Goal: Information Seeking & Learning: Learn about a topic

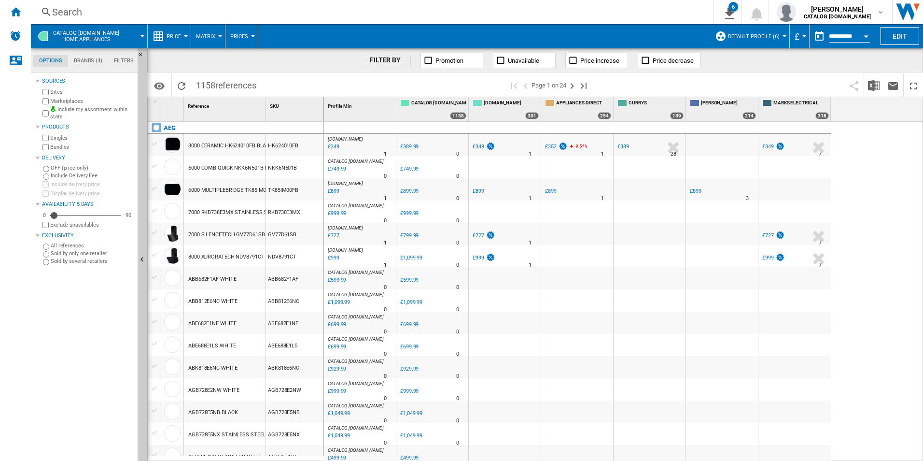
click at [332, 14] on div "Search" at bounding box center [370, 12] width 637 height 14
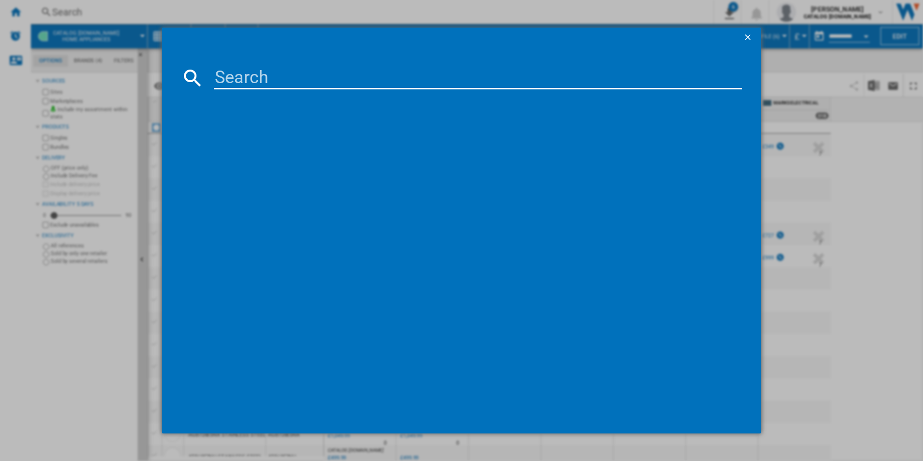
click at [288, 77] on input at bounding box center [478, 77] width 529 height 23
type input "HKB75450NB"
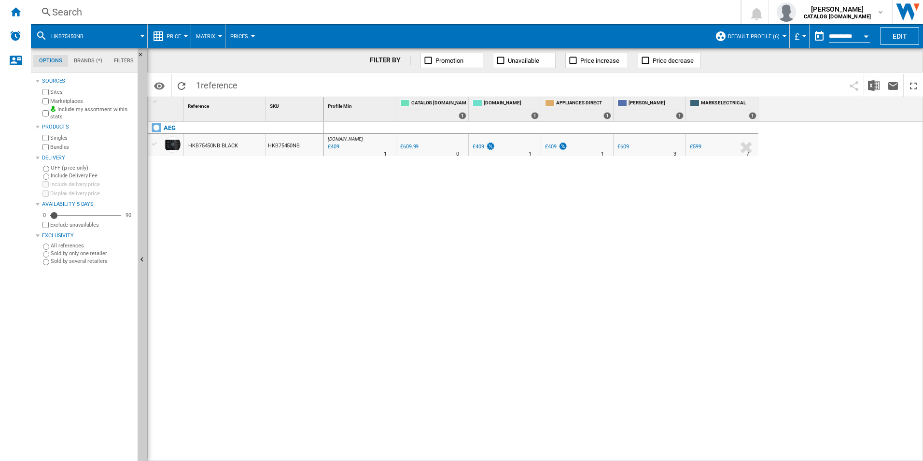
click at [505, 279] on div "AO.COM : AO -32.9 % £409 % N/A 1 AO.COM : AO 0.0 % £609.99 % N/A" at bounding box center [624, 292] width 600 height 340
click at [247, 11] on div "Search" at bounding box center [384, 12] width 664 height 14
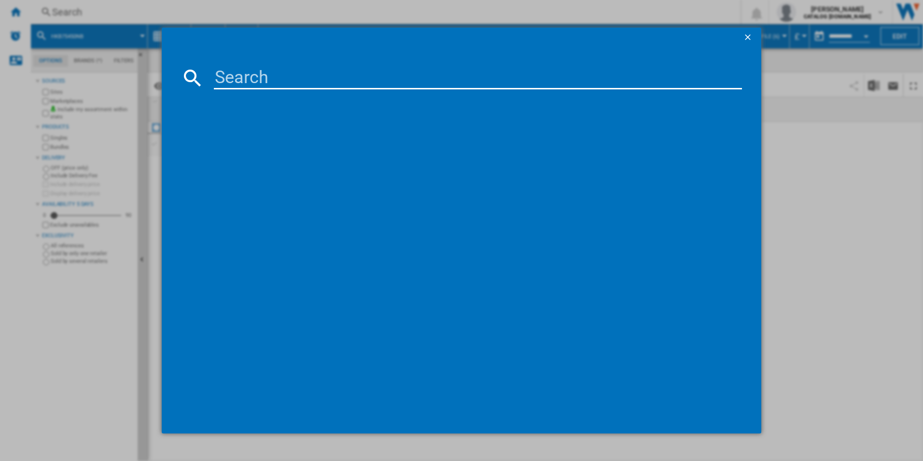
click at [279, 85] on input at bounding box center [478, 77] width 529 height 23
paste input "OB6GM261UB"
type input "OB6GM261UB"
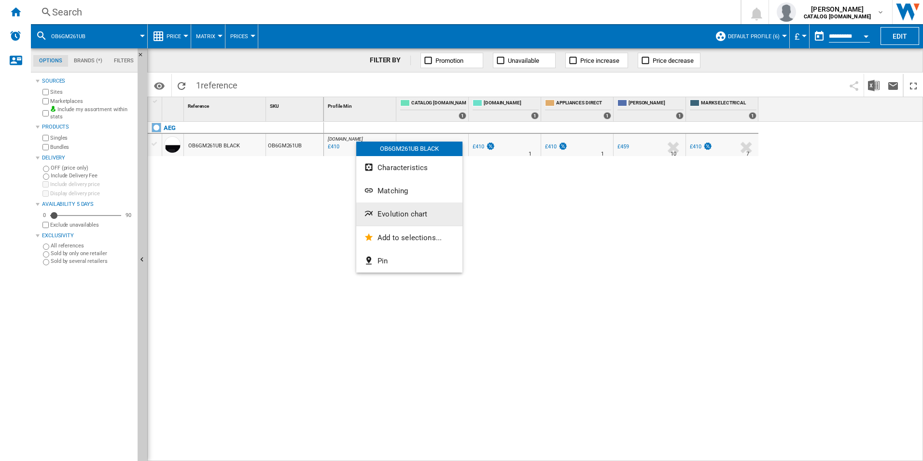
click at [402, 214] on span "Evolution chart" at bounding box center [403, 214] width 50 height 9
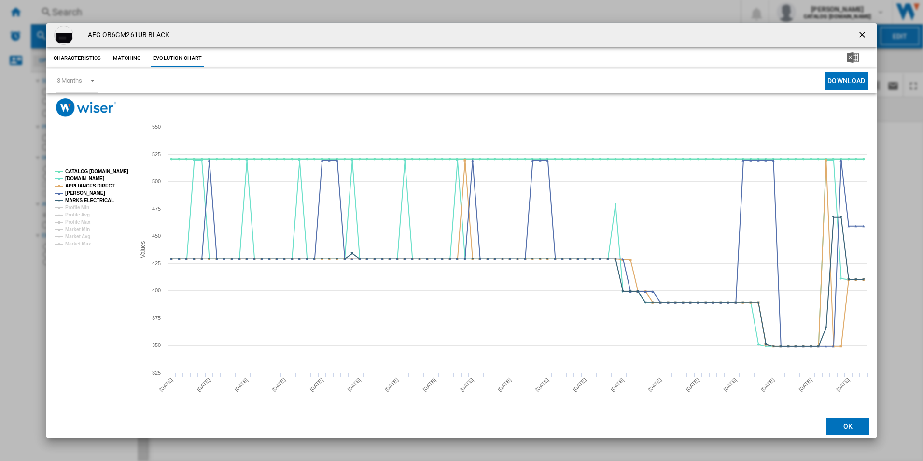
click at [104, 169] on tspan "CATALOG [DOMAIN_NAME]" at bounding box center [96, 171] width 63 height 5
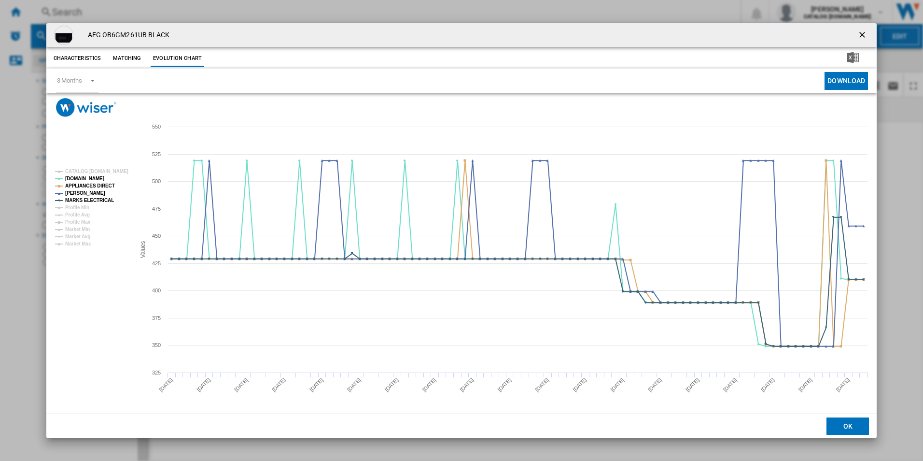
drag, startPoint x: 865, startPoint y: 36, endPoint x: 568, endPoint y: 41, distance: 296.6
click at [865, 36] on ng-md-icon "getI18NText('BUTTONS.CLOSE_DIALOG')" at bounding box center [864, 36] width 12 height 12
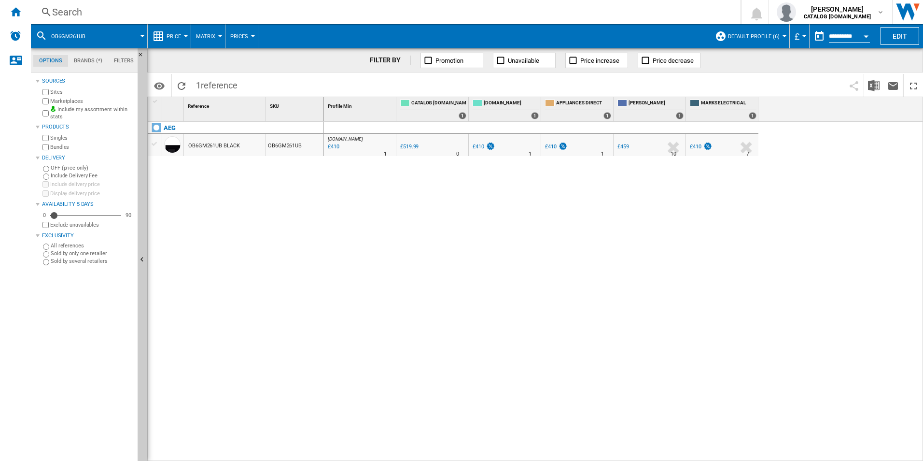
click at [487, 10] on div "Search" at bounding box center [384, 12] width 664 height 14
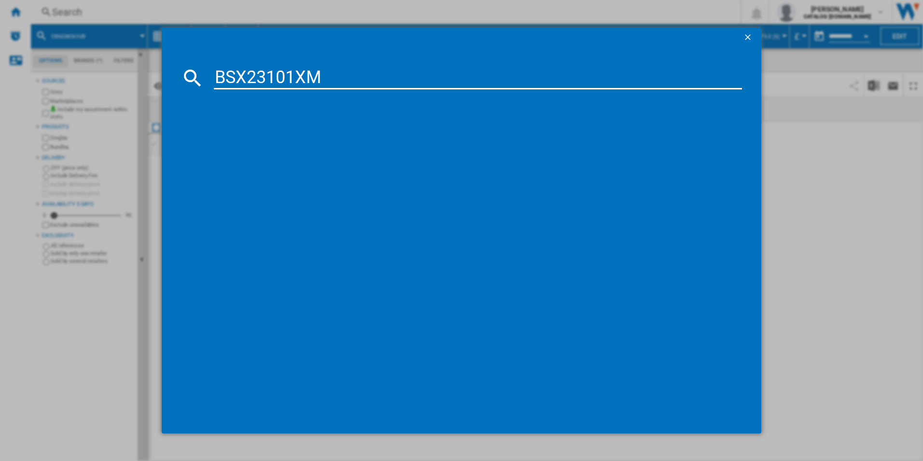
type input "BSX23101XM"
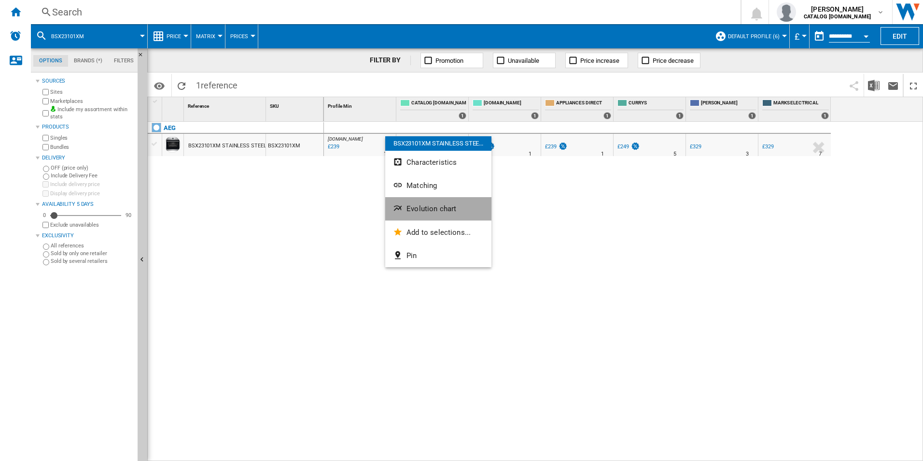
click at [421, 206] on span "Evolution chart" at bounding box center [432, 208] width 50 height 9
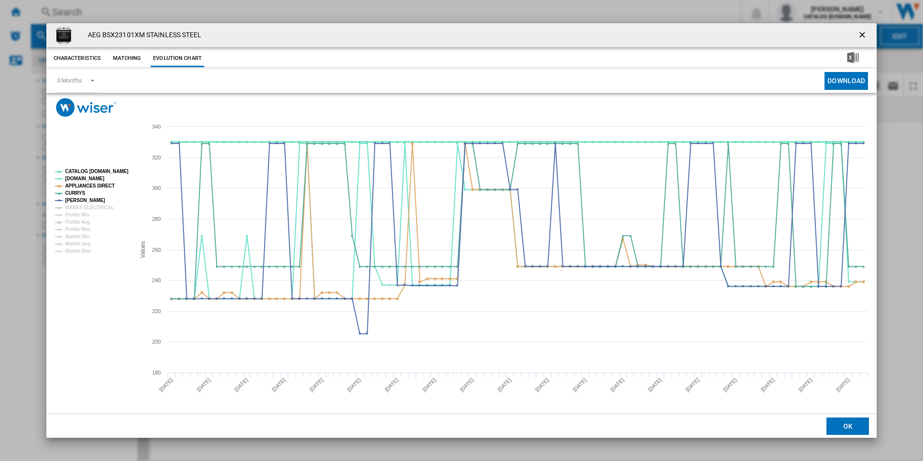
click at [112, 169] on tspan "CATALOG [DOMAIN_NAME]" at bounding box center [96, 171] width 63 height 5
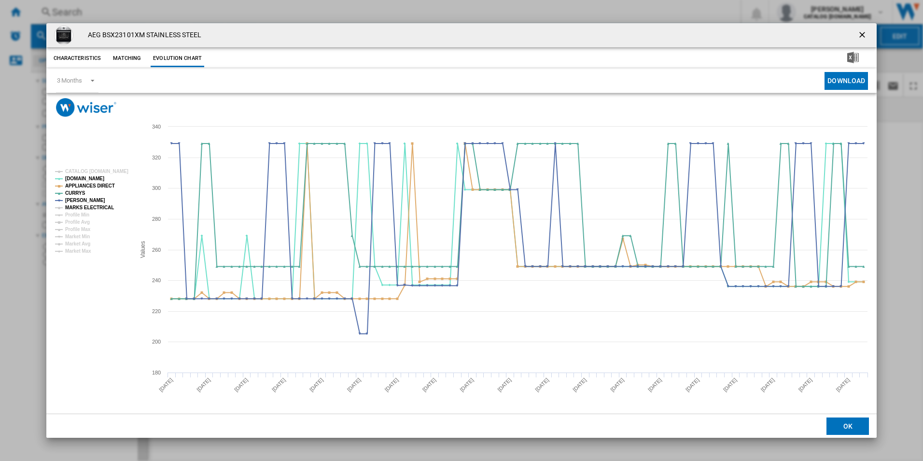
click at [96, 209] on tspan "MARKS ELECTRICAL" at bounding box center [89, 207] width 49 height 5
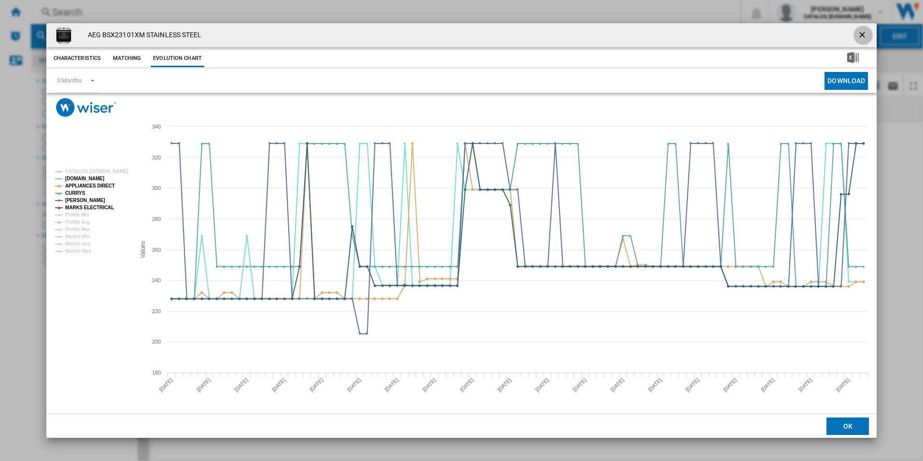
click at [857, 35] on button "Product popup" at bounding box center [863, 35] width 19 height 19
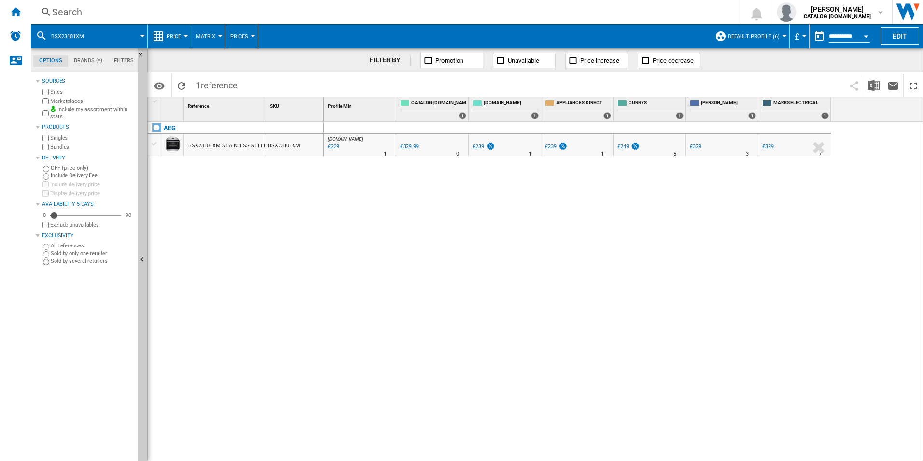
click at [368, 14] on div "Search" at bounding box center [384, 12] width 664 height 14
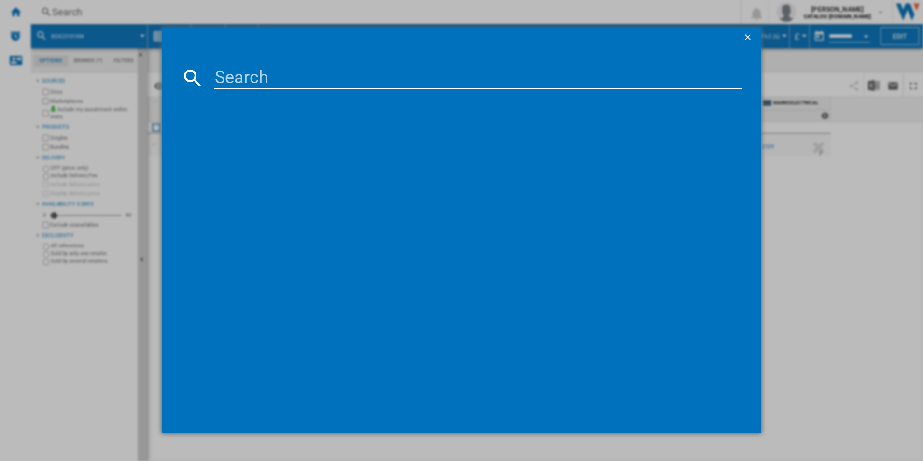
click at [327, 85] on input at bounding box center [478, 77] width 529 height 23
type input "DGB3850M"
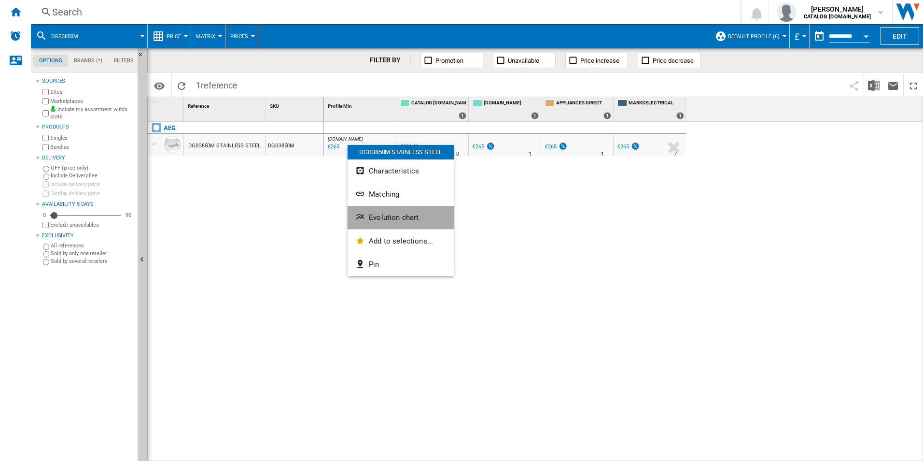
click at [367, 211] on button "Evolution chart" at bounding box center [401, 217] width 106 height 23
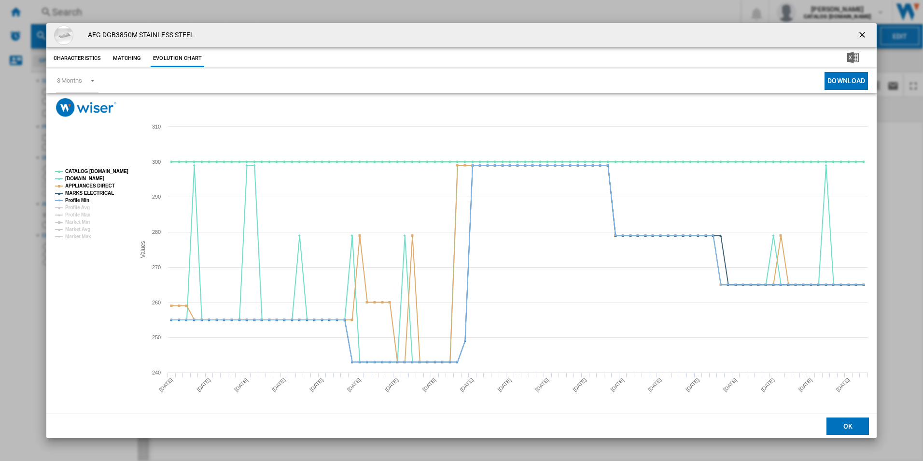
click at [111, 173] on tspan "CATALOG [DOMAIN_NAME]" at bounding box center [96, 171] width 63 height 5
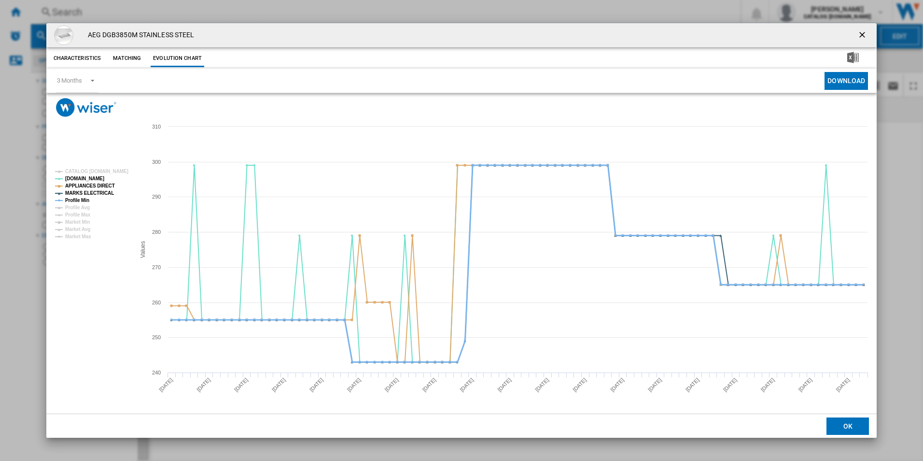
click at [79, 198] on tspan "Profile Min" at bounding box center [77, 200] width 24 height 5
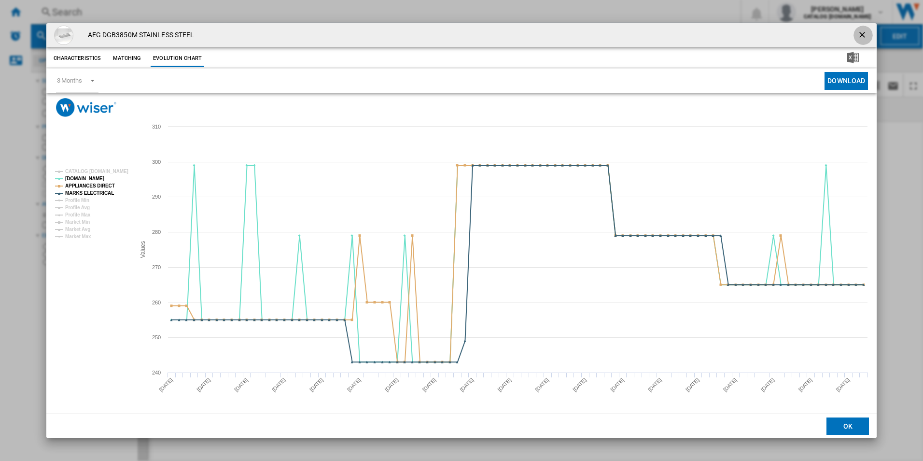
click at [855, 34] on button "Product popup" at bounding box center [863, 35] width 19 height 19
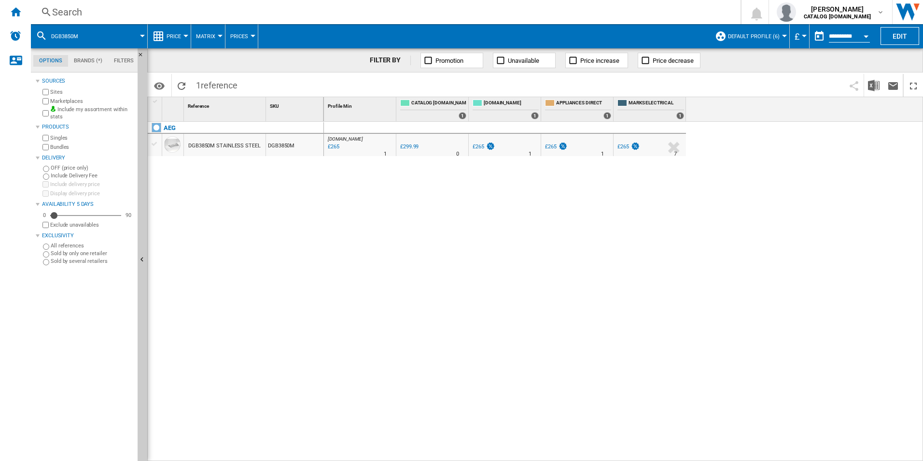
click at [558, 11] on div "Search" at bounding box center [384, 12] width 664 height 14
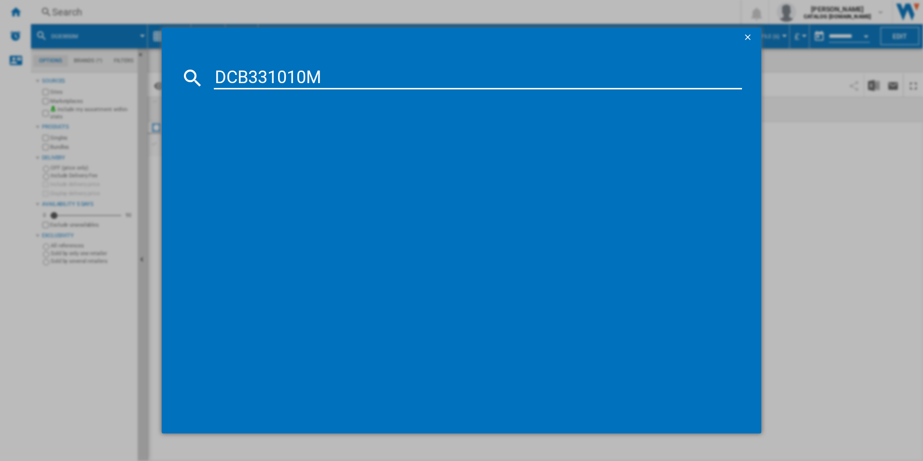
type input "DCB331010M"
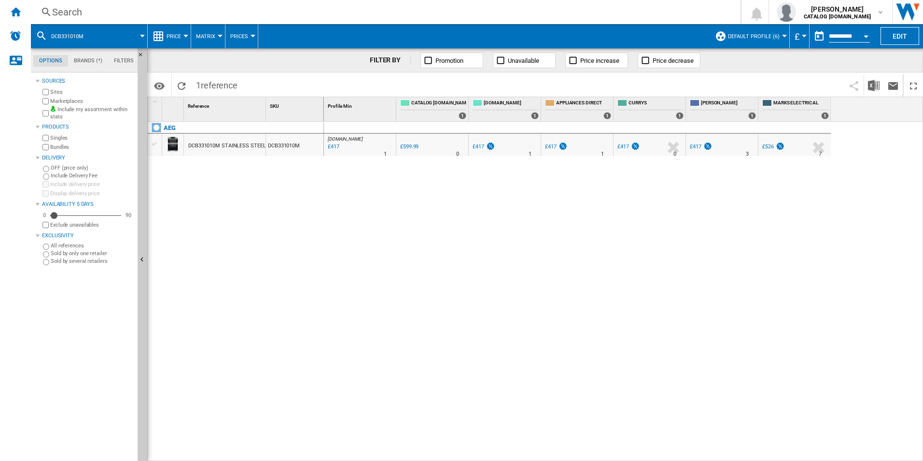
drag, startPoint x: 352, startPoint y: 143, endPoint x: 317, endPoint y: 203, distance: 69.7
click at [303, 229] on div at bounding box center [461, 230] width 923 height 461
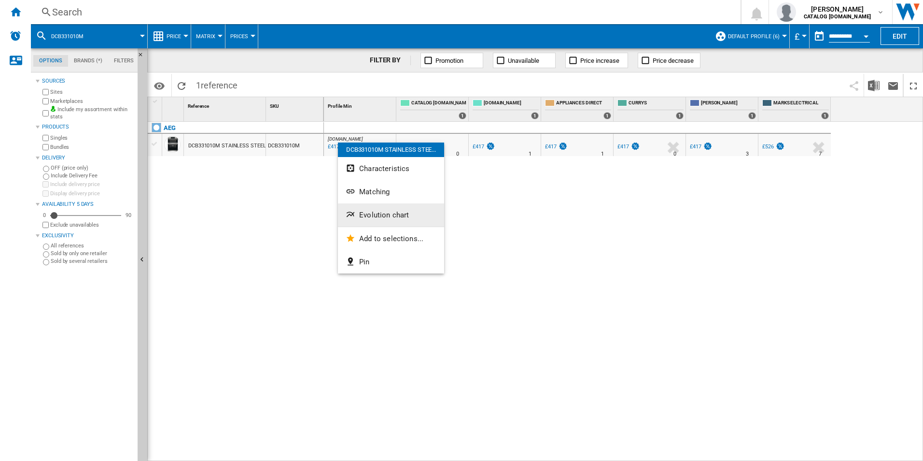
click at [369, 207] on button "Evolution chart" at bounding box center [391, 214] width 106 height 23
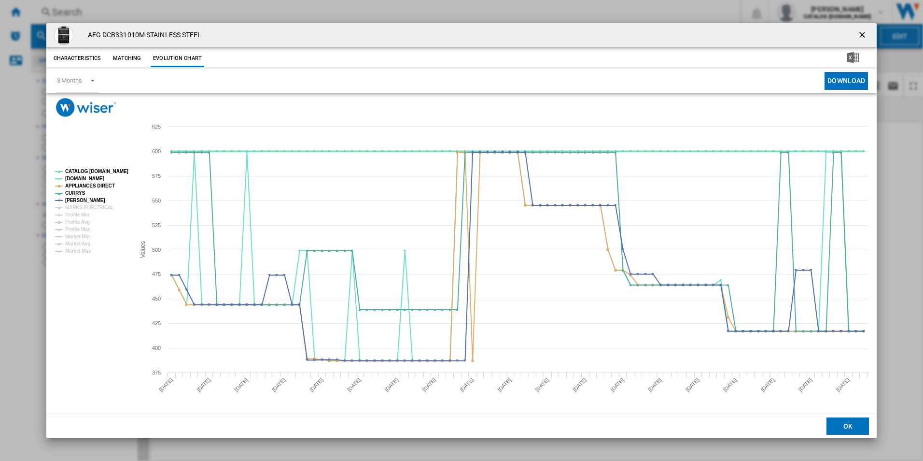
click at [114, 169] on tspan "CATALOG [DOMAIN_NAME]" at bounding box center [96, 171] width 63 height 5
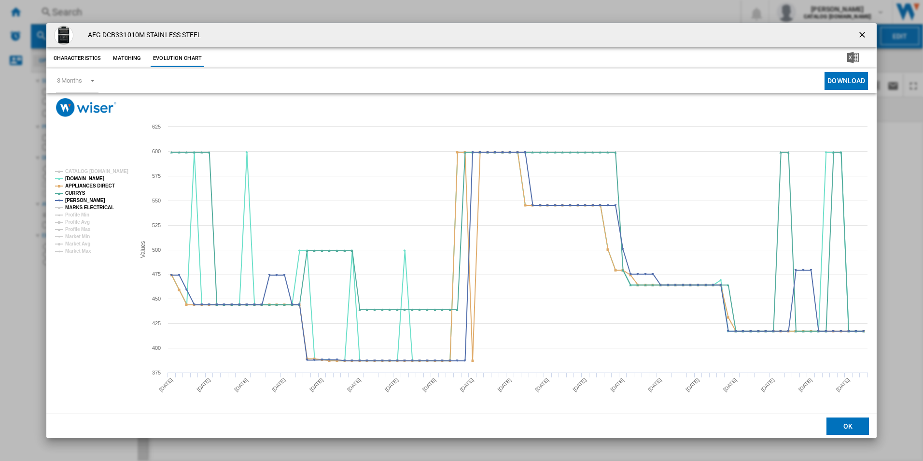
click at [107, 208] on tspan "MARKS ELECTRICAL" at bounding box center [89, 207] width 49 height 5
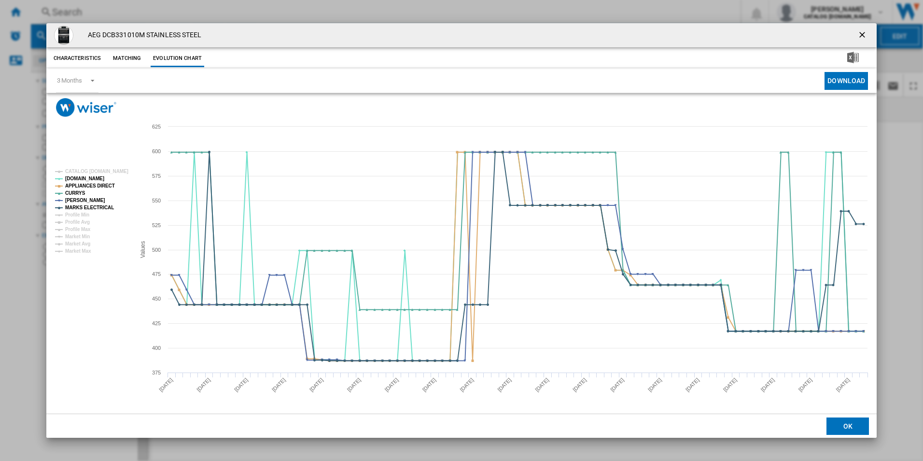
click at [863, 32] on ng-md-icon "getI18NText('BUTTONS.CLOSE_DIALOG')" at bounding box center [864, 36] width 12 height 12
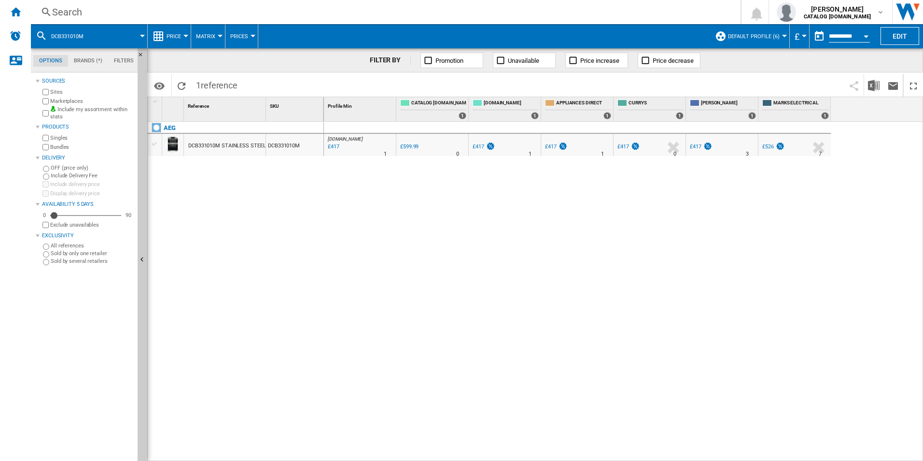
click at [494, 14] on div "Search" at bounding box center [384, 12] width 664 height 14
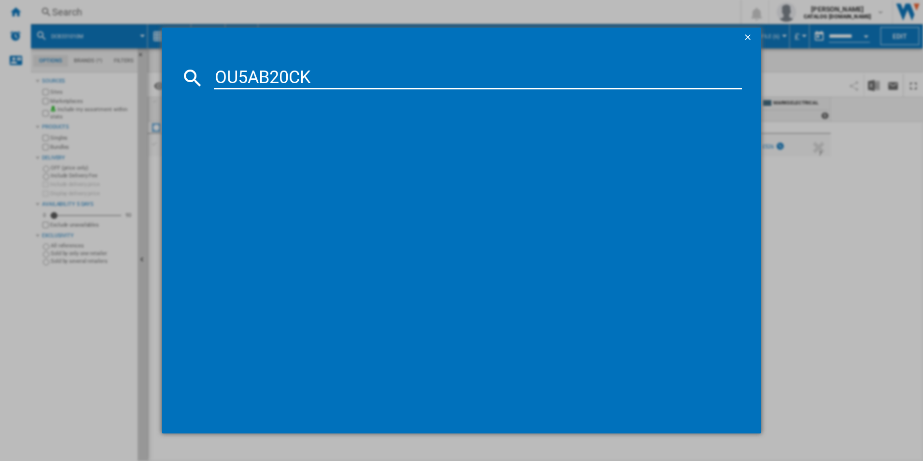
type input "OU5AB20CK"
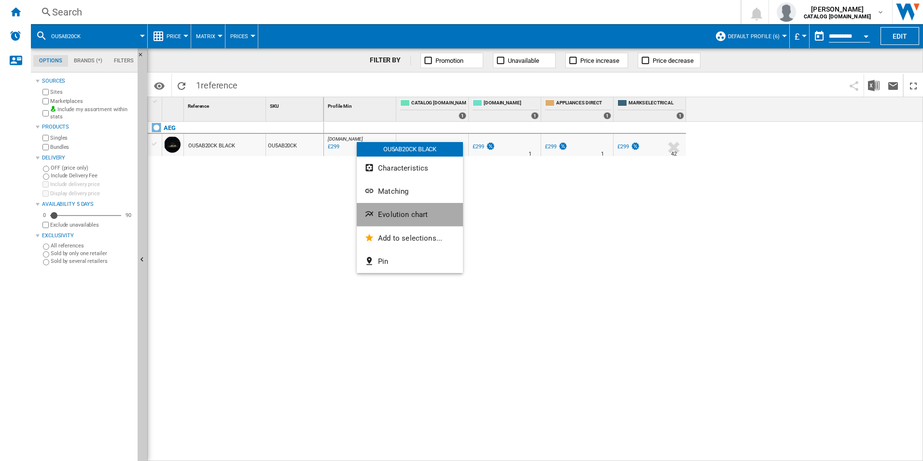
click at [384, 210] on span "Evolution chart" at bounding box center [403, 214] width 50 height 9
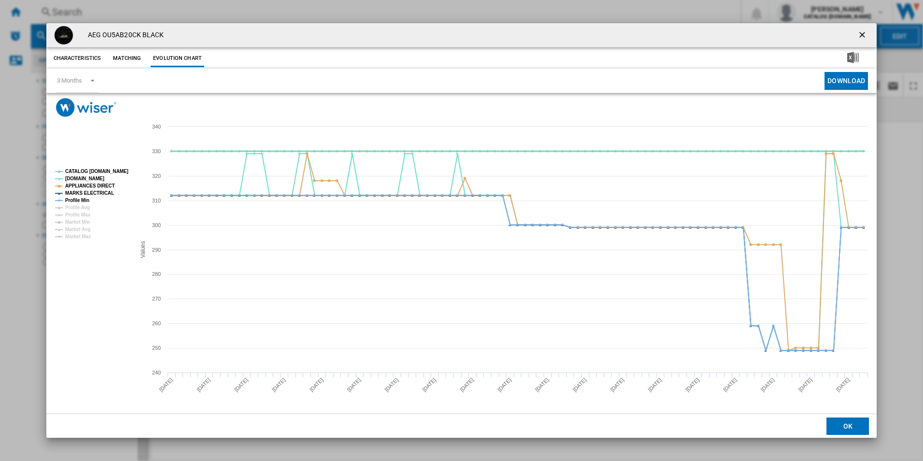
click at [105, 171] on tspan "CATALOG [DOMAIN_NAME]" at bounding box center [96, 171] width 63 height 5
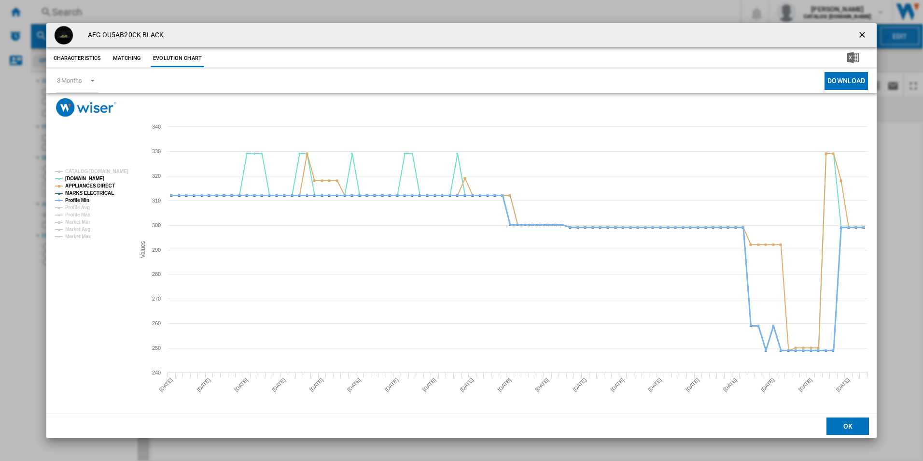
click at [84, 198] on tspan "Profile Min" at bounding box center [77, 200] width 24 height 5
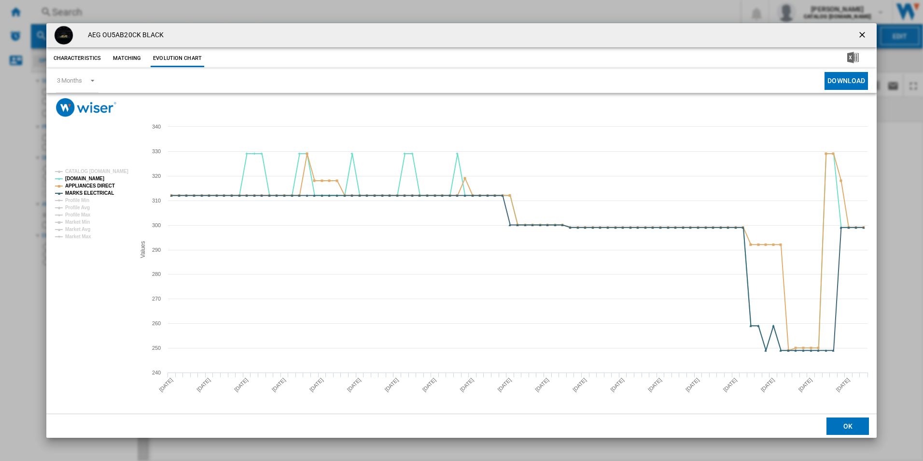
drag, startPoint x: 860, startPoint y: 32, endPoint x: 644, endPoint y: 38, distance: 216.0
click at [860, 32] on ng-md-icon "getI18NText('BUTTONS.CLOSE_DIALOG')" at bounding box center [864, 36] width 12 height 12
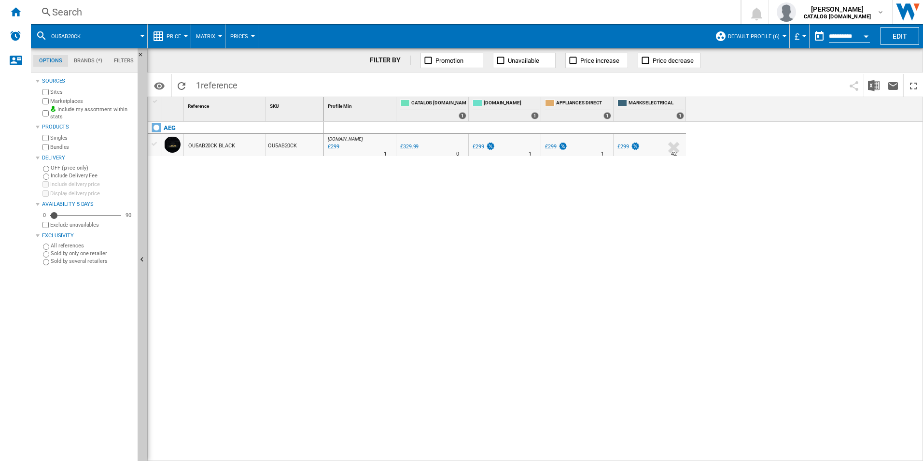
click at [535, 7] on div "Search" at bounding box center [384, 12] width 664 height 14
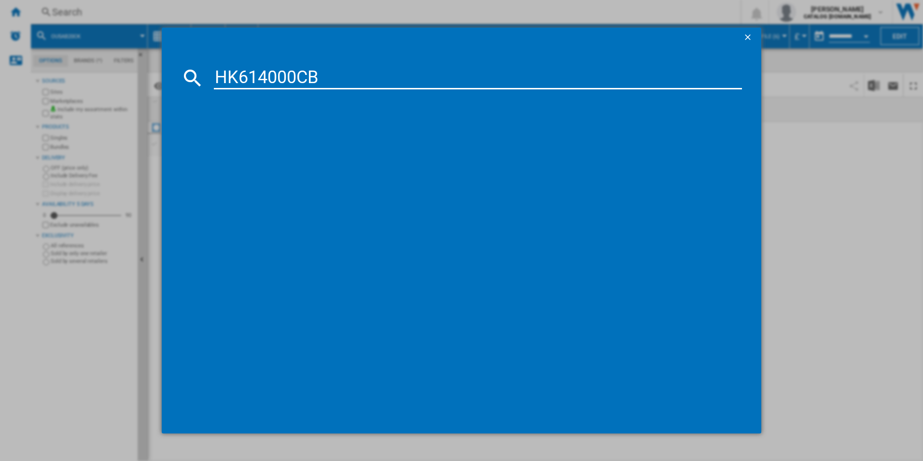
type input "HK614000CB"
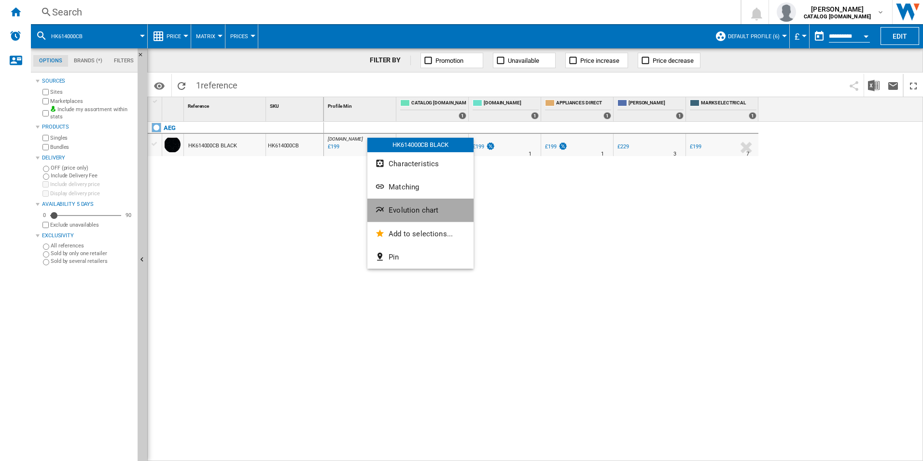
click at [396, 205] on button "Evolution chart" at bounding box center [421, 209] width 106 height 23
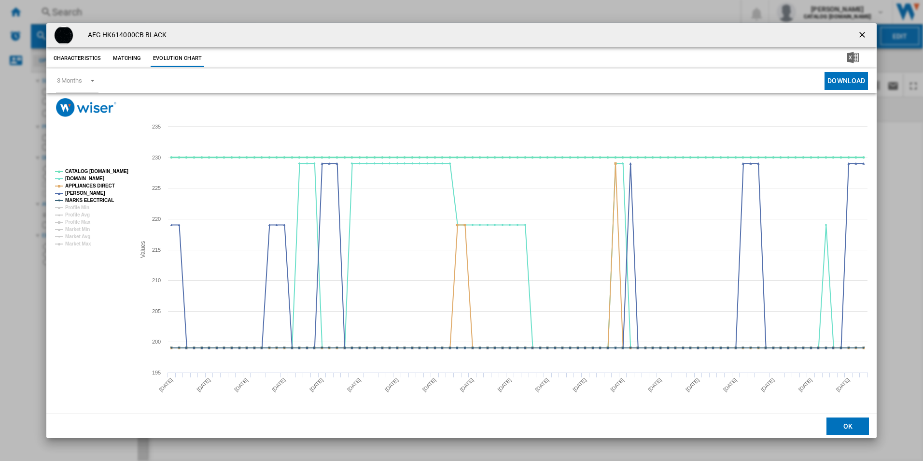
click at [110, 172] on tspan "CATALOG [DOMAIN_NAME]" at bounding box center [96, 171] width 63 height 5
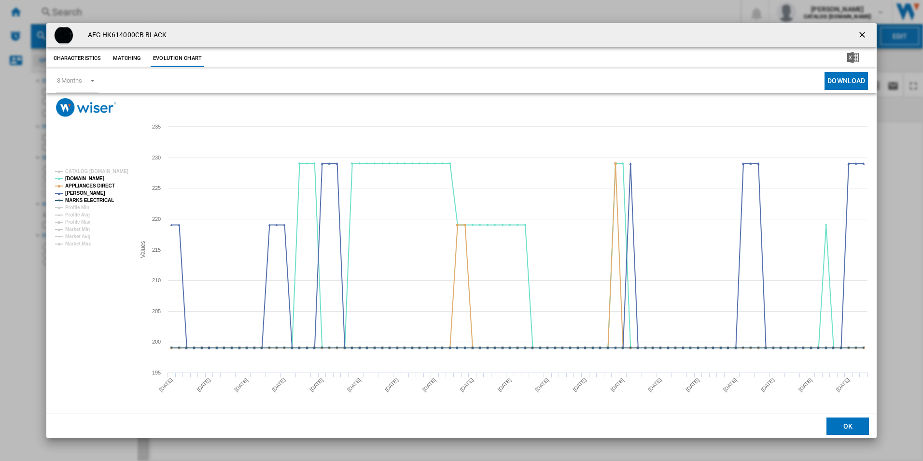
drag, startPoint x: 861, startPoint y: 36, endPoint x: 840, endPoint y: 32, distance: 21.0
click at [861, 36] on ng-md-icon "getI18NText('BUTTONS.CLOSE_DIALOG')" at bounding box center [864, 36] width 12 height 12
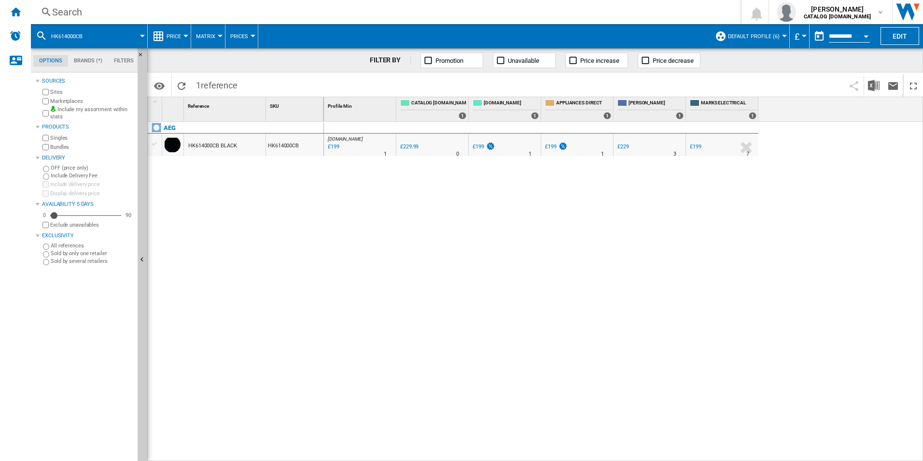
click at [588, 16] on div "Search" at bounding box center [384, 12] width 664 height 14
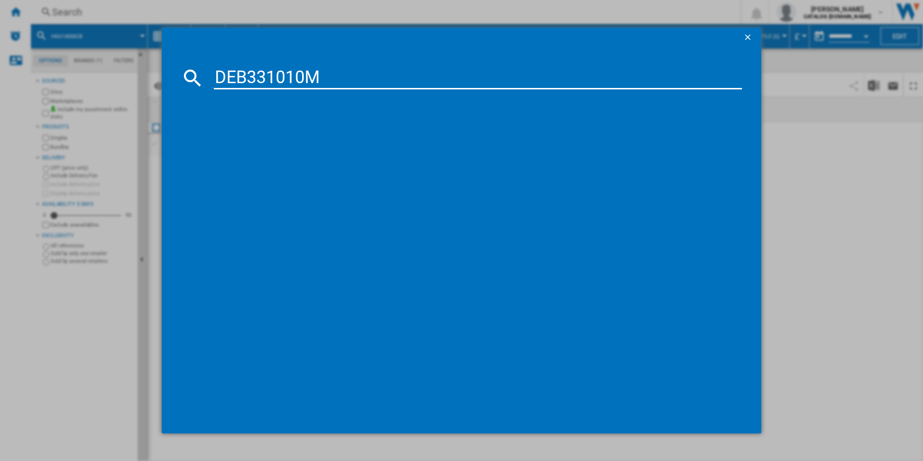
type input "DEB331010M"
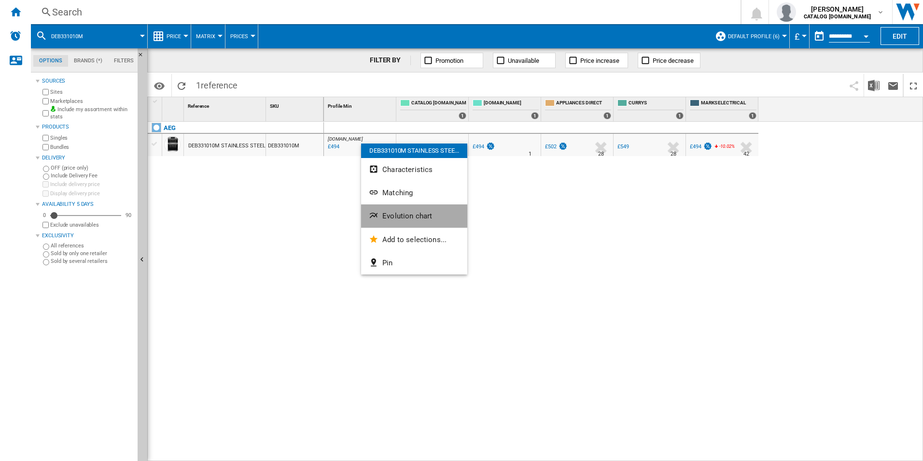
click at [402, 219] on span "Evolution chart" at bounding box center [408, 216] width 50 height 9
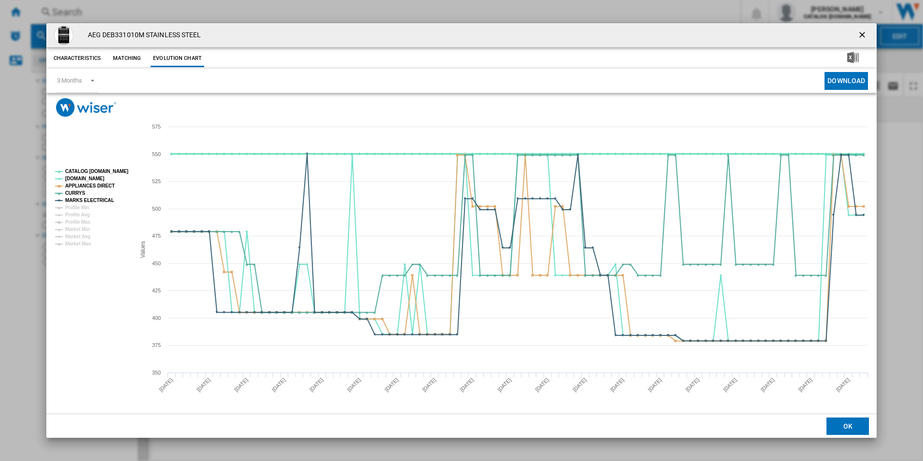
click at [111, 169] on tspan "CATALOG [DOMAIN_NAME]" at bounding box center [96, 171] width 63 height 5
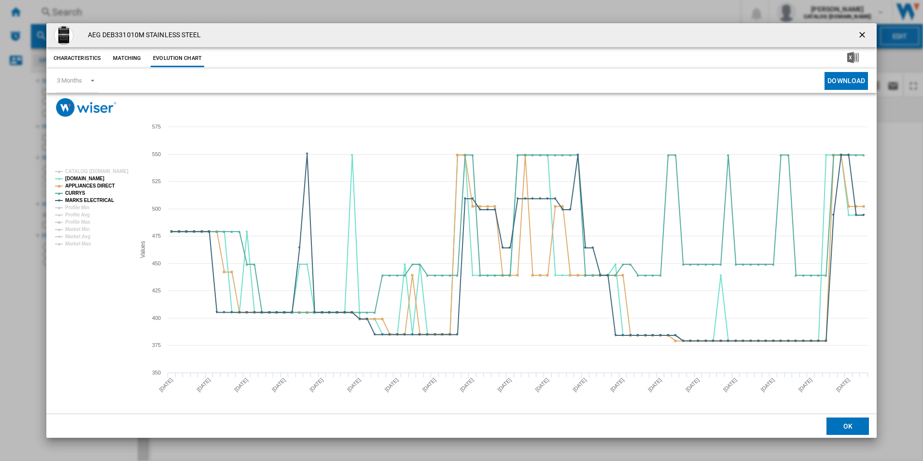
drag, startPoint x: 863, startPoint y: 39, endPoint x: 703, endPoint y: 26, distance: 160.4
click at [863, 39] on ng-md-icon "getI18NText('BUTTONS.CLOSE_DIALOG')" at bounding box center [864, 36] width 12 height 12
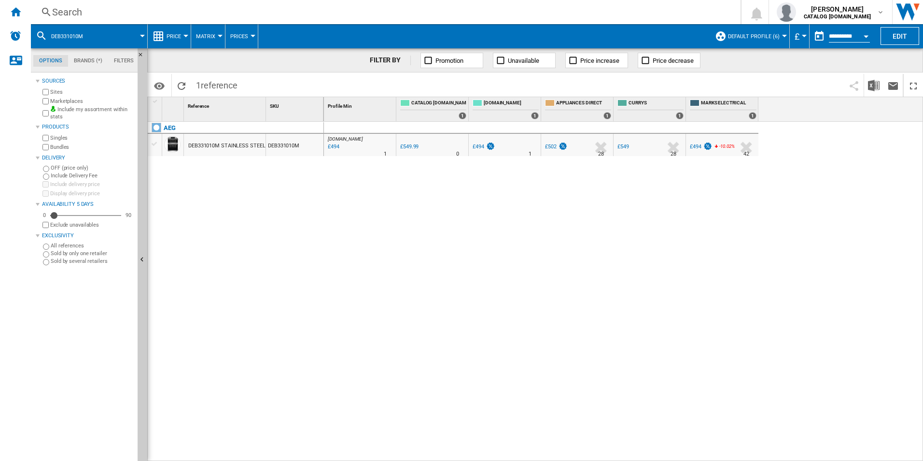
click at [541, 13] on div "Search" at bounding box center [384, 12] width 664 height 14
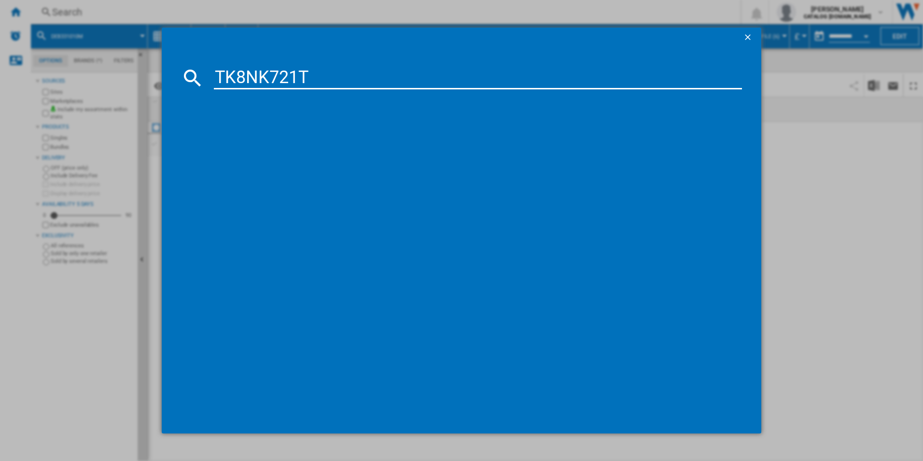
type input "TK8NK721T"
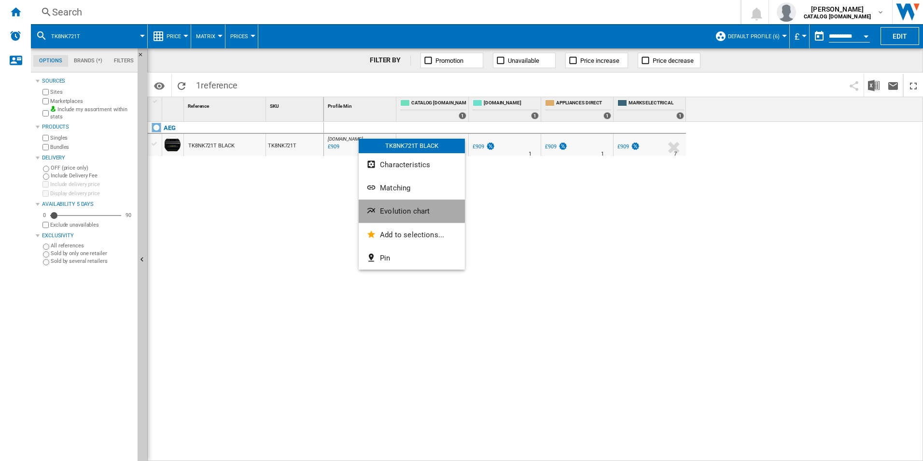
click at [383, 208] on span "Evolution chart" at bounding box center [405, 211] width 50 height 9
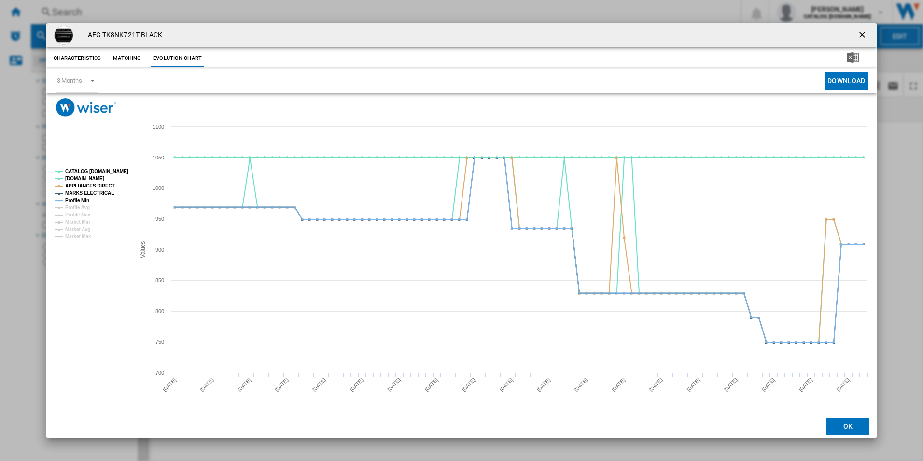
click at [103, 171] on tspan "CATALOG [DOMAIN_NAME]" at bounding box center [96, 171] width 63 height 5
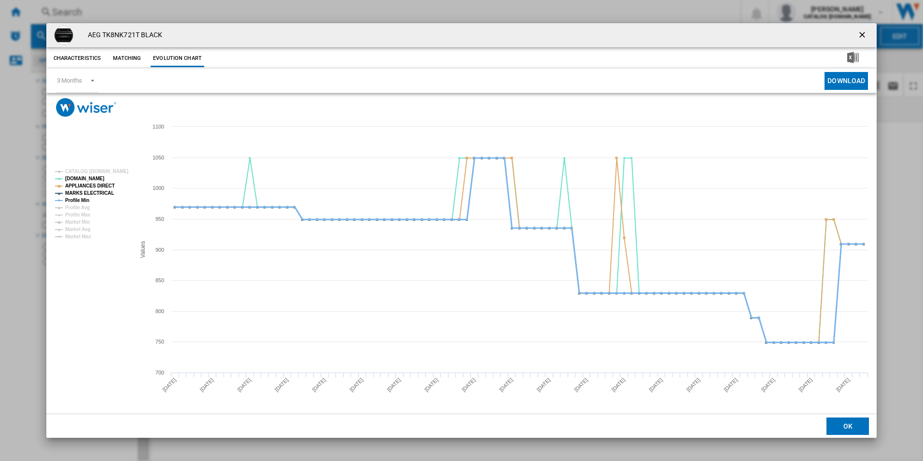
click at [76, 205] on tspan "Profile Avg" at bounding box center [77, 207] width 25 height 5
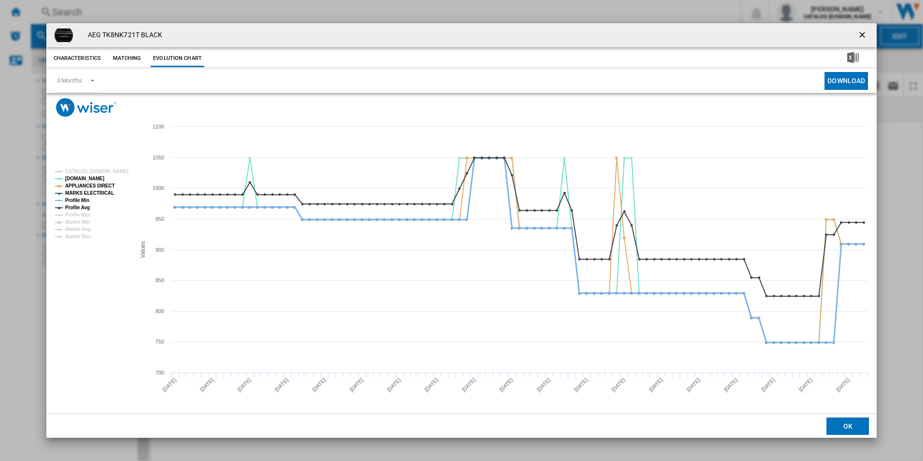
click at [77, 199] on tspan "Profile Min" at bounding box center [77, 200] width 24 height 5
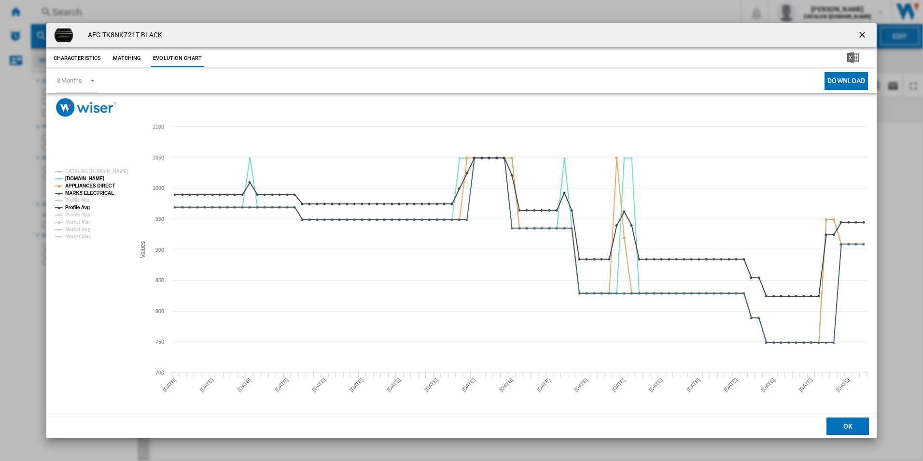
click at [79, 202] on tspan "Profile Min" at bounding box center [77, 200] width 24 height 5
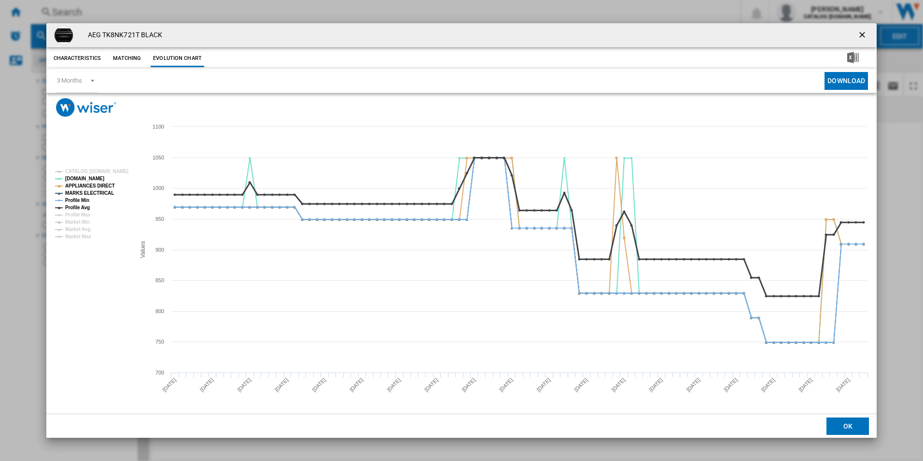
click at [84, 208] on tspan "Profile Avg" at bounding box center [77, 207] width 25 height 5
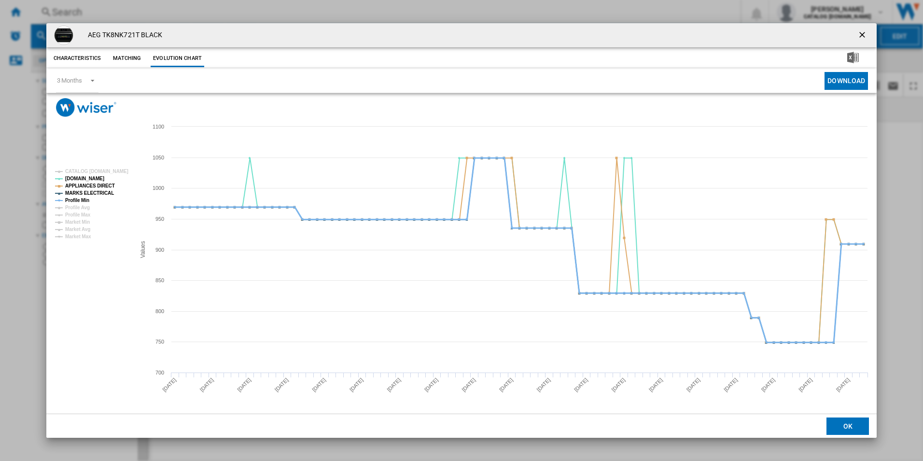
click at [86, 202] on tspan "Profile Min" at bounding box center [77, 200] width 24 height 5
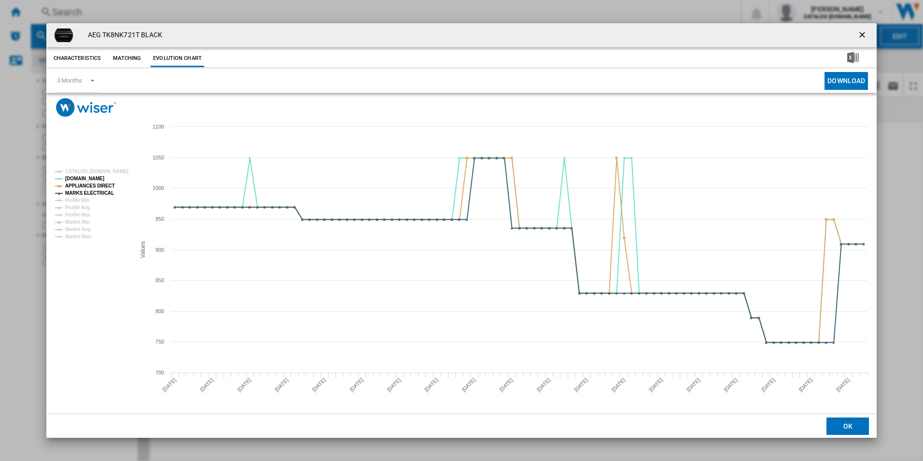
drag, startPoint x: 862, startPoint y: 34, endPoint x: 584, endPoint y: 1, distance: 279.7
click at [862, 33] on ng-md-icon "getI18NText('BUTTONS.CLOSE_DIALOG')" at bounding box center [864, 36] width 12 height 12
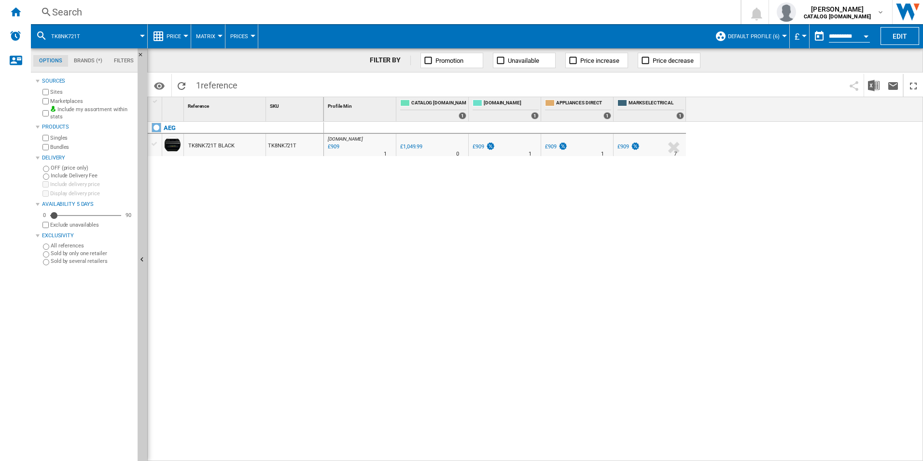
click at [547, 14] on div "Search" at bounding box center [384, 12] width 664 height 14
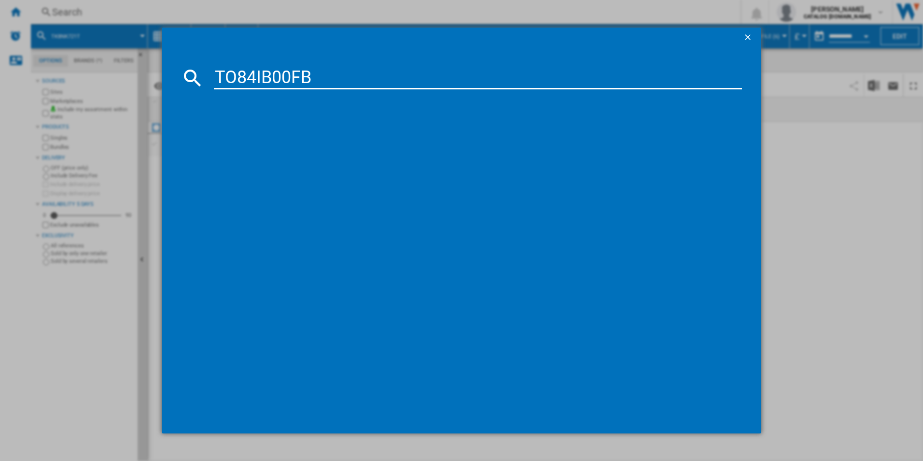
type input "TO84IB00FB"
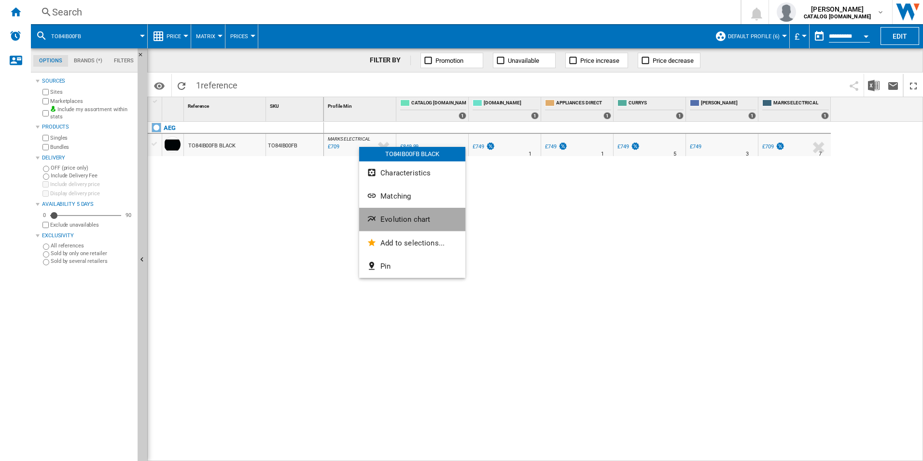
click at [381, 227] on button "Evolution chart" at bounding box center [412, 219] width 106 height 23
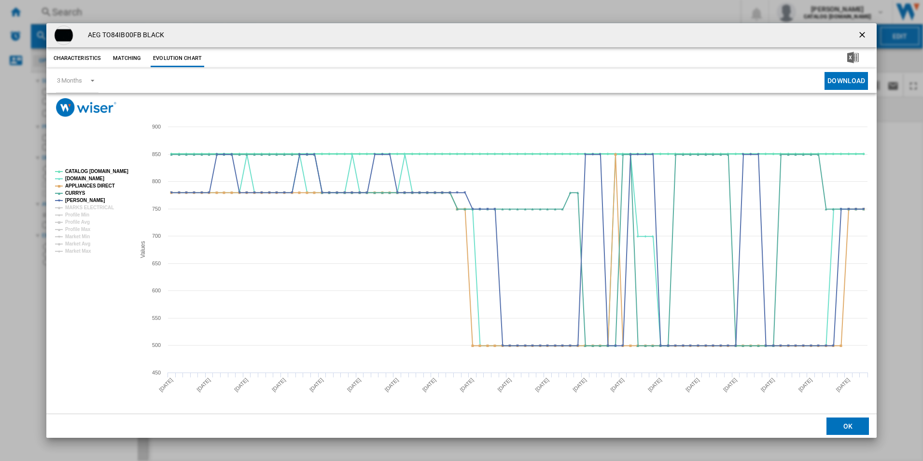
click at [108, 170] on tspan "CATALOG [DOMAIN_NAME]" at bounding box center [96, 171] width 63 height 5
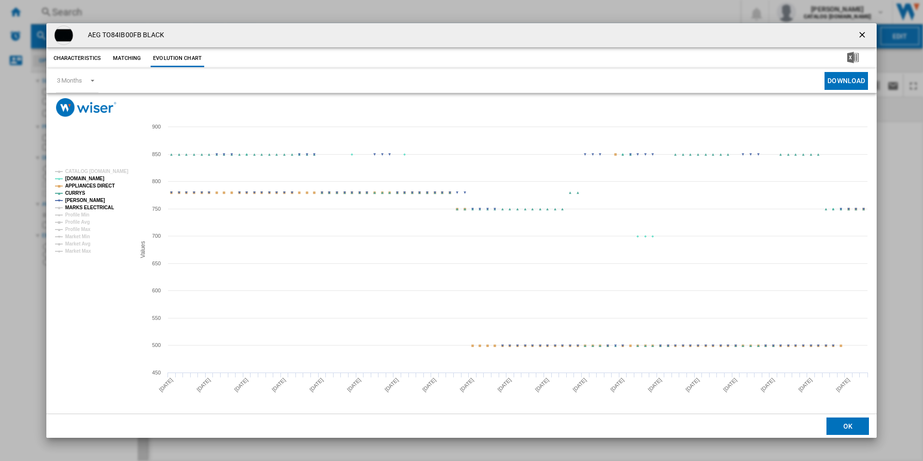
click at [98, 207] on tspan "MARKS ELECTRICAL" at bounding box center [89, 207] width 49 height 5
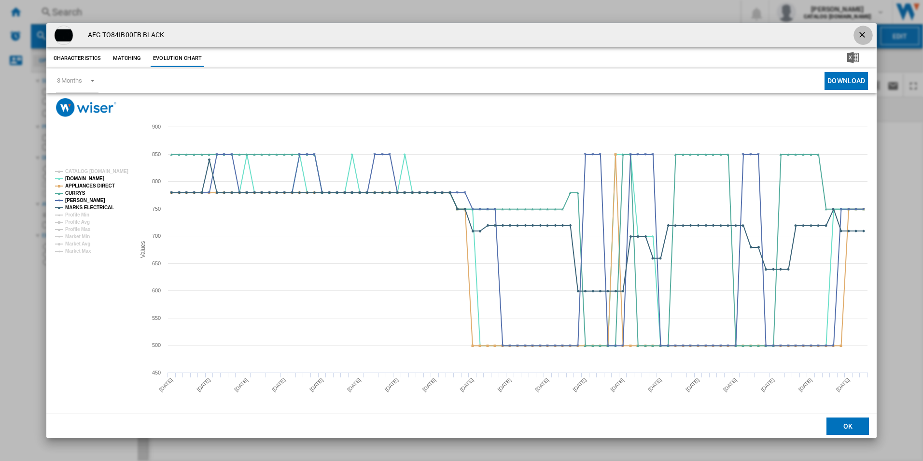
click at [861, 36] on ng-md-icon "getI18NText('BUTTONS.CLOSE_DIALOG')" at bounding box center [864, 36] width 12 height 12
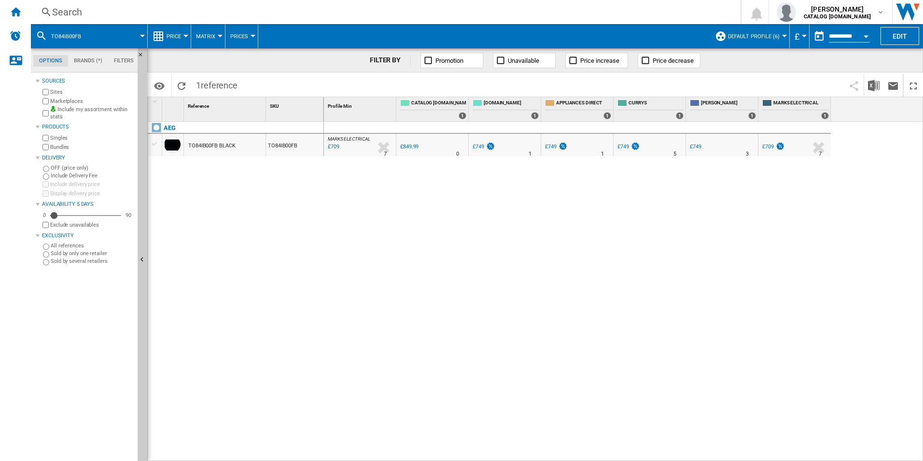
click at [577, 13] on div "Search" at bounding box center [384, 12] width 664 height 14
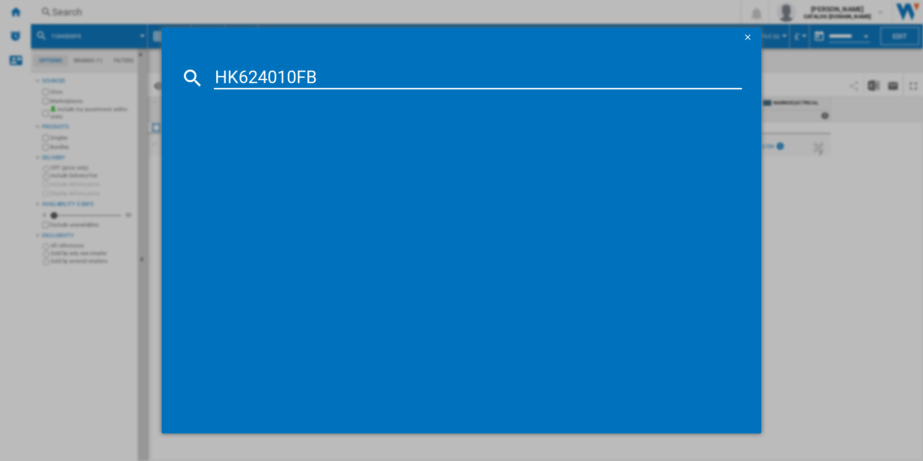
type input "HK624010FB"
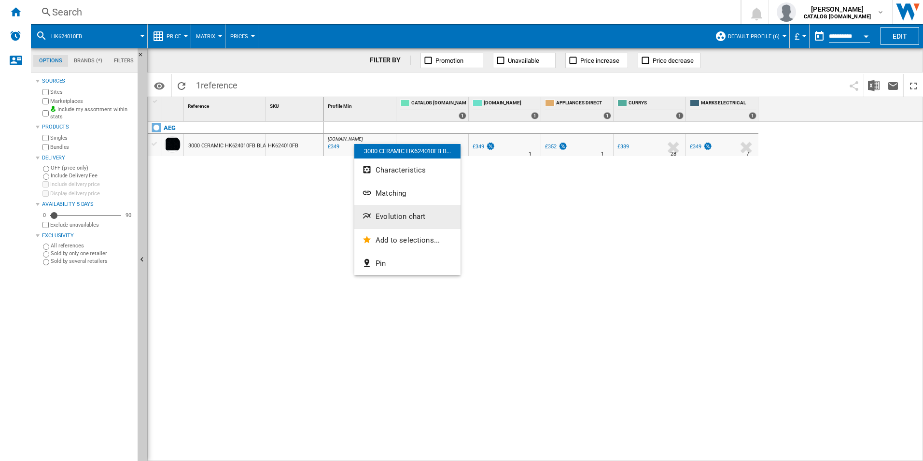
click at [381, 214] on span "Evolution chart" at bounding box center [401, 216] width 50 height 9
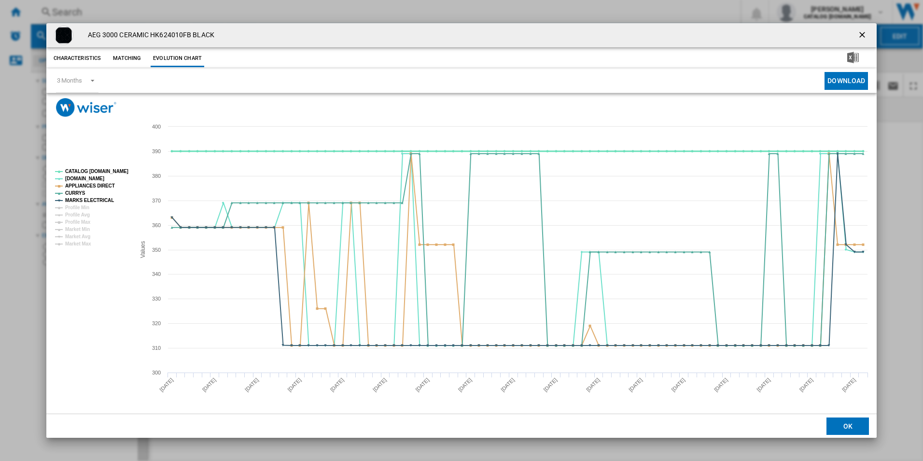
click at [113, 171] on tspan "CATALOG [DOMAIN_NAME]" at bounding box center [96, 171] width 63 height 5
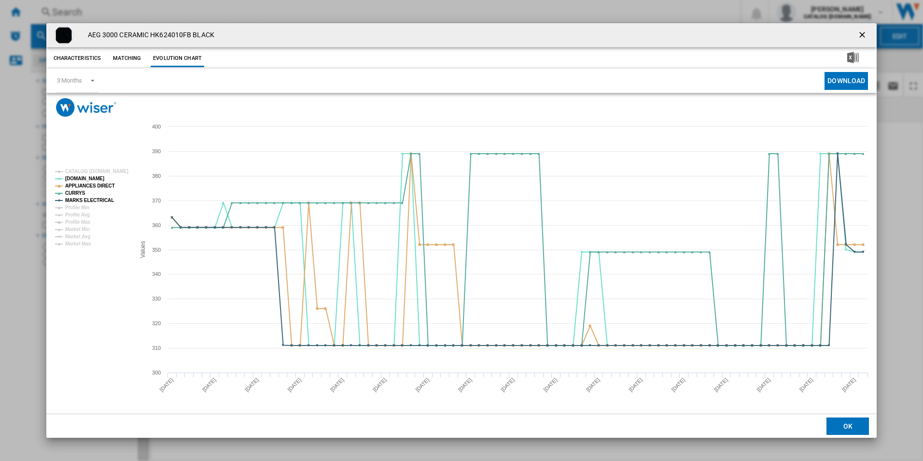
drag, startPoint x: 865, startPoint y: 33, endPoint x: 620, endPoint y: 28, distance: 244.9
click at [865, 33] on ng-md-icon "getI18NText('BUTTONS.CLOSE_DIALOG')" at bounding box center [864, 36] width 12 height 12
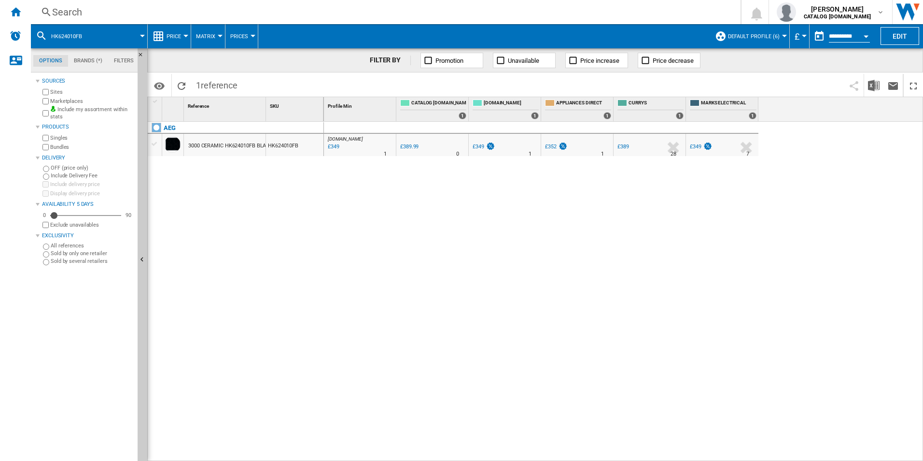
click at [539, 17] on div "Search" at bounding box center [384, 12] width 664 height 14
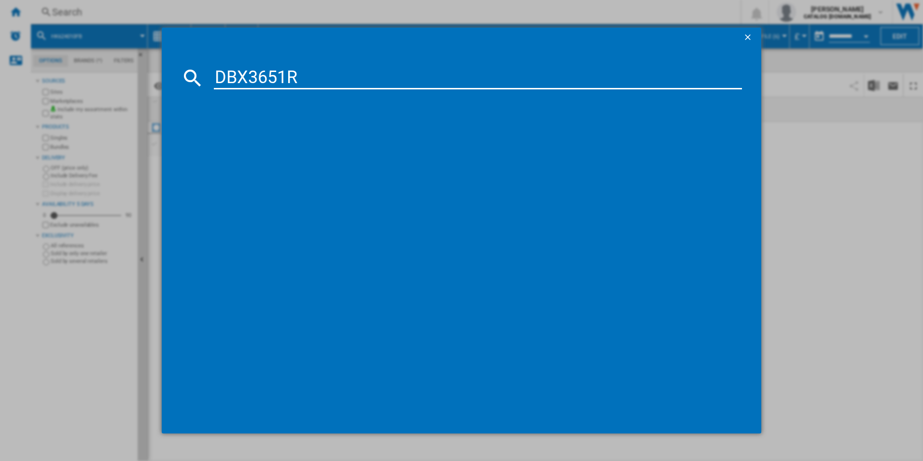
type input "DBX3651R"
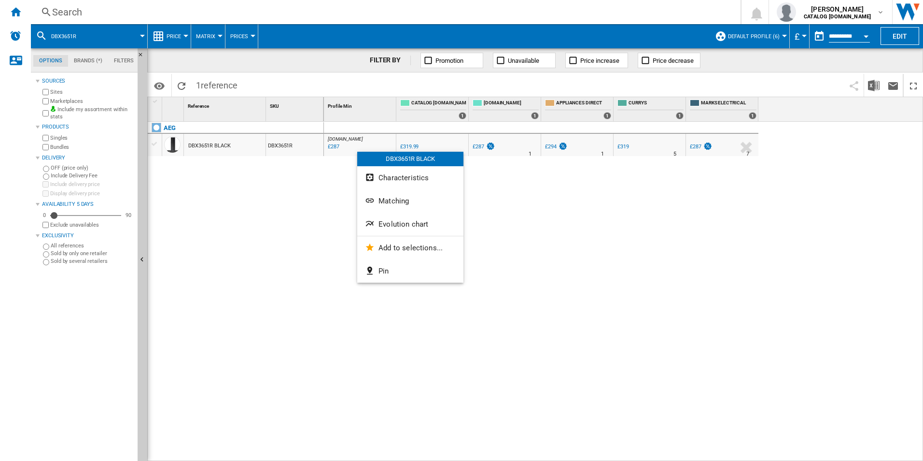
drag, startPoint x: 377, startPoint y: 212, endPoint x: 352, endPoint y: 198, distance: 28.3
click at [352, 198] on body "In order to access Insight, please log out and log in again OK NEW Search Searc…" at bounding box center [461, 230] width 923 height 461
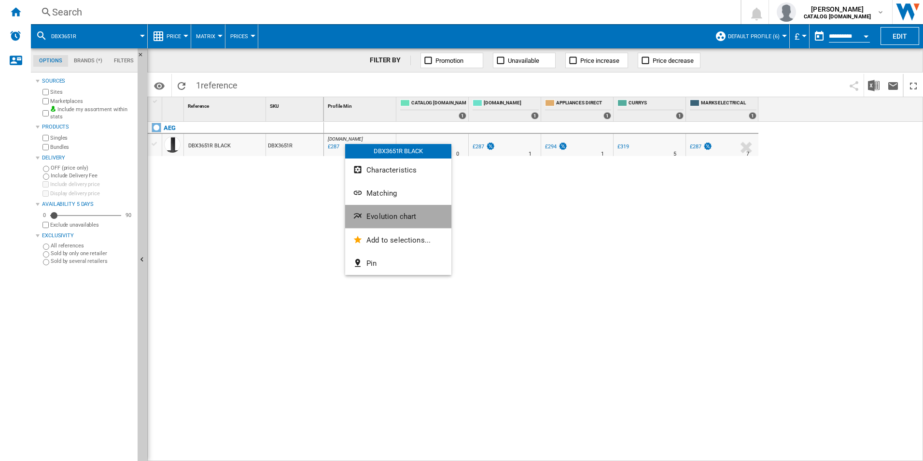
click at [377, 218] on span "Evolution chart" at bounding box center [392, 216] width 50 height 9
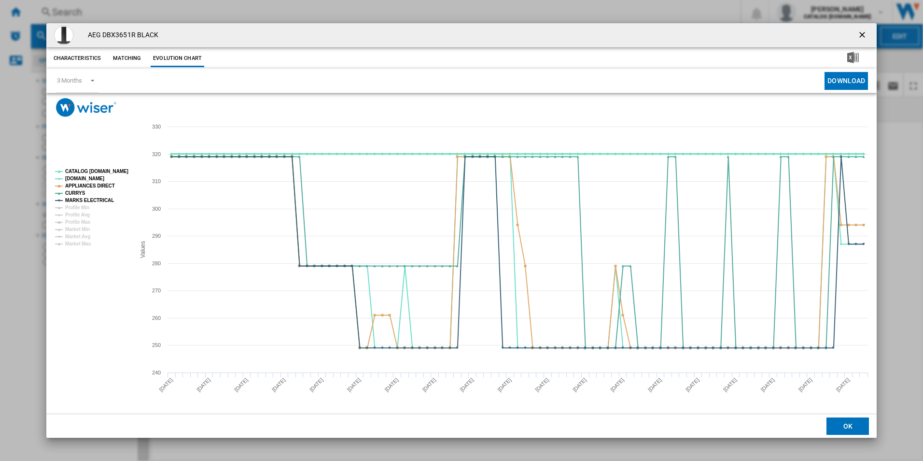
click at [105, 169] on tspan "CATALOG [DOMAIN_NAME]" at bounding box center [96, 171] width 63 height 5
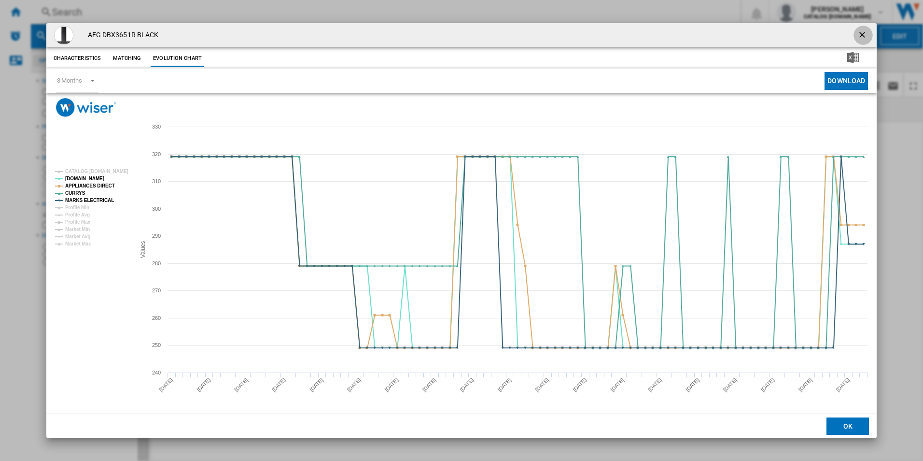
click at [864, 28] on button "Product popup" at bounding box center [863, 35] width 19 height 19
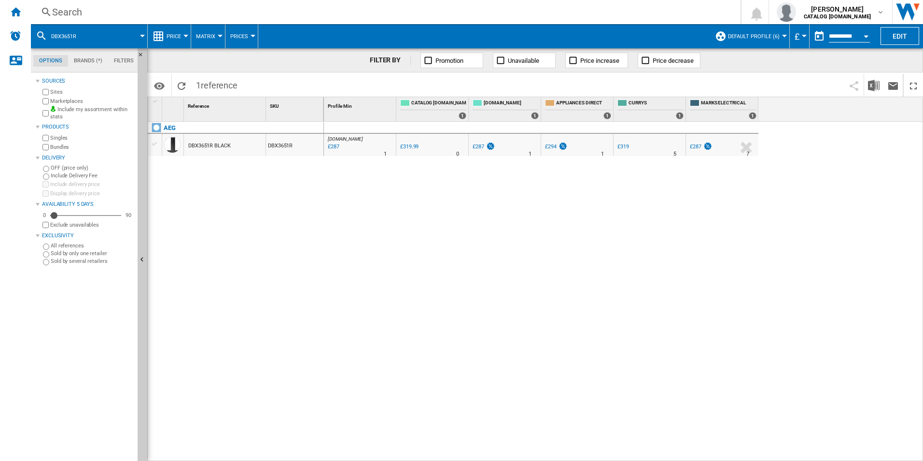
click at [511, 18] on div "Search" at bounding box center [384, 12] width 664 height 14
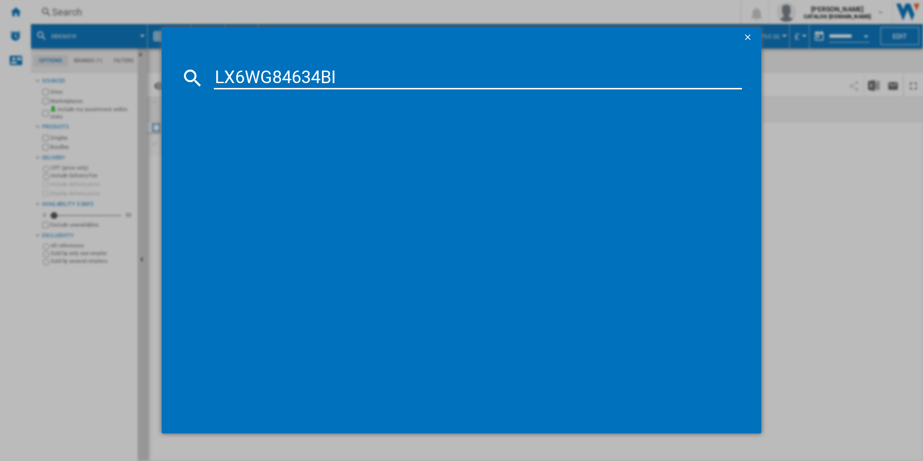
type input "LX6WG84634BI"
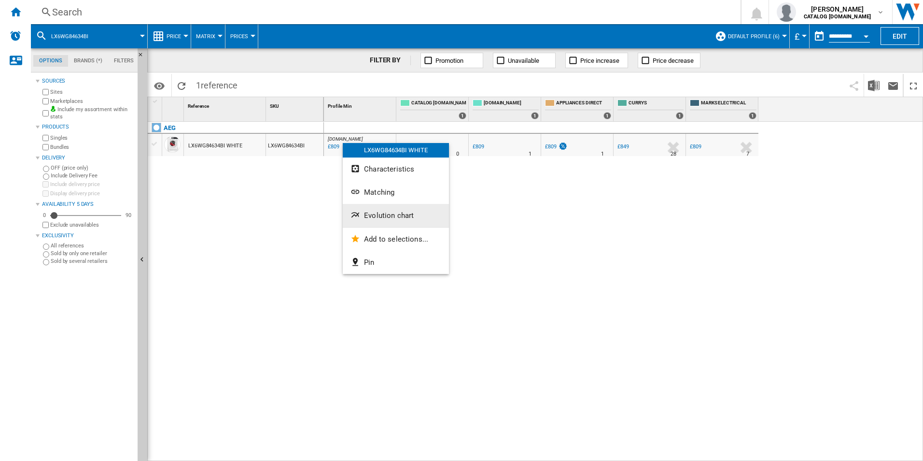
click at [388, 213] on span "Evolution chart" at bounding box center [389, 215] width 50 height 9
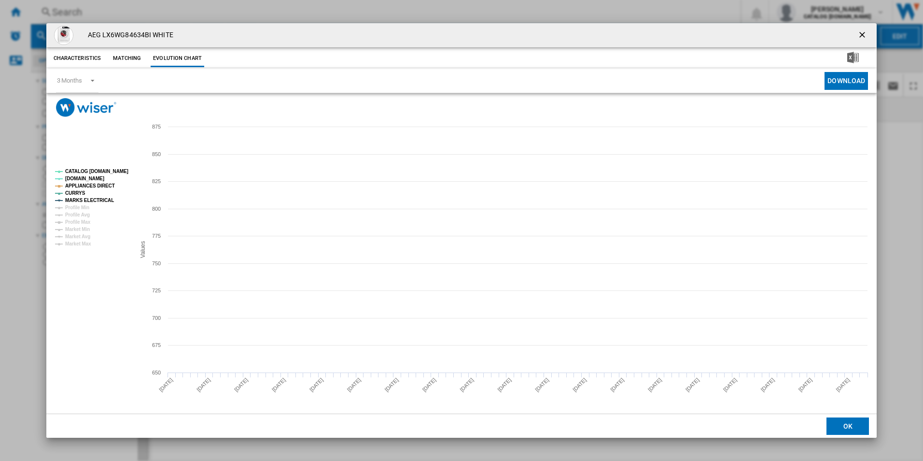
click at [104, 172] on tspan "CATALOG [DOMAIN_NAME]" at bounding box center [96, 171] width 63 height 5
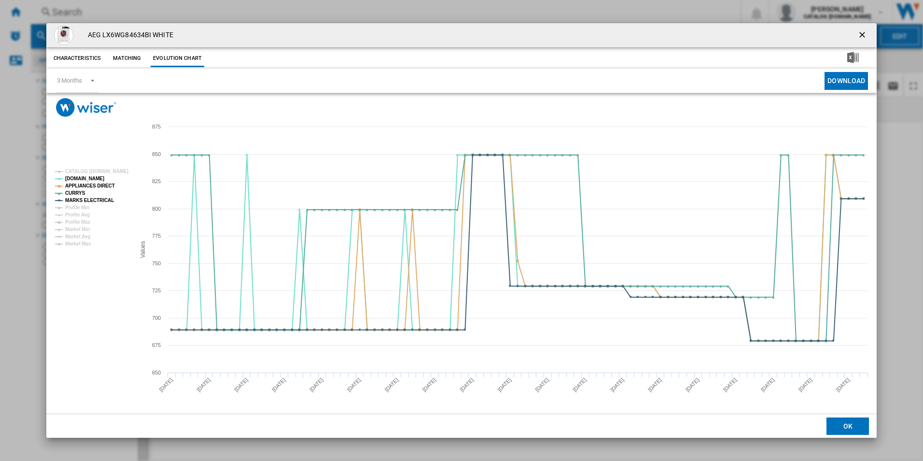
drag, startPoint x: 862, startPoint y: 34, endPoint x: 695, endPoint y: 28, distance: 167.2
click at [862, 34] on ng-md-icon "getI18NText('BUTTONS.CLOSE_DIALOG')" at bounding box center [864, 36] width 12 height 12
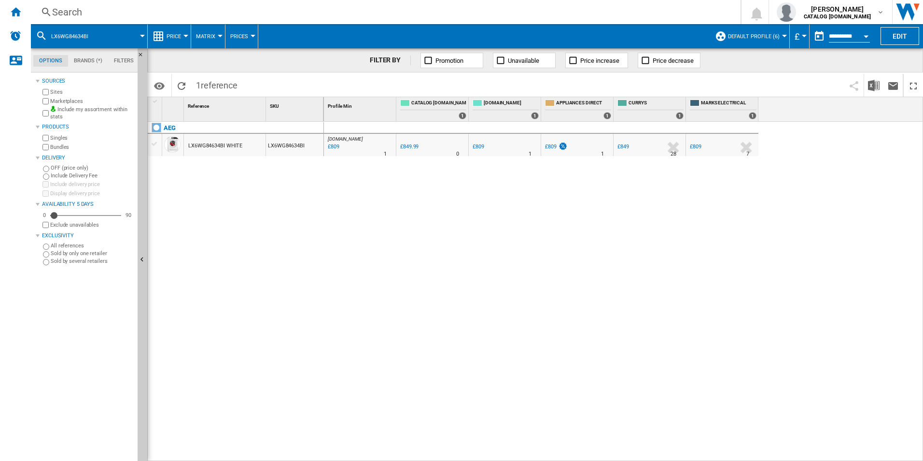
click at [613, 12] on div "Search" at bounding box center [384, 12] width 664 height 14
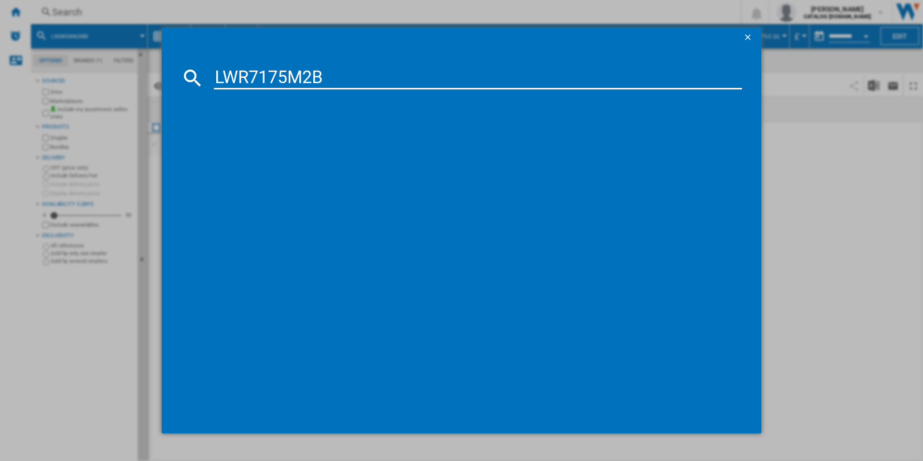
type input "LWR7175M2B"
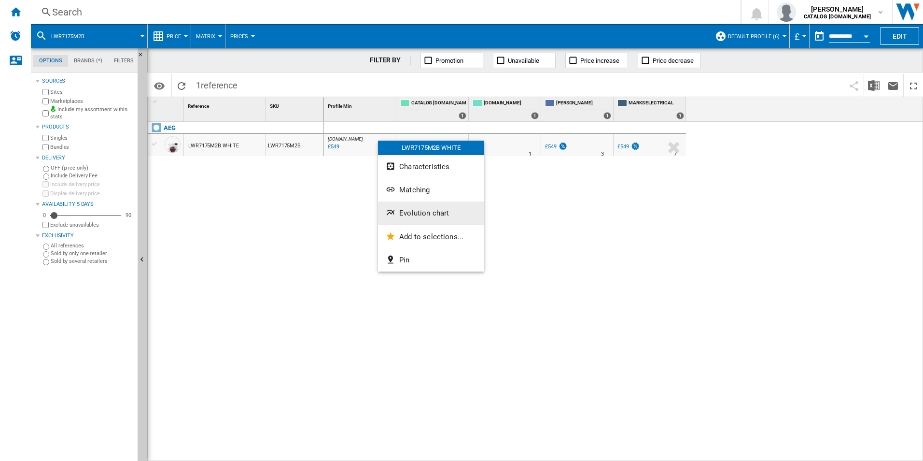
click at [405, 215] on span "Evolution chart" at bounding box center [424, 213] width 50 height 9
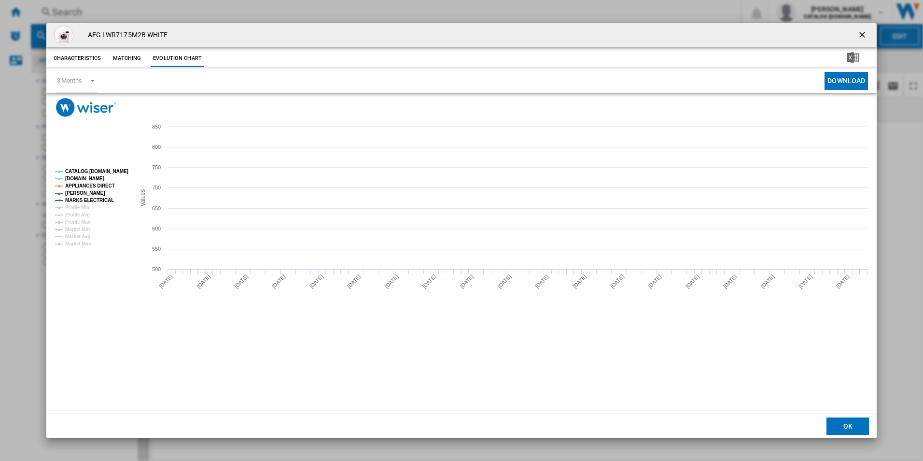
click at [103, 170] on tspan "CATALOG [DOMAIN_NAME]" at bounding box center [96, 171] width 63 height 5
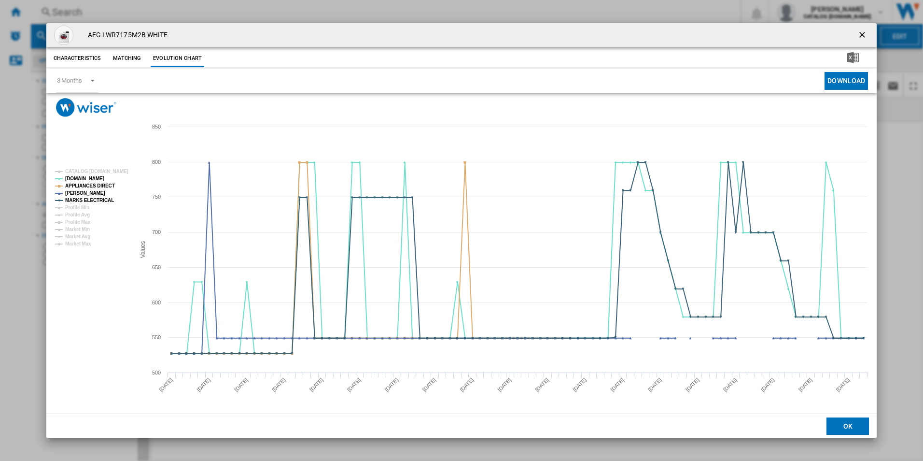
drag, startPoint x: 857, startPoint y: 36, endPoint x: 832, endPoint y: 39, distance: 25.3
click at [857, 36] on button "Product popup" at bounding box center [863, 35] width 19 height 19
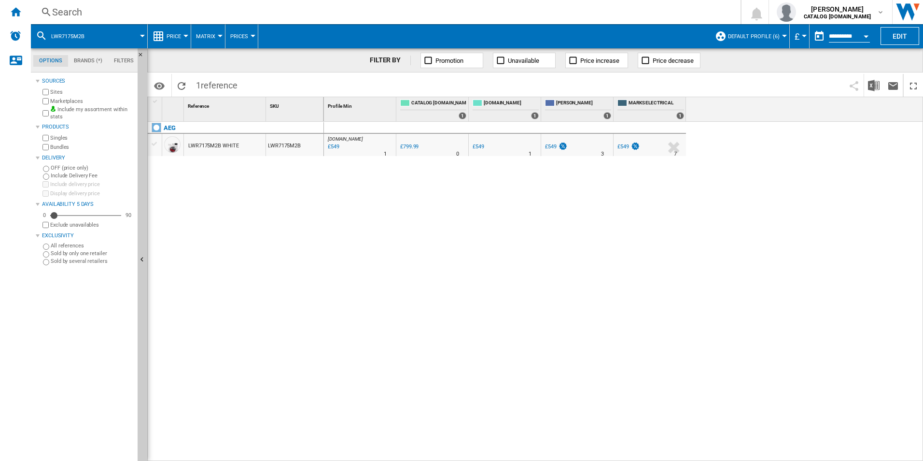
click at [489, 14] on div "Search" at bounding box center [384, 12] width 664 height 14
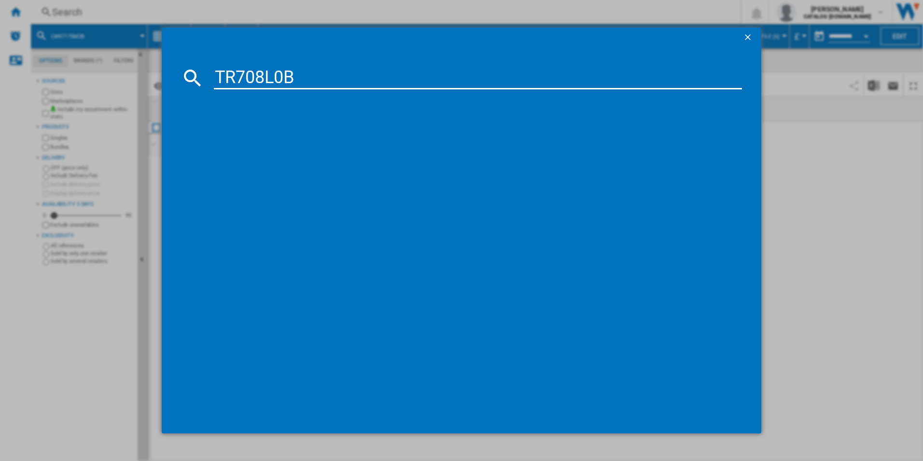
type input "TR708L0B"
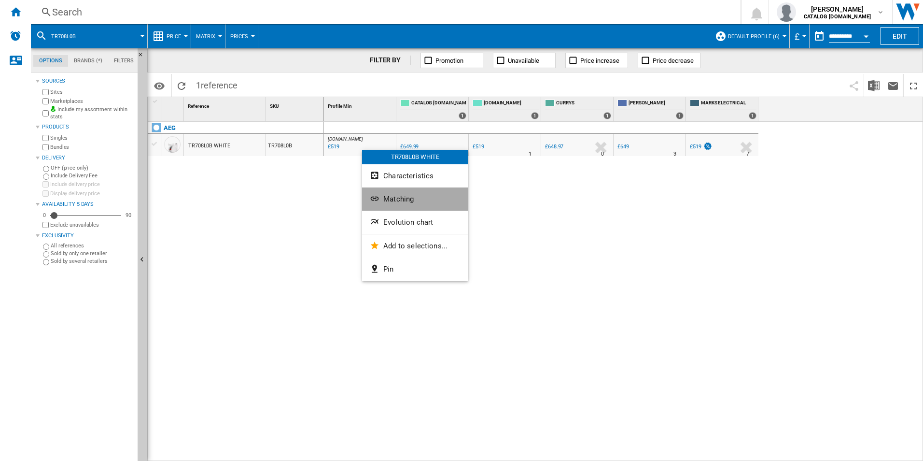
click at [412, 210] on button "Matching" at bounding box center [415, 198] width 106 height 23
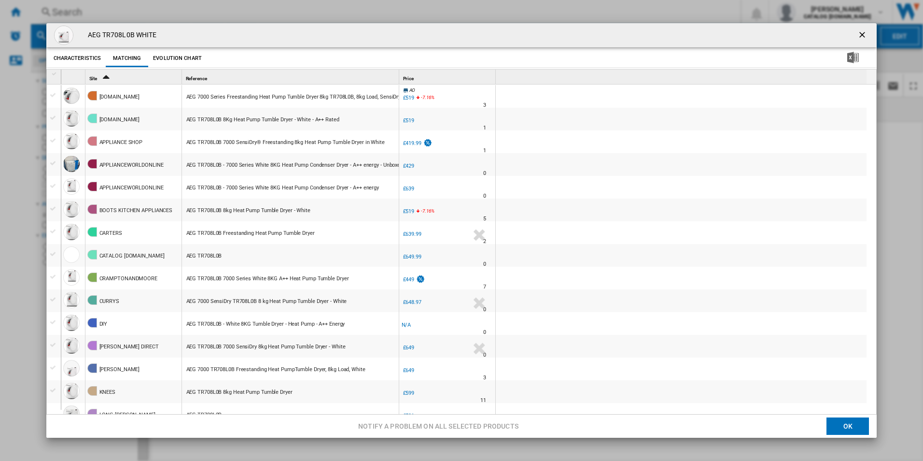
click at [858, 38] on ng-md-icon "getI18NText('BUTTONS.CLOSE_DIALOG')" at bounding box center [864, 36] width 12 height 12
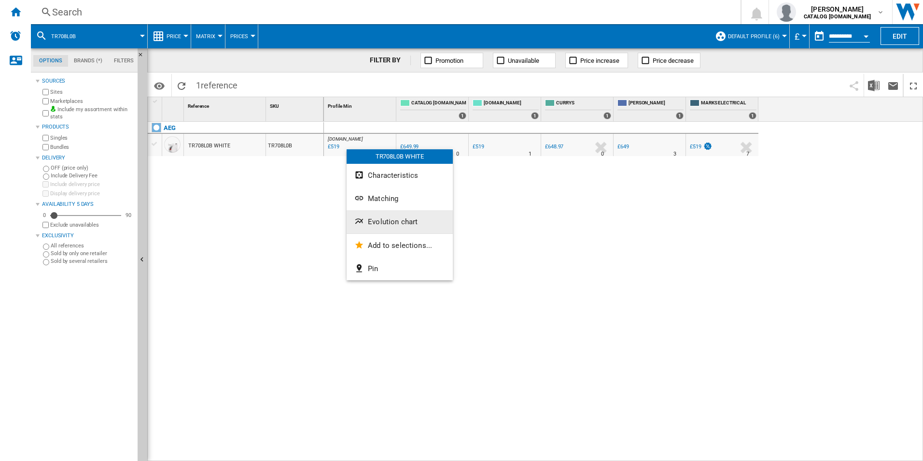
click at [382, 219] on span "Evolution chart" at bounding box center [393, 221] width 50 height 9
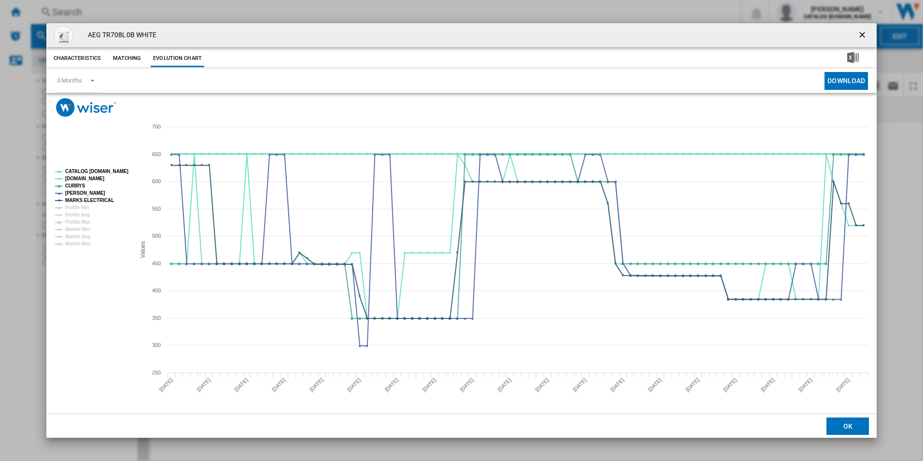
click at [112, 172] on tspan "CATALOG [DOMAIN_NAME]" at bounding box center [96, 171] width 63 height 5
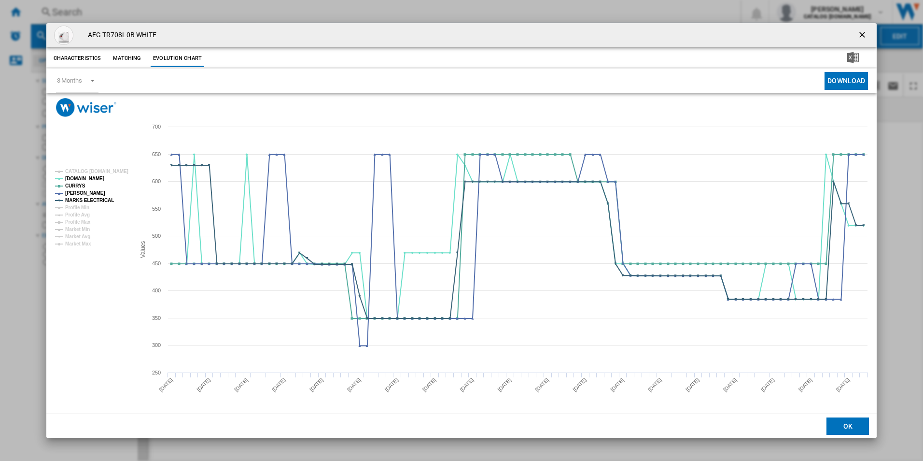
drag, startPoint x: 864, startPoint y: 35, endPoint x: 845, endPoint y: 21, distance: 23.5
click at [863, 35] on ng-md-icon "getI18NText('BUTTONS.CLOSE_DIALOG')" at bounding box center [864, 36] width 12 height 12
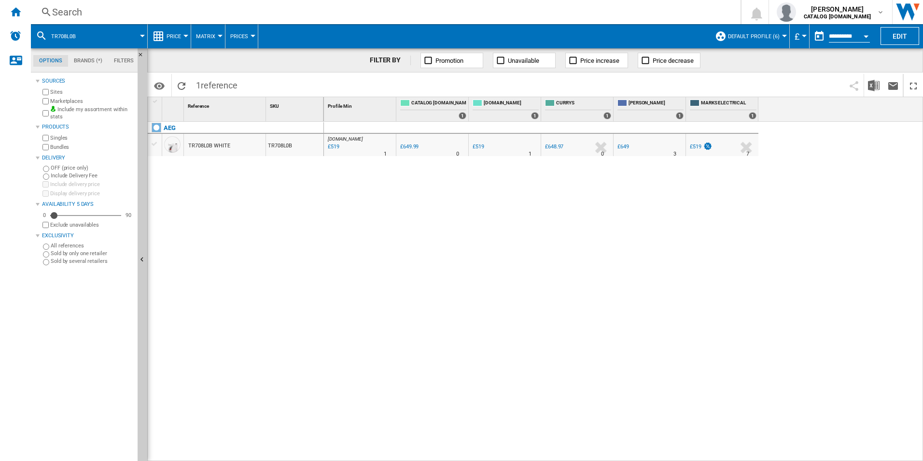
click at [479, 10] on div "Search" at bounding box center [384, 12] width 664 height 14
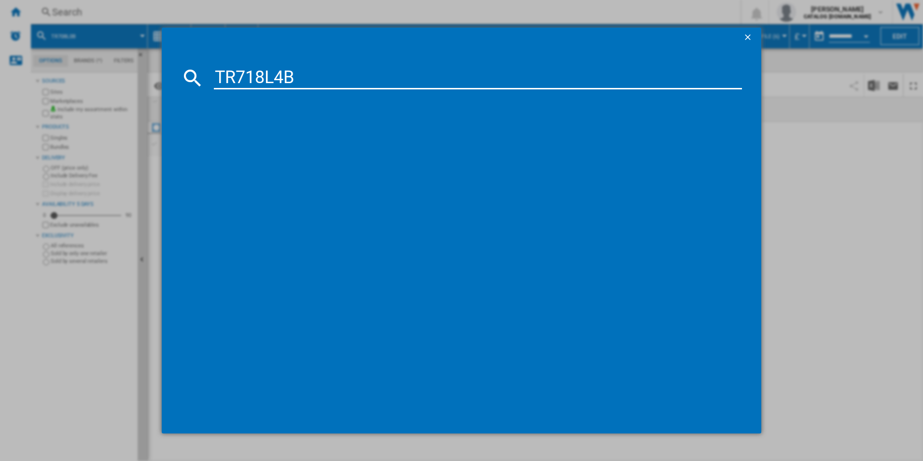
type input "TR718L4B"
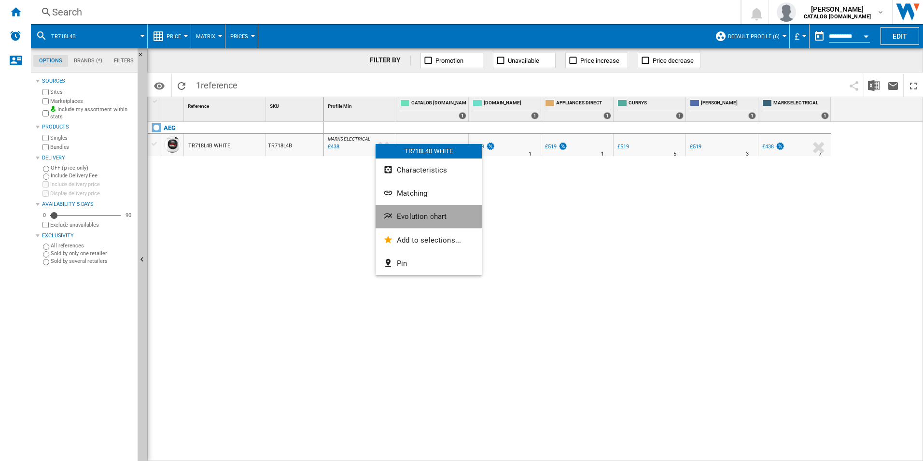
click at [408, 215] on span "Evolution chart" at bounding box center [422, 216] width 50 height 9
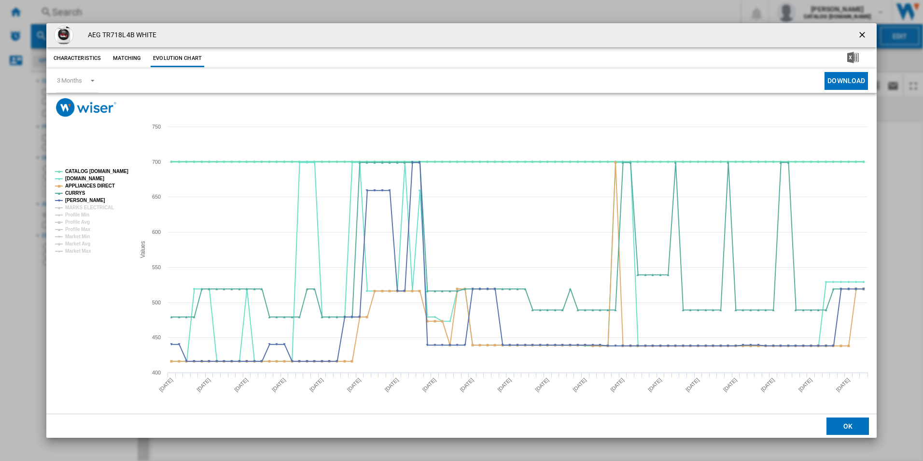
click at [104, 170] on tspan "CATALOG [DOMAIN_NAME]" at bounding box center [96, 171] width 63 height 5
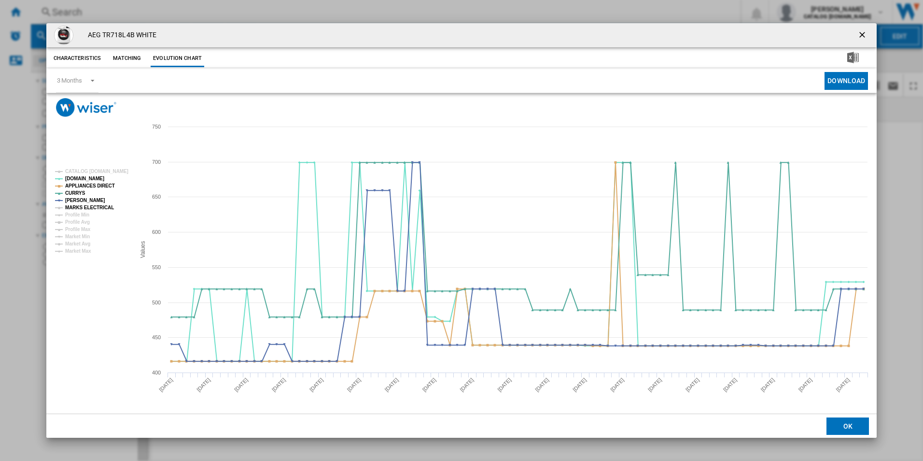
click at [99, 205] on tspan "MARKS ELECTRICAL" at bounding box center [89, 207] width 49 height 5
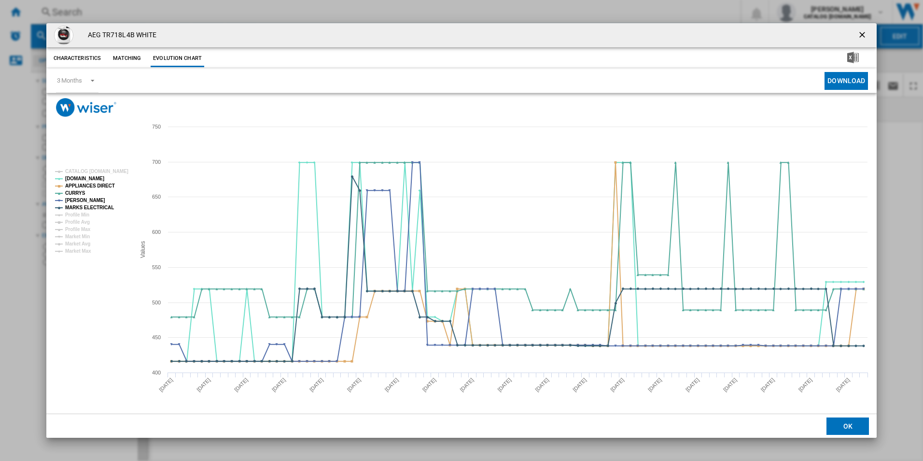
drag, startPoint x: 864, startPoint y: 37, endPoint x: 819, endPoint y: 35, distance: 44.9
click at [863, 37] on ng-md-icon "getI18NText('BUTTONS.CLOSE_DIALOG')" at bounding box center [864, 36] width 12 height 12
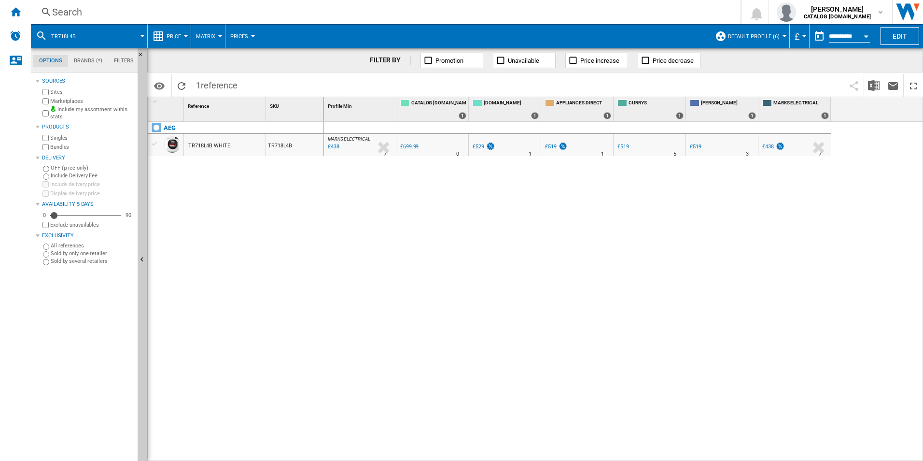
click at [626, 14] on div "Search" at bounding box center [384, 12] width 664 height 14
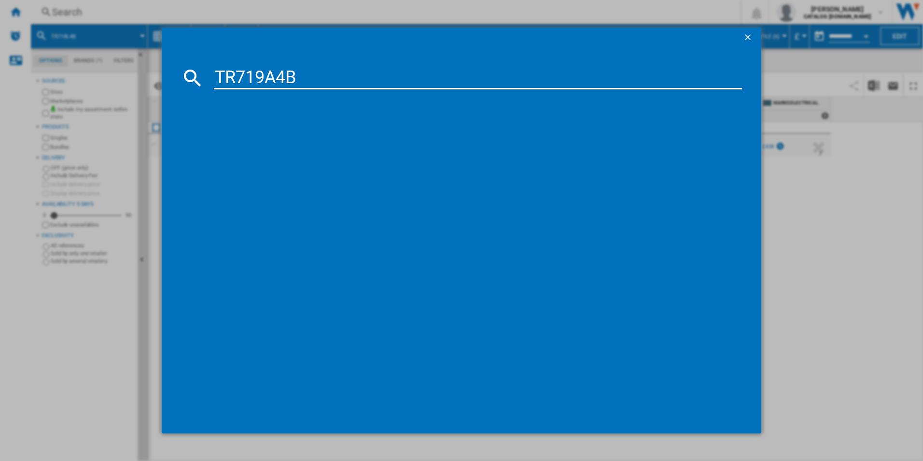
type input "TR719A4B"
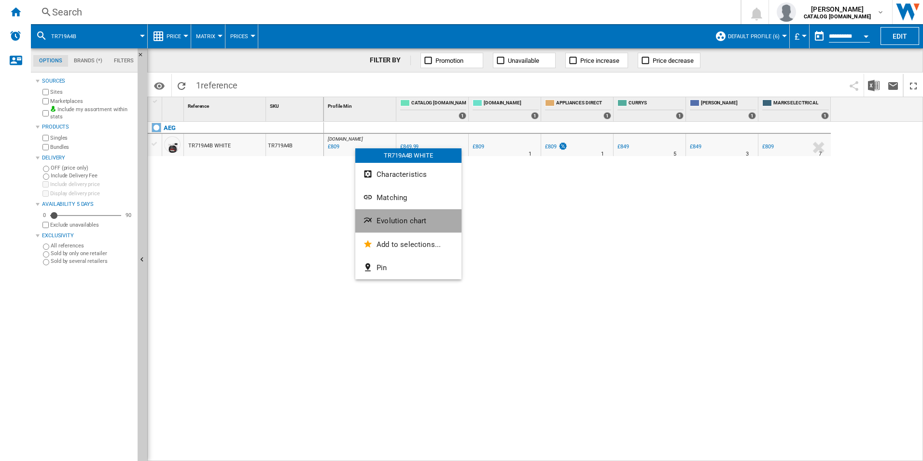
click at [393, 220] on span "Evolution chart" at bounding box center [402, 220] width 50 height 9
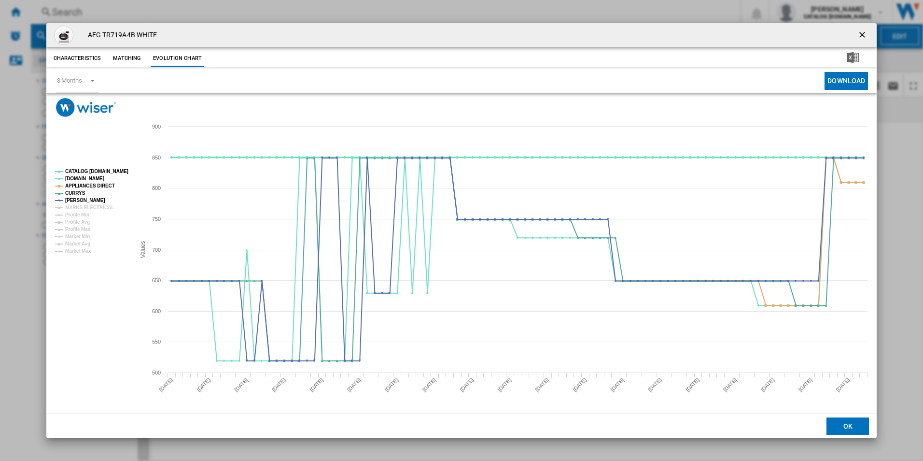
click at [112, 170] on tspan "CATALOG [DOMAIN_NAME]" at bounding box center [96, 171] width 63 height 5
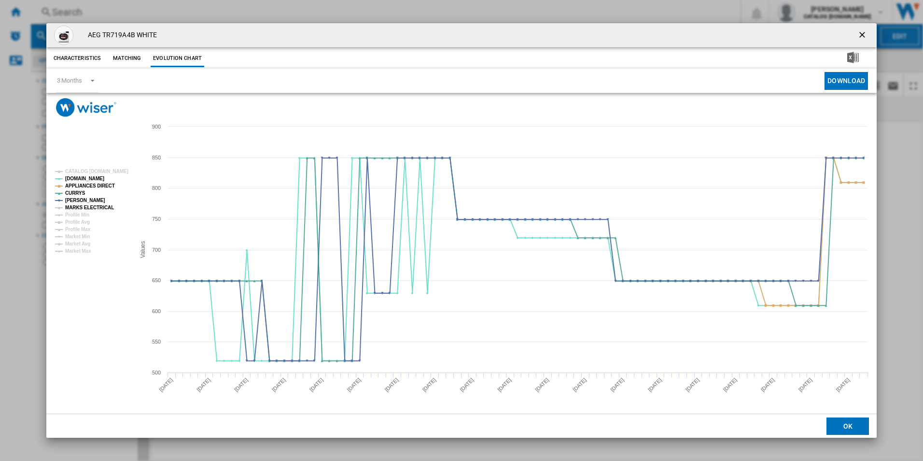
click at [100, 207] on tspan "MARKS ELECTRICAL" at bounding box center [89, 207] width 49 height 5
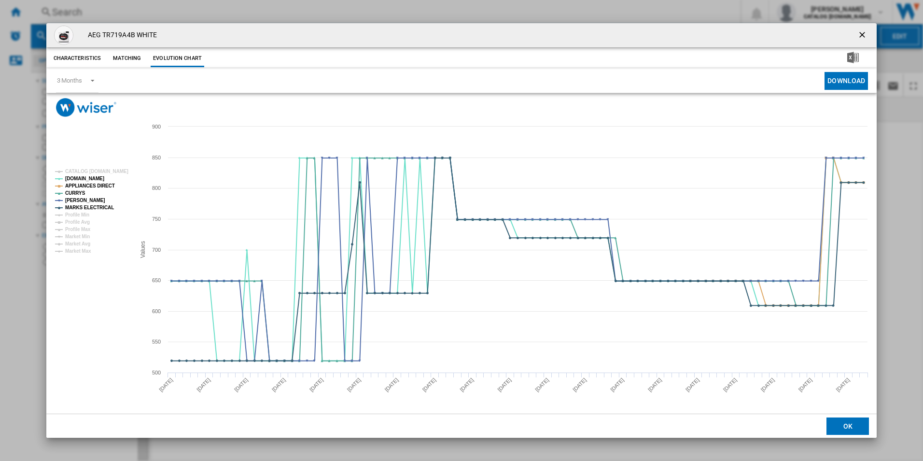
click at [861, 31] on ng-md-icon "getI18NText('BUTTONS.CLOSE_DIALOG')" at bounding box center [864, 36] width 12 height 12
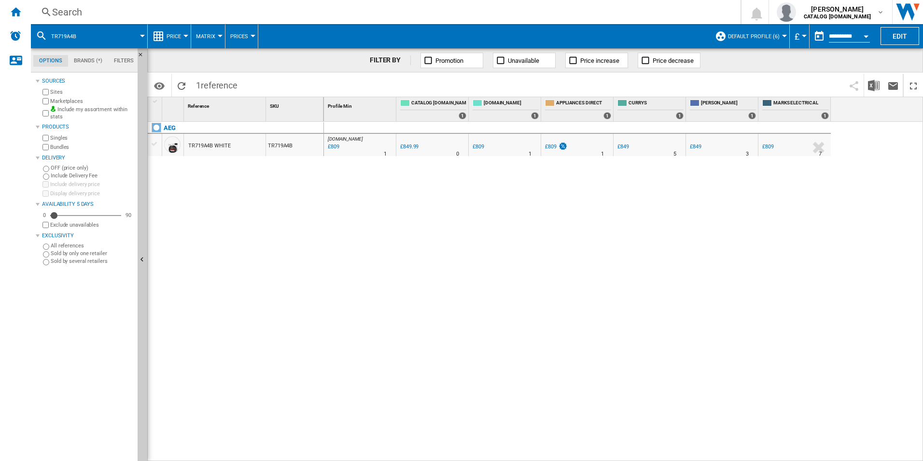
click at [661, 13] on div "Search" at bounding box center [384, 12] width 664 height 14
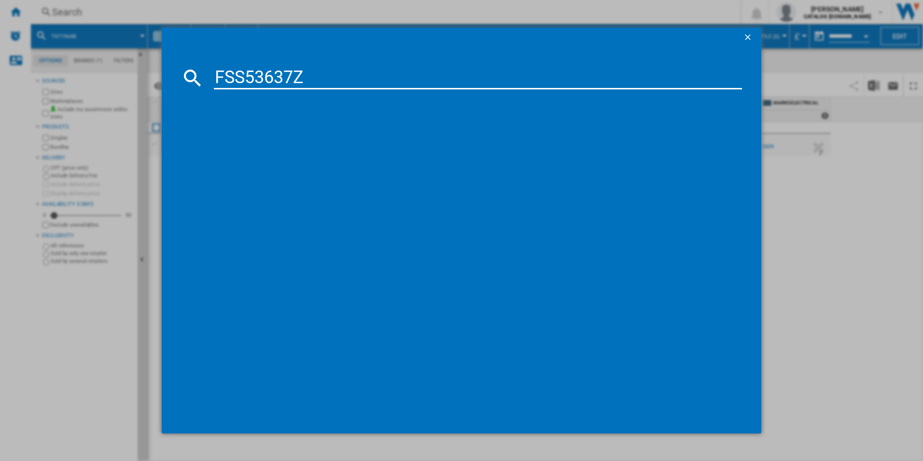
type input "FSS53637Z"
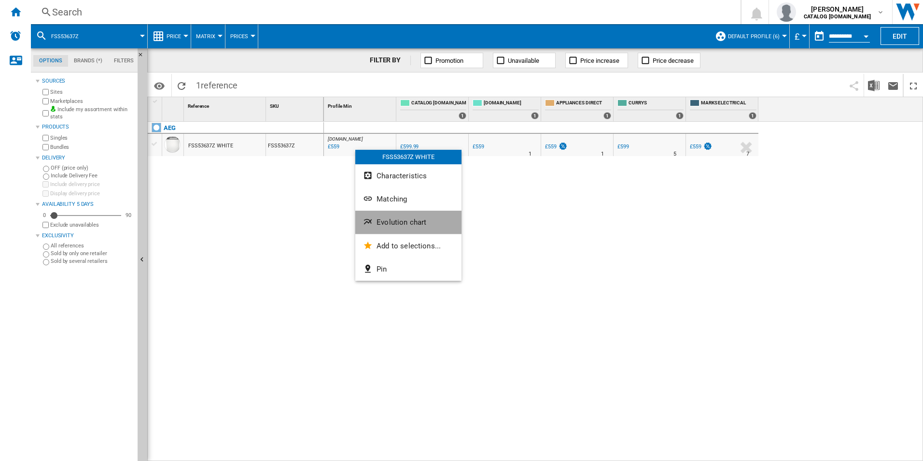
click at [421, 223] on span "Evolution chart" at bounding box center [402, 222] width 50 height 9
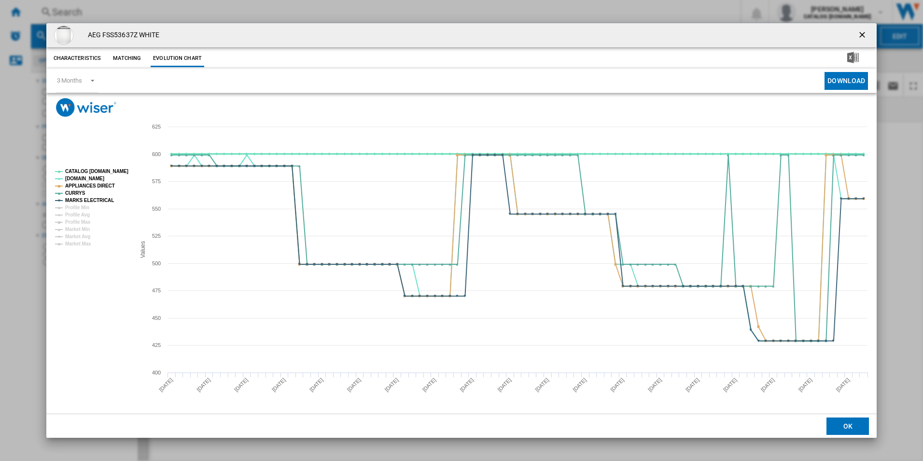
click at [107, 171] on tspan "CATALOG [DOMAIN_NAME]" at bounding box center [96, 171] width 63 height 5
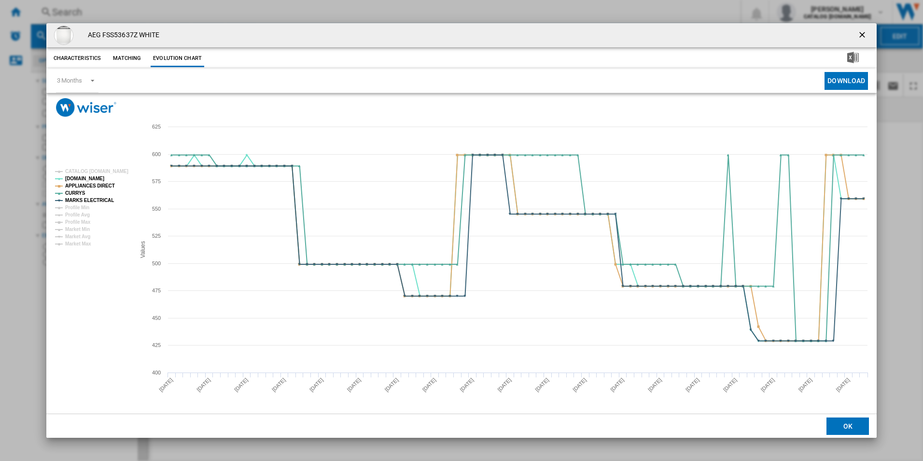
drag, startPoint x: 862, startPoint y: 32, endPoint x: 528, endPoint y: 21, distance: 333.9
click at [862, 32] on ng-md-icon "getI18NText('BUTTONS.CLOSE_DIALOG')" at bounding box center [864, 36] width 12 height 12
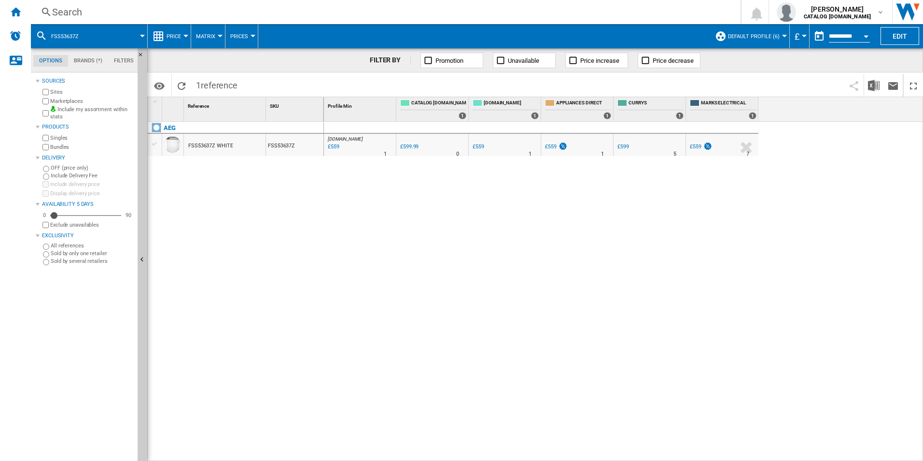
click at [490, 13] on div "Search" at bounding box center [384, 12] width 664 height 14
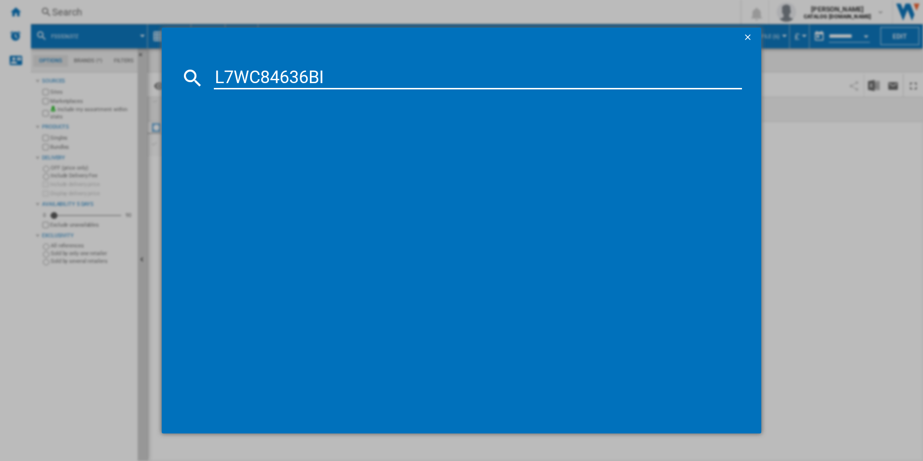
type input "L7WC84636BI"
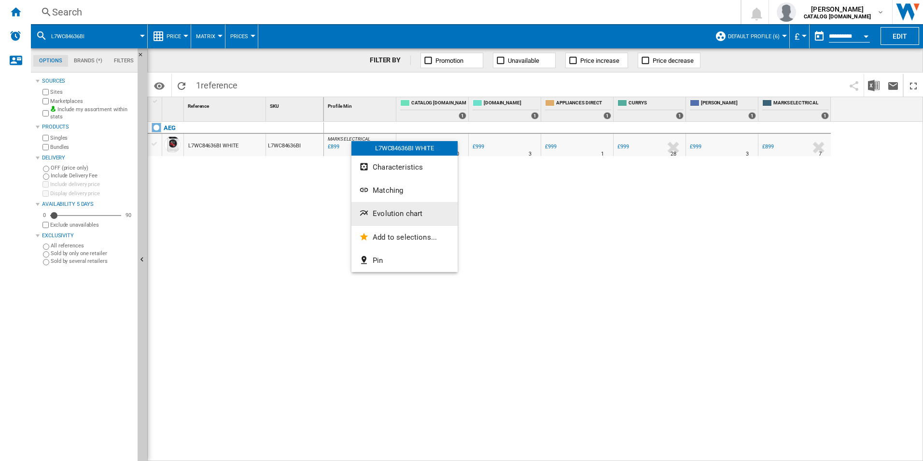
click at [389, 215] on span "Evolution chart" at bounding box center [398, 213] width 50 height 9
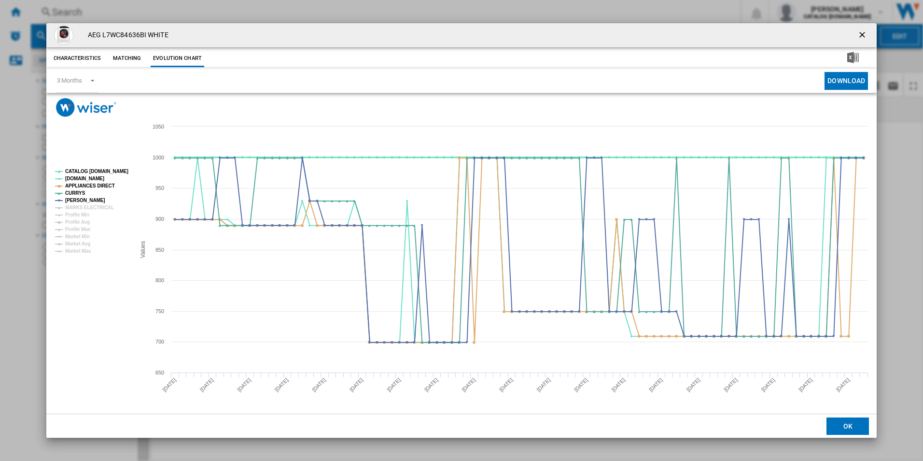
click at [112, 173] on tspan "CATALOG [DOMAIN_NAME]" at bounding box center [96, 171] width 63 height 5
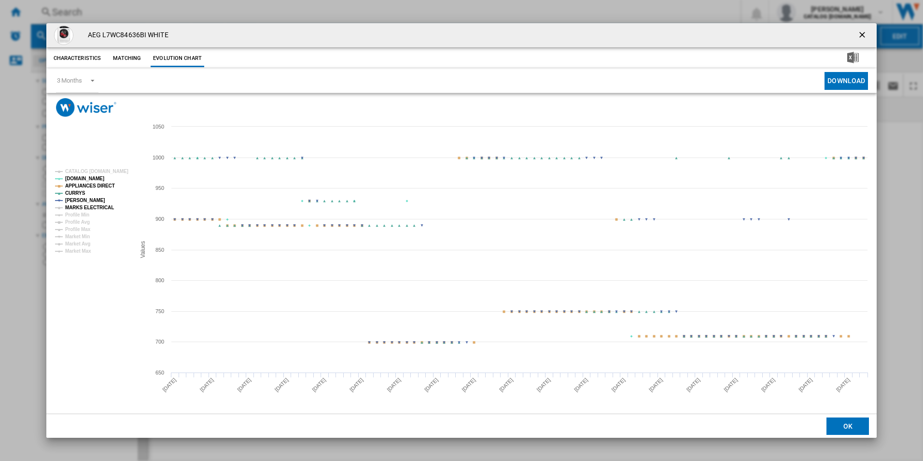
click at [98, 209] on tspan "MARKS ELECTRICAL" at bounding box center [89, 207] width 49 height 5
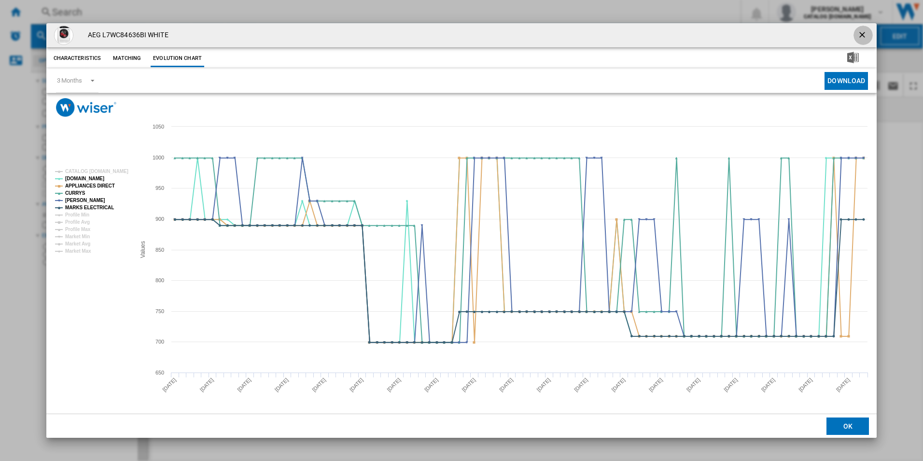
click at [859, 43] on button "Product popup" at bounding box center [863, 35] width 19 height 19
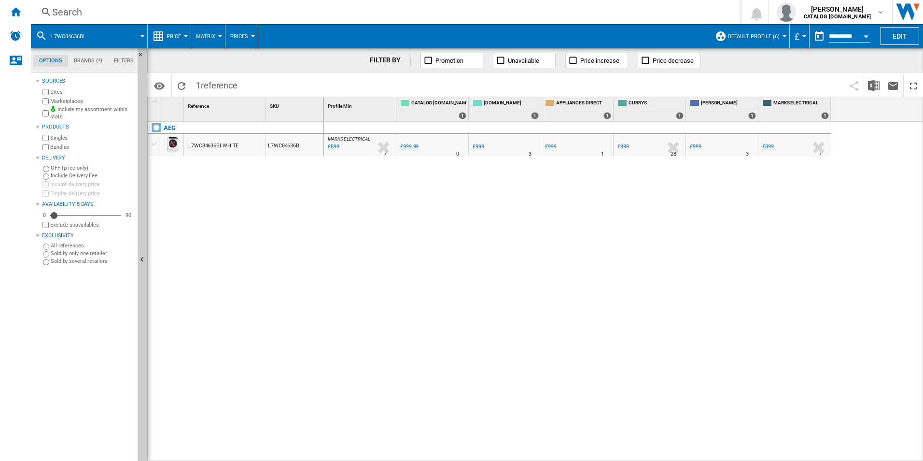
click at [516, 11] on div "Search" at bounding box center [384, 12] width 664 height 14
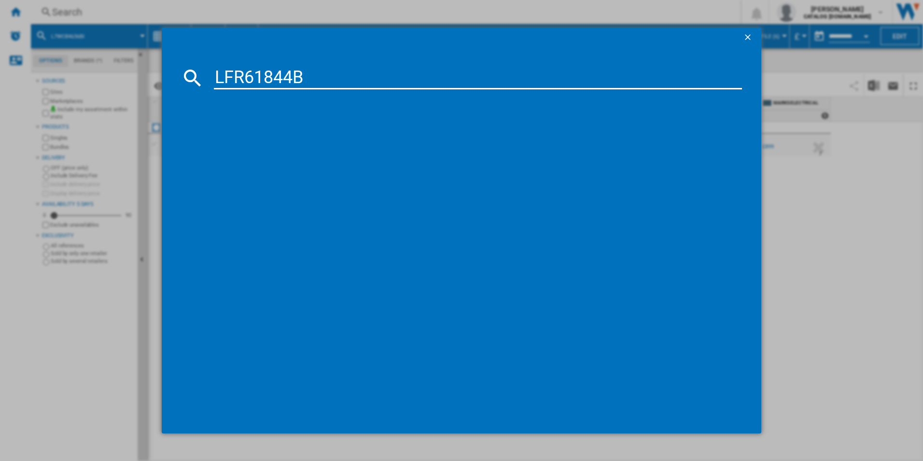
type input "LFR61844B"
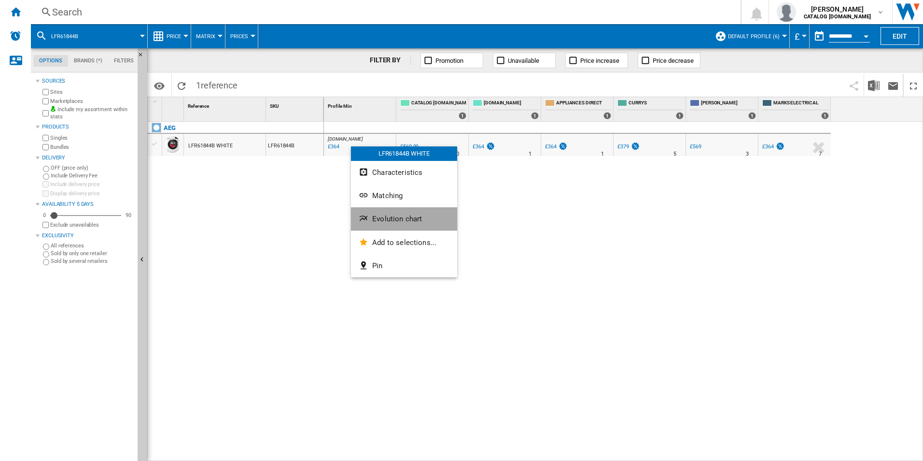
click at [393, 214] on button "Evolution chart" at bounding box center [404, 218] width 106 height 23
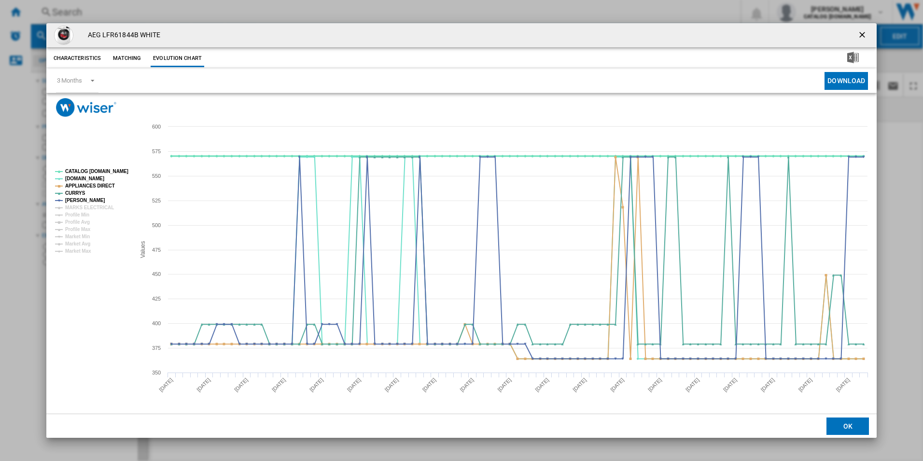
click at [106, 169] on tspan "CATALOG [DOMAIN_NAME]" at bounding box center [96, 171] width 63 height 5
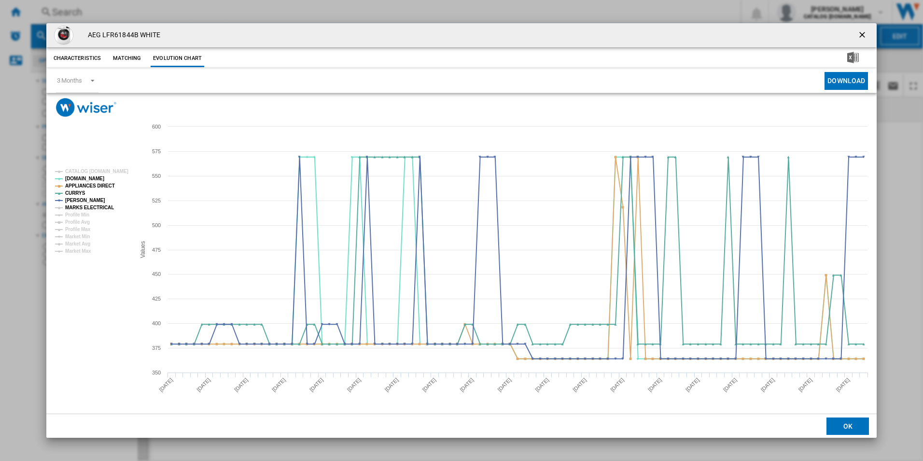
click at [102, 206] on tspan "MARKS ELECTRICAL" at bounding box center [89, 207] width 49 height 5
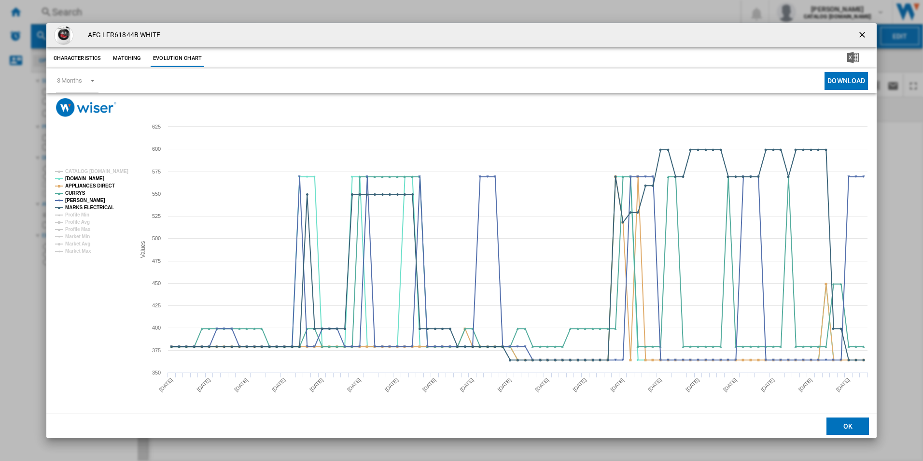
click at [856, 37] on button "Product popup" at bounding box center [863, 35] width 19 height 19
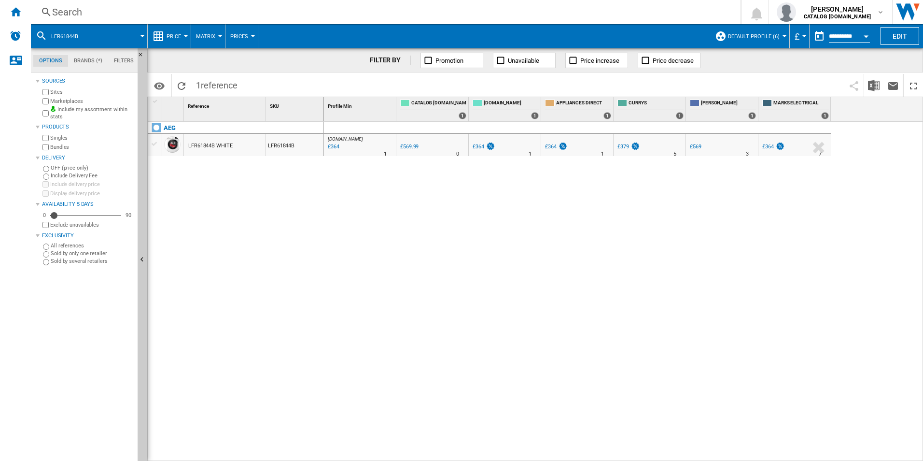
click at [510, 9] on div "Search" at bounding box center [384, 12] width 664 height 14
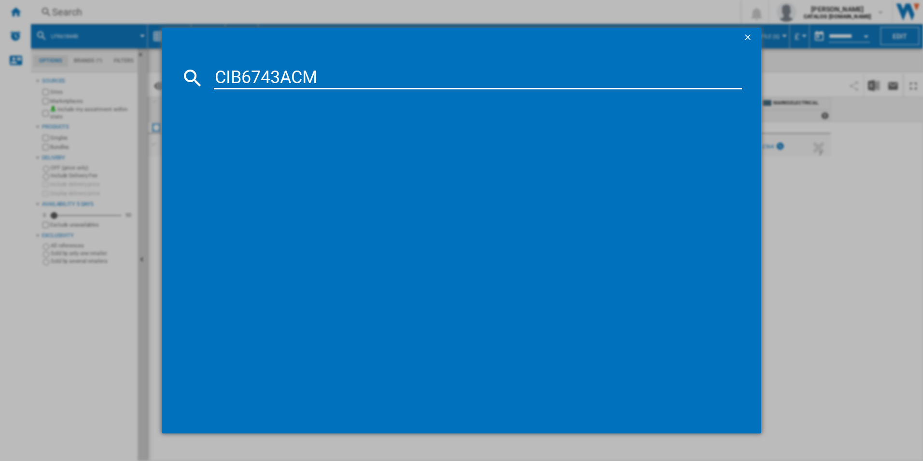
type input "CIB6743ACM"
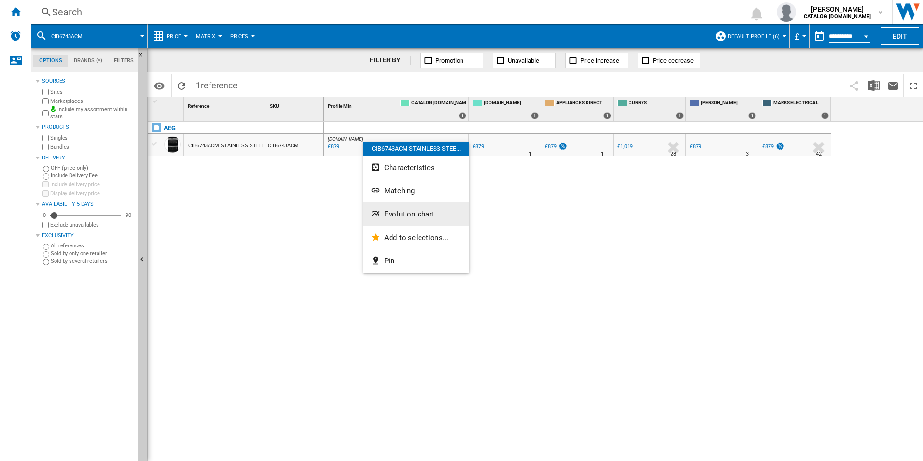
click at [383, 214] on button "Evolution chart" at bounding box center [416, 213] width 106 height 23
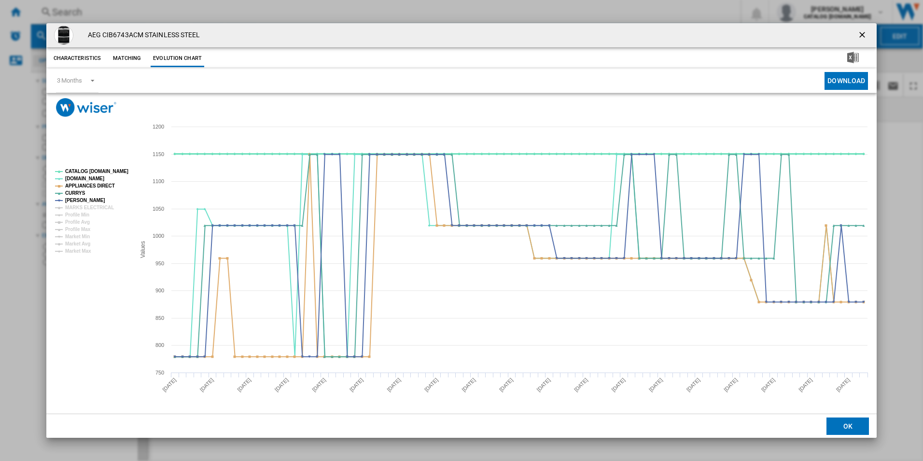
click at [110, 170] on tspan "CATALOG [DOMAIN_NAME]" at bounding box center [96, 171] width 63 height 5
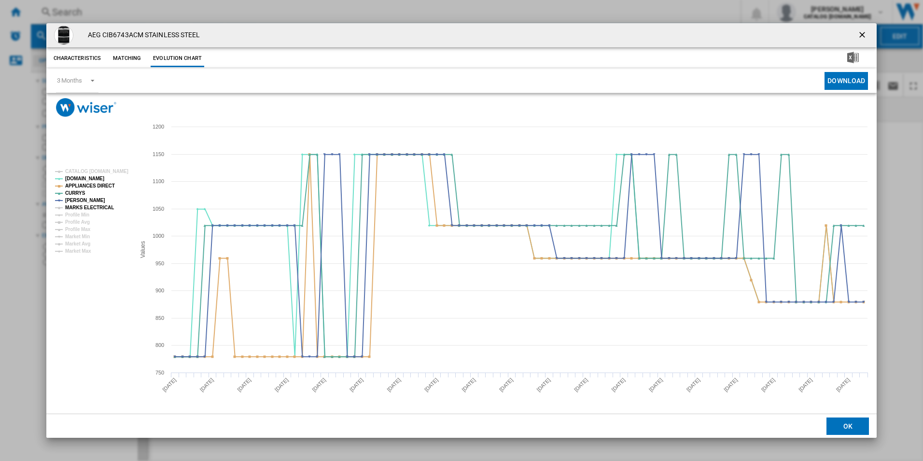
click at [104, 205] on tspan "MARKS ELECTRICAL" at bounding box center [89, 207] width 49 height 5
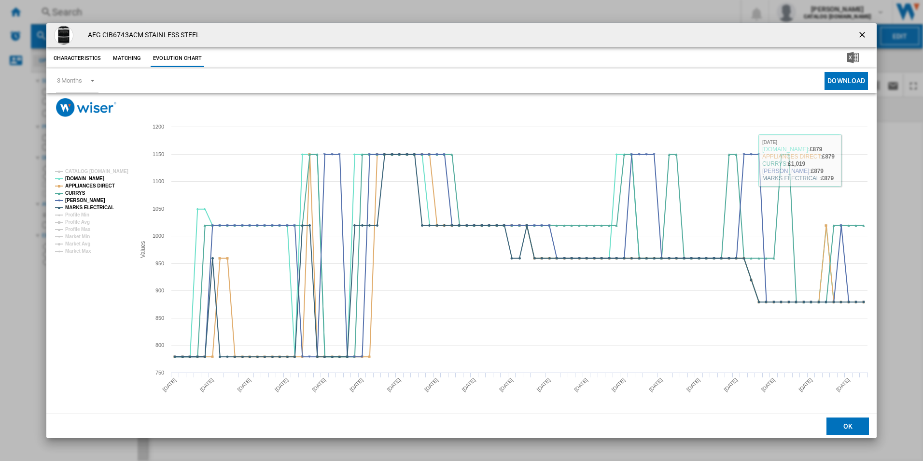
click at [867, 32] on ng-md-icon "getI18NText('BUTTONS.CLOSE_DIALOG')" at bounding box center [864, 36] width 12 height 12
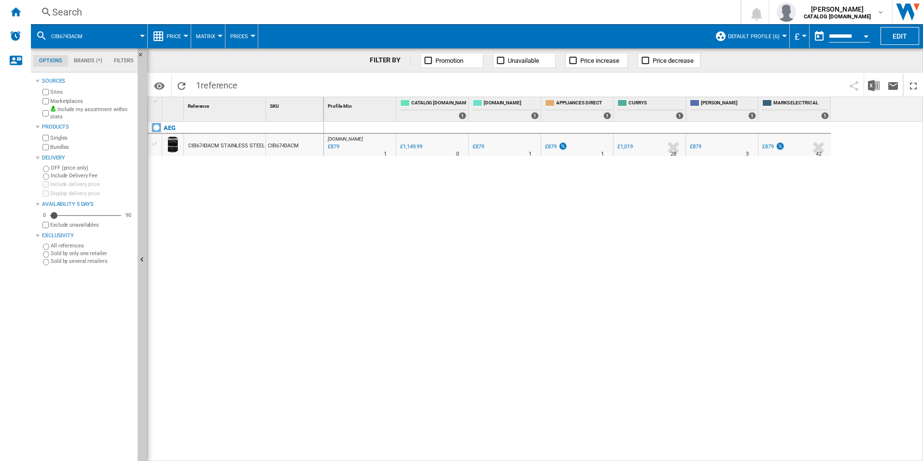
click at [485, 12] on div "Search" at bounding box center [384, 12] width 664 height 14
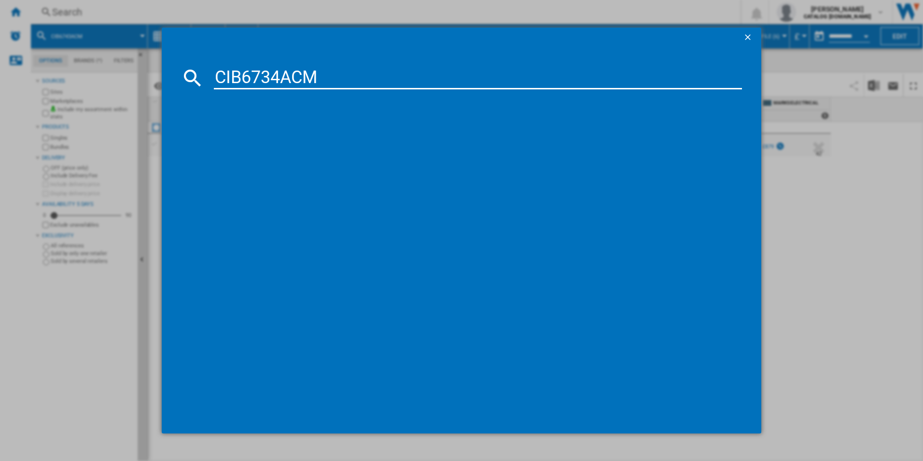
type input "CIB6734ACM"
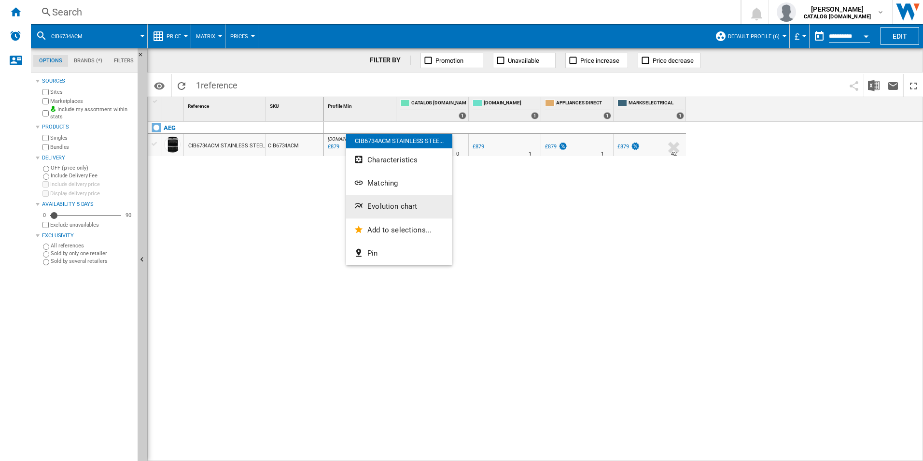
click at [369, 203] on span "Evolution chart" at bounding box center [393, 206] width 50 height 9
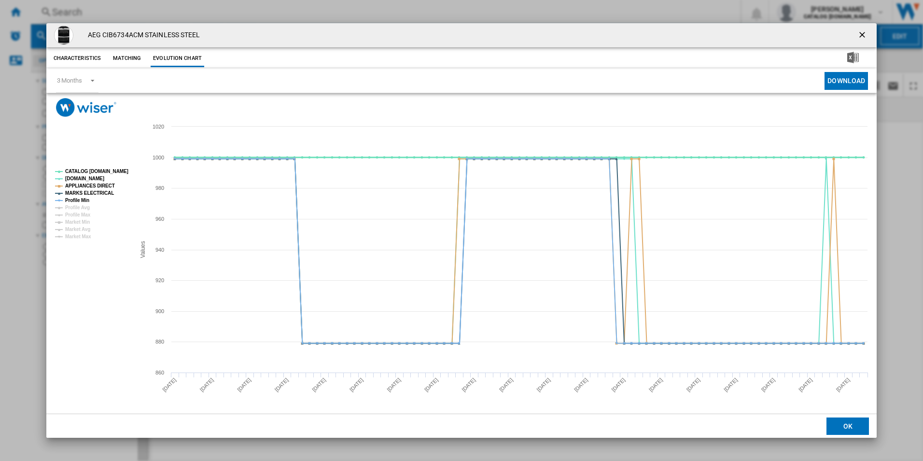
click at [107, 171] on tspan "CATALOG [DOMAIN_NAME]" at bounding box center [96, 171] width 63 height 5
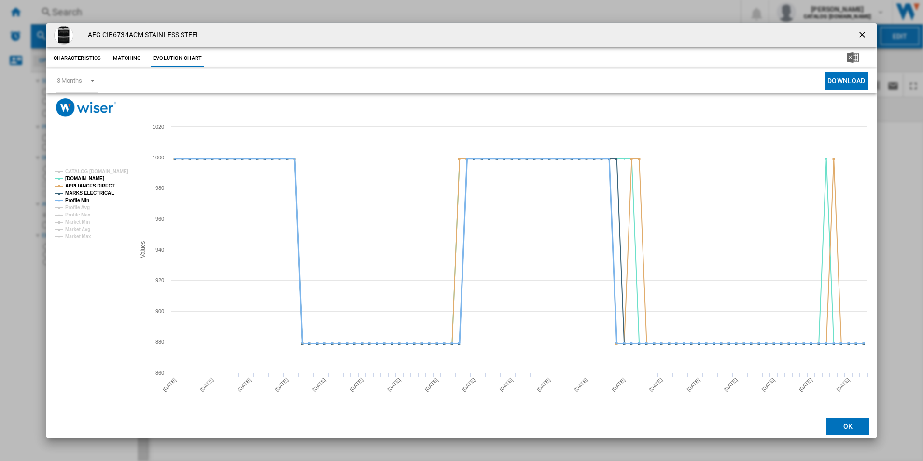
click at [80, 205] on tspan "Profile Avg" at bounding box center [77, 207] width 25 height 5
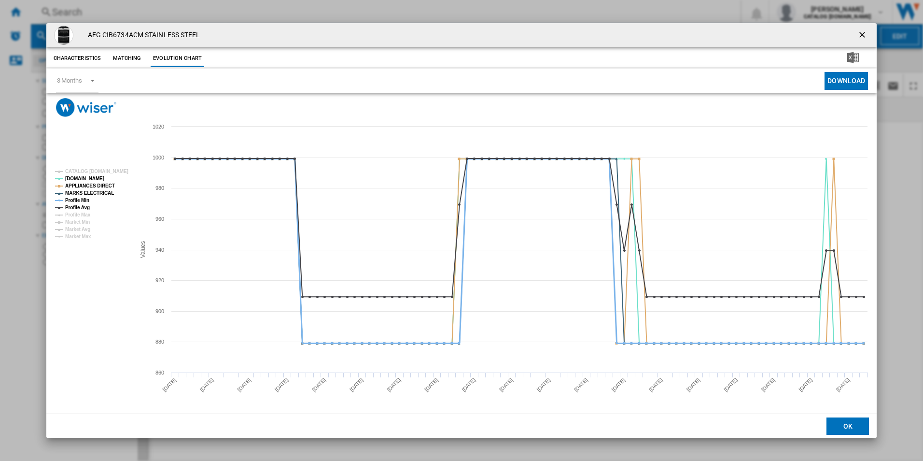
click at [84, 200] on tspan "Profile Min" at bounding box center [77, 200] width 24 height 5
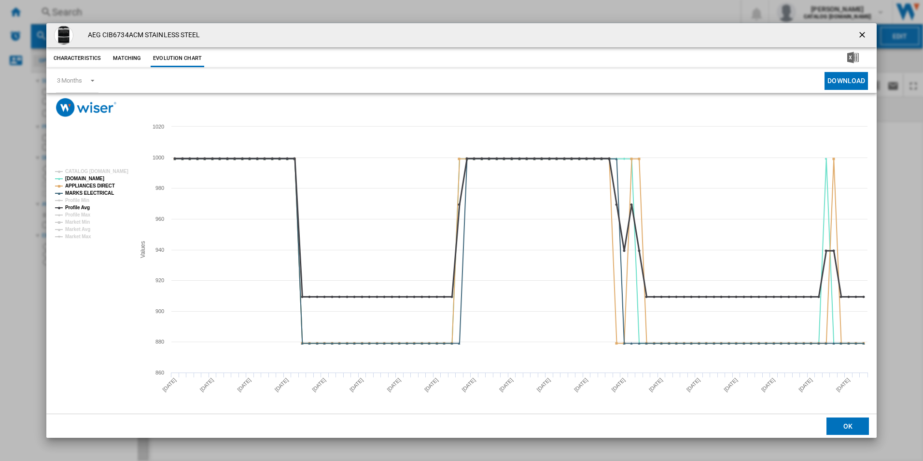
click at [85, 209] on tspan "Profile Avg" at bounding box center [77, 207] width 25 height 5
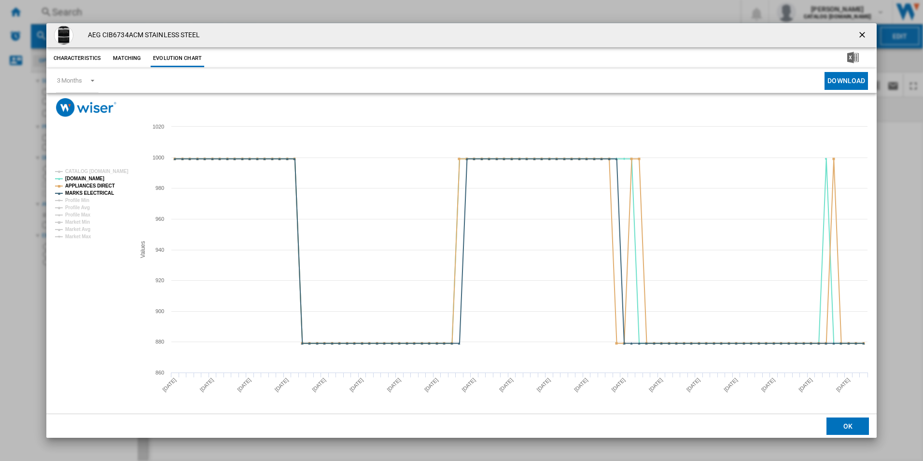
drag, startPoint x: 858, startPoint y: 36, endPoint x: 825, endPoint y: 37, distance: 33.4
click at [858, 36] on ng-md-icon "getI18NText('BUTTONS.CLOSE_DIALOG')" at bounding box center [864, 36] width 12 height 12
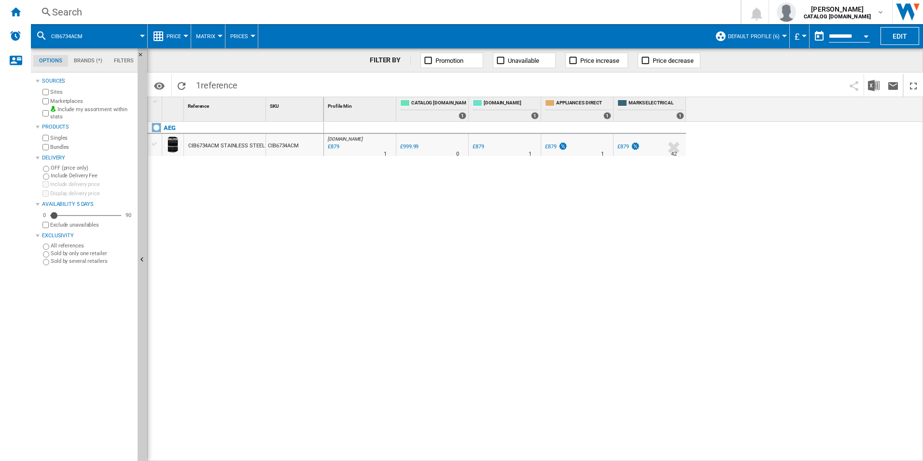
click at [593, 12] on div "Search" at bounding box center [384, 12] width 664 height 14
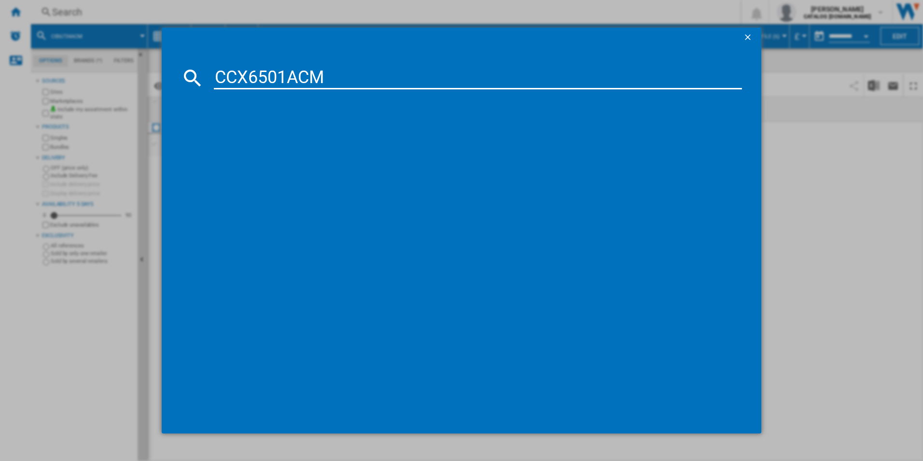
type input "CCX6501ACM"
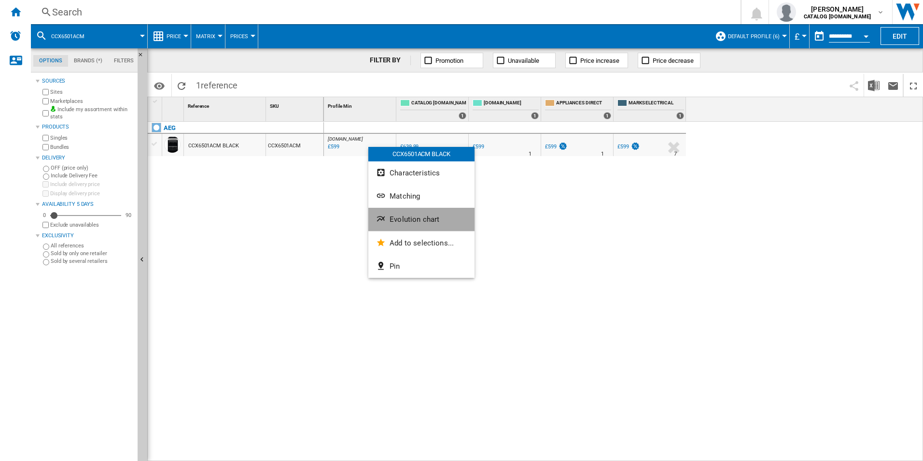
click at [401, 212] on button "Evolution chart" at bounding box center [422, 219] width 106 height 23
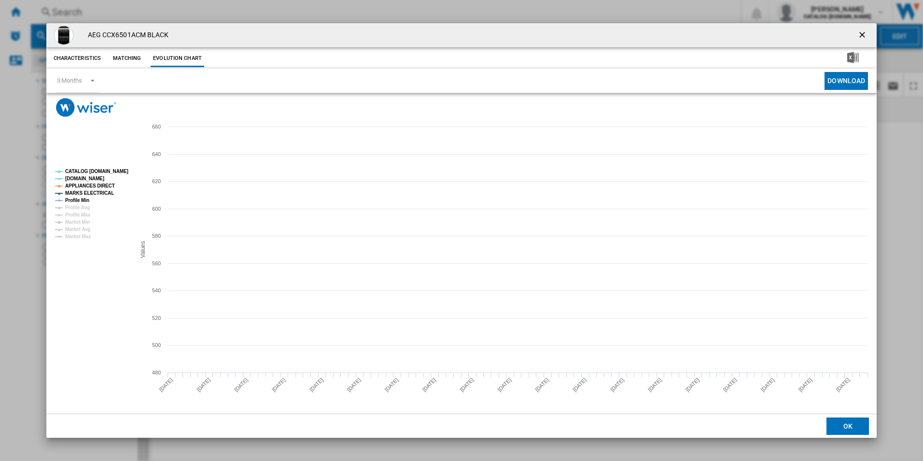
click at [108, 173] on tspan "CATALOG [DOMAIN_NAME]" at bounding box center [96, 171] width 63 height 5
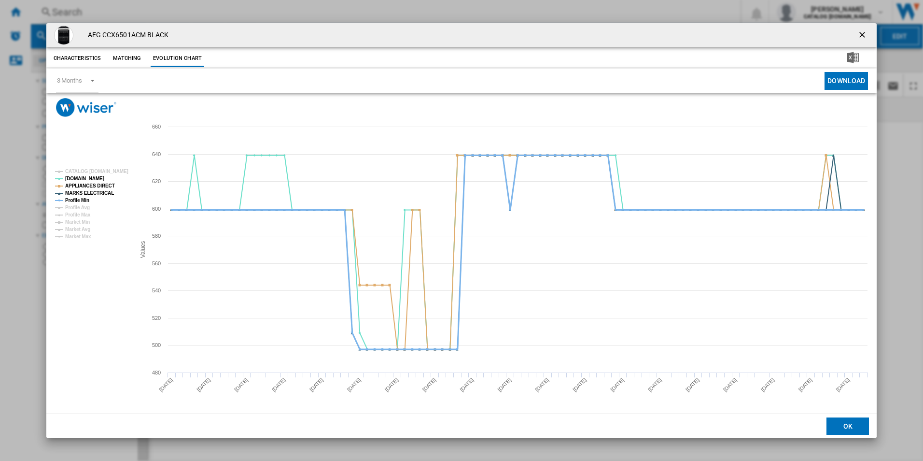
click at [80, 200] on tspan "Profile Min" at bounding box center [77, 200] width 24 height 5
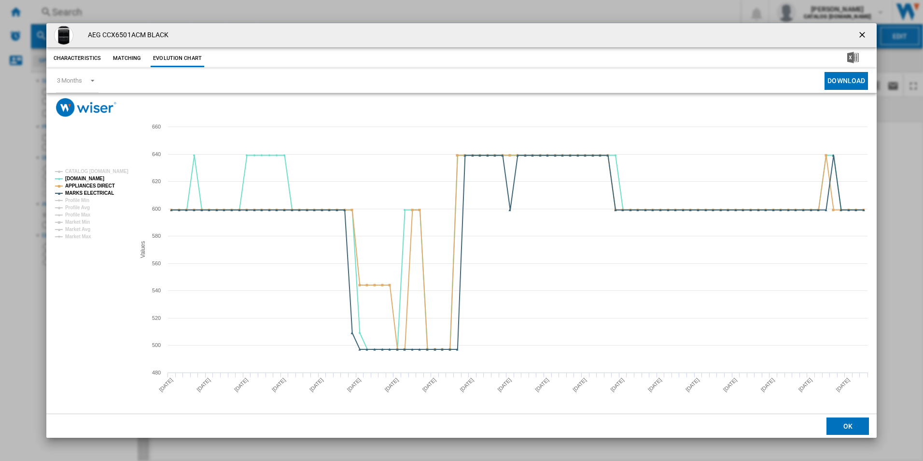
drag, startPoint x: 864, startPoint y: 34, endPoint x: 566, endPoint y: 18, distance: 298.4
click at [864, 34] on ng-md-icon "getI18NText('BUTTONS.CLOSE_DIALOG')" at bounding box center [864, 36] width 12 height 12
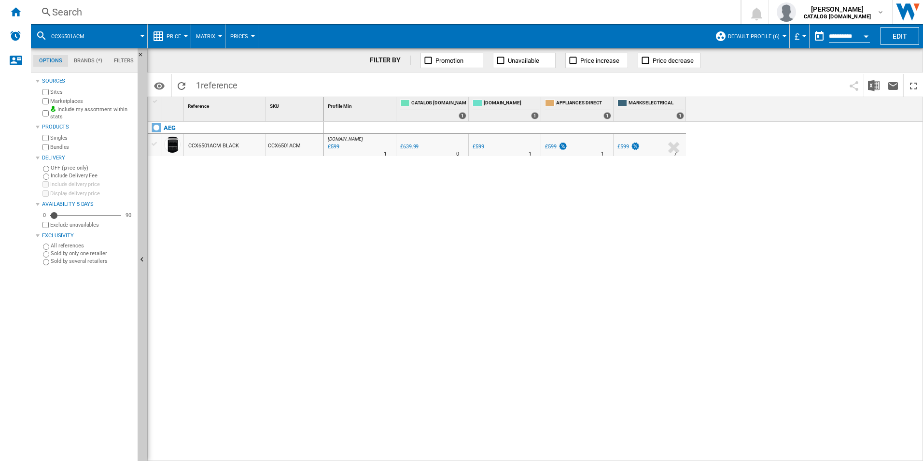
click at [497, 9] on div "Search" at bounding box center [384, 12] width 664 height 14
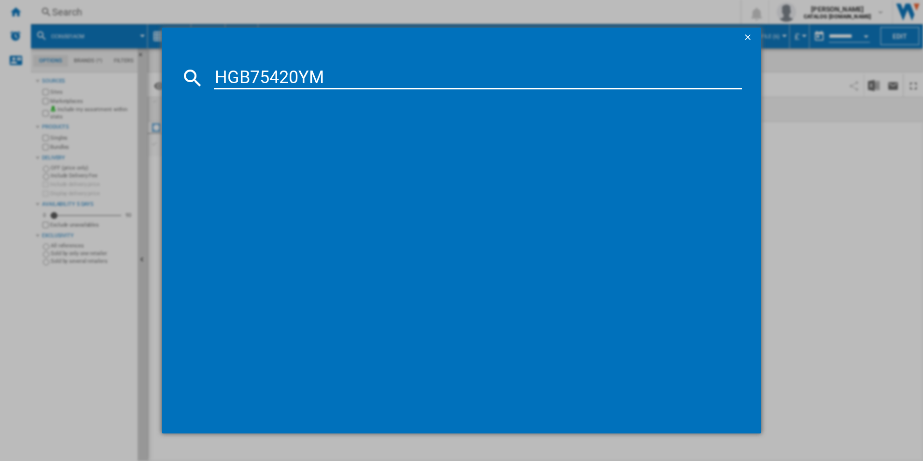
type input "HGB75420YM"
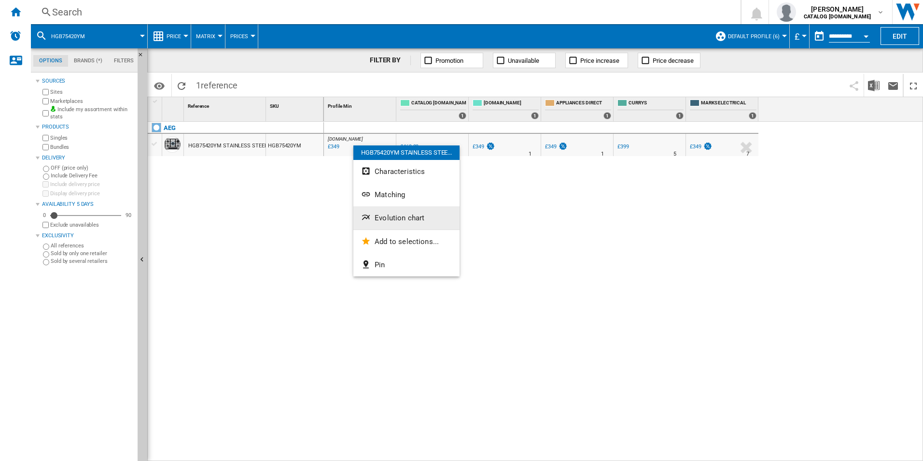
click at [393, 216] on span "Evolution chart" at bounding box center [400, 217] width 50 height 9
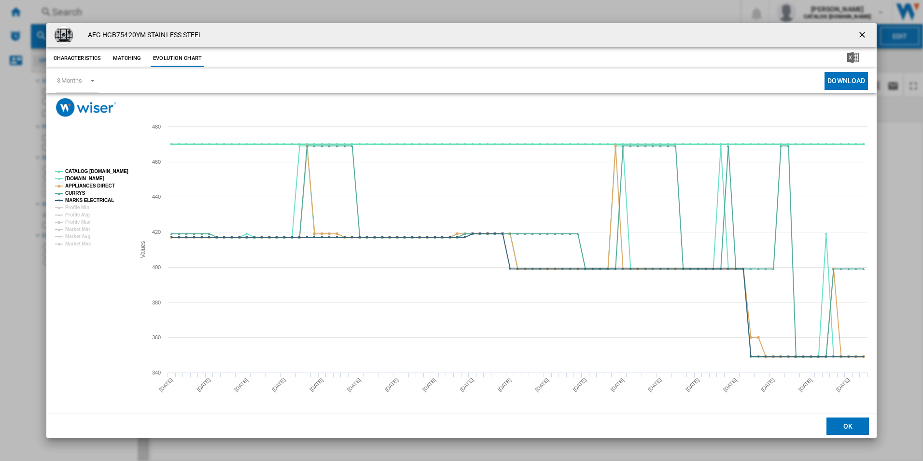
click at [113, 170] on tspan "CATALOG [DOMAIN_NAME]" at bounding box center [96, 171] width 63 height 5
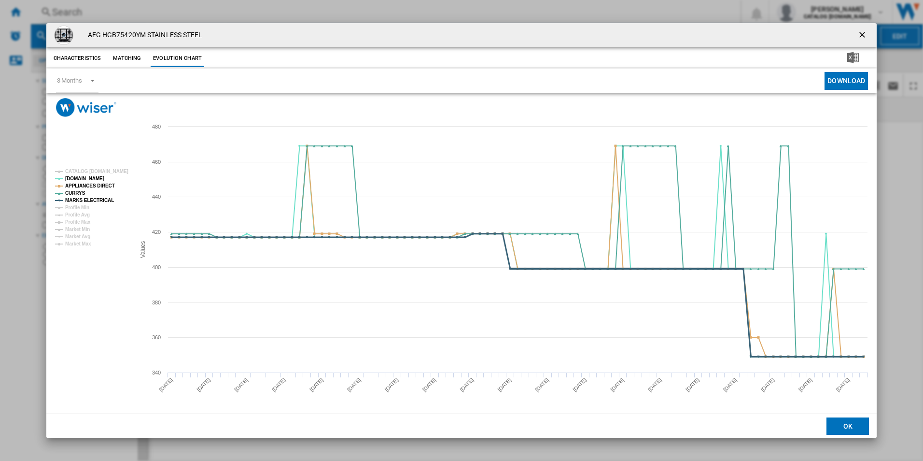
click at [107, 198] on tspan "MARKS ELECTRICAL" at bounding box center [89, 200] width 49 height 5
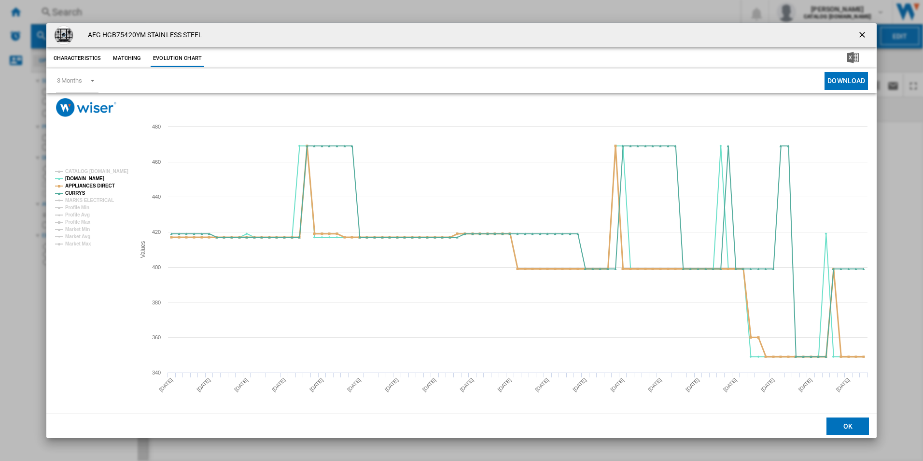
click at [107, 183] on tspan "APPLIANCES DIRECT" at bounding box center [90, 185] width 50 height 5
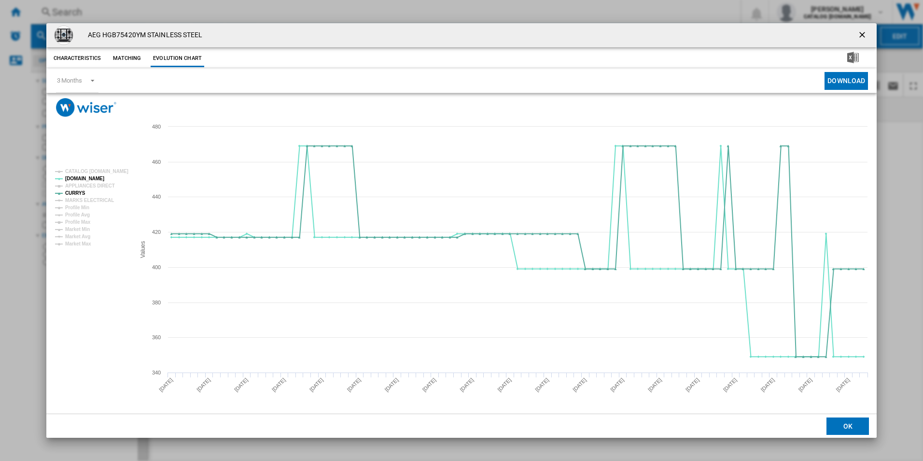
drag, startPoint x: 862, startPoint y: 35, endPoint x: 832, endPoint y: 33, distance: 30.0
click at [862, 35] on ng-md-icon "getI18NText('BUTTONS.CLOSE_DIALOG')" at bounding box center [864, 36] width 12 height 12
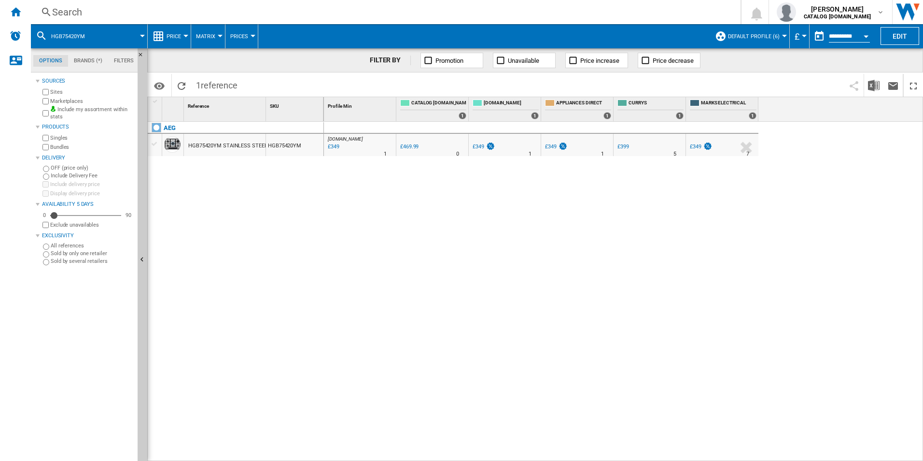
click at [551, 8] on div "Search" at bounding box center [384, 12] width 664 height 14
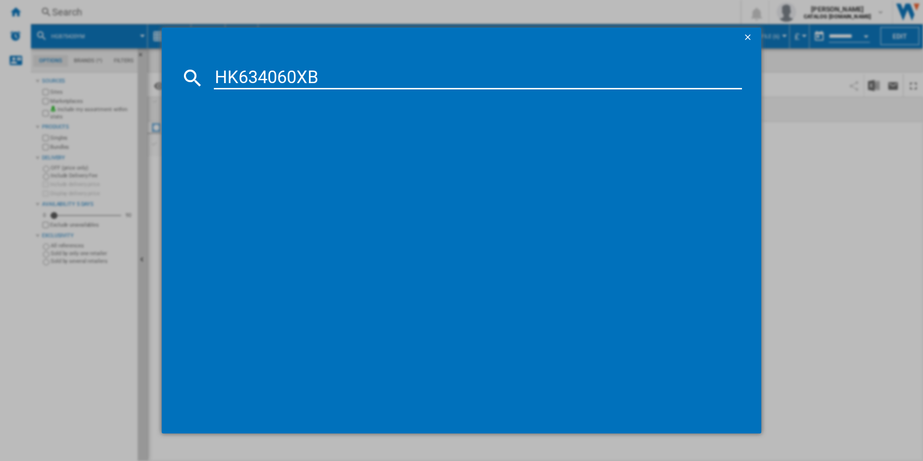
type input "HK634060XB"
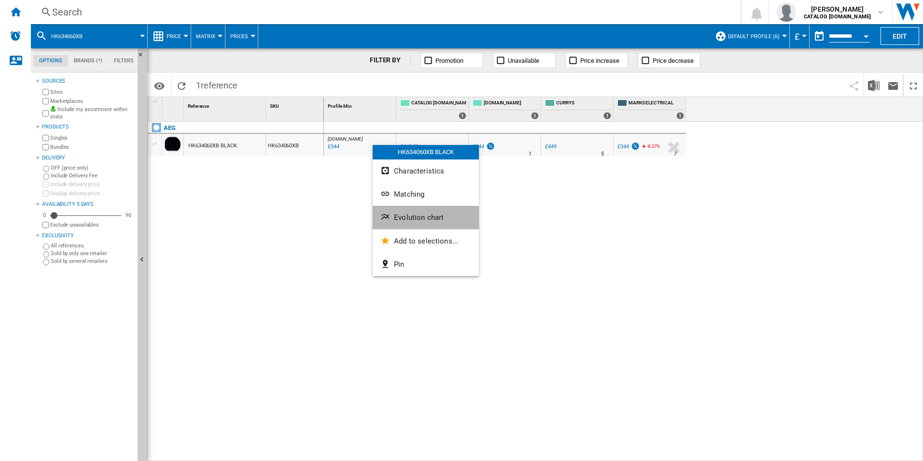
click at [399, 214] on span "Evolution chart" at bounding box center [419, 217] width 50 height 9
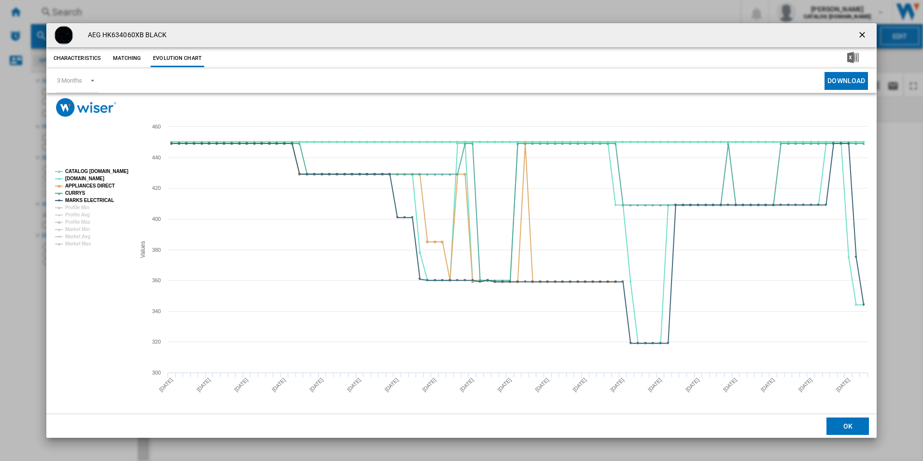
click at [114, 173] on tspan "CATALOG [DOMAIN_NAME]" at bounding box center [96, 171] width 63 height 5
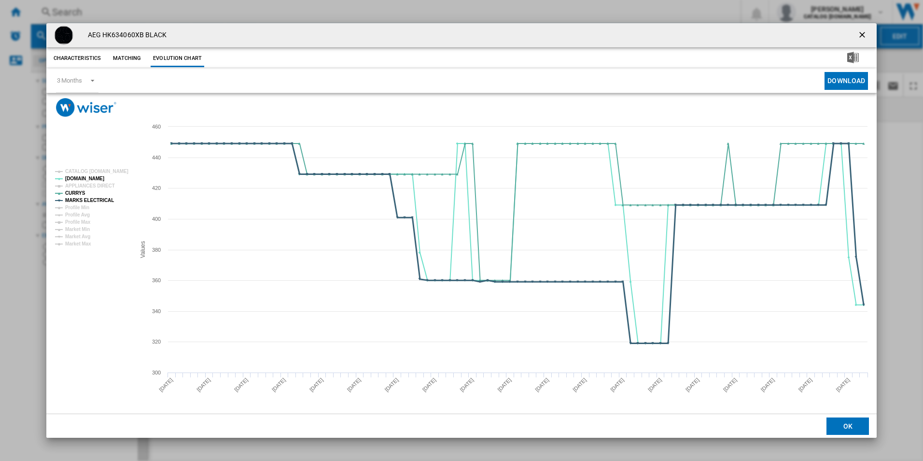
click at [102, 199] on tspan "MARKS ELECTRICAL" at bounding box center [89, 200] width 49 height 5
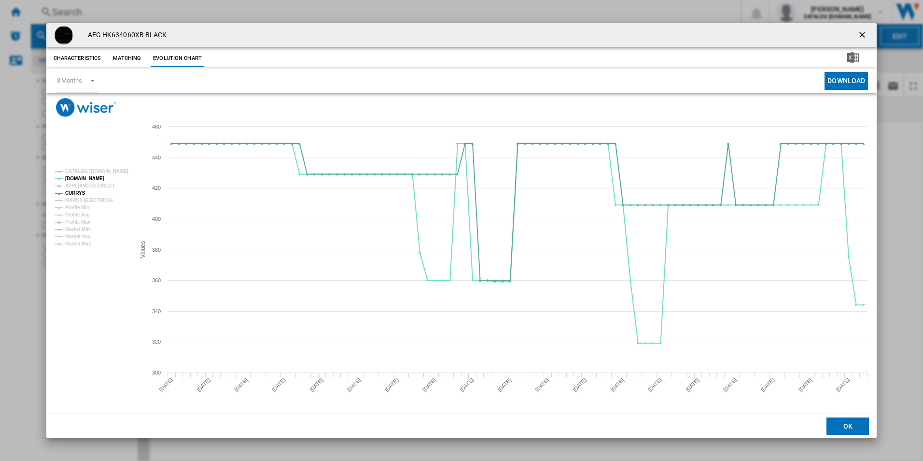
drag, startPoint x: 864, startPoint y: 34, endPoint x: 842, endPoint y: 44, distance: 24.4
click at [864, 34] on ng-md-icon "getI18NText('BUTTONS.CLOSE_DIALOG')" at bounding box center [864, 36] width 12 height 12
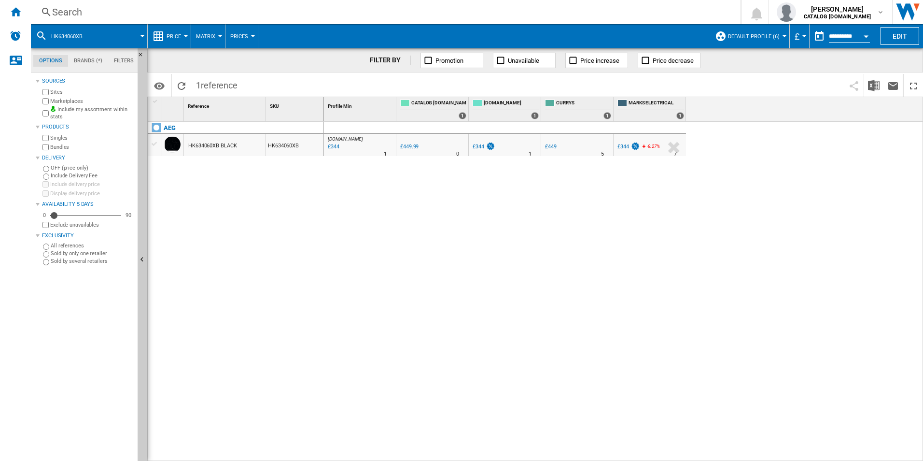
click at [324, 16] on div "Search" at bounding box center [384, 12] width 664 height 14
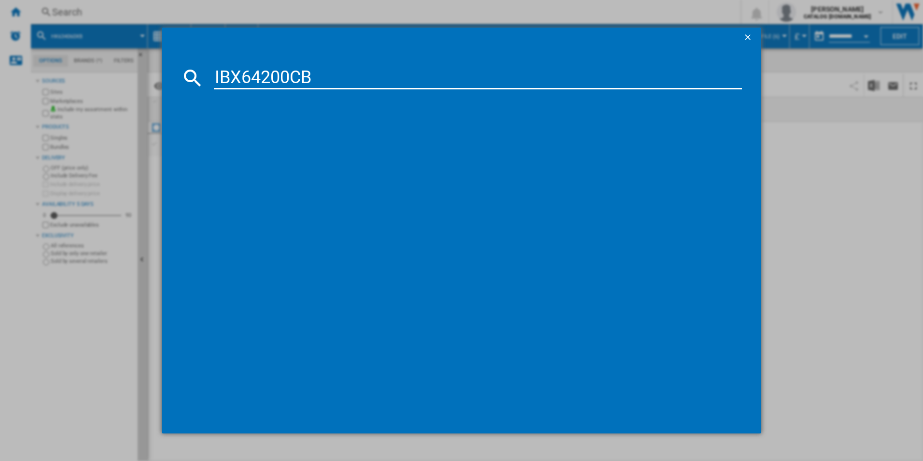
type input "IBX64200CB"
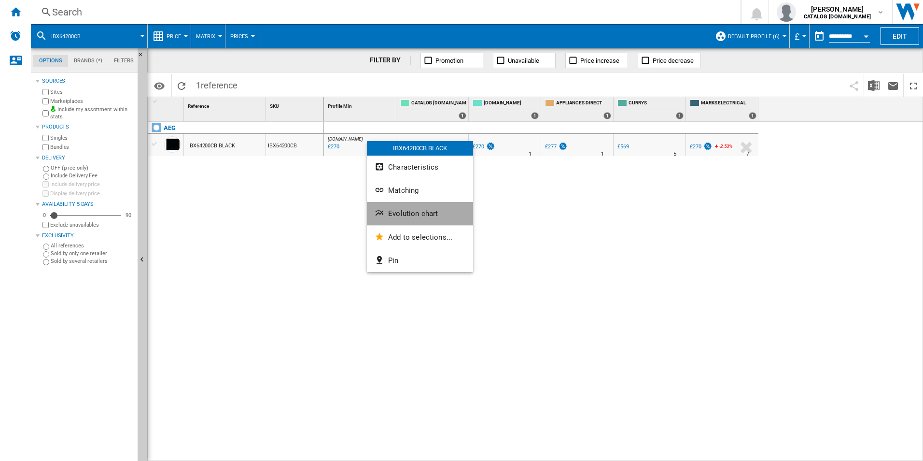
click at [402, 208] on button "Evolution chart" at bounding box center [420, 213] width 106 height 23
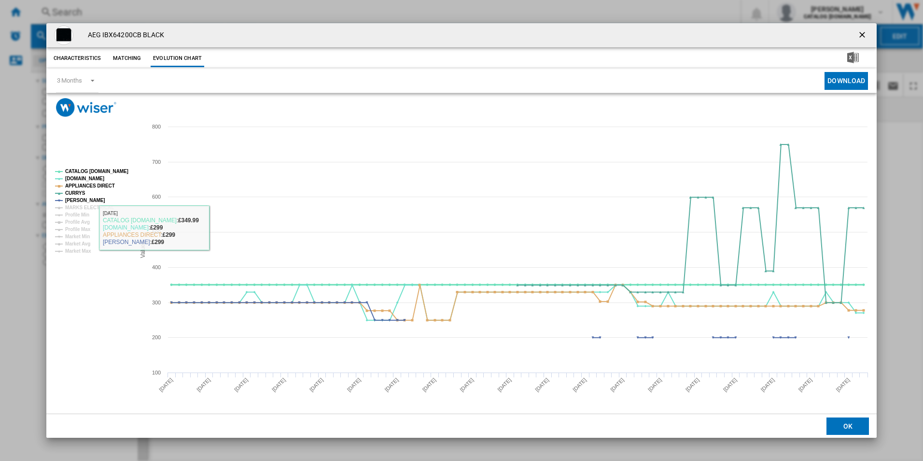
click at [110, 174] on tspan "CATALOG [DOMAIN_NAME]" at bounding box center [96, 171] width 63 height 5
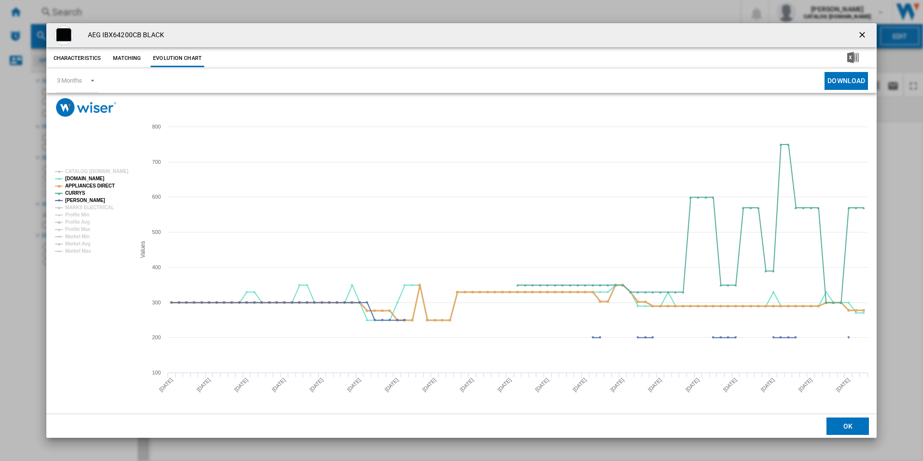
click at [108, 184] on tspan "APPLIANCES DIRECT" at bounding box center [90, 185] width 50 height 5
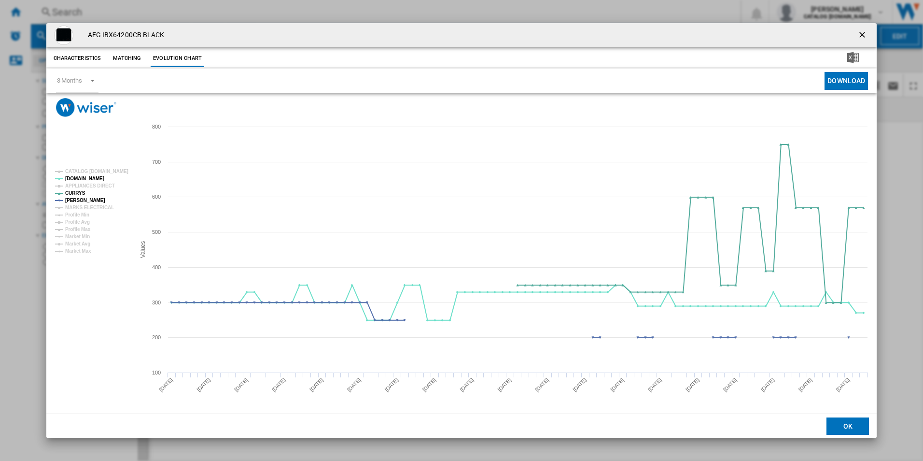
click at [865, 31] on ng-md-icon "getI18NText('BUTTONS.CLOSE_DIALOG')" at bounding box center [864, 36] width 12 height 12
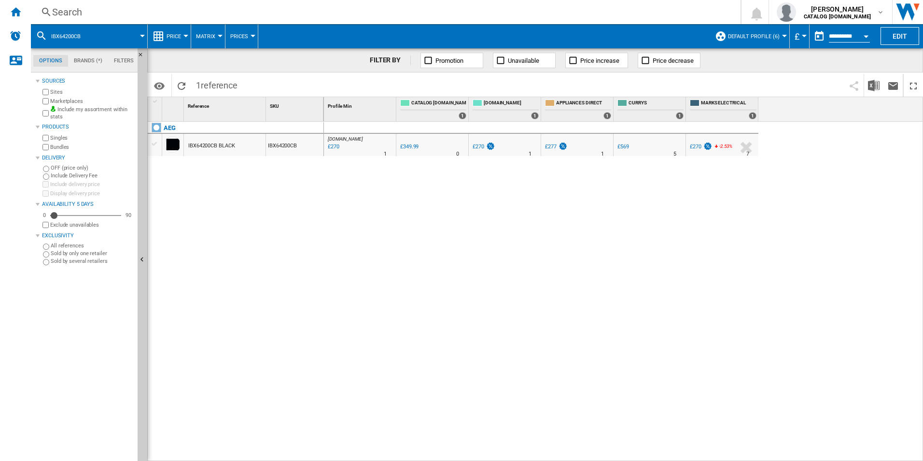
click at [581, 12] on div "Search" at bounding box center [384, 12] width 664 height 14
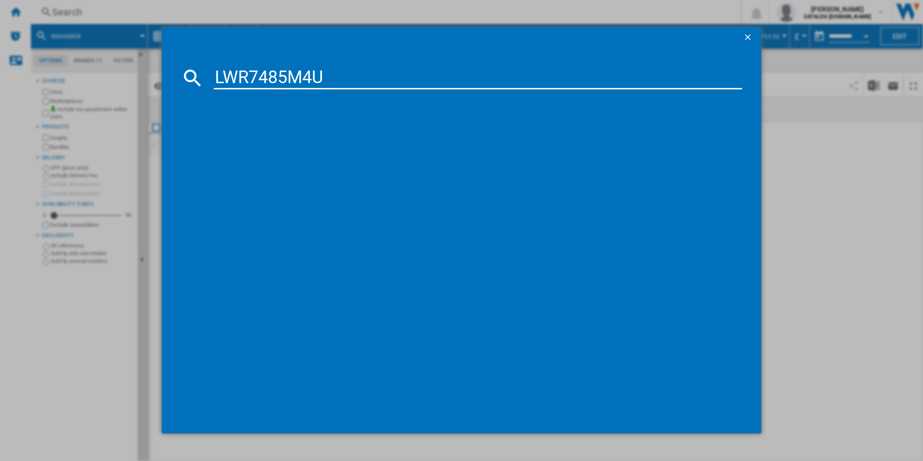
type input "LWR7485M4U"
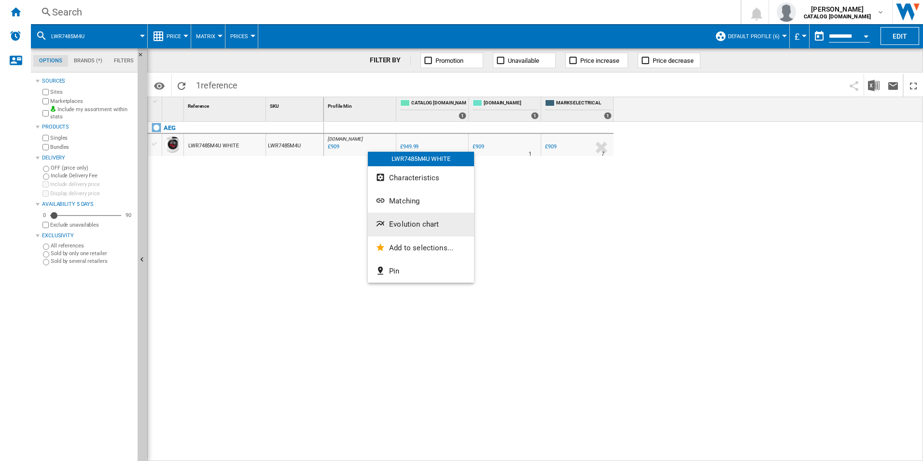
click at [406, 219] on button "Evolution chart" at bounding box center [421, 224] width 106 height 23
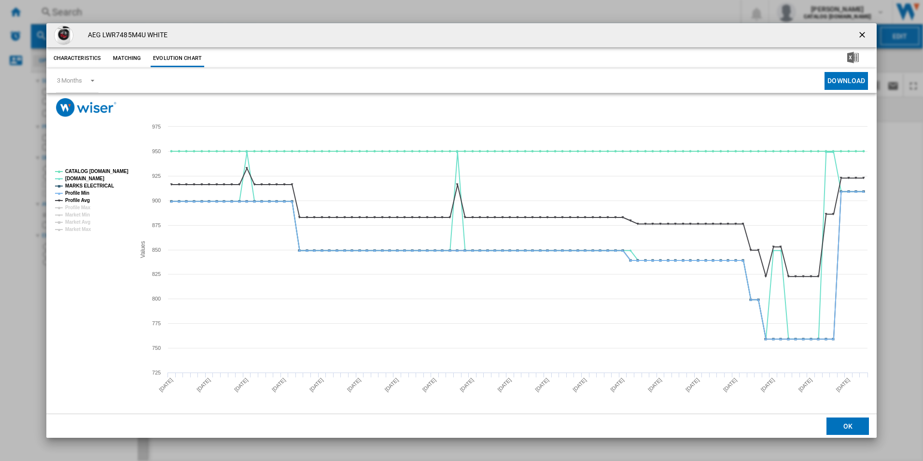
click at [112, 172] on tspan "CATALOG [DOMAIN_NAME]" at bounding box center [96, 171] width 63 height 5
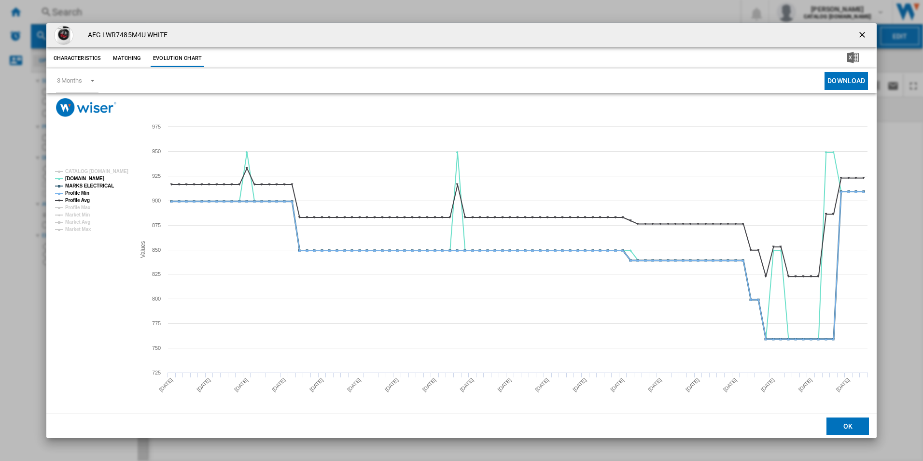
click at [87, 184] on tspan "MARKS ELECTRICAL" at bounding box center [89, 185] width 49 height 5
click at [85, 191] on tspan "Profile Min" at bounding box center [77, 192] width 24 height 5
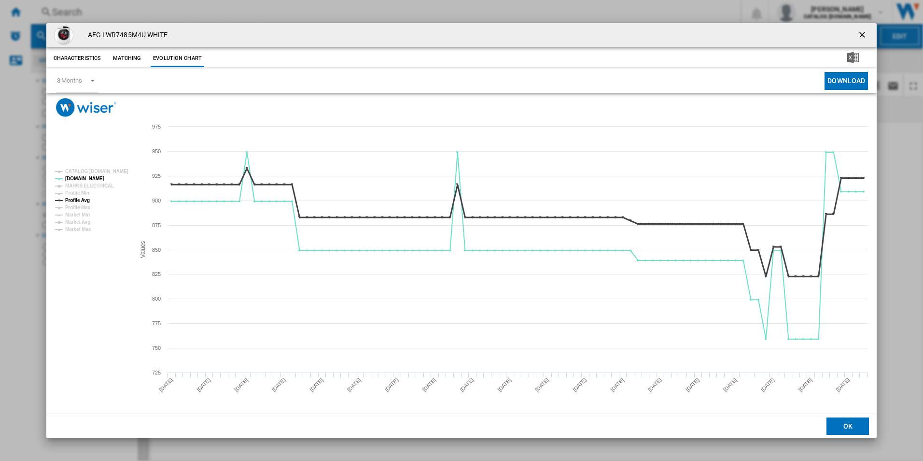
click at [85, 201] on tspan "Profile Avg" at bounding box center [77, 200] width 25 height 5
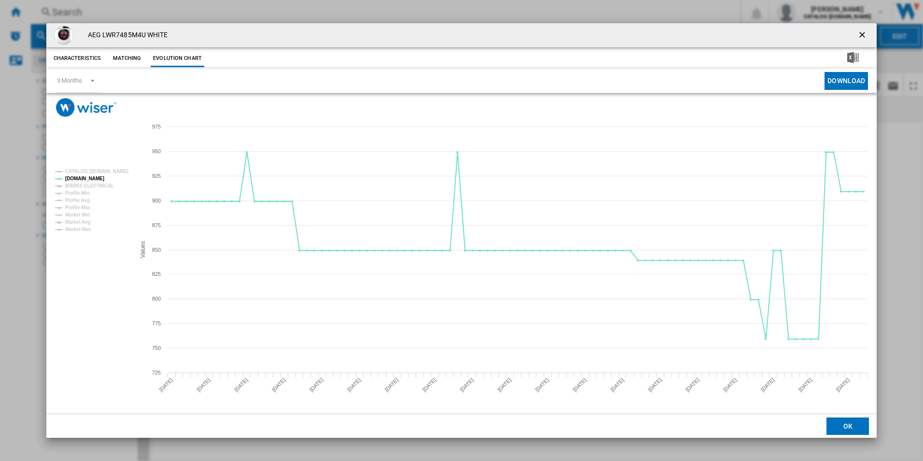
click at [864, 35] on ng-md-icon "getI18NText('BUTTONS.CLOSE_DIALOG')" at bounding box center [864, 36] width 12 height 12
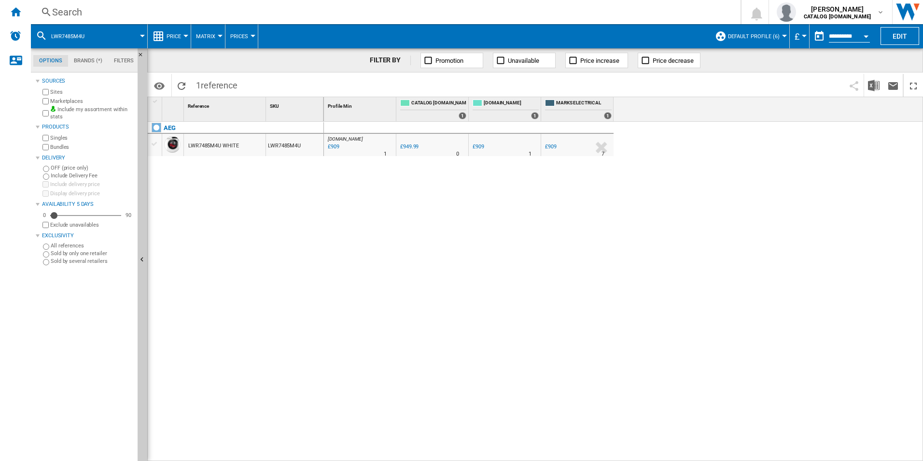
click at [541, 6] on div "Search" at bounding box center [384, 12] width 664 height 14
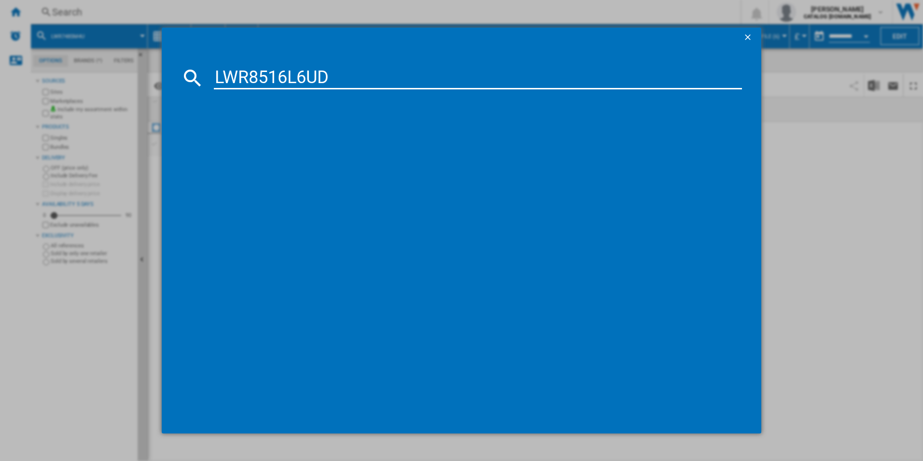
type input "LWR8516L6UD"
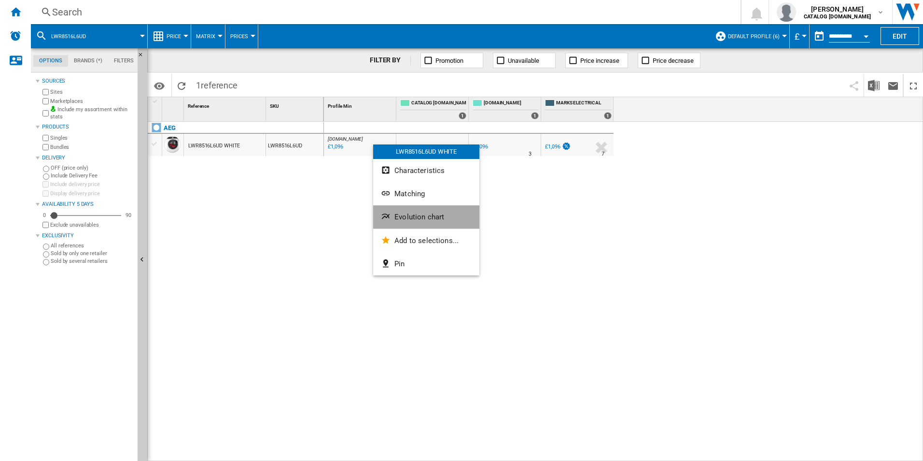
click at [414, 210] on button "Evolution chart" at bounding box center [426, 216] width 106 height 23
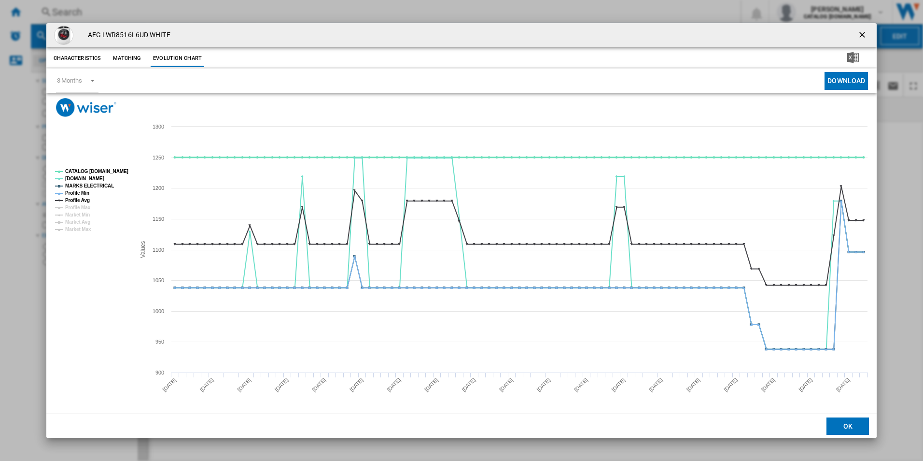
click at [118, 169] on tspan "CATALOG [DOMAIN_NAME]" at bounding box center [96, 171] width 63 height 5
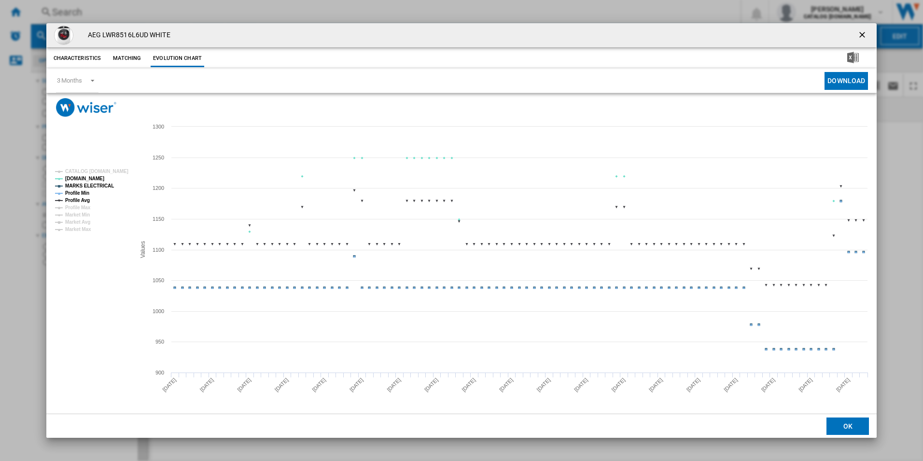
click at [88, 186] on tspan "MARKS ELECTRICAL" at bounding box center [89, 185] width 49 height 5
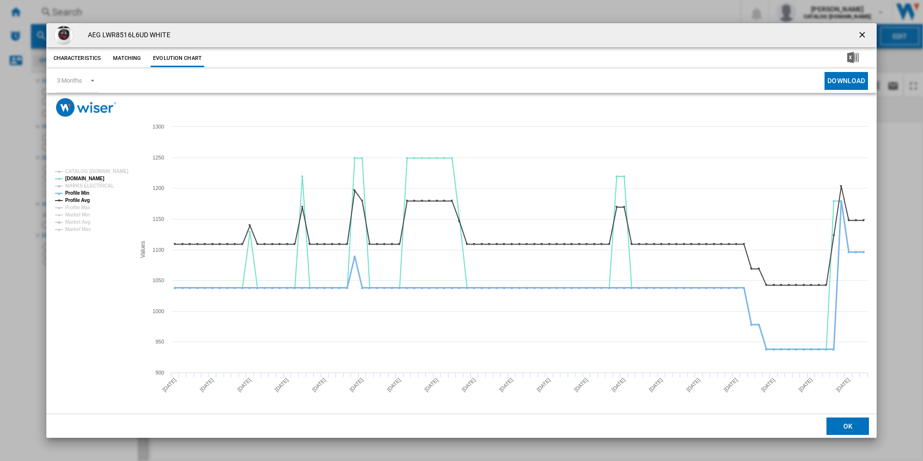
click at [85, 190] on tspan "Profile Min" at bounding box center [77, 192] width 24 height 5
click at [73, 205] on tspan "Profile Max" at bounding box center [78, 207] width 26 height 5
click at [74, 201] on tspan "Profile Avg" at bounding box center [77, 200] width 25 height 5
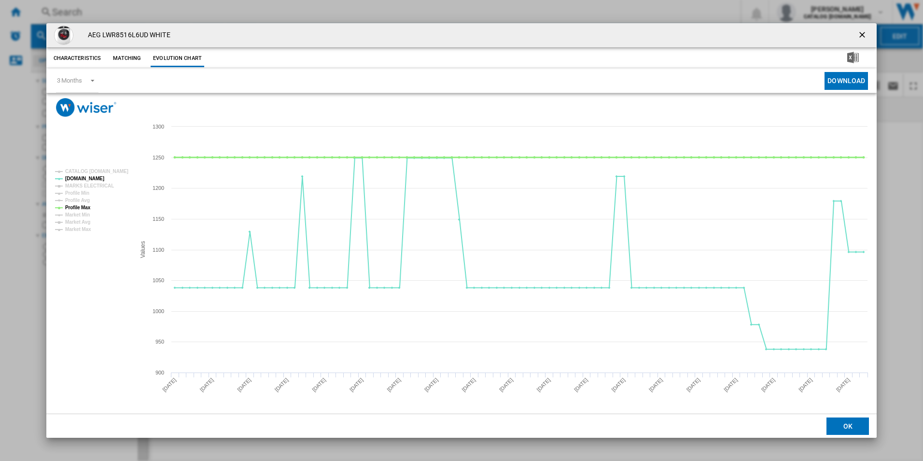
drag, startPoint x: 79, startPoint y: 208, endPoint x: 90, endPoint y: 208, distance: 11.6
click at [80, 208] on tspan "Profile Max" at bounding box center [78, 207] width 26 height 5
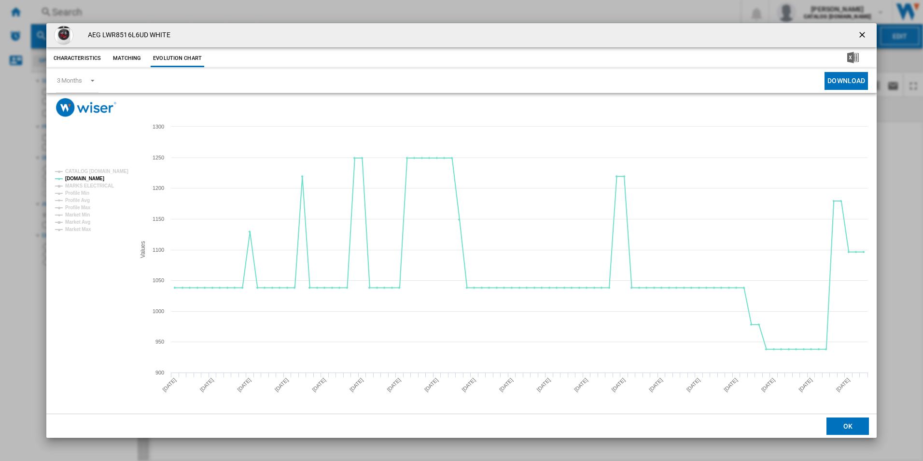
click at [863, 38] on ng-md-icon "getI18NText('BUTTONS.CLOSE_DIALOG')" at bounding box center [864, 36] width 12 height 12
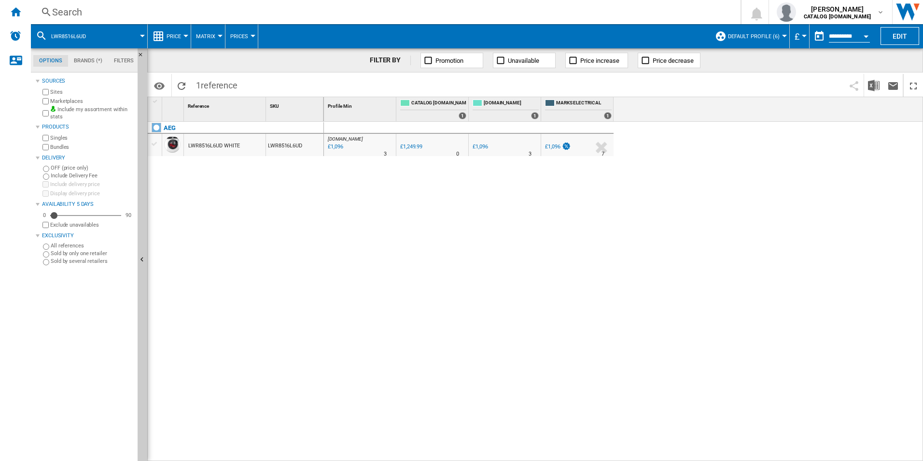
click at [636, 12] on div "Search" at bounding box center [384, 12] width 664 height 14
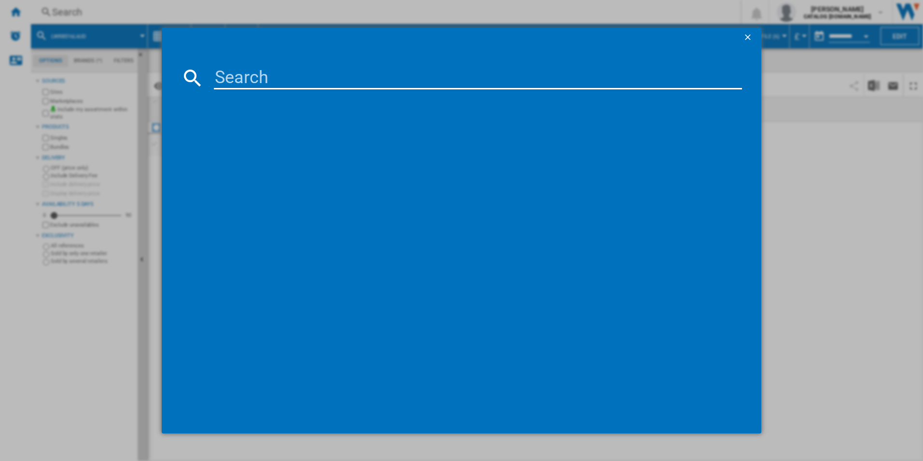
paste input "LWR7416U6UD"
type input "LWR7416U6UD"
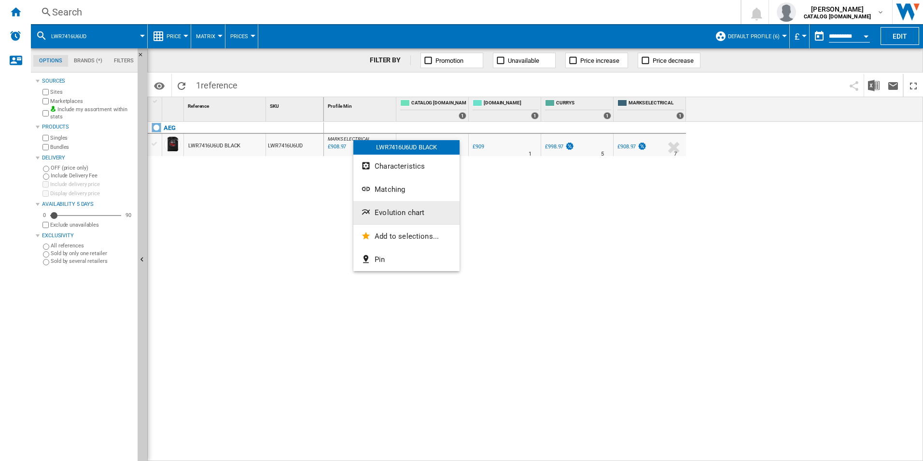
click at [384, 218] on button "Evolution chart" at bounding box center [407, 212] width 106 height 23
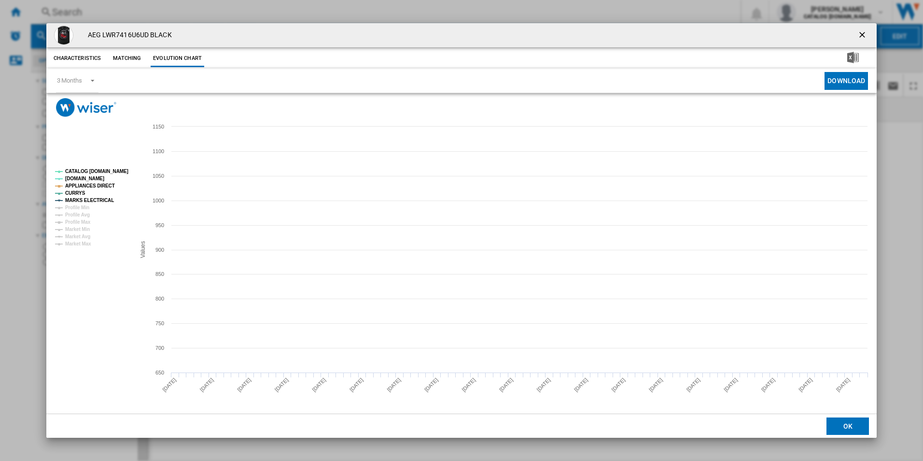
click at [109, 171] on tspan "CATALOG [DOMAIN_NAME]" at bounding box center [96, 171] width 63 height 5
click at [96, 203] on tspan "MARKS ELECTRICAL" at bounding box center [89, 200] width 49 height 5
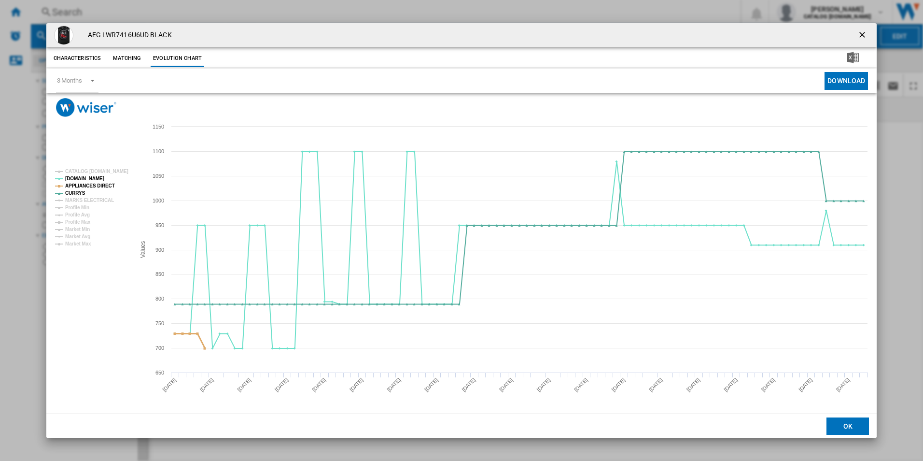
click at [94, 185] on tspan "APPLIANCES DIRECT" at bounding box center [90, 185] width 50 height 5
click at [861, 35] on ng-md-icon "getI18NText('BUTTONS.CLOSE_DIALOG')" at bounding box center [864, 36] width 12 height 12
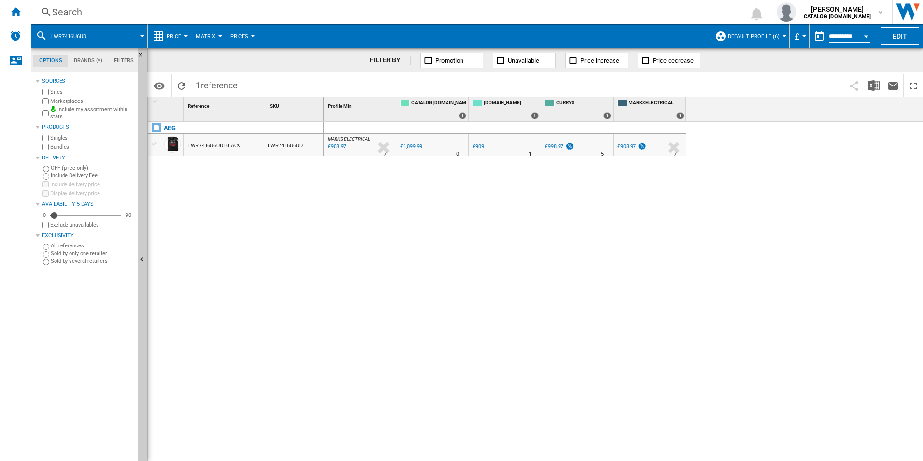
click at [658, 14] on div "Search" at bounding box center [384, 12] width 664 height 14
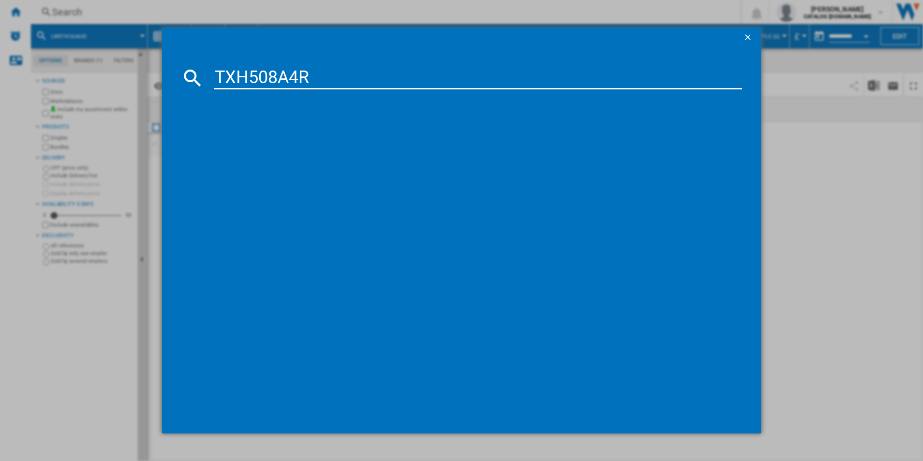
type input "TXH508A4R"
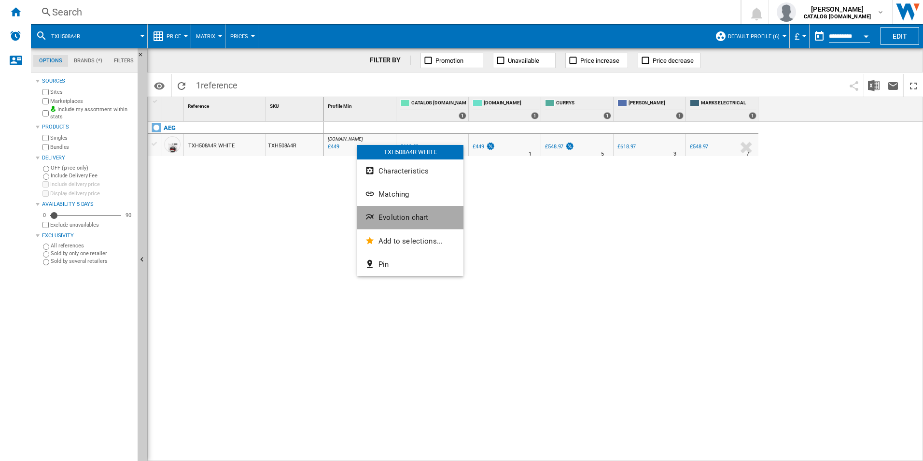
click at [397, 215] on span "Evolution chart" at bounding box center [404, 217] width 50 height 9
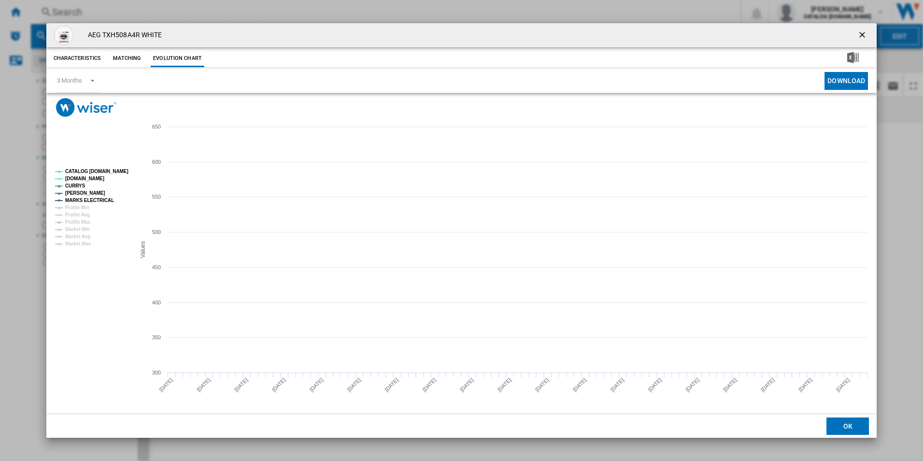
click at [111, 171] on tspan "CATALOG [DOMAIN_NAME]" at bounding box center [96, 171] width 63 height 5
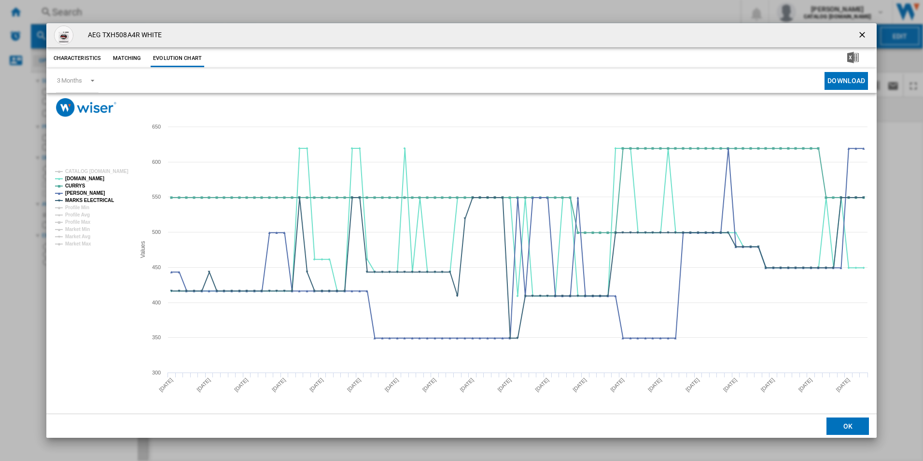
click at [103, 193] on rect "Product popup" at bounding box center [91, 207] width 80 height 85
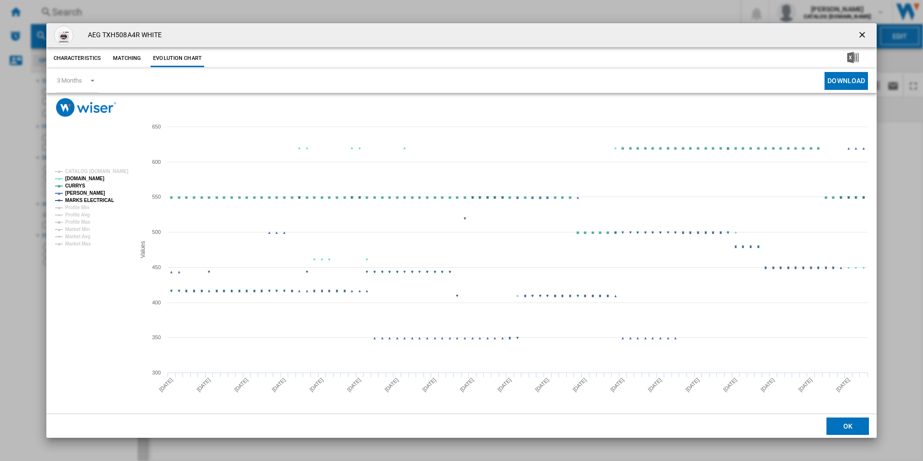
click at [104, 198] on tspan "MARKS ELECTRICAL" at bounding box center [89, 200] width 49 height 5
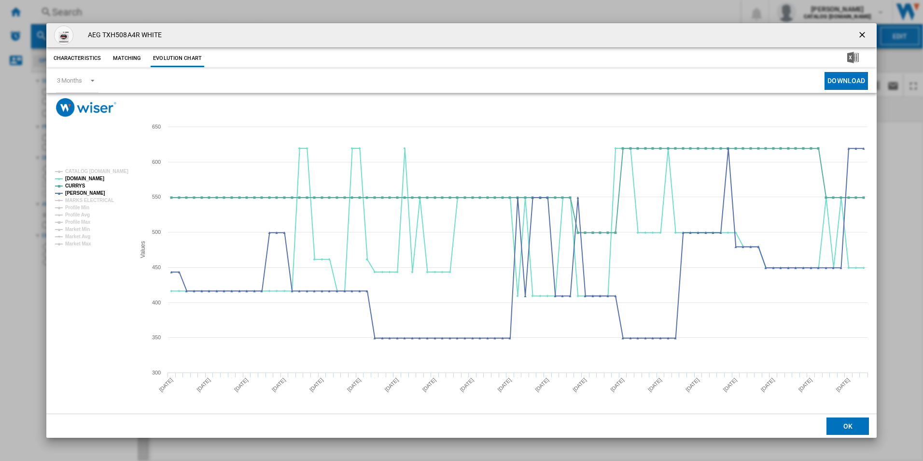
drag, startPoint x: 865, startPoint y: 32, endPoint x: 790, endPoint y: 34, distance: 75.9
click at [865, 32] on ng-md-icon "getI18NText('BUTTONS.CLOSE_DIALOG')" at bounding box center [864, 36] width 12 height 12
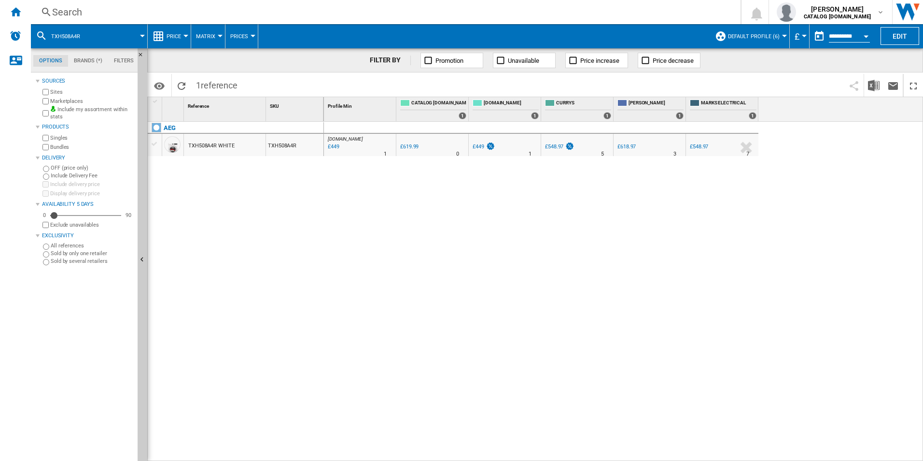
click at [474, 9] on div "Search" at bounding box center [384, 12] width 664 height 14
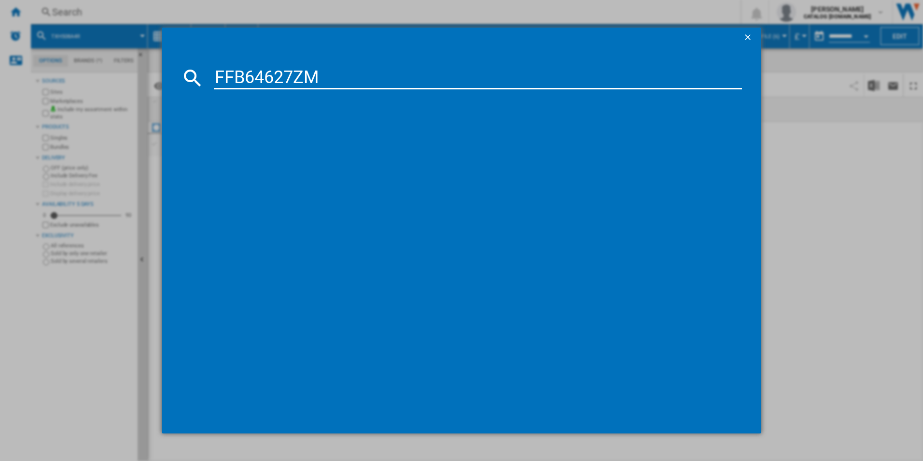
type input "FFB64627ZM"
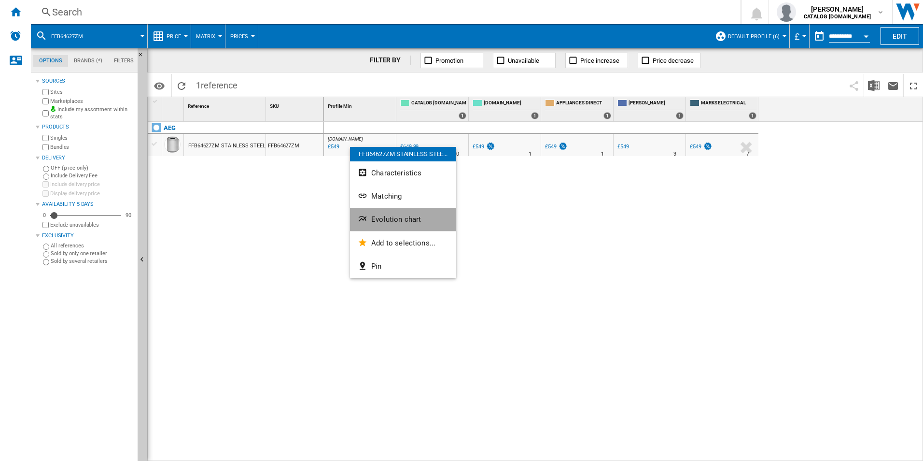
click at [394, 213] on button "Evolution chart" at bounding box center [403, 219] width 106 height 23
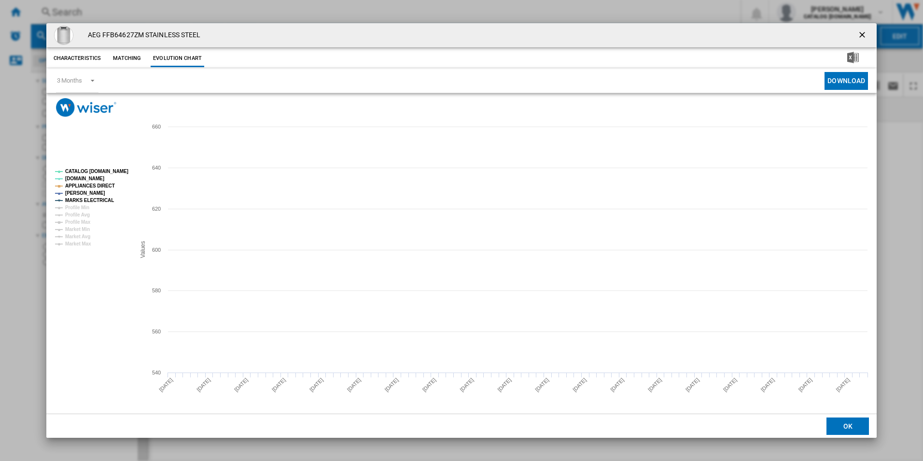
click at [122, 173] on tspan "CATALOG [DOMAIN_NAME]" at bounding box center [96, 171] width 63 height 5
click at [104, 186] on tspan "APPLIANCES DIRECT" at bounding box center [90, 185] width 50 height 5
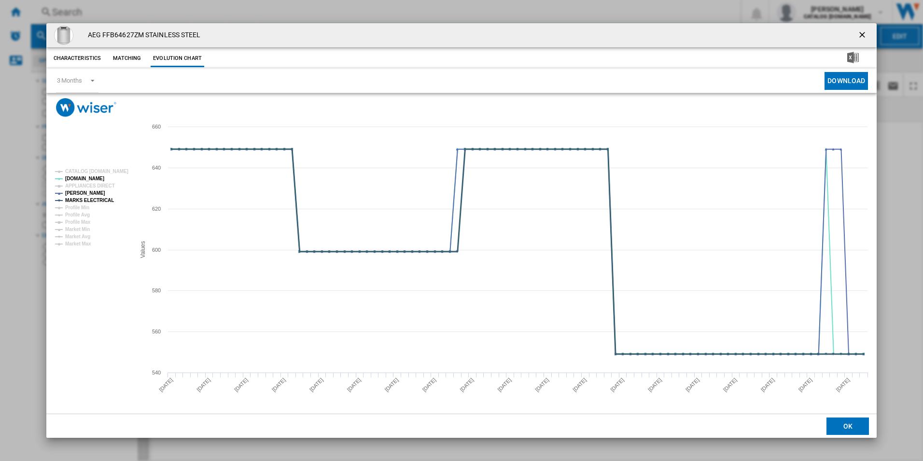
click at [103, 198] on tspan "MARKS ELECTRICAL" at bounding box center [89, 200] width 49 height 5
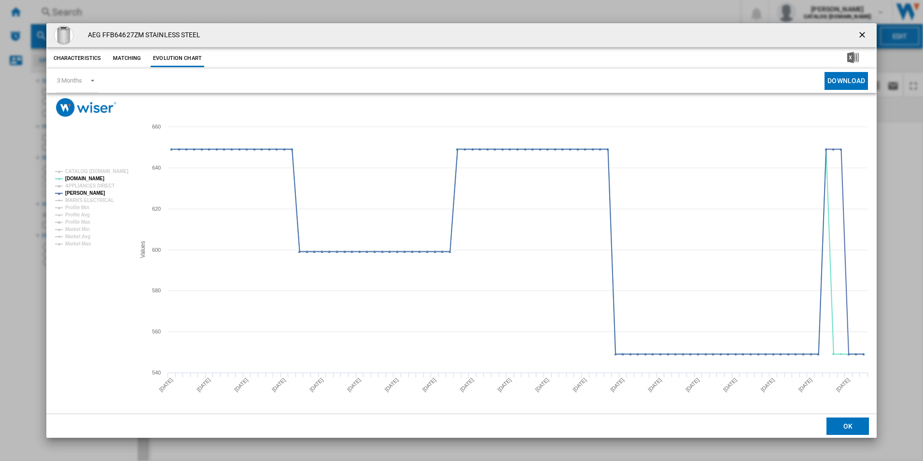
click at [857, 38] on button "Product popup" at bounding box center [863, 35] width 19 height 19
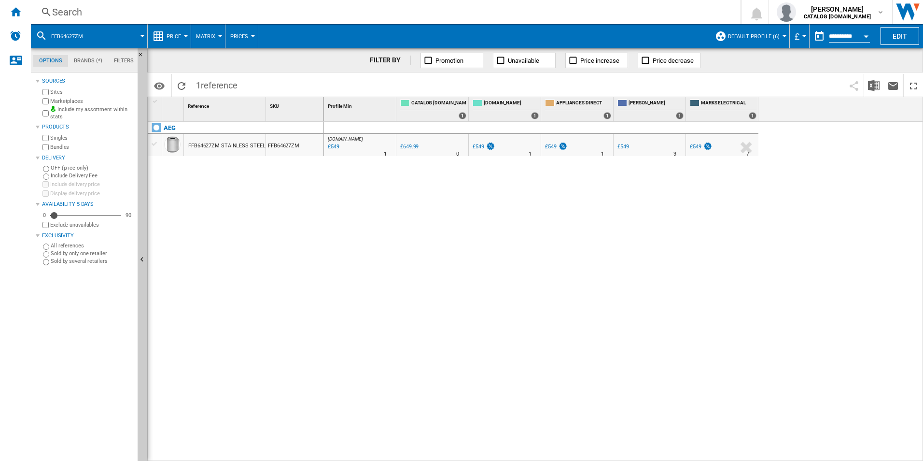
click at [584, 9] on div "Search" at bounding box center [384, 12] width 664 height 14
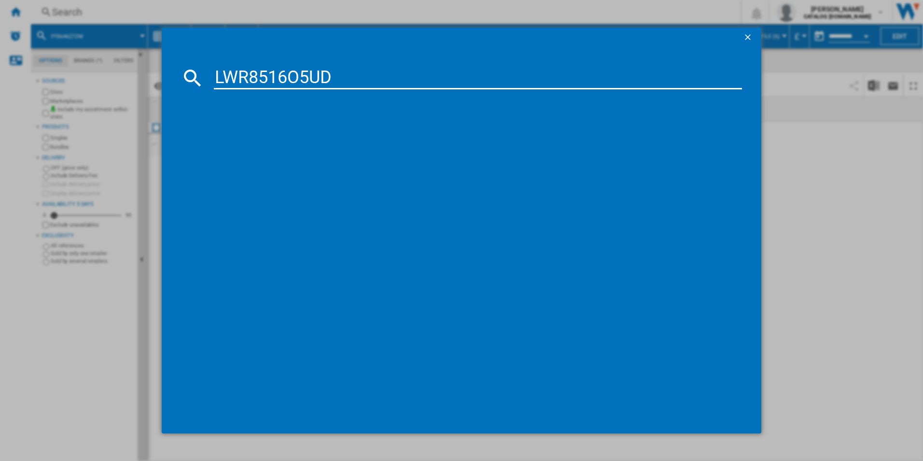
type input "LWR8516O5UD"
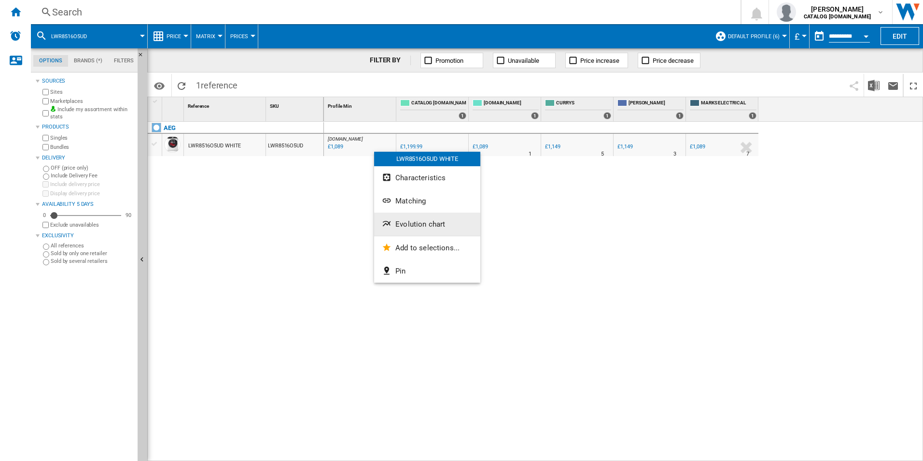
click at [410, 225] on span "Evolution chart" at bounding box center [421, 224] width 50 height 9
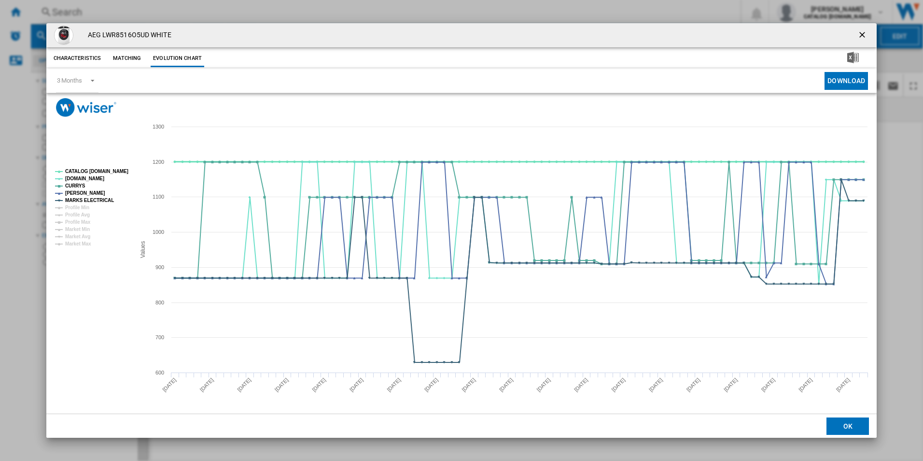
click at [111, 170] on tspan "CATALOG [DOMAIN_NAME]" at bounding box center [96, 171] width 63 height 5
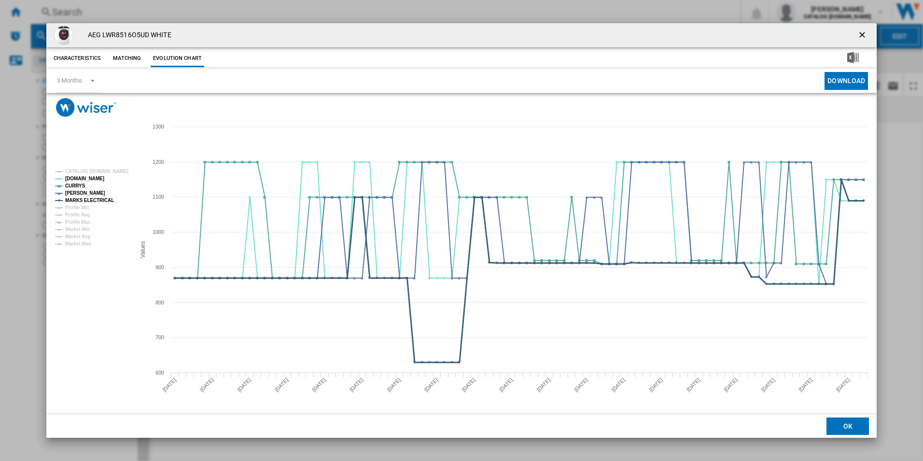
click at [97, 200] on tspan "MARKS ELECTRICAL" at bounding box center [89, 200] width 49 height 5
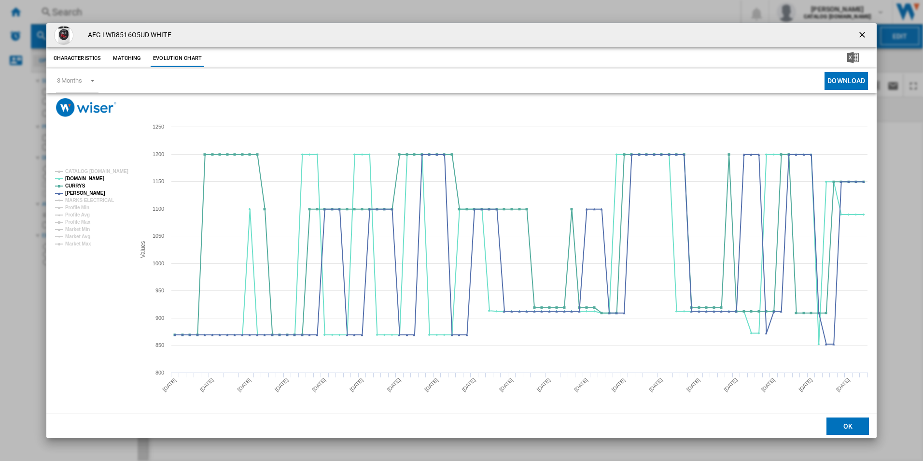
drag, startPoint x: 864, startPoint y: 31, endPoint x: 859, endPoint y: 32, distance: 4.9
click at [864, 31] on ng-md-icon "getI18NText('BUTTONS.CLOSE_DIALOG')" at bounding box center [864, 36] width 12 height 12
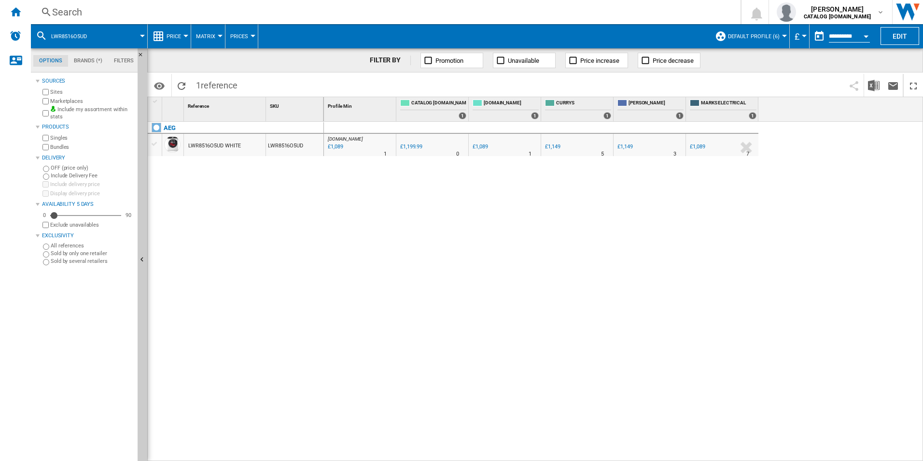
click at [609, 14] on div "Search" at bounding box center [384, 12] width 664 height 14
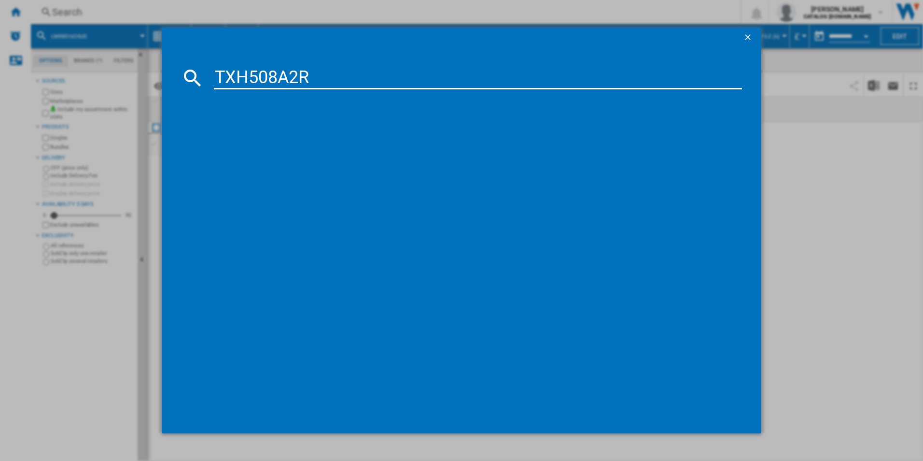
type input "TXH508A2R"
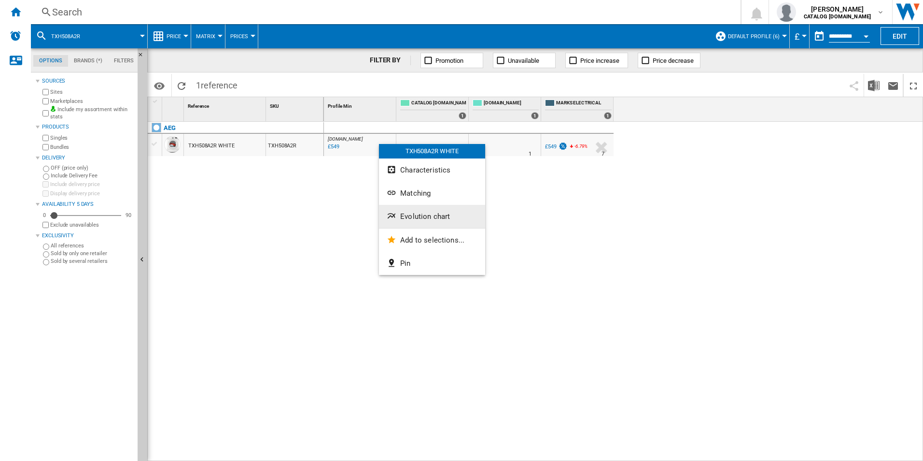
click at [412, 207] on button "Evolution chart" at bounding box center [432, 216] width 106 height 23
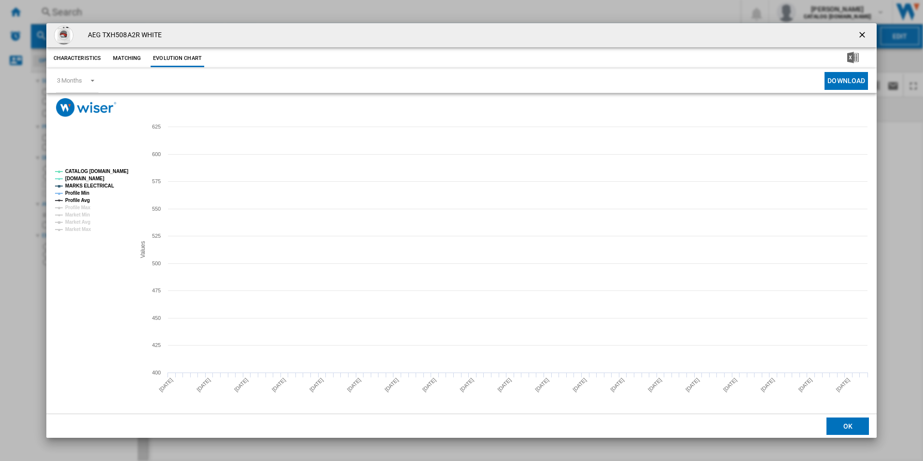
click at [114, 173] on tspan "CATALOG [DOMAIN_NAME]" at bounding box center [96, 171] width 63 height 5
click at [104, 184] on tspan "MARKS ELECTRICAL" at bounding box center [89, 185] width 49 height 5
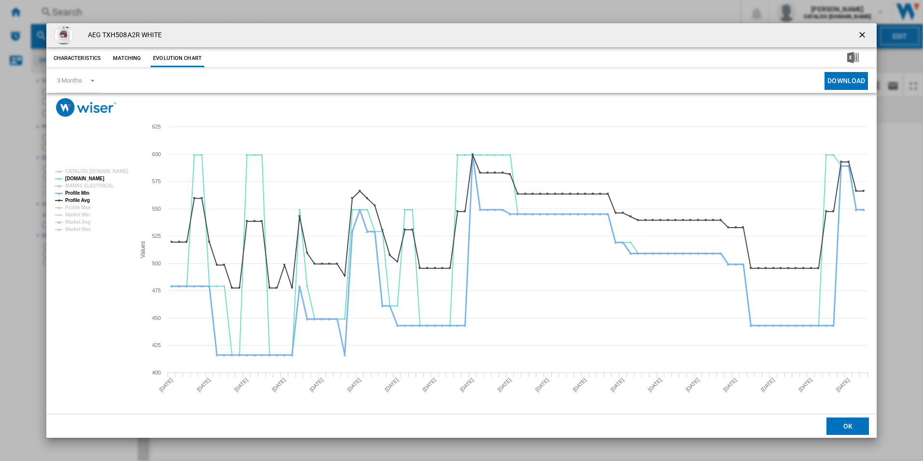
click at [81, 193] on tspan "Profile Min" at bounding box center [77, 192] width 24 height 5
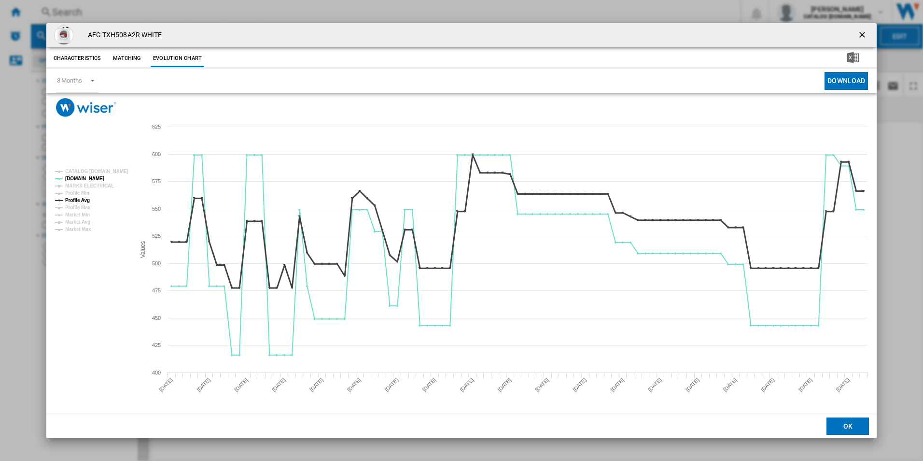
click at [82, 200] on tspan "Profile Avg" at bounding box center [77, 200] width 25 height 5
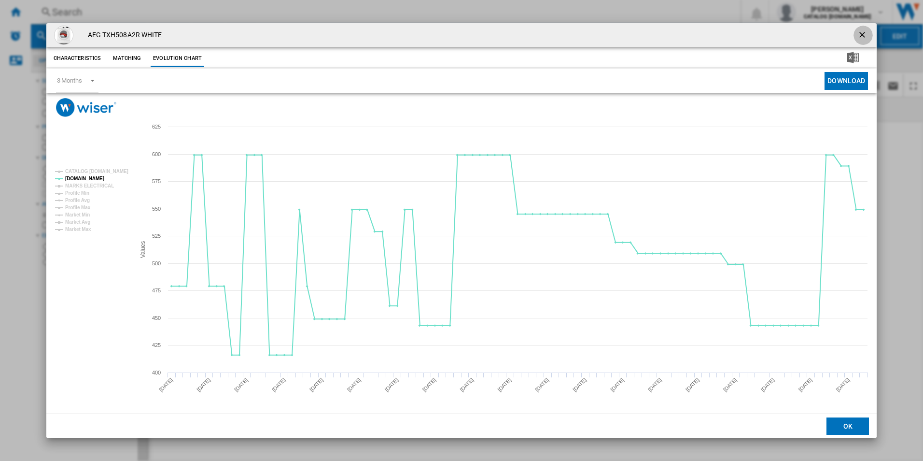
click at [861, 38] on ng-md-icon "getI18NText('BUTTONS.CLOSE_DIALOG')" at bounding box center [864, 36] width 12 height 12
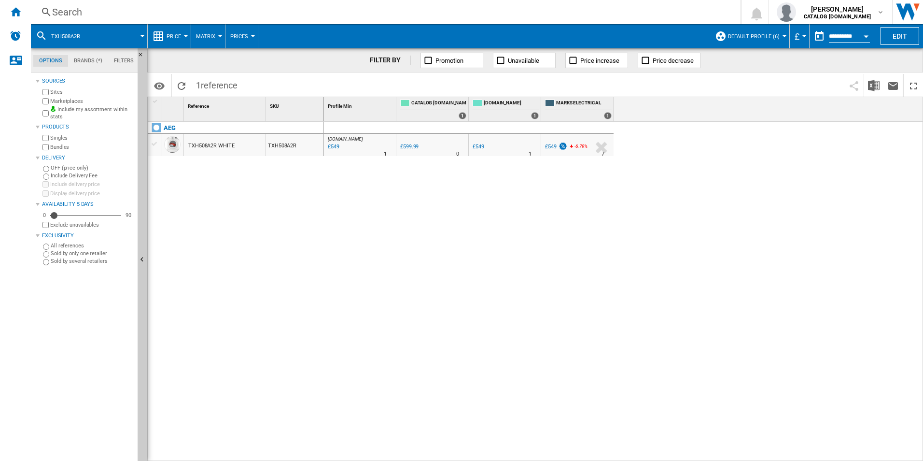
click at [571, 11] on div "Search" at bounding box center [384, 12] width 664 height 14
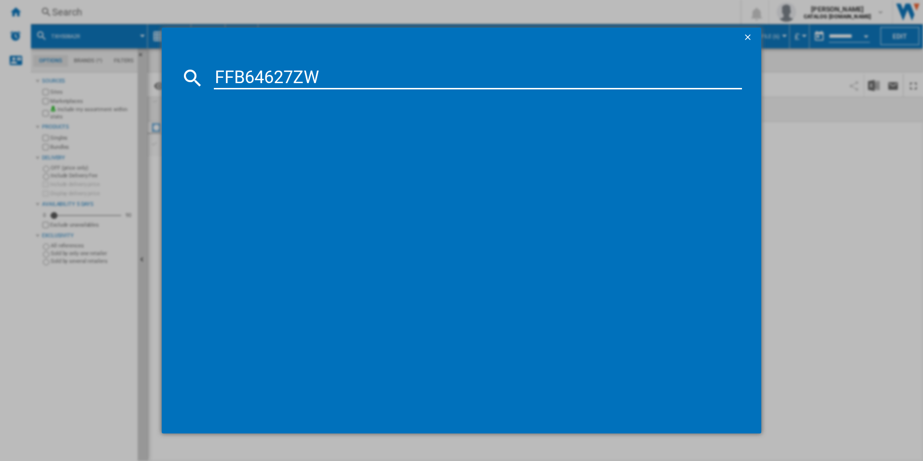
type input "FFB64627ZW"
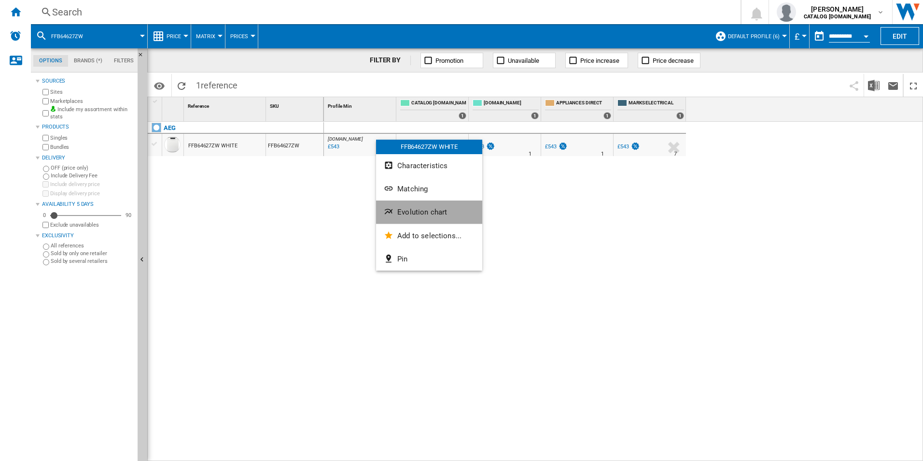
click at [401, 207] on button "Evolution chart" at bounding box center [429, 211] width 106 height 23
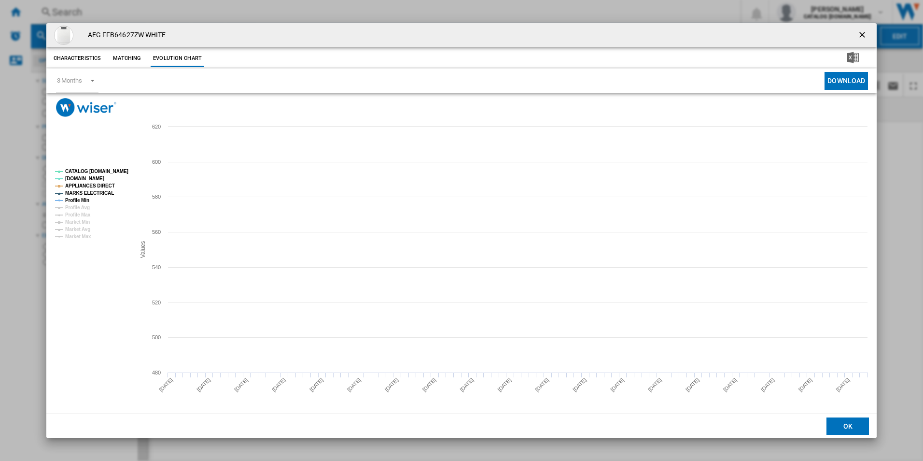
click at [123, 169] on tspan "CATALOG [DOMAIN_NAME]" at bounding box center [96, 171] width 63 height 5
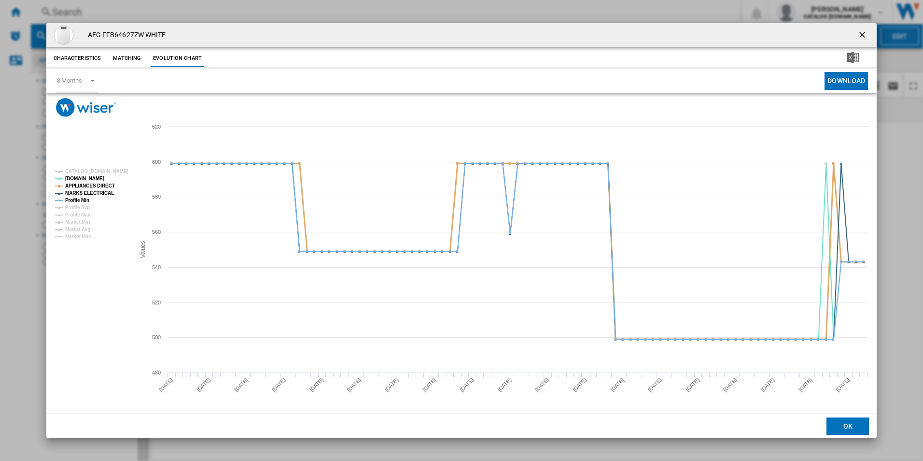
click at [101, 183] on tspan "APPLIANCES DIRECT" at bounding box center [90, 185] width 50 height 5
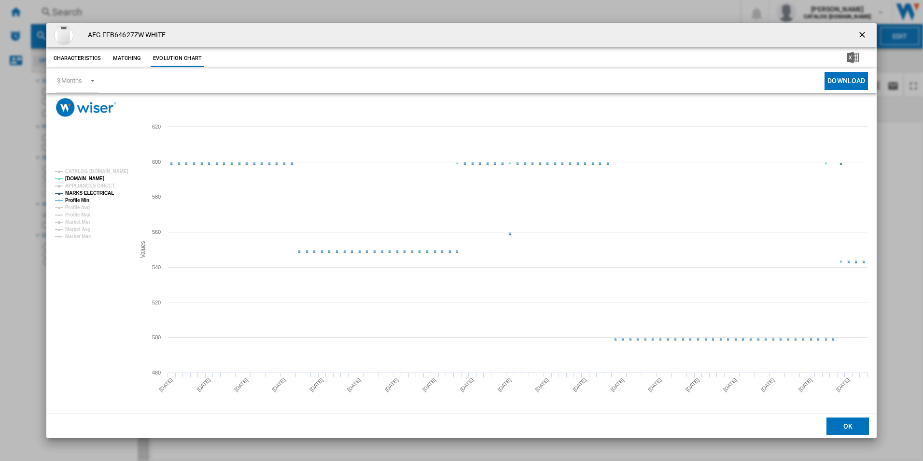
click at [97, 193] on tspan "MARKS ELECTRICAL" at bounding box center [89, 192] width 49 height 5
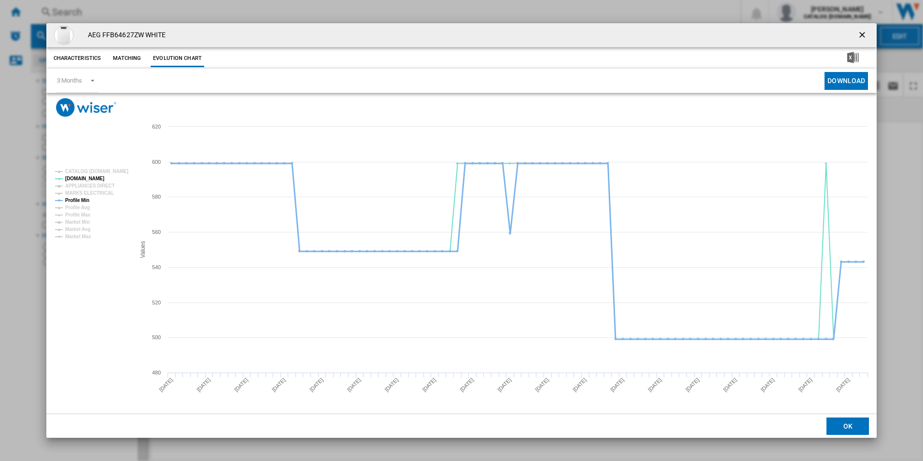
click at [85, 198] on tspan "Profile Min" at bounding box center [77, 200] width 24 height 5
click at [861, 31] on ng-md-icon "getI18NText('BUTTONS.CLOSE_DIALOG')" at bounding box center [864, 36] width 12 height 12
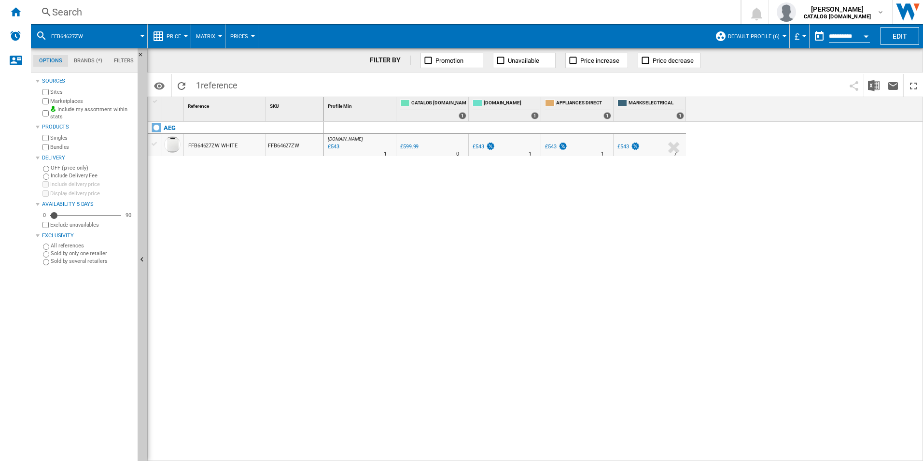
click at [642, 14] on div "Search" at bounding box center [384, 12] width 664 height 14
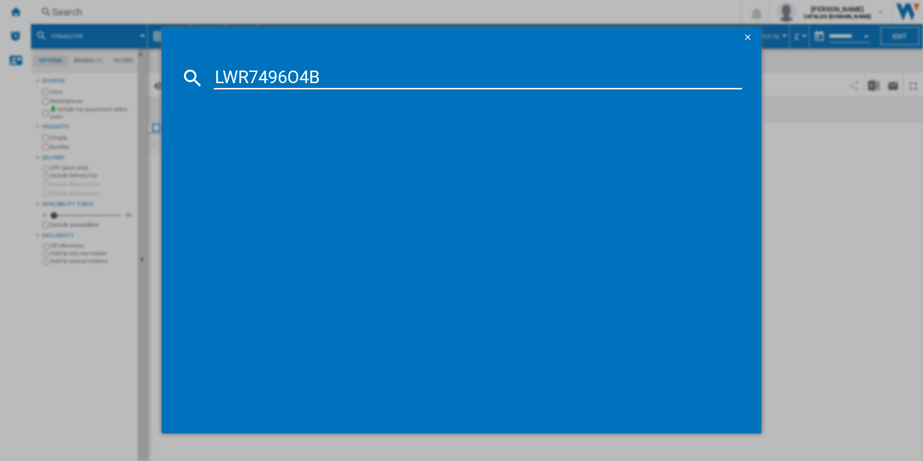
type input "LWR7496O4B"
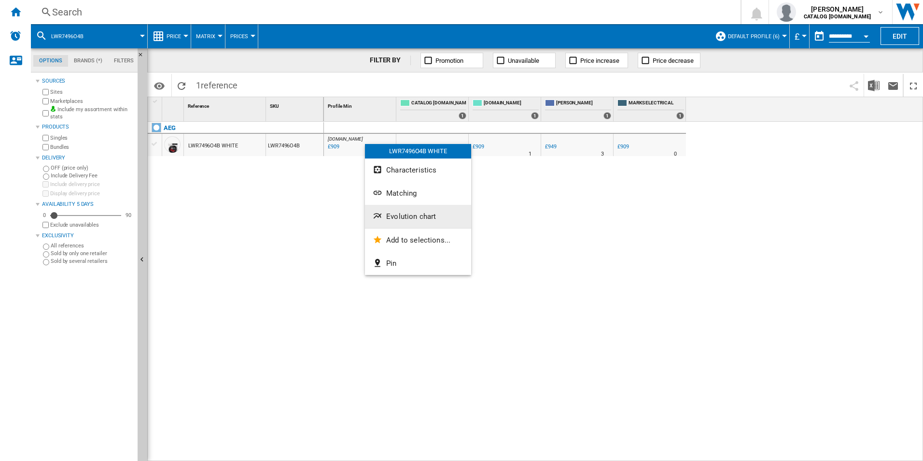
click at [416, 210] on button "Evolution chart" at bounding box center [418, 216] width 106 height 23
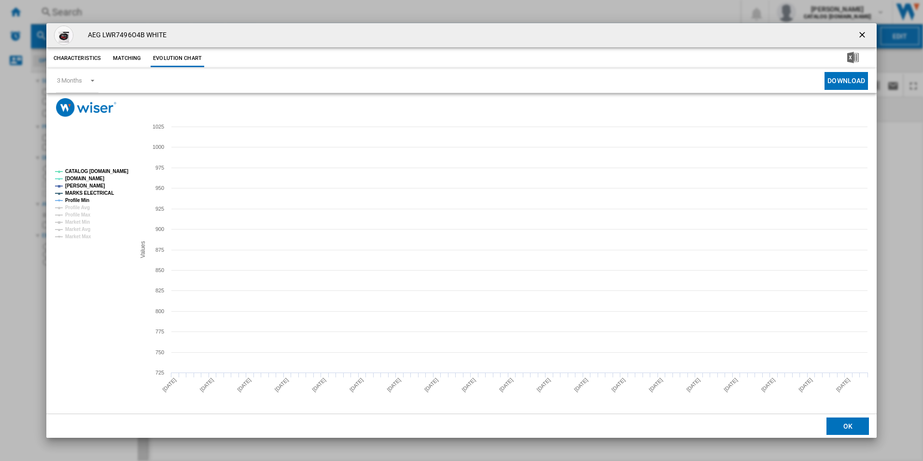
click at [199, 184] on rect "Product popup" at bounding box center [461, 265] width 831 height 297
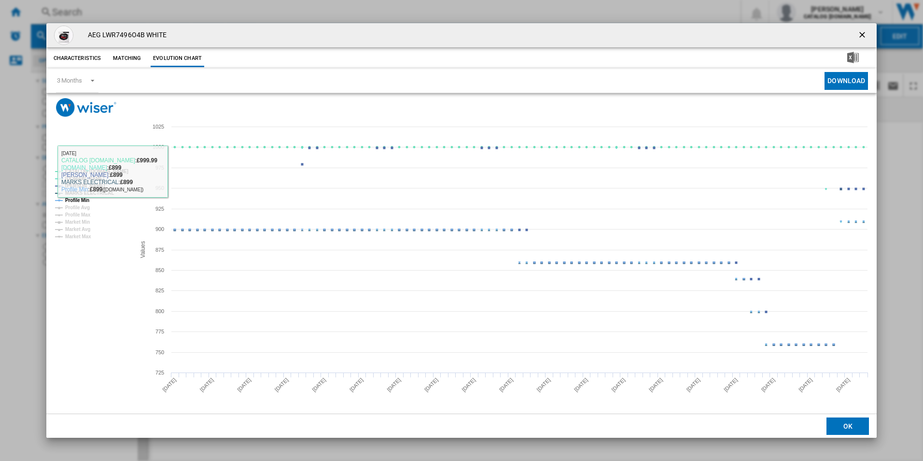
click at [118, 171] on tspan "CATALOG [DOMAIN_NAME]" at bounding box center [96, 171] width 63 height 5
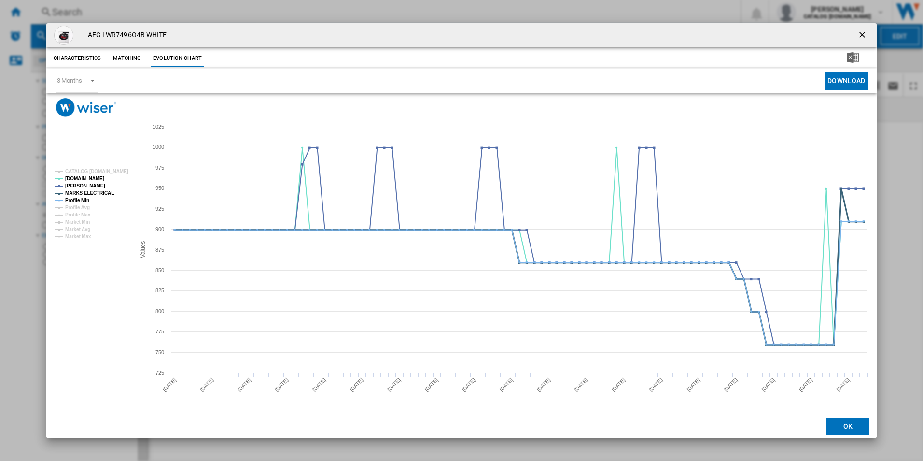
click at [96, 191] on tspan "MARKS ELECTRICAL" at bounding box center [89, 192] width 49 height 5
click at [84, 199] on tspan "Profile Min" at bounding box center [77, 200] width 24 height 5
drag, startPoint x: 860, startPoint y: 35, endPoint x: 813, endPoint y: 29, distance: 47.6
click at [860, 35] on ng-md-icon "getI18NText('BUTTONS.CLOSE_DIALOG')" at bounding box center [864, 36] width 12 height 12
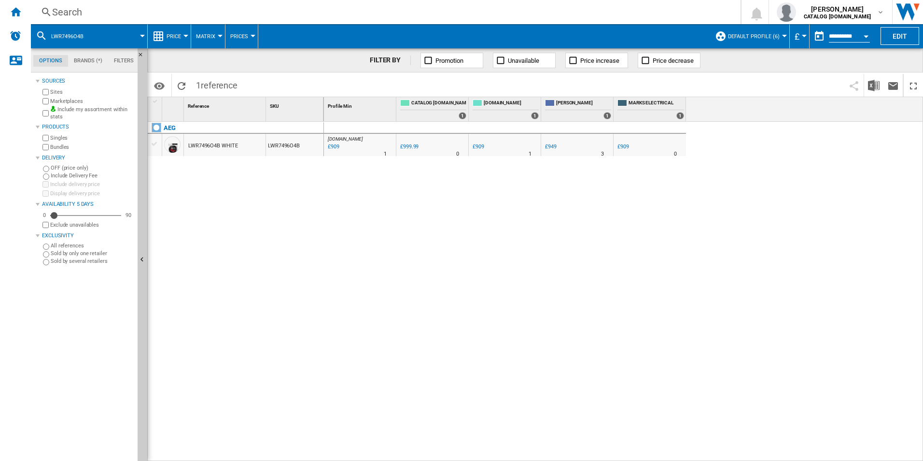
click at [625, 8] on div "Search" at bounding box center [384, 12] width 664 height 14
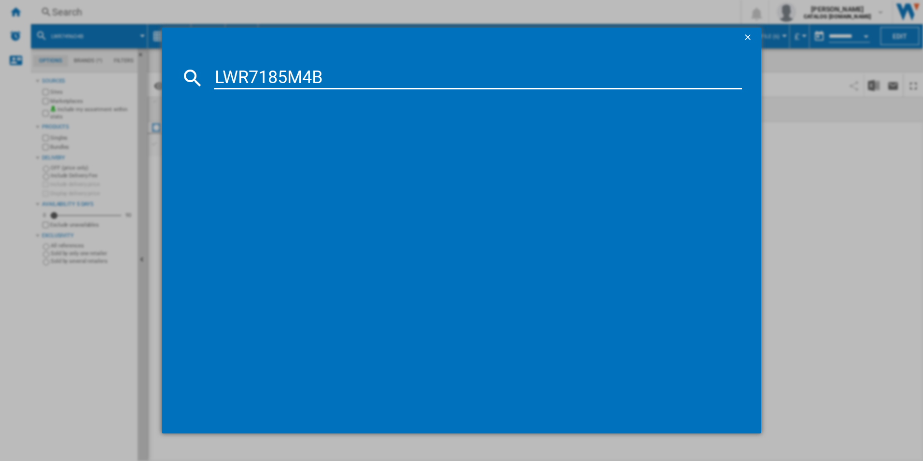
type input "LWR7185M4B"
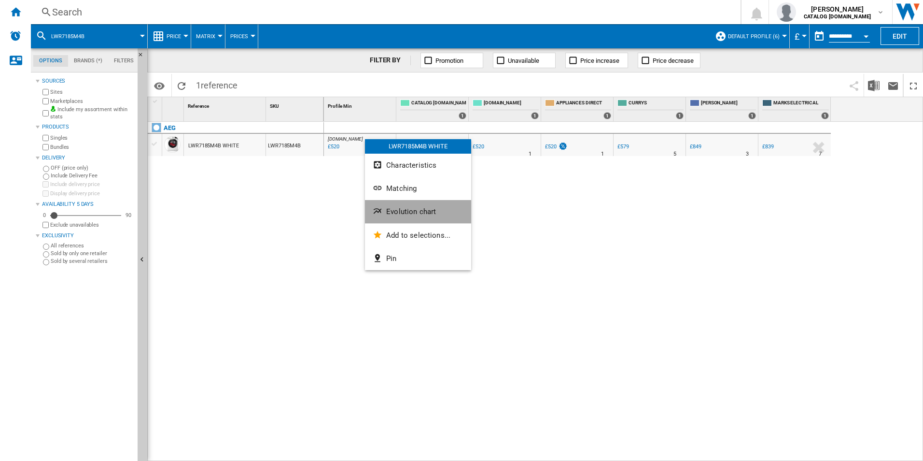
click at [406, 218] on button "Evolution chart" at bounding box center [418, 211] width 106 height 23
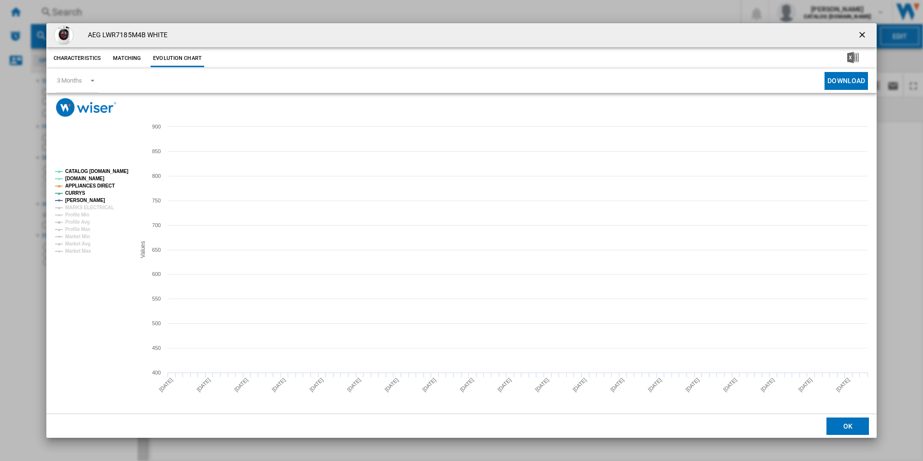
click at [106, 169] on tspan "CATALOG [DOMAIN_NAME]" at bounding box center [96, 171] width 63 height 5
click at [99, 184] on tspan "APPLIANCES DIRECT" at bounding box center [90, 185] width 50 height 5
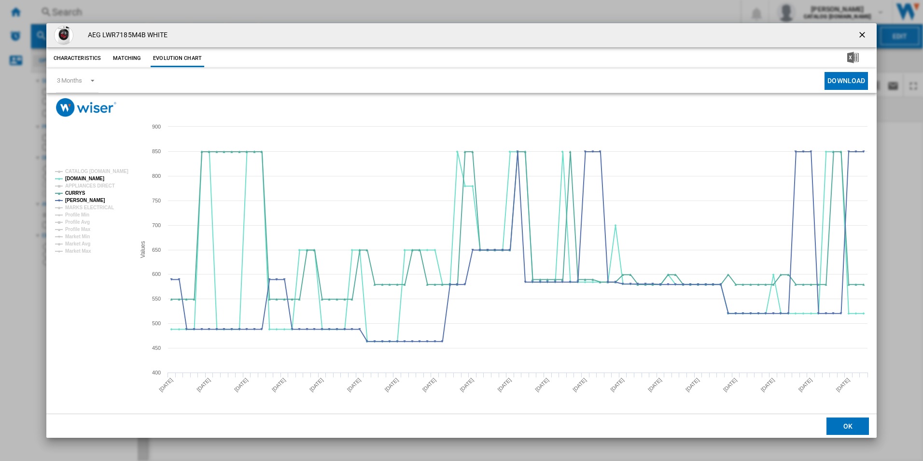
click at [866, 34] on ng-md-icon "getI18NText('BUTTONS.CLOSE_DIALOG')" at bounding box center [864, 36] width 12 height 12
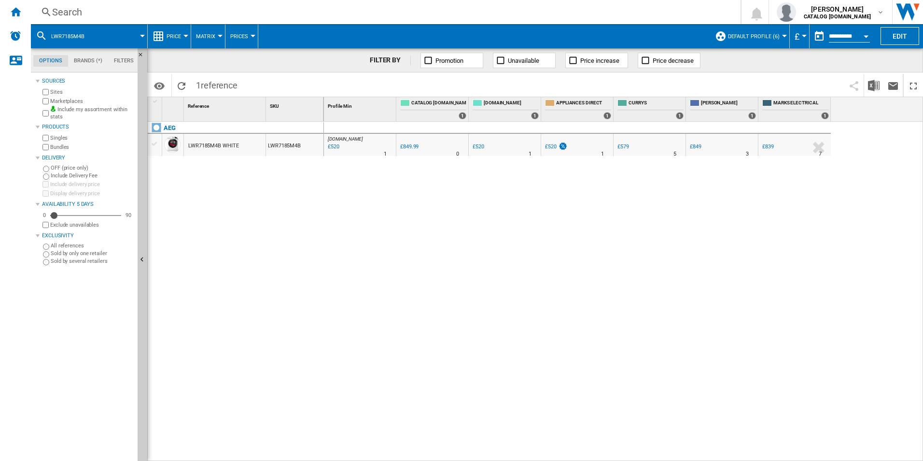
click at [652, 10] on div "Search" at bounding box center [384, 12] width 664 height 14
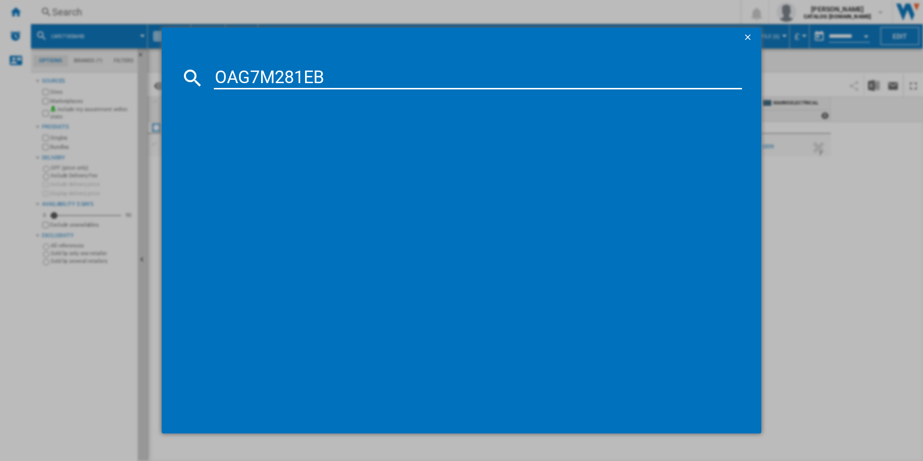
type input "OAG7M281EB"
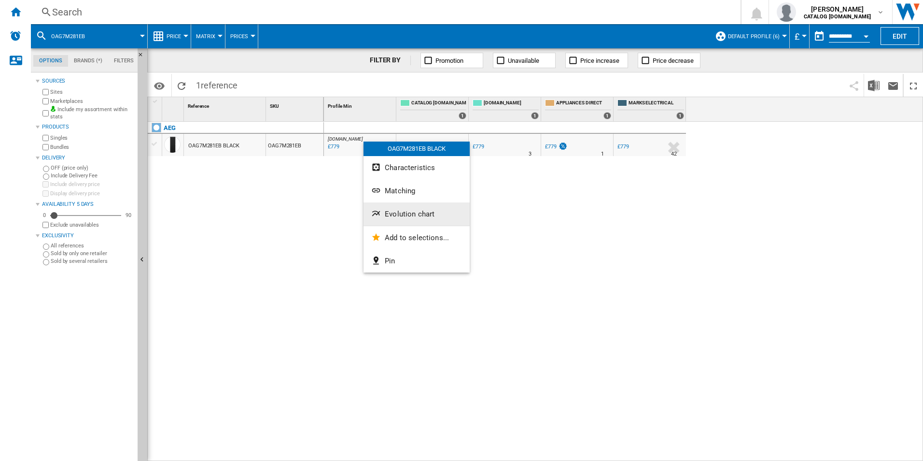
click at [403, 214] on span "Evolution chart" at bounding box center [410, 214] width 50 height 9
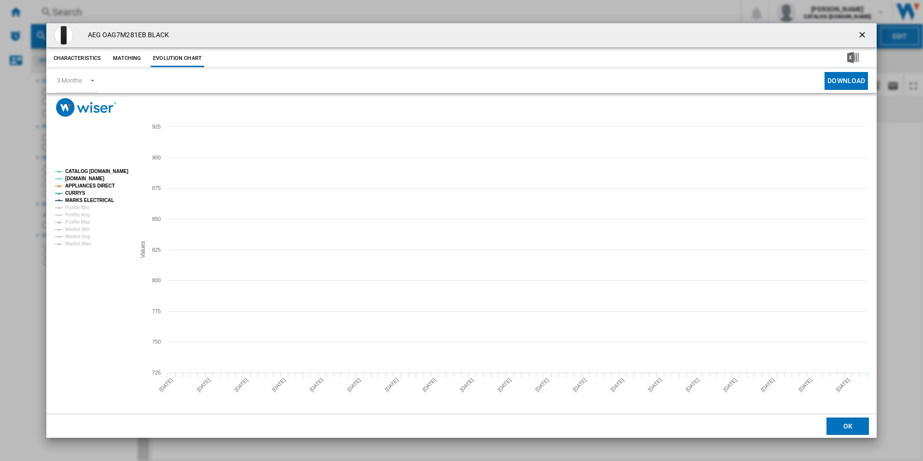
click at [122, 170] on tspan "CATALOG [DOMAIN_NAME]" at bounding box center [96, 171] width 63 height 5
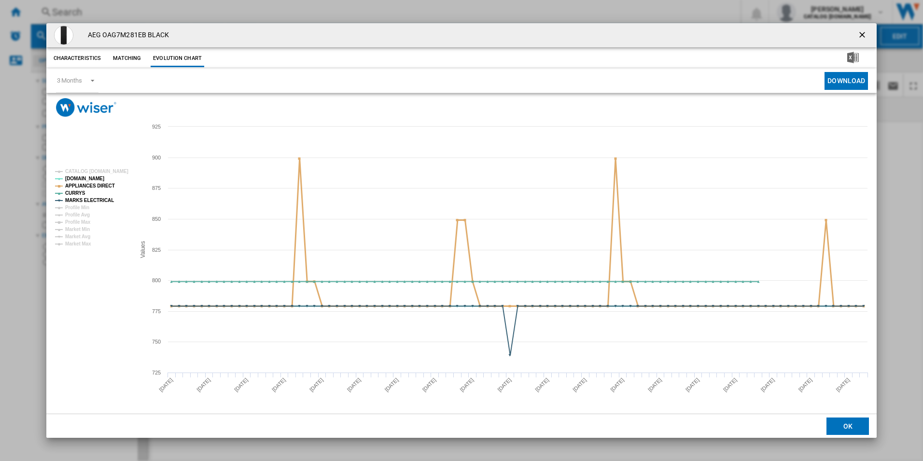
click at [102, 185] on tspan "APPLIANCES DIRECT" at bounding box center [90, 185] width 50 height 5
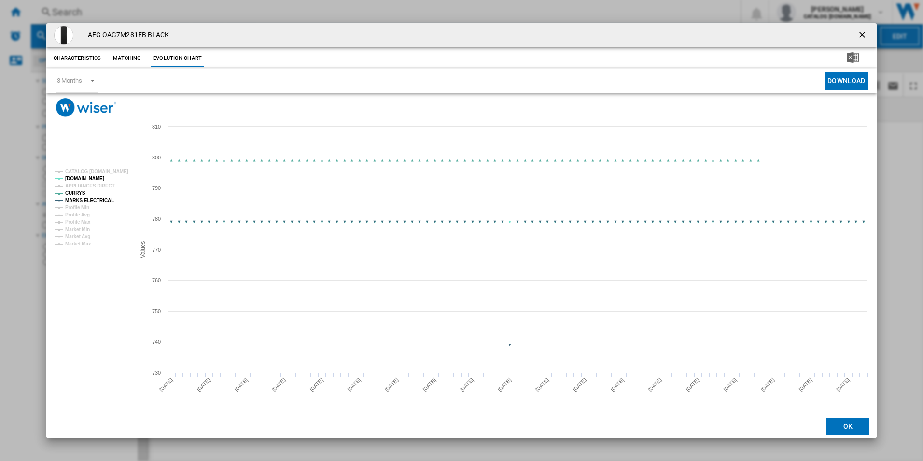
click at [103, 203] on tspan "MARKS ELECTRICAL" at bounding box center [89, 200] width 49 height 5
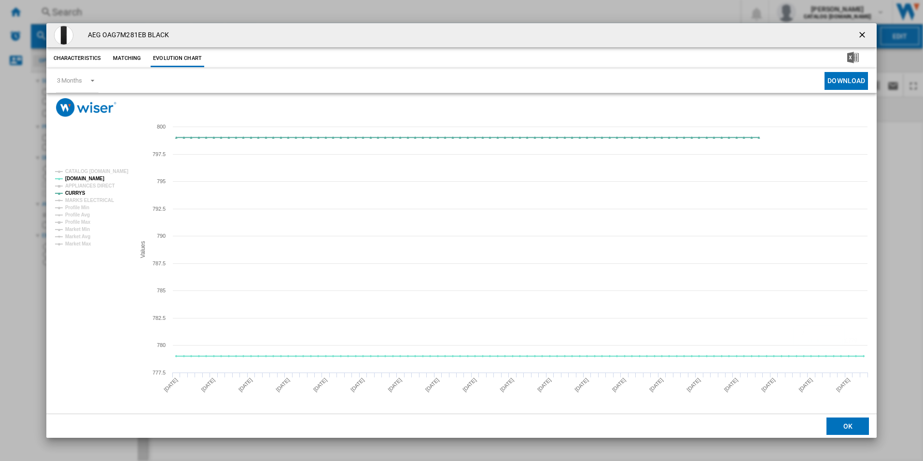
click at [866, 33] on ng-md-icon "getI18NText('BUTTONS.CLOSE_DIALOG')" at bounding box center [864, 36] width 12 height 12
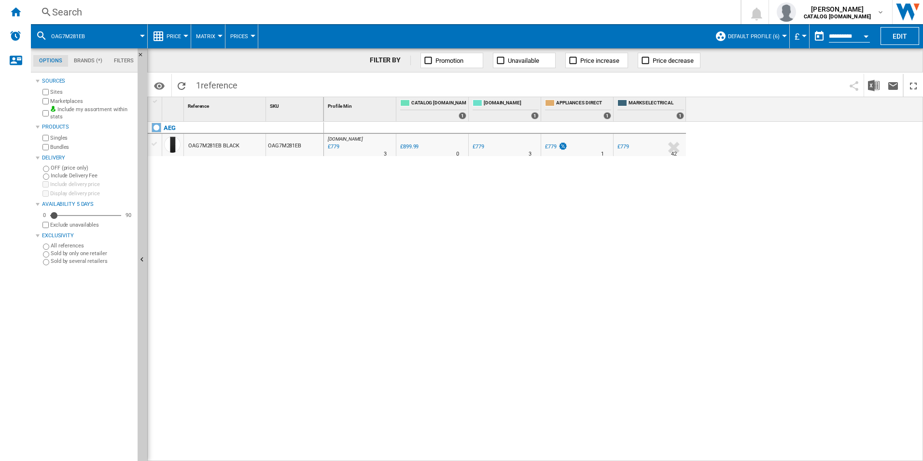
click at [559, 13] on div "Search" at bounding box center [384, 12] width 664 height 14
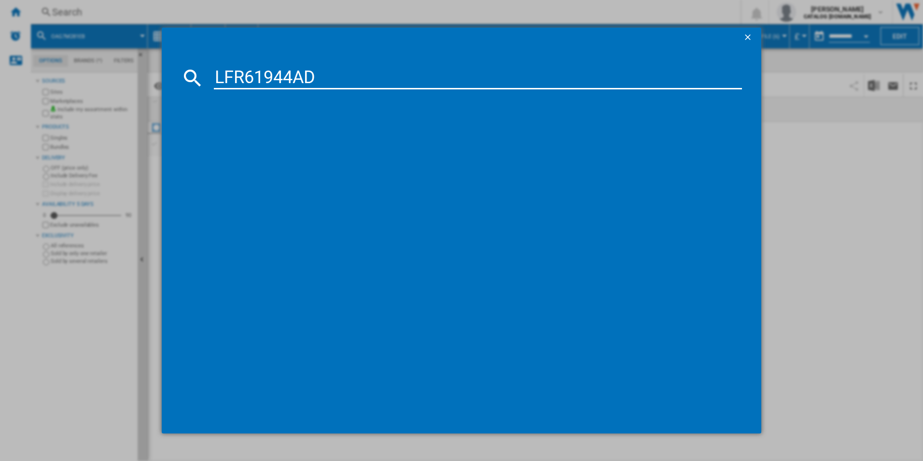
type input "LFR61944AD"
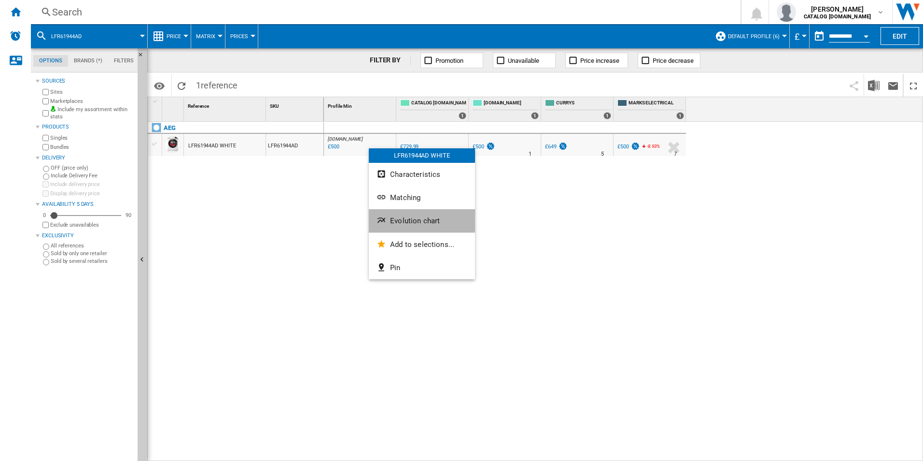
click at [400, 219] on span "Evolution chart" at bounding box center [415, 220] width 50 height 9
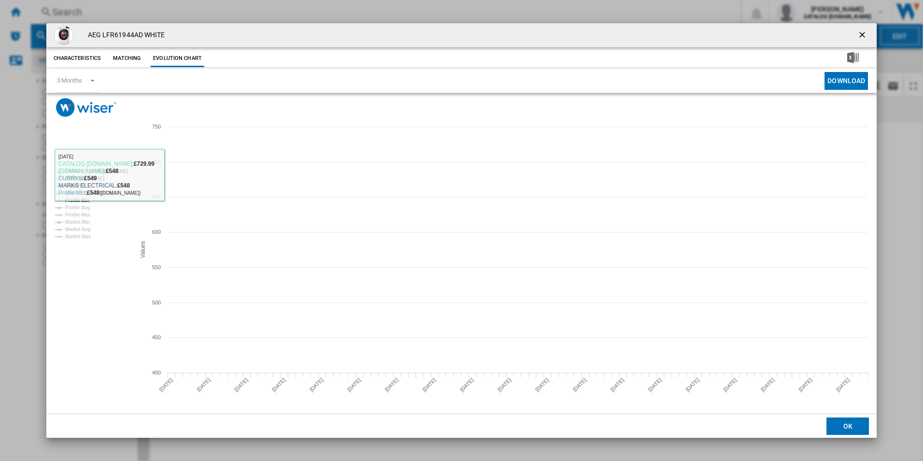
click at [112, 170] on tspan "CATALOG [DOMAIN_NAME]" at bounding box center [96, 171] width 63 height 5
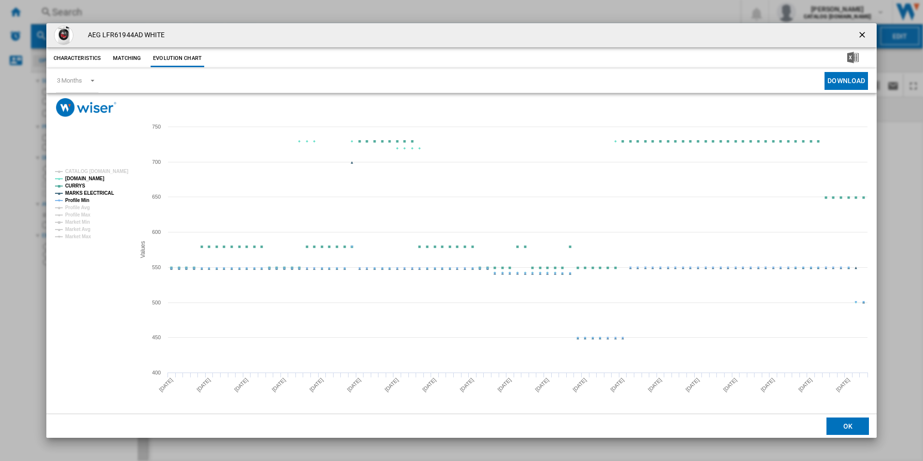
click at [89, 193] on tspan "MARKS ELECTRICAL" at bounding box center [89, 192] width 49 height 5
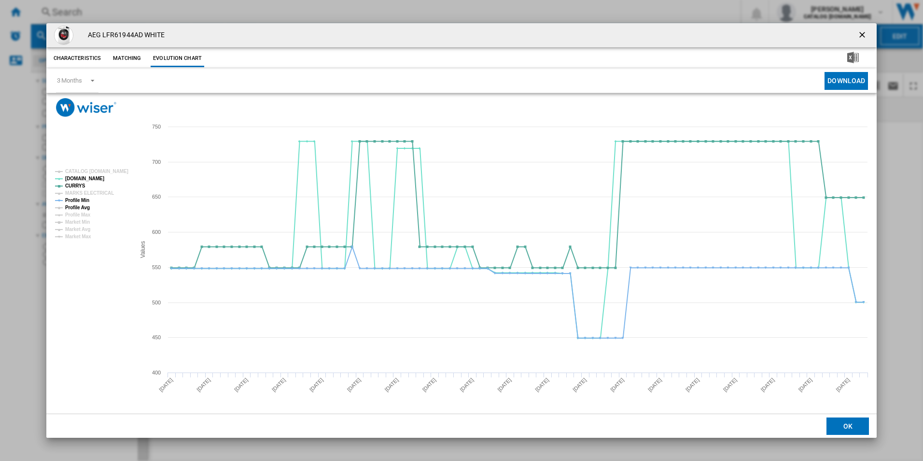
click at [83, 205] on tspan "Profile Avg" at bounding box center [77, 207] width 25 height 5
drag, startPoint x: 84, startPoint y: 201, endPoint x: 87, endPoint y: 210, distance: 9.8
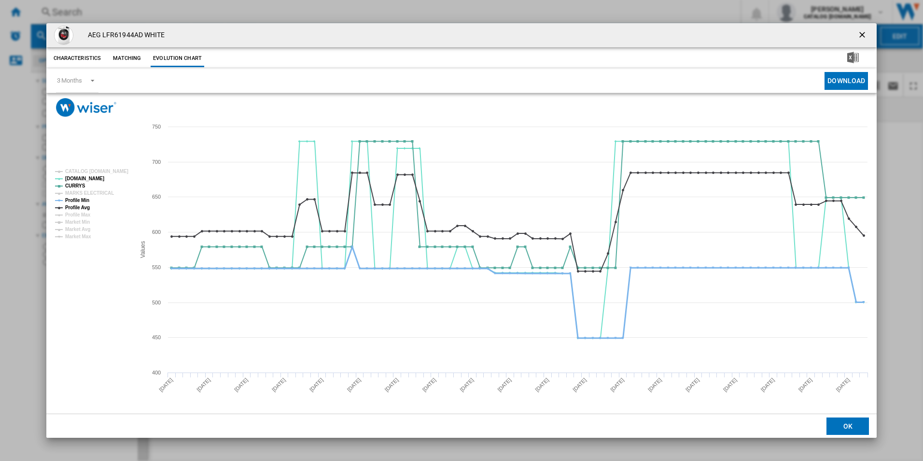
click at [84, 201] on tspan "Profile Min" at bounding box center [77, 200] width 24 height 5
click at [85, 207] on tspan "Profile Avg" at bounding box center [77, 207] width 25 height 5
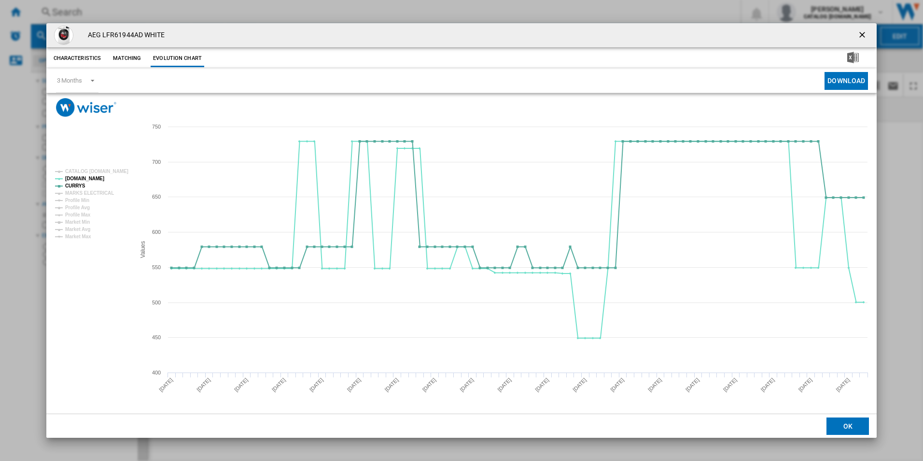
drag, startPoint x: 866, startPoint y: 35, endPoint x: 852, endPoint y: 33, distance: 14.1
click at [866, 35] on ng-md-icon "getI18NText('BUTTONS.CLOSE_DIALOG')" at bounding box center [864, 36] width 12 height 12
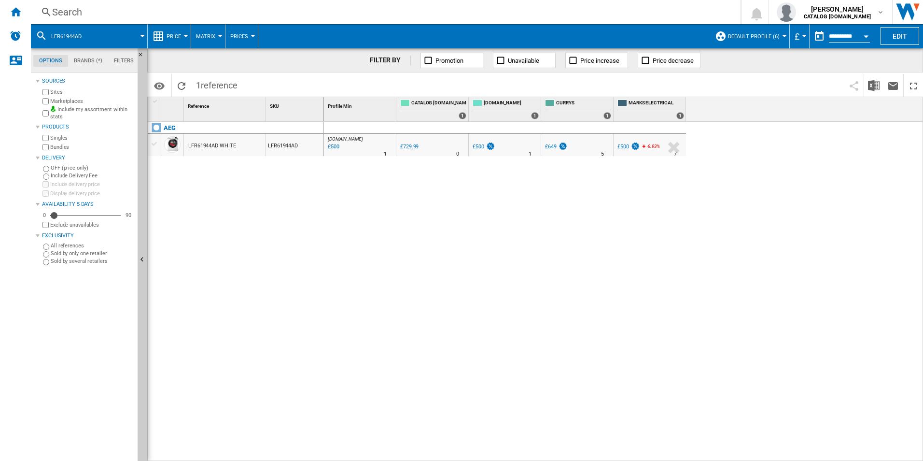
click at [637, 18] on div "Search" at bounding box center [384, 12] width 664 height 14
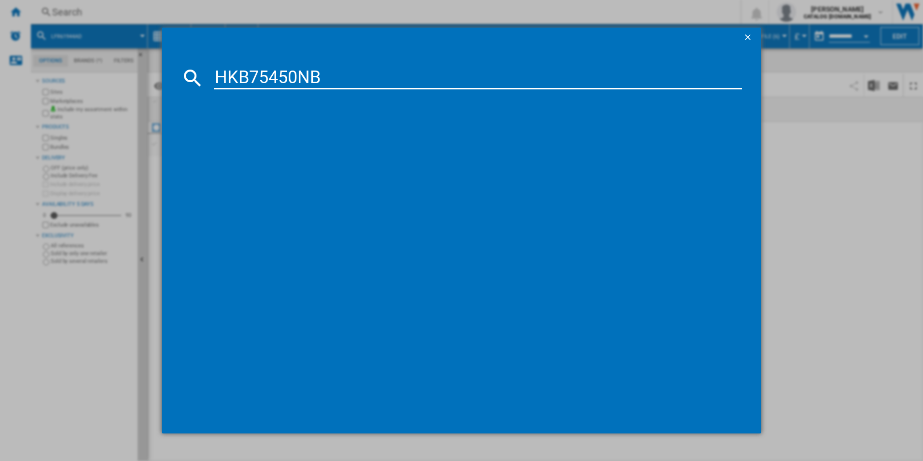
type input "HKB75450NB"
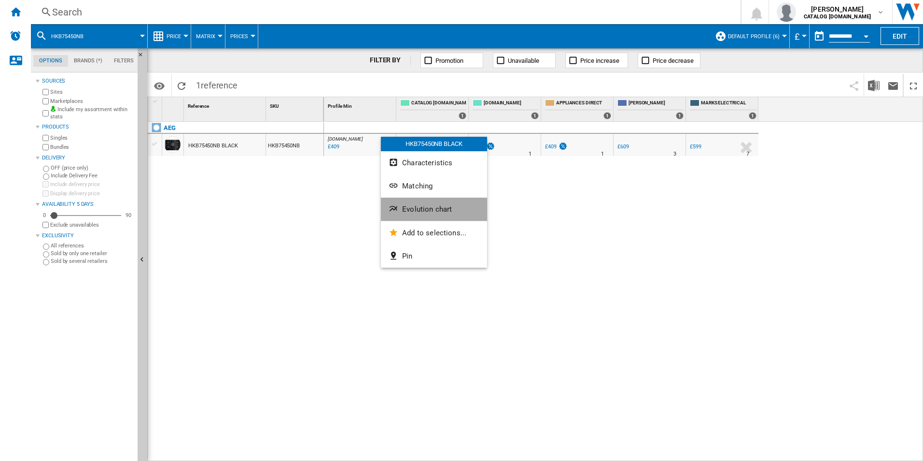
click at [403, 200] on button "Evolution chart" at bounding box center [434, 209] width 106 height 23
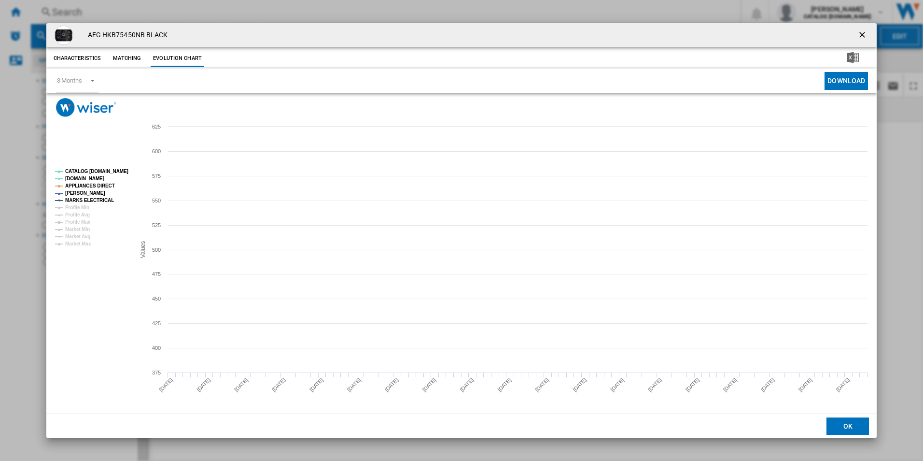
click at [98, 170] on tspan "CATALOG [DOMAIN_NAME]" at bounding box center [96, 171] width 63 height 5
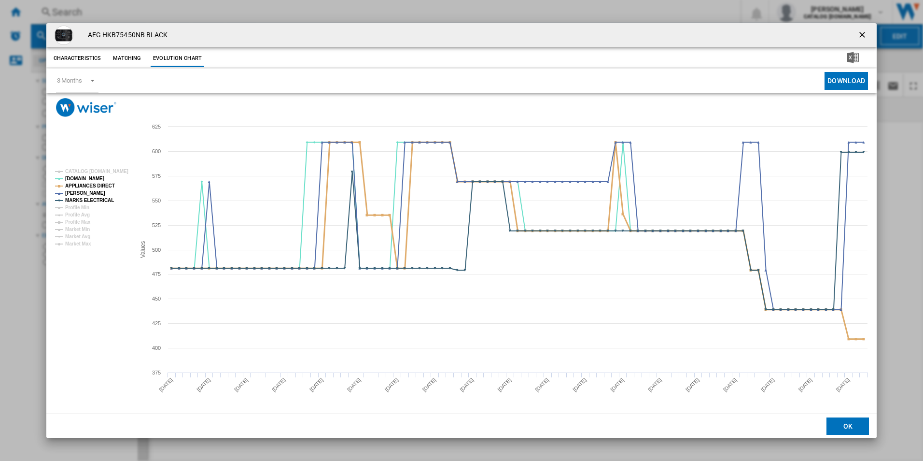
click at [107, 184] on tspan "APPLIANCES DIRECT" at bounding box center [90, 185] width 50 height 5
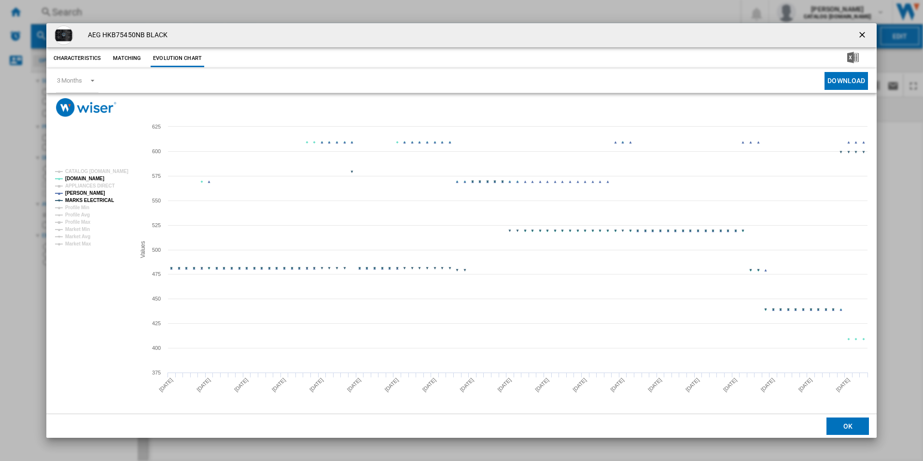
click at [103, 202] on tspan "MARKS ELECTRICAL" at bounding box center [89, 200] width 49 height 5
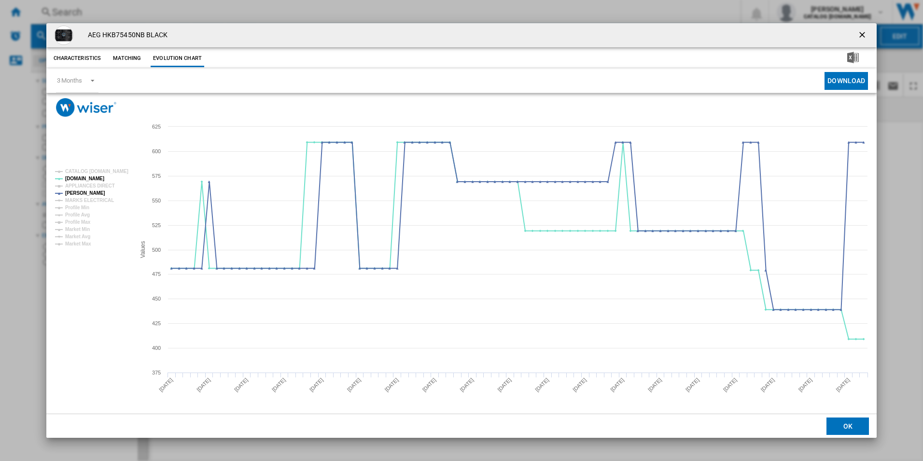
drag, startPoint x: 857, startPoint y: 33, endPoint x: 843, endPoint y: 35, distance: 14.1
click at [857, 33] on button "Product popup" at bounding box center [863, 35] width 19 height 19
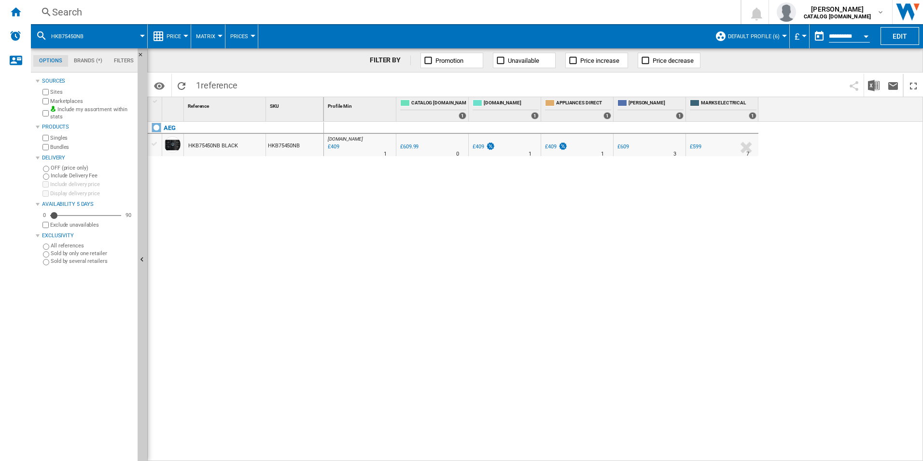
click at [590, 10] on div "Search" at bounding box center [384, 12] width 664 height 14
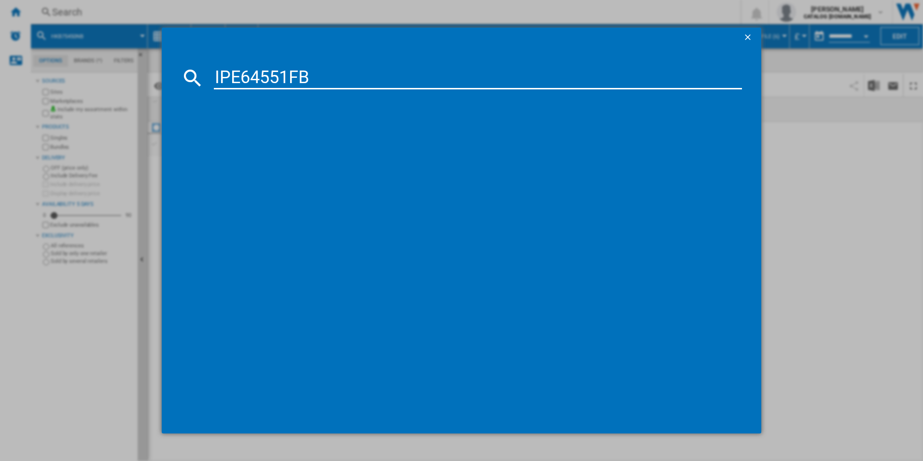
type input "IPE64551FB"
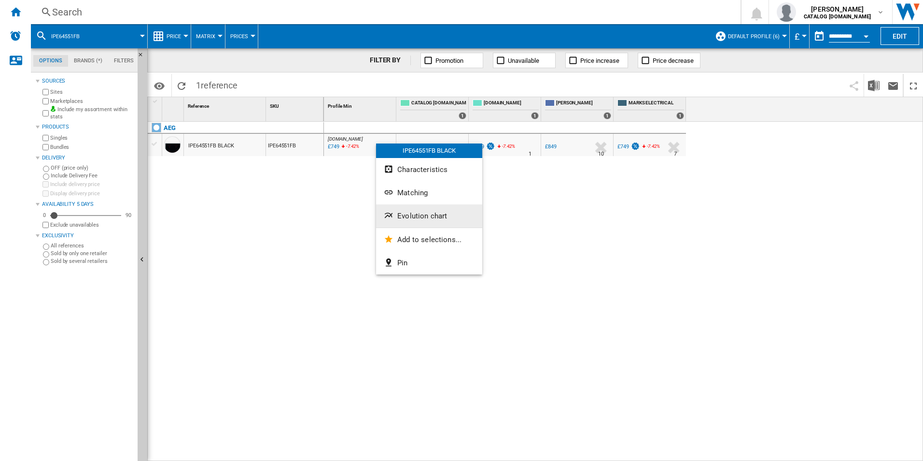
click at [401, 213] on span "Evolution chart" at bounding box center [422, 216] width 50 height 9
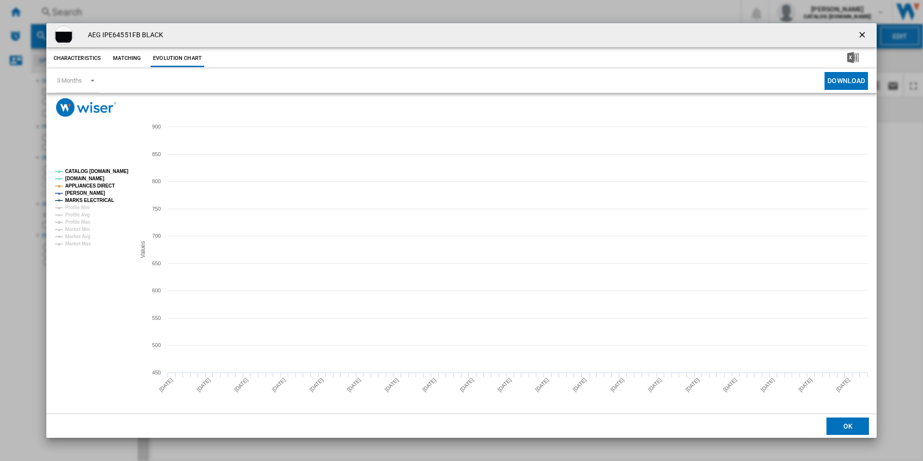
click at [106, 173] on tspan "CATALOG [DOMAIN_NAME]" at bounding box center [96, 171] width 63 height 5
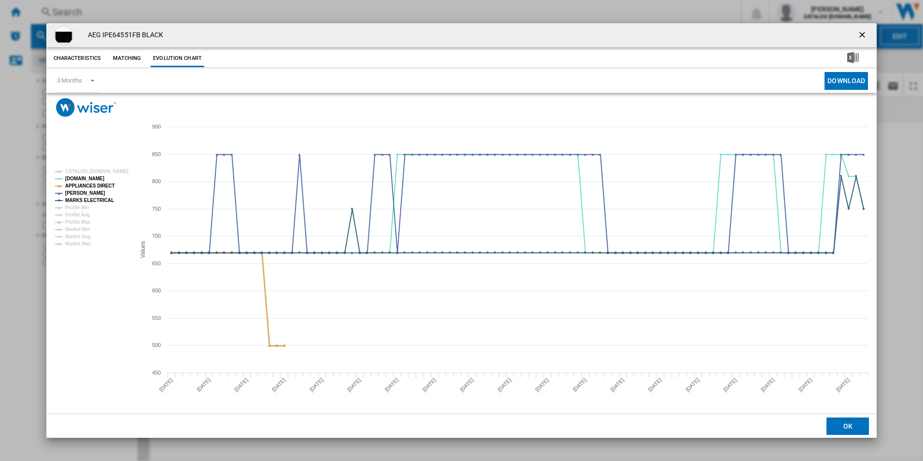
click at [108, 183] on tspan "APPLIANCES DIRECT" at bounding box center [90, 185] width 50 height 5
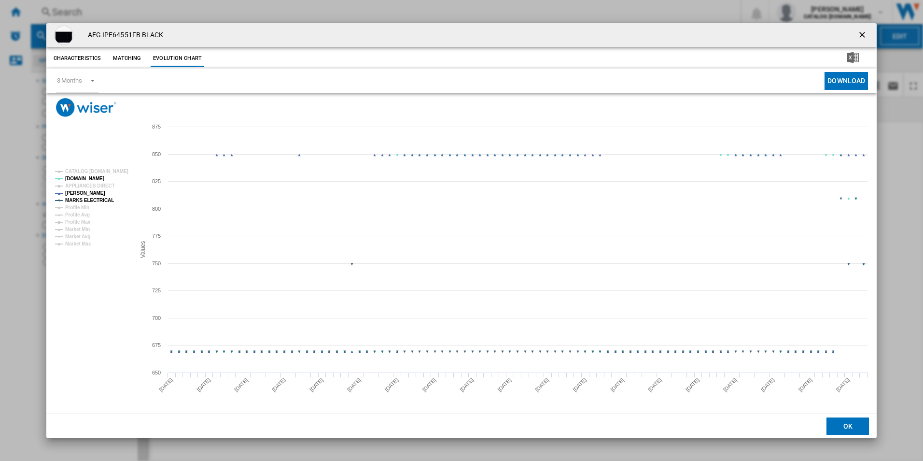
click at [109, 199] on tspan "MARKS ELECTRICAL" at bounding box center [89, 200] width 49 height 5
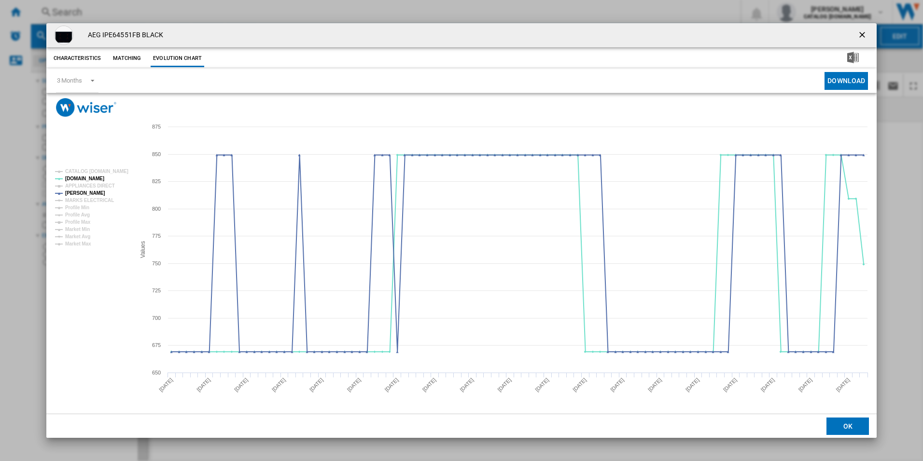
drag, startPoint x: 865, startPoint y: 28, endPoint x: 856, endPoint y: 28, distance: 8.7
click at [865, 28] on button "Product popup" at bounding box center [863, 35] width 19 height 19
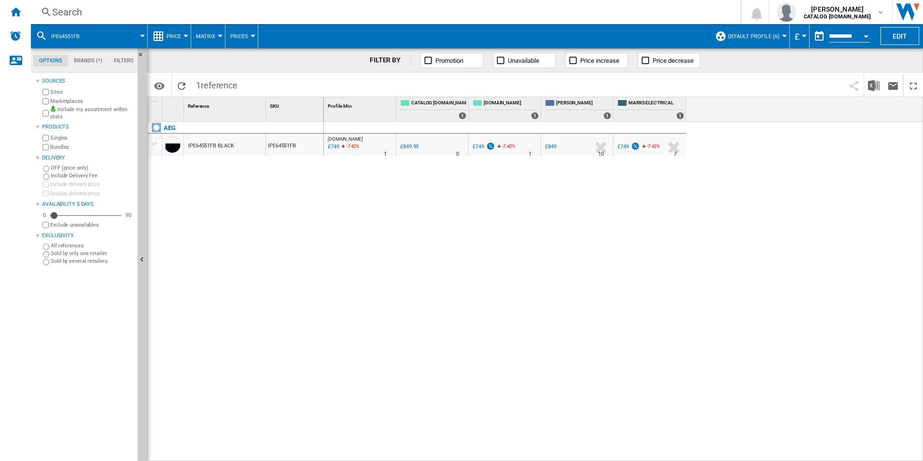
click at [657, 3] on div "Search Search 0 [PERSON_NAME] CATALOG [DOMAIN_NAME] CATALOG [DOMAIN_NAME] My se…" at bounding box center [477, 12] width 893 height 24
click at [654, 9] on div "Search" at bounding box center [384, 12] width 664 height 14
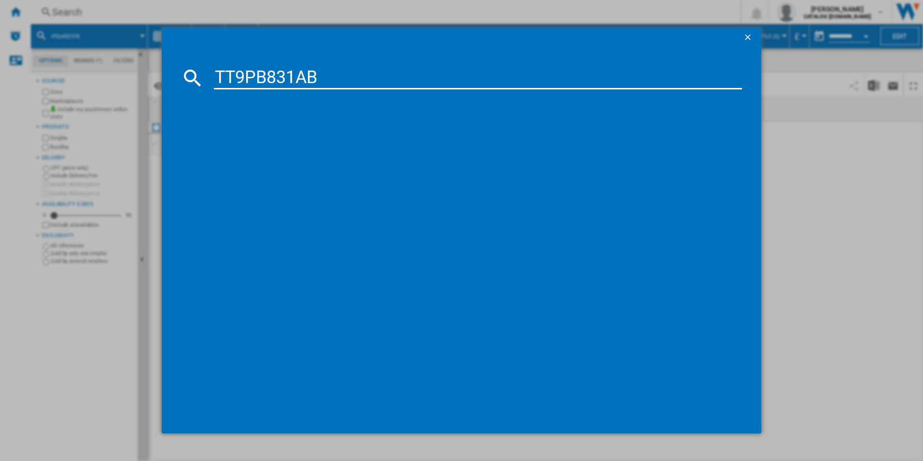
type input "TT9PB831AB"
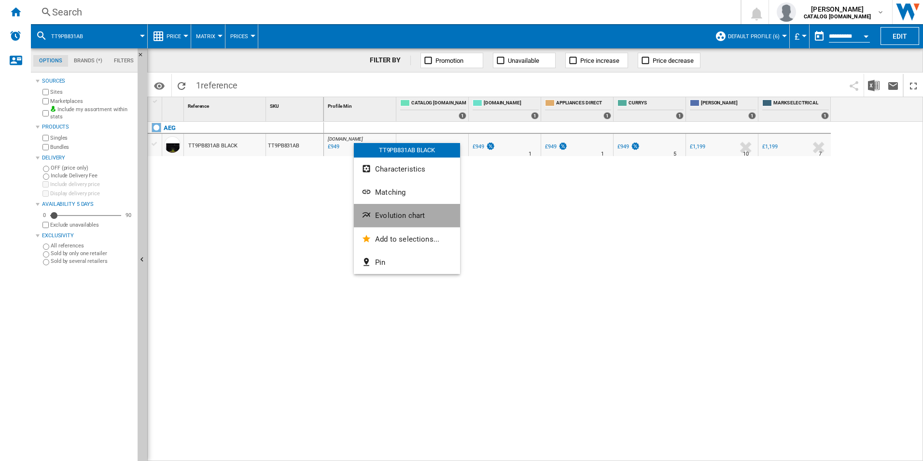
click at [394, 210] on button "Evolution chart" at bounding box center [407, 215] width 106 height 23
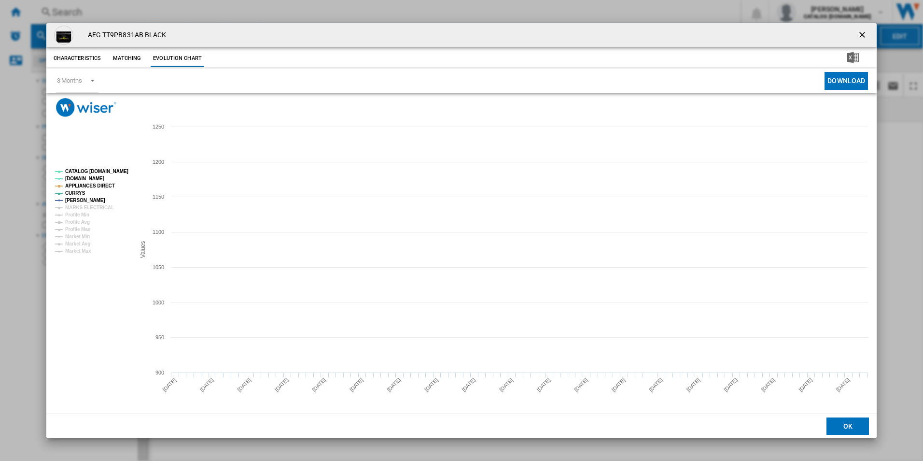
click at [89, 170] on tspan "CATALOG [DOMAIN_NAME]" at bounding box center [96, 171] width 63 height 5
click at [101, 183] on tspan "APPLIANCES DIRECT" at bounding box center [90, 185] width 50 height 5
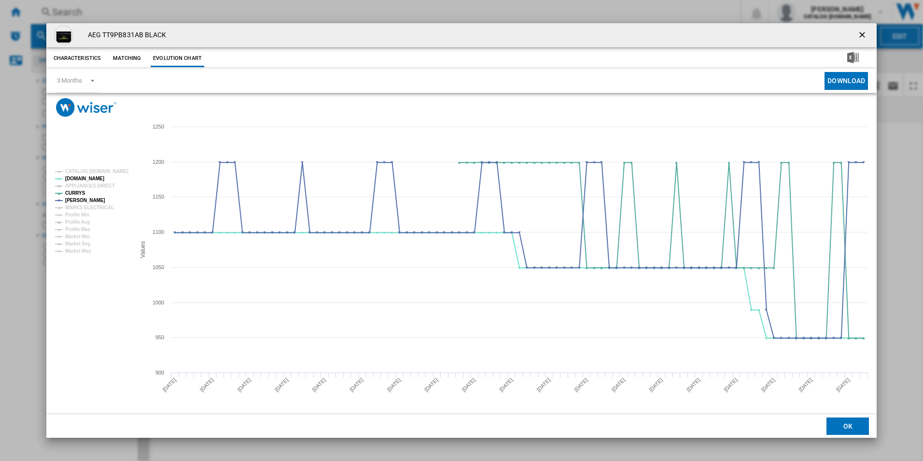
drag, startPoint x: 862, startPoint y: 33, endPoint x: 723, endPoint y: 37, distance: 139.1
click at [862, 33] on ng-md-icon "getI18NText('BUTTONS.CLOSE_DIALOG')" at bounding box center [864, 36] width 12 height 12
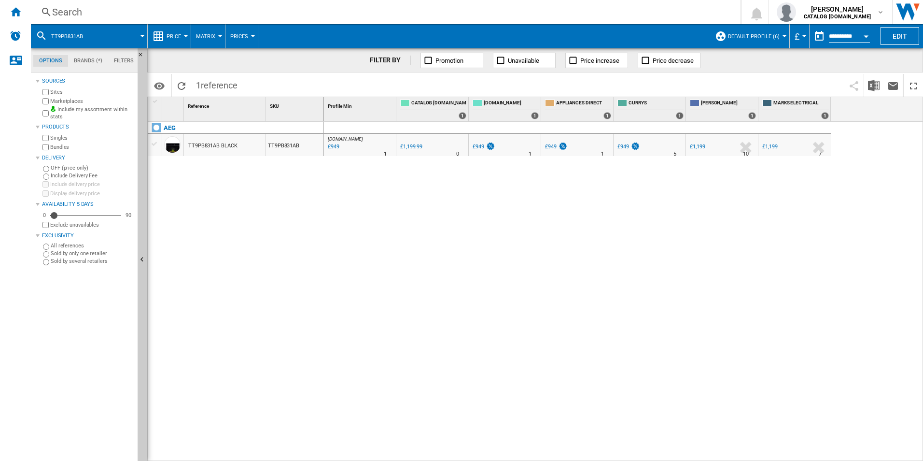
click at [625, 14] on div "Search" at bounding box center [384, 12] width 664 height 14
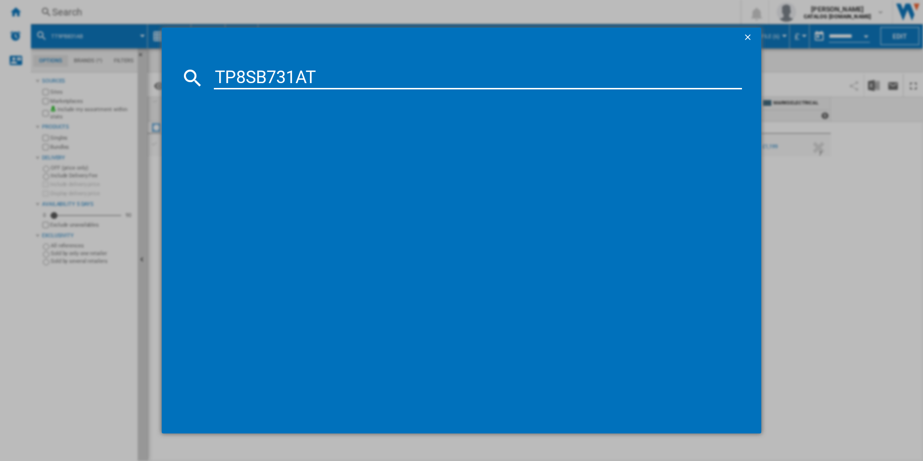
type input "TP8SB731AT"
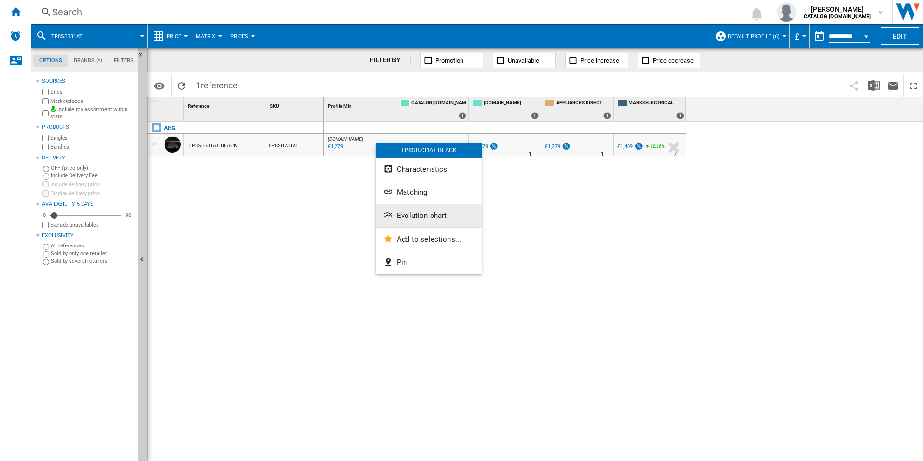
click at [400, 211] on button "Evolution chart" at bounding box center [429, 215] width 106 height 23
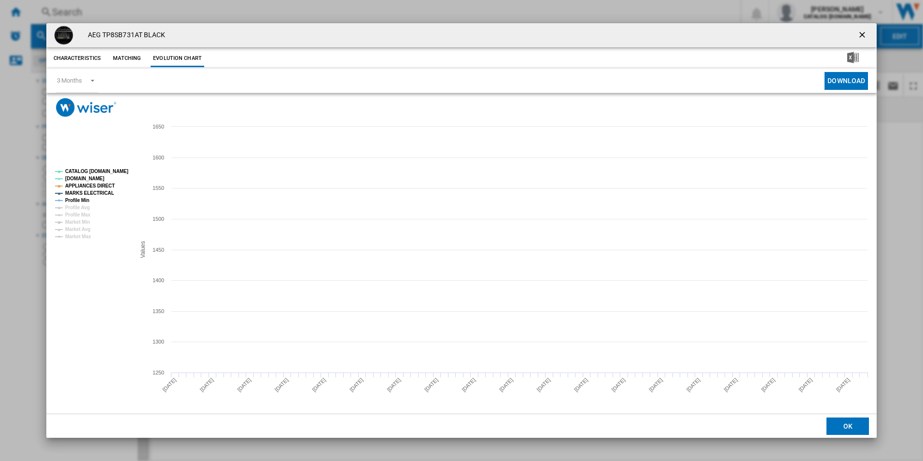
click at [110, 167] on rect "Product popup" at bounding box center [91, 204] width 80 height 78
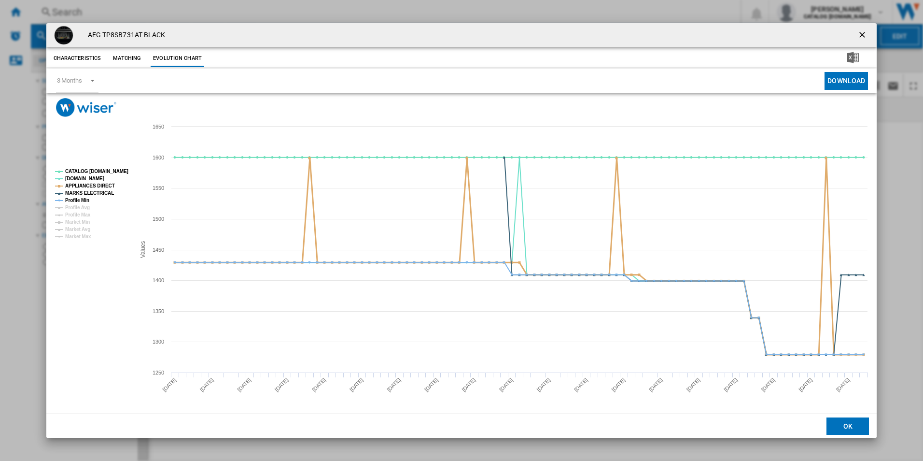
click at [101, 188] on tspan "APPLIANCES DIRECT" at bounding box center [90, 185] width 50 height 5
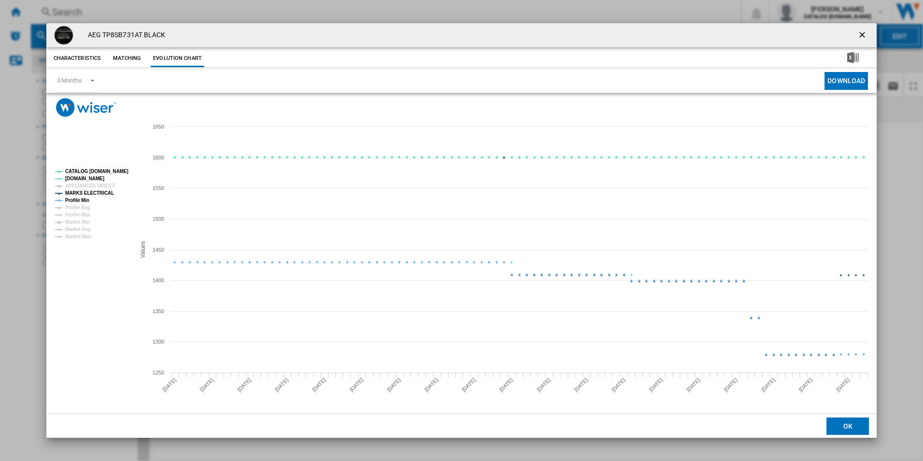
click at [100, 194] on tspan "MARKS ELECTRICAL" at bounding box center [89, 192] width 49 height 5
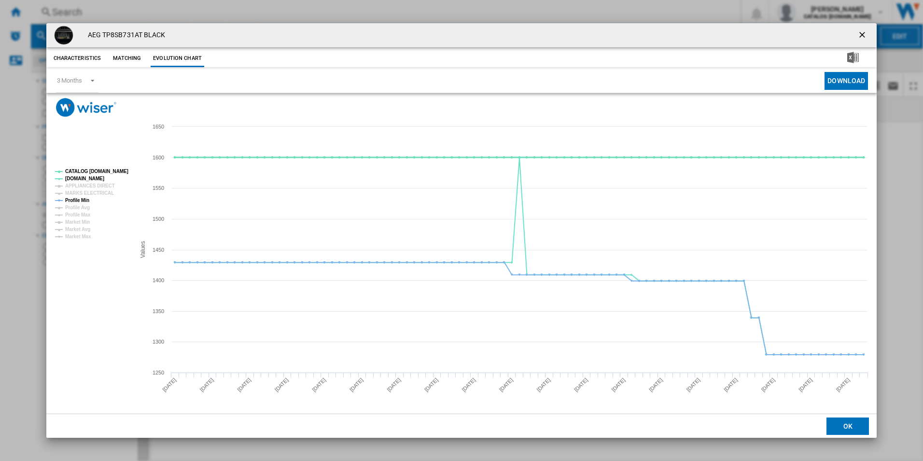
click at [110, 171] on tspan "CATALOG [DOMAIN_NAME]" at bounding box center [96, 171] width 63 height 5
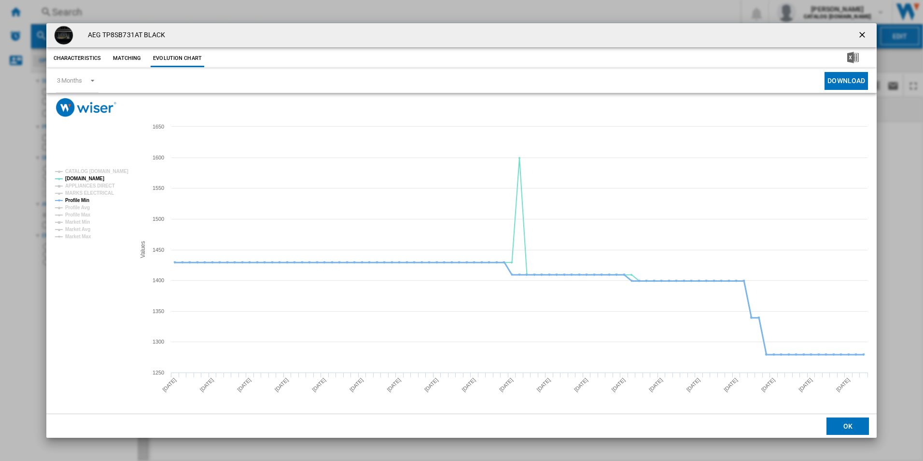
click at [85, 198] on tspan "Profile Min" at bounding box center [77, 200] width 24 height 5
click at [864, 30] on ng-md-icon "getI18NText('BUTTONS.CLOSE_DIALOG')" at bounding box center [864, 36] width 12 height 12
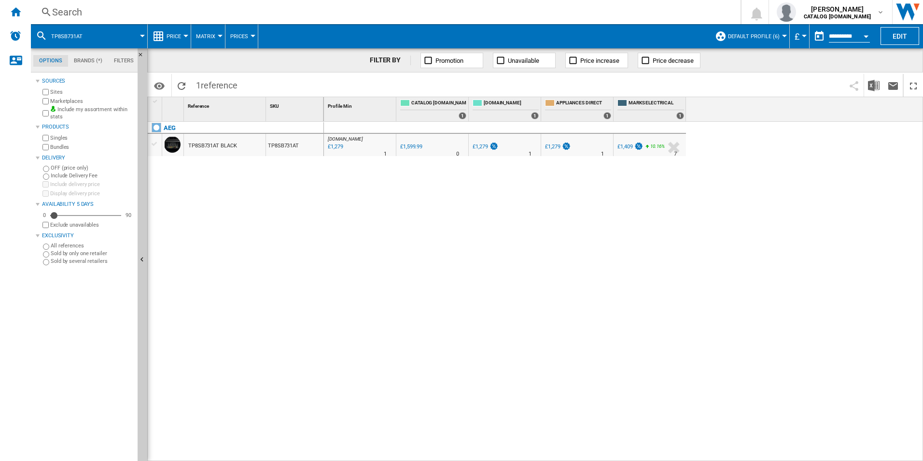
click at [640, 8] on div "Search" at bounding box center [384, 12] width 664 height 14
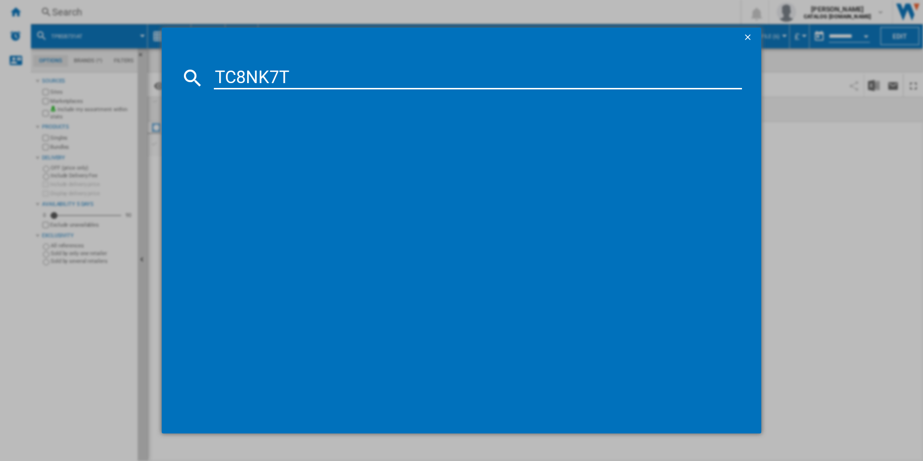
type input "TC8NK7T"
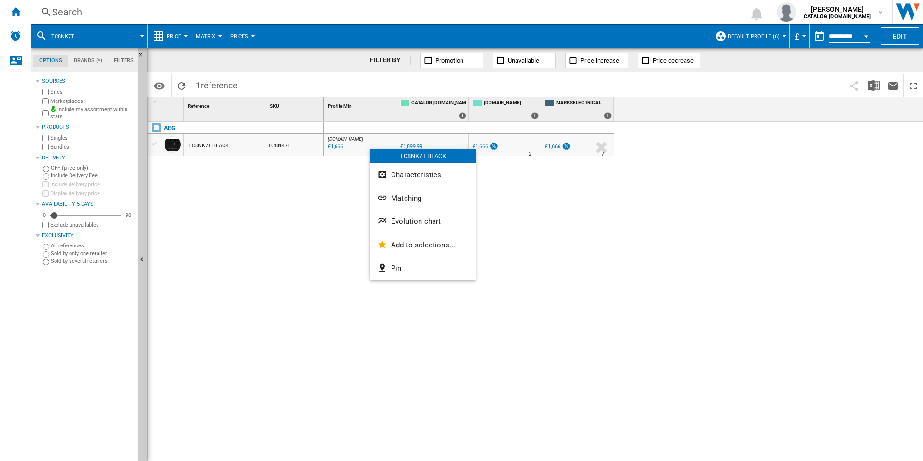
click at [397, 226] on button "Evolution chart" at bounding box center [423, 221] width 106 height 23
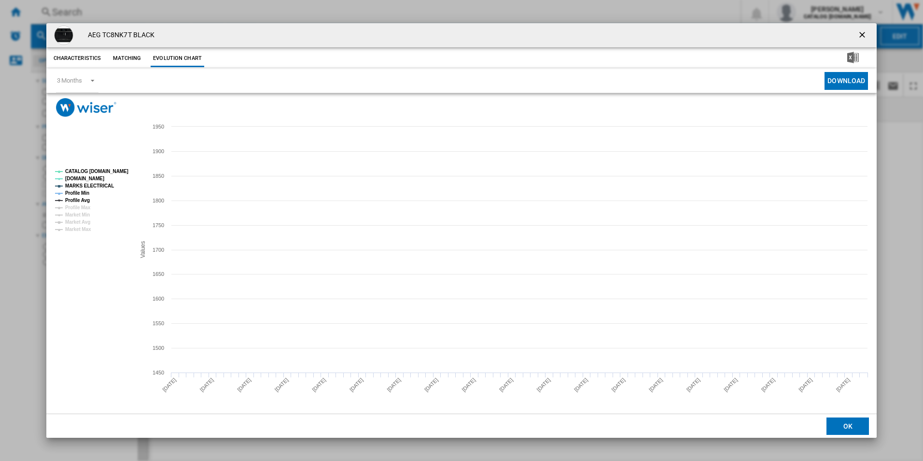
click at [107, 170] on tspan "CATALOG [DOMAIN_NAME]" at bounding box center [96, 171] width 63 height 5
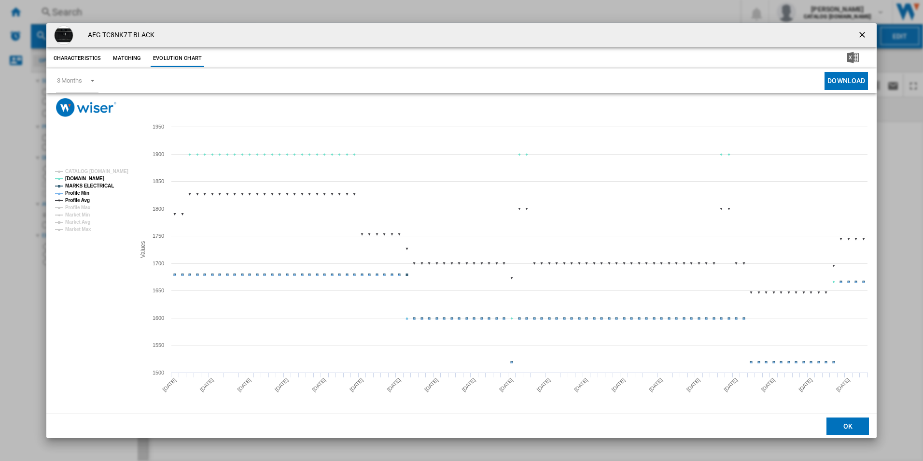
click at [102, 183] on tspan "MARKS ELECTRICAL" at bounding box center [89, 185] width 49 height 5
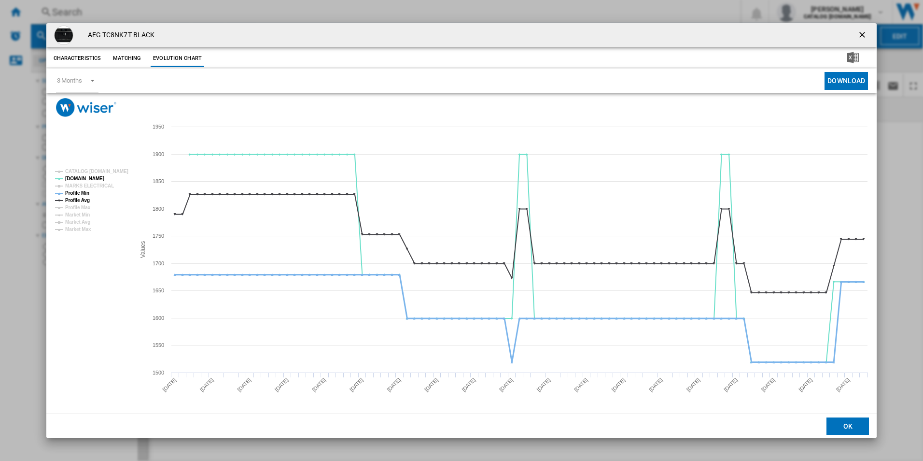
drag, startPoint x: 83, startPoint y: 189, endPoint x: 81, endPoint y: 202, distance: 13.3
click at [83, 190] on tspan "Profile Min" at bounding box center [77, 192] width 24 height 5
click at [81, 202] on tspan "Profile Avg" at bounding box center [77, 200] width 25 height 5
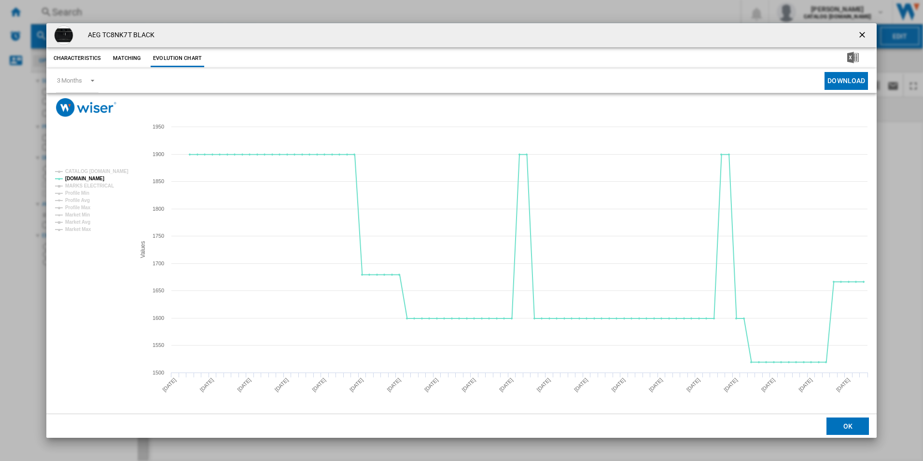
drag, startPoint x: 862, startPoint y: 34, endPoint x: 724, endPoint y: 37, distance: 137.7
click at [862, 34] on ng-md-icon "getI18NText('BUTTONS.CLOSE_DIALOG')" at bounding box center [864, 36] width 12 height 12
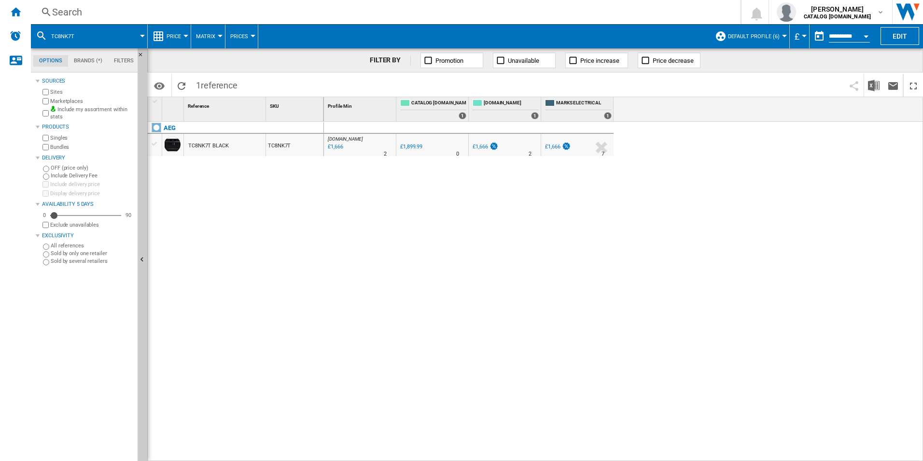
click at [619, 14] on div "Search" at bounding box center [384, 12] width 664 height 14
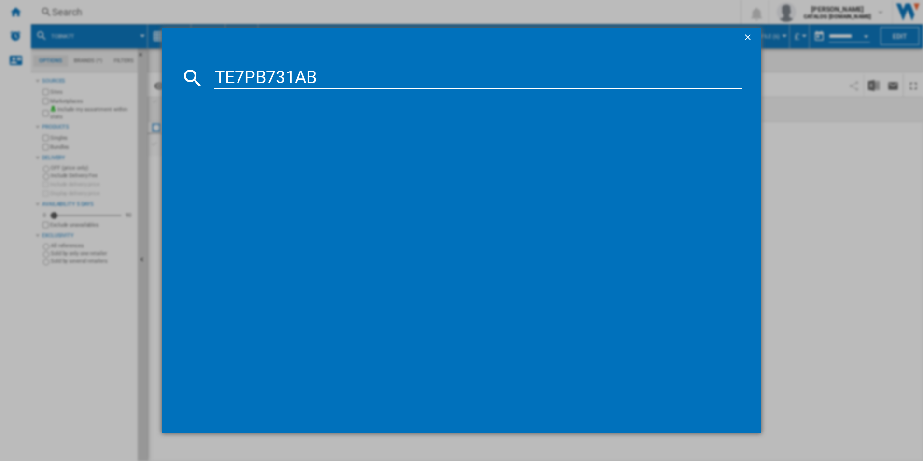
type input "TE7PB731AB"
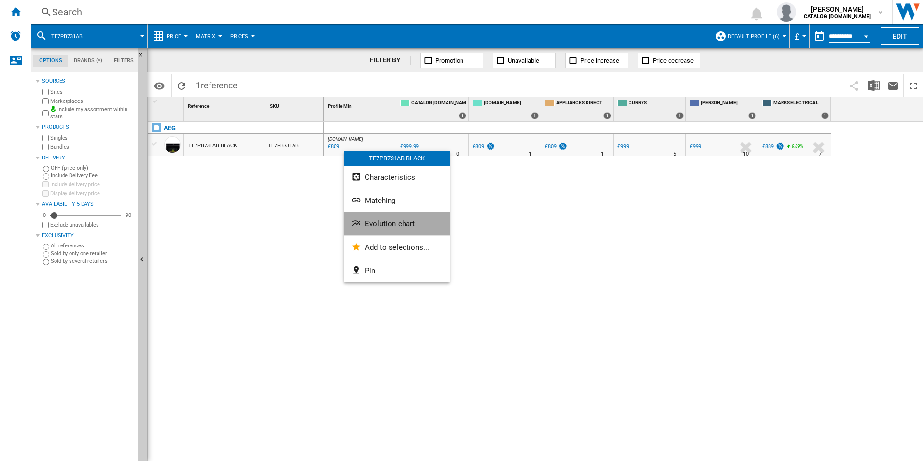
click at [369, 218] on button "Evolution chart" at bounding box center [397, 223] width 106 height 23
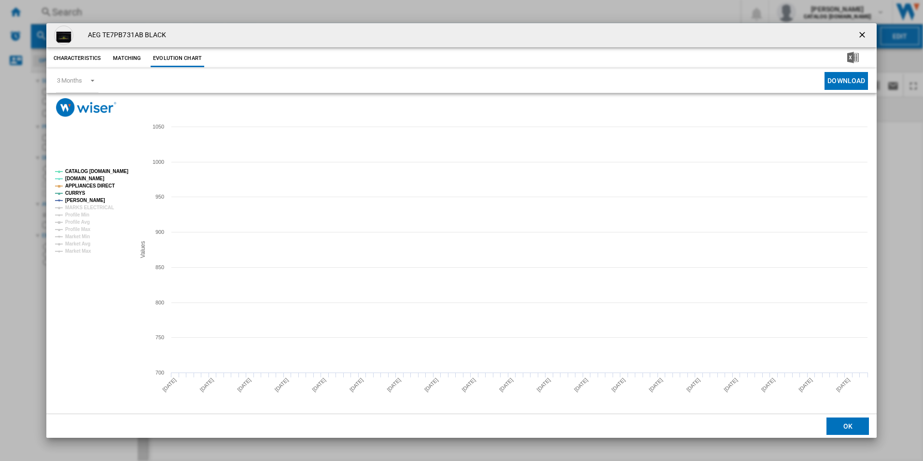
click at [119, 165] on rect "Product popup" at bounding box center [461, 265] width 831 height 297
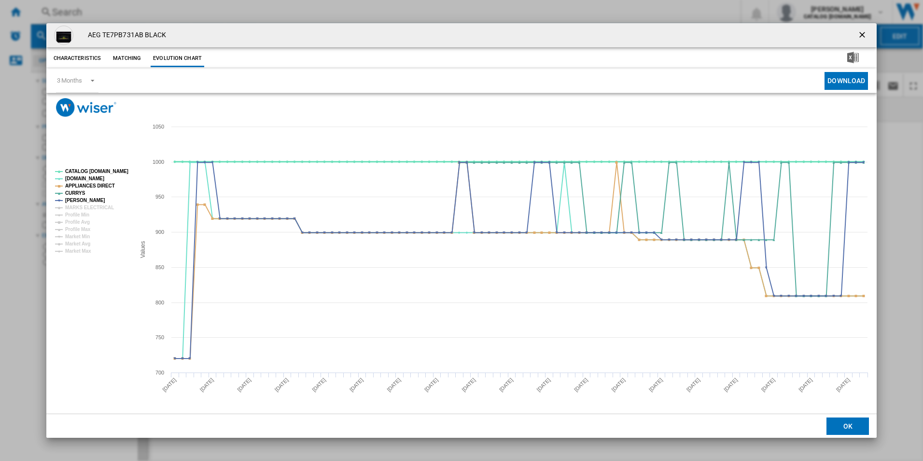
click at [116, 170] on tspan "CATALOG [DOMAIN_NAME]" at bounding box center [96, 171] width 63 height 5
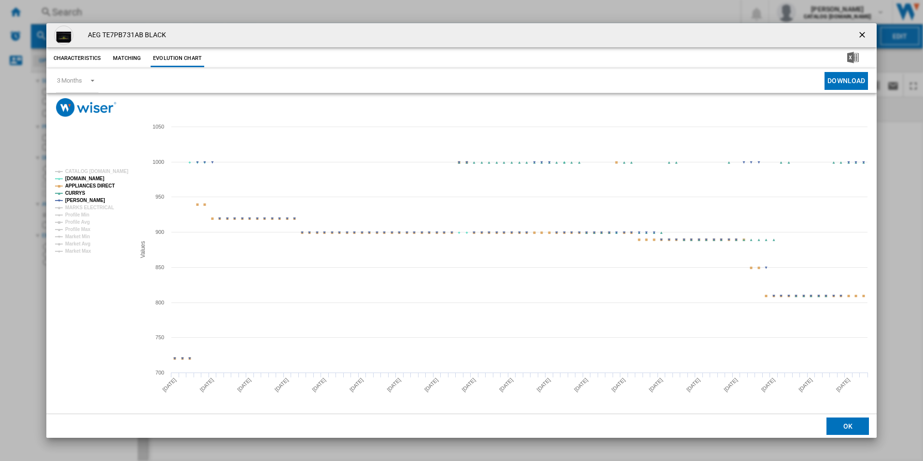
click at [101, 184] on tspan "APPLIANCES DIRECT" at bounding box center [90, 185] width 50 height 5
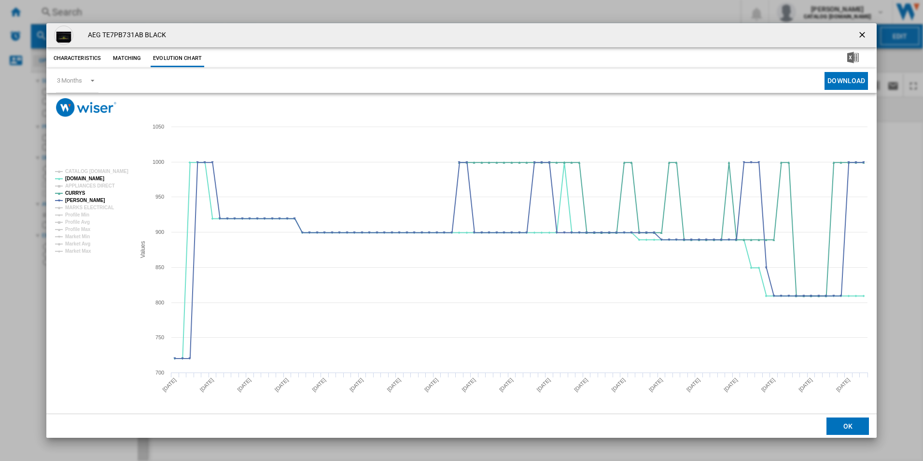
drag, startPoint x: 861, startPoint y: 31, endPoint x: 845, endPoint y: 33, distance: 16.5
click at [861, 31] on ng-md-icon "getI18NText('BUTTONS.CLOSE_DIALOG')" at bounding box center [864, 36] width 12 height 12
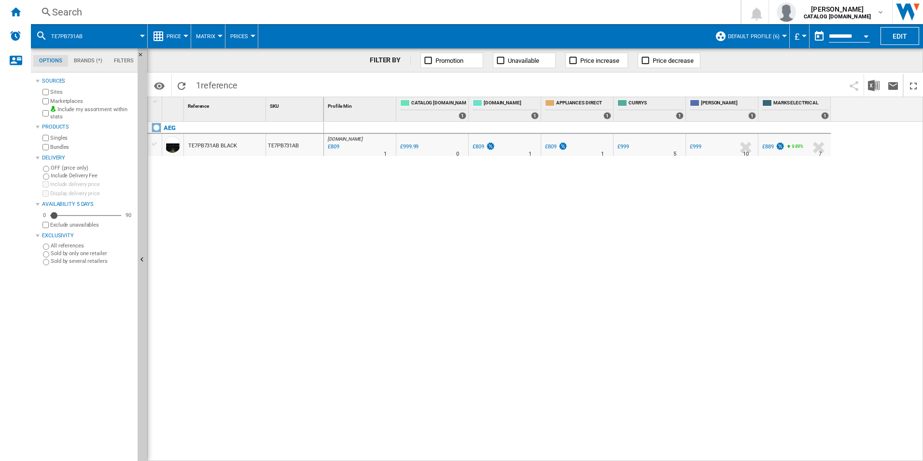
click at [655, 5] on div "Search" at bounding box center [384, 12] width 664 height 14
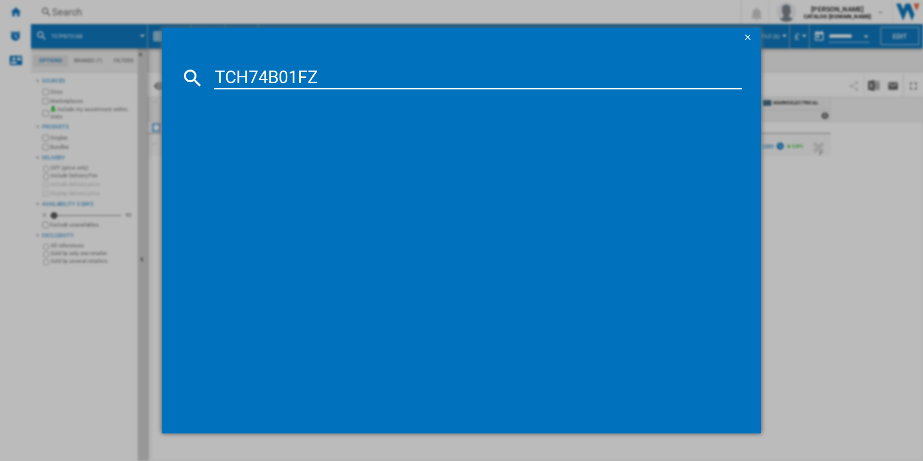
type input "TCH74B01FZ"
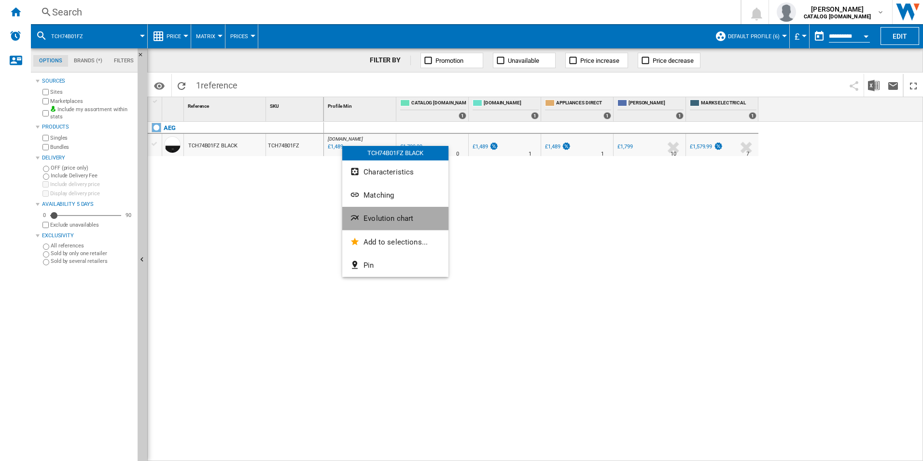
click at [368, 220] on span "Evolution chart" at bounding box center [389, 218] width 50 height 9
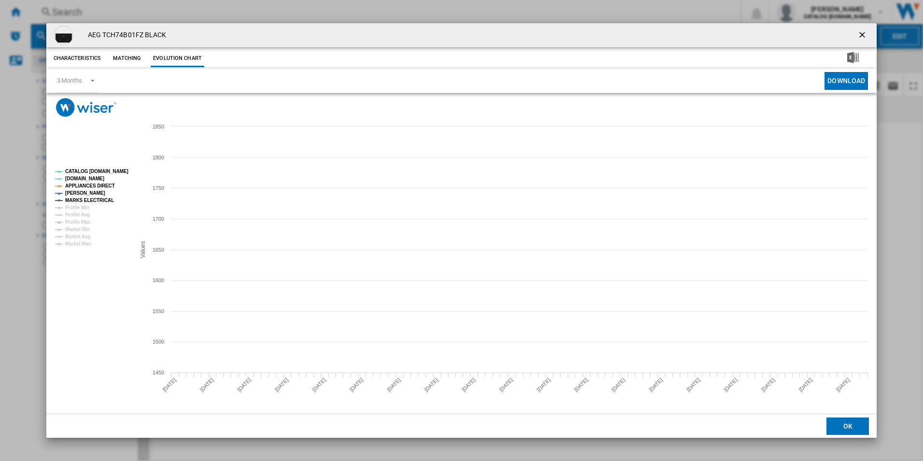
click at [108, 165] on rect "Product popup" at bounding box center [91, 207] width 80 height 85
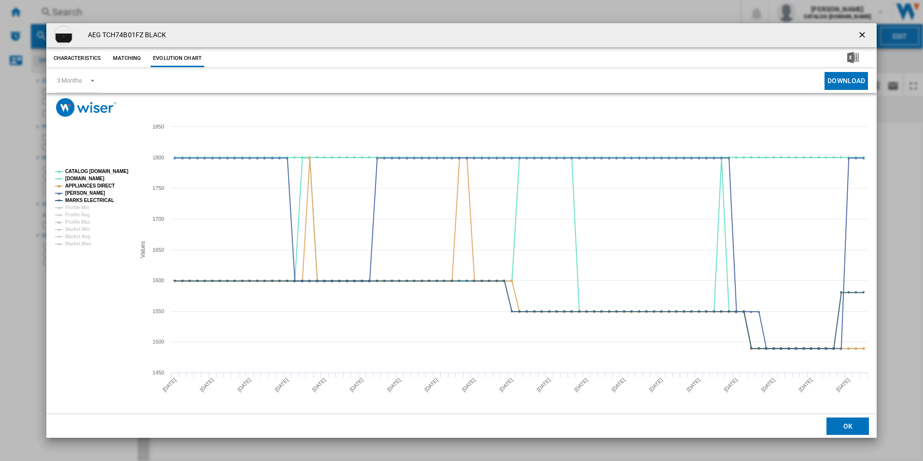
click at [105, 176] on rect "Product popup" at bounding box center [91, 207] width 80 height 85
click at [110, 172] on tspan "CATALOG [DOMAIN_NAME]" at bounding box center [96, 171] width 63 height 5
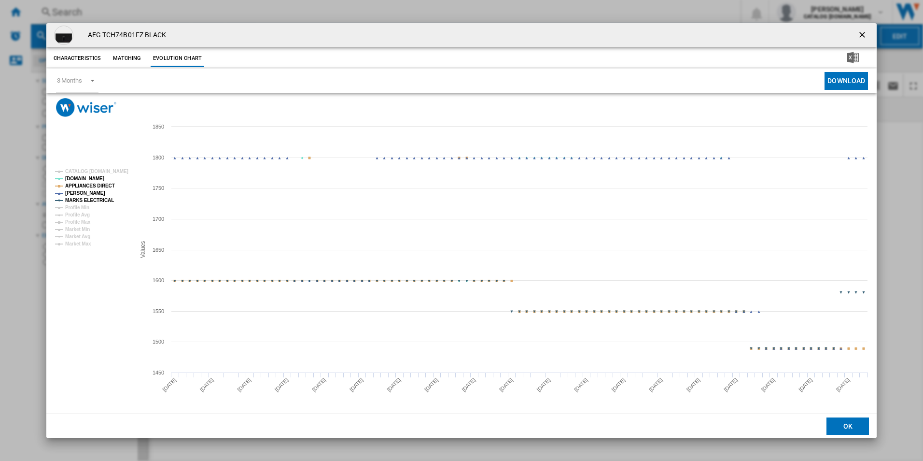
click at [103, 186] on tspan "APPLIANCES DIRECT" at bounding box center [90, 185] width 50 height 5
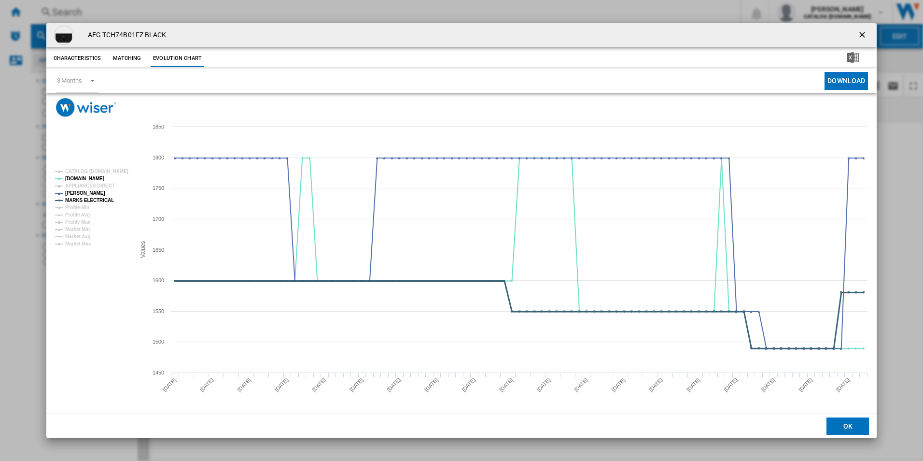
click at [101, 202] on tspan "MARKS ELECTRICAL" at bounding box center [89, 200] width 49 height 5
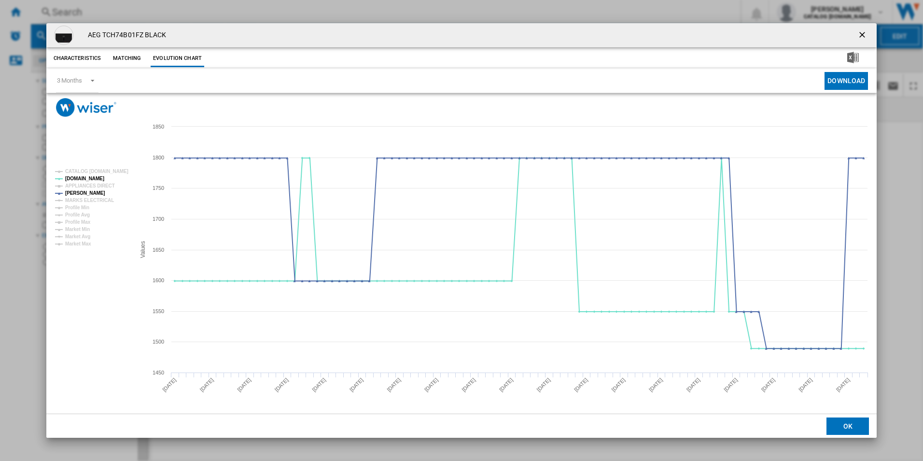
drag, startPoint x: 863, startPoint y: 36, endPoint x: 845, endPoint y: 35, distance: 17.4
click at [863, 36] on ng-md-icon "getI18NText('BUTTONS.CLOSE_DIALOG')" at bounding box center [864, 36] width 12 height 12
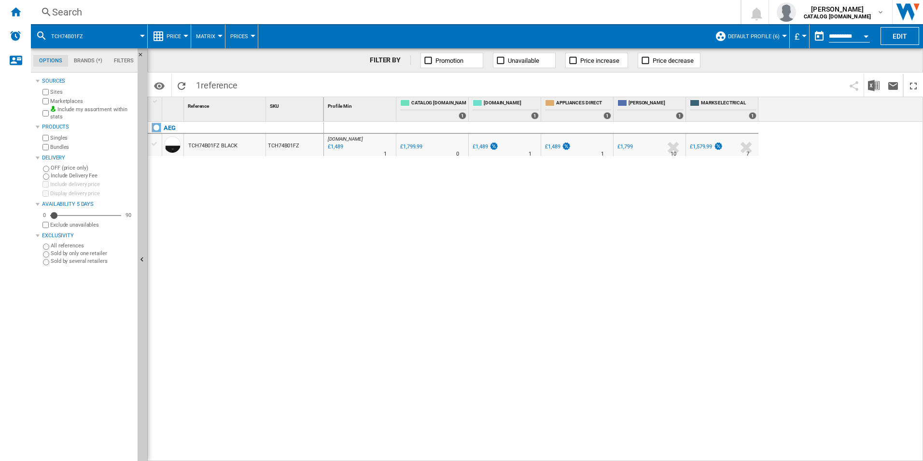
click at [673, 14] on div "Search" at bounding box center [384, 12] width 664 height 14
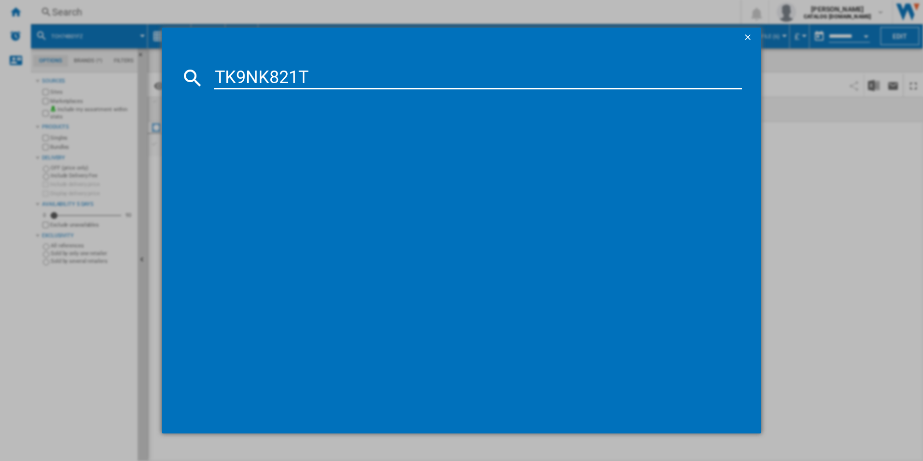
type input "TK9NK821T"
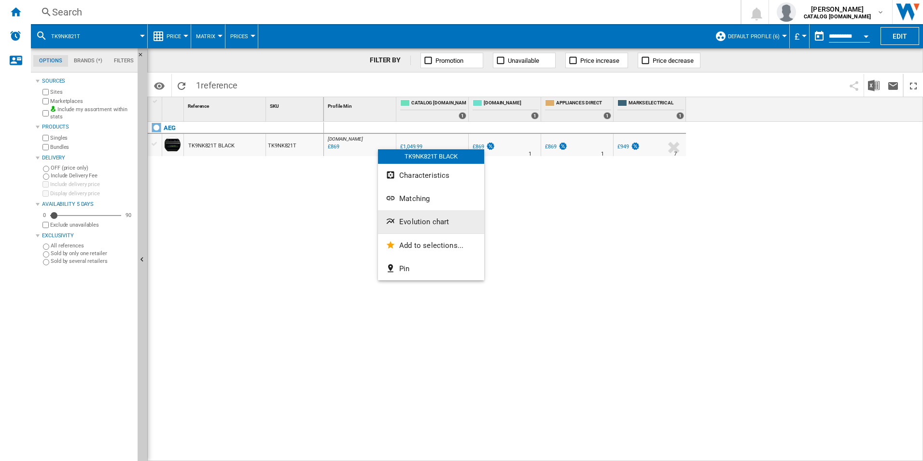
click at [411, 221] on span "Evolution chart" at bounding box center [424, 221] width 50 height 9
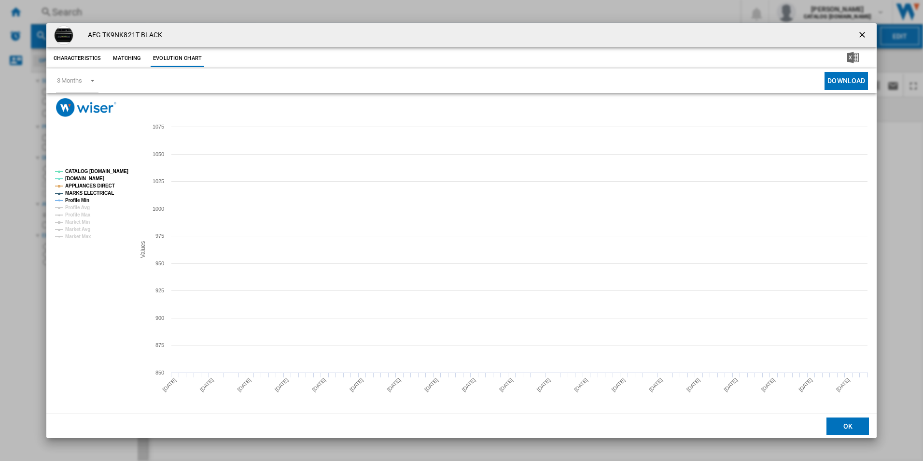
click at [103, 172] on tspan "CATALOG [DOMAIN_NAME]" at bounding box center [96, 171] width 63 height 5
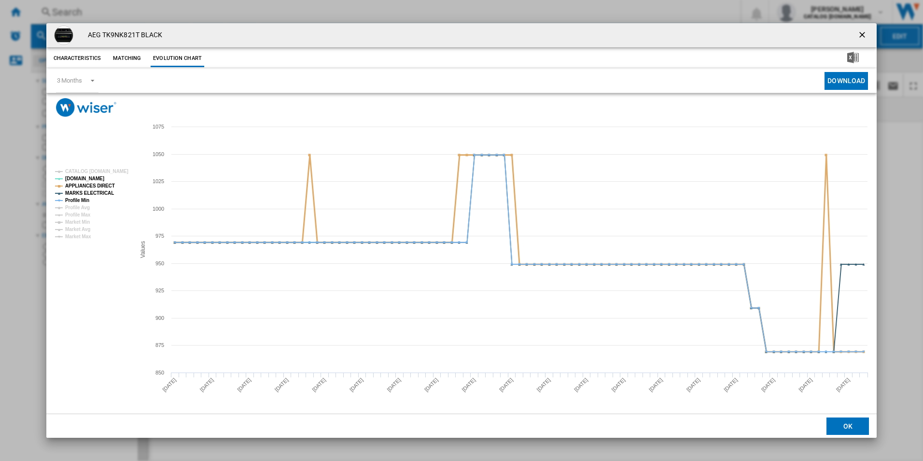
click at [102, 187] on tspan "APPLIANCES DIRECT" at bounding box center [90, 185] width 50 height 5
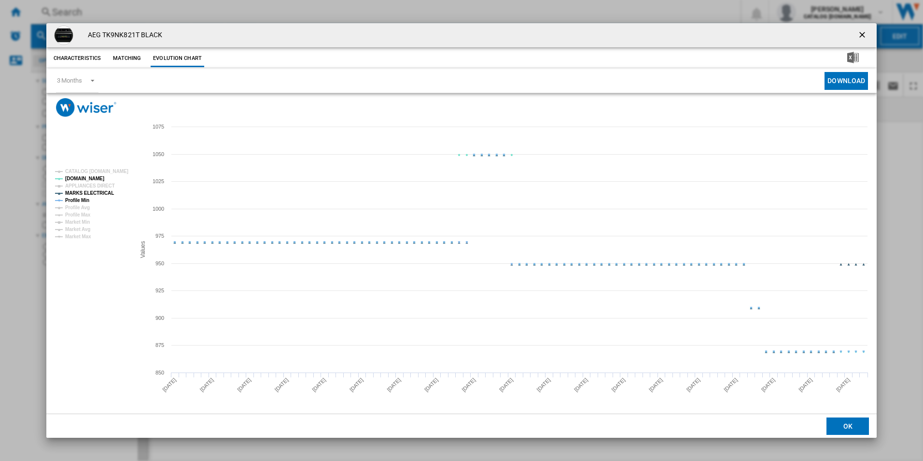
click at [103, 190] on tspan "MARKS ELECTRICAL" at bounding box center [89, 192] width 49 height 5
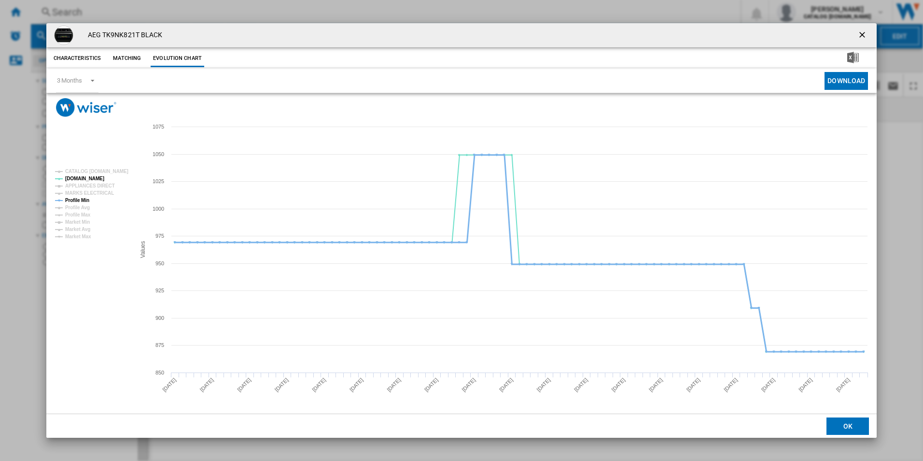
click at [84, 198] on tspan "Profile Min" at bounding box center [77, 200] width 24 height 5
click at [861, 30] on ng-md-icon "getI18NText('BUTTONS.CLOSE_DIALOG')" at bounding box center [864, 36] width 12 height 12
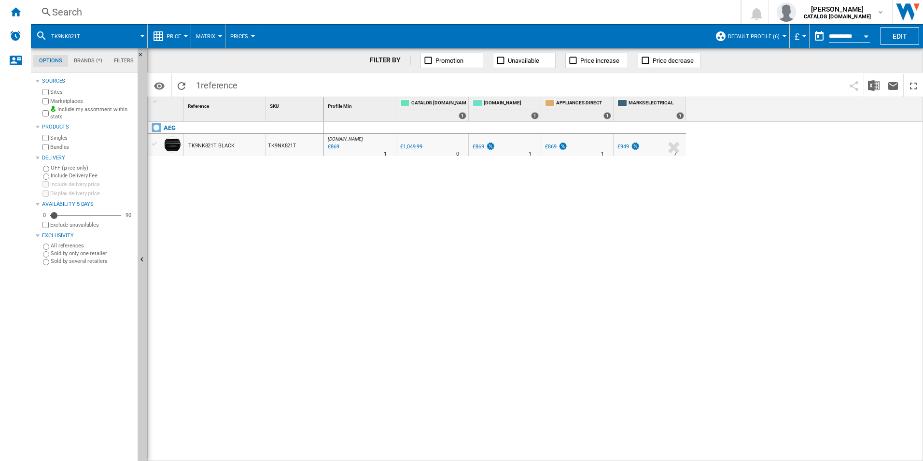
click at [604, 14] on div "Search" at bounding box center [384, 12] width 664 height 14
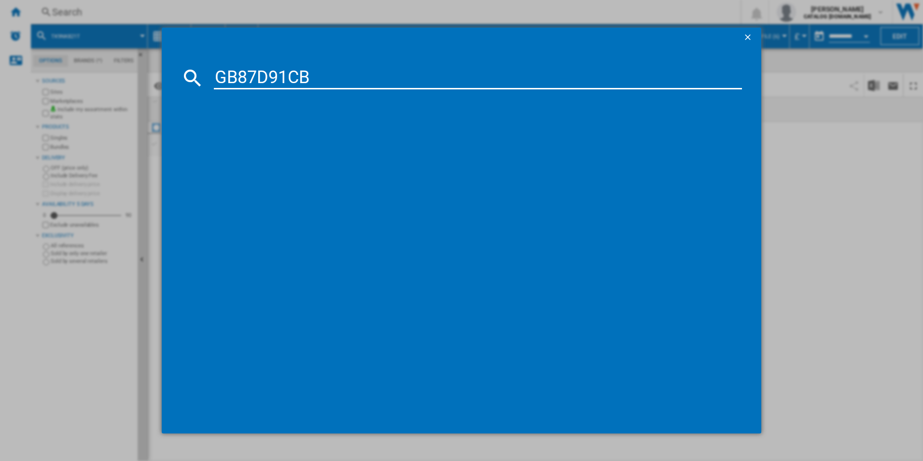
type input "GB87D91CB"
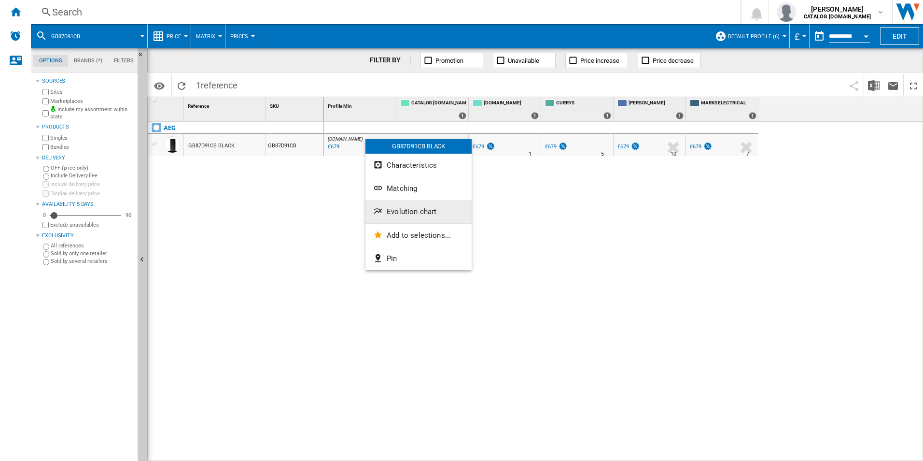
click at [404, 211] on span "Evolution chart" at bounding box center [412, 211] width 50 height 9
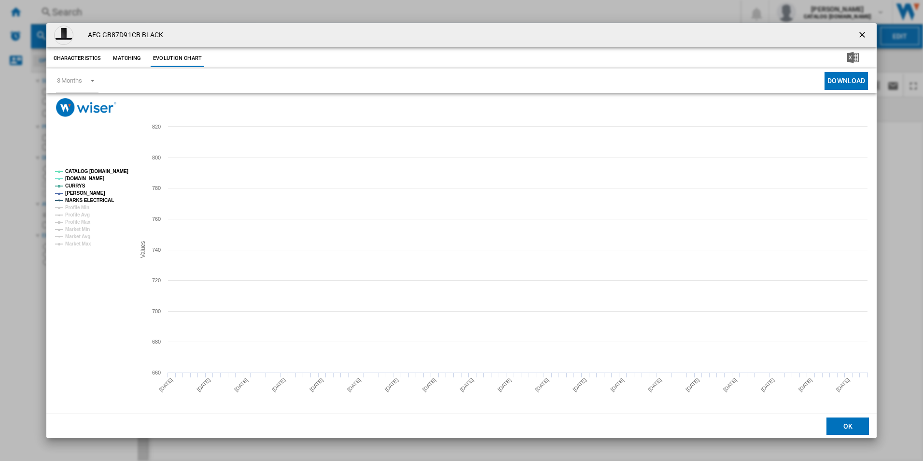
click at [116, 169] on tspan "CATALOG [DOMAIN_NAME]" at bounding box center [96, 171] width 63 height 5
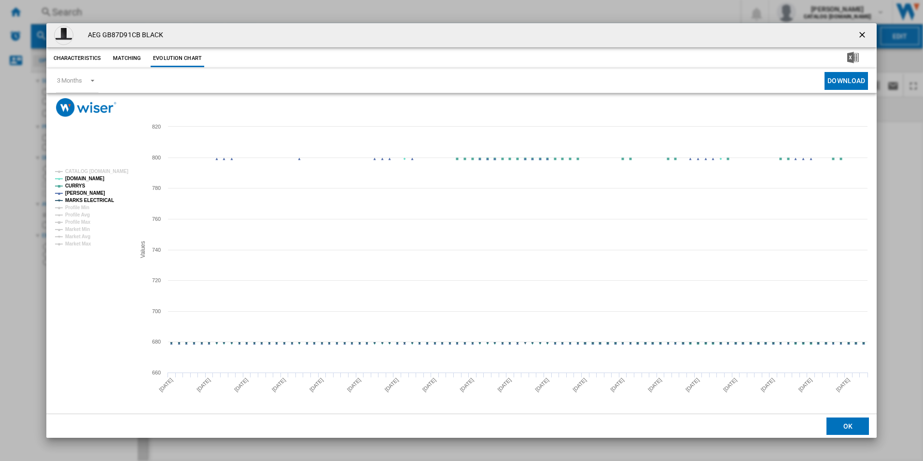
click at [94, 203] on tspan "MARKS ELECTRICAL" at bounding box center [89, 200] width 49 height 5
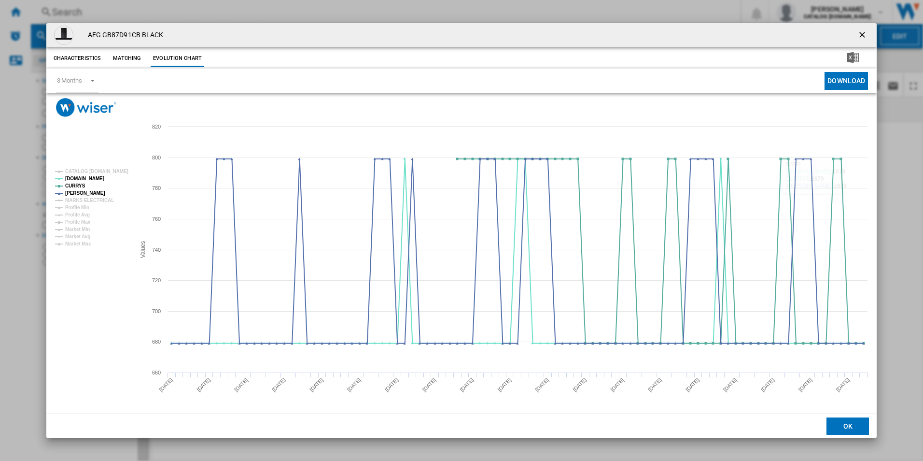
click at [852, 32] on div "AEG GB87D91CB BLACK" at bounding box center [461, 35] width 831 height 24
click at [858, 36] on ng-md-icon "getI18NText('BUTTONS.CLOSE_DIALOG')" at bounding box center [864, 36] width 12 height 12
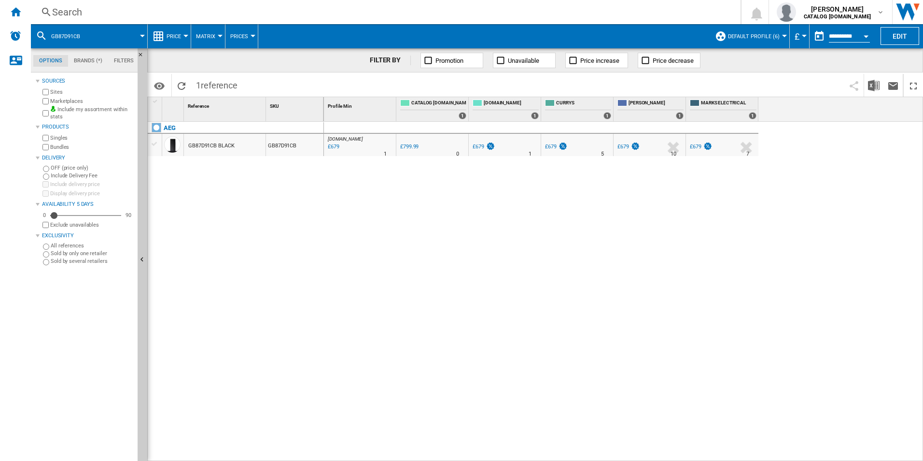
click at [651, 8] on div "Search" at bounding box center [384, 12] width 664 height 14
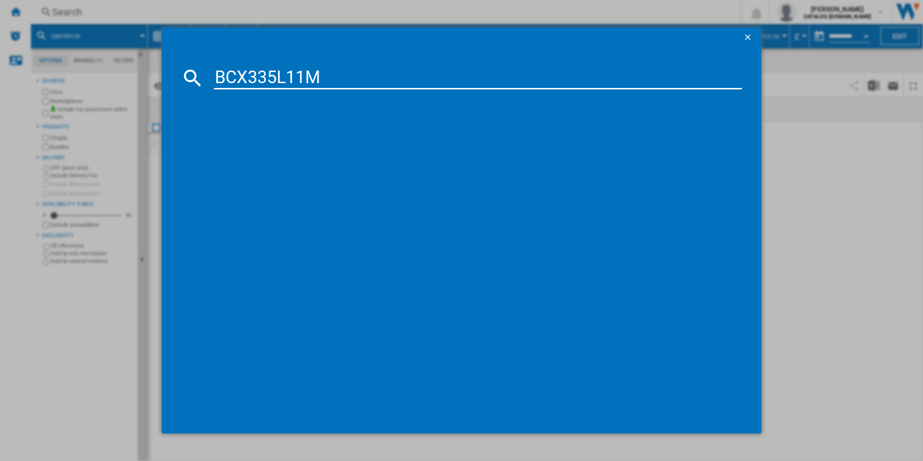
type input "BCX335L11M"
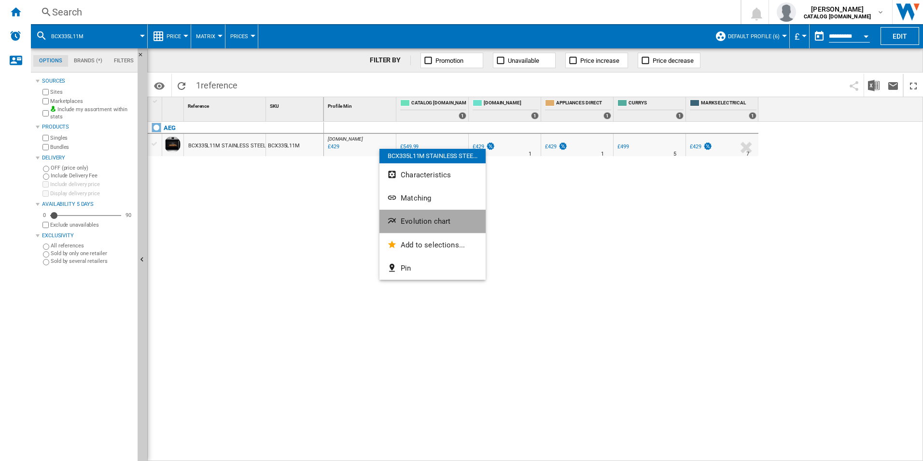
click at [408, 219] on span "Evolution chart" at bounding box center [426, 221] width 50 height 9
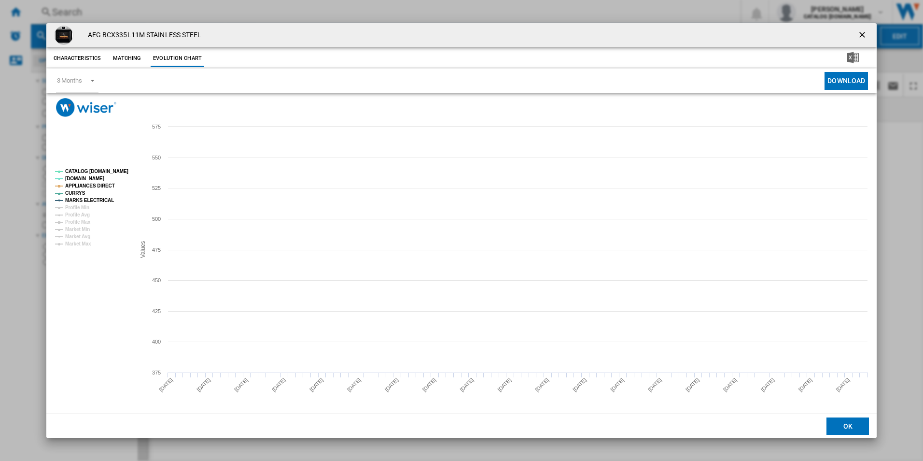
click at [121, 170] on tspan "CATALOG [DOMAIN_NAME]" at bounding box center [96, 171] width 63 height 5
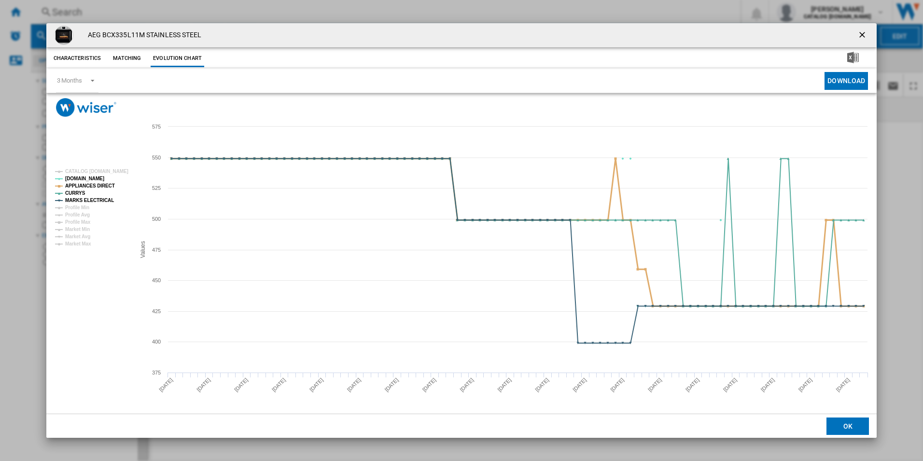
click at [101, 184] on tspan "APPLIANCES DIRECT" at bounding box center [90, 185] width 50 height 5
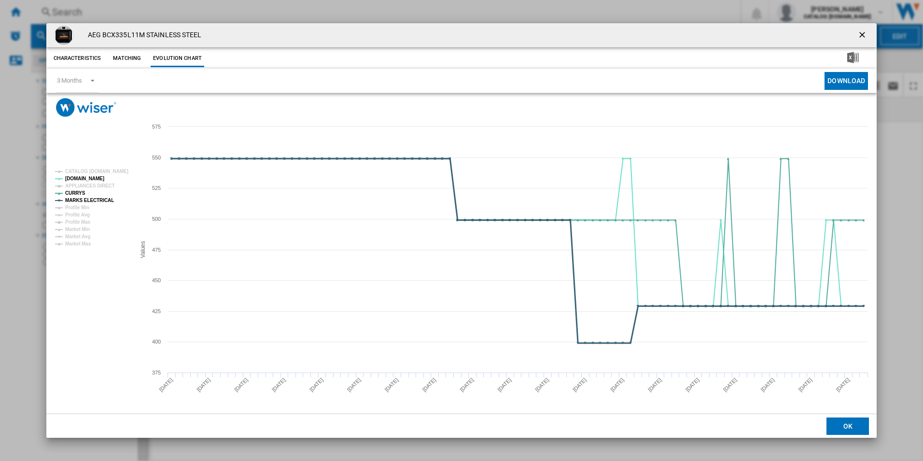
click at [98, 199] on tspan "MARKS ELECTRICAL" at bounding box center [89, 200] width 49 height 5
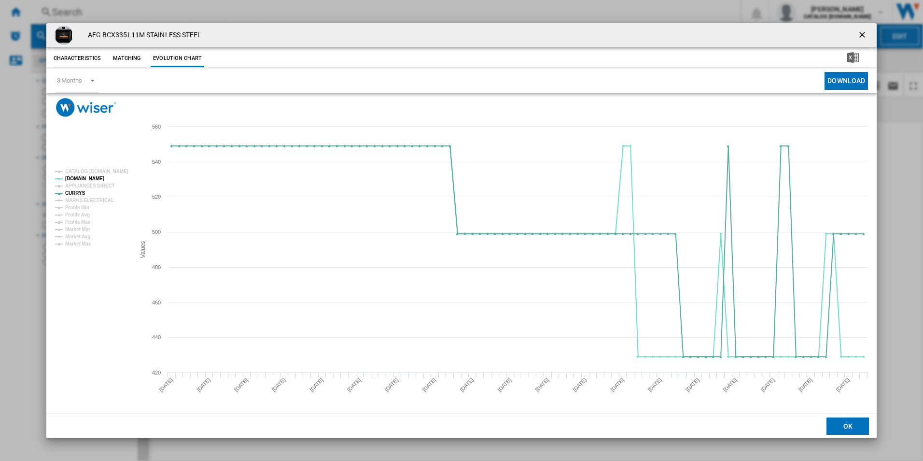
drag, startPoint x: 861, startPoint y: 35, endPoint x: 658, endPoint y: 48, distance: 203.8
click at [861, 35] on ng-md-icon "getI18NText('BUTTONS.CLOSE_DIALOG')" at bounding box center [864, 36] width 12 height 12
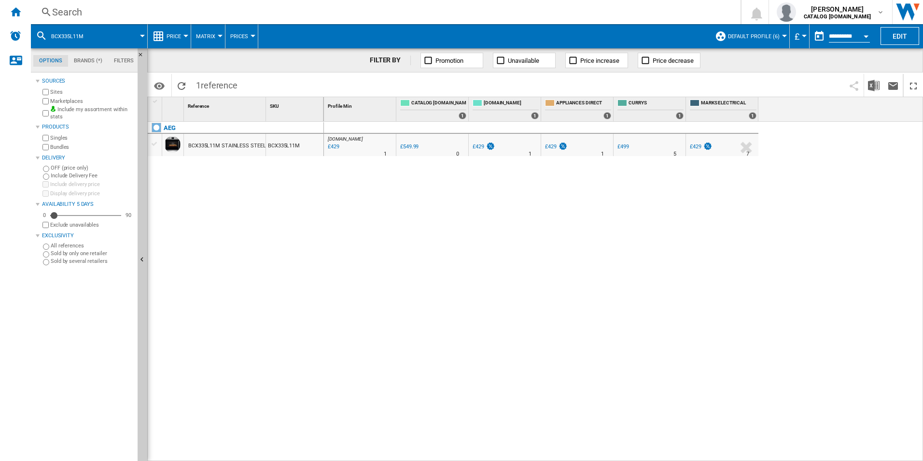
click at [606, 8] on div "Search" at bounding box center [384, 12] width 664 height 14
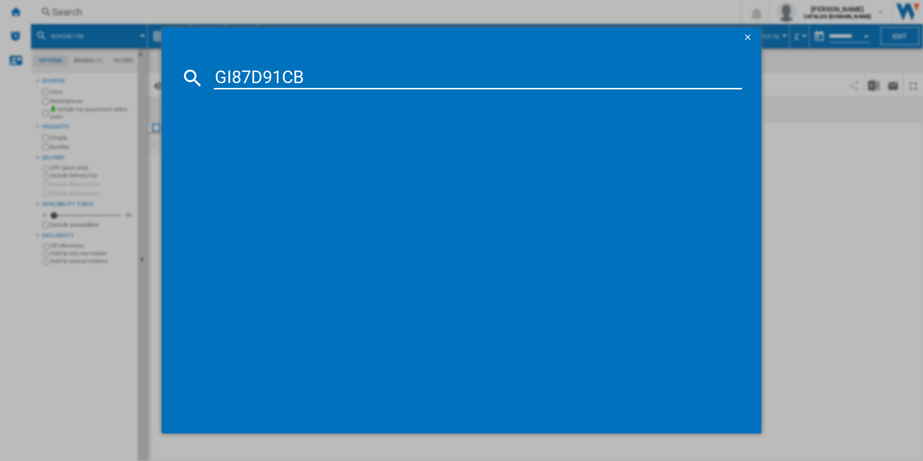
type input "GI87D91CB"
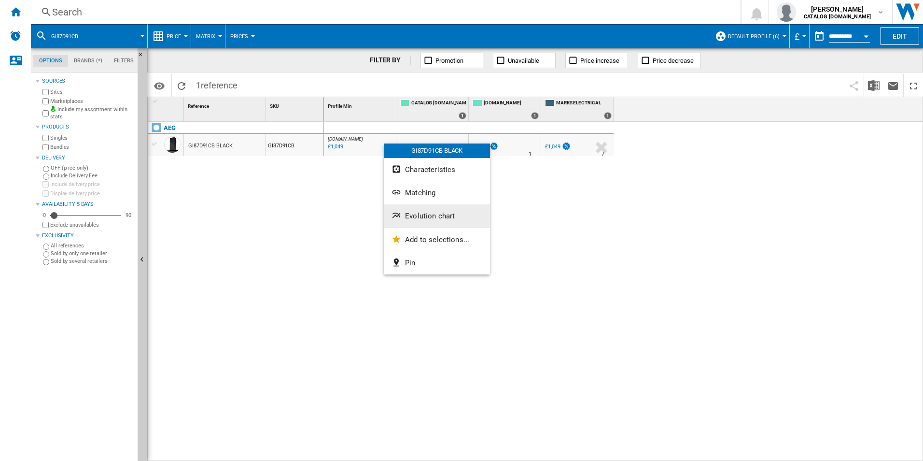
click at [426, 214] on span "Evolution chart" at bounding box center [430, 216] width 50 height 9
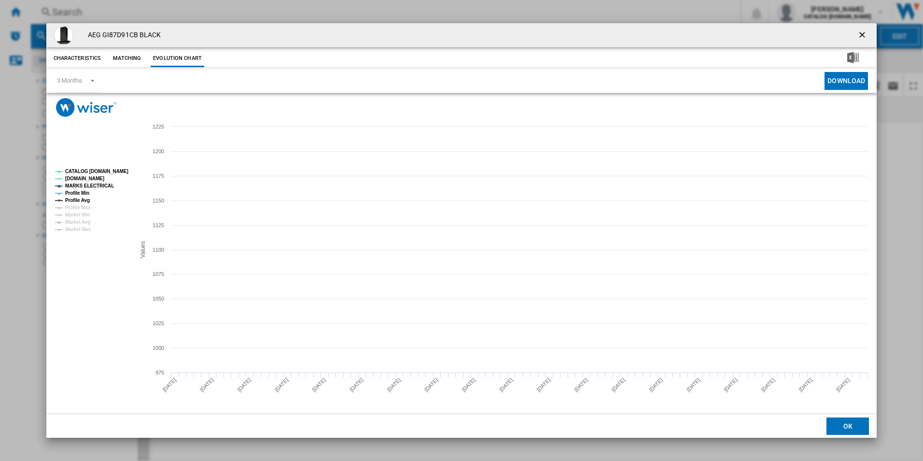
click at [109, 170] on tspan "CATALOG [DOMAIN_NAME]" at bounding box center [96, 171] width 63 height 5
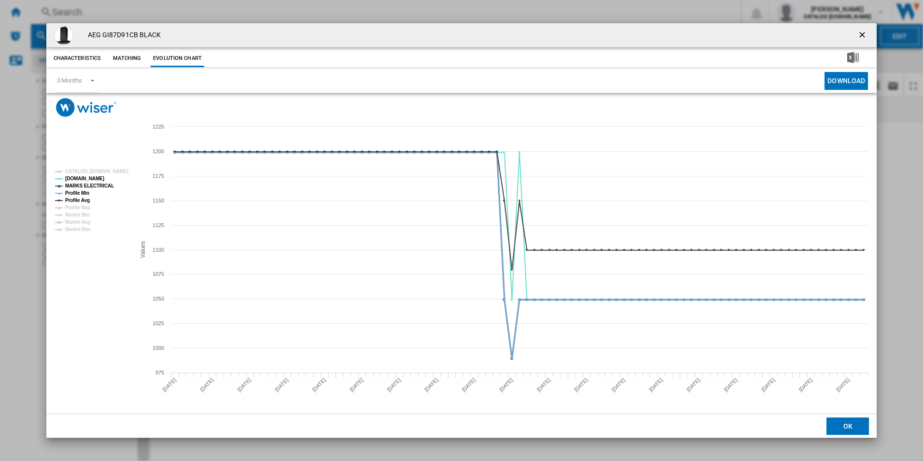
click at [99, 185] on tspan "MARKS ELECTRICAL" at bounding box center [89, 185] width 49 height 5
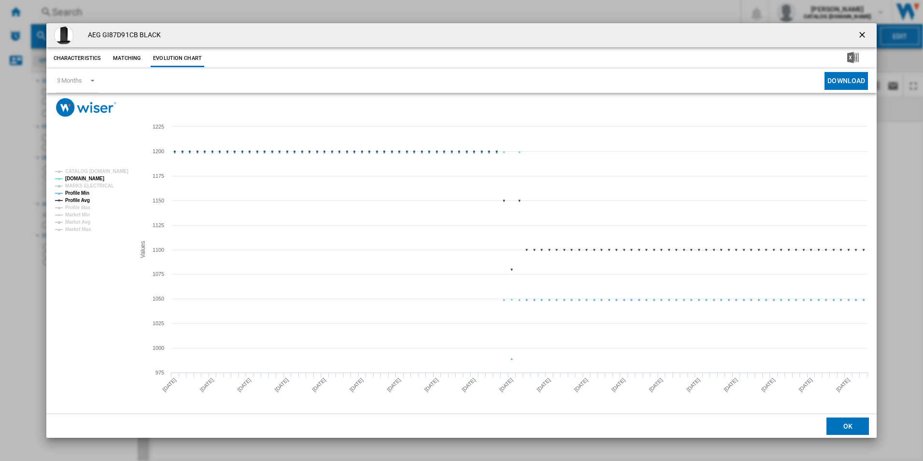
click at [80, 195] on tspan "Profile Min" at bounding box center [77, 192] width 24 height 5
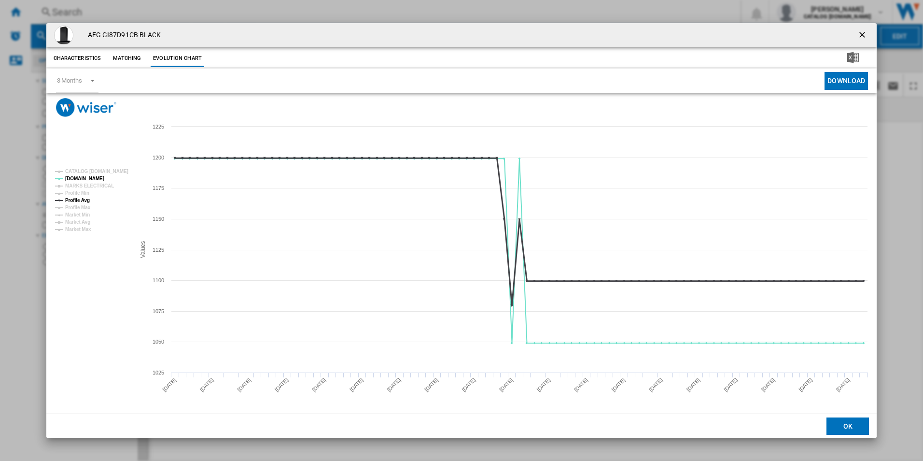
click at [88, 199] on tspan "Profile Avg" at bounding box center [77, 200] width 25 height 5
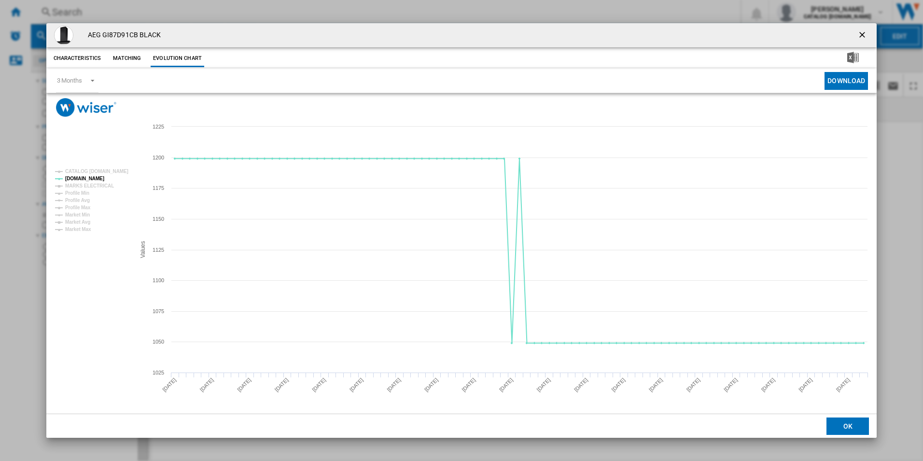
click at [862, 33] on ng-md-icon "getI18NText('BUTTONS.CLOSE_DIALOG')" at bounding box center [864, 36] width 12 height 12
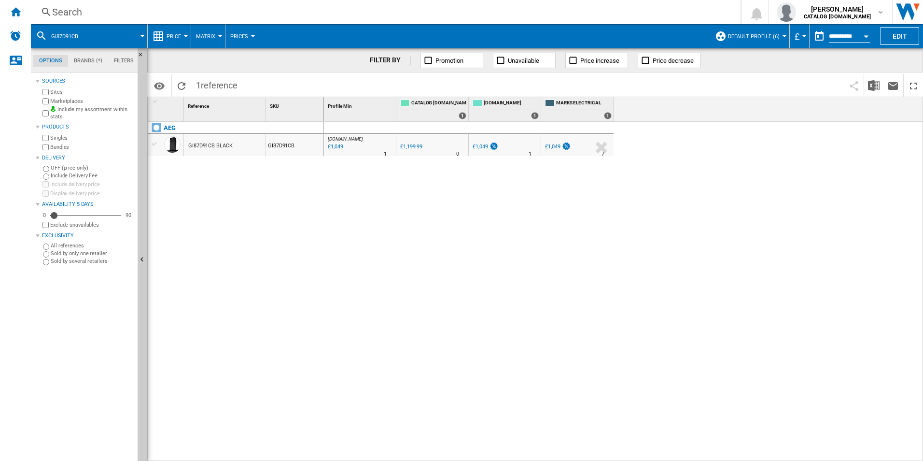
click at [616, 12] on div "Search" at bounding box center [384, 12] width 664 height 14
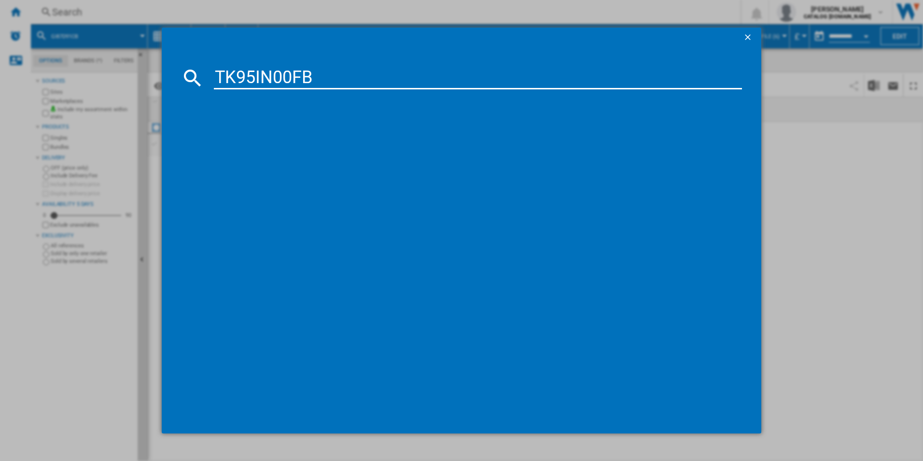
type input "TK95IN00FB"
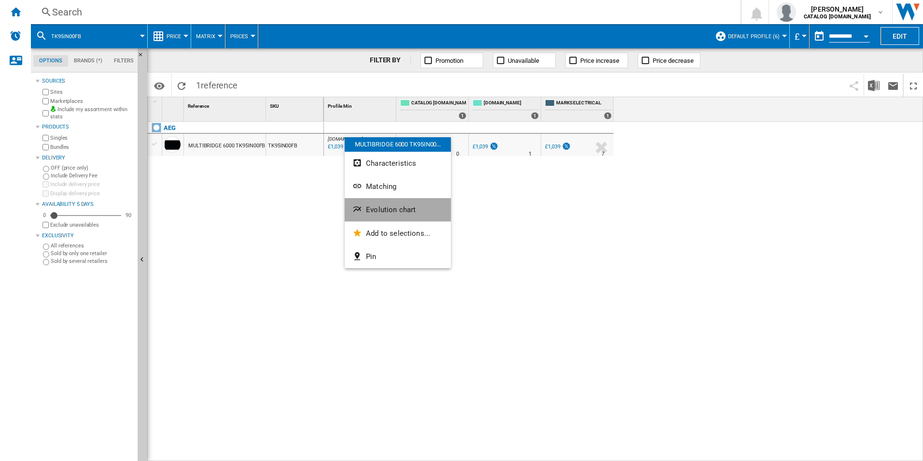
click at [394, 203] on button "Evolution chart" at bounding box center [398, 209] width 106 height 23
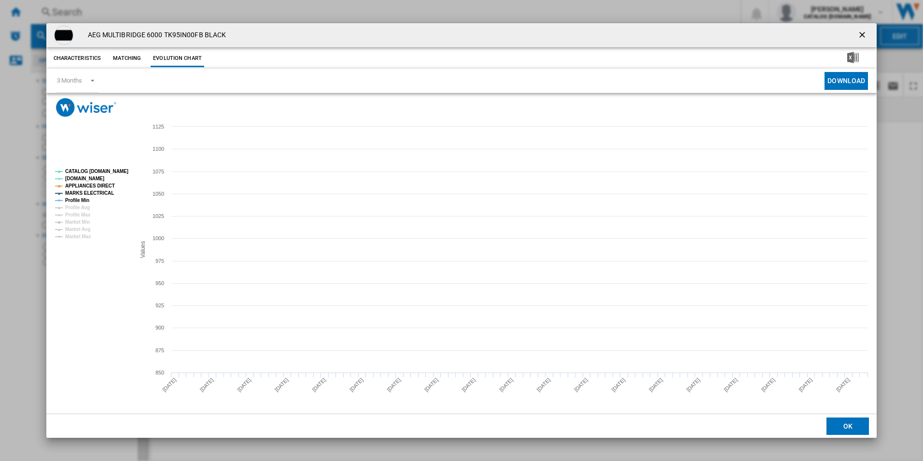
click at [112, 169] on tspan "CATALOG [DOMAIN_NAME]" at bounding box center [96, 171] width 63 height 5
click at [104, 183] on tspan "APPLIANCES DIRECT" at bounding box center [90, 185] width 50 height 5
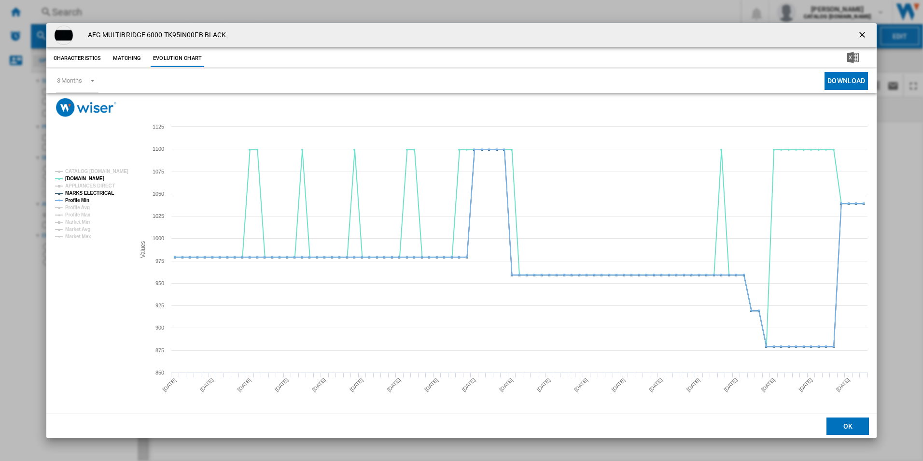
click at [102, 192] on tspan "MARKS ELECTRICAL" at bounding box center [89, 192] width 49 height 5
click at [86, 198] on tspan "Profile Min" at bounding box center [77, 200] width 24 height 5
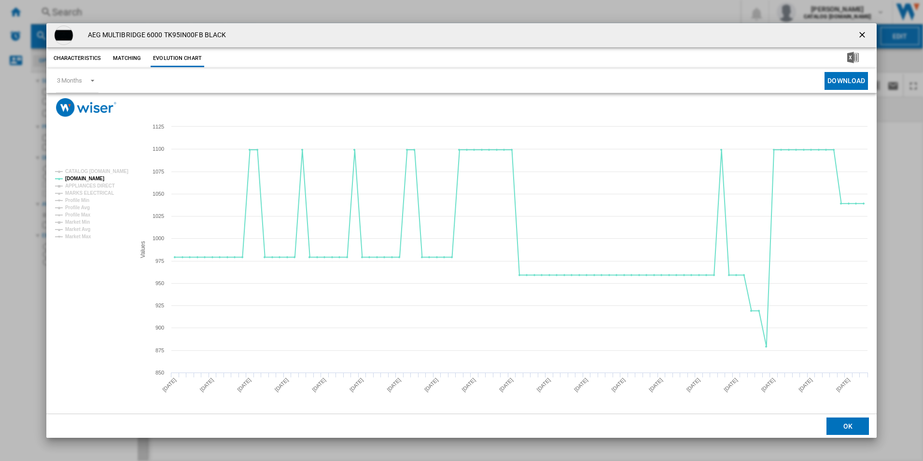
drag, startPoint x: 865, startPoint y: 35, endPoint x: 821, endPoint y: 35, distance: 44.4
click at [865, 35] on ng-md-icon "getI18NText('BUTTONS.CLOSE_DIALOG')" at bounding box center [864, 36] width 12 height 12
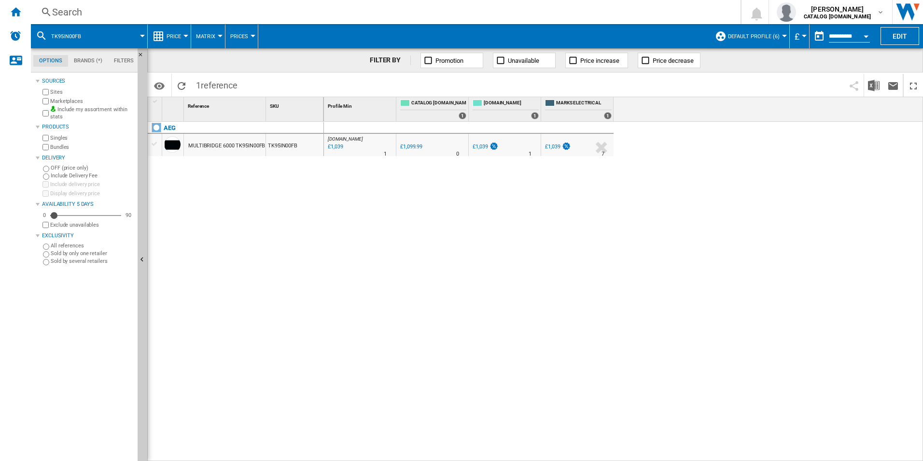
click at [682, 14] on div "Search" at bounding box center [384, 12] width 664 height 14
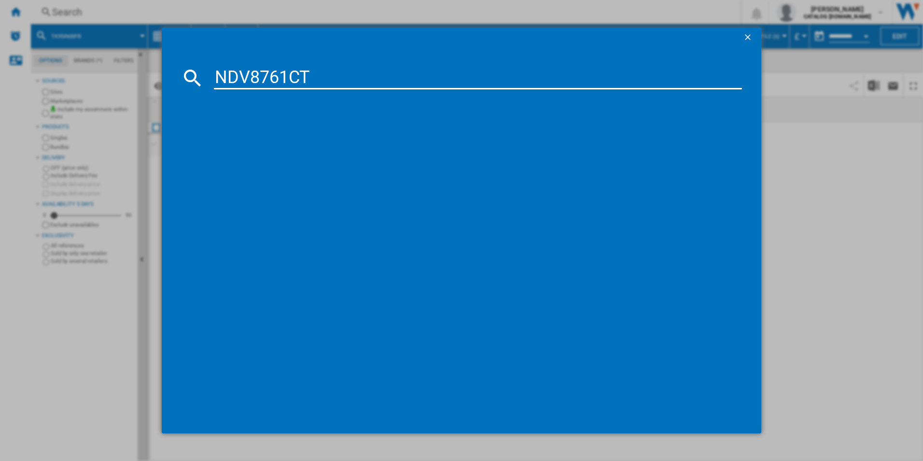
type input "NDV8761CT"
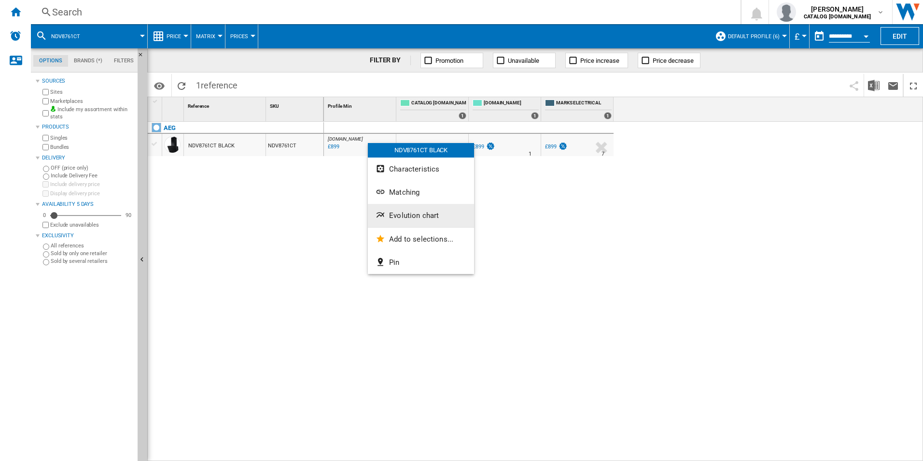
click at [411, 215] on span "Evolution chart" at bounding box center [414, 215] width 50 height 9
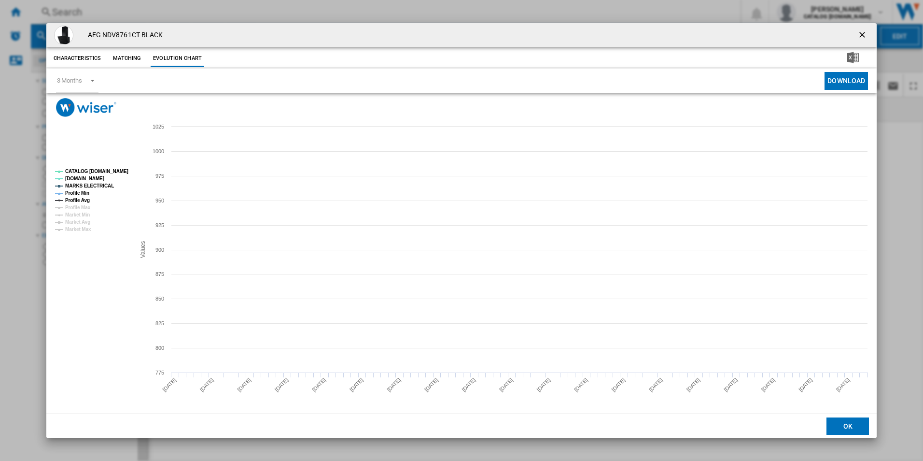
click at [109, 171] on tspan "CATALOG [DOMAIN_NAME]" at bounding box center [96, 171] width 63 height 5
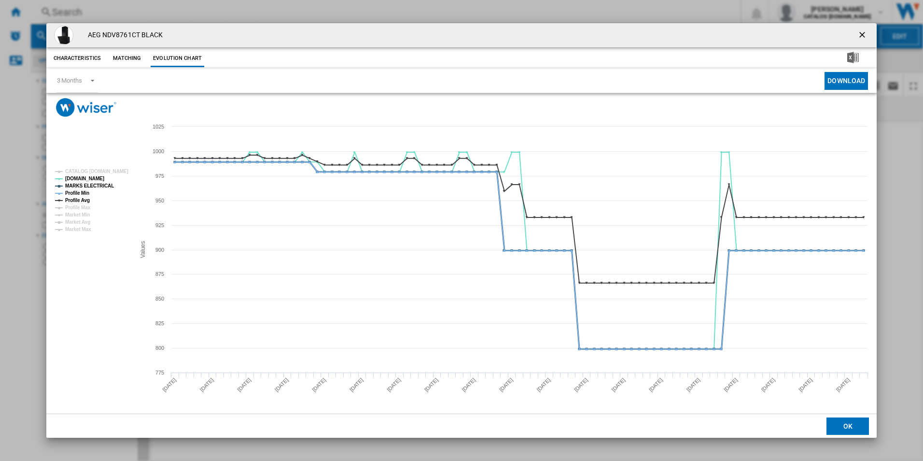
click at [99, 186] on tspan "MARKS ELECTRICAL" at bounding box center [89, 185] width 49 height 5
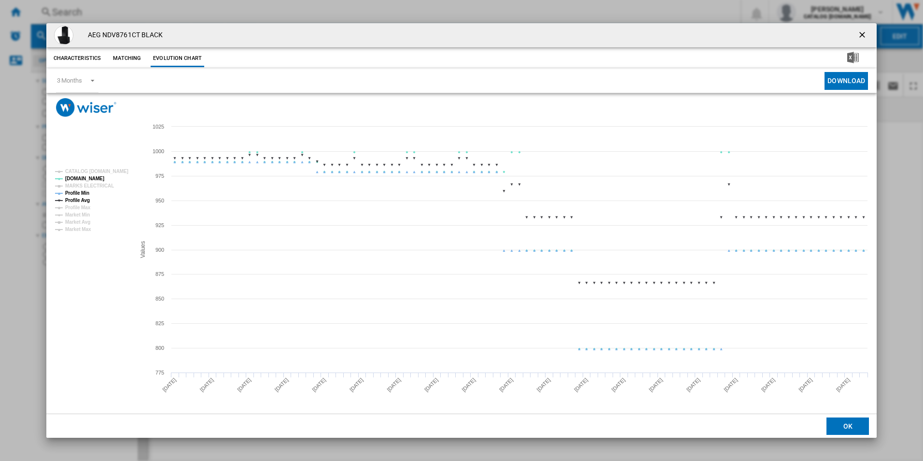
click at [88, 191] on tspan "Profile Min" at bounding box center [77, 192] width 24 height 5
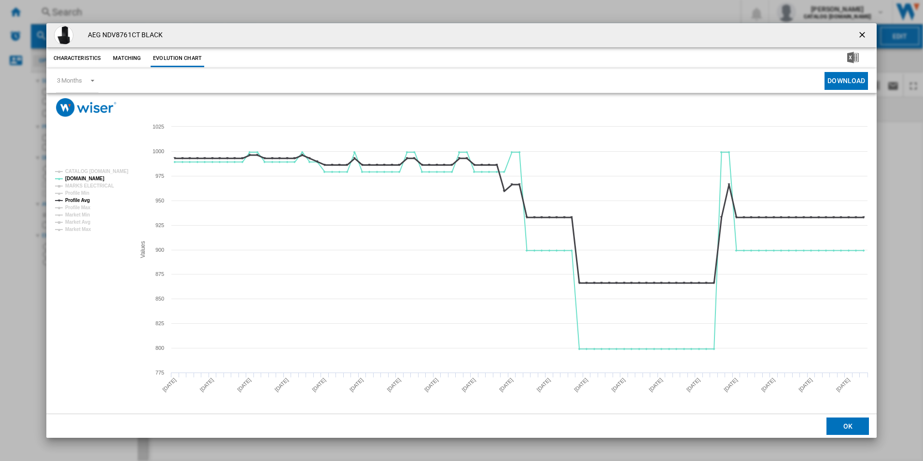
click at [88, 200] on tspan "Profile Avg" at bounding box center [77, 200] width 25 height 5
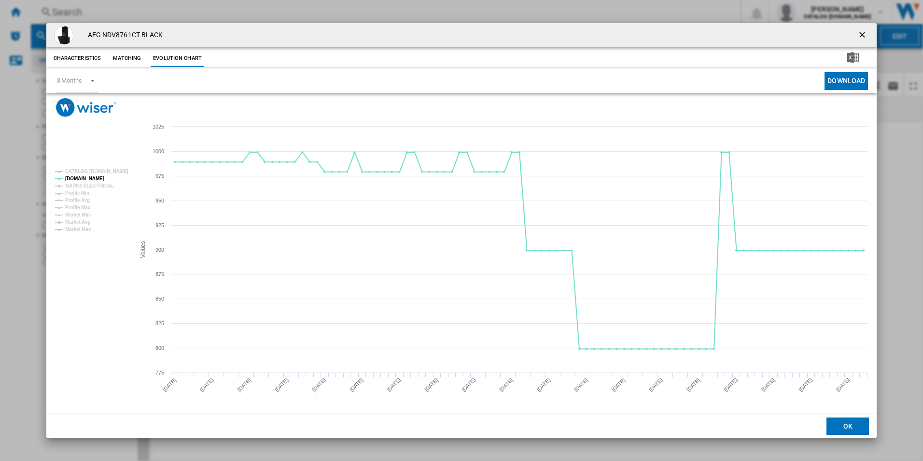
click at [865, 31] on ng-md-icon "getI18NText('BUTTONS.CLOSE_DIALOG')" at bounding box center [864, 36] width 12 height 12
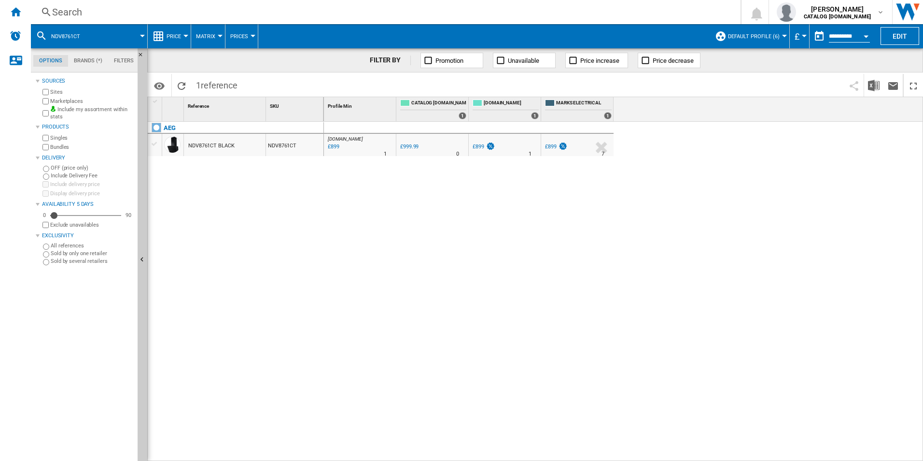
click at [664, 14] on div "Search" at bounding box center [384, 12] width 664 height 14
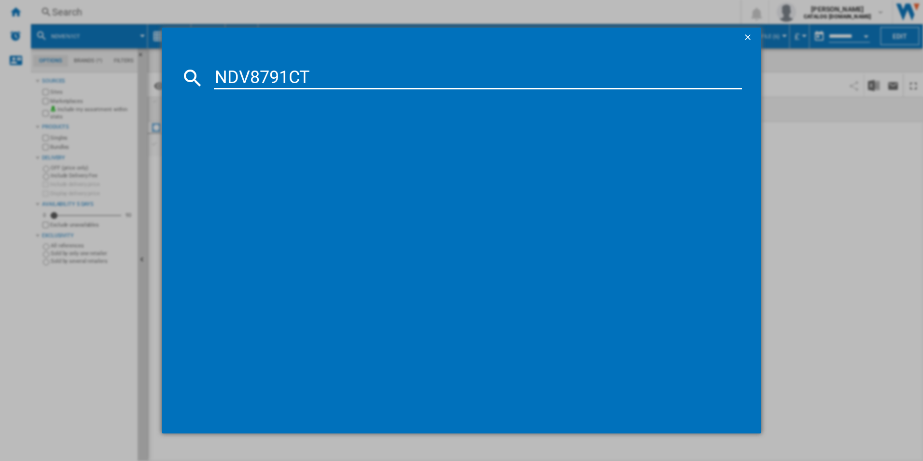
type input "NDV8791CT"
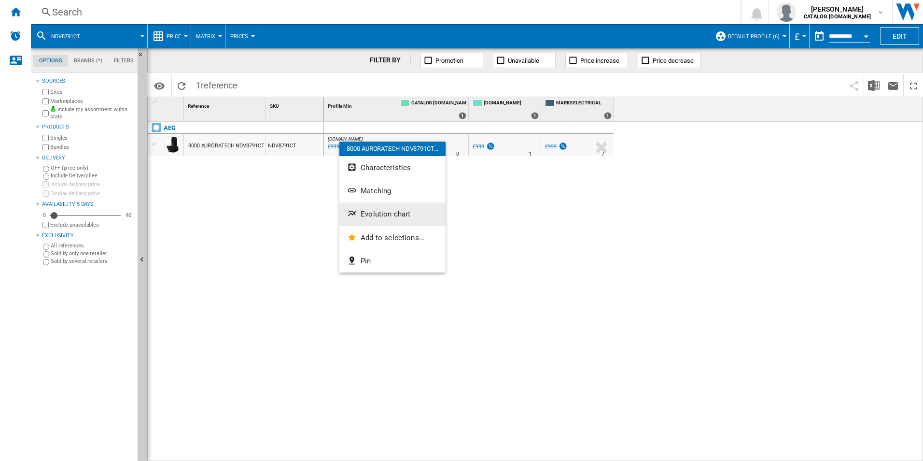
click at [394, 216] on span "Evolution chart" at bounding box center [386, 214] width 50 height 9
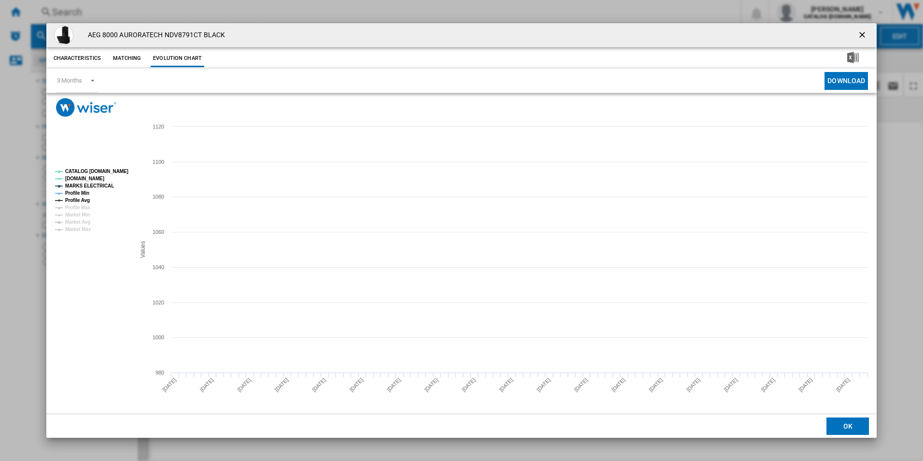
click at [112, 170] on tspan "CATALOG [DOMAIN_NAME]" at bounding box center [96, 171] width 63 height 5
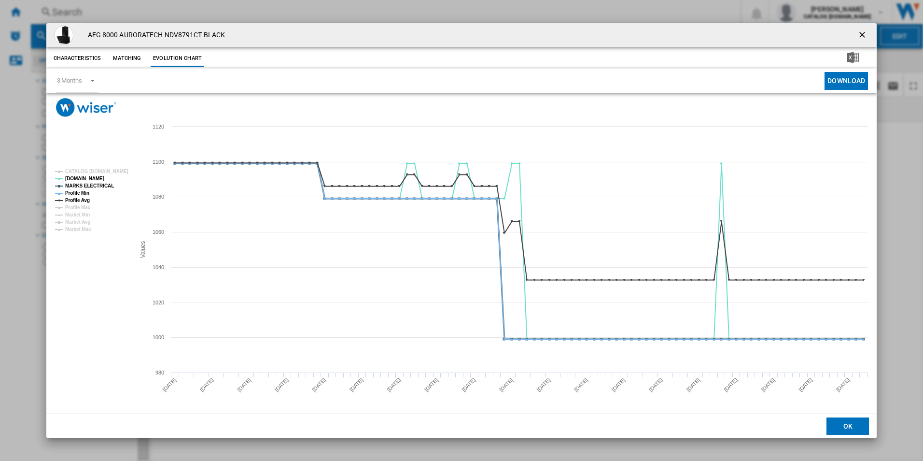
click at [90, 187] on tspan "MARKS ELECTRICAL" at bounding box center [89, 185] width 49 height 5
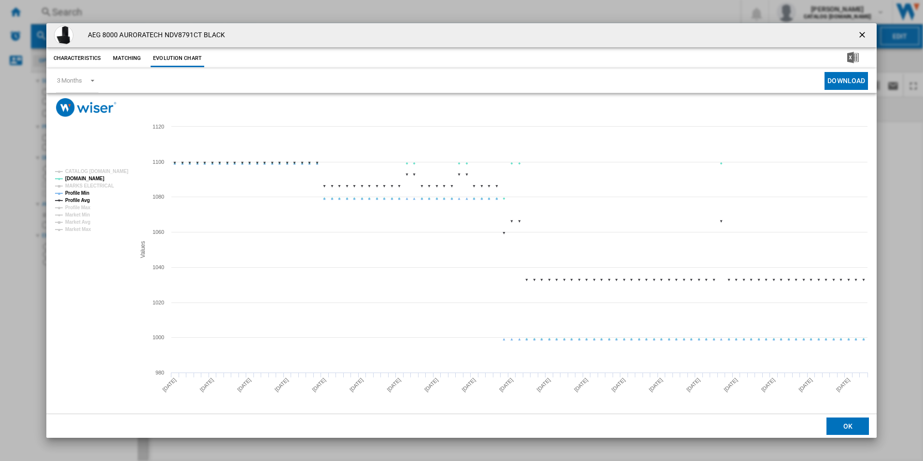
click at [85, 194] on tspan "Profile Min" at bounding box center [77, 192] width 24 height 5
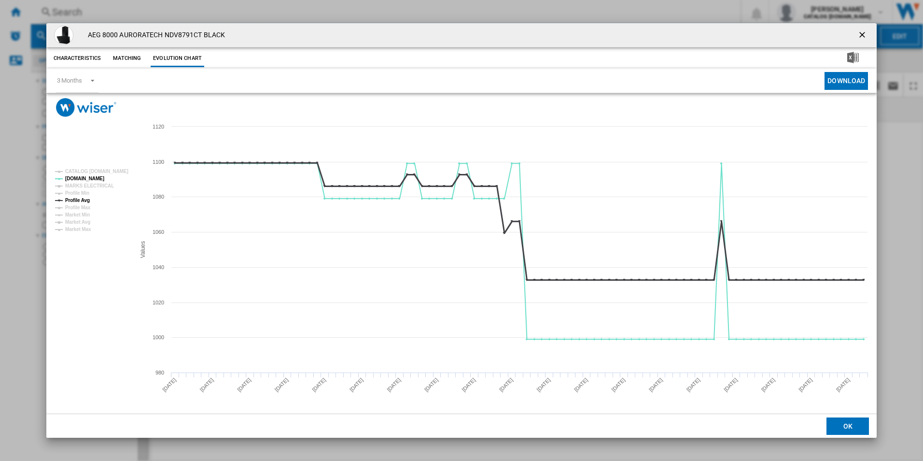
click at [84, 199] on tspan "Profile Avg" at bounding box center [77, 200] width 25 height 5
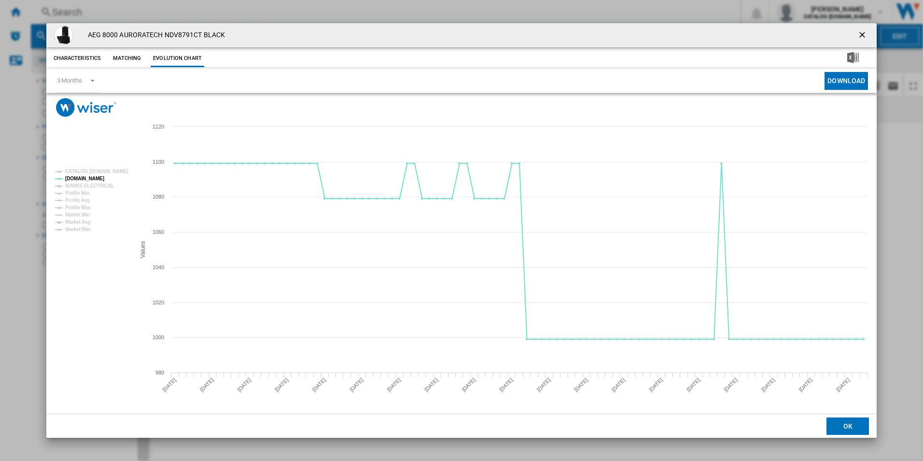
click at [863, 39] on ng-md-icon "getI18NText('BUTTONS.CLOSE_DIALOG')" at bounding box center [864, 36] width 12 height 12
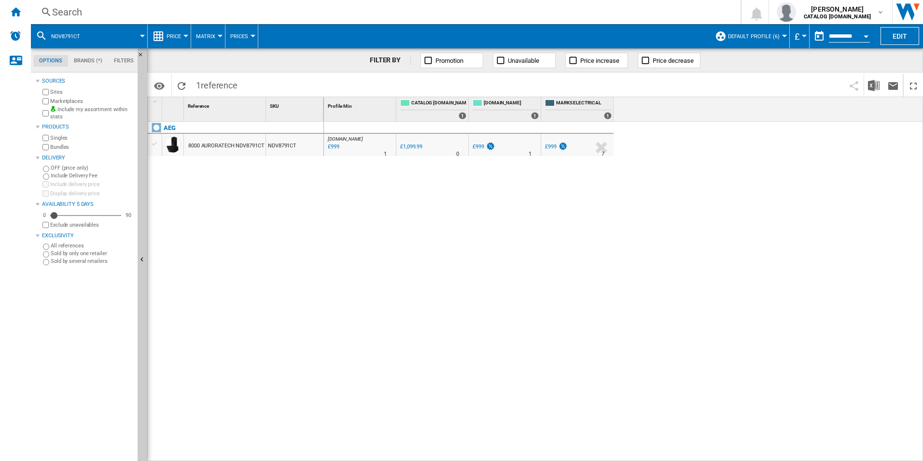
click at [665, 14] on div "Search" at bounding box center [384, 12] width 664 height 14
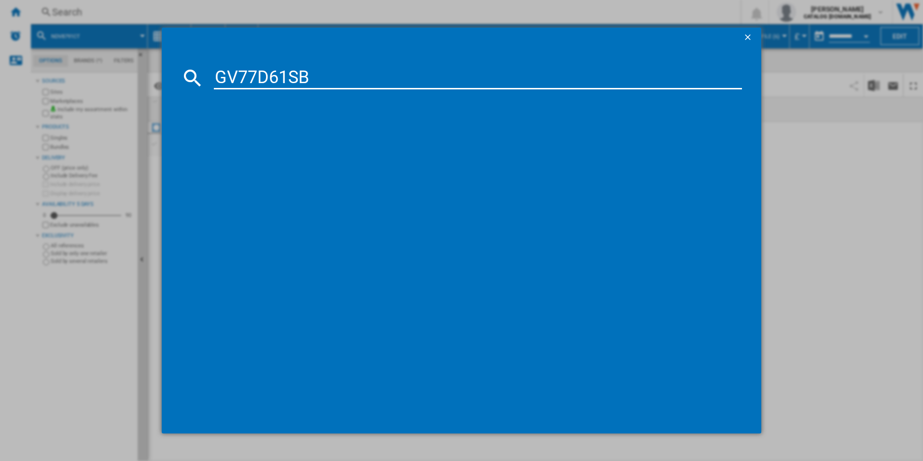
type input "GV77D61SB"
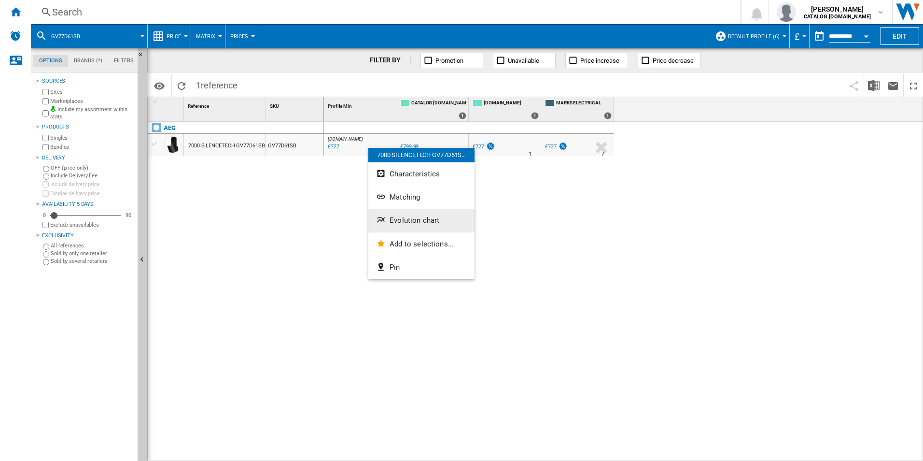
click at [426, 219] on span "Evolution chart" at bounding box center [415, 220] width 50 height 9
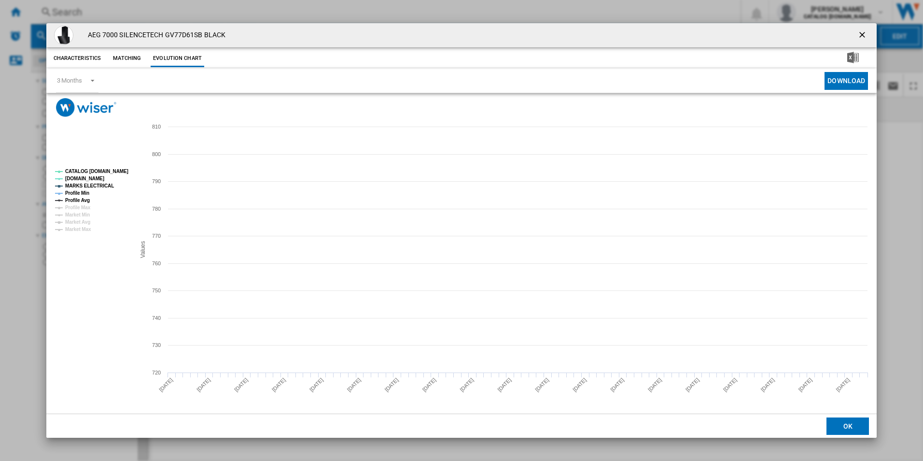
click at [113, 166] on rect "Product popup" at bounding box center [91, 200] width 80 height 71
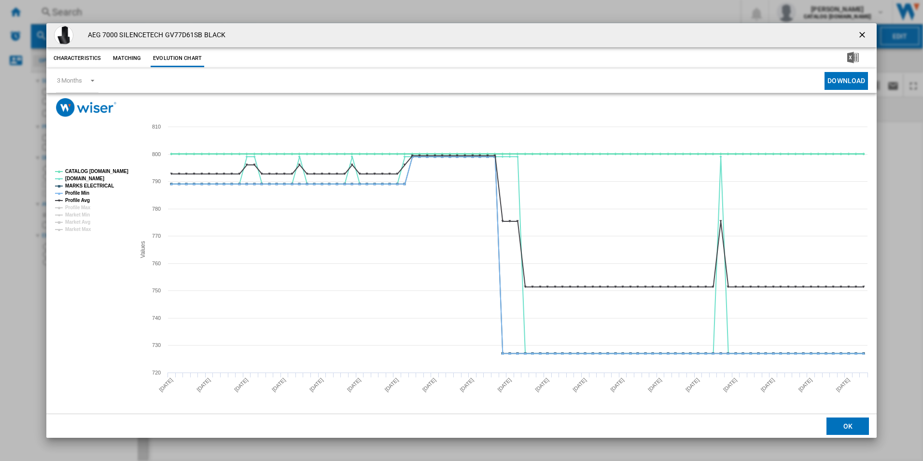
click at [111, 172] on tspan "CATALOG [DOMAIN_NAME]" at bounding box center [96, 171] width 63 height 5
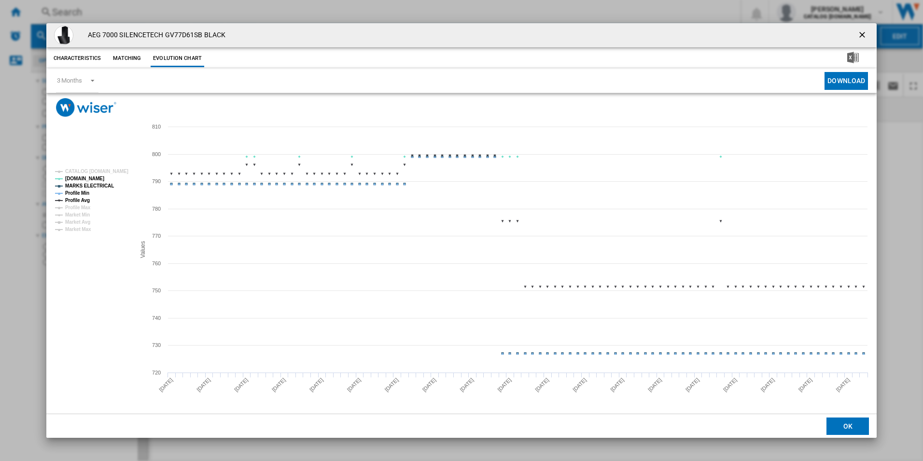
click at [90, 187] on tspan "MARKS ELECTRICAL" at bounding box center [89, 185] width 49 height 5
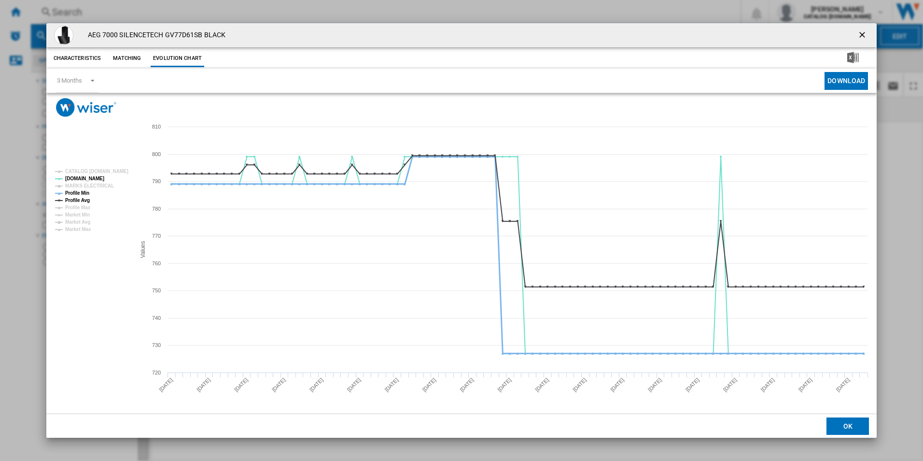
click at [82, 195] on tspan "Profile Min" at bounding box center [77, 192] width 24 height 5
click at [81, 205] on tspan "Profile Max" at bounding box center [78, 207] width 26 height 5
click at [85, 201] on tspan "Profile Avg" at bounding box center [77, 200] width 25 height 5
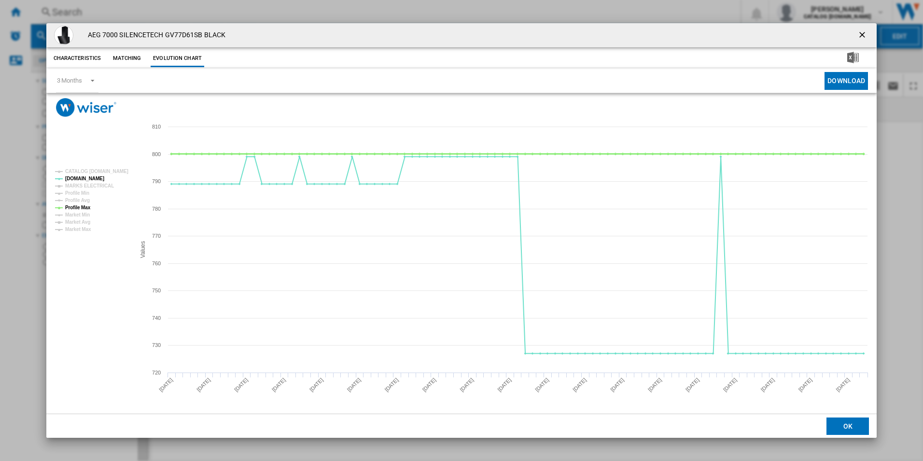
click at [85, 207] on tspan "Profile Max" at bounding box center [78, 207] width 26 height 5
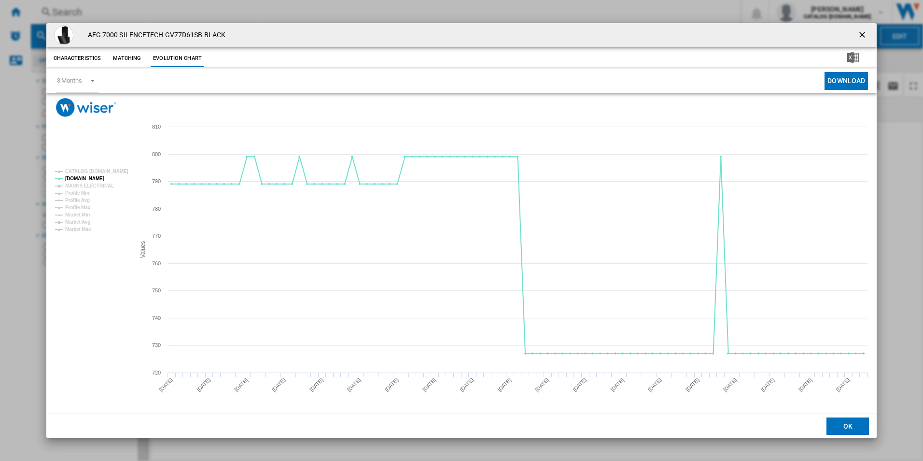
drag, startPoint x: 862, startPoint y: 34, endPoint x: 762, endPoint y: 34, distance: 99.5
click at [862, 34] on ng-md-icon "getI18NText('BUTTONS.CLOSE_DIALOG')" at bounding box center [864, 36] width 12 height 12
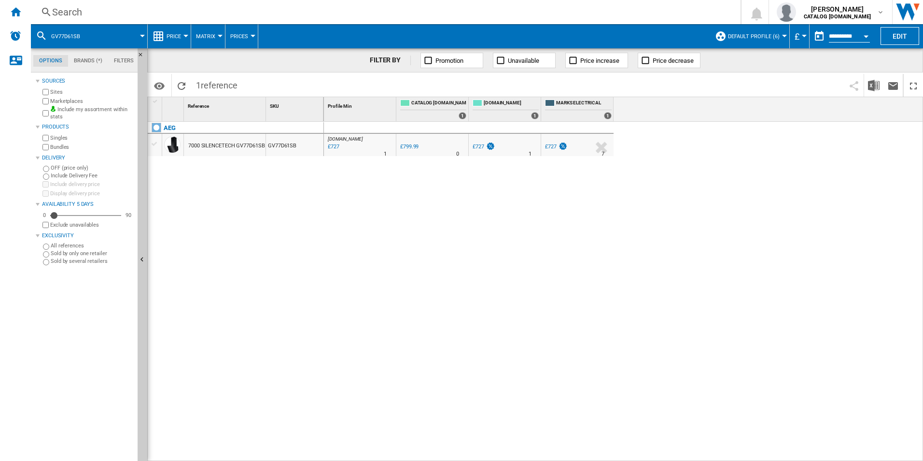
click at [651, 10] on div "Search" at bounding box center [384, 12] width 664 height 14
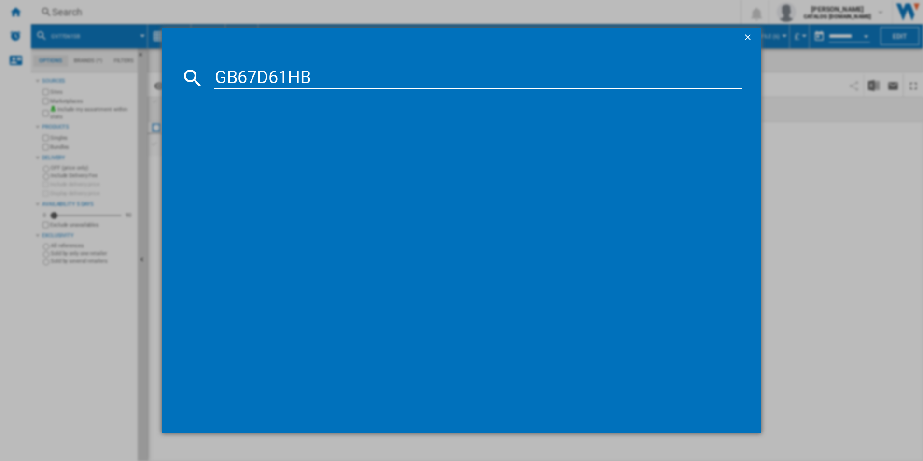
type input "GB67D61HB"
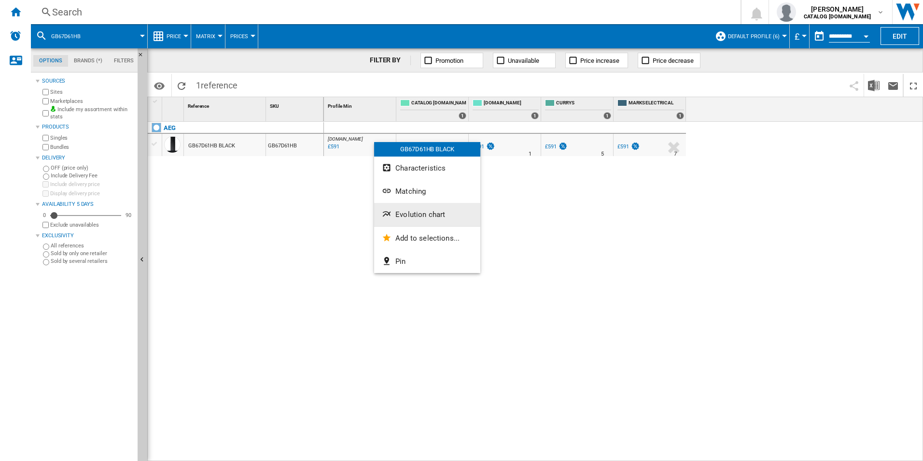
click at [410, 211] on span "Evolution chart" at bounding box center [421, 214] width 50 height 9
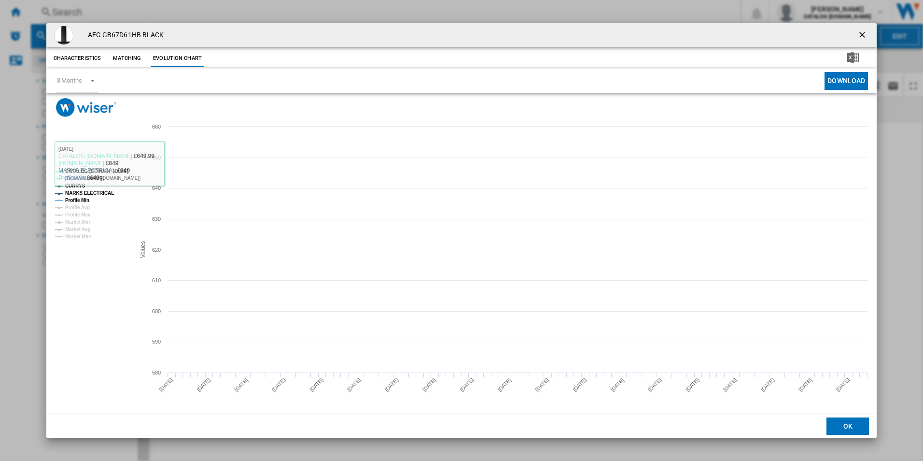
click at [118, 173] on tspan "CATALOG [DOMAIN_NAME]" at bounding box center [96, 171] width 63 height 5
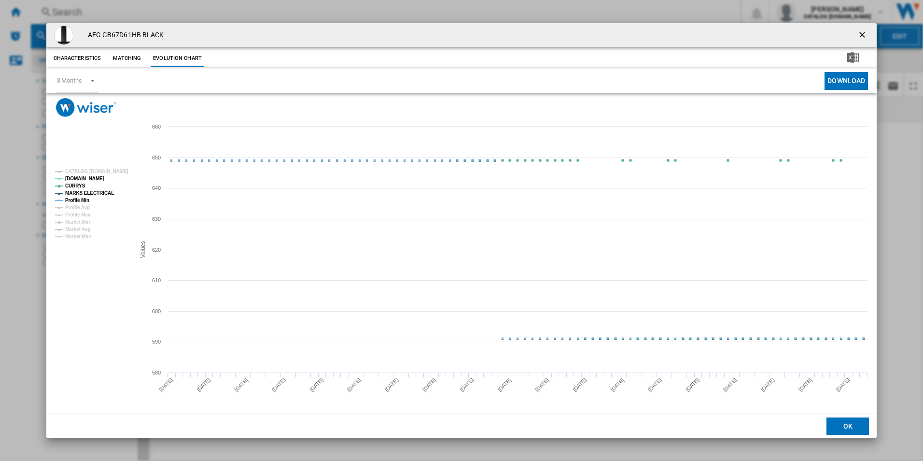
click at [96, 192] on tspan "MARKS ELECTRICAL" at bounding box center [89, 192] width 49 height 5
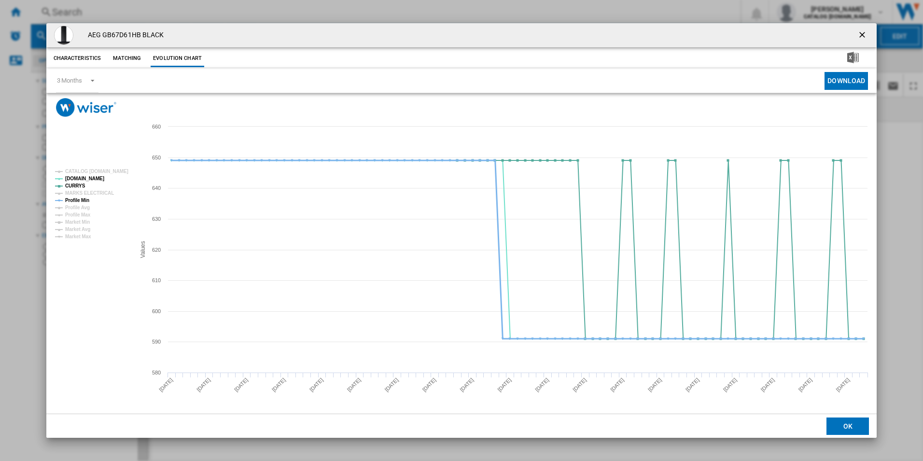
click at [84, 202] on tspan "Profile Min" at bounding box center [77, 200] width 24 height 5
click at [860, 33] on ng-md-icon "getI18NText('BUTTONS.CLOSE_DIALOG')" at bounding box center [864, 36] width 12 height 12
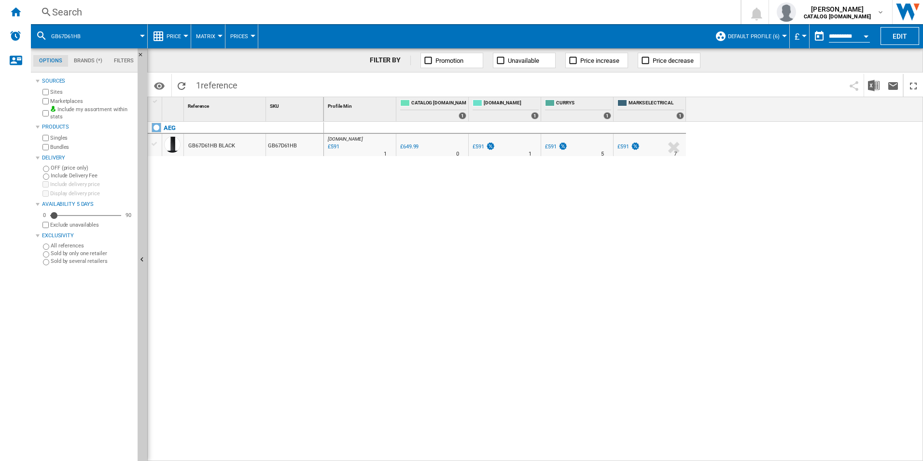
click at [648, 8] on div "Search" at bounding box center [384, 12] width 664 height 14
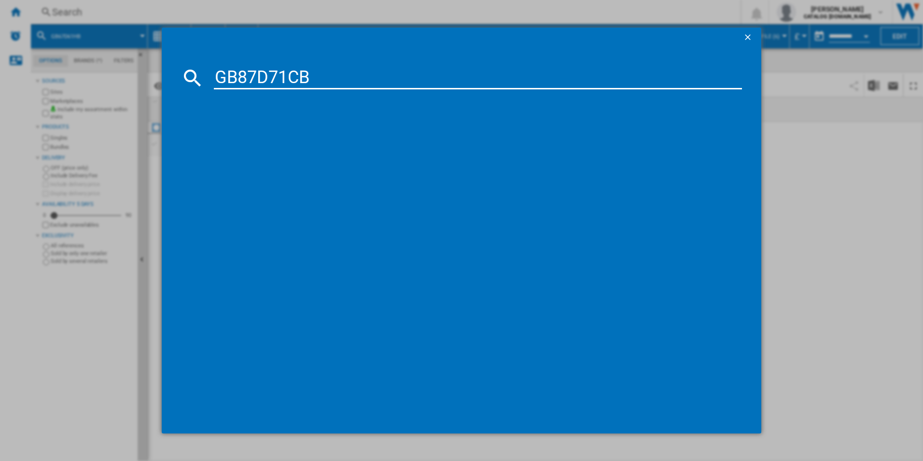
type input "GB87D71CB"
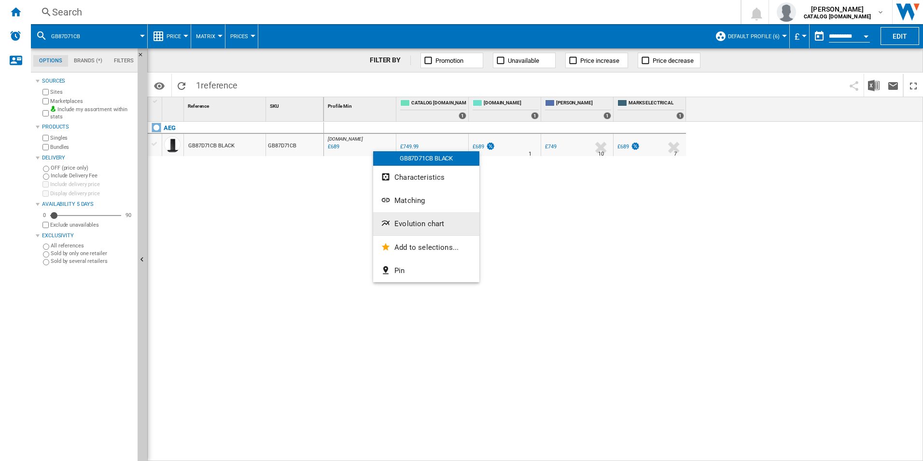
click at [415, 217] on button "Evolution chart" at bounding box center [426, 223] width 106 height 23
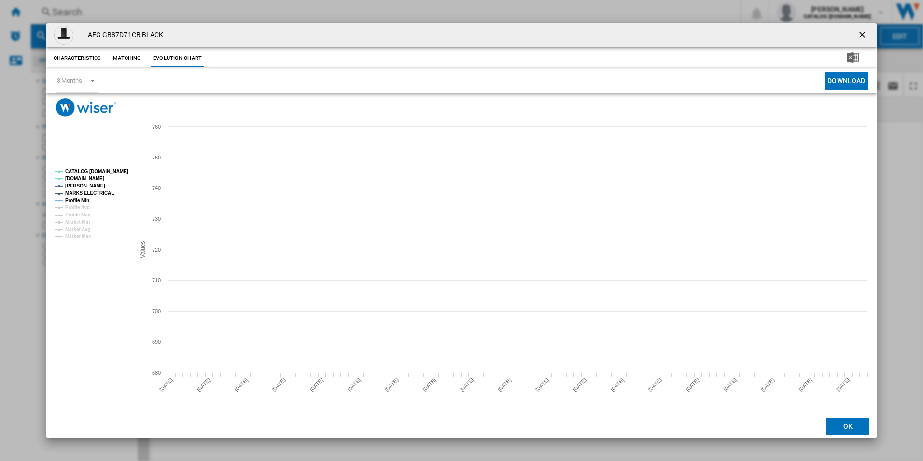
click at [112, 166] on rect "Product popup" at bounding box center [91, 204] width 80 height 78
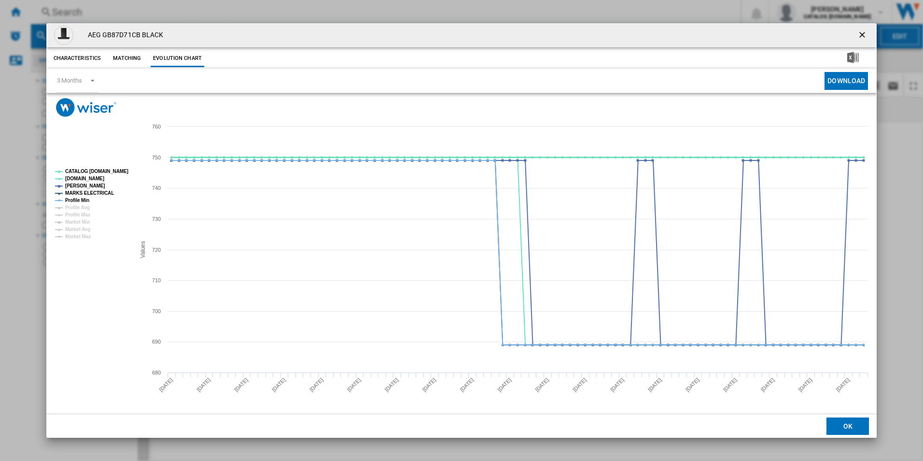
click at [113, 169] on tspan "CATALOG [DOMAIN_NAME]" at bounding box center [96, 171] width 63 height 5
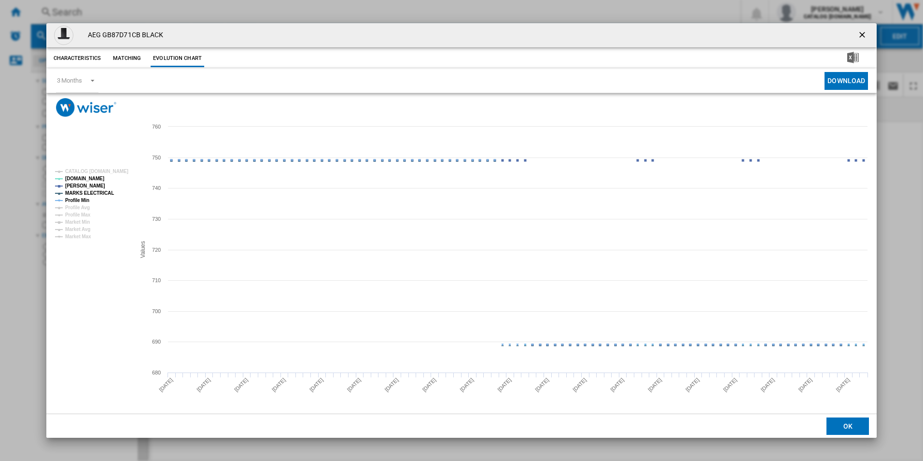
drag, startPoint x: 104, startPoint y: 194, endPoint x: 90, endPoint y: 194, distance: 13.5
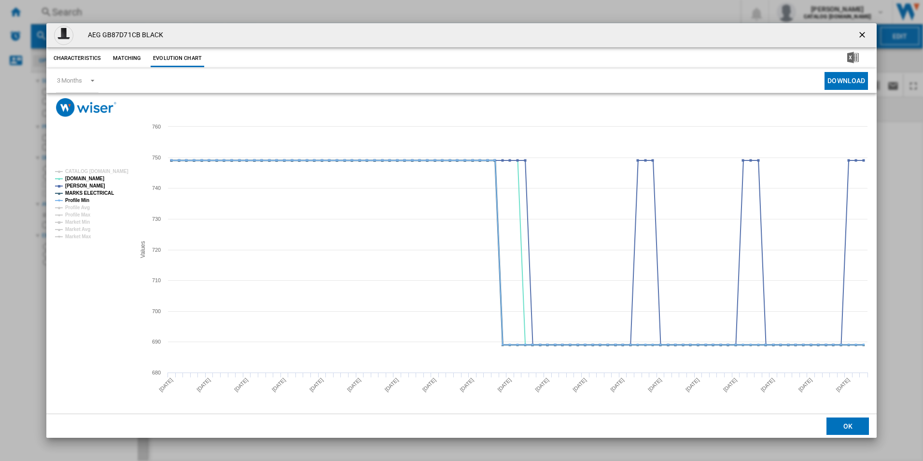
click at [102, 194] on tspan "MARKS ELECTRICAL" at bounding box center [89, 192] width 49 height 5
click at [78, 201] on tspan "Profile Min" at bounding box center [77, 200] width 24 height 5
click at [861, 36] on ng-md-icon "getI18NText('BUTTONS.CLOSE_DIALOG')" at bounding box center [864, 36] width 12 height 12
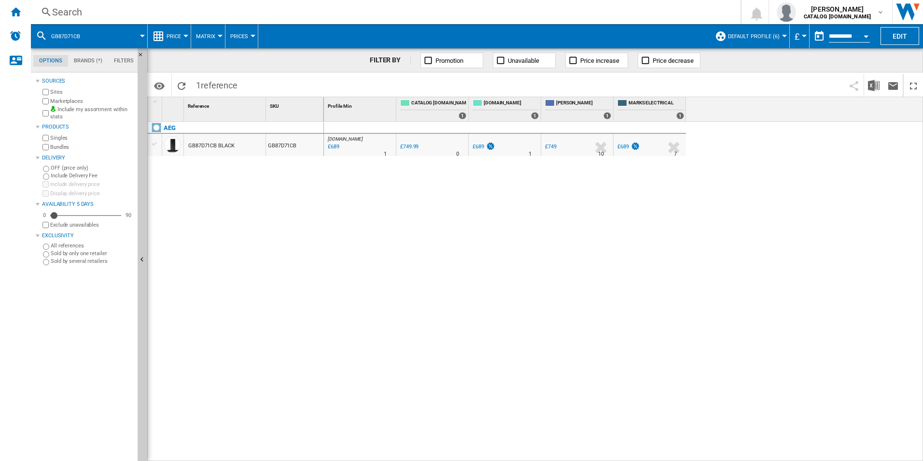
click at [648, 10] on div "Search" at bounding box center [384, 12] width 664 height 14
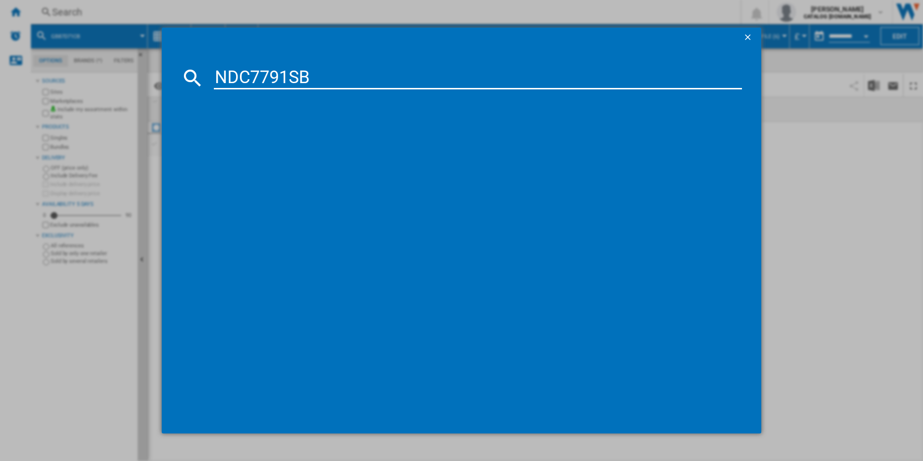
type input "NDC7791SB"
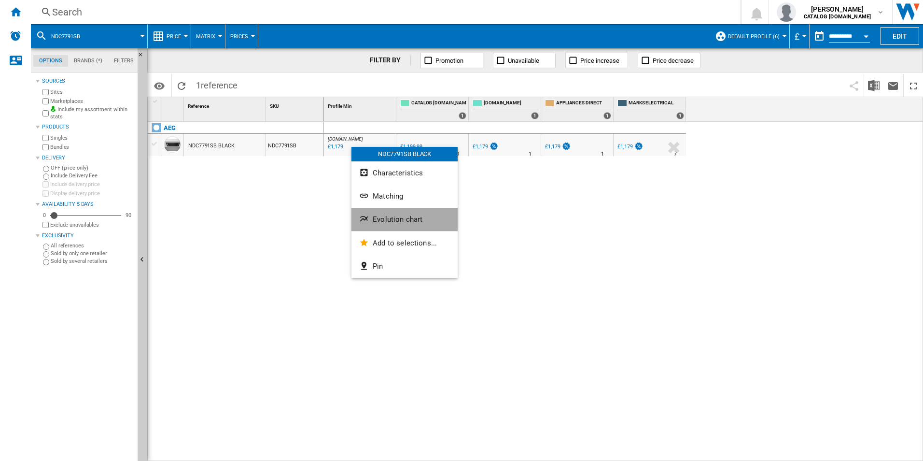
click at [404, 218] on span "Evolution chart" at bounding box center [398, 219] width 50 height 9
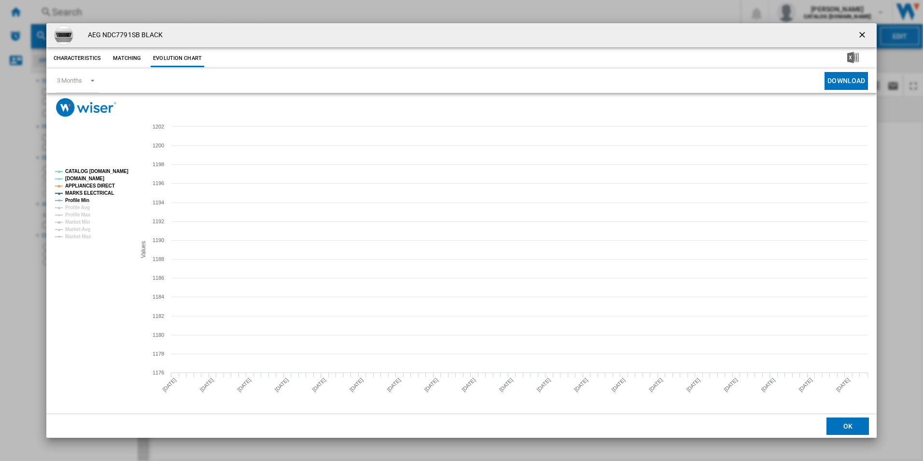
click at [115, 175] on rect "Product popup" at bounding box center [91, 204] width 80 height 78
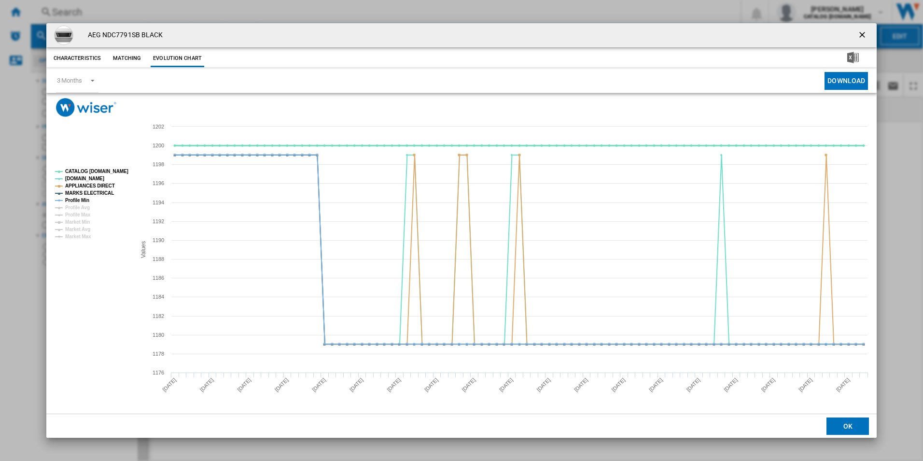
click at [112, 169] on tspan "CATALOG [DOMAIN_NAME]" at bounding box center [96, 171] width 63 height 5
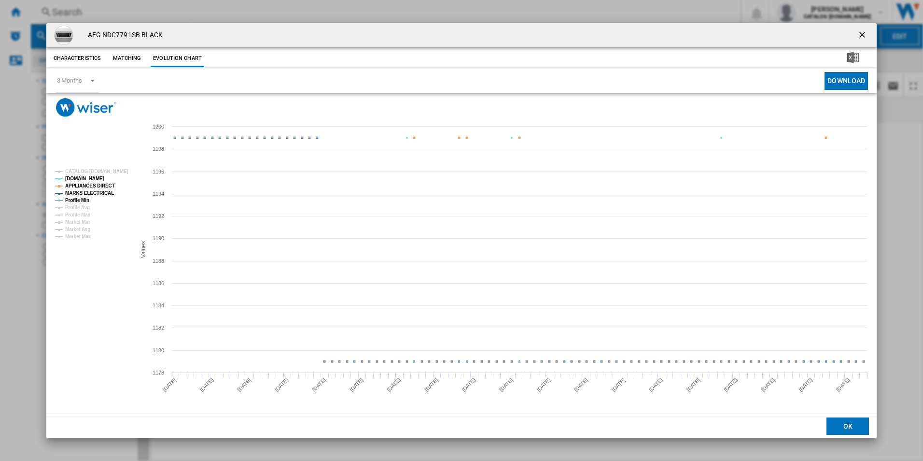
click at [105, 187] on tspan "APPLIANCES DIRECT" at bounding box center [90, 185] width 50 height 5
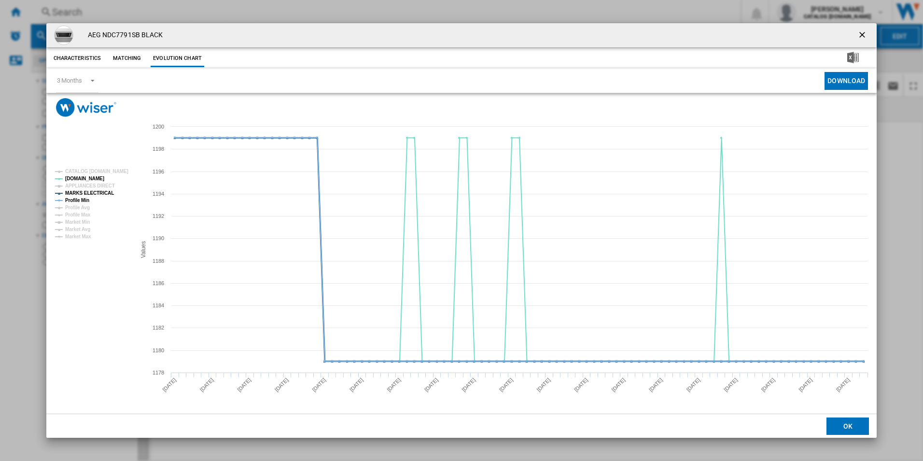
click at [102, 194] on tspan "MARKS ELECTRICAL" at bounding box center [89, 192] width 49 height 5
click at [85, 198] on tspan "Profile Min" at bounding box center [77, 200] width 24 height 5
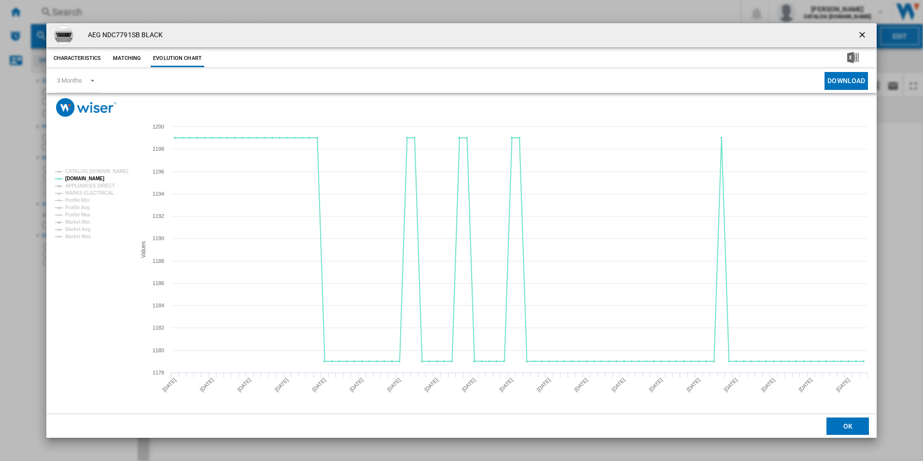
drag, startPoint x: 865, startPoint y: 32, endPoint x: 858, endPoint y: 32, distance: 6.8
click at [865, 32] on ng-md-icon "getI18NText('BUTTONS.CLOSE_DIALOG')" at bounding box center [864, 36] width 12 height 12
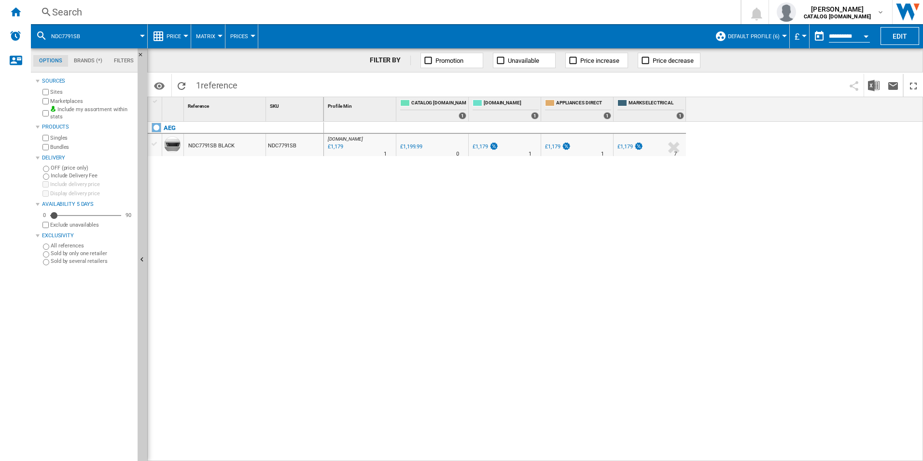
click at [641, 14] on div "Search" at bounding box center [384, 12] width 664 height 14
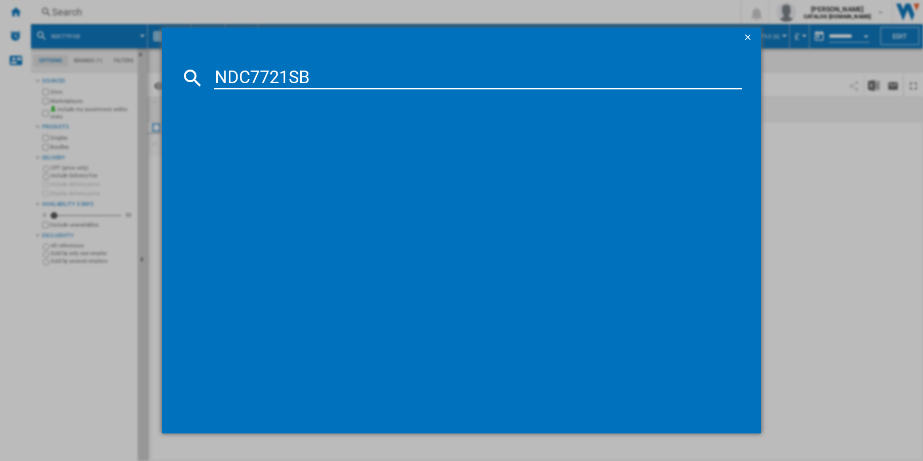
type input "NDC7721SB"
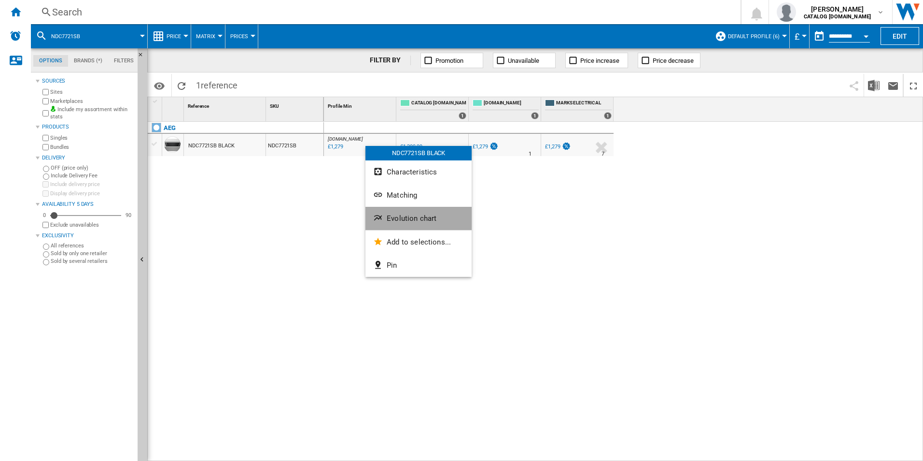
click at [392, 209] on button "Evolution chart" at bounding box center [419, 218] width 106 height 23
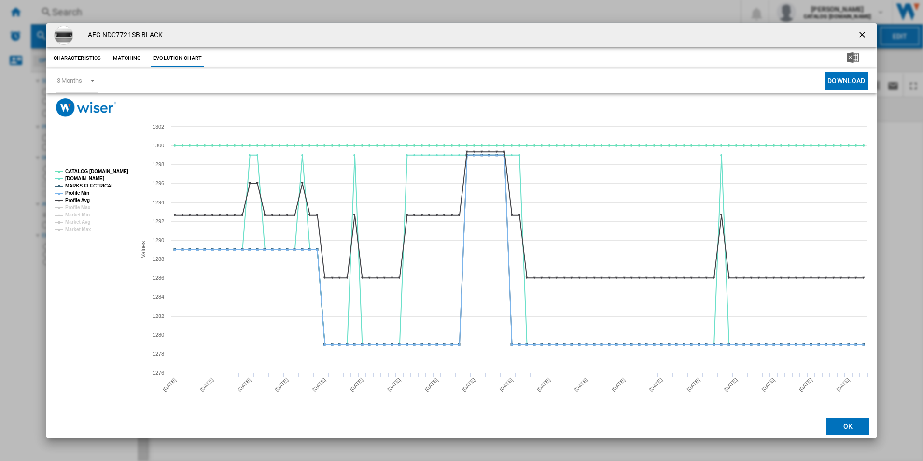
click at [115, 169] on tspan "CATALOG [DOMAIN_NAME]" at bounding box center [96, 171] width 63 height 5
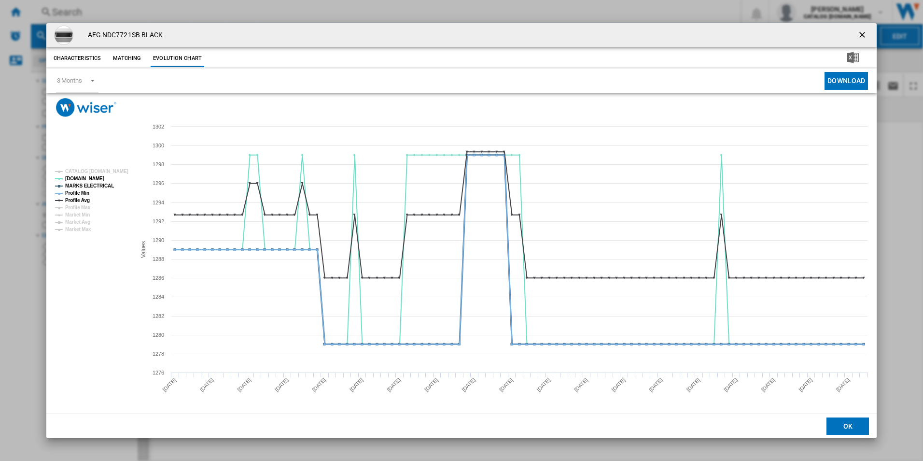
click at [94, 183] on tspan "MARKS ELECTRICAL" at bounding box center [89, 185] width 49 height 5
click at [79, 199] on tspan "Profile Avg" at bounding box center [77, 200] width 25 height 5
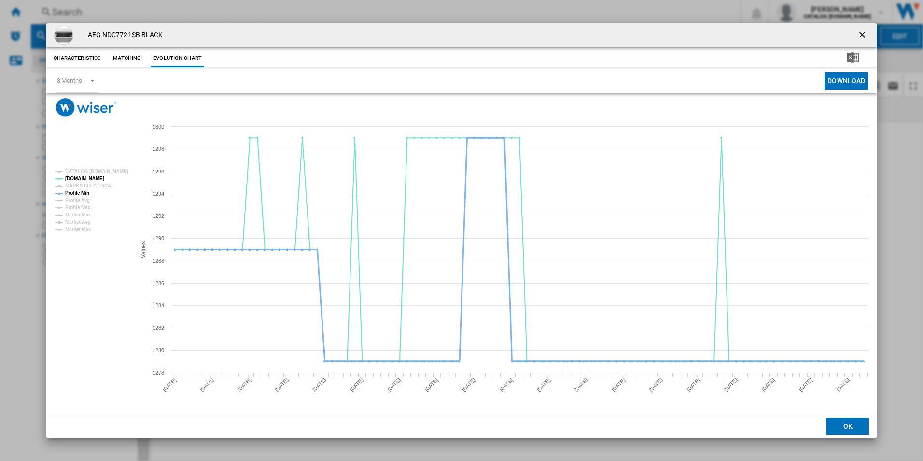
click at [80, 194] on tspan "Profile Min" at bounding box center [77, 192] width 24 height 5
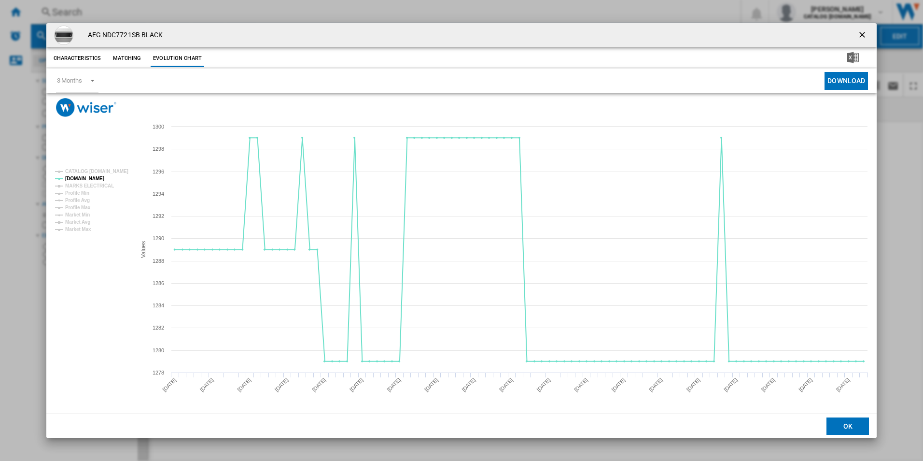
click at [859, 38] on ng-md-icon "getI18NText('BUTTONS.CLOSE_DIALOG')" at bounding box center [864, 36] width 12 height 12
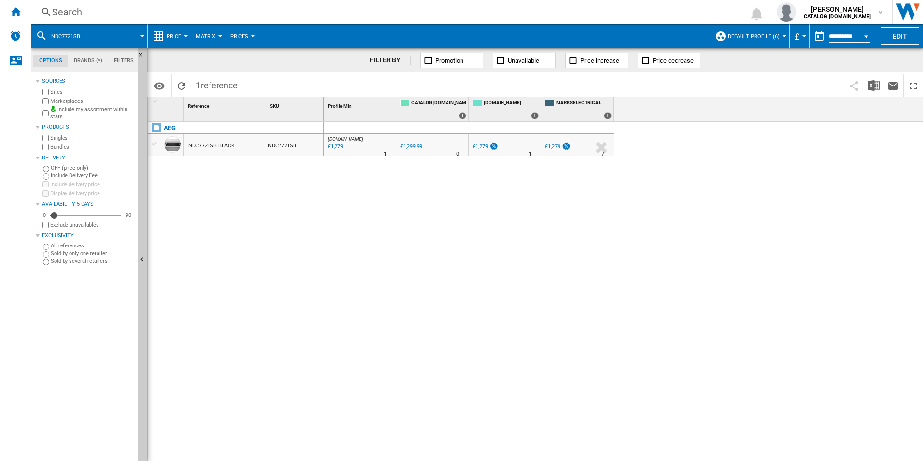
click at [608, 7] on div "Search" at bounding box center [384, 12] width 664 height 14
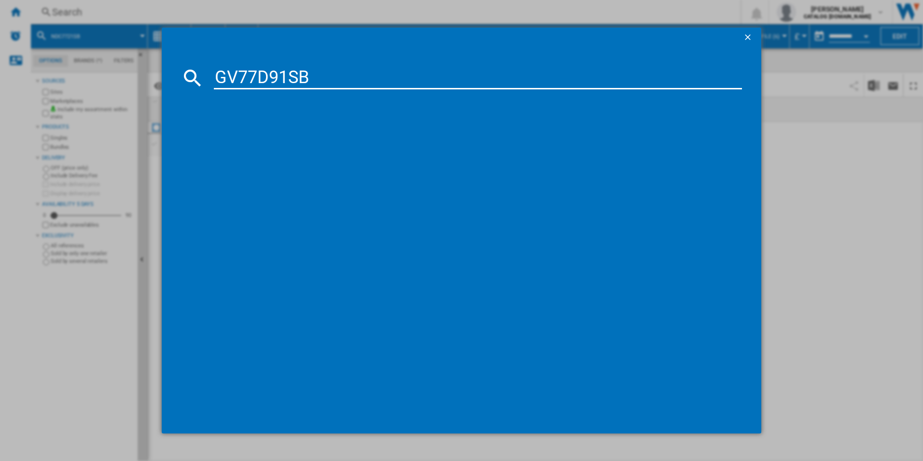
type input "GV77D91SB"
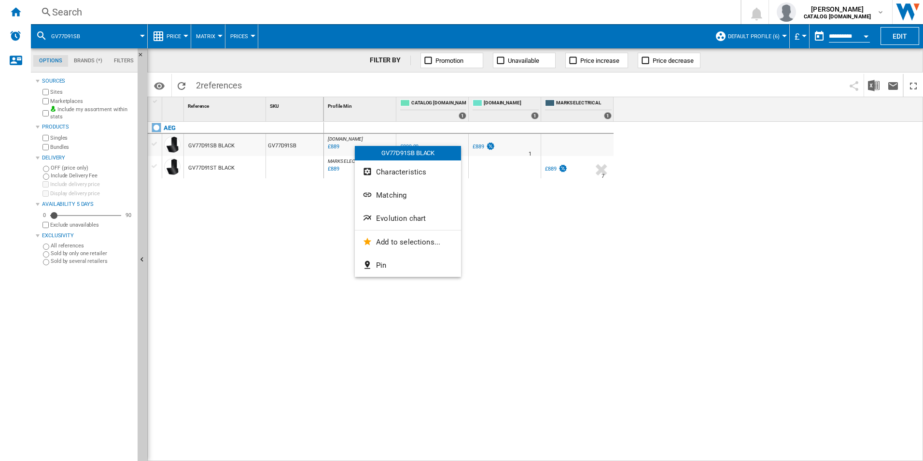
click at [312, 227] on div at bounding box center [461, 230] width 923 height 461
click at [399, 215] on span "Evolution chart" at bounding box center [402, 218] width 50 height 9
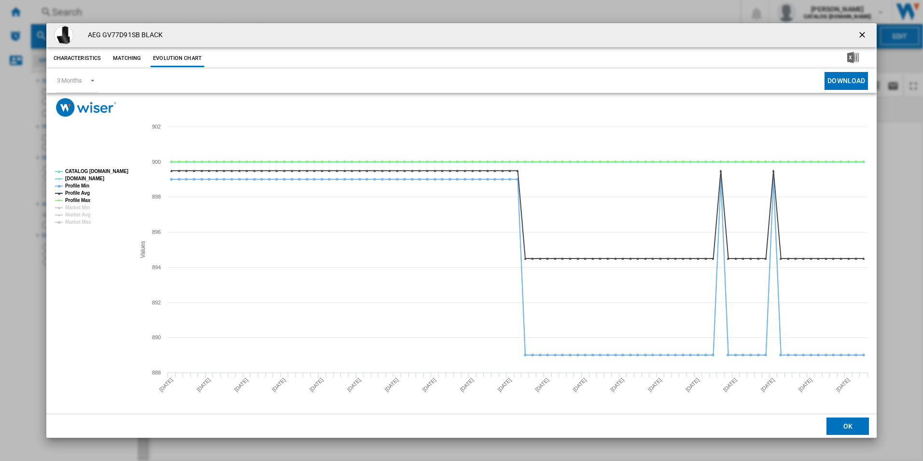
click at [115, 170] on tspan "CATALOG [DOMAIN_NAME]" at bounding box center [96, 171] width 63 height 5
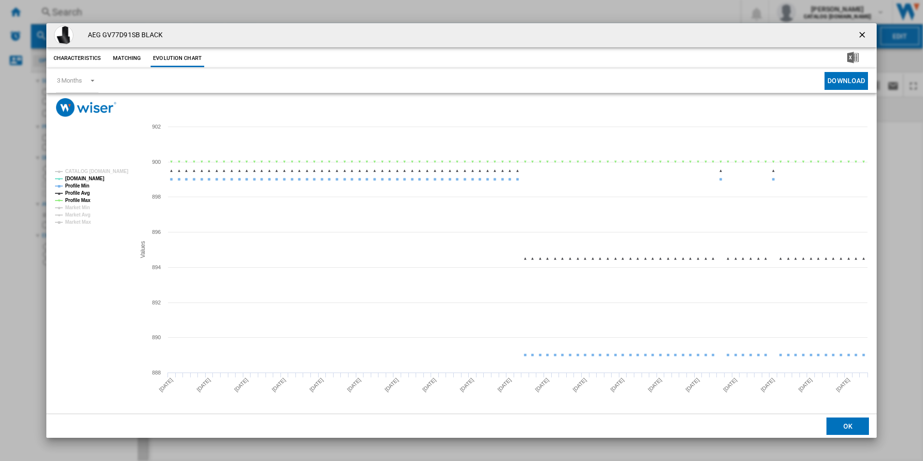
click at [87, 187] on tspan "Profile Min" at bounding box center [77, 185] width 24 height 5
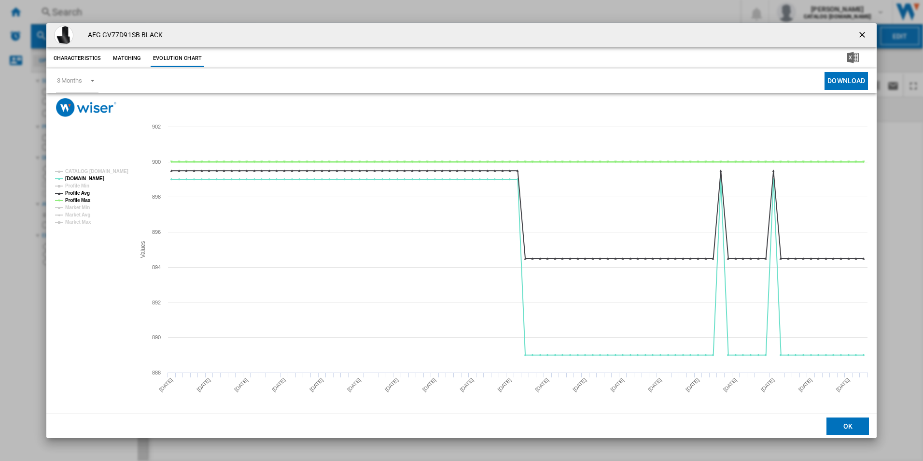
click at [82, 199] on tspan "Profile Max" at bounding box center [78, 200] width 26 height 5
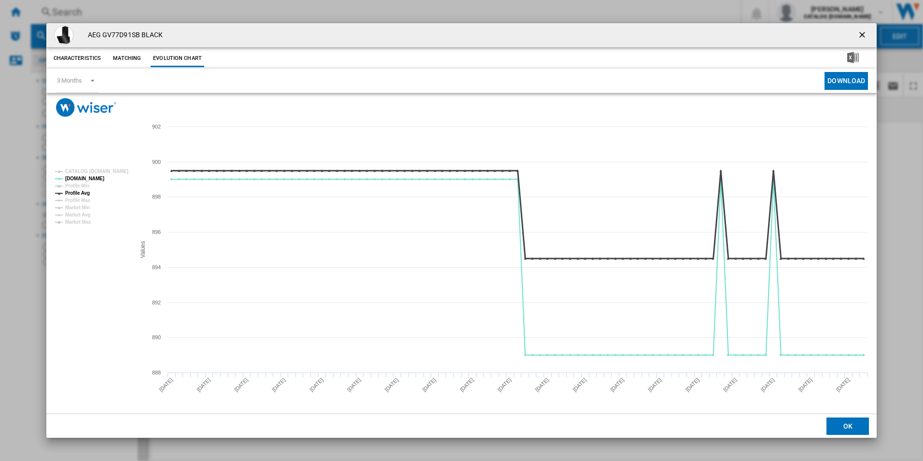
click at [85, 192] on tspan "Profile Avg" at bounding box center [77, 192] width 25 height 5
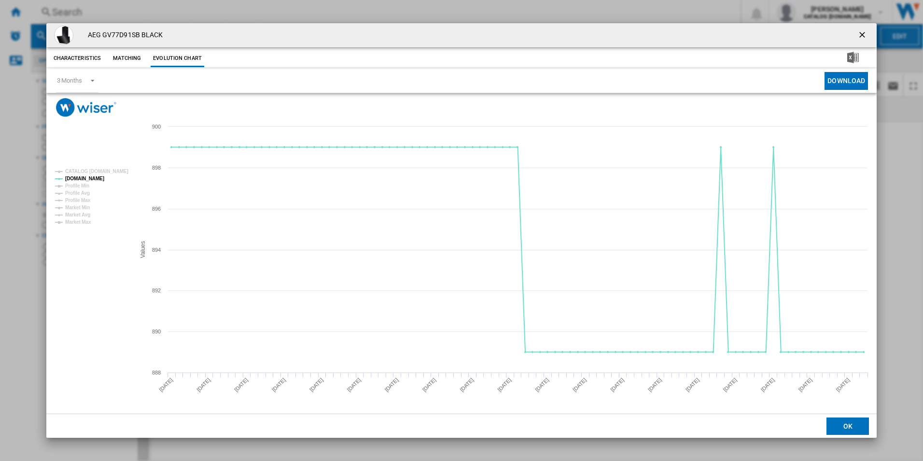
click at [860, 35] on ng-md-icon "getI18NText('BUTTONS.CLOSE_DIALOG')" at bounding box center [864, 36] width 12 height 12
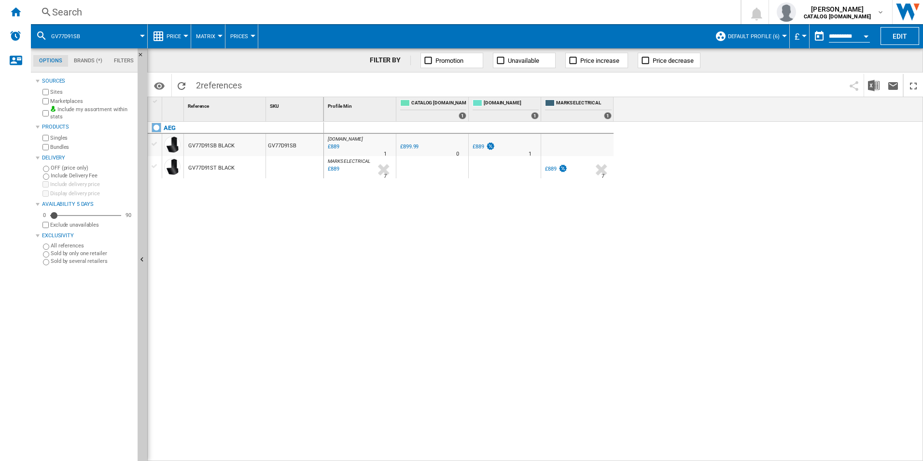
click at [560, 9] on div "Search" at bounding box center [384, 12] width 664 height 14
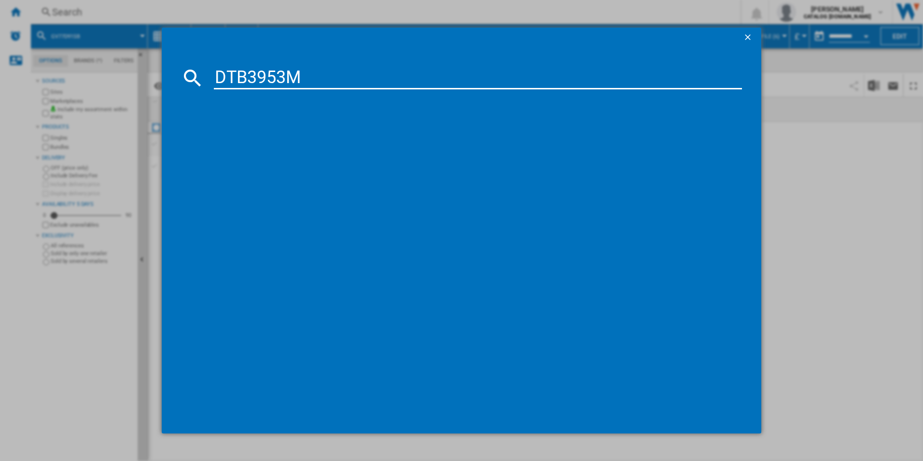
type input "DTB3953M"
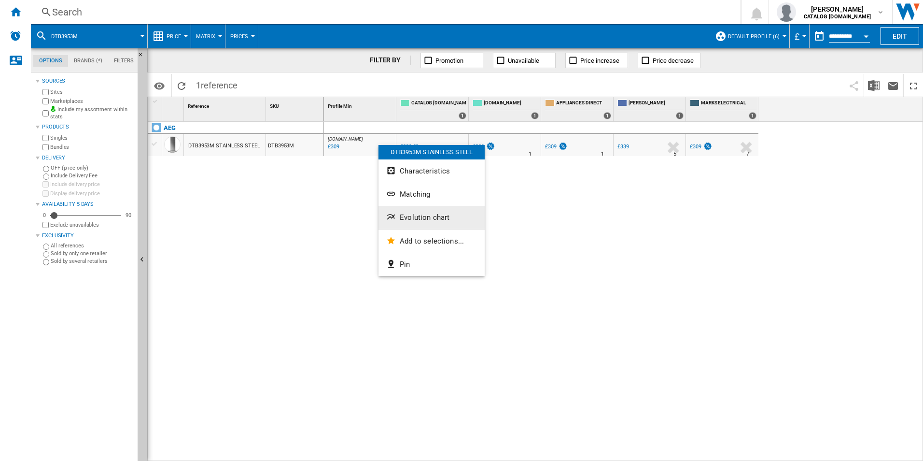
click at [422, 218] on span "Evolution chart" at bounding box center [425, 217] width 50 height 9
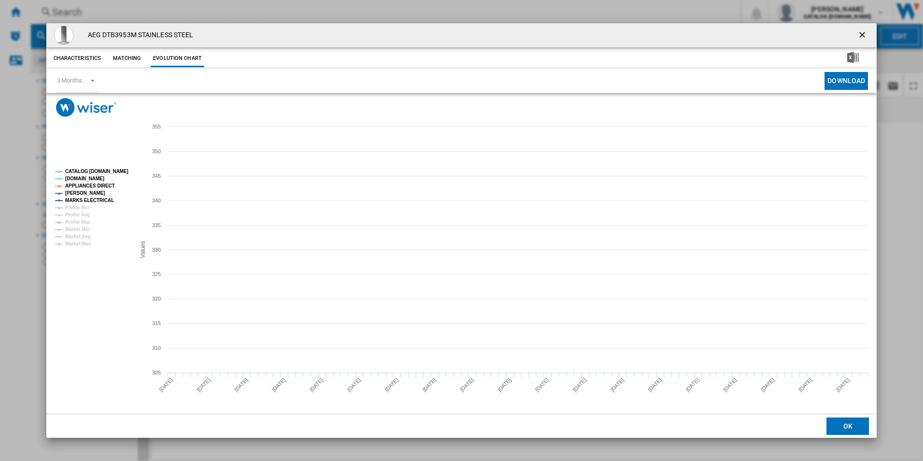
click at [113, 173] on tspan "CATALOG [DOMAIN_NAME]" at bounding box center [96, 171] width 63 height 5
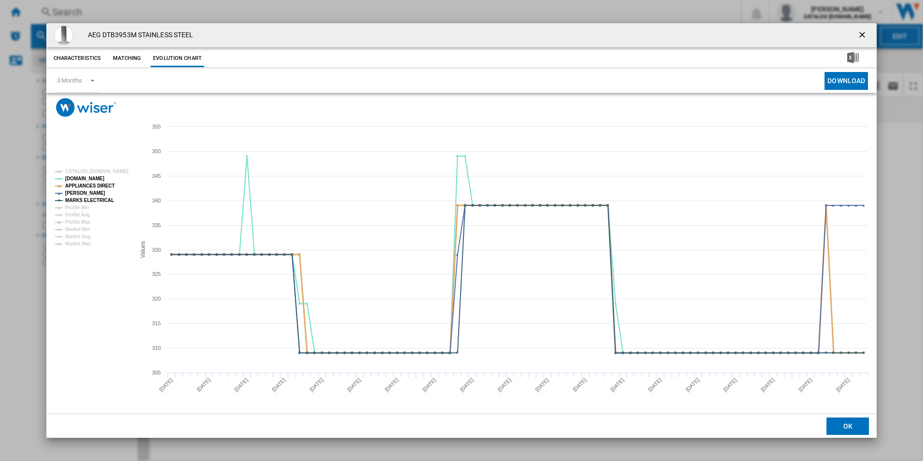
click at [102, 184] on tspan "APPLIANCES DIRECT" at bounding box center [90, 185] width 50 height 5
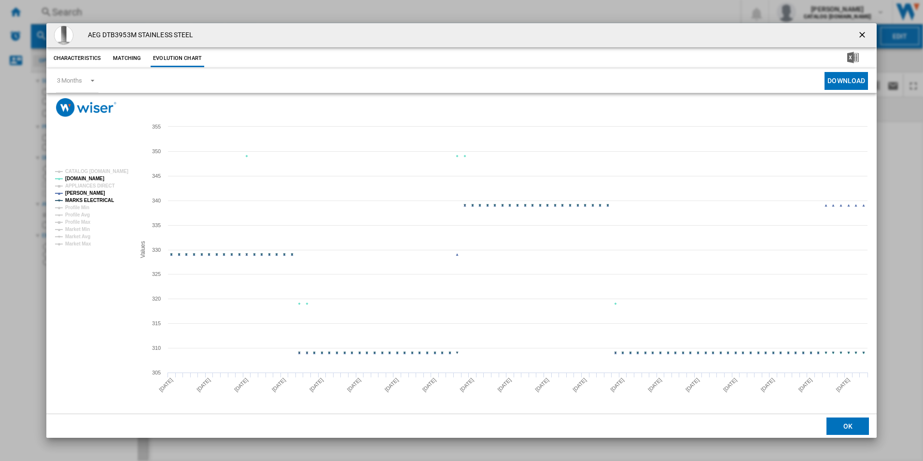
click at [104, 198] on tspan "MARKS ELECTRICAL" at bounding box center [89, 200] width 49 height 5
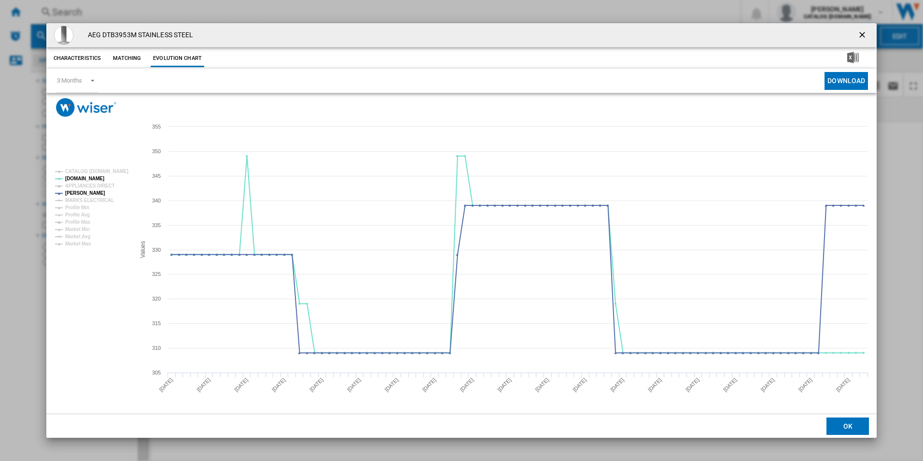
click at [865, 34] on ng-md-icon "getI18NText('BUTTONS.CLOSE_DIALOG')" at bounding box center [864, 36] width 12 height 12
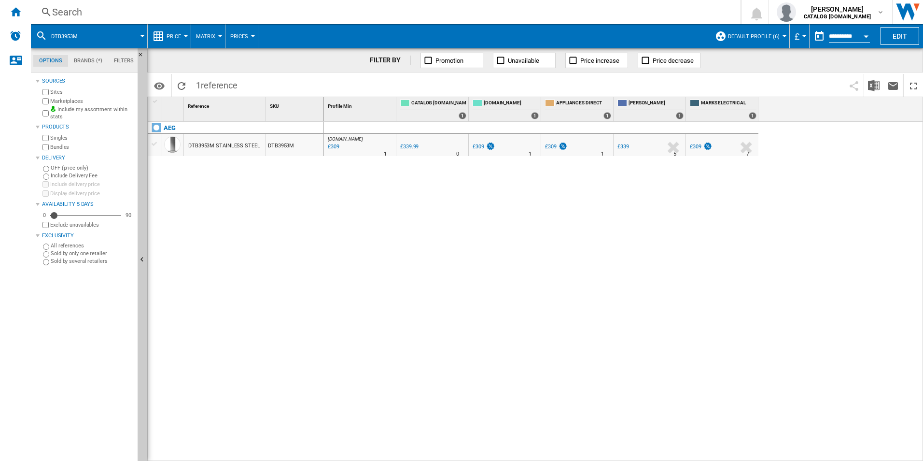
click at [637, 14] on div "Search" at bounding box center [384, 12] width 664 height 14
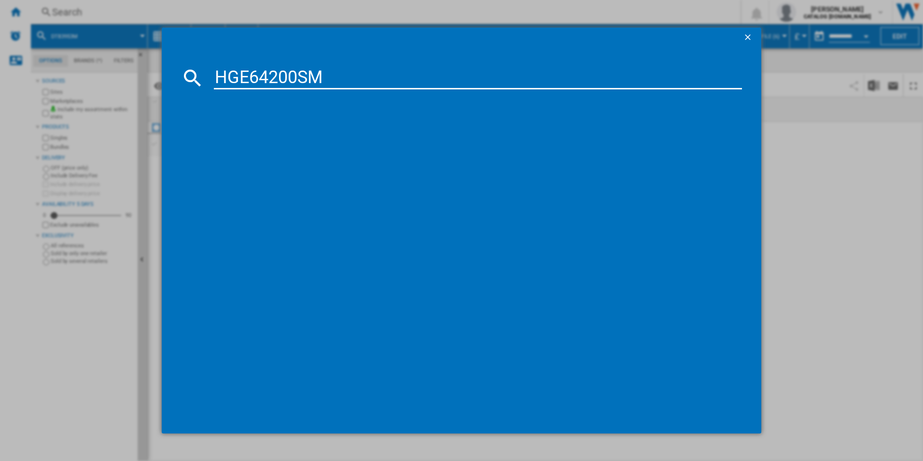
type input "HGE64200SM"
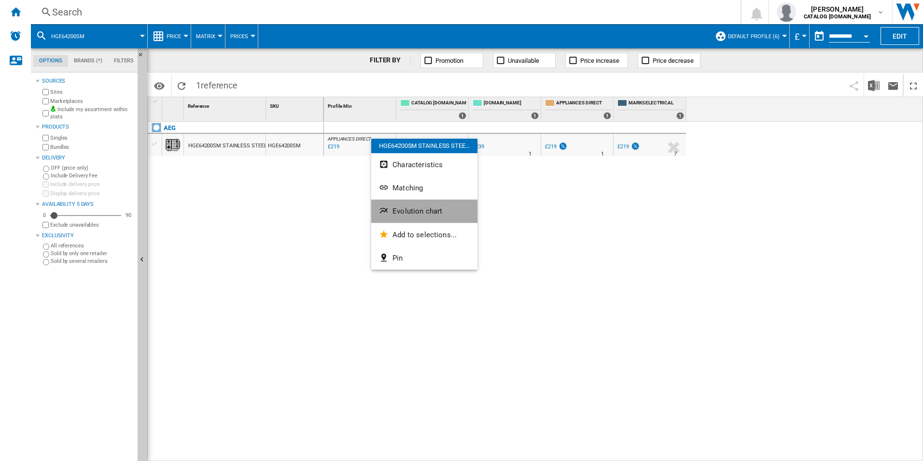
click at [413, 216] on button "Evolution chart" at bounding box center [424, 210] width 106 height 23
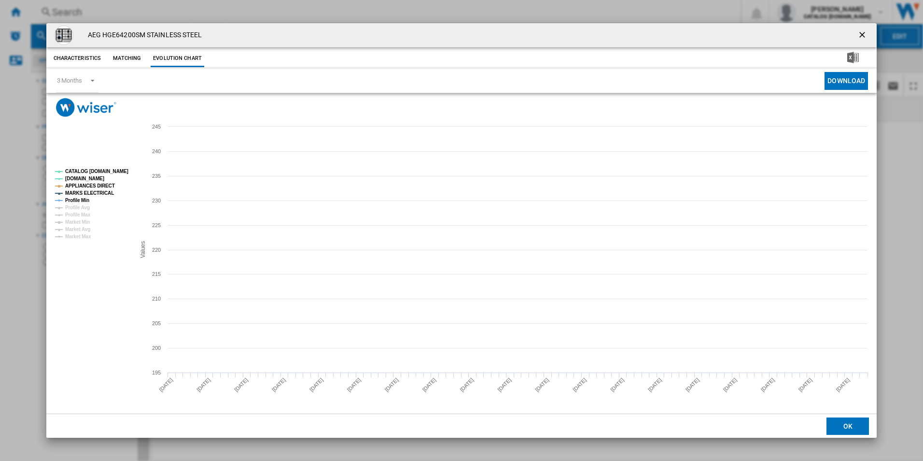
click at [98, 170] on tspan "CATALOG [DOMAIN_NAME]" at bounding box center [96, 171] width 63 height 5
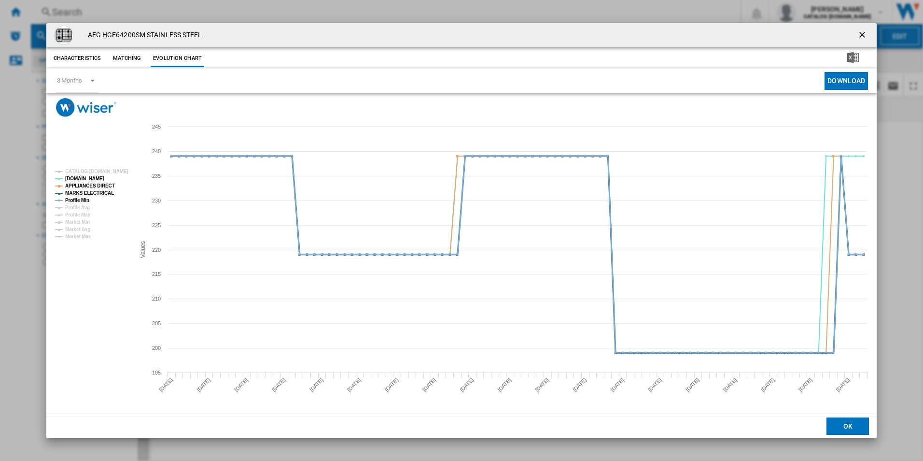
click at [101, 190] on tspan "MARKS ELECTRICAL" at bounding box center [89, 192] width 49 height 5
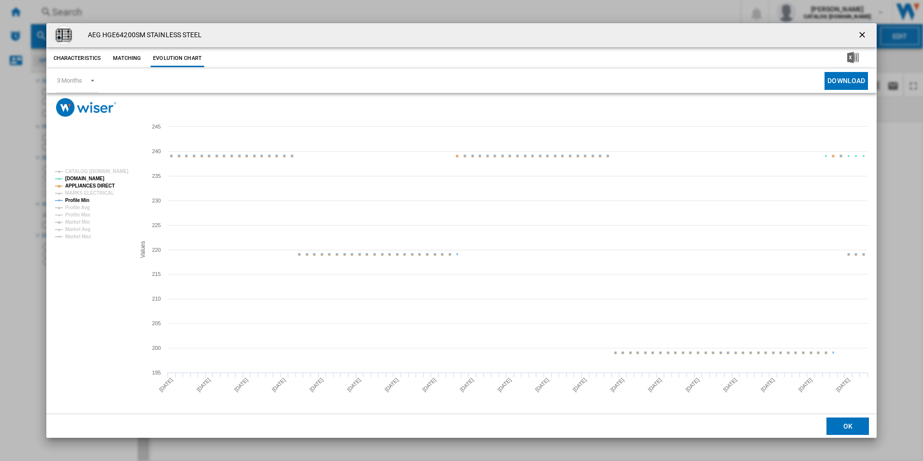
click at [107, 180] on rect "Product popup" at bounding box center [91, 204] width 80 height 78
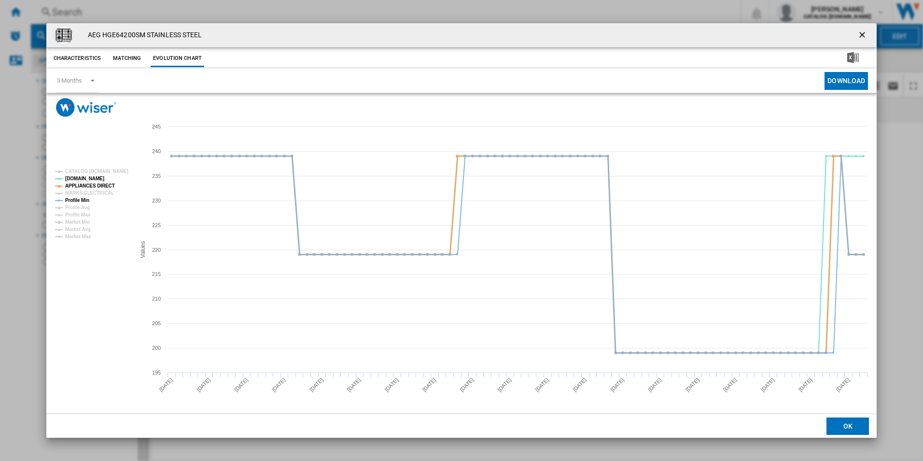
click at [106, 185] on tspan "APPLIANCES DIRECT" at bounding box center [90, 185] width 50 height 5
click at [88, 201] on tspan "Profile Min" at bounding box center [77, 200] width 24 height 5
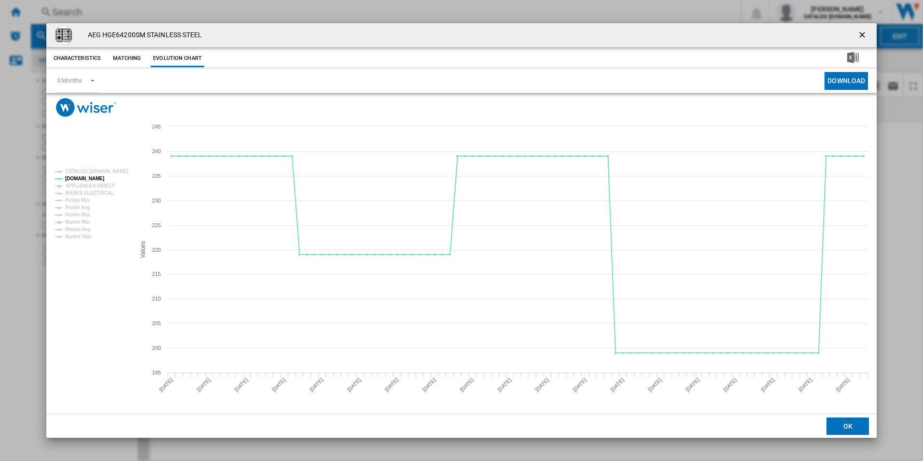
click at [864, 33] on ng-md-icon "getI18NText('BUTTONS.CLOSE_DIALOG')" at bounding box center [864, 36] width 12 height 12
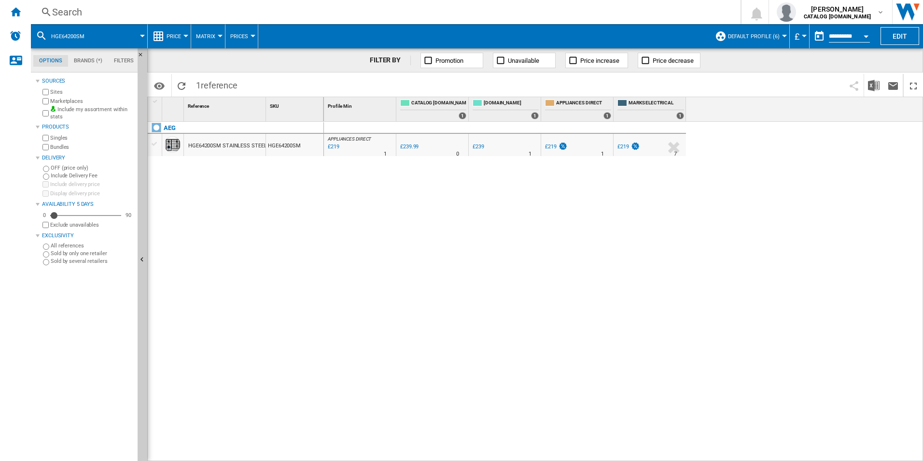
click at [687, 10] on div "Search" at bounding box center [384, 12] width 664 height 14
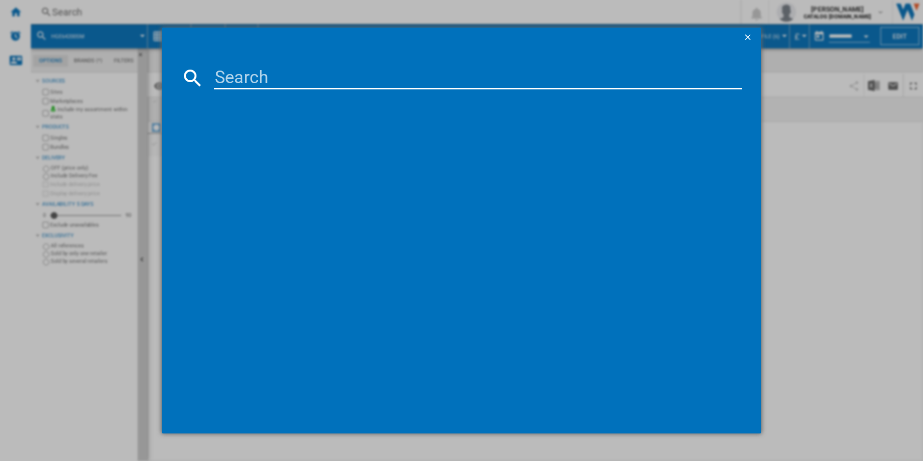
paste input "DBX3650M"
type input "DBX3650M"
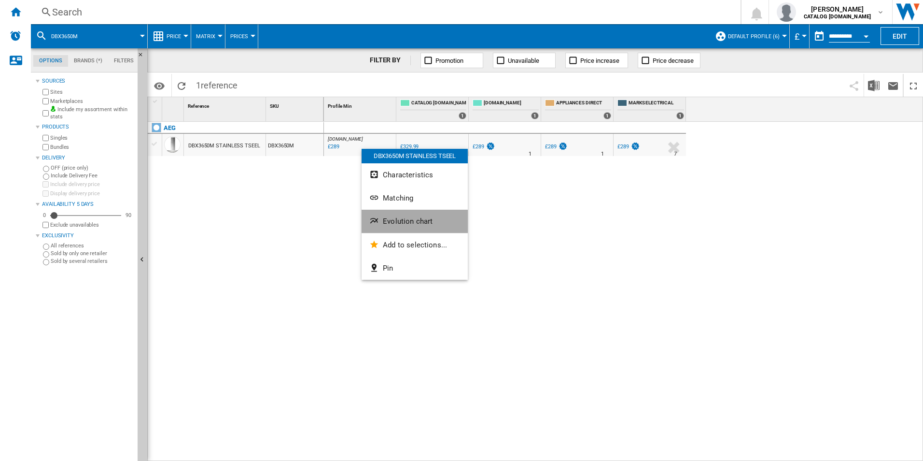
click at [427, 221] on span "Evolution chart" at bounding box center [408, 221] width 50 height 9
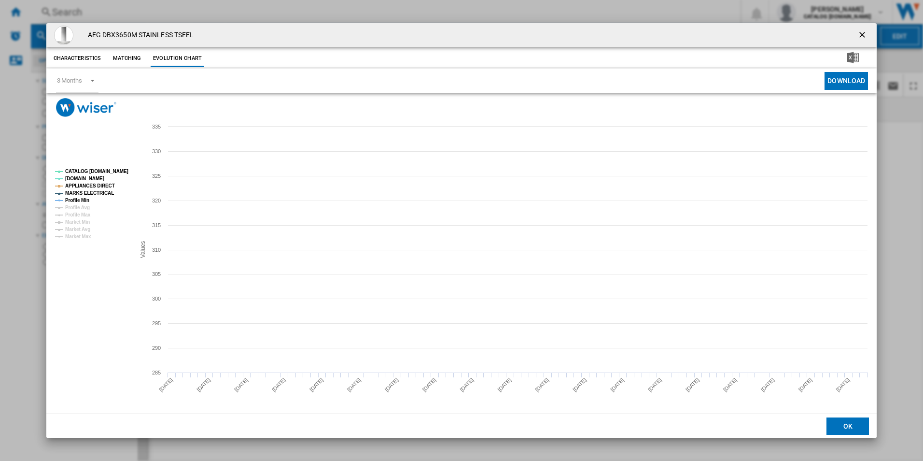
click at [124, 173] on tspan "CATALOG [DOMAIN_NAME]" at bounding box center [96, 171] width 63 height 5
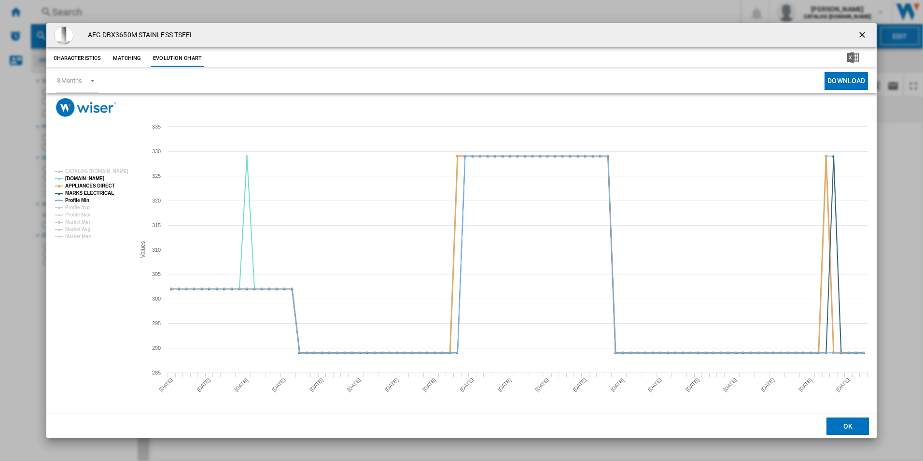
click at [103, 186] on tspan "APPLIANCES DIRECT" at bounding box center [90, 185] width 50 height 5
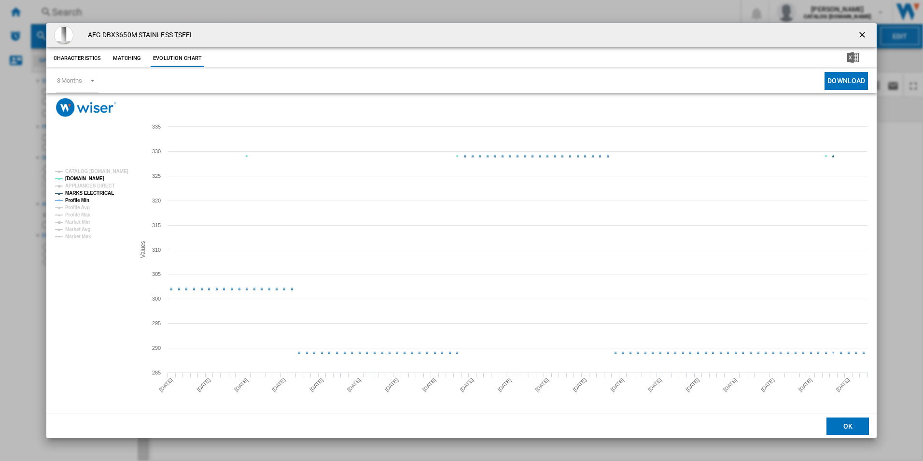
click at [101, 193] on tspan "MARKS ELECTRICAL" at bounding box center [89, 192] width 49 height 5
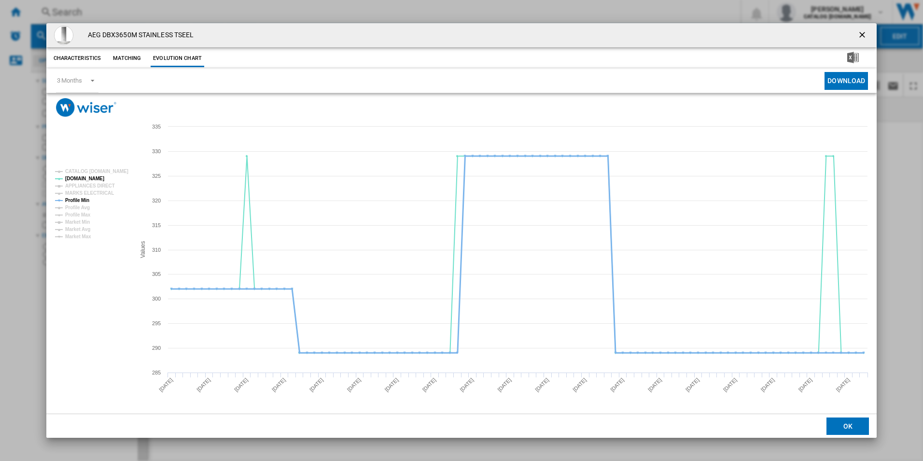
click at [82, 198] on tspan "Profile Min" at bounding box center [77, 200] width 24 height 5
drag, startPoint x: 865, startPoint y: 33, endPoint x: 833, endPoint y: 32, distance: 31.4
click at [865, 33] on ng-md-icon "getI18NText('BUTTONS.CLOSE_DIALOG')" at bounding box center [864, 36] width 12 height 12
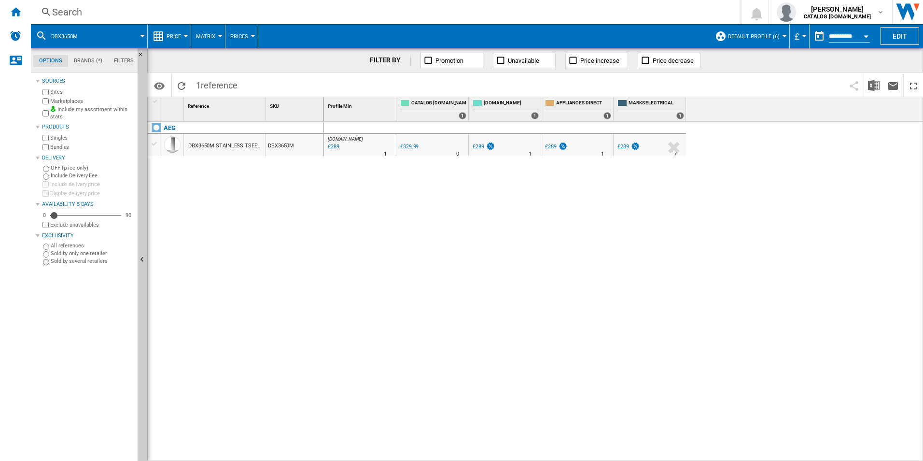
click at [660, 10] on div "Search" at bounding box center [384, 12] width 664 height 14
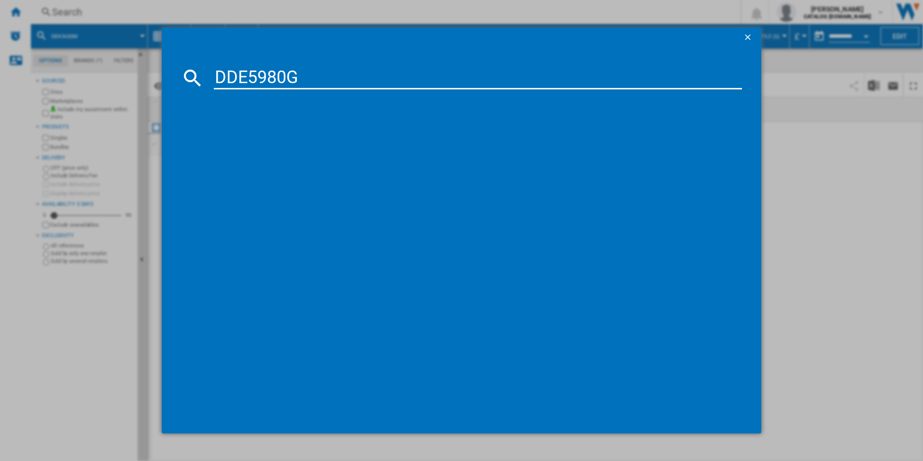
type input "DDE5980G"
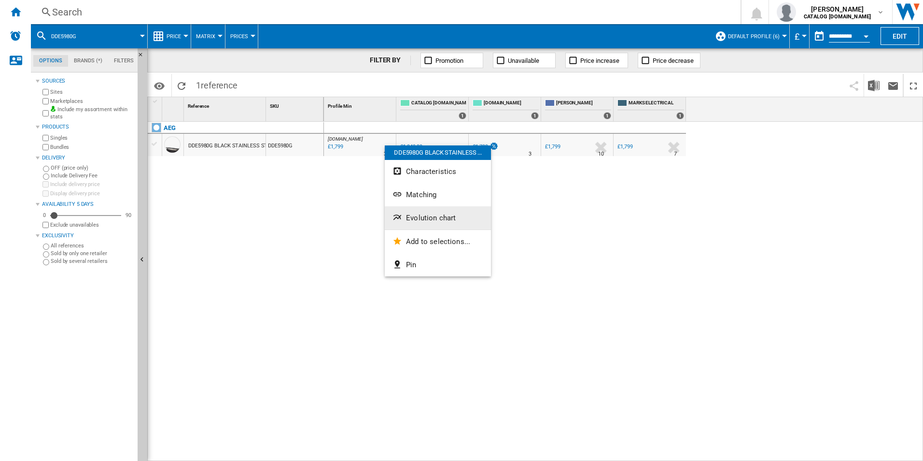
click at [414, 212] on button "Evolution chart" at bounding box center [438, 217] width 106 height 23
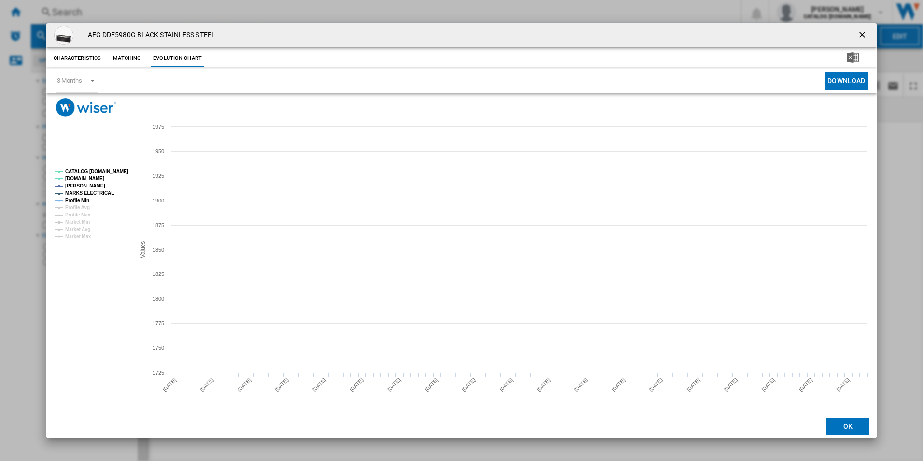
click at [108, 171] on tspan "CATALOG [DOMAIN_NAME]" at bounding box center [96, 171] width 63 height 5
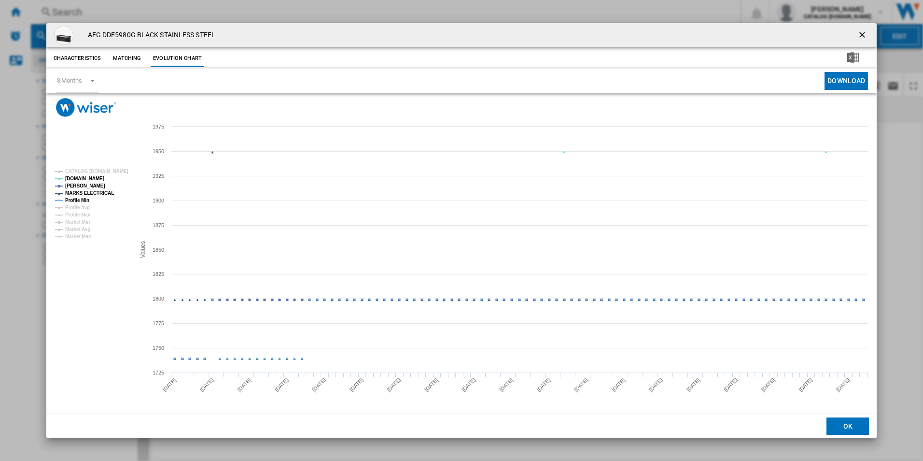
click at [93, 190] on tspan "MARKS ELECTRICAL" at bounding box center [89, 192] width 49 height 5
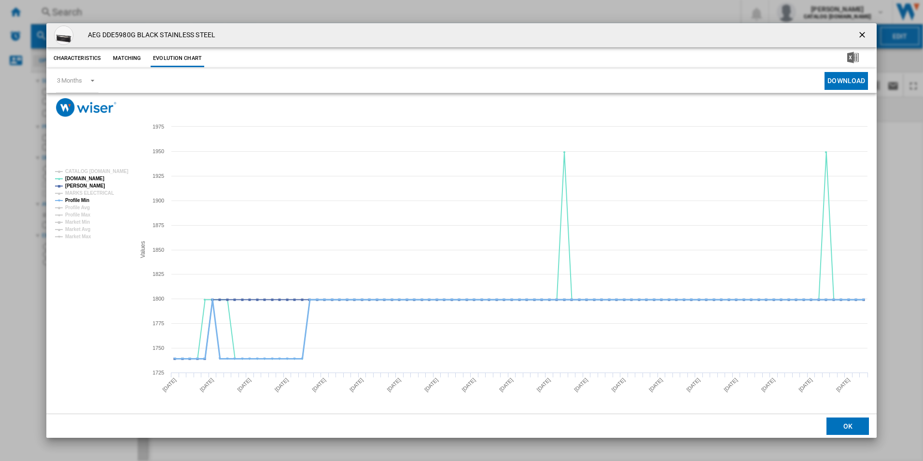
click at [85, 199] on tspan "Profile Min" at bounding box center [77, 200] width 24 height 5
drag, startPoint x: 866, startPoint y: 34, endPoint x: 830, endPoint y: 33, distance: 36.2
click at [865, 34] on ng-md-icon "getI18NText('BUTTONS.CLOSE_DIALOG')" at bounding box center [864, 36] width 12 height 12
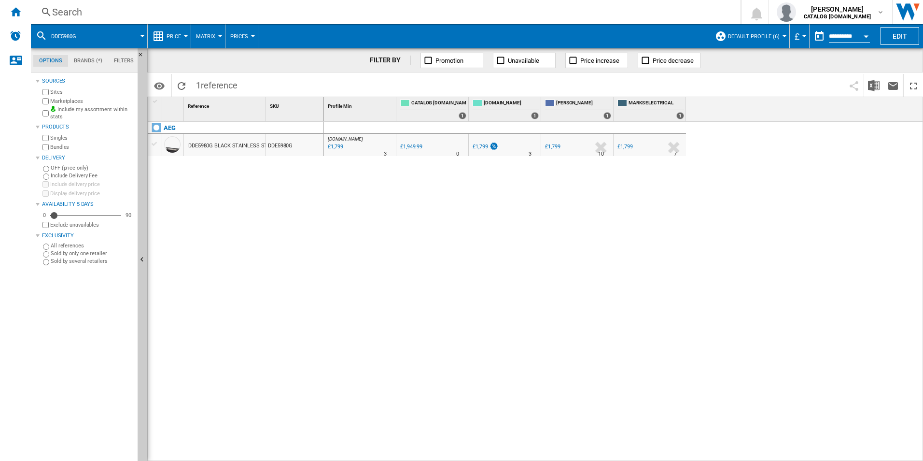
click at [536, 14] on div "Search" at bounding box center [384, 12] width 664 height 14
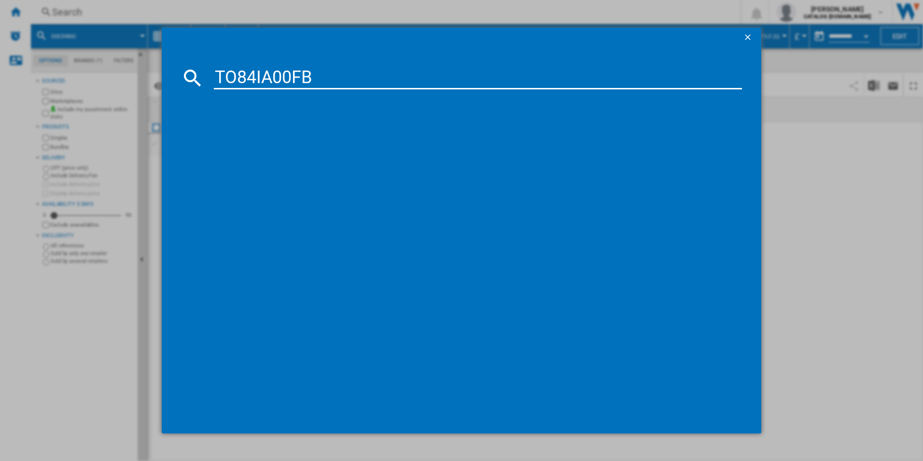
type input "TO84IA00FB"
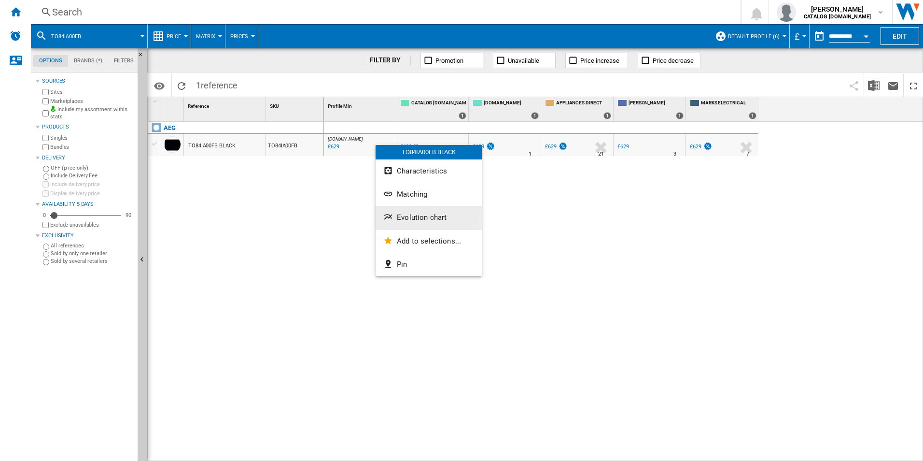
click at [419, 218] on span "Evolution chart" at bounding box center [422, 217] width 50 height 9
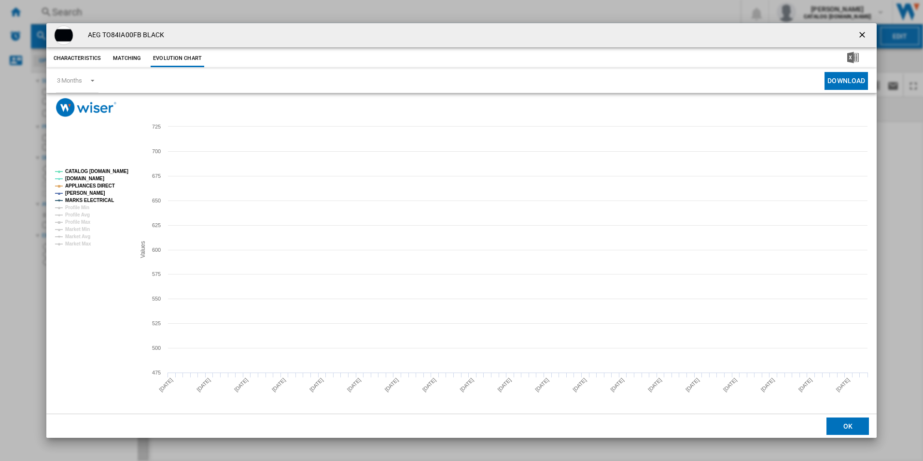
click at [121, 169] on tspan "CATALOG [DOMAIN_NAME]" at bounding box center [96, 171] width 63 height 5
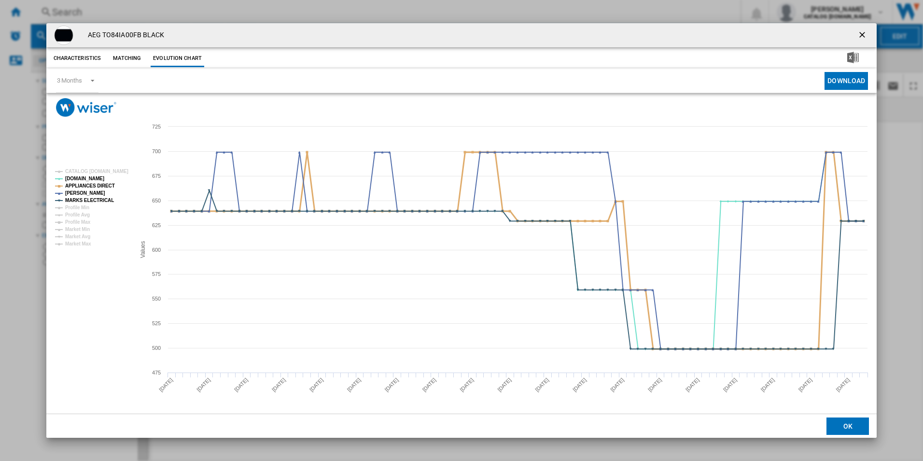
click at [101, 185] on tspan "APPLIANCES DIRECT" at bounding box center [90, 185] width 50 height 5
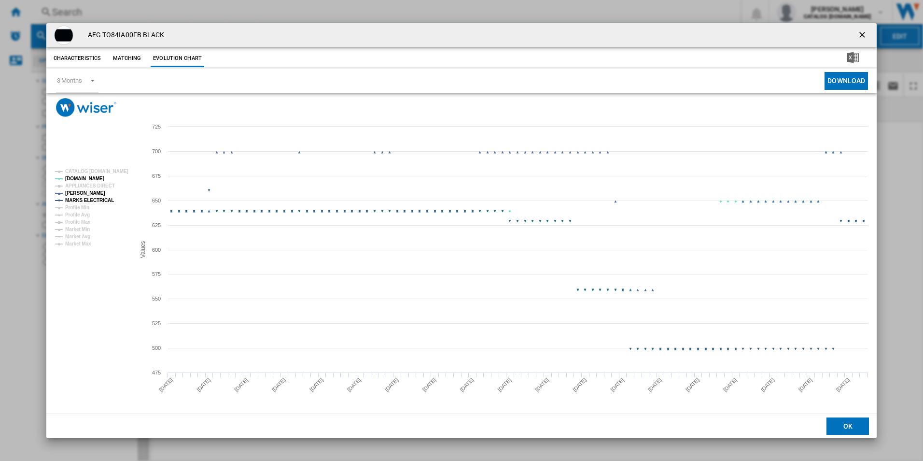
click at [101, 198] on tspan "MARKS ELECTRICAL" at bounding box center [89, 200] width 49 height 5
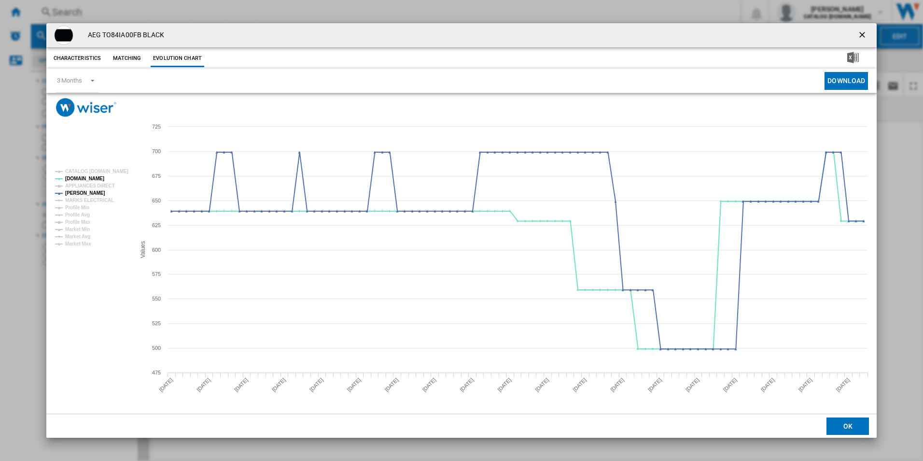
drag, startPoint x: 866, startPoint y: 36, endPoint x: 856, endPoint y: 34, distance: 10.2
click at [866, 36] on ng-md-icon "getI18NText('BUTTONS.CLOSE_DIALOG')" at bounding box center [864, 36] width 12 height 12
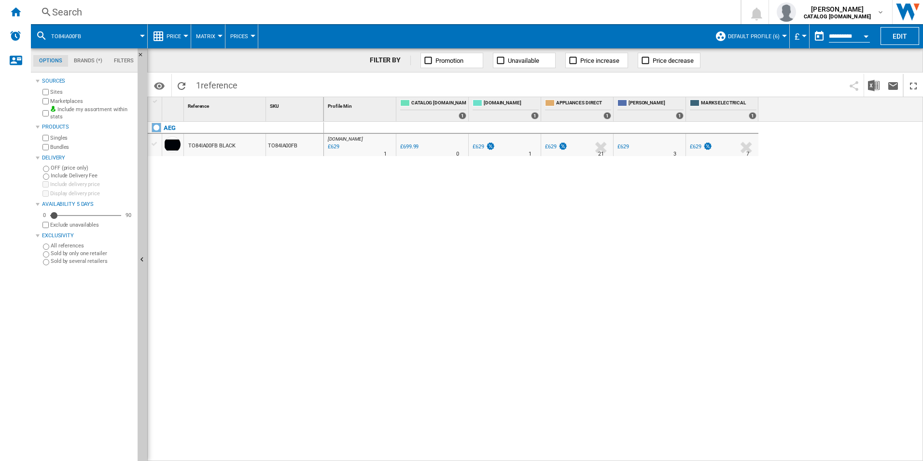
click at [627, 17] on div "Search" at bounding box center [384, 12] width 664 height 14
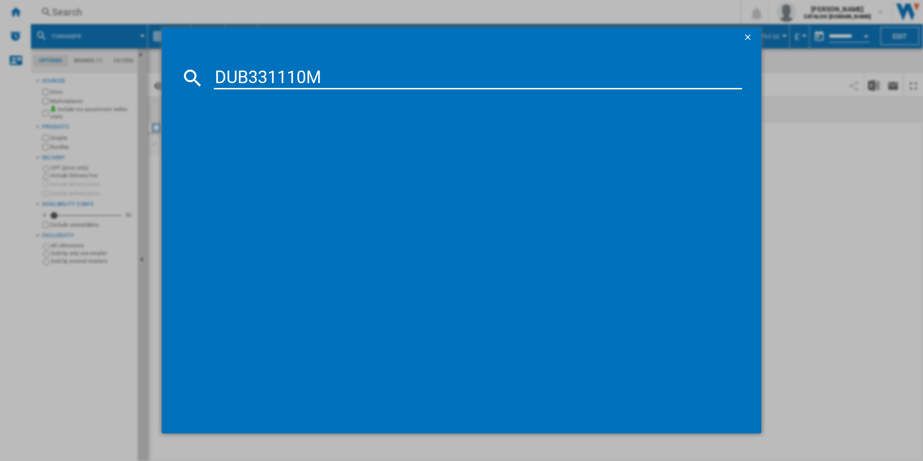
type input "DUB331110M"
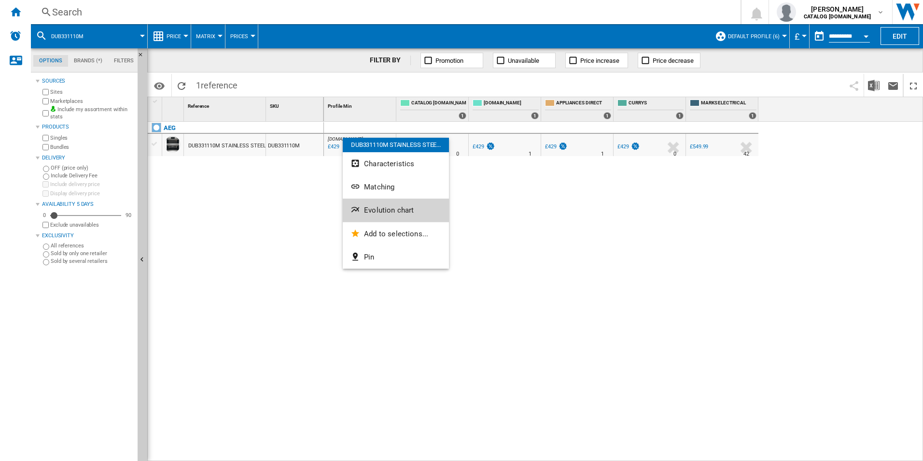
click at [370, 204] on button "Evolution chart" at bounding box center [396, 209] width 106 height 23
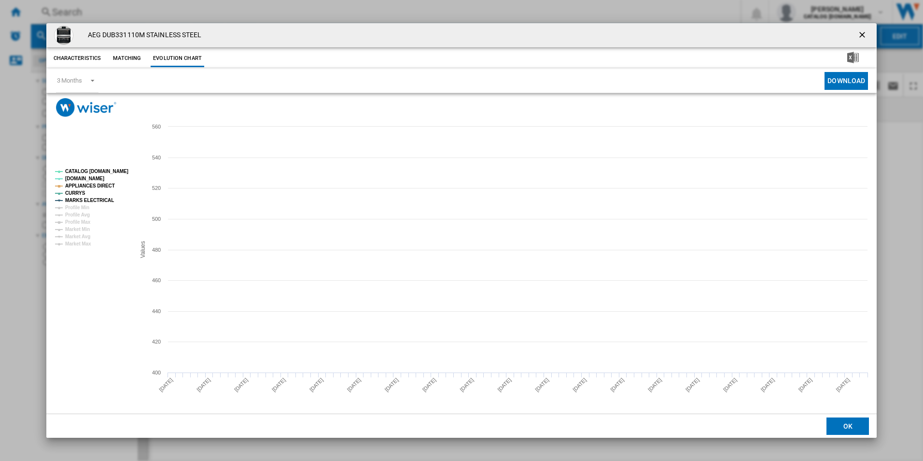
click at [116, 169] on tspan "CATALOG [DOMAIN_NAME]" at bounding box center [96, 171] width 63 height 5
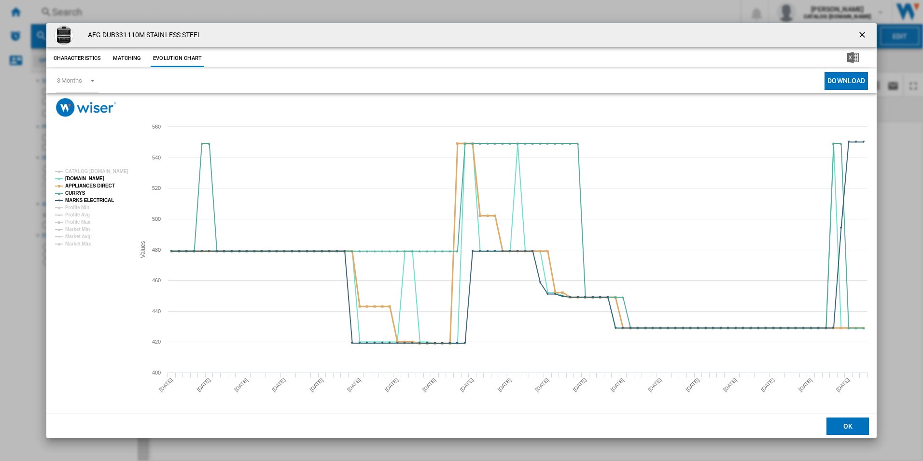
click at [105, 184] on tspan "APPLIANCES DIRECT" at bounding box center [90, 185] width 50 height 5
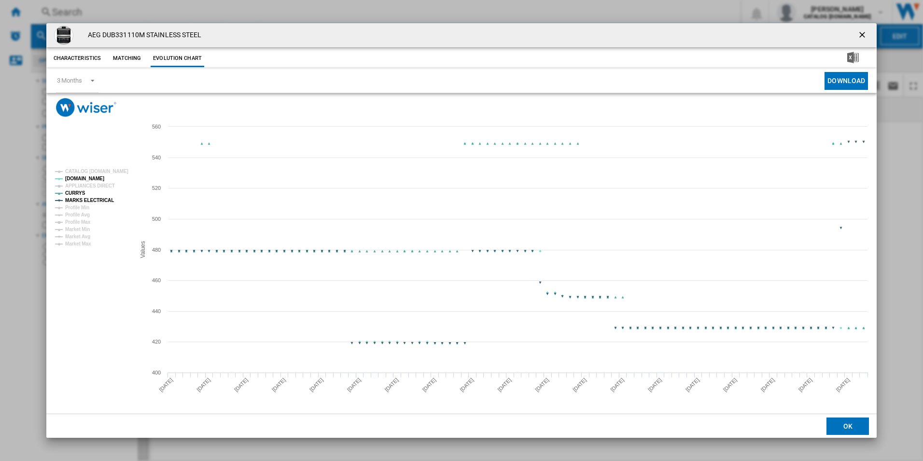
click at [104, 198] on tspan "MARKS ELECTRICAL" at bounding box center [89, 200] width 49 height 5
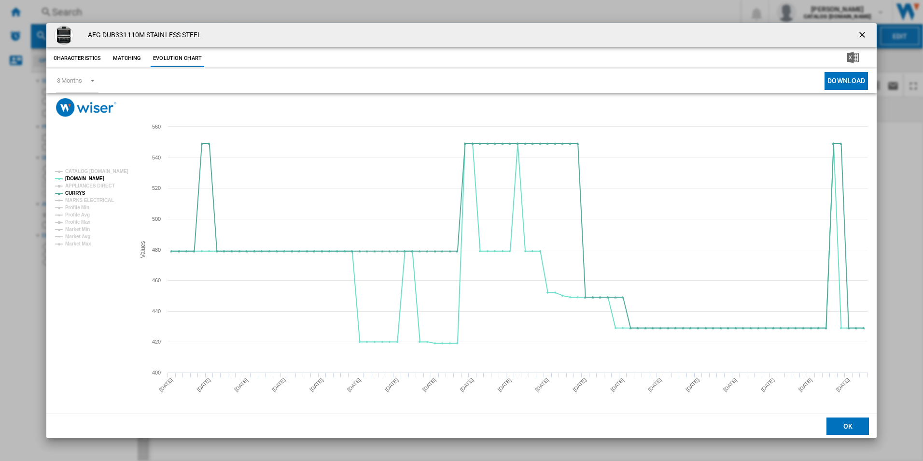
drag, startPoint x: 866, startPoint y: 30, endPoint x: 850, endPoint y: 34, distance: 16.4
click at [866, 30] on ng-md-icon "getI18NText('BUTTONS.CLOSE_DIALOG')" at bounding box center [864, 36] width 12 height 12
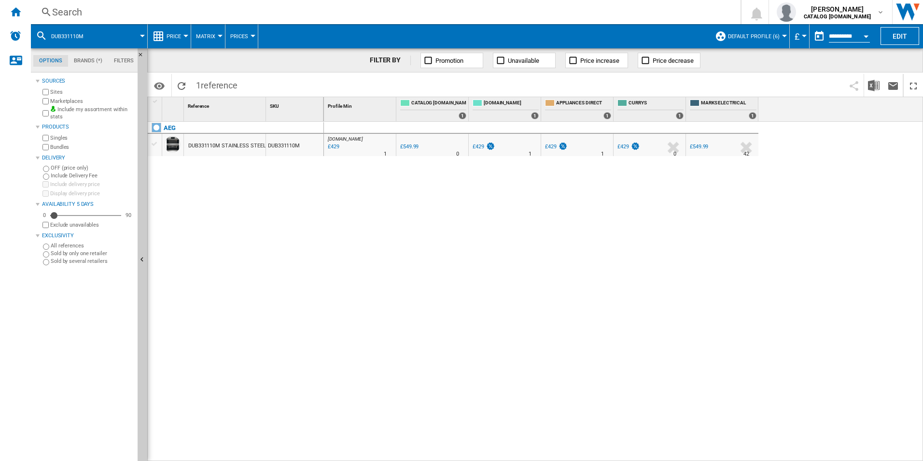
click at [662, 9] on div "Search" at bounding box center [384, 12] width 664 height 14
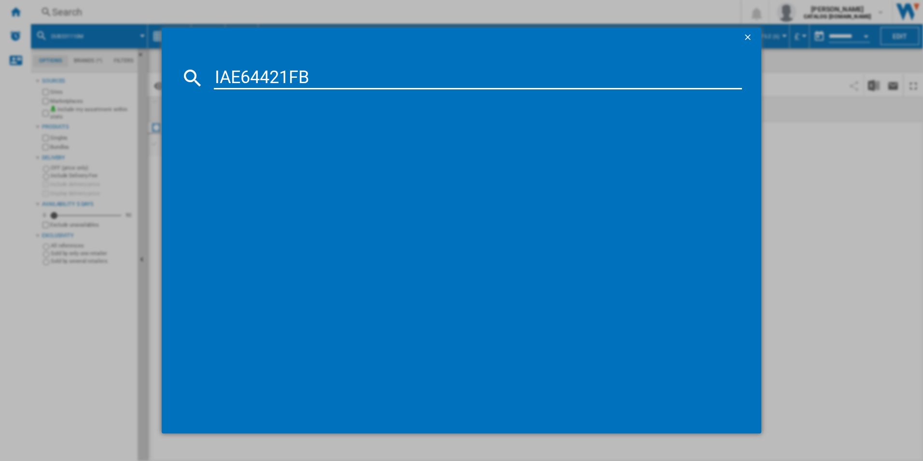
type input "IAE64421FB"
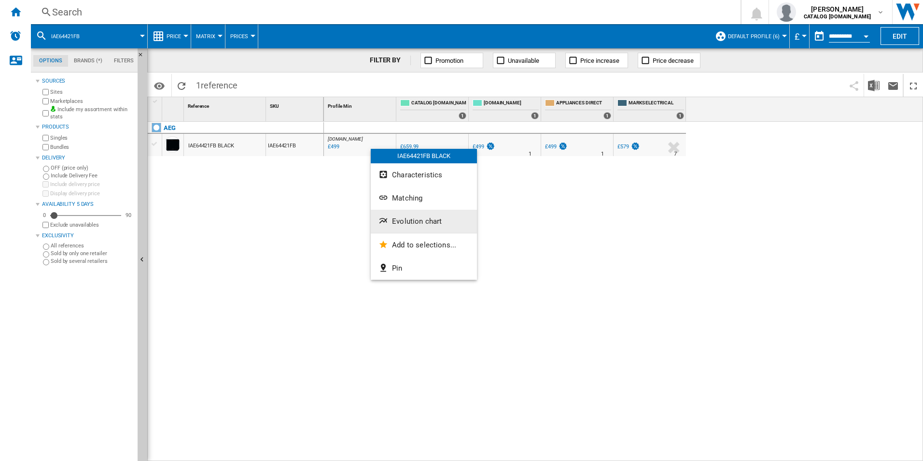
click at [415, 219] on span "Evolution chart" at bounding box center [417, 221] width 50 height 9
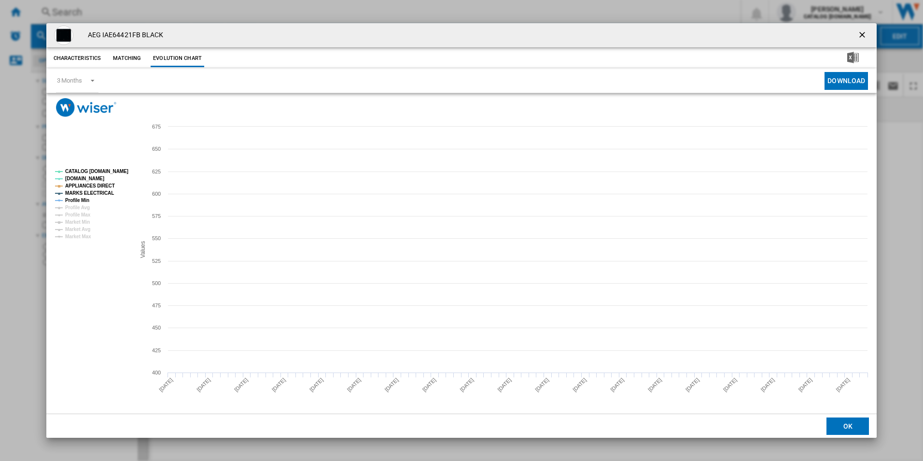
click at [115, 169] on tspan "CATALOG [DOMAIN_NAME]" at bounding box center [96, 171] width 63 height 5
click at [101, 187] on tspan "APPLIANCES DIRECT" at bounding box center [90, 185] width 50 height 5
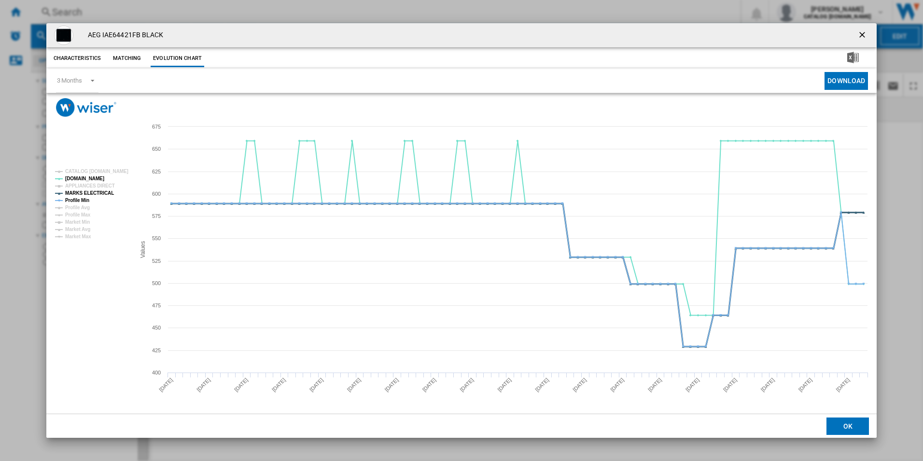
click at [100, 190] on tspan "MARKS ELECTRICAL" at bounding box center [89, 192] width 49 height 5
click at [91, 197] on rect "Product popup" at bounding box center [91, 204] width 80 height 78
click at [83, 205] on tspan "Profile Avg" at bounding box center [77, 207] width 25 height 5
click at [84, 199] on tspan "Profile Min" at bounding box center [77, 200] width 24 height 5
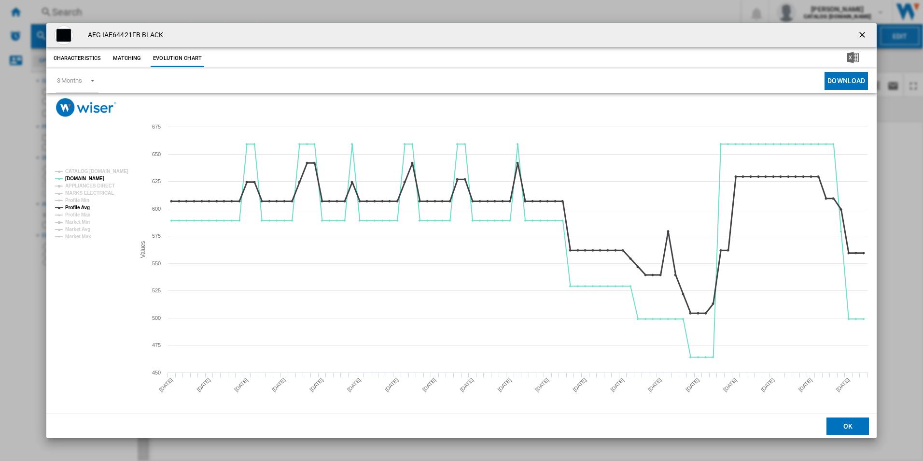
click at [85, 207] on tspan "Profile Avg" at bounding box center [77, 207] width 25 height 5
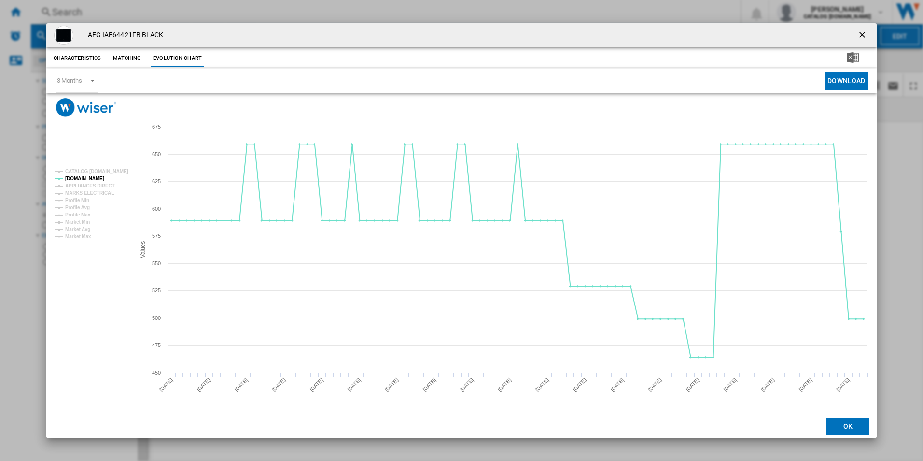
drag, startPoint x: 860, startPoint y: 30, endPoint x: 796, endPoint y: 25, distance: 64.5
click at [860, 30] on ng-md-icon "getI18NText('BUTTONS.CLOSE_DIALOG')" at bounding box center [864, 36] width 12 height 12
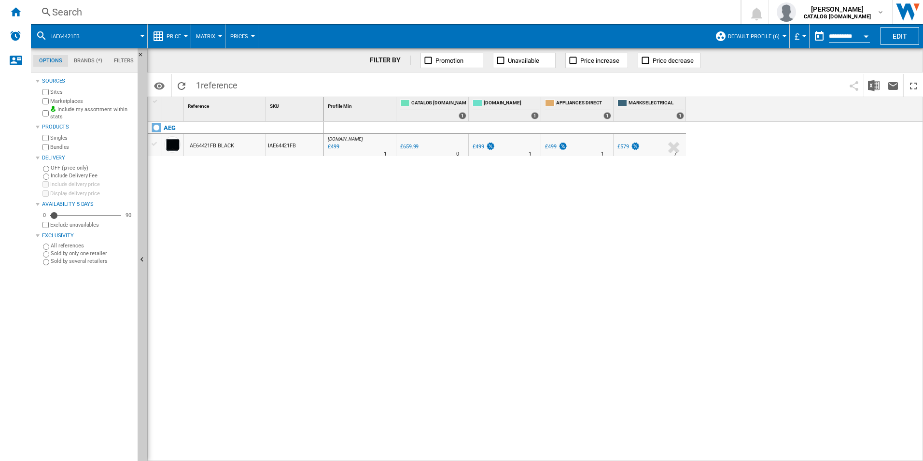
click at [629, 4] on div "Search Search 0 adam barber CATALOG ELECTROLUX.UK CATALOG ELECTROLUX.UK My sett…" at bounding box center [477, 12] width 893 height 24
click at [629, 11] on div "Search" at bounding box center [384, 12] width 664 height 14
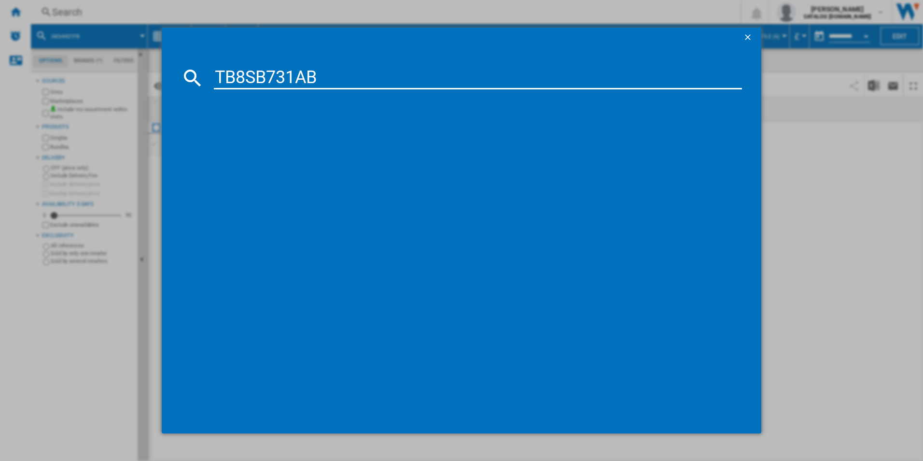
type input "TB8SB731AB"
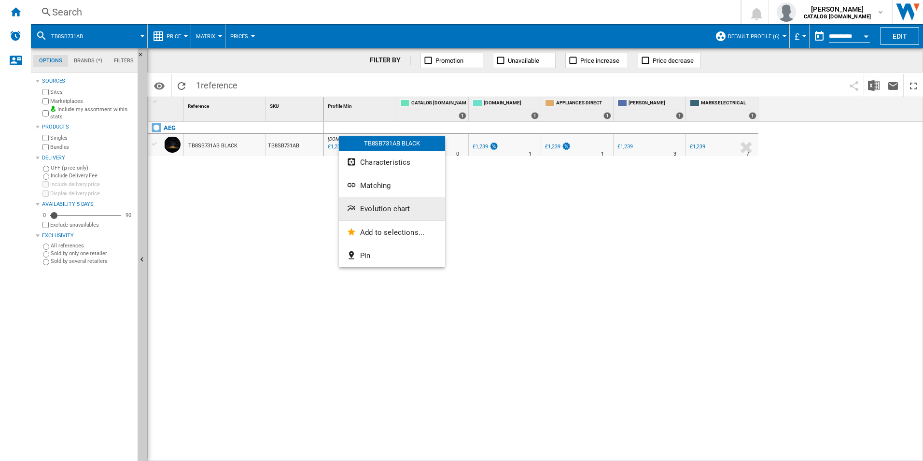
click at [397, 206] on span "Evolution chart" at bounding box center [385, 208] width 50 height 9
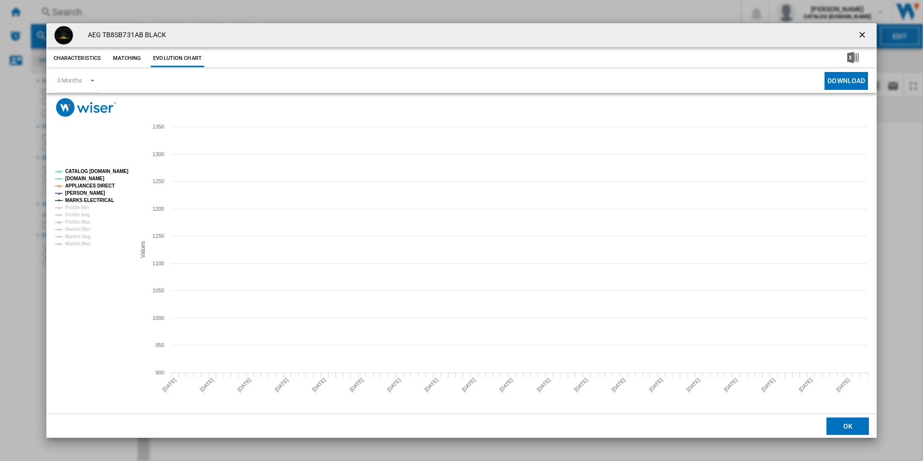
click at [107, 169] on tspan "CATALOG [DOMAIN_NAME]" at bounding box center [96, 171] width 63 height 5
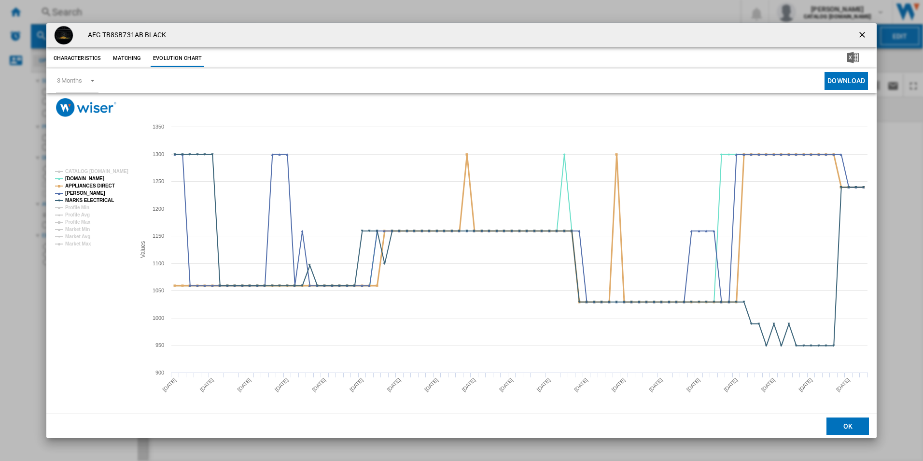
click at [105, 184] on tspan "APPLIANCES DIRECT" at bounding box center [90, 185] width 50 height 5
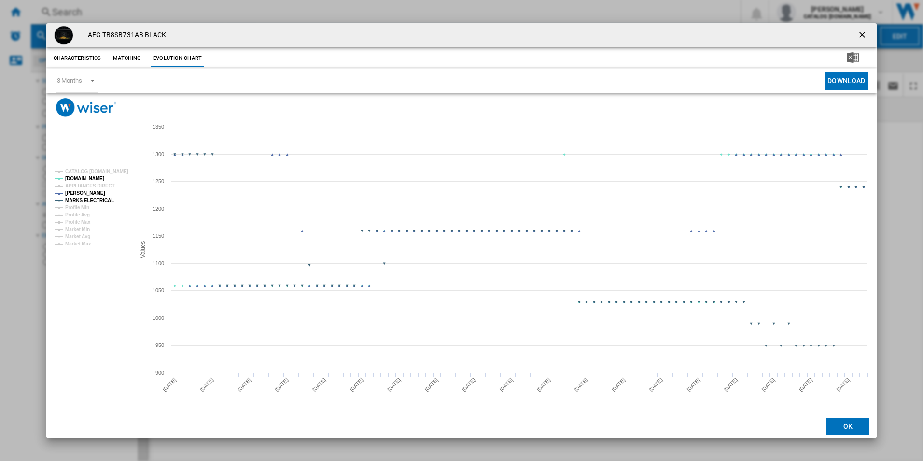
click at [103, 199] on tspan "MARKS ELECTRICAL" at bounding box center [89, 200] width 49 height 5
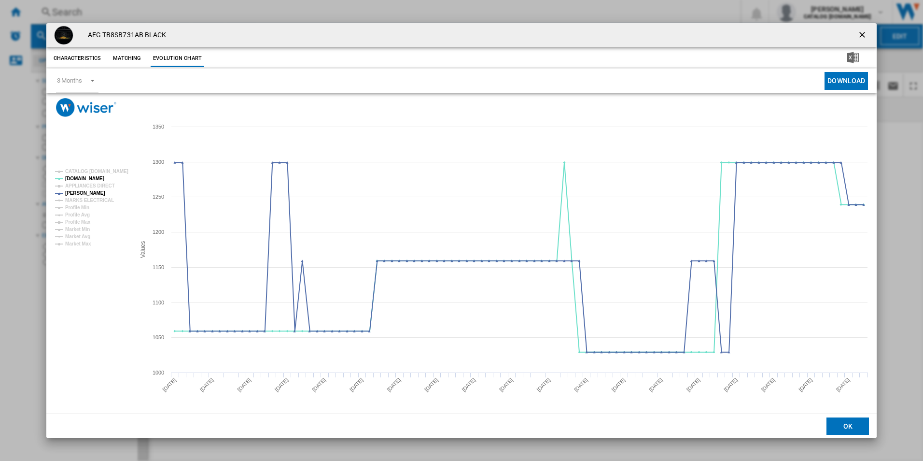
drag, startPoint x: 865, startPoint y: 33, endPoint x: 789, endPoint y: 37, distance: 76.9
click at [865, 33] on ng-md-icon "getI18NText('BUTTONS.CLOSE_DIALOG')" at bounding box center [864, 36] width 12 height 12
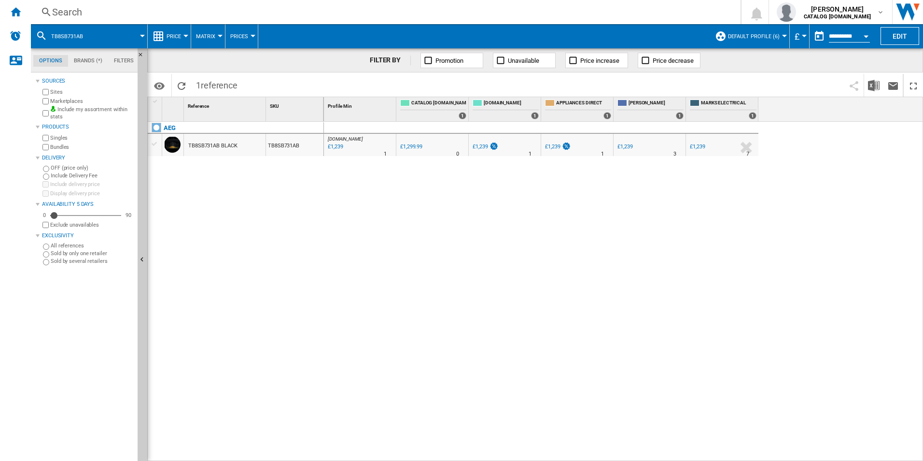
click at [619, 12] on div "Search" at bounding box center [384, 12] width 664 height 14
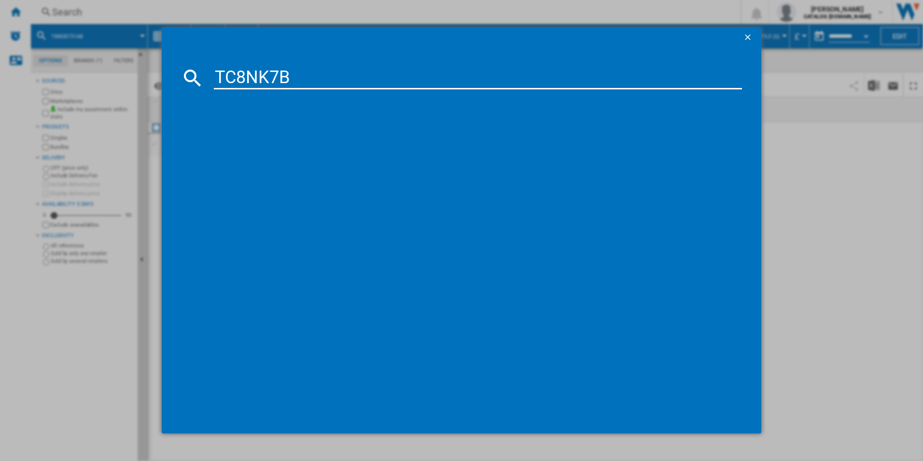
type input "TC8NK7B"
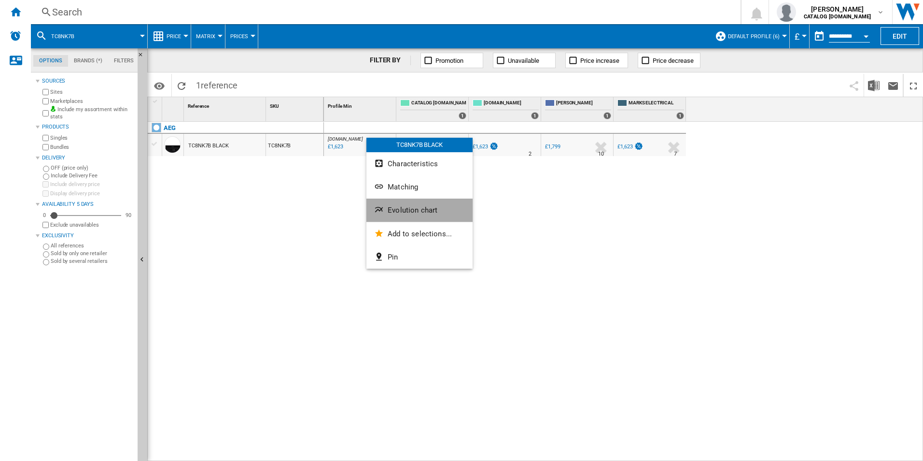
click at [402, 209] on span "Evolution chart" at bounding box center [413, 210] width 50 height 9
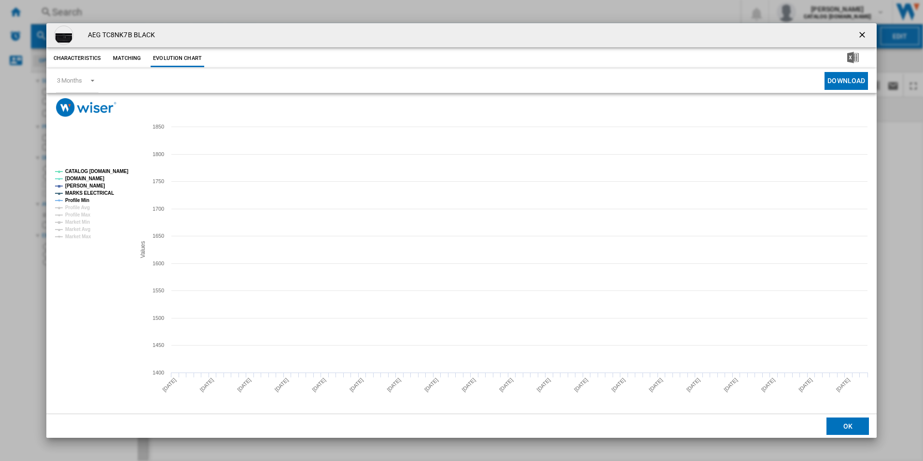
drag, startPoint x: 115, startPoint y: 169, endPoint x: 101, endPoint y: 203, distance: 37.3
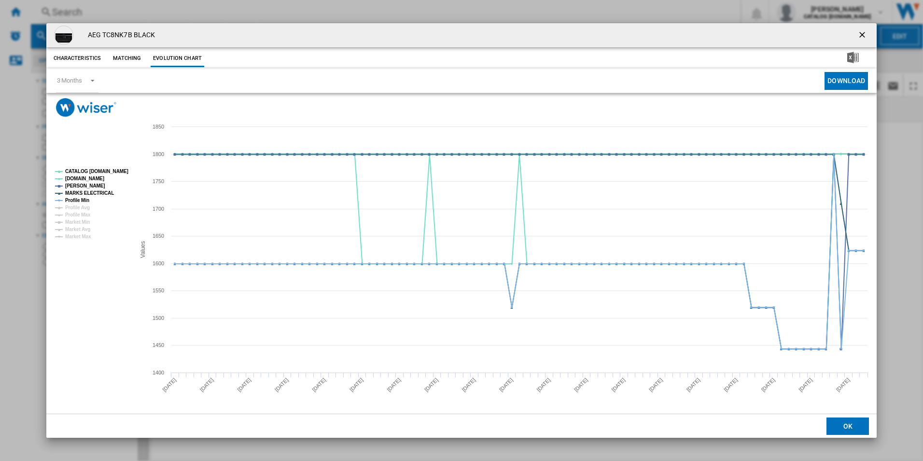
click at [115, 169] on tspan "CATALOG [DOMAIN_NAME]" at bounding box center [96, 171] width 63 height 5
click at [96, 192] on tspan "MARKS ELECTRICAL" at bounding box center [89, 192] width 49 height 5
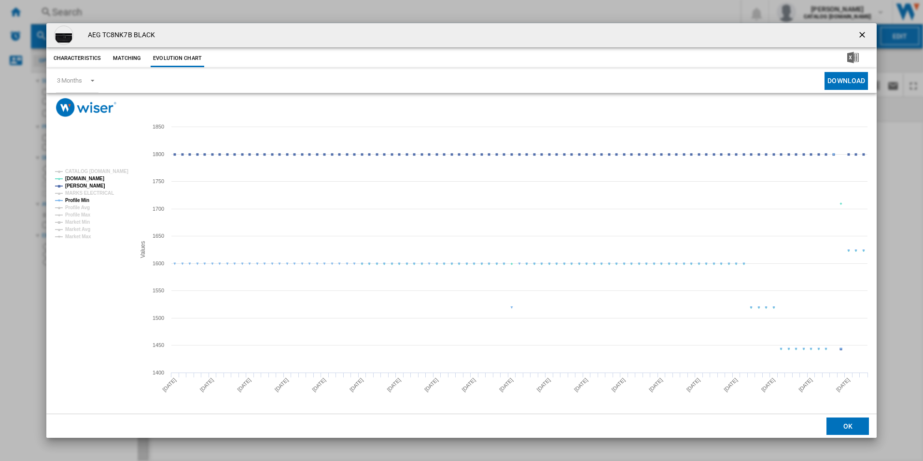
click at [82, 199] on tspan "Profile Min" at bounding box center [77, 200] width 24 height 5
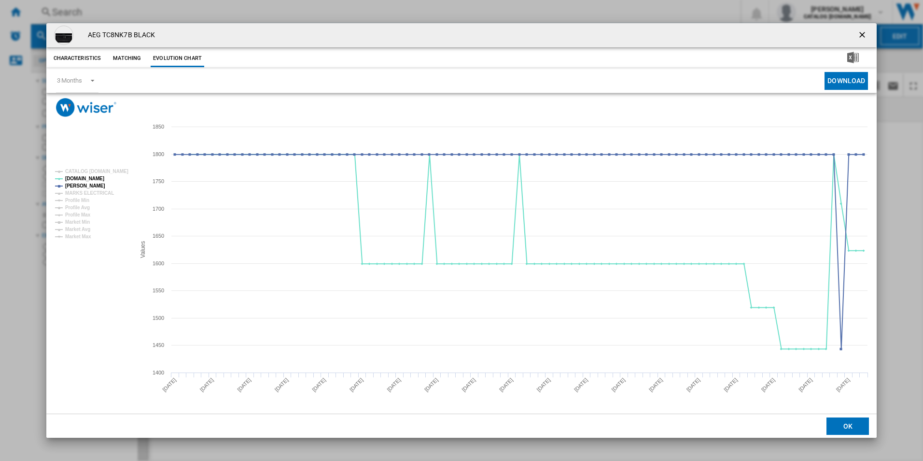
drag, startPoint x: 863, startPoint y: 37, endPoint x: 734, endPoint y: 51, distance: 129.7
click at [863, 37] on ng-md-icon "getI18NText('BUTTONS.CLOSE_DIALOG')" at bounding box center [864, 36] width 12 height 12
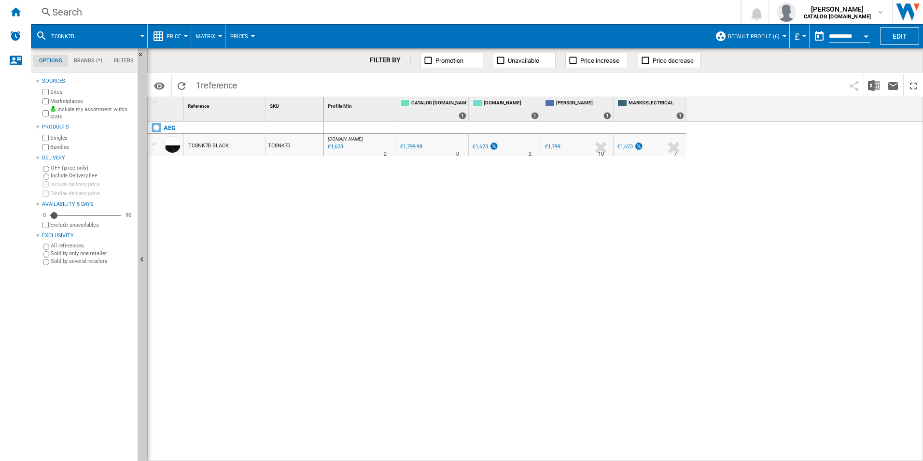
click at [600, 12] on div "Search" at bounding box center [384, 12] width 664 height 14
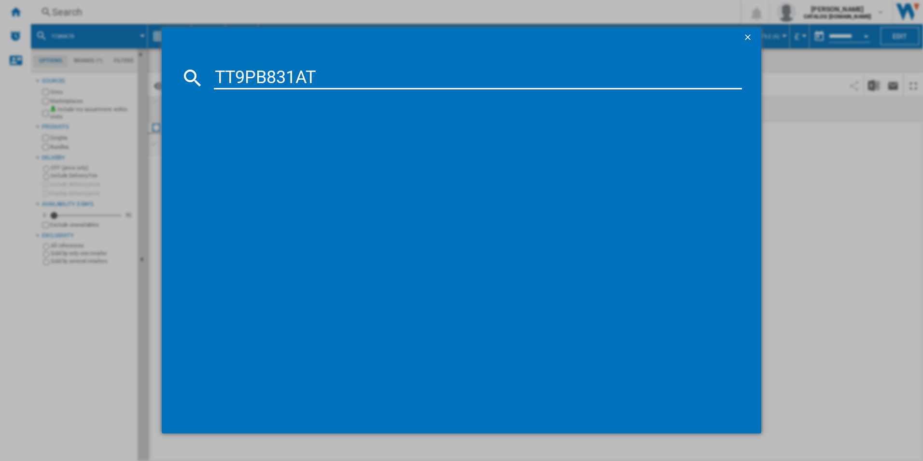
type input "TT9PB831AT"
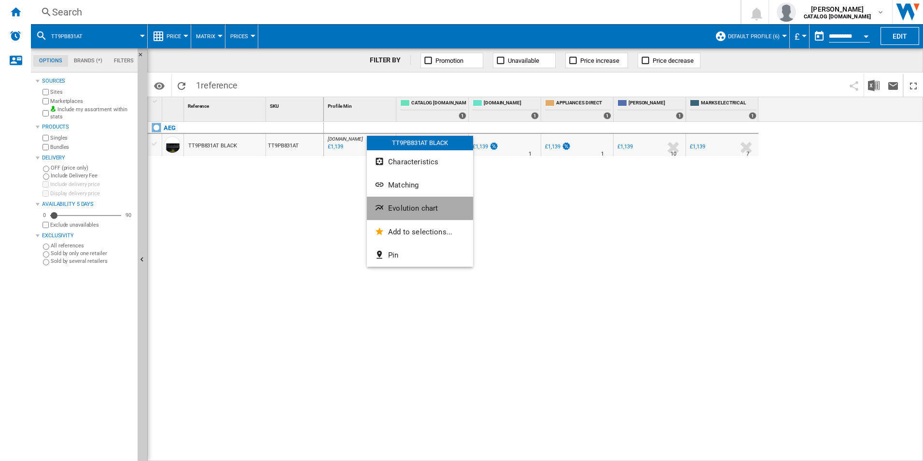
click at [388, 206] on button "Evolution chart" at bounding box center [420, 208] width 106 height 23
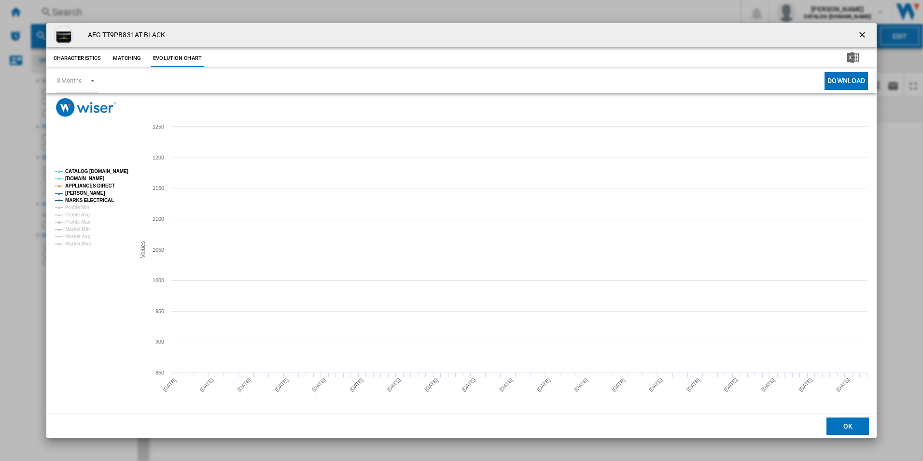
click at [112, 169] on tspan "CATALOG [DOMAIN_NAME]" at bounding box center [96, 171] width 63 height 5
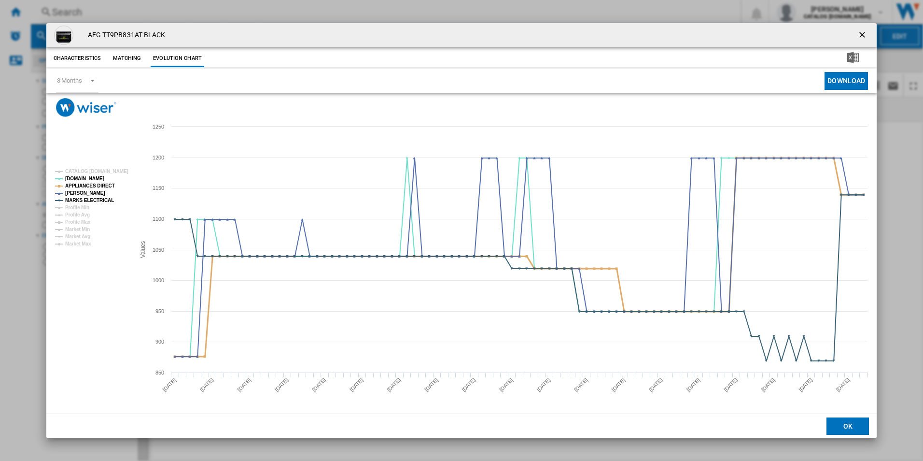
click at [107, 187] on tspan "APPLIANCES DIRECT" at bounding box center [90, 185] width 50 height 5
click at [106, 196] on rect "Product popup" at bounding box center [91, 207] width 80 height 85
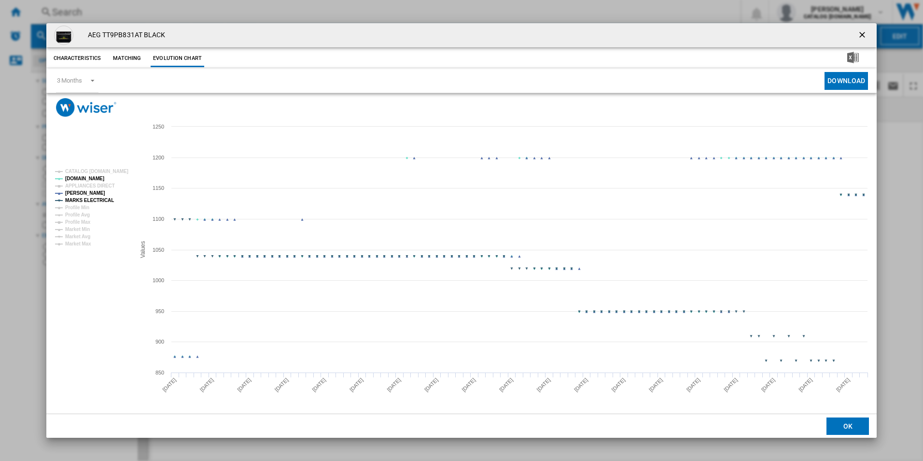
click at [103, 201] on tspan "MARKS ELECTRICAL" at bounding box center [89, 200] width 49 height 5
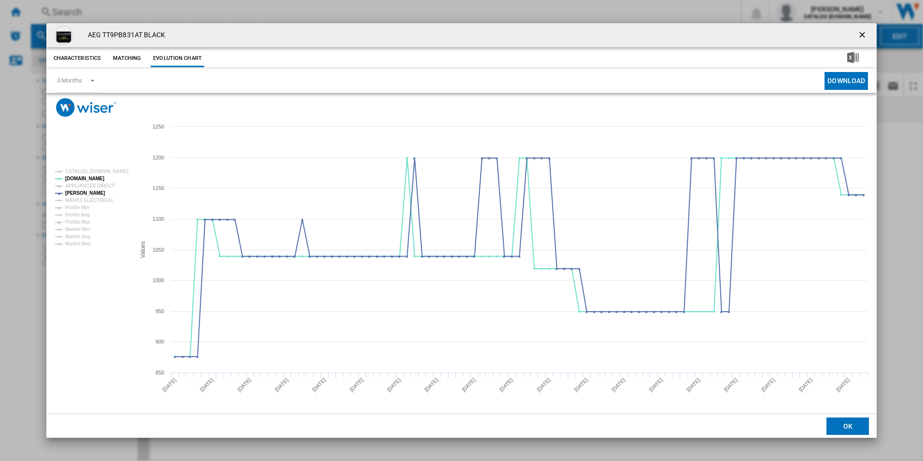
click at [865, 31] on ng-md-icon "getI18NText('BUTTONS.CLOSE_DIALOG')" at bounding box center [864, 36] width 12 height 12
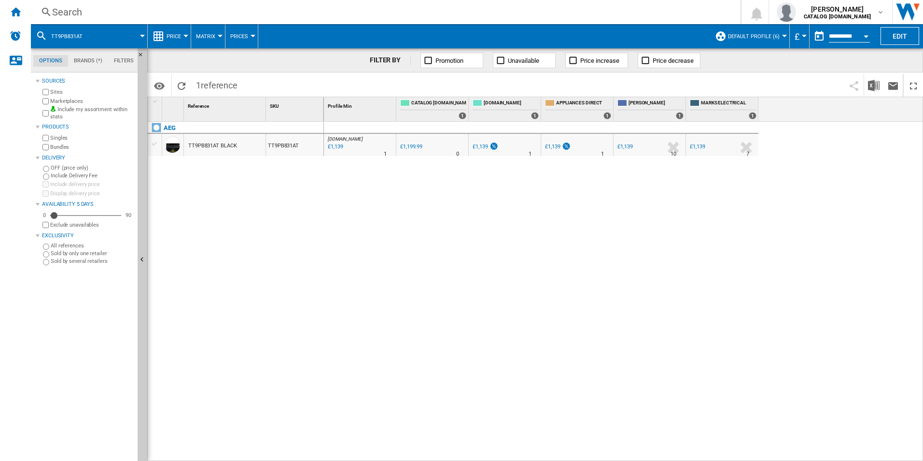
click at [688, 16] on div "Search" at bounding box center [384, 12] width 664 height 14
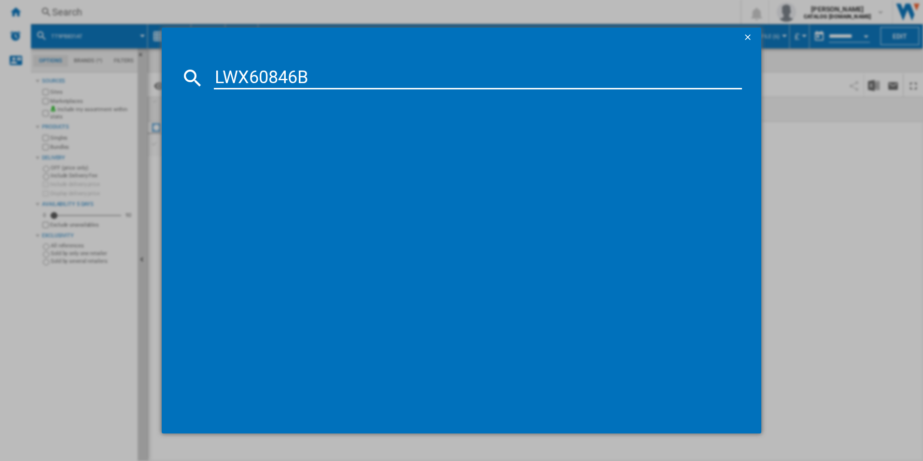
type input "LWX60846B"
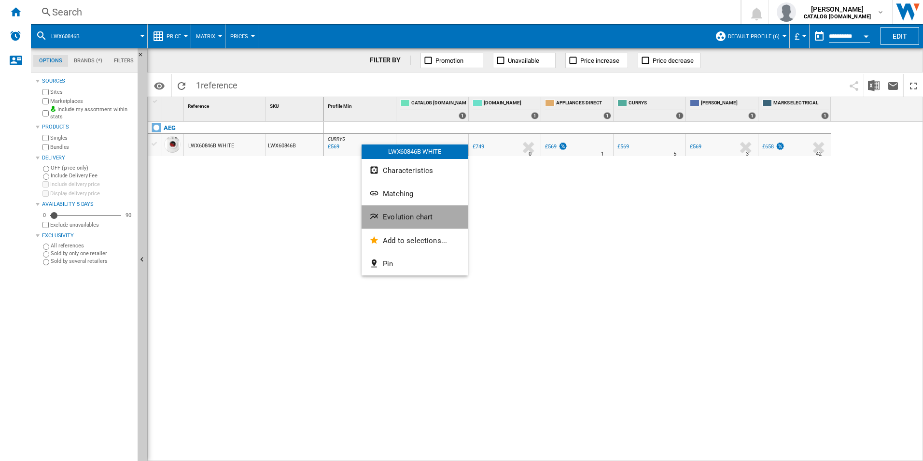
click at [389, 217] on span "Evolution chart" at bounding box center [408, 217] width 50 height 9
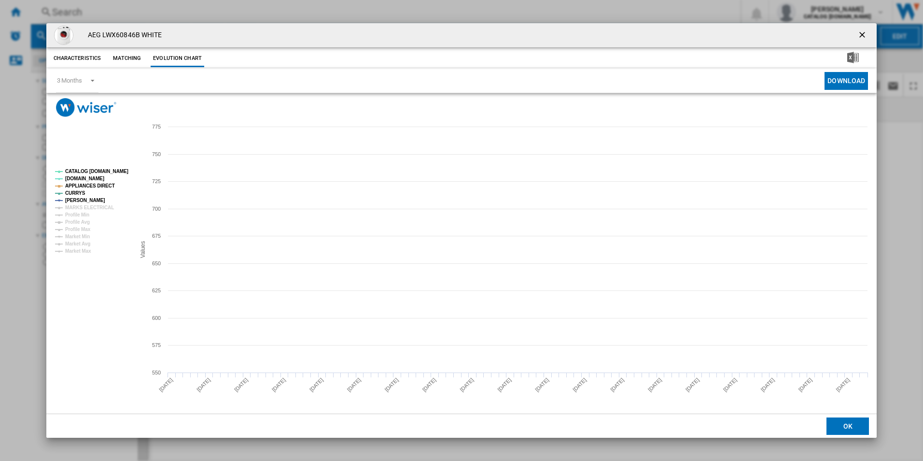
click at [115, 170] on tspan "CATALOG [DOMAIN_NAME]" at bounding box center [96, 171] width 63 height 5
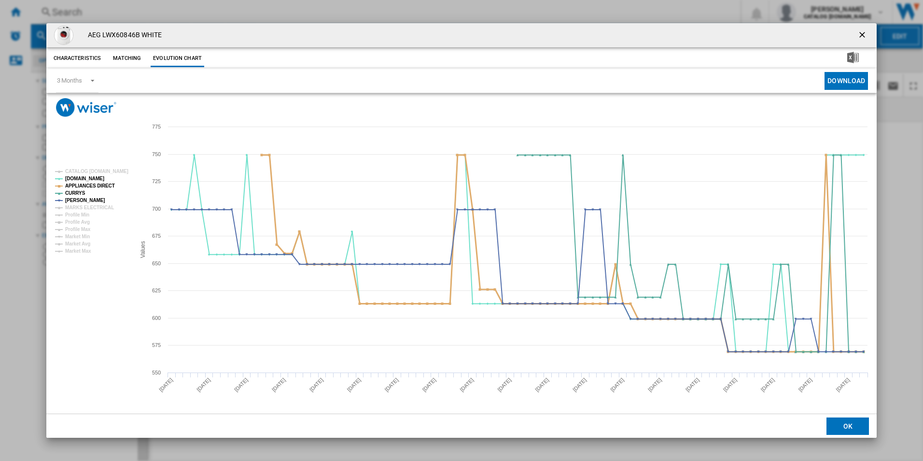
click at [97, 188] on tspan "APPLIANCES DIRECT" at bounding box center [90, 185] width 50 height 5
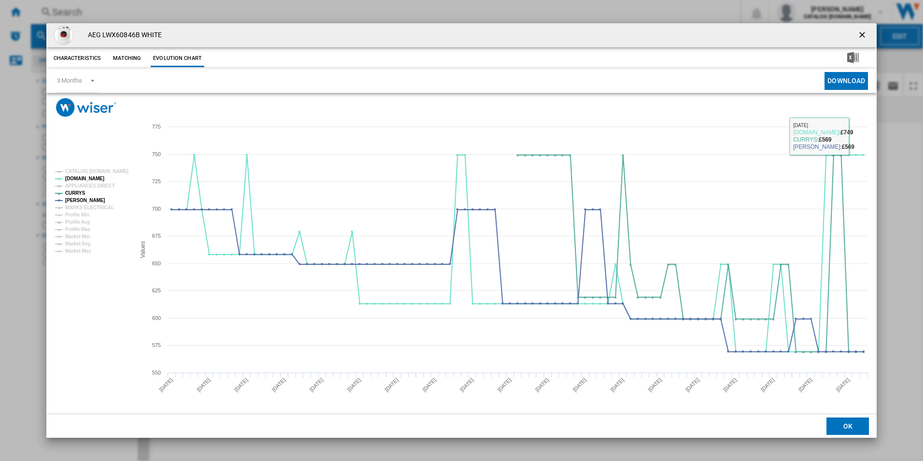
click at [863, 38] on ng-md-icon "getI18NText('BUTTONS.CLOSE_DIALOG')" at bounding box center [864, 36] width 12 height 12
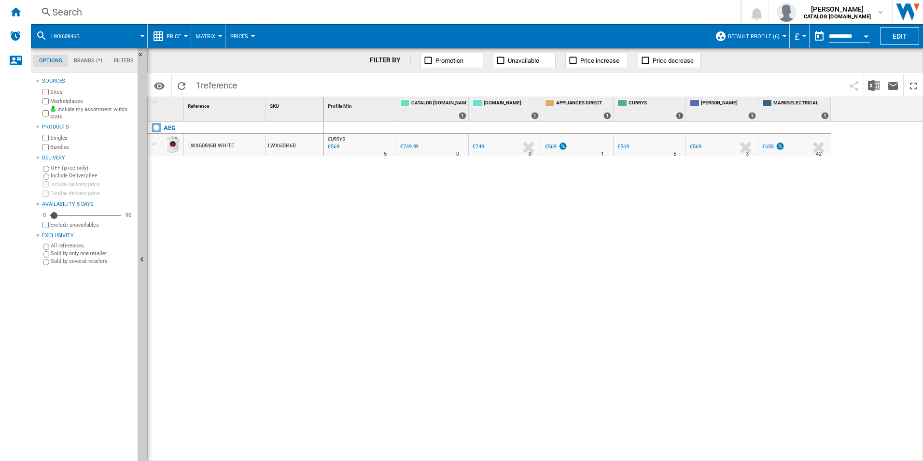
click at [652, 5] on div "Search" at bounding box center [384, 12] width 664 height 14
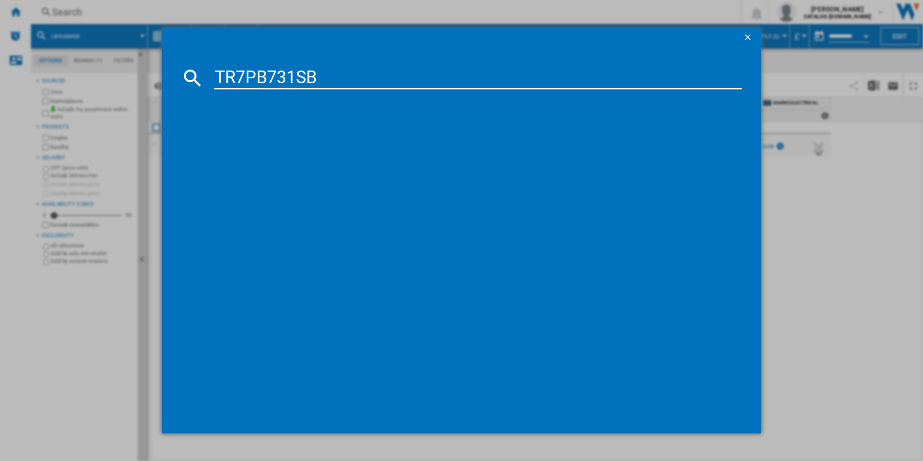
type input "TR7PB731SB"
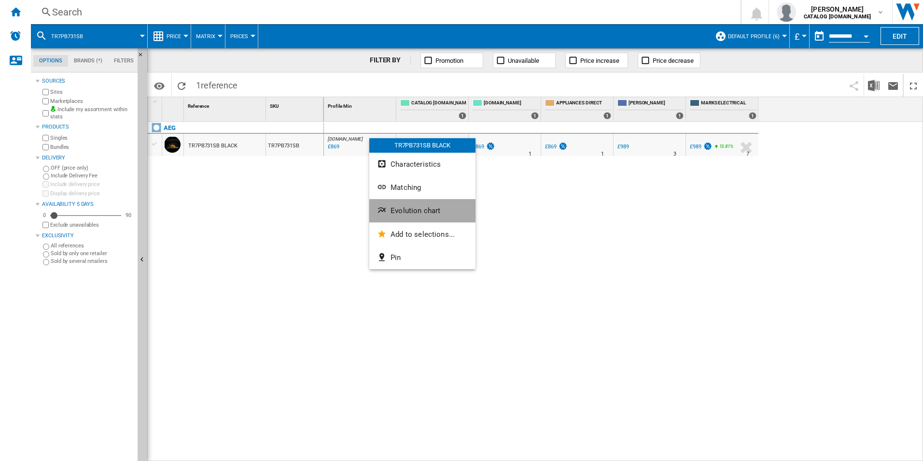
click at [411, 211] on span "Evolution chart" at bounding box center [416, 210] width 50 height 9
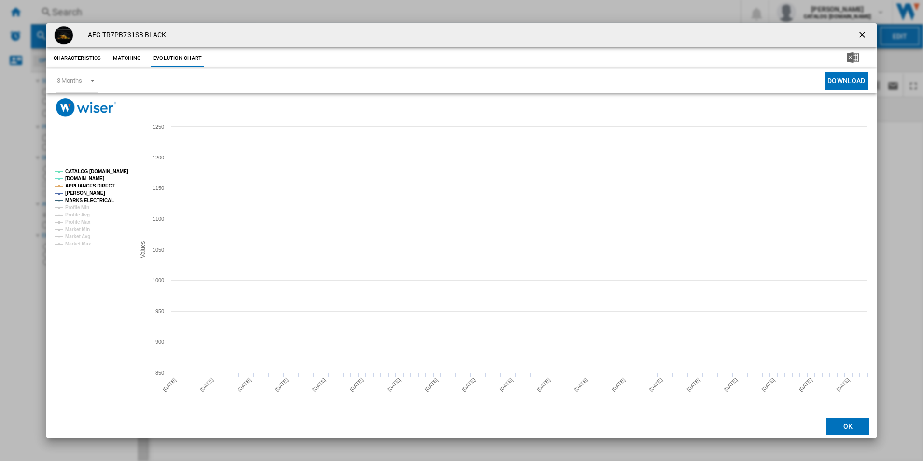
click at [108, 171] on tspan "CATALOG [DOMAIN_NAME]" at bounding box center [96, 171] width 63 height 5
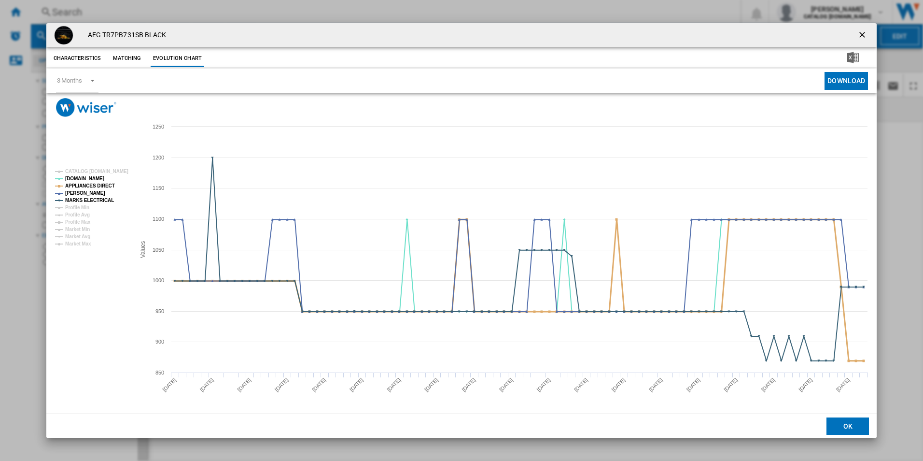
click at [108, 183] on tspan "APPLIANCES DIRECT" at bounding box center [90, 185] width 50 height 5
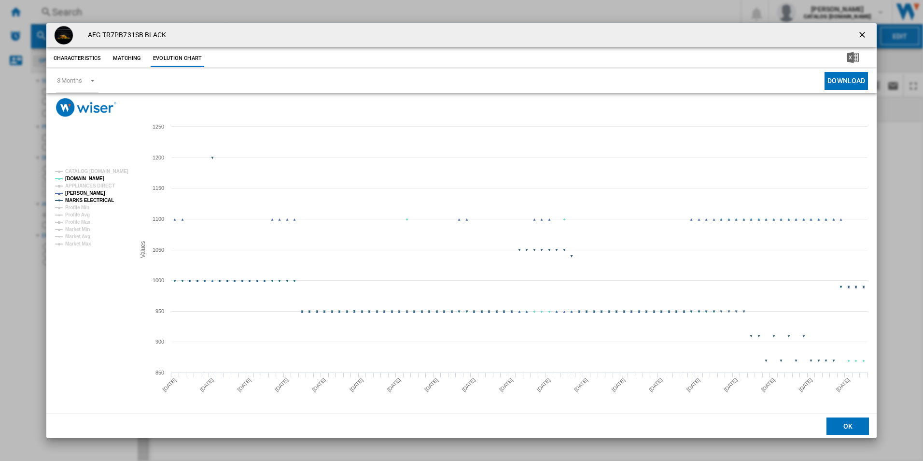
click at [103, 199] on tspan "MARKS ELECTRICAL" at bounding box center [89, 200] width 49 height 5
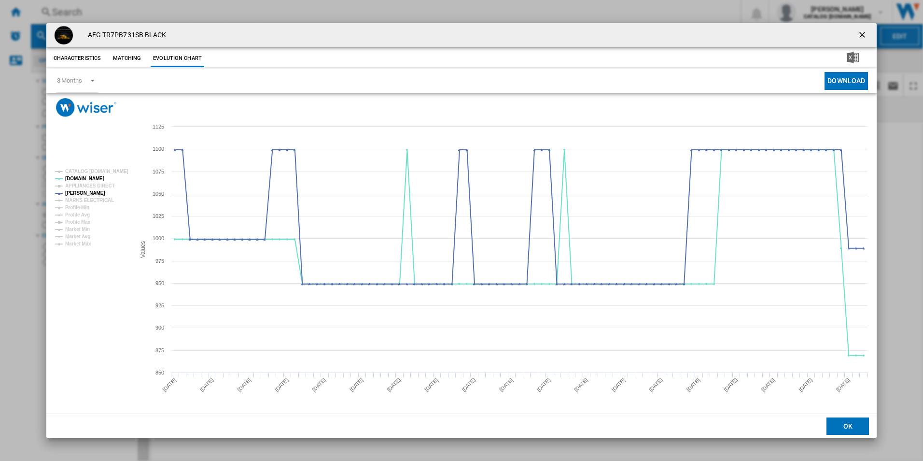
click at [863, 32] on ng-md-icon "getI18NText('BUTTONS.CLOSE_DIALOG')" at bounding box center [864, 36] width 12 height 12
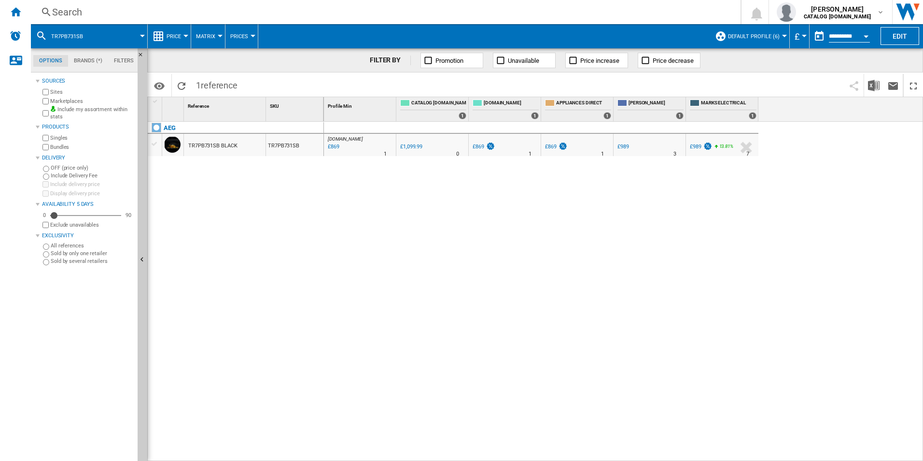
click at [687, 11] on div "Search" at bounding box center [384, 12] width 664 height 14
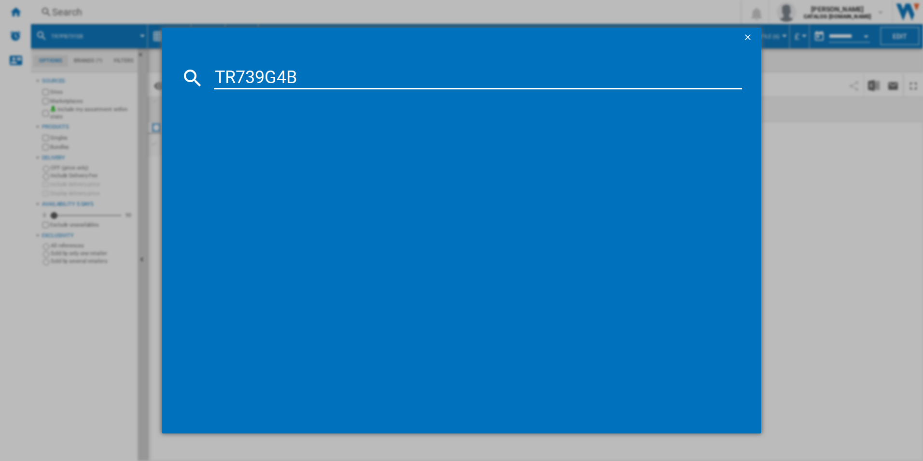
type input "TR739G4B"
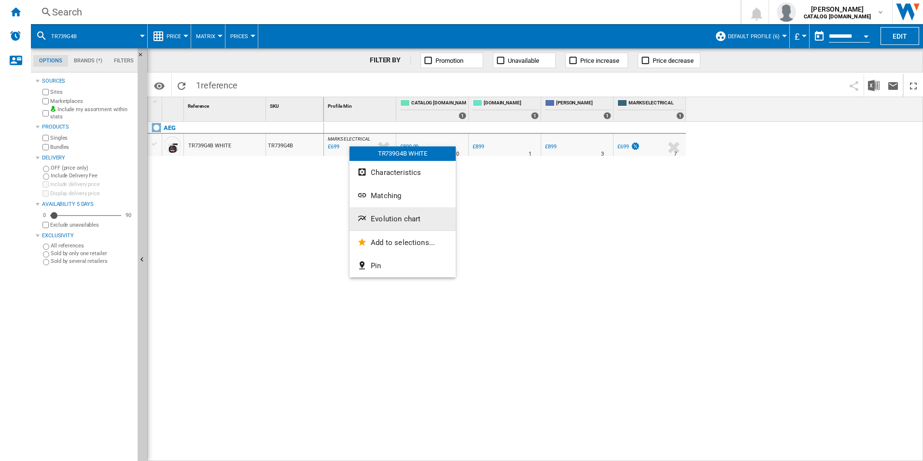
click at [383, 209] on button "Evolution chart" at bounding box center [403, 218] width 106 height 23
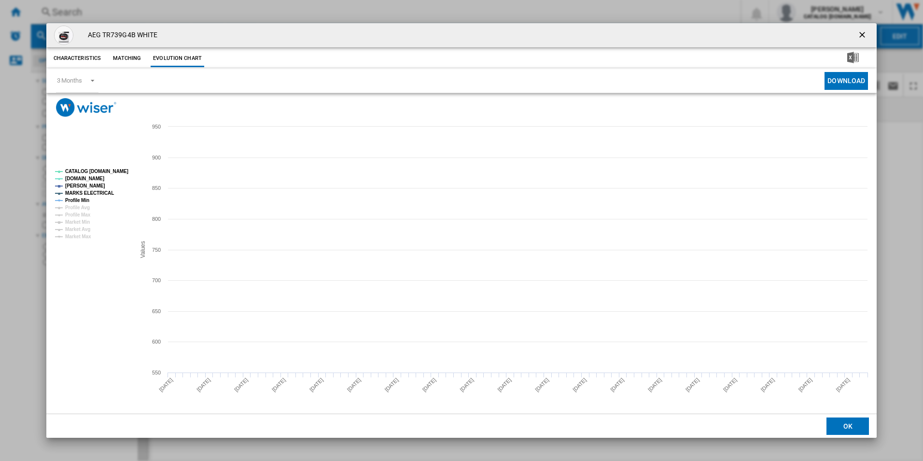
click at [114, 170] on tspan "CATALOG [DOMAIN_NAME]" at bounding box center [96, 171] width 63 height 5
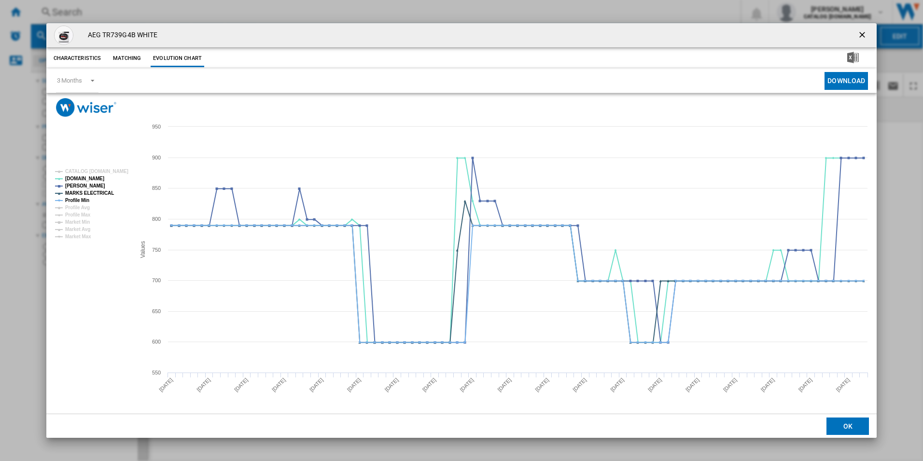
click at [98, 188] on rect "Product popup" at bounding box center [91, 204] width 80 height 78
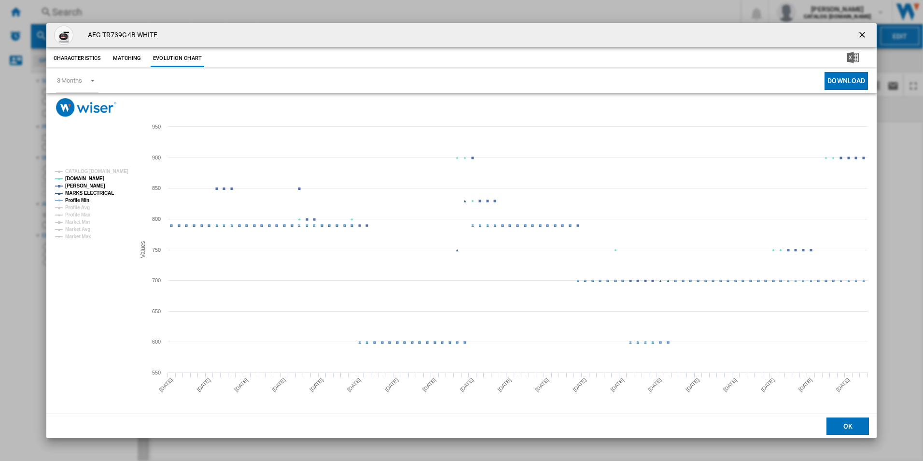
click at [83, 198] on tspan "Profile Min" at bounding box center [77, 200] width 24 height 5
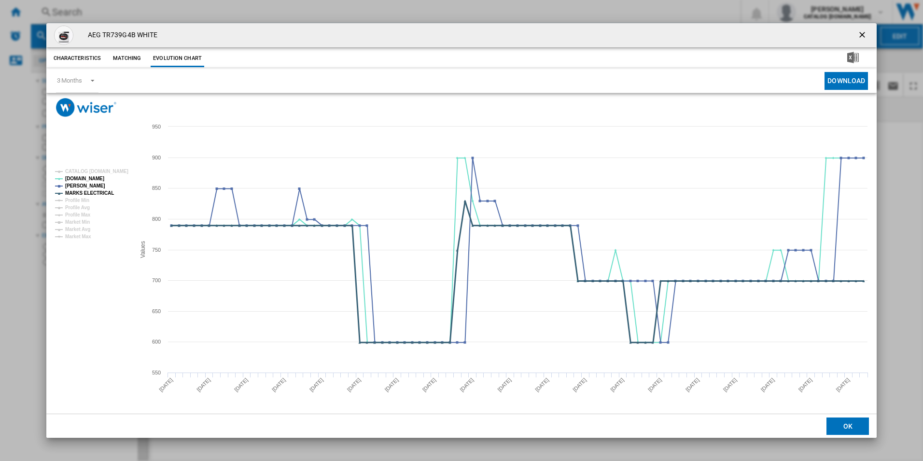
click at [93, 192] on tspan "MARKS ELECTRICAL" at bounding box center [89, 192] width 49 height 5
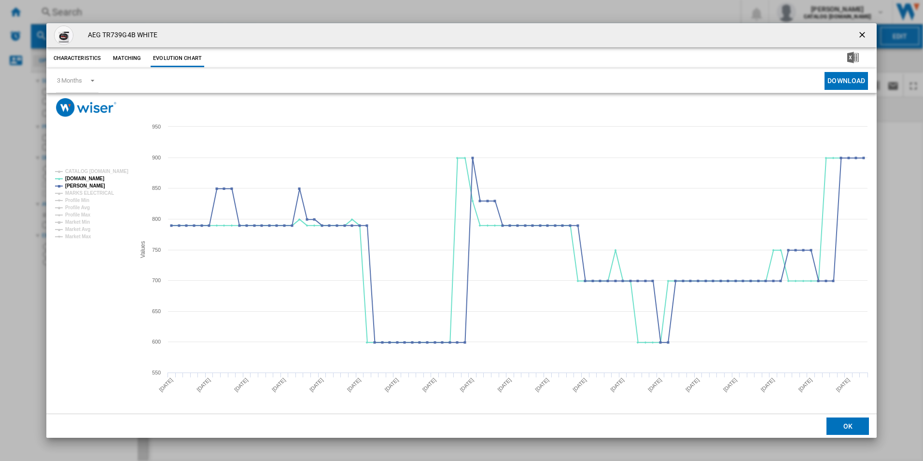
drag, startPoint x: 863, startPoint y: 36, endPoint x: 898, endPoint y: 46, distance: 36.6
click at [863, 36] on ng-md-icon "getI18NText('BUTTONS.CLOSE_DIALOG')" at bounding box center [864, 36] width 12 height 12
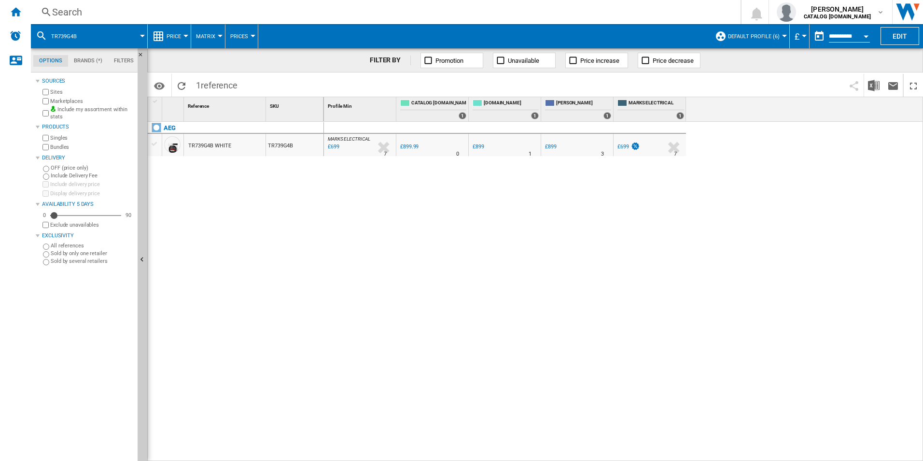
click at [604, 5] on div "Search" at bounding box center [384, 12] width 664 height 14
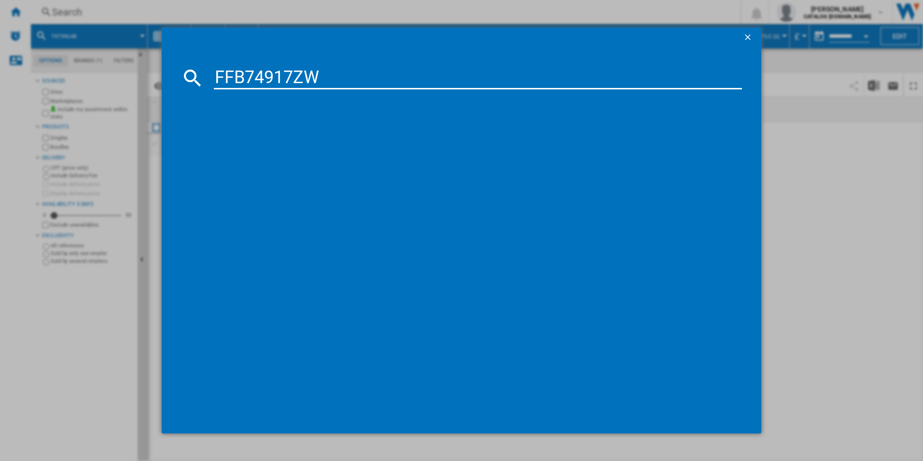
type input "FFB74917ZW"
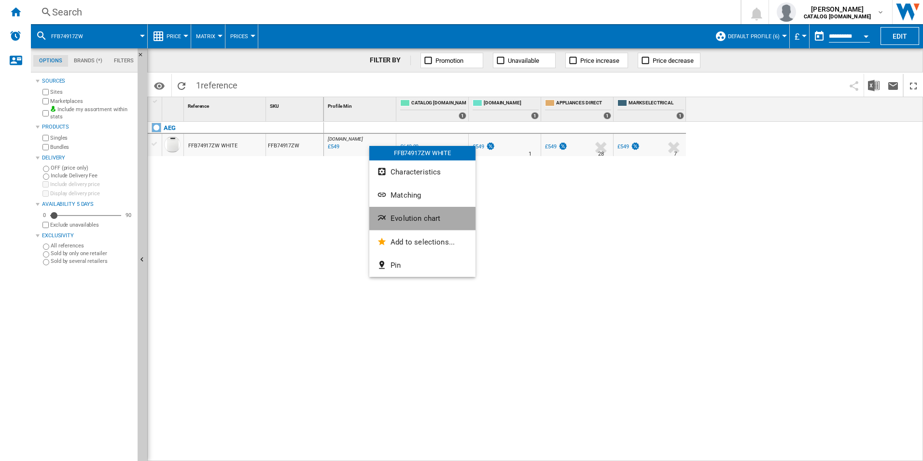
click at [401, 221] on span "Evolution chart" at bounding box center [416, 218] width 50 height 9
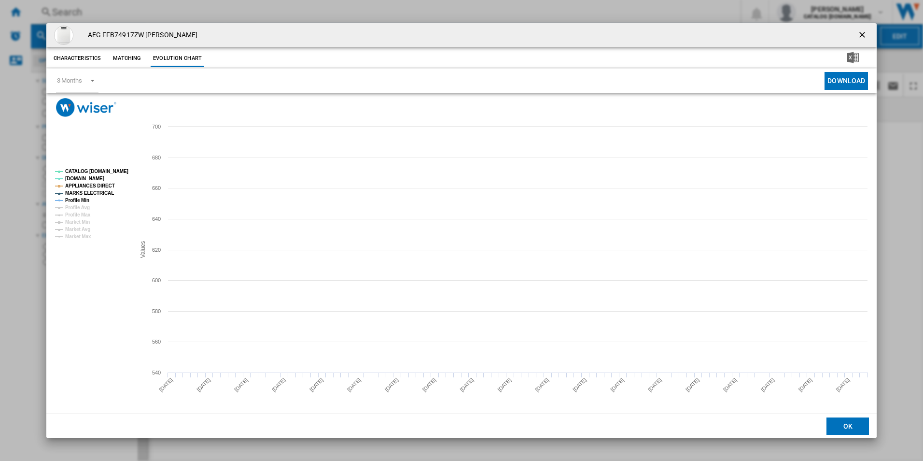
click at [109, 171] on tspan "CATALOG [DOMAIN_NAME]" at bounding box center [96, 171] width 63 height 5
click at [101, 186] on tspan "APPLIANCES DIRECT" at bounding box center [90, 185] width 50 height 5
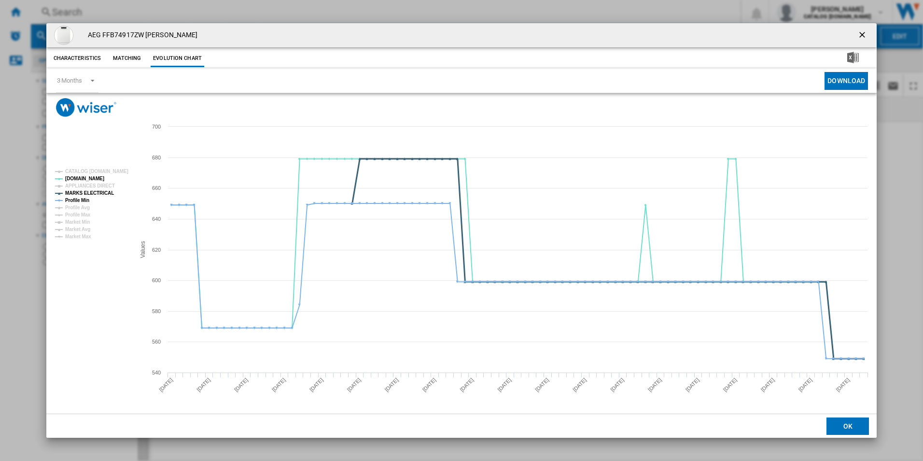
click at [99, 192] on tspan "MARKS ELECTRICAL" at bounding box center [89, 192] width 49 height 5
click at [83, 199] on tspan "Profile Min" at bounding box center [77, 200] width 24 height 5
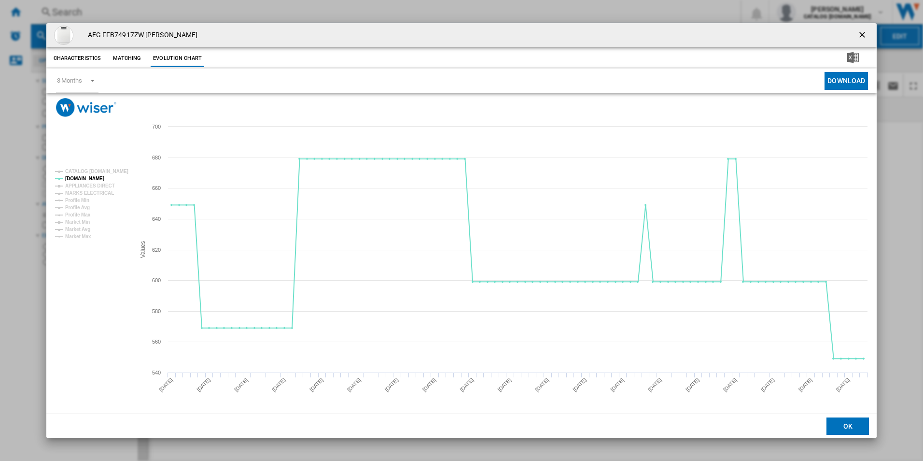
click at [864, 34] on ng-md-icon "getI18NText('BUTTONS.CLOSE_DIALOG')" at bounding box center [864, 36] width 12 height 12
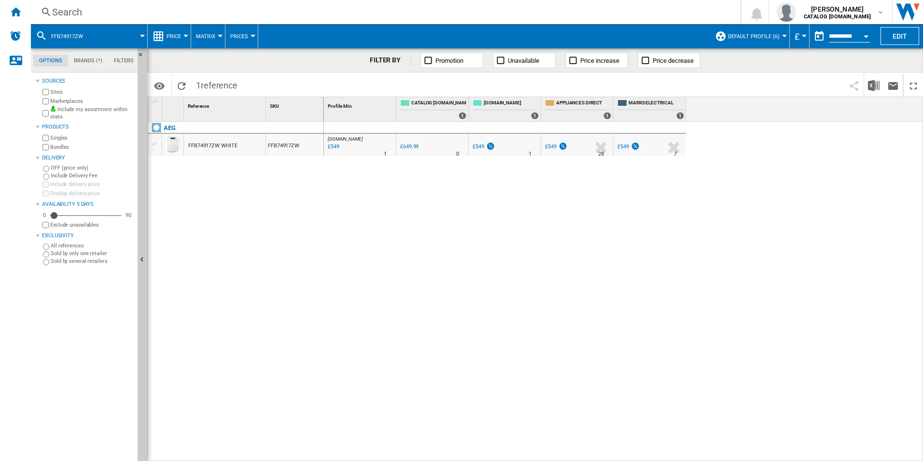
click at [580, 13] on div "Search" at bounding box center [384, 12] width 664 height 14
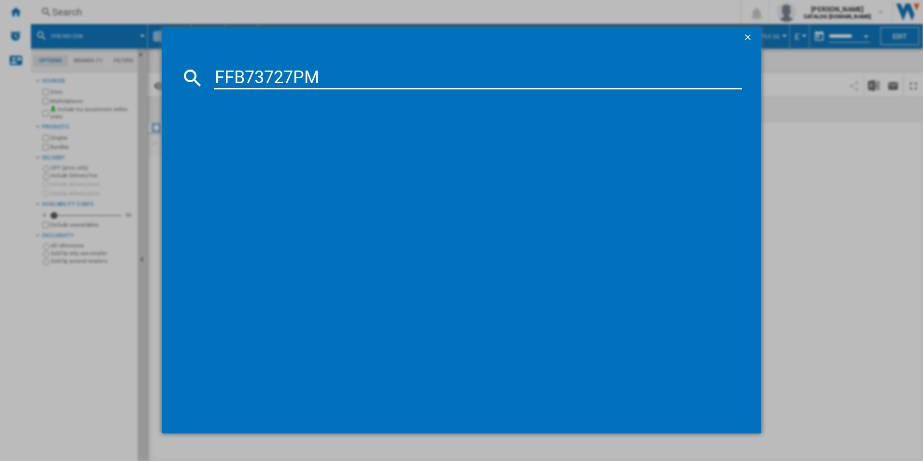
type input "FFB73727PM"
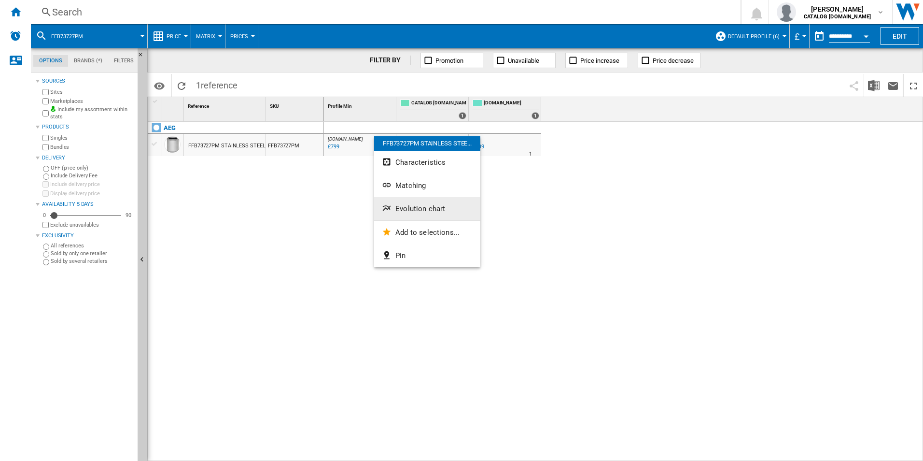
click at [401, 204] on span "Evolution chart" at bounding box center [421, 208] width 50 height 9
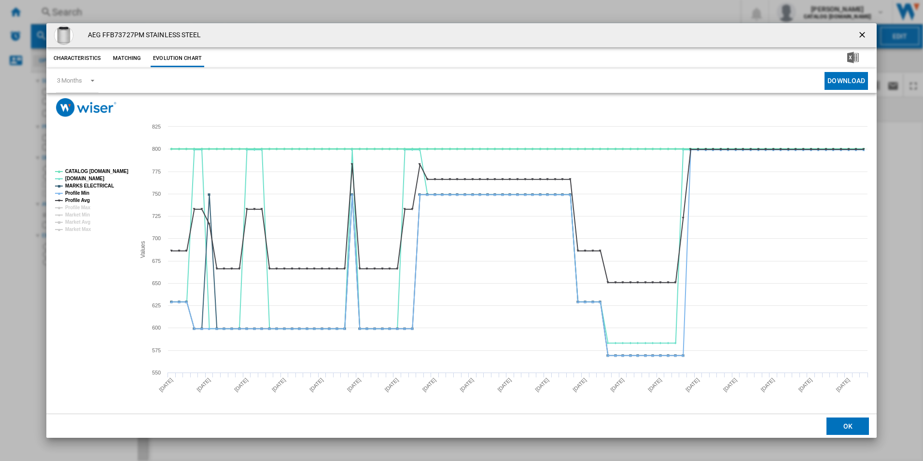
click at [116, 171] on tspan "CATALOG [DOMAIN_NAME]" at bounding box center [96, 171] width 63 height 5
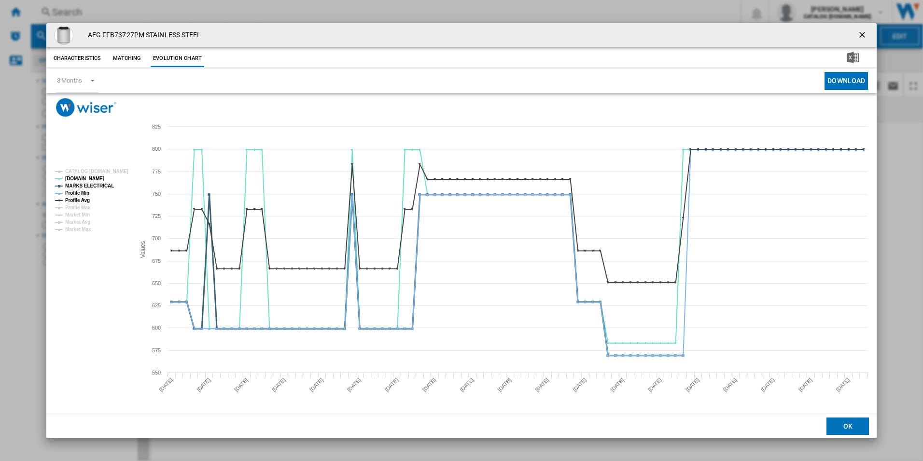
click at [100, 186] on tspan "MARKS ELECTRICAL" at bounding box center [89, 185] width 49 height 5
click at [85, 194] on tspan "Profile Min" at bounding box center [77, 192] width 24 height 5
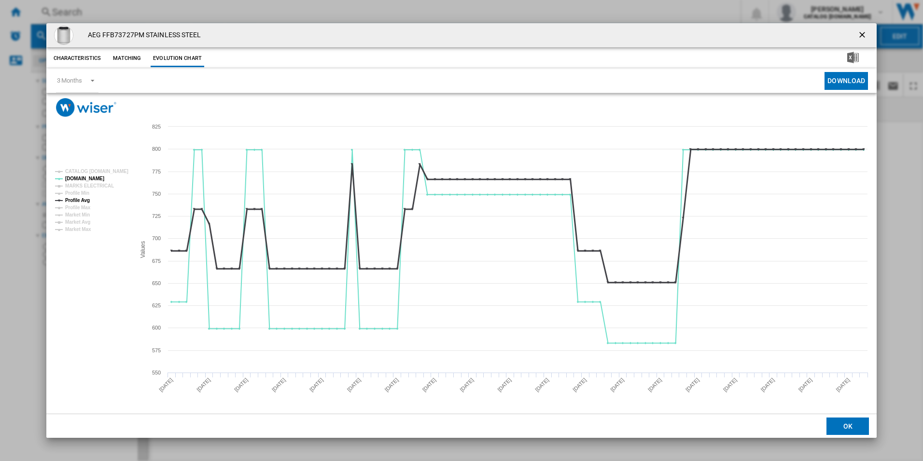
drag, startPoint x: 85, startPoint y: 199, endPoint x: 111, endPoint y: 203, distance: 26.4
click at [85, 199] on tspan "Profile Avg" at bounding box center [77, 200] width 25 height 5
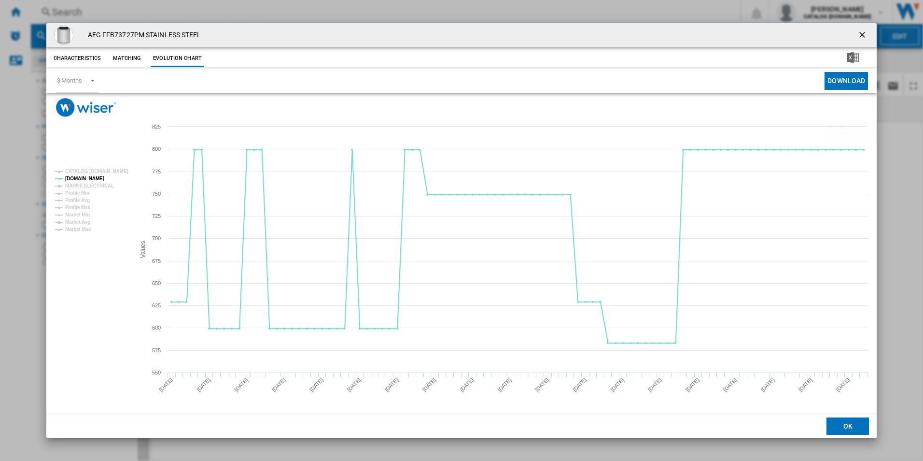
drag, startPoint x: 861, startPoint y: 36, endPoint x: 773, endPoint y: 36, distance: 87.9
click at [861, 36] on ng-md-icon "getI18NText('BUTTONS.CLOSE_DIALOG')" at bounding box center [864, 36] width 12 height 12
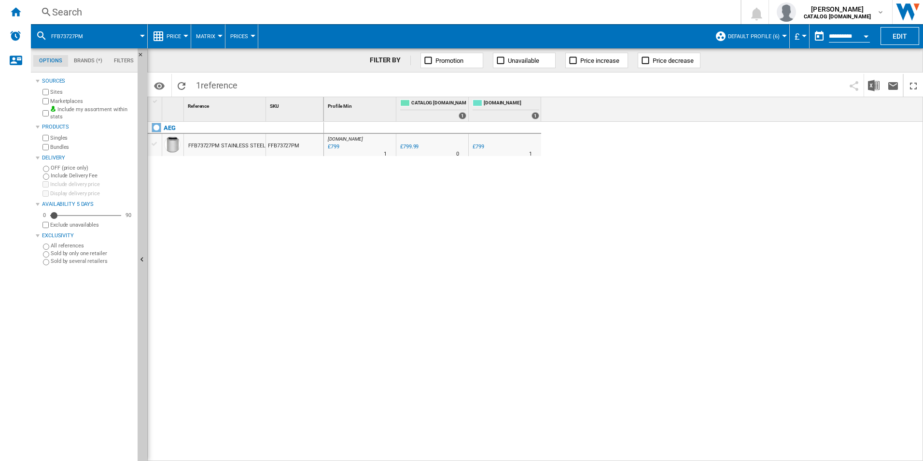
click at [645, 8] on div "Search" at bounding box center [384, 12] width 664 height 14
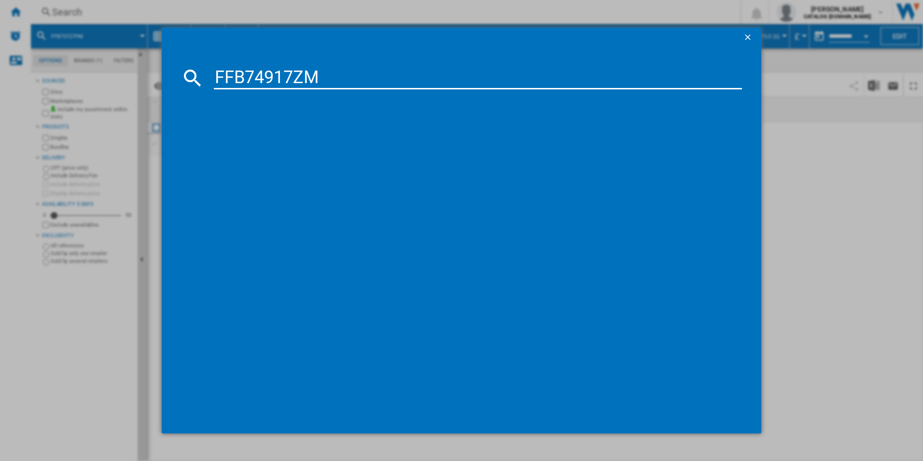
type input "FFB74917ZM"
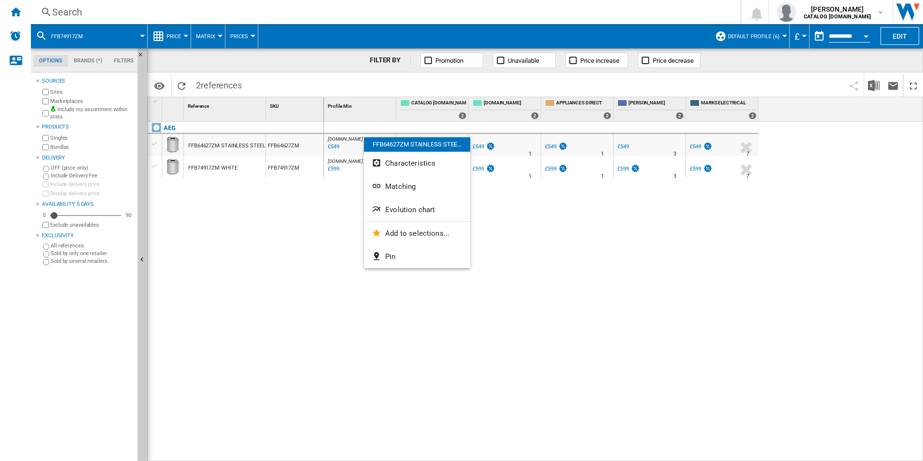
click at [346, 189] on div at bounding box center [461, 230] width 923 height 461
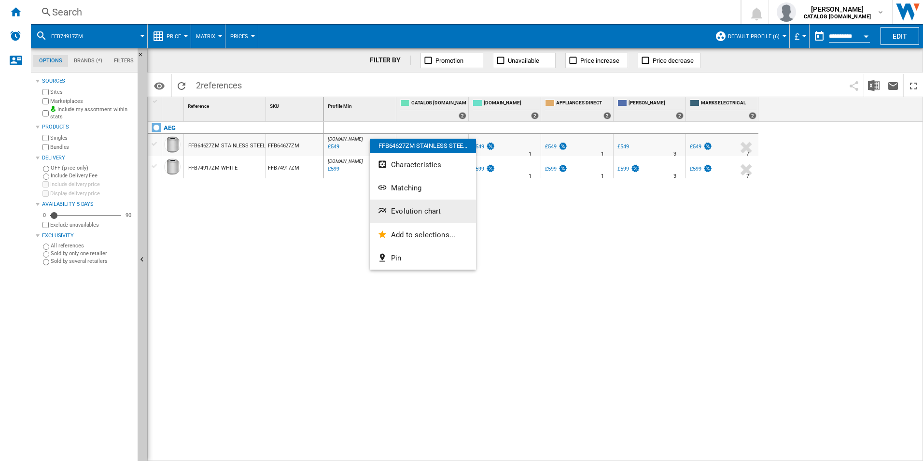
click at [393, 208] on span "Evolution chart" at bounding box center [416, 211] width 50 height 9
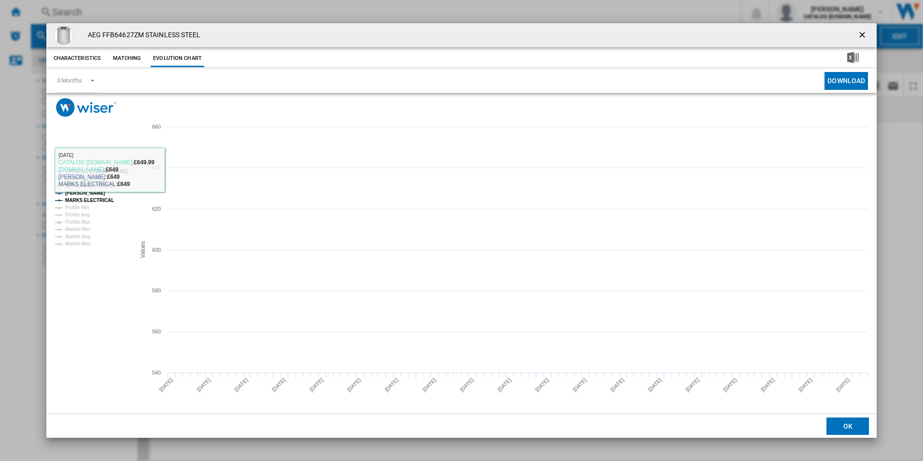
click at [127, 170] on rect "Product popup" at bounding box center [91, 207] width 80 height 85
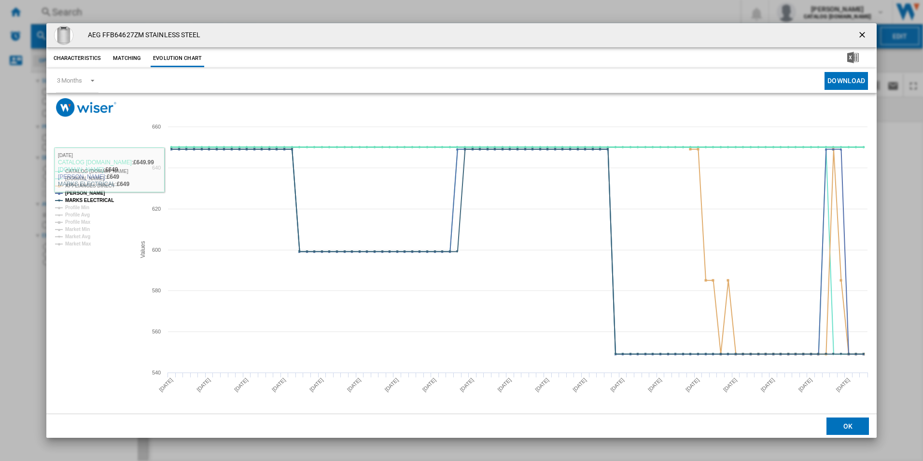
click at [121, 170] on tspan "CATALOG [DOMAIN_NAME]" at bounding box center [96, 171] width 63 height 5
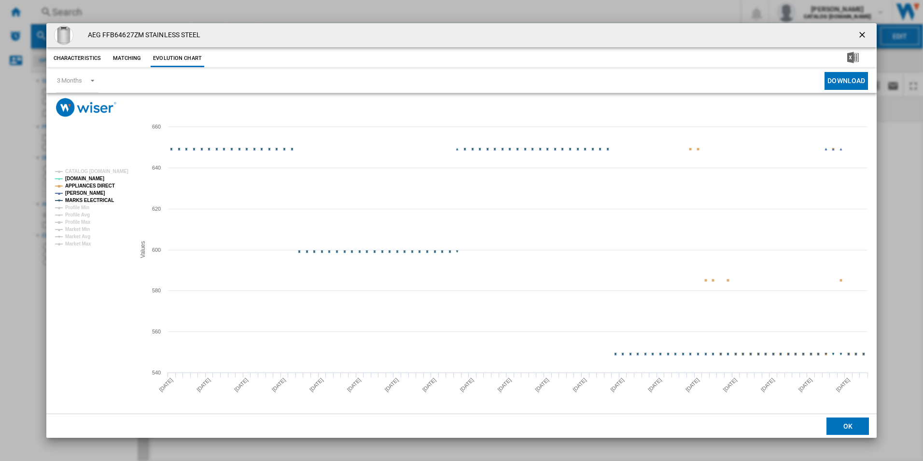
click at [103, 199] on tspan "MARKS ELECTRICAL" at bounding box center [89, 200] width 49 height 5
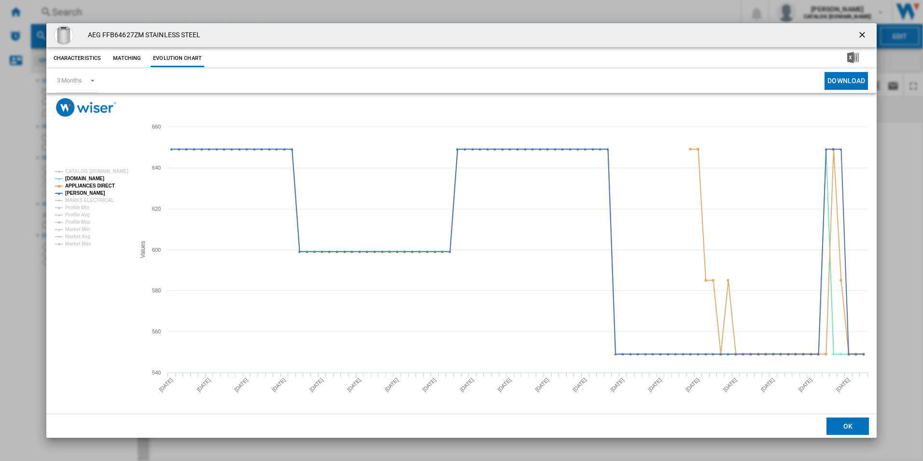
click at [98, 179] on rect "Product popup" at bounding box center [91, 207] width 80 height 85
click at [104, 184] on tspan "APPLIANCES DIRECT" at bounding box center [90, 185] width 50 height 5
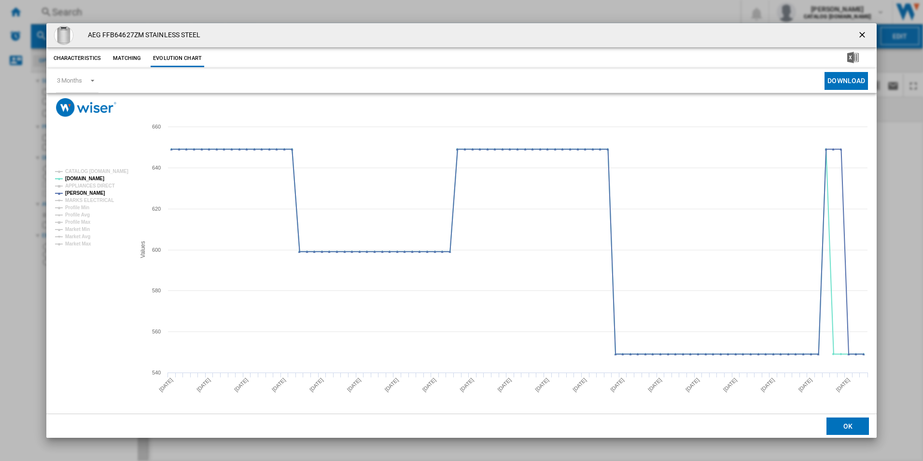
drag, startPoint x: 866, startPoint y: 35, endPoint x: 810, endPoint y: 36, distance: 56.0
click at [866, 35] on ng-md-icon "getI18NText('BUTTONS.CLOSE_DIALOG')" at bounding box center [864, 36] width 12 height 12
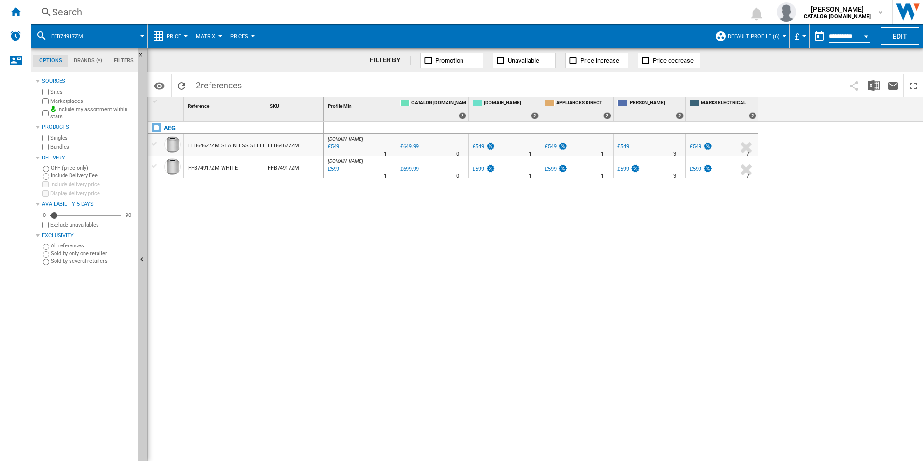
click at [624, 8] on div "Search" at bounding box center [384, 12] width 664 height 14
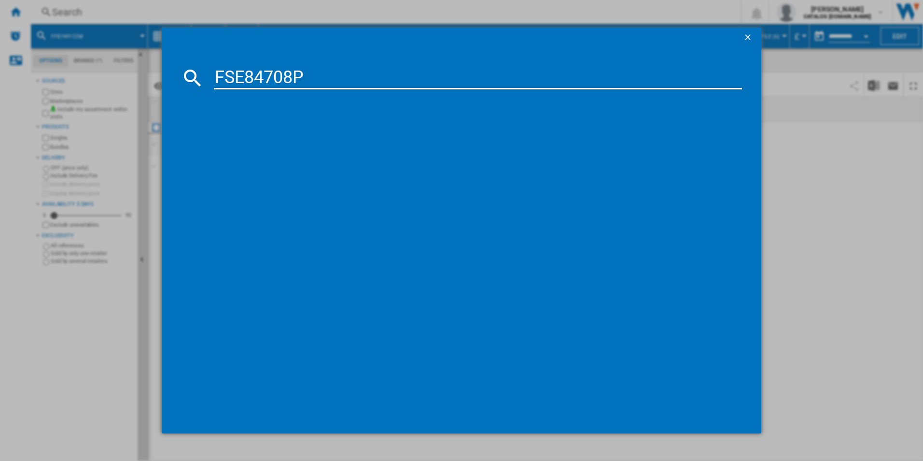
type input "FSE84708P"
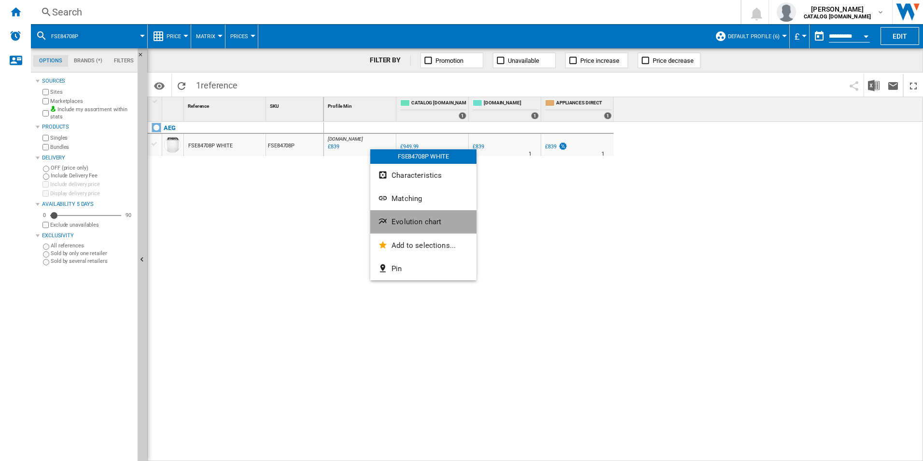
click at [412, 221] on span "Evolution chart" at bounding box center [417, 221] width 50 height 9
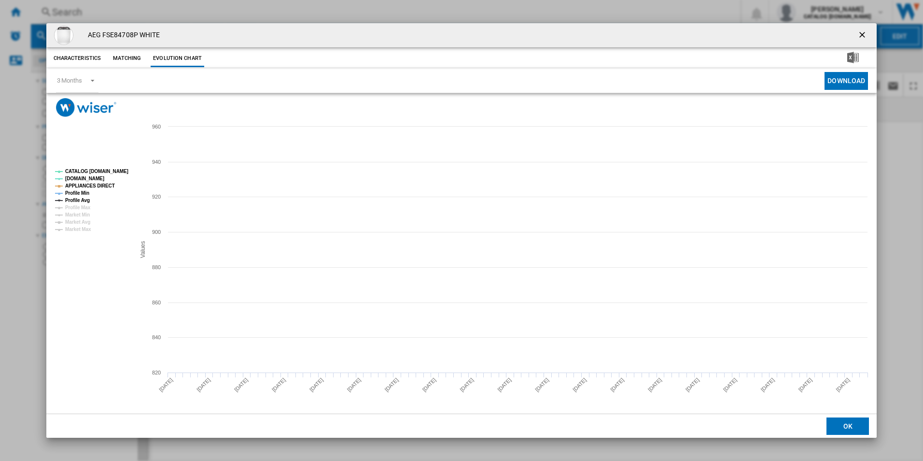
click at [113, 175] on rect "Product popup" at bounding box center [91, 200] width 80 height 71
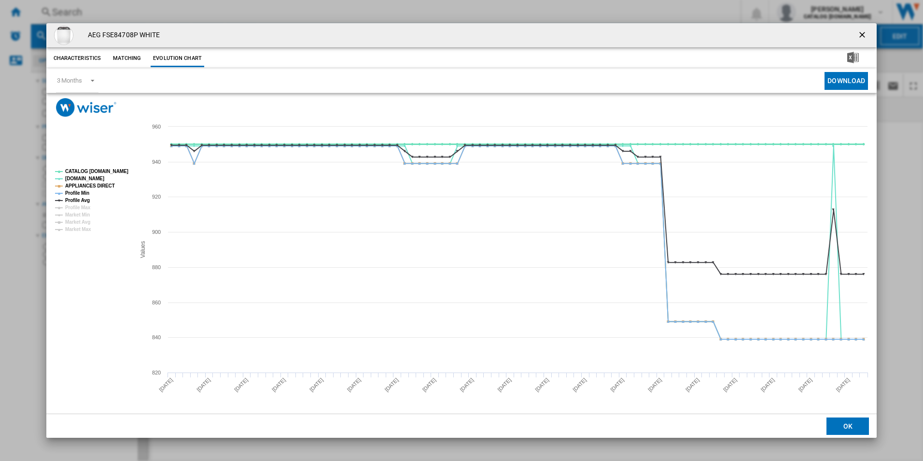
click at [114, 170] on tspan "CATALOG [DOMAIN_NAME]" at bounding box center [96, 171] width 63 height 5
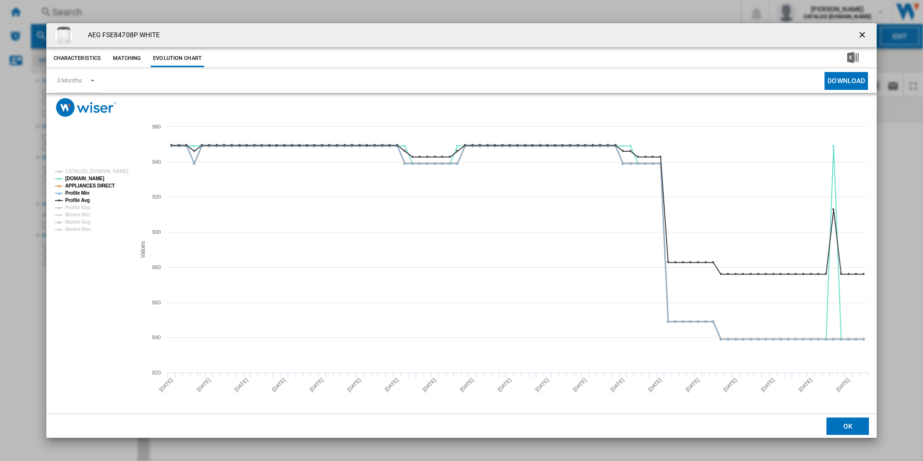
click at [96, 188] on tspan "APPLIANCES DIRECT" at bounding box center [90, 185] width 50 height 5
click at [80, 192] on tspan "Profile Min" at bounding box center [77, 192] width 24 height 5
click at [80, 198] on tspan "Profile Avg" at bounding box center [77, 200] width 25 height 5
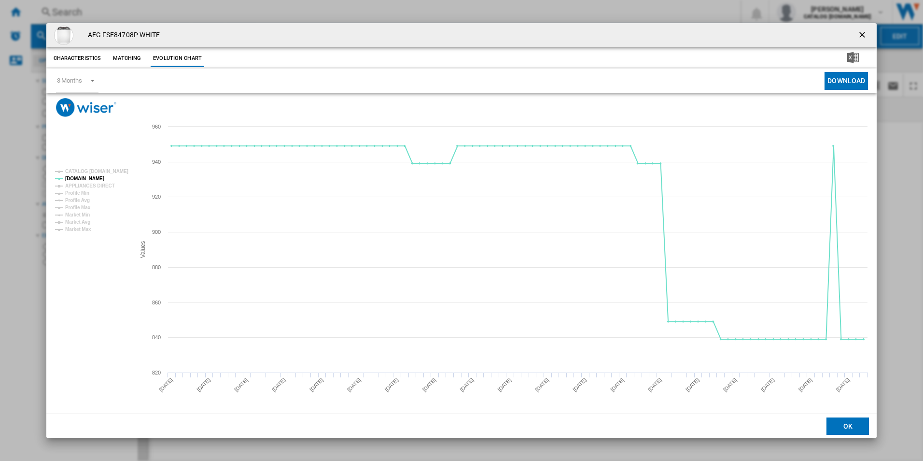
drag, startPoint x: 861, startPoint y: 34, endPoint x: 823, endPoint y: 36, distance: 37.7
click at [861, 34] on ng-md-icon "getI18NText('BUTTONS.CLOSE_DIALOG')" at bounding box center [864, 36] width 12 height 12
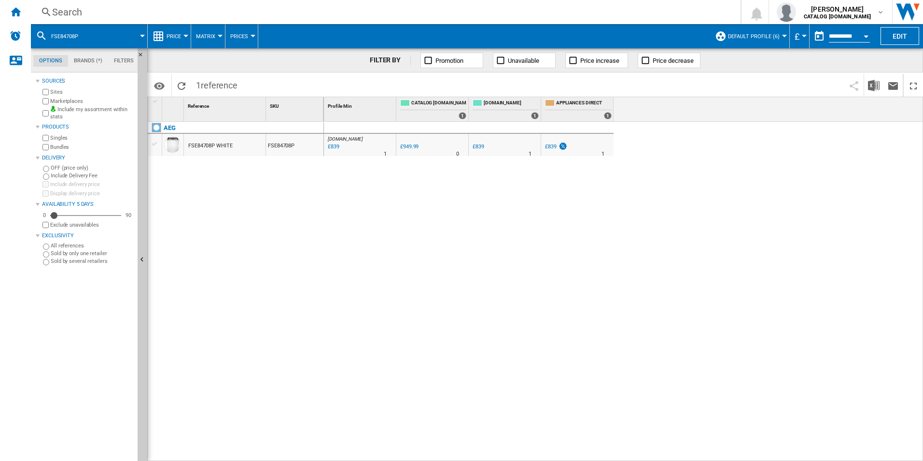
click at [664, 10] on div "Search" at bounding box center [384, 12] width 664 height 14
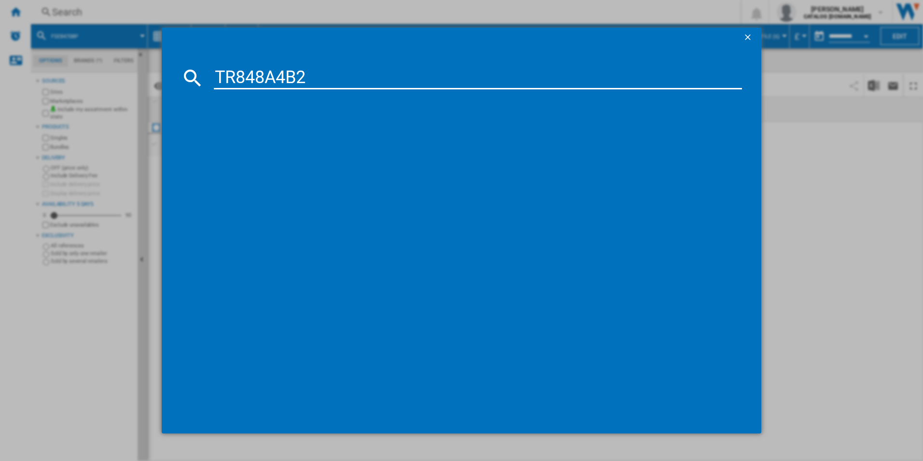
type input "TR848A4B2"
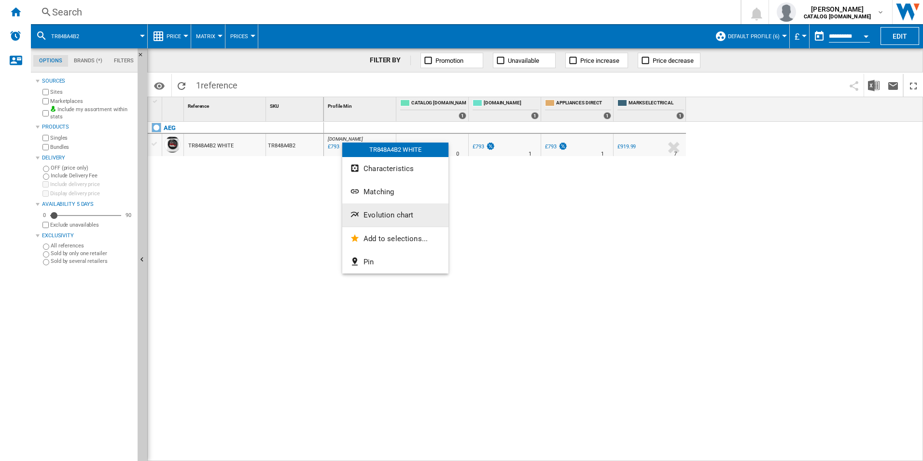
click at [376, 214] on span "Evolution chart" at bounding box center [389, 215] width 50 height 9
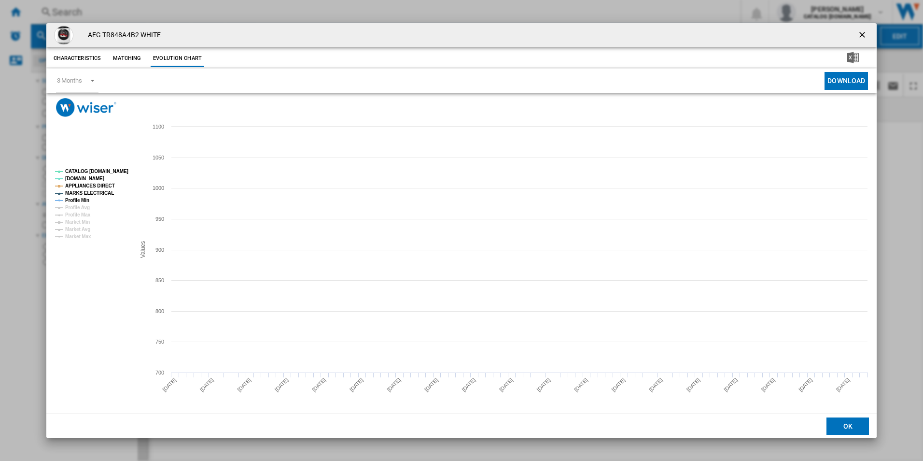
click at [115, 169] on tspan "CATALOG [DOMAIN_NAME]" at bounding box center [96, 171] width 63 height 5
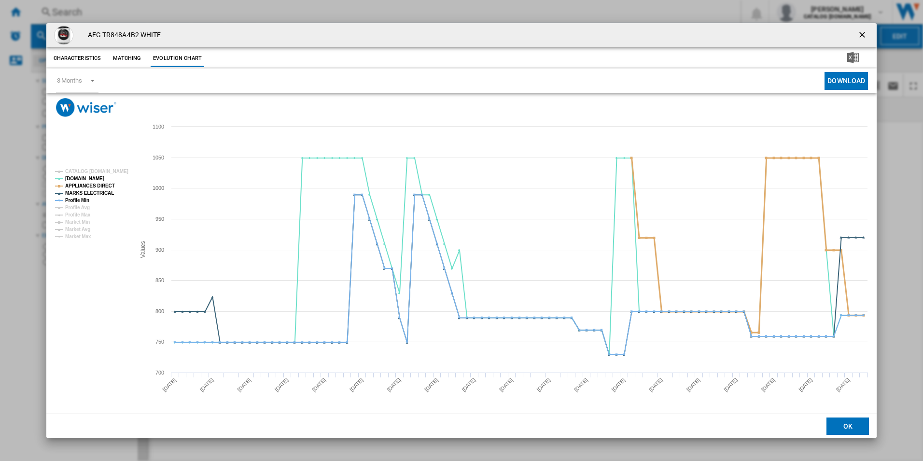
click at [102, 184] on tspan "APPLIANCES DIRECT" at bounding box center [90, 185] width 50 height 5
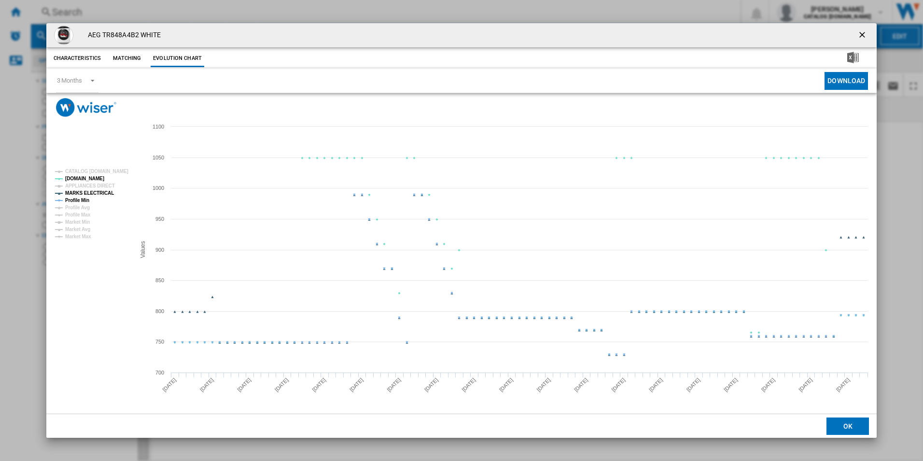
click at [106, 193] on tspan "MARKS ELECTRICAL" at bounding box center [89, 192] width 49 height 5
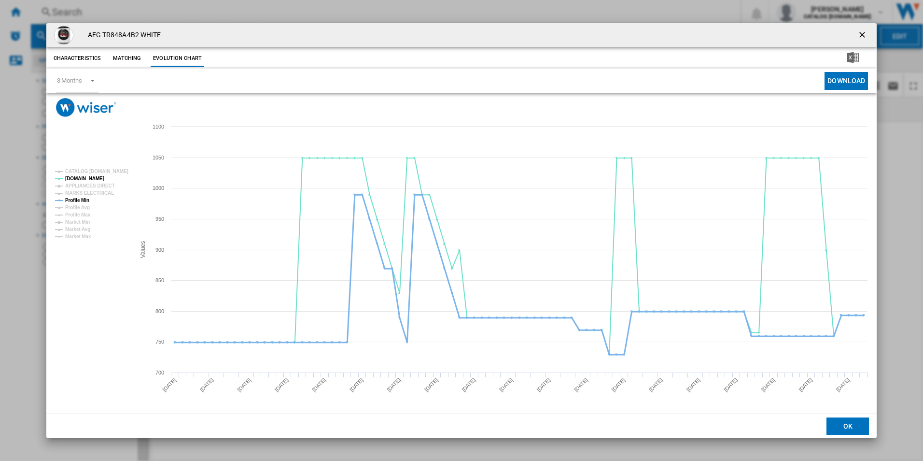
click at [77, 201] on tspan "Profile Min" at bounding box center [77, 200] width 24 height 5
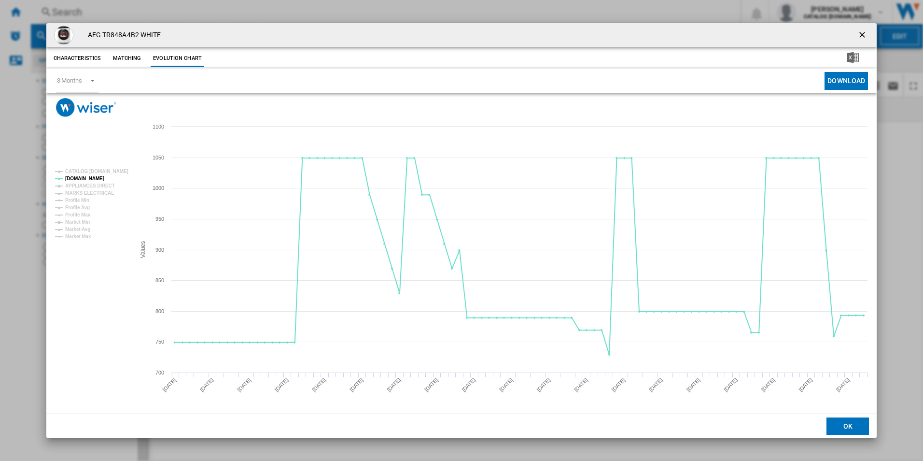
drag, startPoint x: 862, startPoint y: 33, endPoint x: 772, endPoint y: 33, distance: 89.8
click at [862, 33] on ng-md-icon "getI18NText('BUTTONS.CLOSE_DIALOG')" at bounding box center [864, 36] width 12 height 12
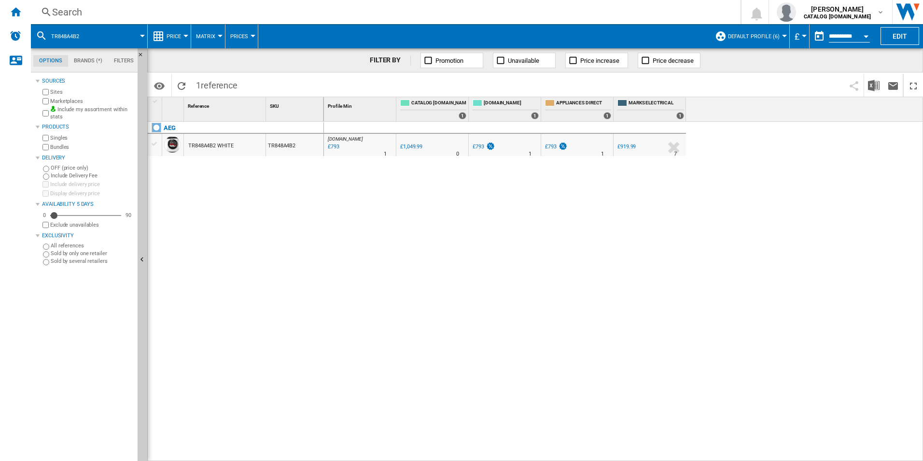
click at [586, 7] on div "Search" at bounding box center [384, 12] width 664 height 14
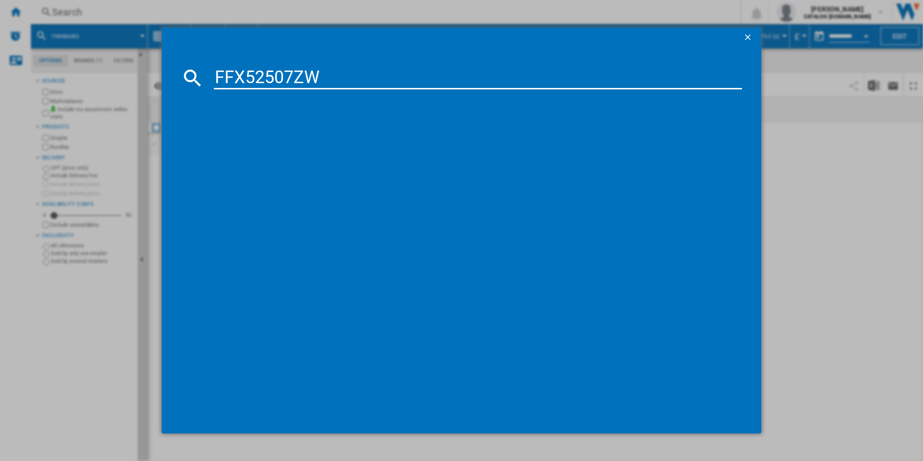
type input "FFX52507ZW"
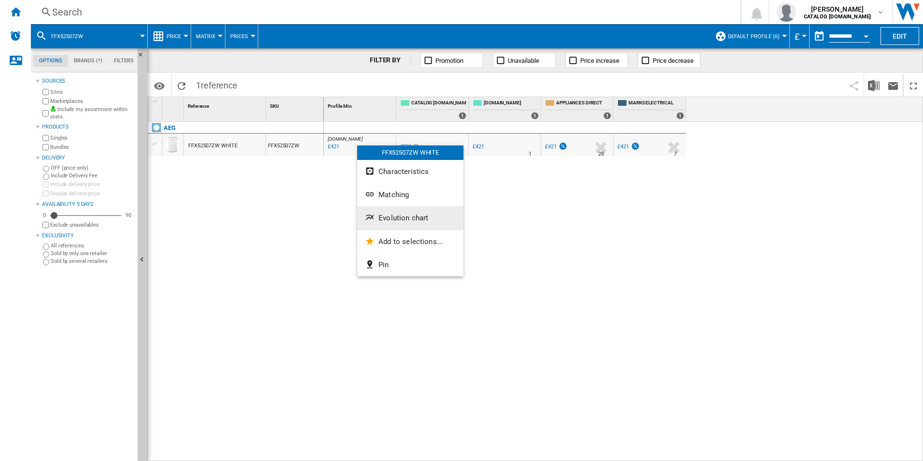
click at [402, 216] on span "Evolution chart" at bounding box center [404, 217] width 50 height 9
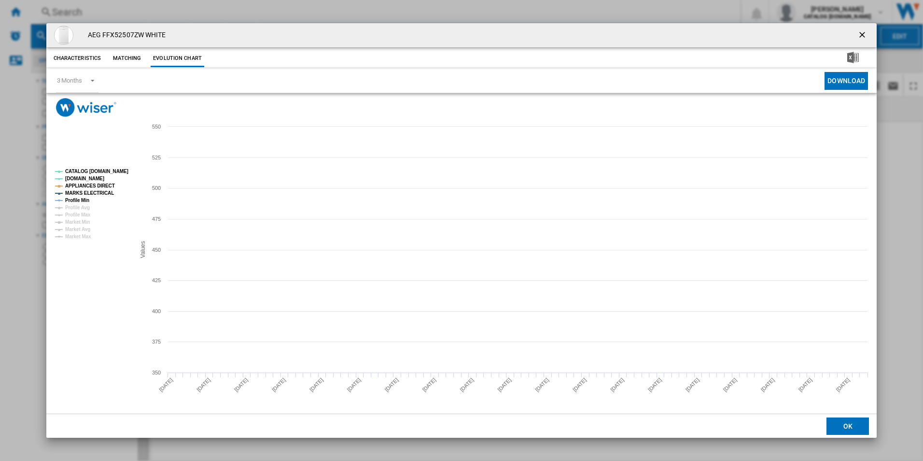
click at [117, 169] on tspan "CATALOG [DOMAIN_NAME]" at bounding box center [96, 171] width 63 height 5
click at [91, 196] on tspan "MARKS ELECTRICAL" at bounding box center [89, 192] width 49 height 5
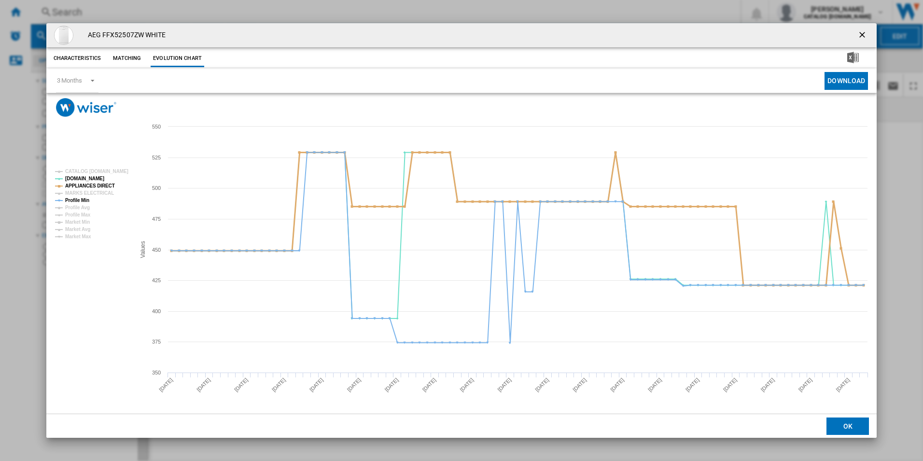
click at [98, 186] on tspan "APPLIANCES DIRECT" at bounding box center [90, 185] width 50 height 5
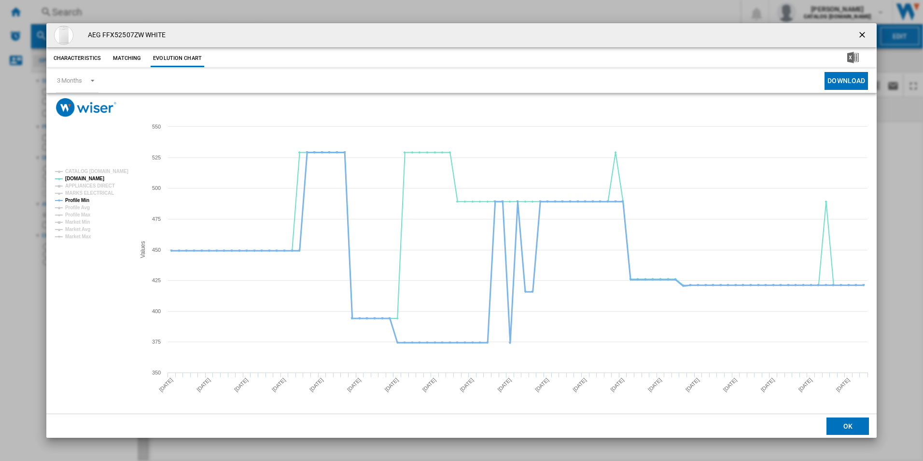
click at [78, 201] on tspan "Profile Min" at bounding box center [77, 200] width 24 height 5
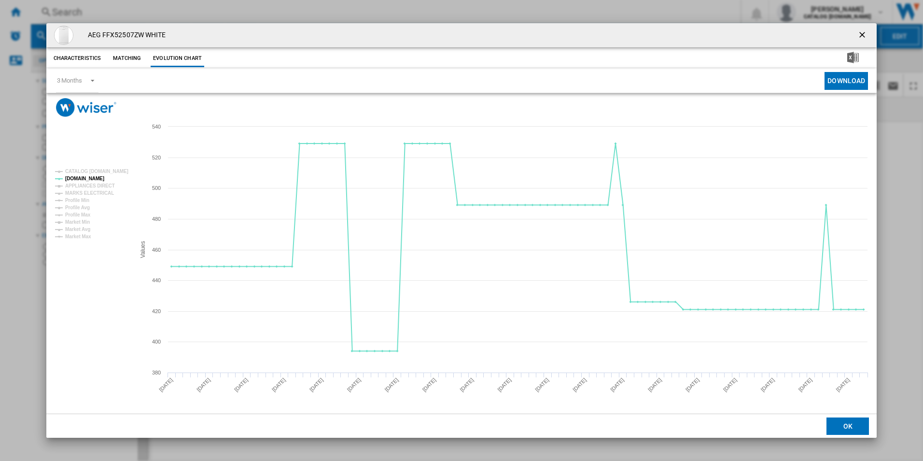
drag, startPoint x: 865, startPoint y: 33, endPoint x: 860, endPoint y: 30, distance: 5.5
click at [865, 33] on ng-md-icon "getI18NText('BUTTONS.CLOSE_DIALOG')" at bounding box center [864, 36] width 12 height 12
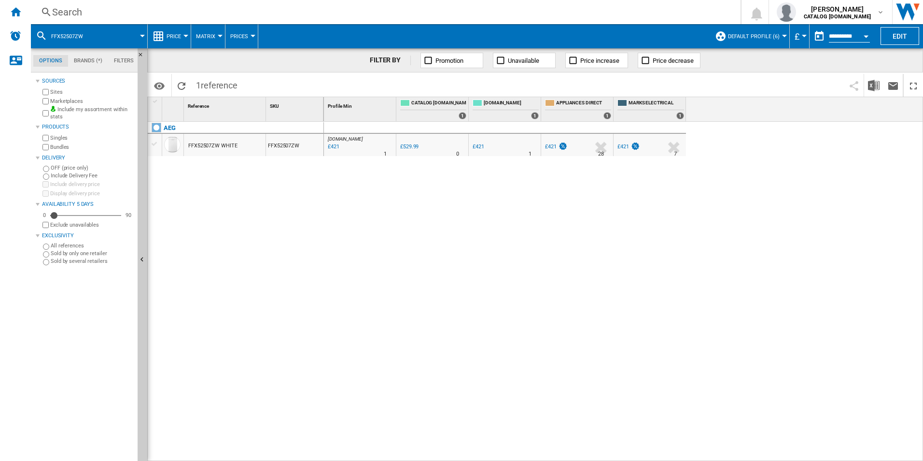
click at [680, 11] on div "Search" at bounding box center [384, 12] width 664 height 14
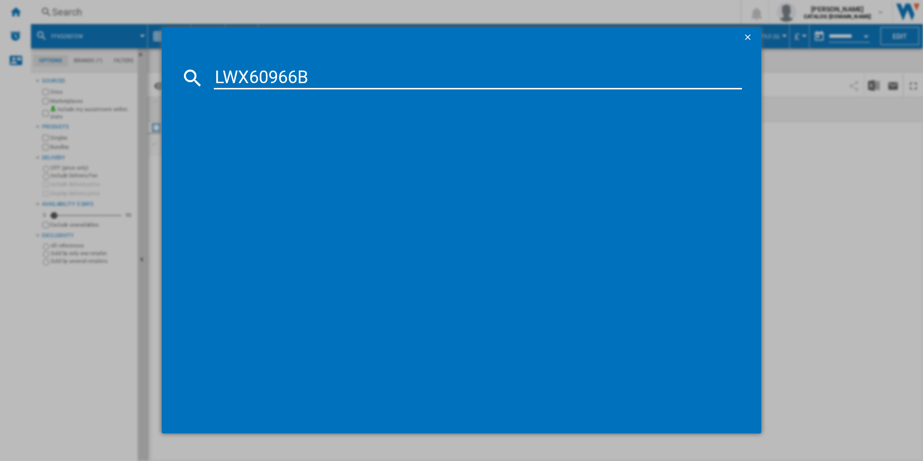
type input "LWX60966B"
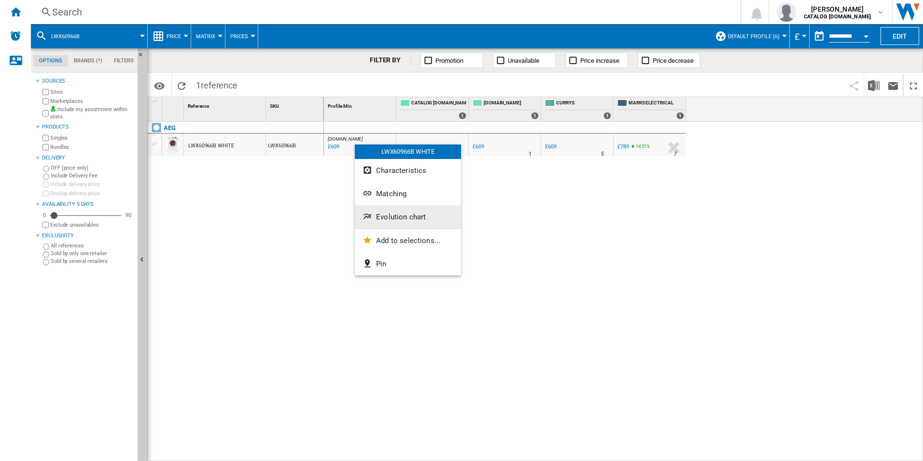
click at [384, 209] on button "Evolution chart" at bounding box center [408, 216] width 106 height 23
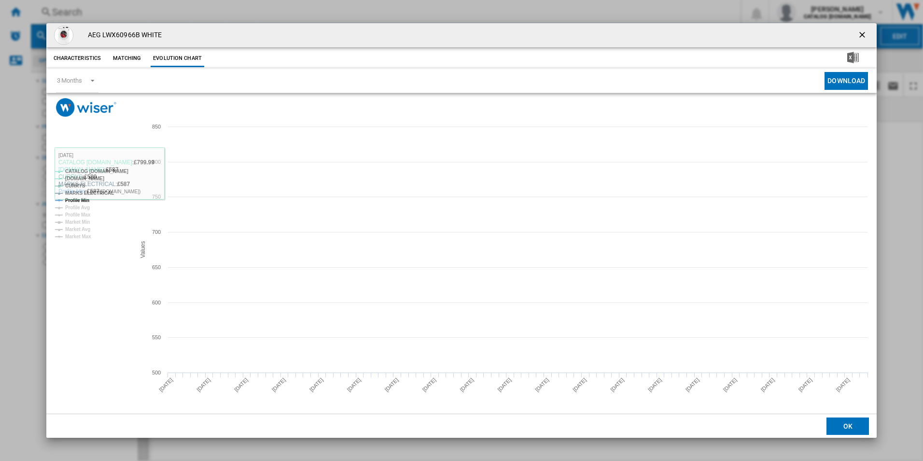
click at [119, 172] on tspan "CATALOG [DOMAIN_NAME]" at bounding box center [96, 171] width 63 height 5
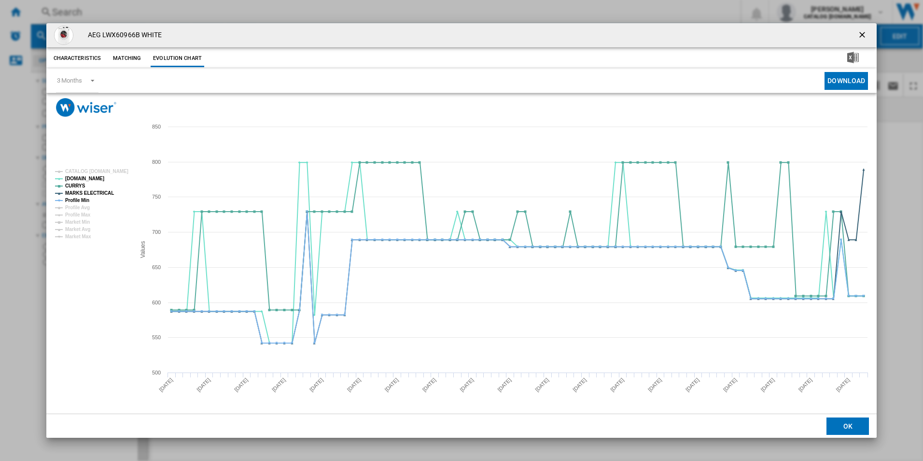
click at [91, 190] on tspan "MARKS ELECTRICAL" at bounding box center [89, 192] width 49 height 5
click at [85, 198] on tspan "Profile Min" at bounding box center [77, 200] width 24 height 5
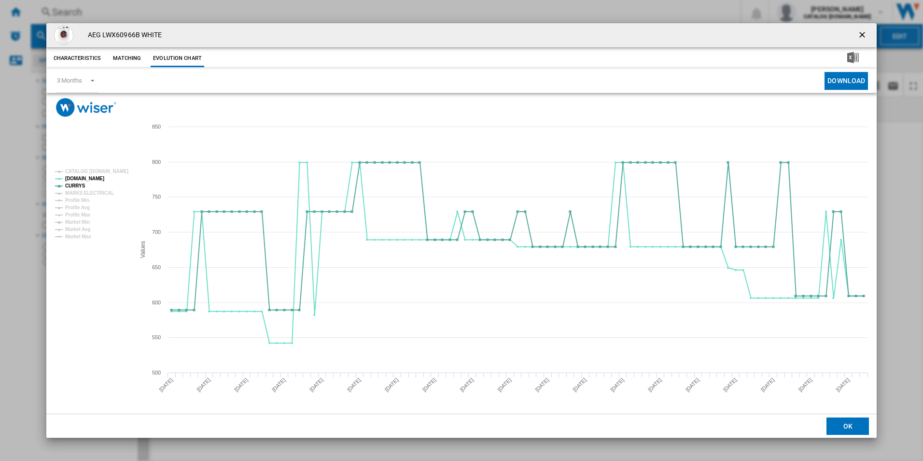
drag, startPoint x: 862, startPoint y: 32, endPoint x: 803, endPoint y: 34, distance: 58.5
click at [862, 32] on ng-md-icon "getI18NText('BUTTONS.CLOSE_DIALOG')" at bounding box center [864, 36] width 12 height 12
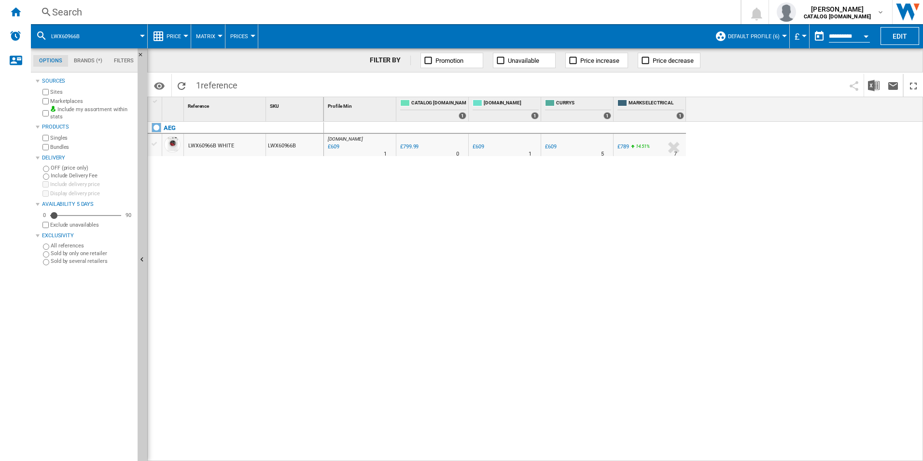
click at [661, 7] on div "Search" at bounding box center [384, 12] width 664 height 14
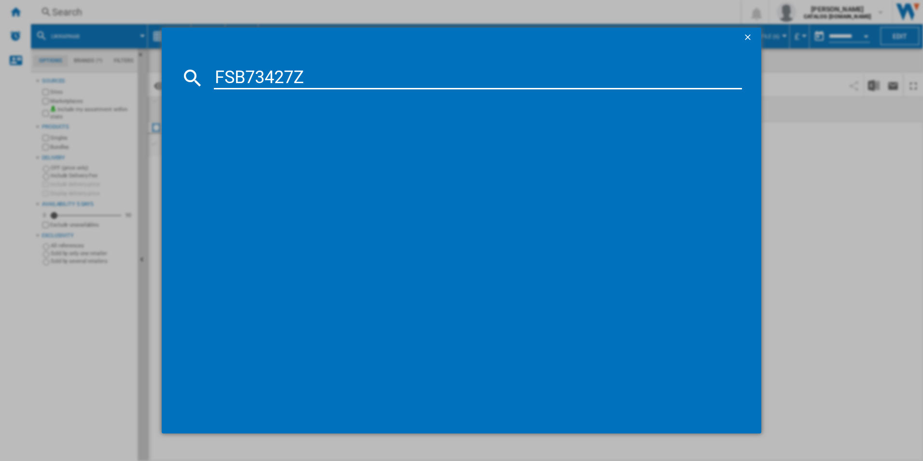
type input "FSB73427Z"
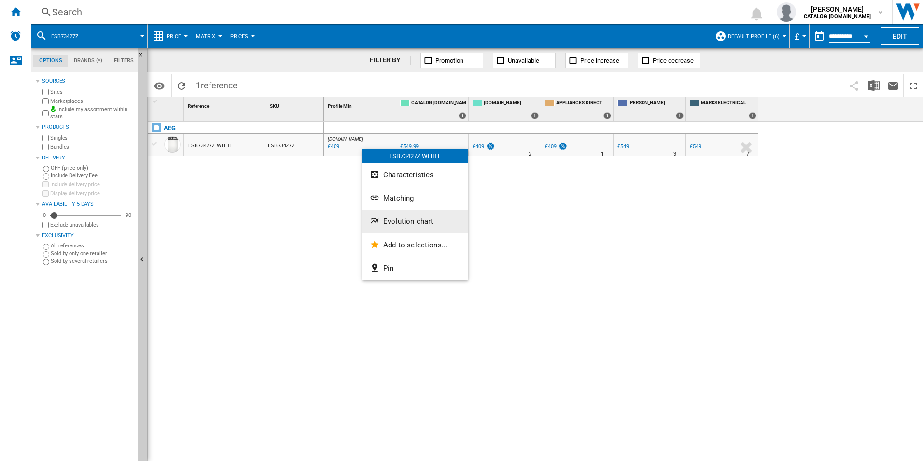
click at [388, 216] on button "Evolution chart" at bounding box center [415, 221] width 106 height 23
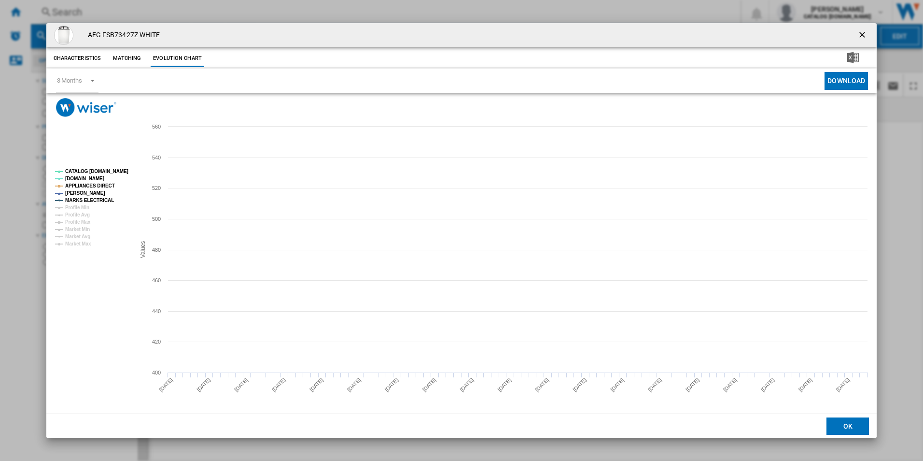
click at [111, 169] on tspan "CATALOG [DOMAIN_NAME]" at bounding box center [96, 171] width 63 height 5
click at [103, 180] on rect "Product popup" at bounding box center [91, 207] width 80 height 85
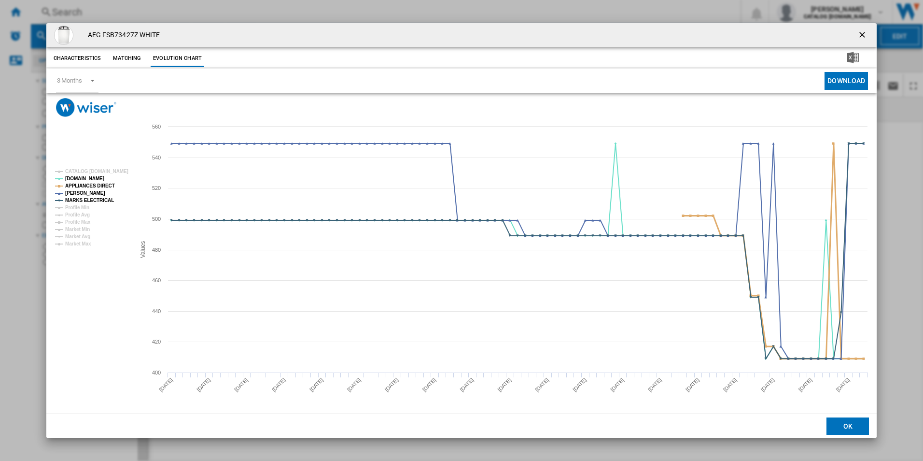
click at [105, 183] on tspan "APPLIANCES DIRECT" at bounding box center [90, 185] width 50 height 5
click at [104, 202] on tspan "MARKS ELECTRICAL" at bounding box center [89, 200] width 49 height 5
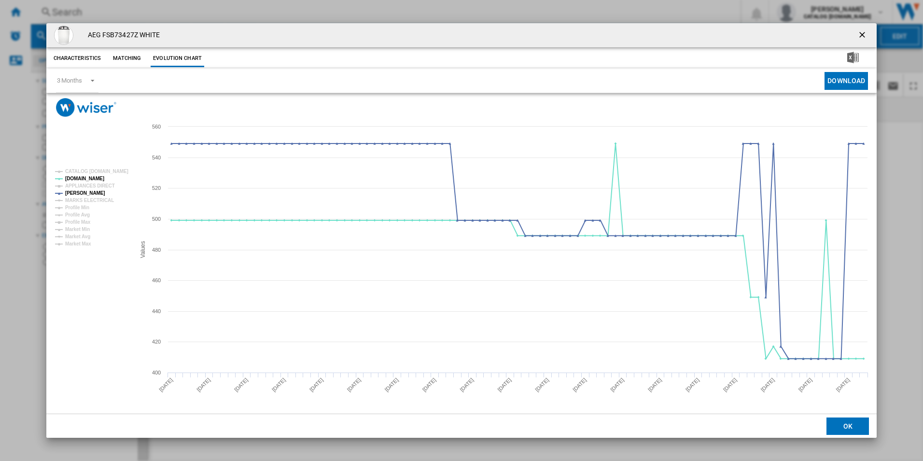
click at [861, 38] on ng-md-icon "getI18NText('BUTTONS.CLOSE_DIALOG')" at bounding box center [864, 36] width 12 height 12
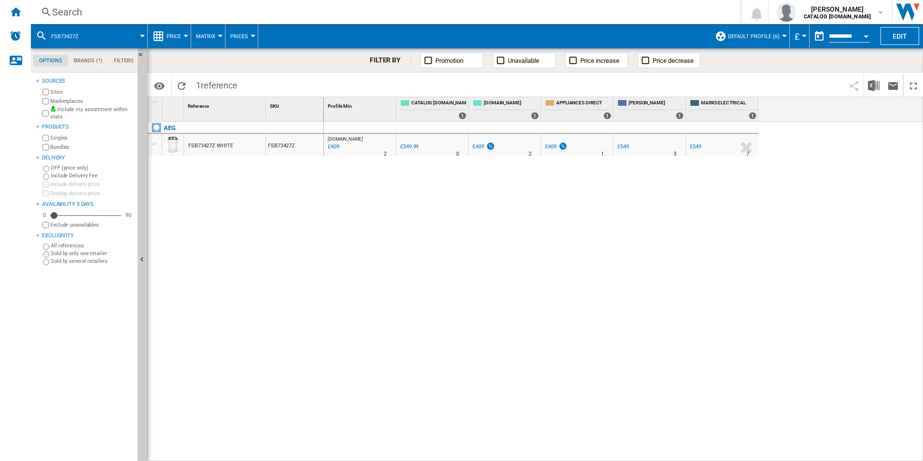
click at [670, 16] on div "Search" at bounding box center [384, 12] width 664 height 14
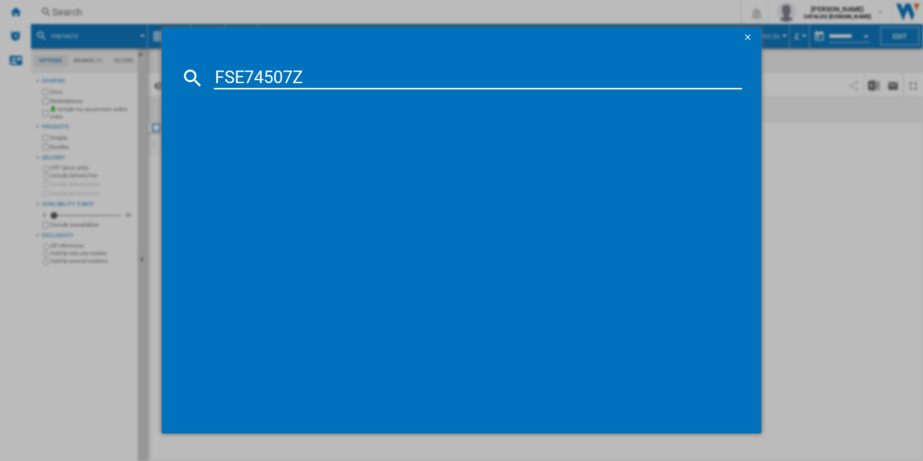
type input "FSE74507Z"
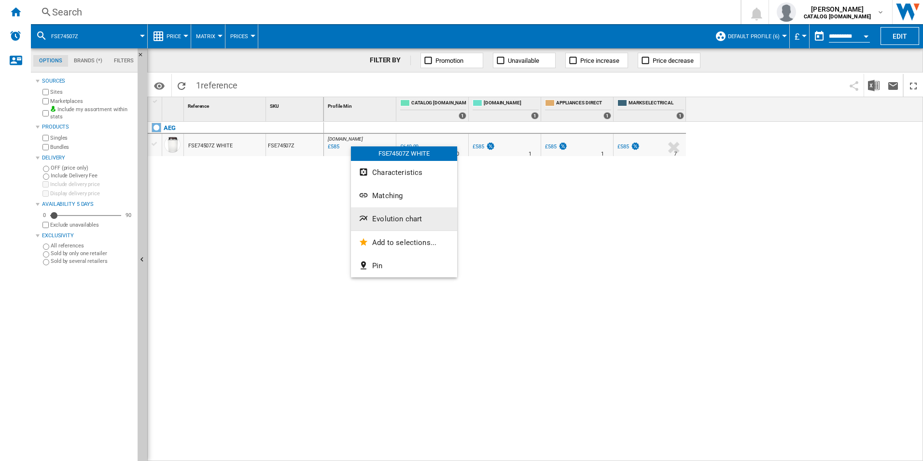
click at [390, 224] on button "Evolution chart" at bounding box center [404, 218] width 106 height 23
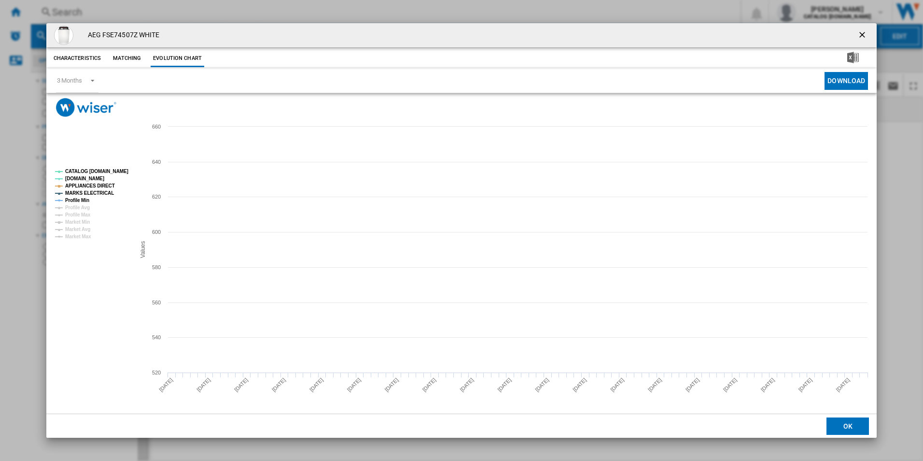
click at [117, 169] on tspan "CATALOG [DOMAIN_NAME]" at bounding box center [96, 171] width 63 height 5
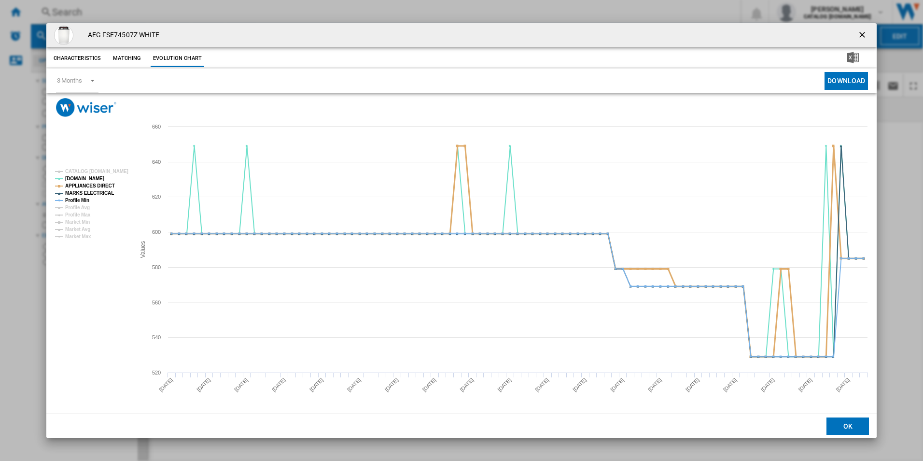
click at [102, 184] on tspan "APPLIANCES DIRECT" at bounding box center [90, 185] width 50 height 5
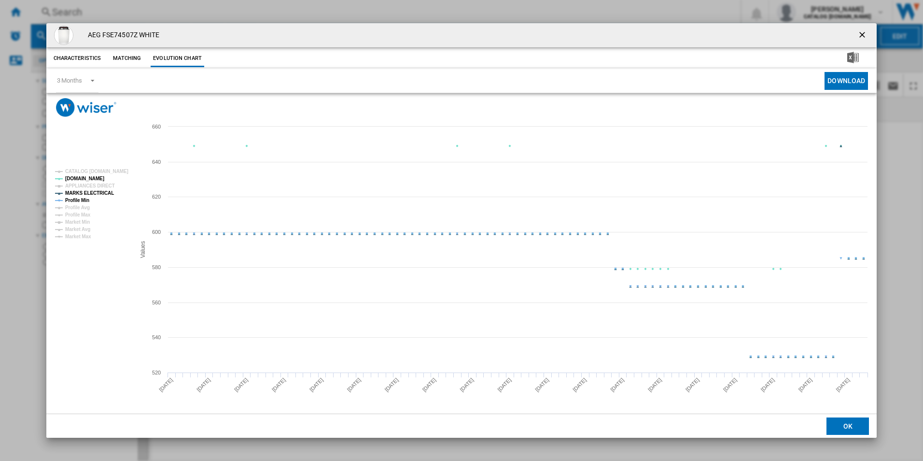
click at [104, 198] on rect "Product popup" at bounding box center [91, 204] width 80 height 78
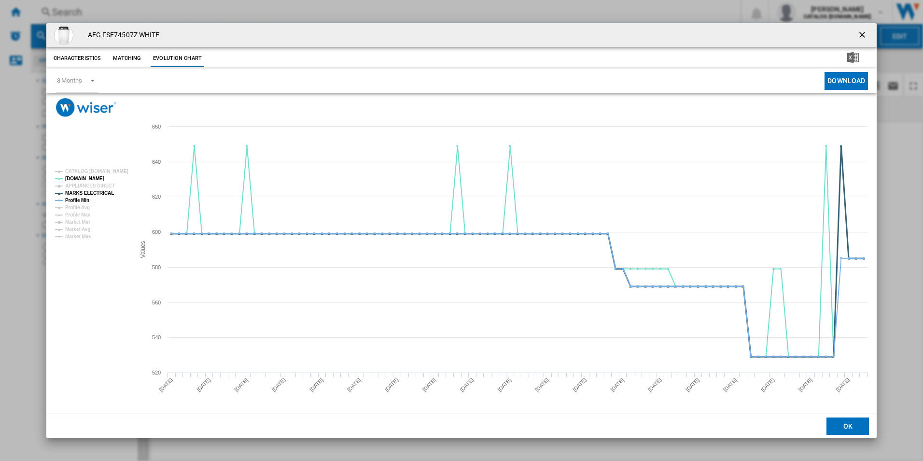
click at [104, 195] on tspan "MARKS ELECTRICAL" at bounding box center [89, 192] width 49 height 5
click at [85, 200] on tspan "Profile Min" at bounding box center [77, 200] width 24 height 5
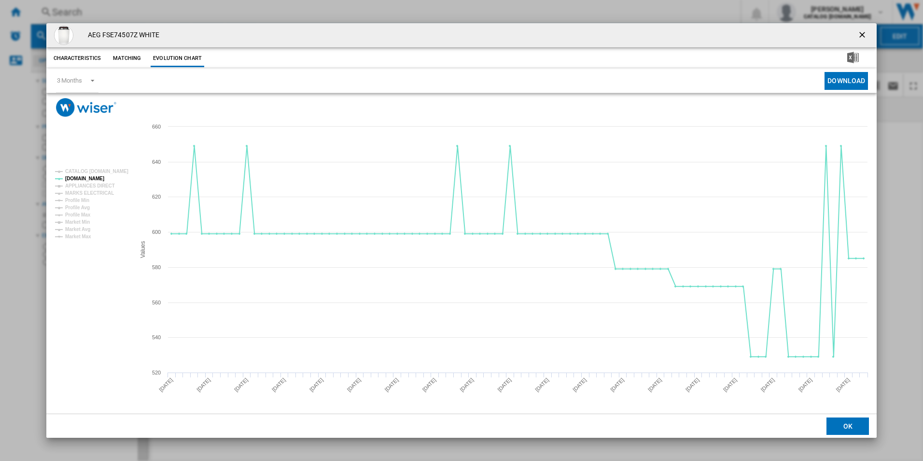
click at [861, 41] on ng-md-icon "getI18NText('BUTTONS.CLOSE_DIALOG')" at bounding box center [864, 36] width 12 height 12
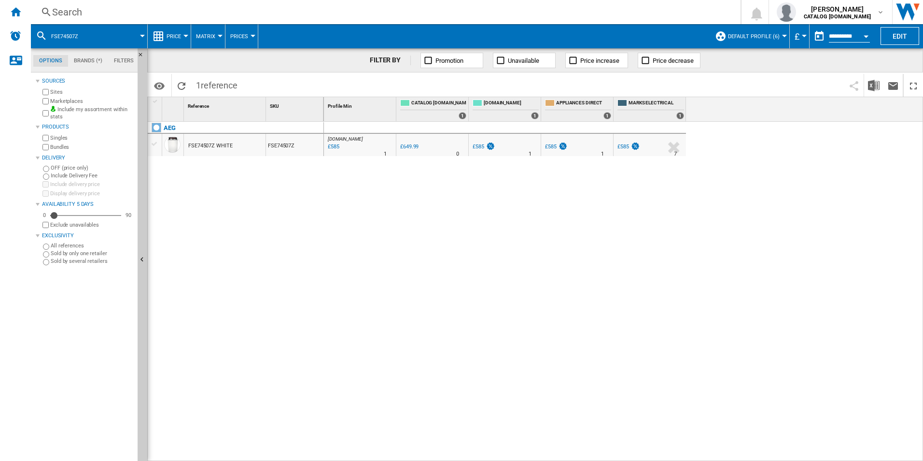
click at [620, 21] on div "Search Search 0 [PERSON_NAME] CATALOG [DOMAIN_NAME] CATALOG [DOMAIN_NAME] My se…" at bounding box center [477, 12] width 893 height 24
click at [617, 7] on div "Search" at bounding box center [384, 12] width 664 height 14
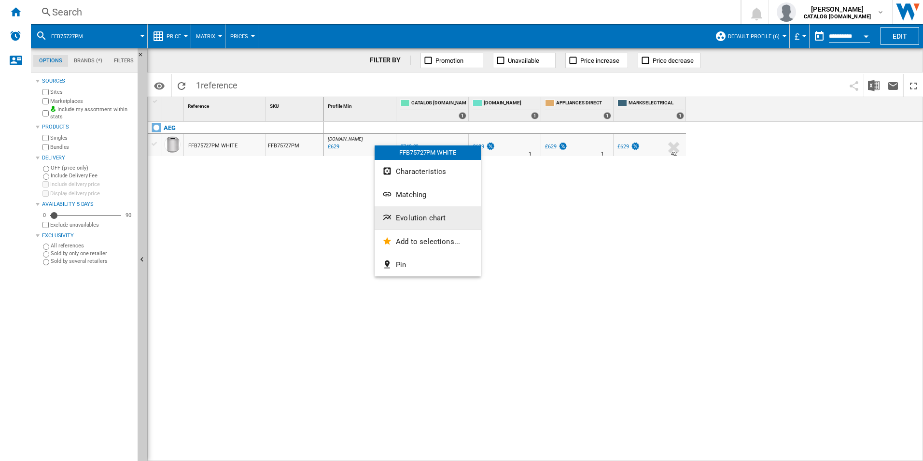
click at [427, 217] on span "Evolution chart" at bounding box center [421, 217] width 50 height 9
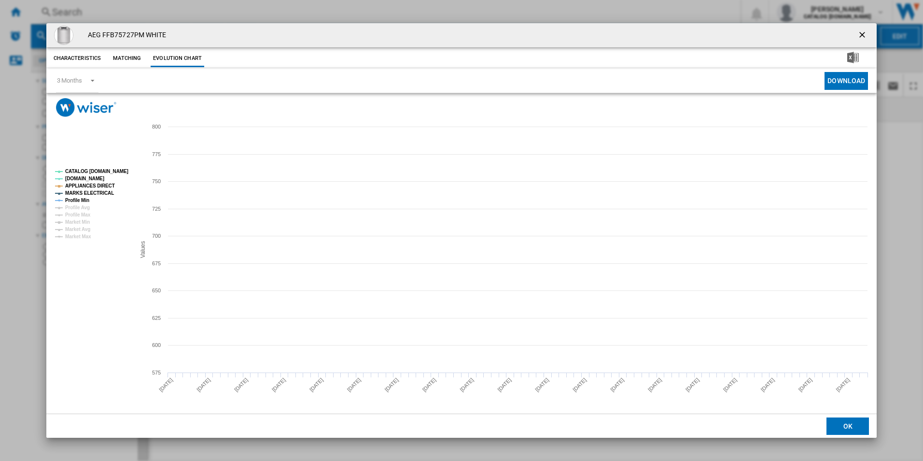
click at [111, 170] on tspan "CATALOG [DOMAIN_NAME]" at bounding box center [96, 171] width 63 height 5
click at [102, 185] on tspan "APPLIANCES DIRECT" at bounding box center [90, 185] width 50 height 5
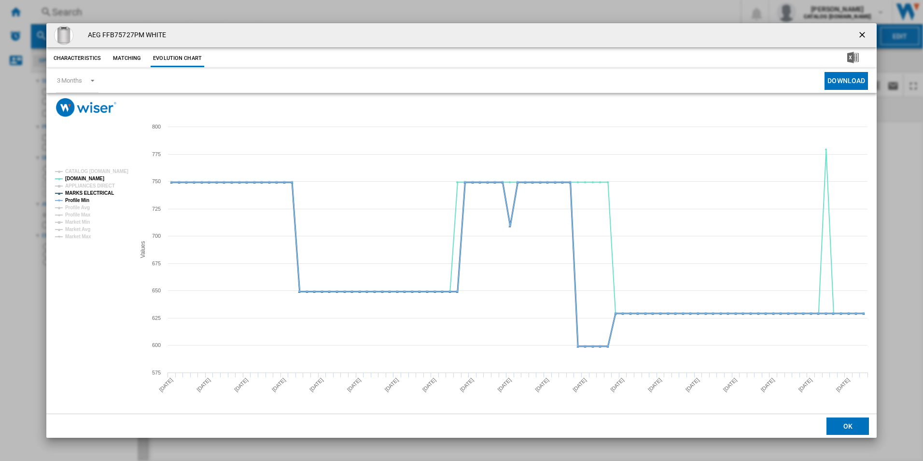
drag, startPoint x: 99, startPoint y: 193, endPoint x: 85, endPoint y: 196, distance: 14.3
click at [99, 193] on tspan "MARKS ELECTRICAL" at bounding box center [89, 192] width 49 height 5
click at [76, 198] on tspan "Profile Min" at bounding box center [77, 200] width 24 height 5
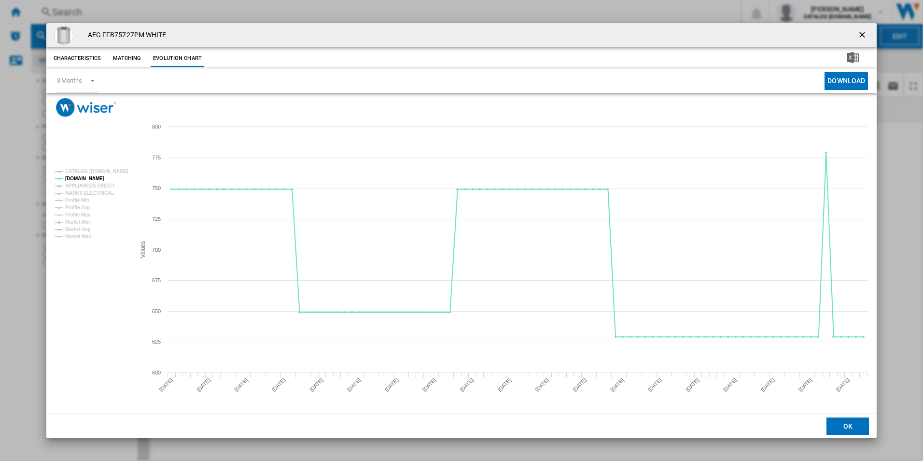
click at [860, 32] on ng-md-icon "getI18NText('BUTTONS.CLOSE_DIALOG')" at bounding box center [864, 36] width 12 height 12
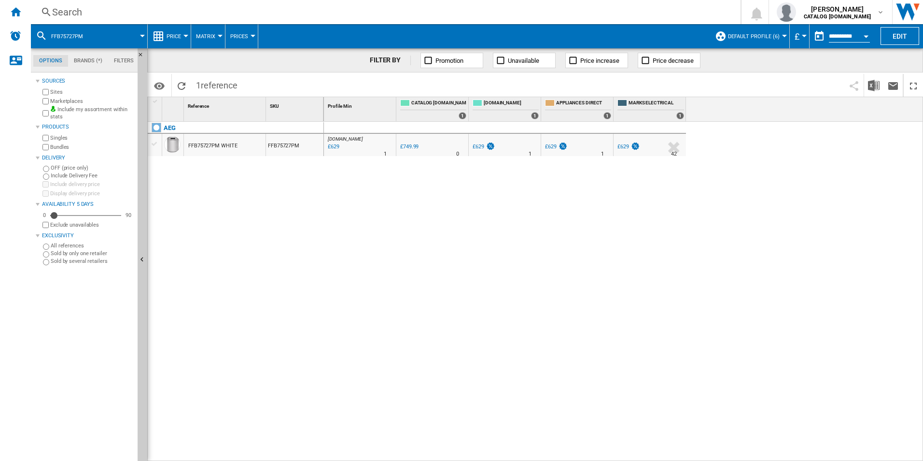
click at [637, 4] on div "Search Search 0 [PERSON_NAME] CATALOG [DOMAIN_NAME] CATALOG [DOMAIN_NAME] My se…" at bounding box center [477, 12] width 893 height 24
click at [637, 13] on div "Search" at bounding box center [384, 12] width 664 height 14
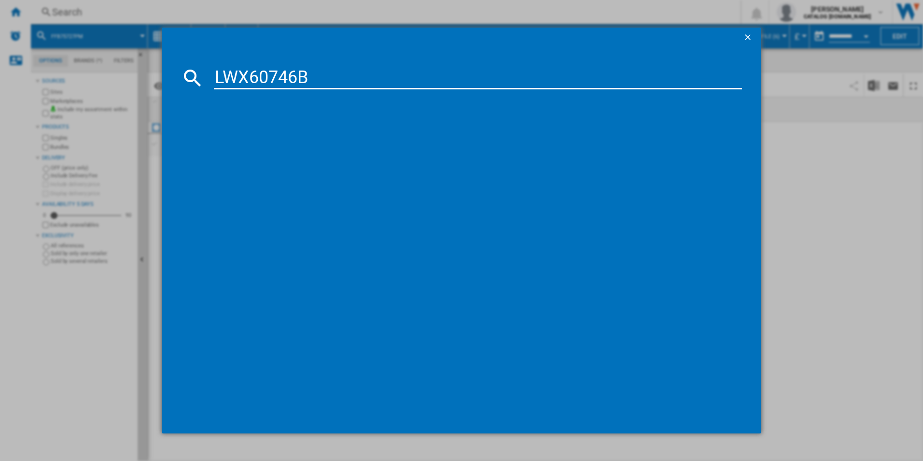
type input "LWX60746B"
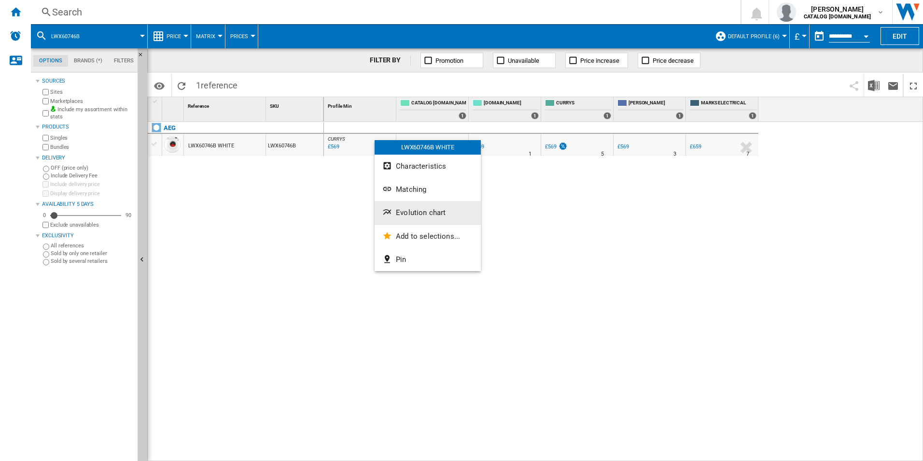
click at [404, 208] on button "Evolution chart" at bounding box center [428, 212] width 106 height 23
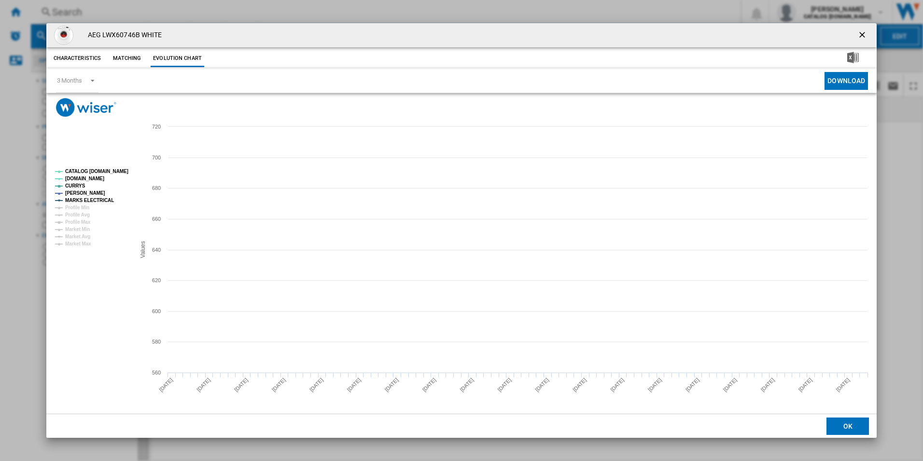
click at [128, 170] on rect "Product popup" at bounding box center [91, 207] width 80 height 85
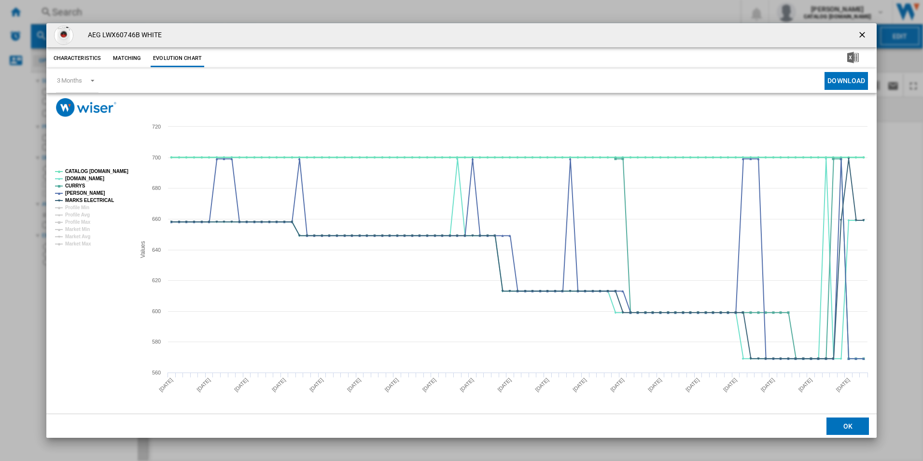
click at [116, 170] on tspan "CATALOG [DOMAIN_NAME]" at bounding box center [96, 171] width 63 height 5
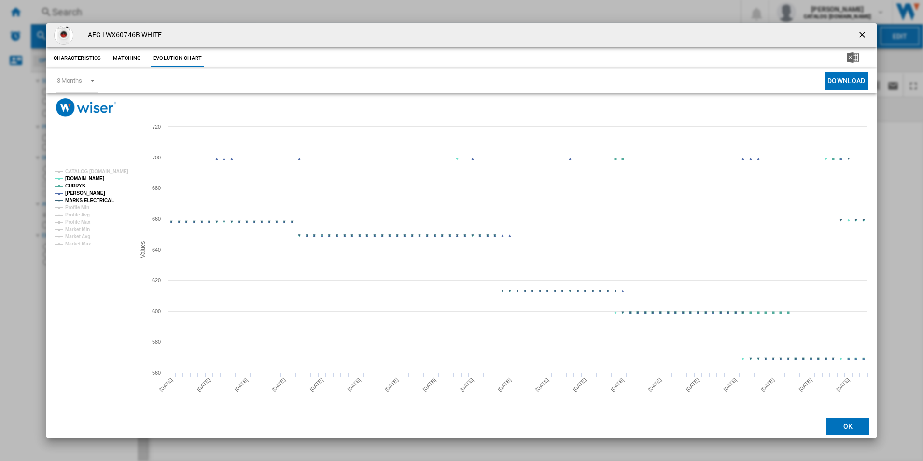
click at [100, 198] on tspan "MARKS ELECTRICAL" at bounding box center [89, 200] width 49 height 5
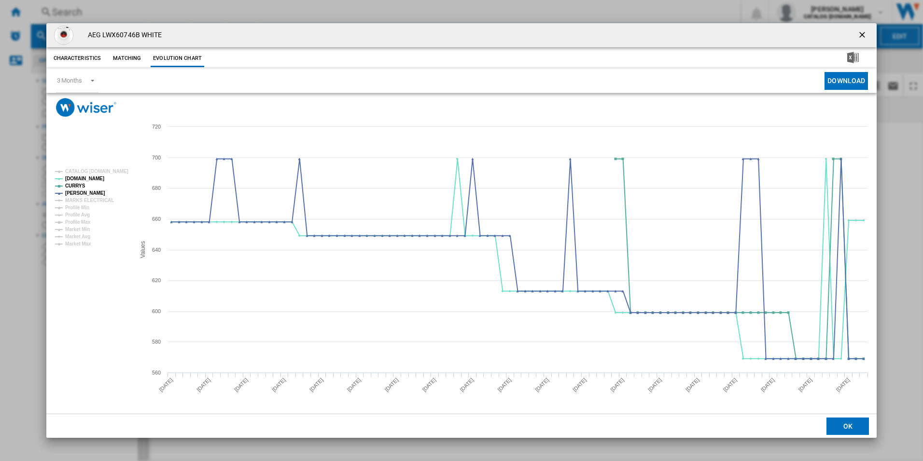
drag, startPoint x: 863, startPoint y: 38, endPoint x: 837, endPoint y: 32, distance: 26.1
click at [863, 37] on ng-md-icon "getI18NText('BUTTONS.CLOSE_DIALOG')" at bounding box center [864, 36] width 12 height 12
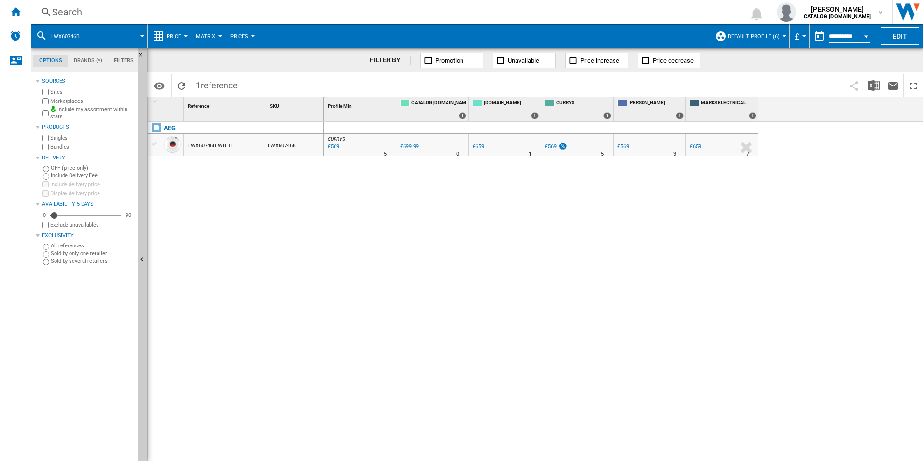
click at [638, 4] on div "Search Search 0 [PERSON_NAME] CATALOG [DOMAIN_NAME] CATALOG [DOMAIN_NAME] My se…" at bounding box center [477, 12] width 893 height 24
click at [638, 13] on div "Search" at bounding box center [384, 12] width 664 height 14
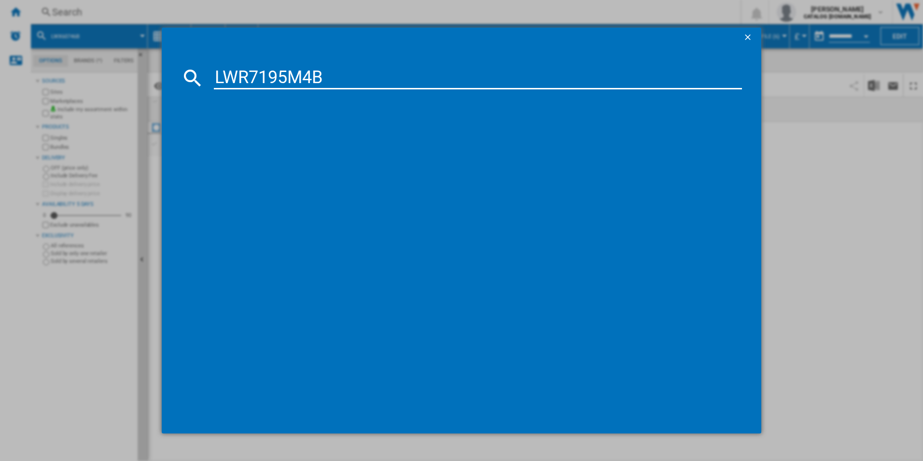
type input "LWR7195M4B"
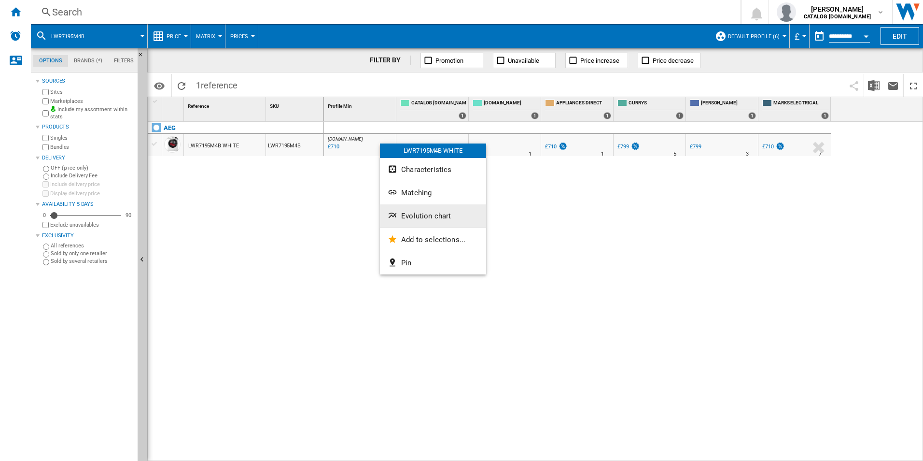
click at [406, 207] on button "Evolution chart" at bounding box center [433, 215] width 106 height 23
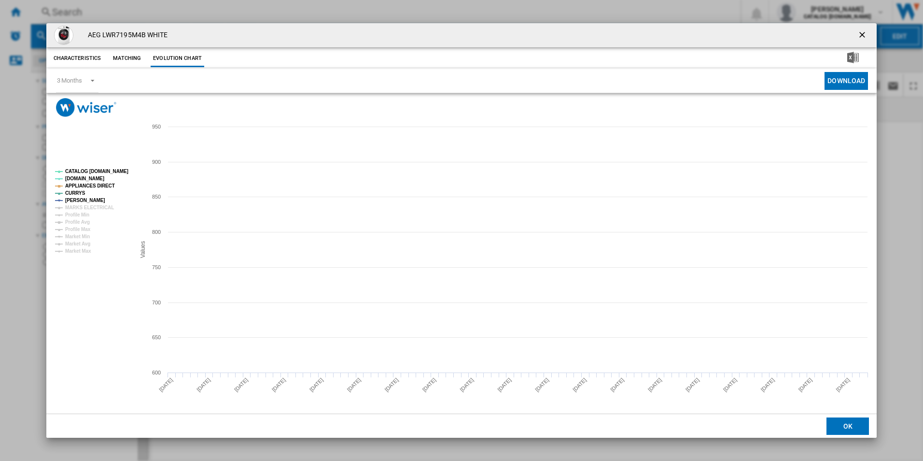
click at [96, 172] on tspan "CATALOG [DOMAIN_NAME]" at bounding box center [96, 171] width 63 height 5
click at [100, 188] on tspan "APPLIANCES DIRECT" at bounding box center [90, 185] width 50 height 5
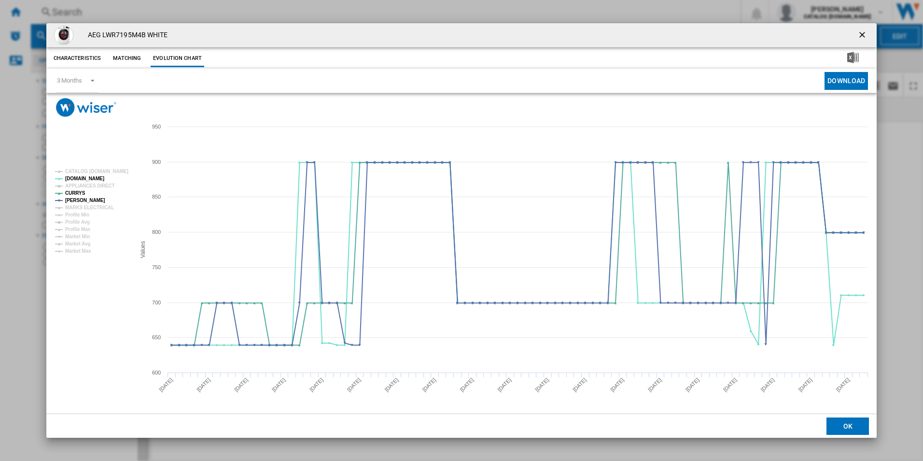
drag, startPoint x: 863, startPoint y: 30, endPoint x: 837, endPoint y: 30, distance: 26.1
click at [863, 30] on ng-md-icon "getI18NText('BUTTONS.CLOSE_DIALOG')" at bounding box center [864, 36] width 12 height 12
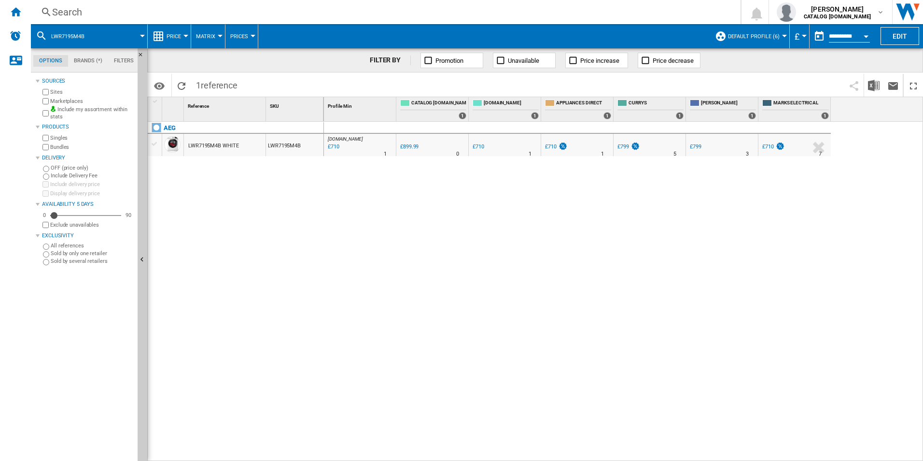
click at [659, 15] on div "Search" at bounding box center [384, 12] width 664 height 14
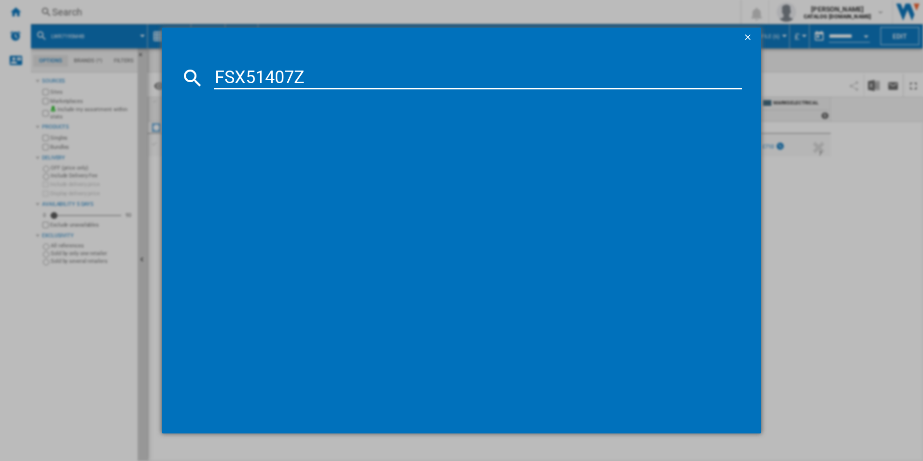
type input "FSX51407Z"
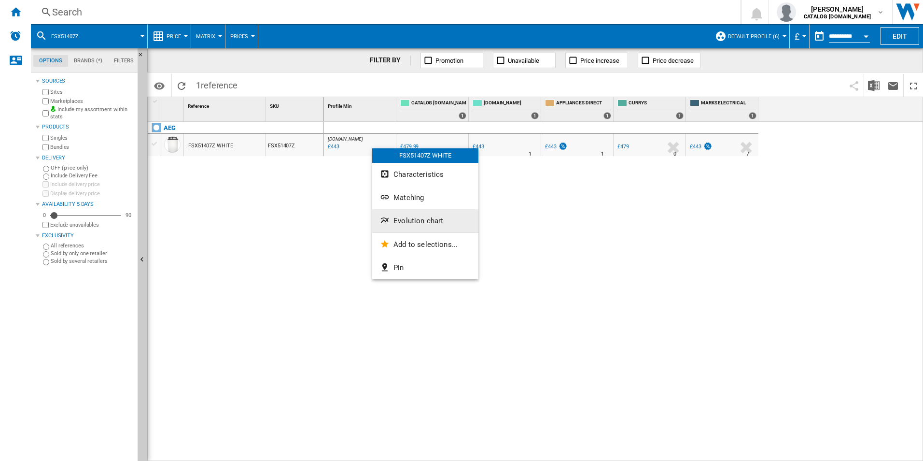
click at [405, 216] on button "Evolution chart" at bounding box center [425, 220] width 106 height 23
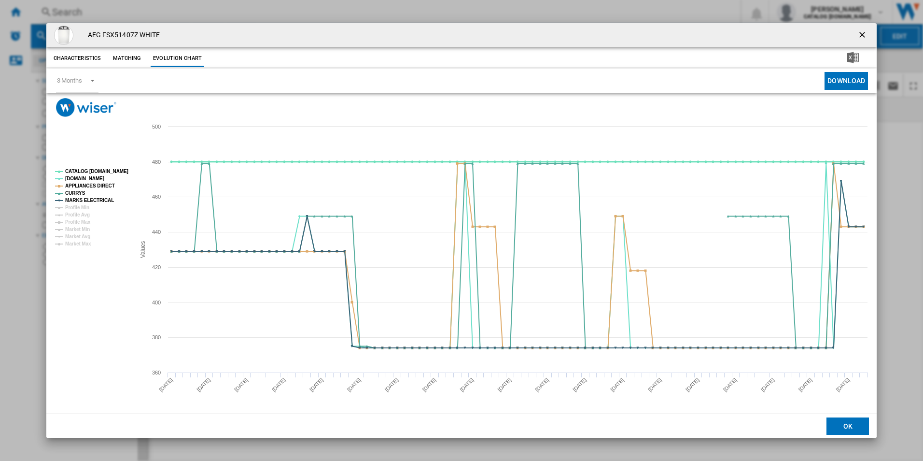
click at [113, 169] on tspan "CATALOG [DOMAIN_NAME]" at bounding box center [96, 171] width 63 height 5
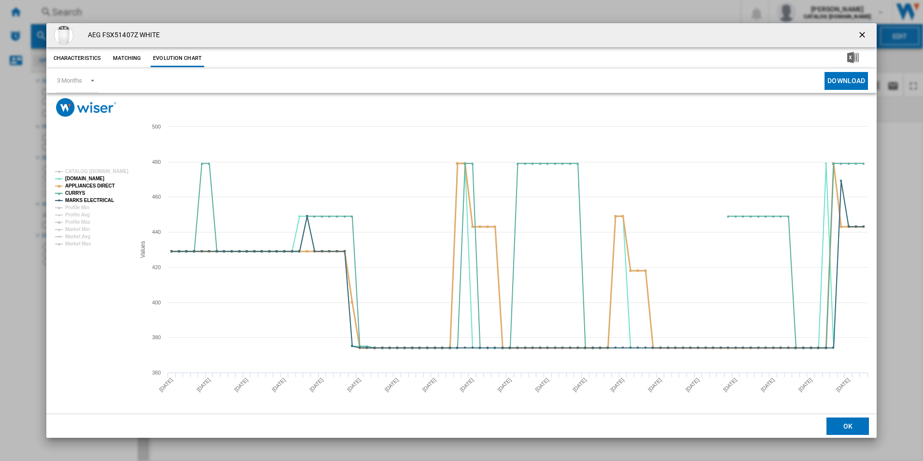
click at [103, 183] on tspan "APPLIANCES DIRECT" at bounding box center [90, 185] width 50 height 5
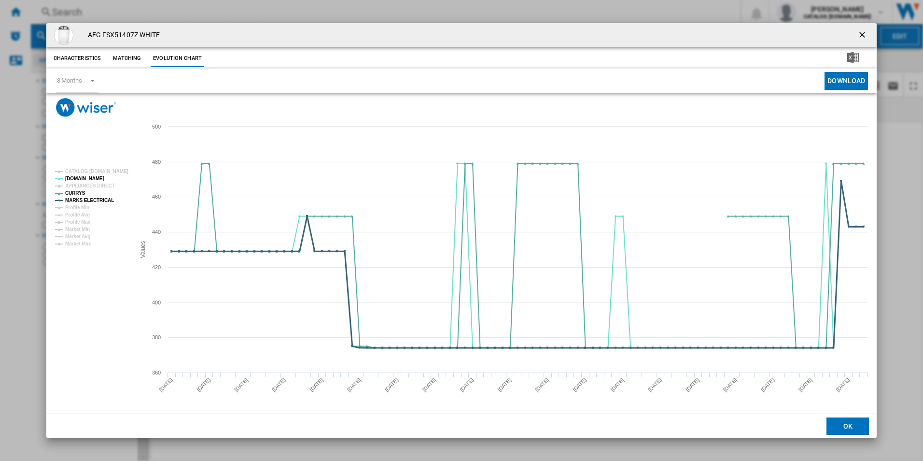
click at [99, 203] on tspan "MARKS ELECTRICAL" at bounding box center [89, 200] width 49 height 5
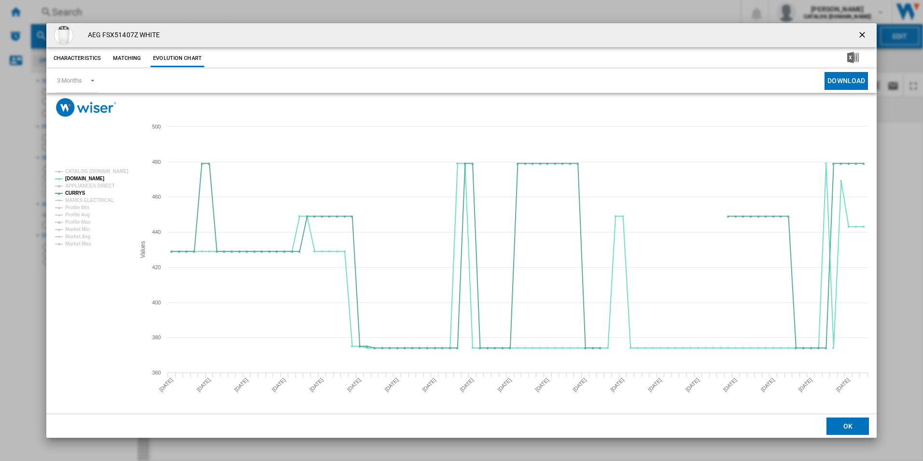
drag, startPoint x: 864, startPoint y: 34, endPoint x: 859, endPoint y: 32, distance: 5.5
click at [864, 34] on ng-md-icon "getI18NText('BUTTONS.CLOSE_DIALOG')" at bounding box center [864, 36] width 12 height 12
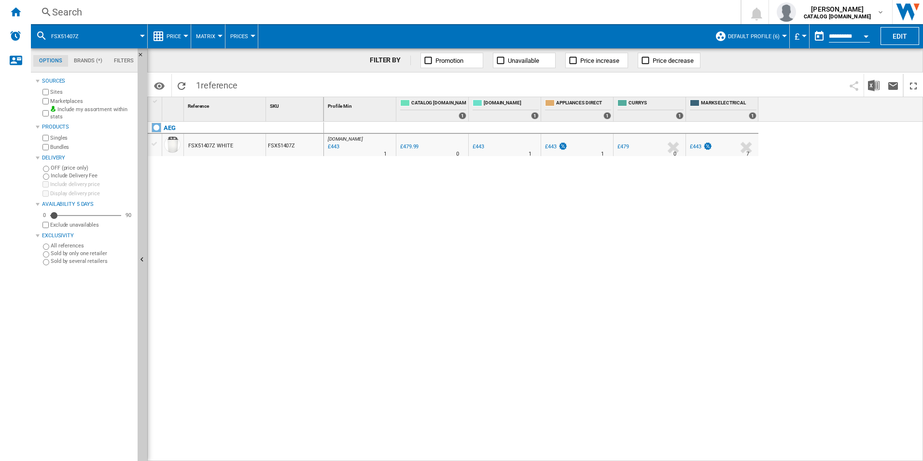
click at [685, 10] on div "Search" at bounding box center [384, 12] width 664 height 14
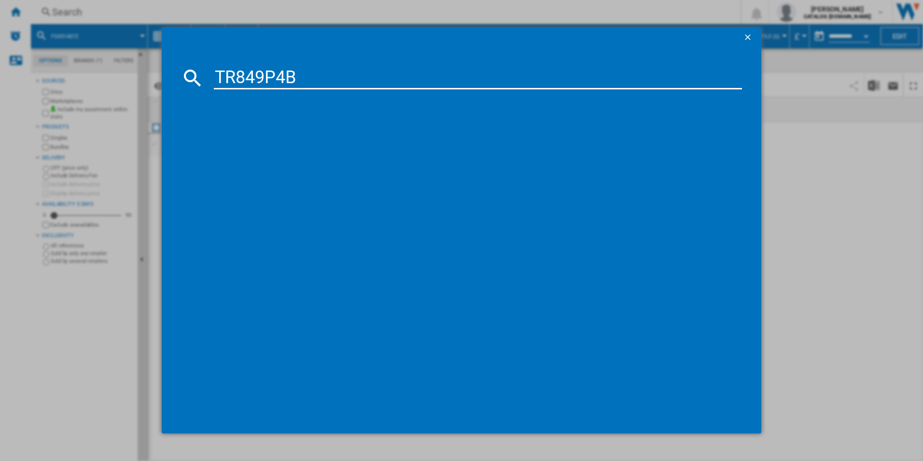
type input "TR849P4B"
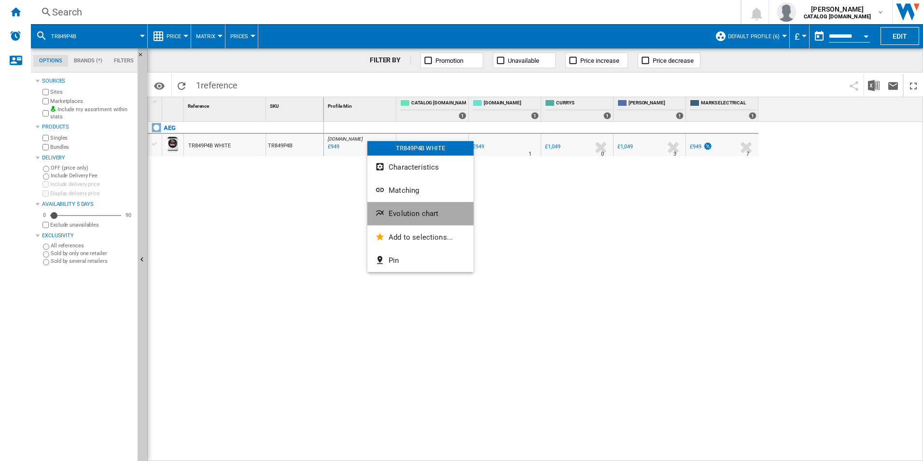
click at [416, 206] on button "Evolution chart" at bounding box center [421, 213] width 106 height 23
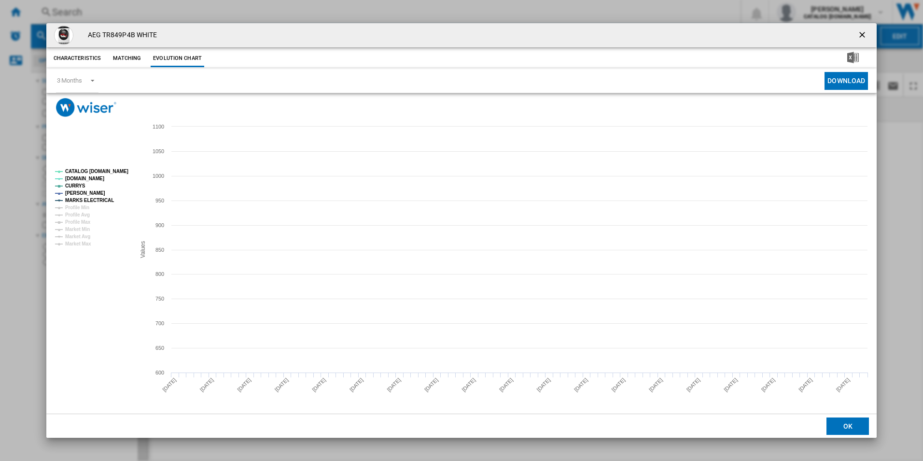
click at [105, 172] on tspan "CATALOG [DOMAIN_NAME]" at bounding box center [96, 171] width 63 height 5
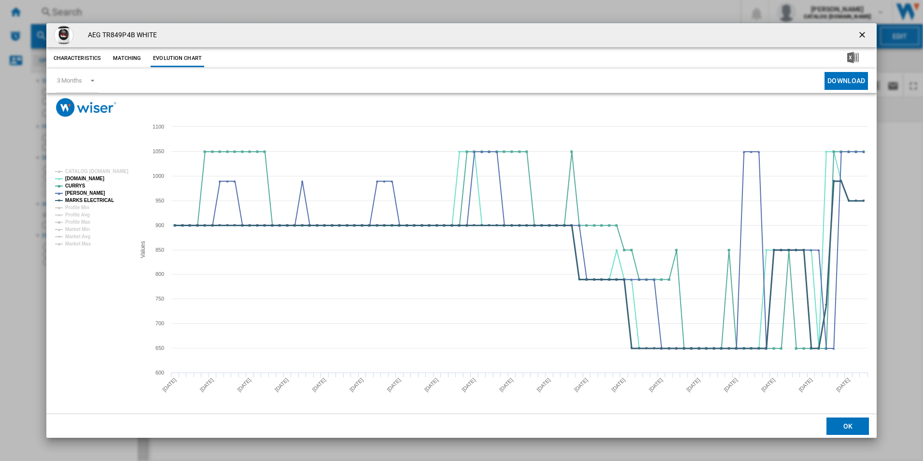
click at [101, 201] on tspan "MARKS ELECTRICAL" at bounding box center [89, 200] width 49 height 5
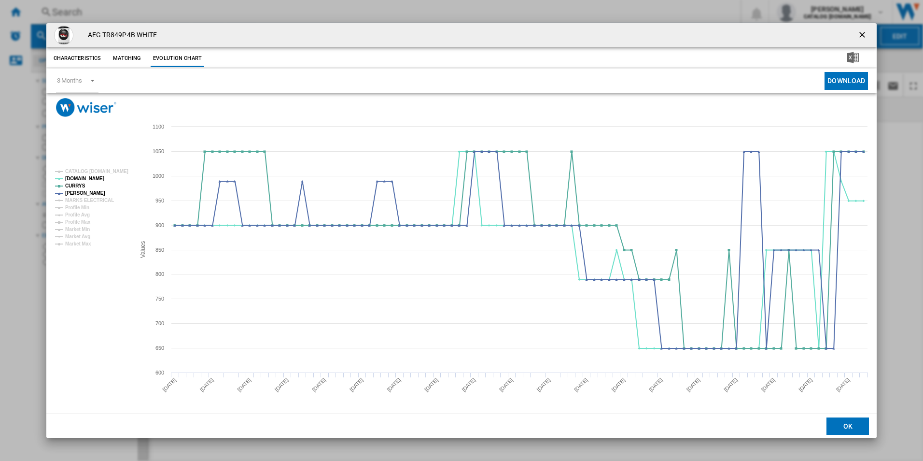
drag, startPoint x: 867, startPoint y: 30, endPoint x: 862, endPoint y: 35, distance: 7.2
click at [865, 33] on ng-md-icon "getI18NText('BUTTONS.CLOSE_DIALOG')" at bounding box center [864, 36] width 12 height 12
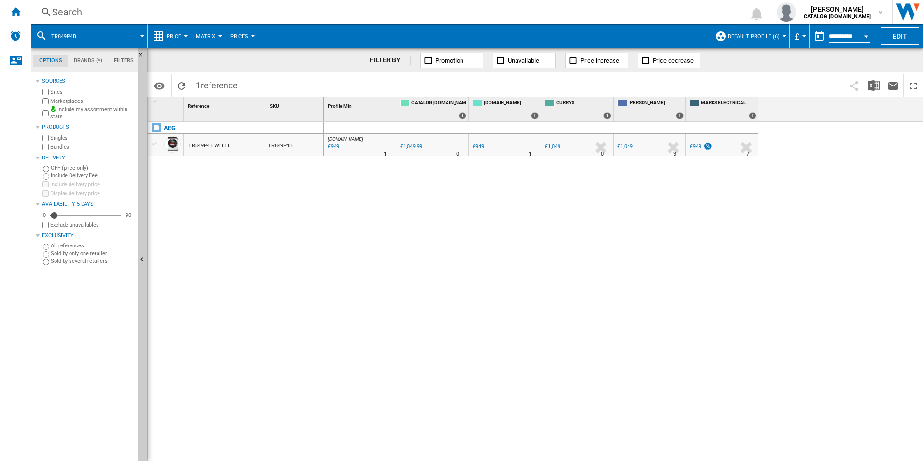
click at [628, 17] on div "Search" at bounding box center [384, 12] width 664 height 14
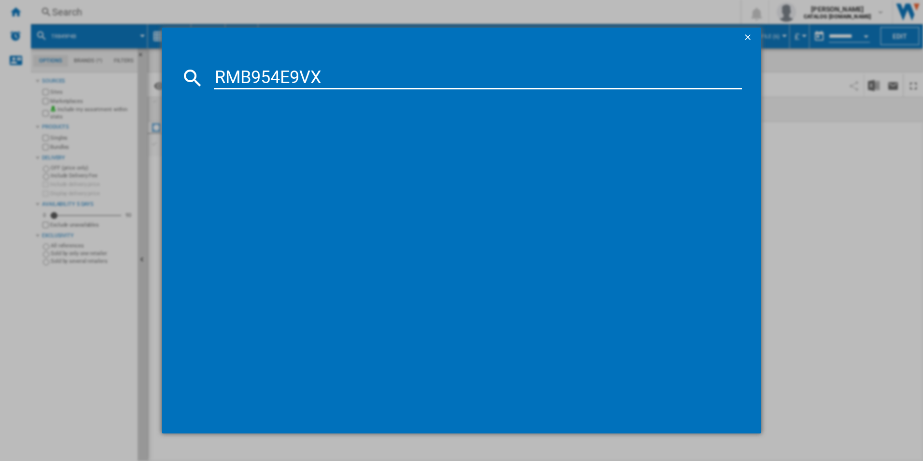
type input "RMB954E9VX"
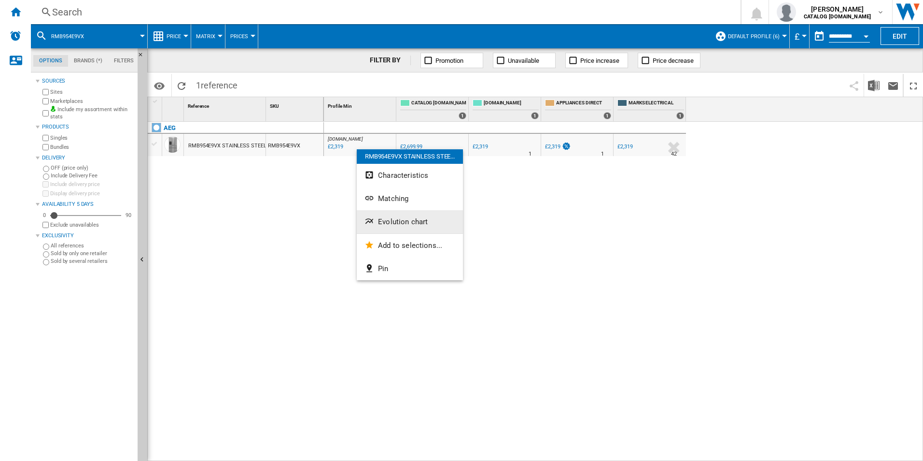
click at [389, 215] on button "Evolution chart" at bounding box center [410, 221] width 106 height 23
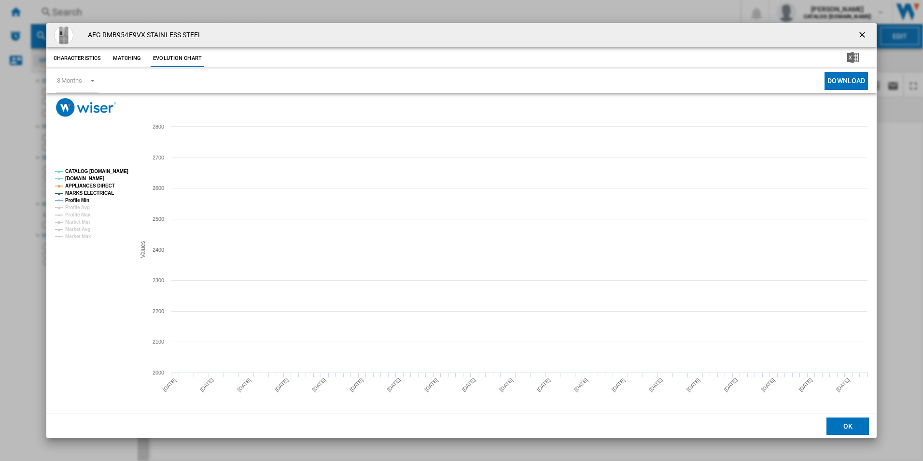
click at [109, 169] on tspan "CATALOG [DOMAIN_NAME]" at bounding box center [96, 171] width 63 height 5
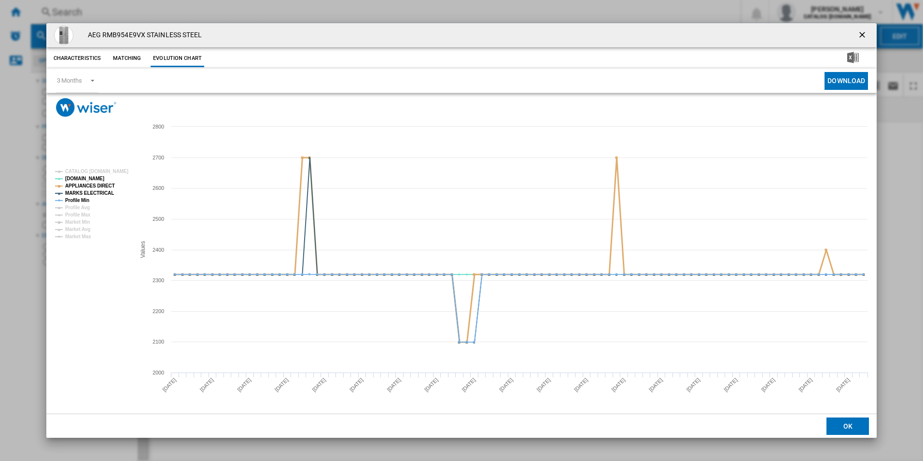
click at [106, 185] on tspan "APPLIANCES DIRECT" at bounding box center [90, 185] width 50 height 5
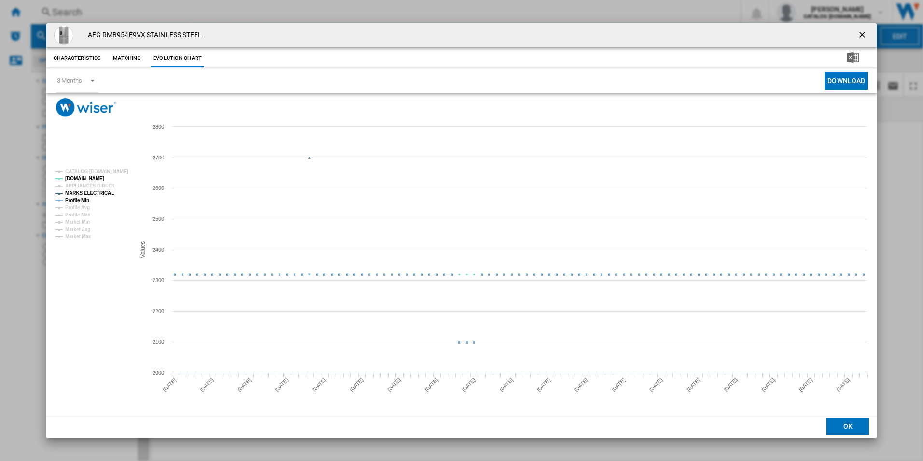
click at [105, 190] on tspan "MARKS ELECTRICAL" at bounding box center [89, 192] width 49 height 5
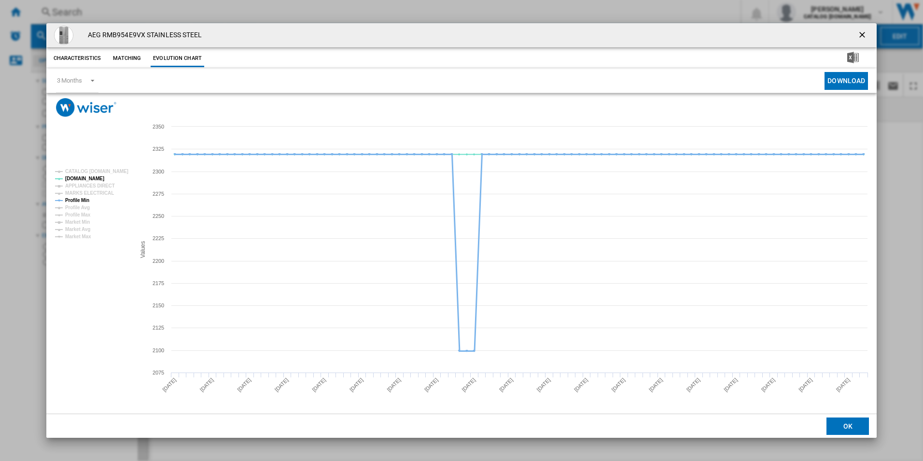
click at [82, 199] on tspan "Profile Min" at bounding box center [77, 200] width 24 height 5
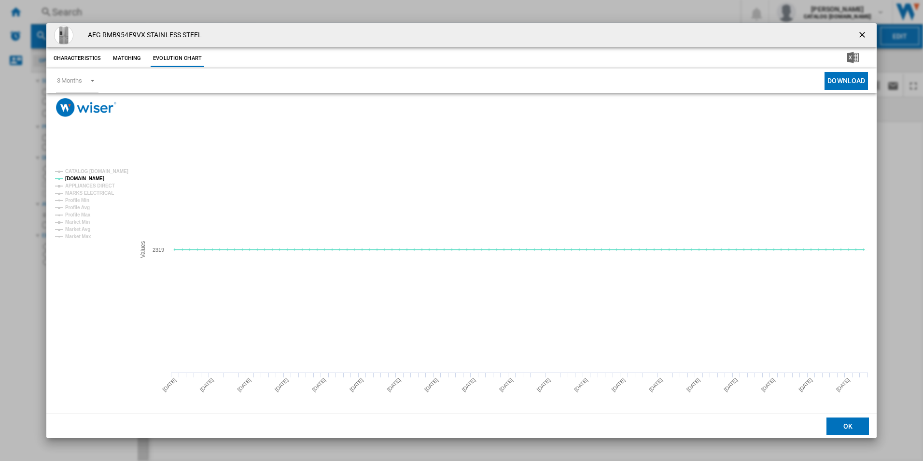
drag, startPoint x: 861, startPoint y: 32, endPoint x: 829, endPoint y: 40, distance: 32.4
click at [861, 32] on ng-md-icon "getI18NText('BUTTONS.CLOSE_DIALOG')" at bounding box center [864, 36] width 12 height 12
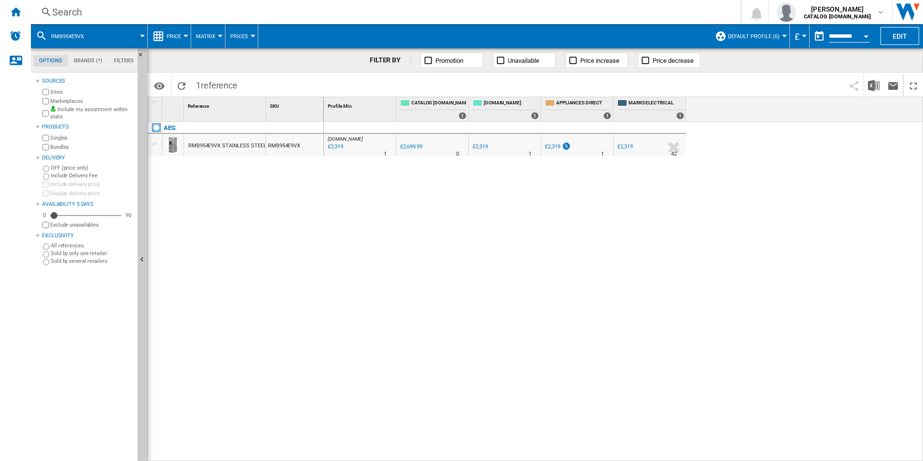
click at [626, 8] on div "Search" at bounding box center [384, 12] width 664 height 14
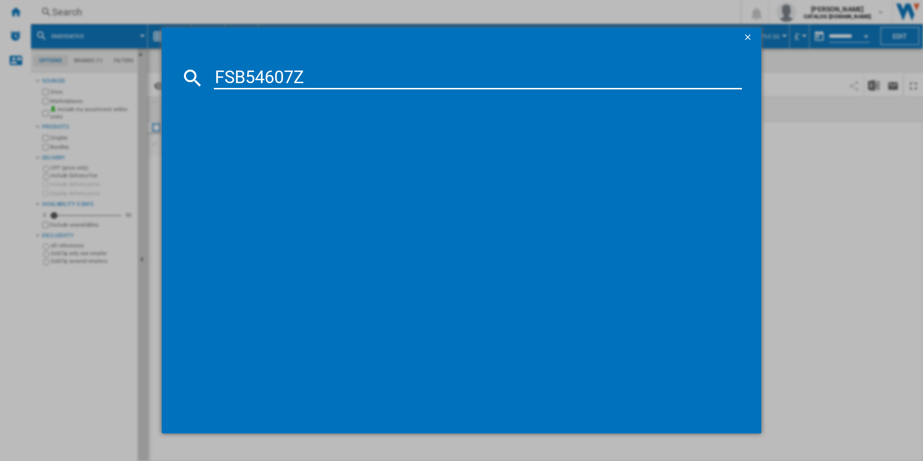
type input "FSB54607Z"
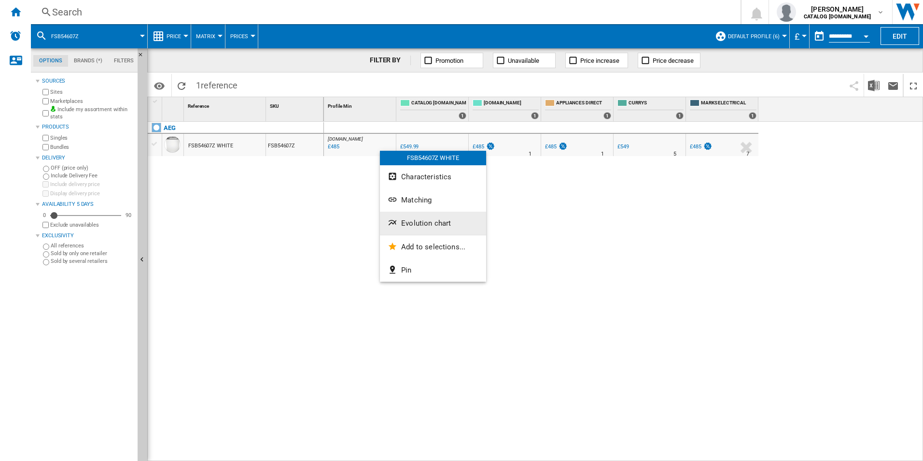
click at [411, 216] on button "Evolution chart" at bounding box center [433, 223] width 106 height 23
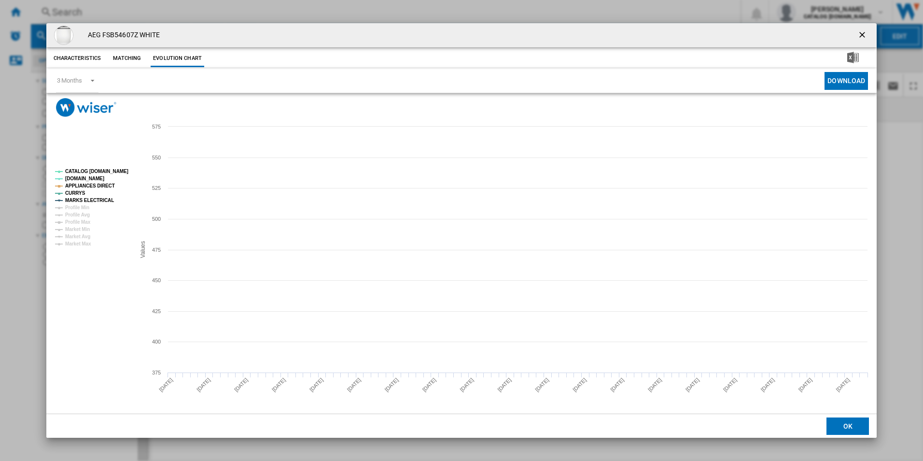
click at [120, 169] on tspan "CATALOG [DOMAIN_NAME]" at bounding box center [96, 171] width 63 height 5
click at [99, 187] on tspan "APPLIANCES DIRECT" at bounding box center [90, 185] width 50 height 5
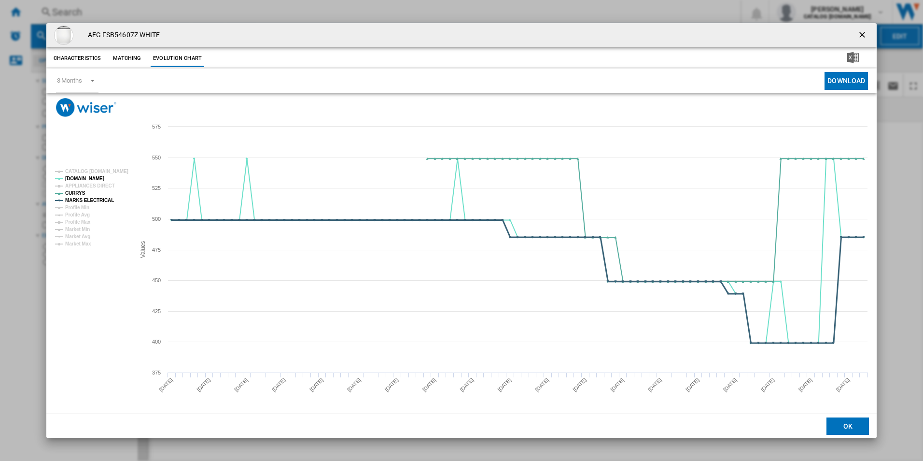
click at [99, 199] on tspan "MARKS ELECTRICAL" at bounding box center [89, 200] width 49 height 5
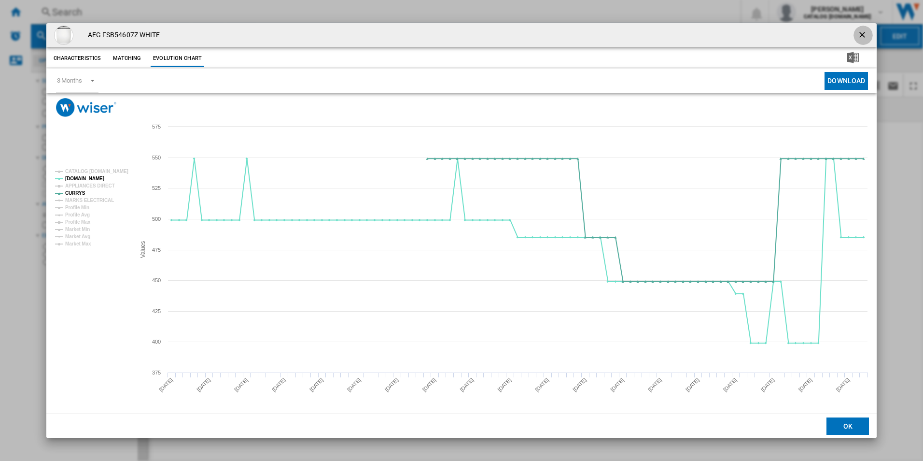
click at [865, 32] on ng-md-icon "getI18NText('BUTTONS.CLOSE_DIALOG')" at bounding box center [864, 36] width 12 height 12
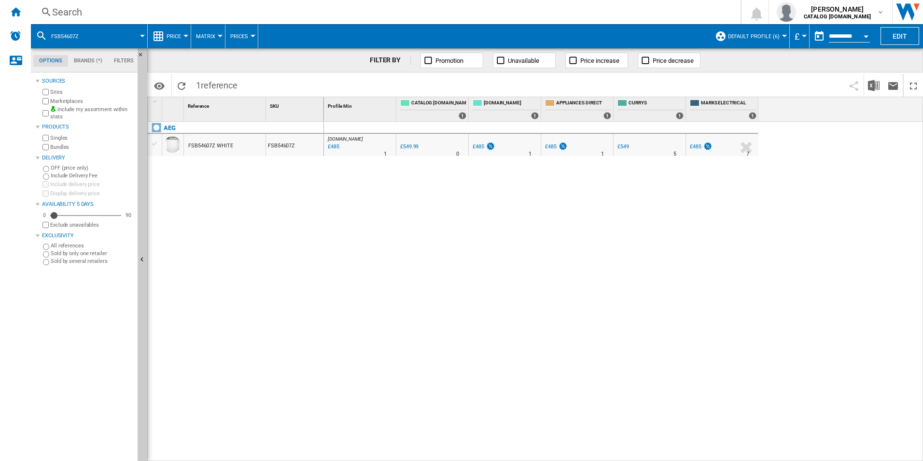
click at [661, 17] on div "Search" at bounding box center [384, 12] width 664 height 14
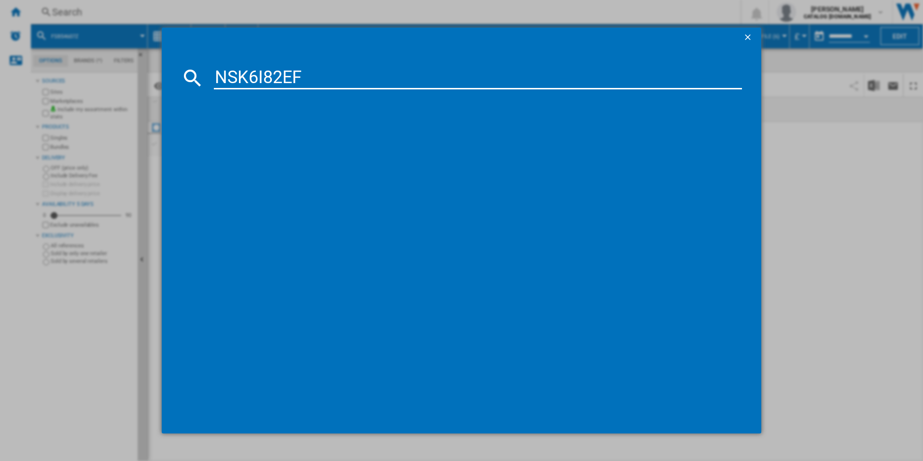
type input "NSK6I82EF"
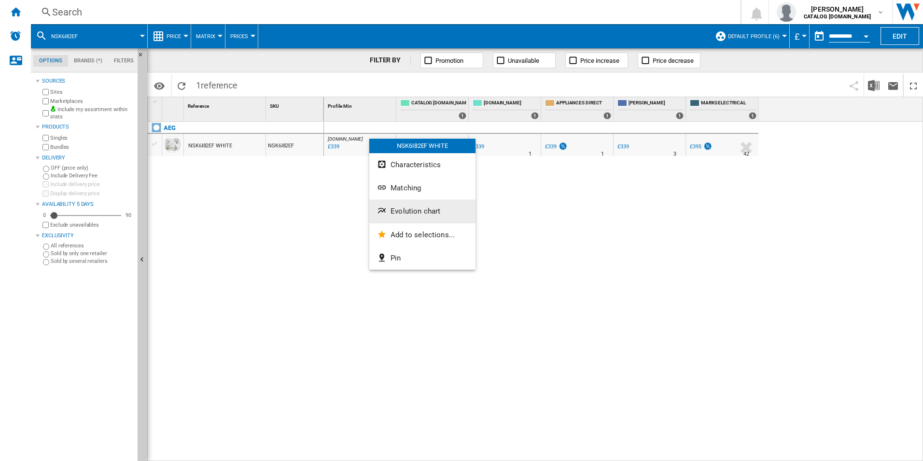
click at [398, 212] on span "Evolution chart" at bounding box center [416, 211] width 50 height 9
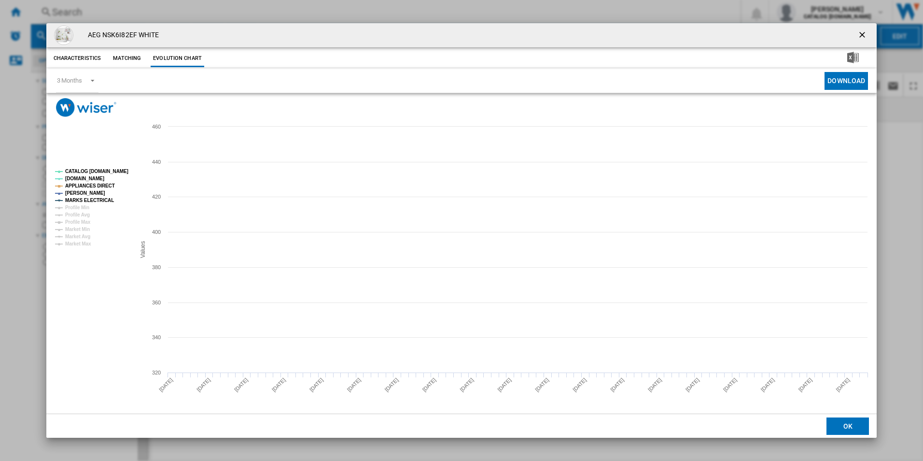
click at [114, 171] on tspan "CATALOG [DOMAIN_NAME]" at bounding box center [96, 171] width 63 height 5
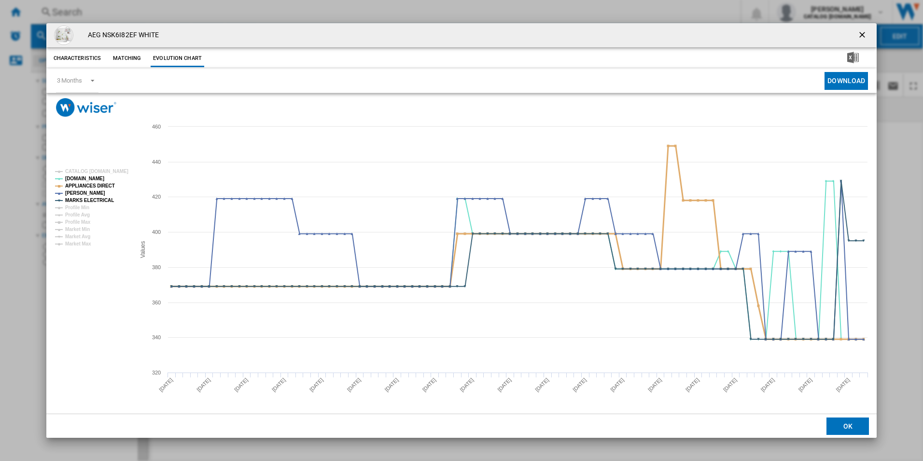
click at [103, 186] on tspan "APPLIANCES DIRECT" at bounding box center [90, 185] width 50 height 5
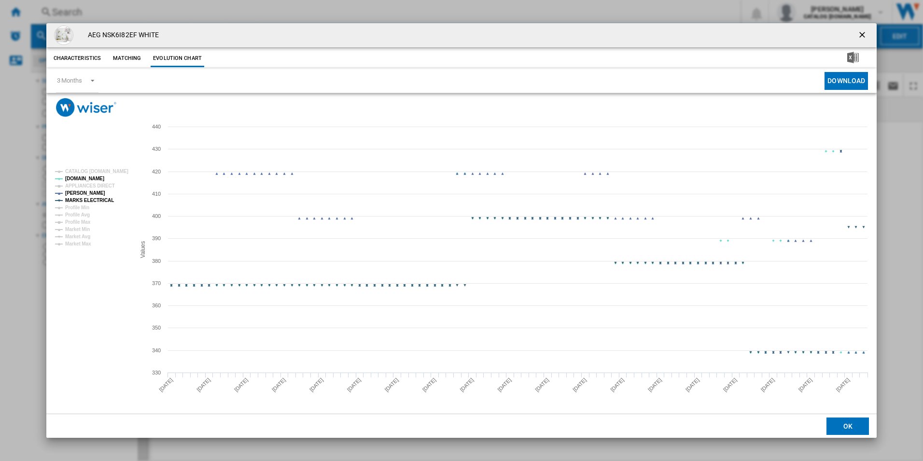
click at [103, 198] on tspan "MARKS ELECTRICAL" at bounding box center [89, 200] width 49 height 5
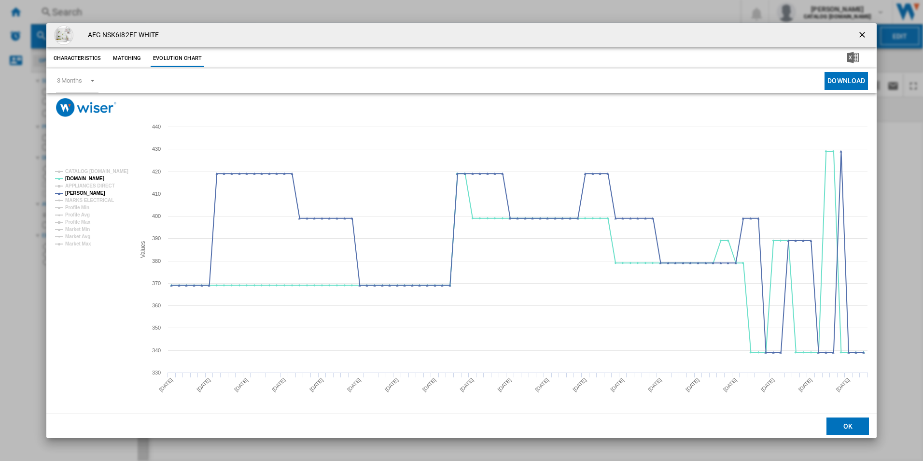
drag, startPoint x: 862, startPoint y: 30, endPoint x: 794, endPoint y: 43, distance: 68.4
click at [862, 30] on ng-md-icon "getI18NText('BUTTONS.CLOSE_DIALOG')" at bounding box center [864, 36] width 12 height 12
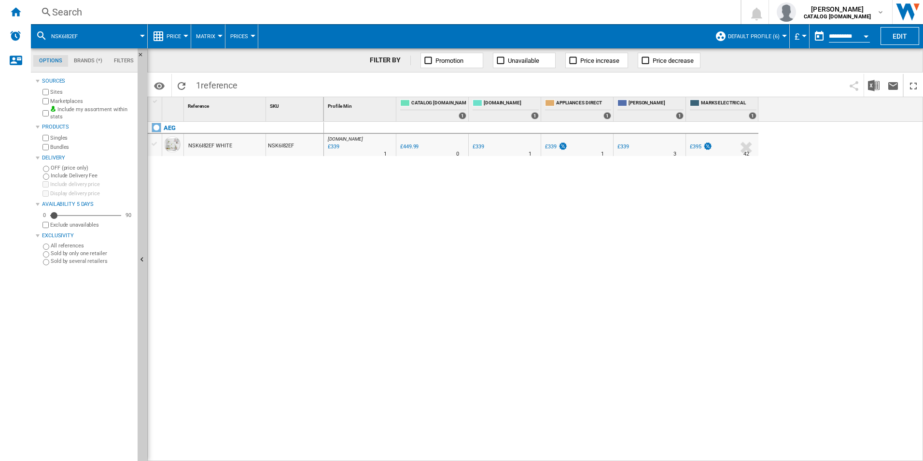
click at [664, 11] on div "Search" at bounding box center [384, 12] width 664 height 14
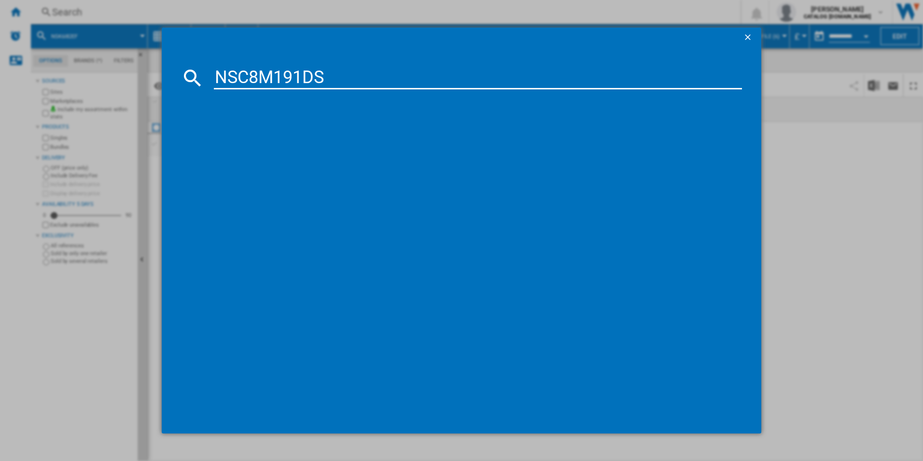
type input "NSC8M191DS"
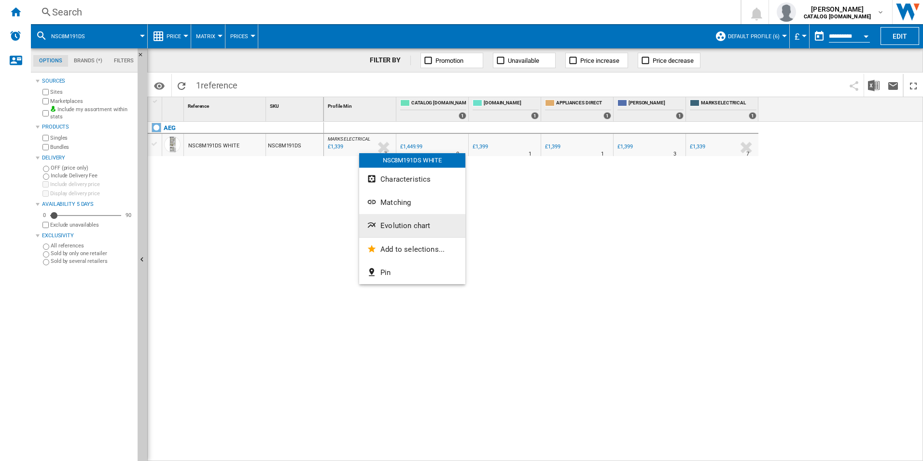
click at [378, 222] on ng-md-icon "Evolution chart" at bounding box center [373, 226] width 12 height 12
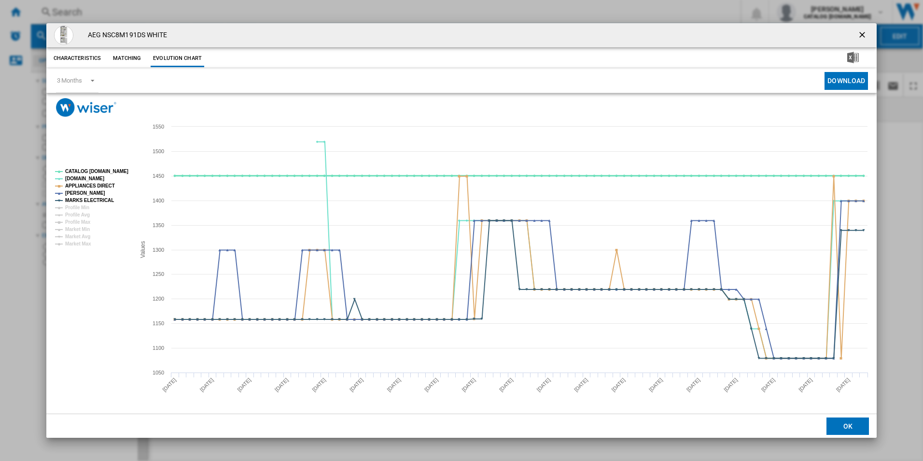
click at [118, 169] on tspan "CATALOG [DOMAIN_NAME]" at bounding box center [96, 171] width 63 height 5
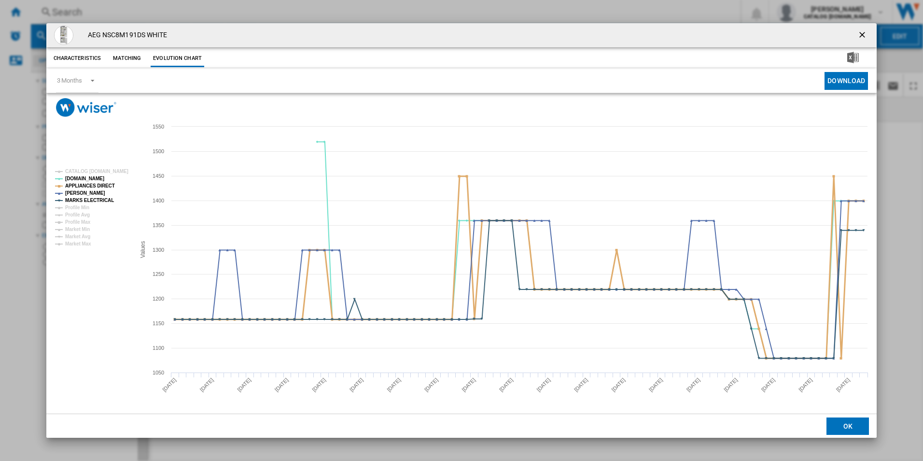
click at [98, 185] on tspan "APPLIANCES DIRECT" at bounding box center [90, 185] width 50 height 5
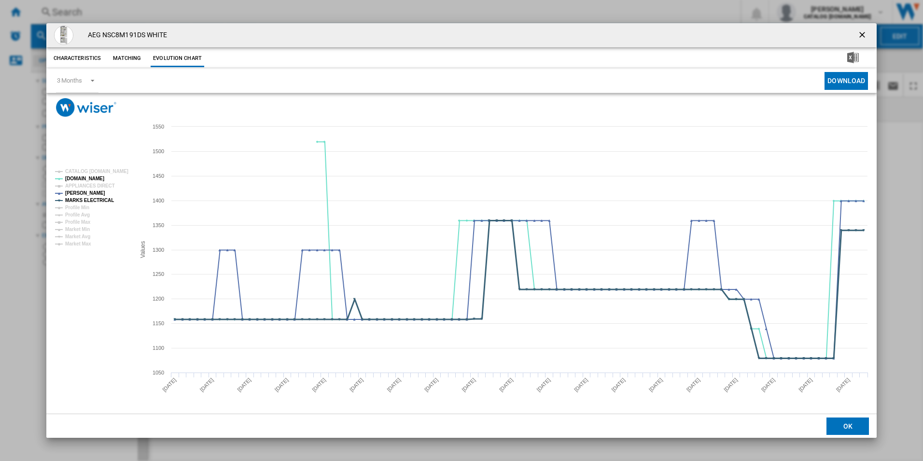
click at [105, 198] on tspan "MARKS ELECTRICAL" at bounding box center [89, 200] width 49 height 5
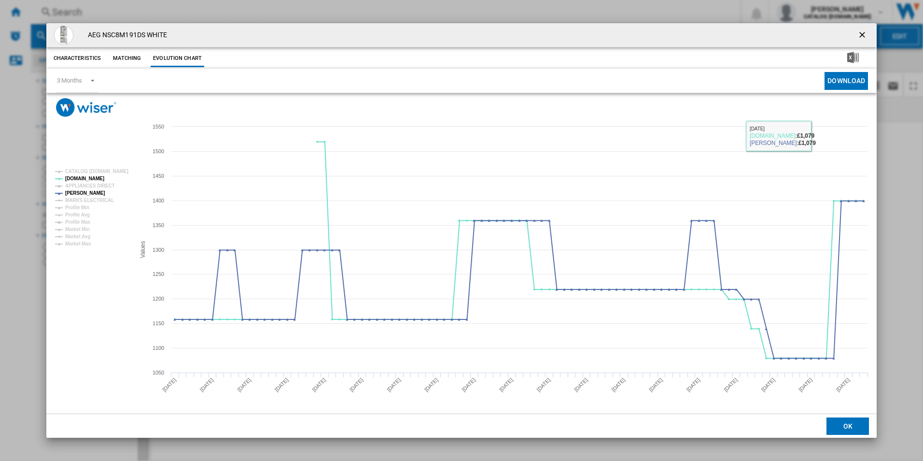
drag, startPoint x: 865, startPoint y: 36, endPoint x: 855, endPoint y: 36, distance: 9.7
click at [865, 36] on ng-md-icon "getI18NText('BUTTONS.CLOSE_DIALOG')" at bounding box center [864, 36] width 12 height 12
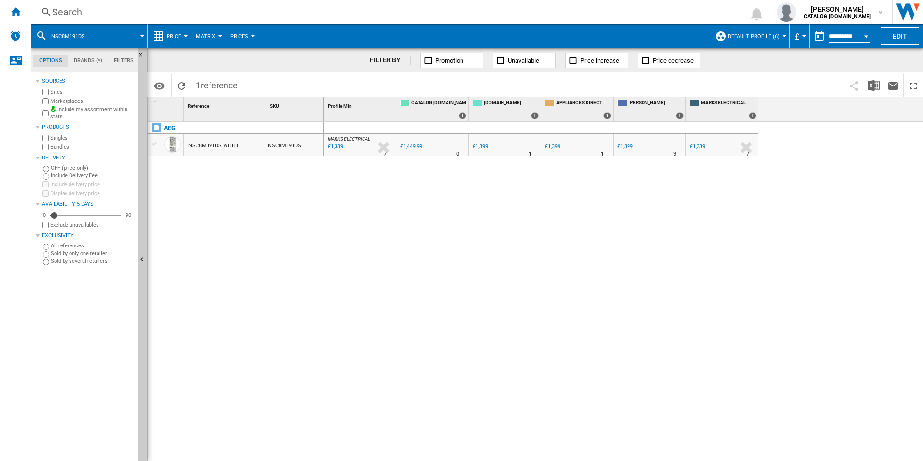
click at [668, 14] on div "Search" at bounding box center [384, 12] width 664 height 14
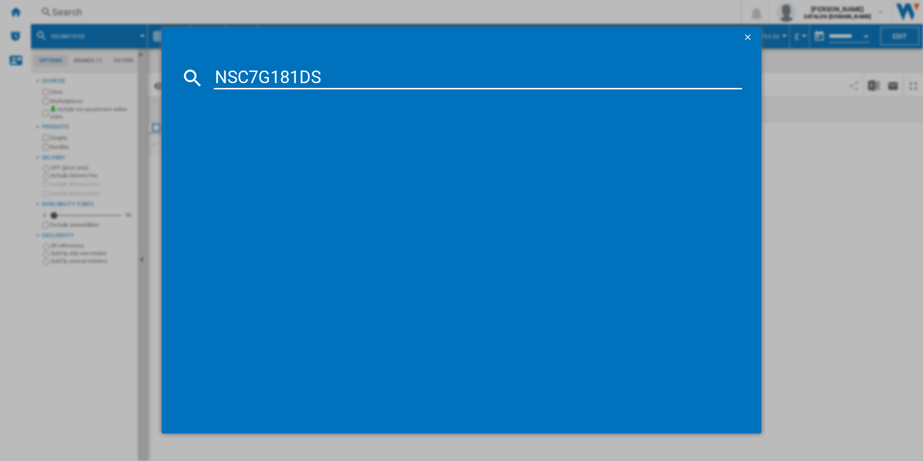
type input "NSC7G181DS"
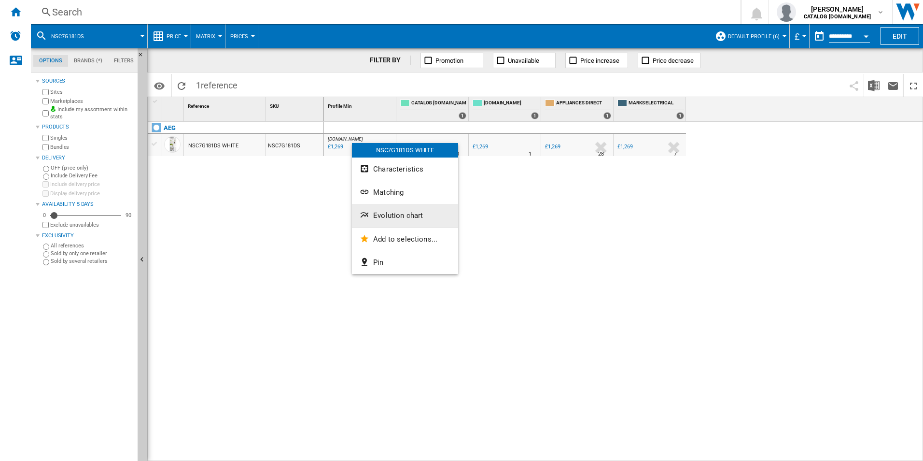
click at [398, 210] on button "Evolution chart" at bounding box center [405, 215] width 106 height 23
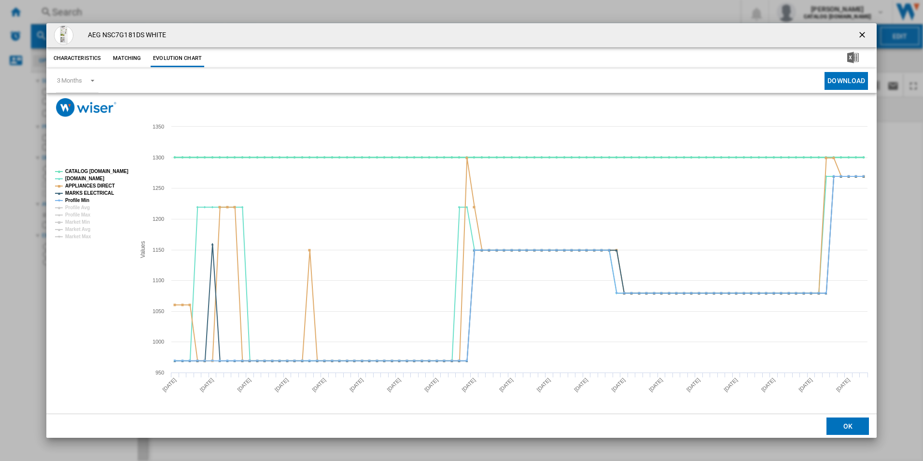
click at [121, 169] on tspan "CATALOG [DOMAIN_NAME]" at bounding box center [96, 171] width 63 height 5
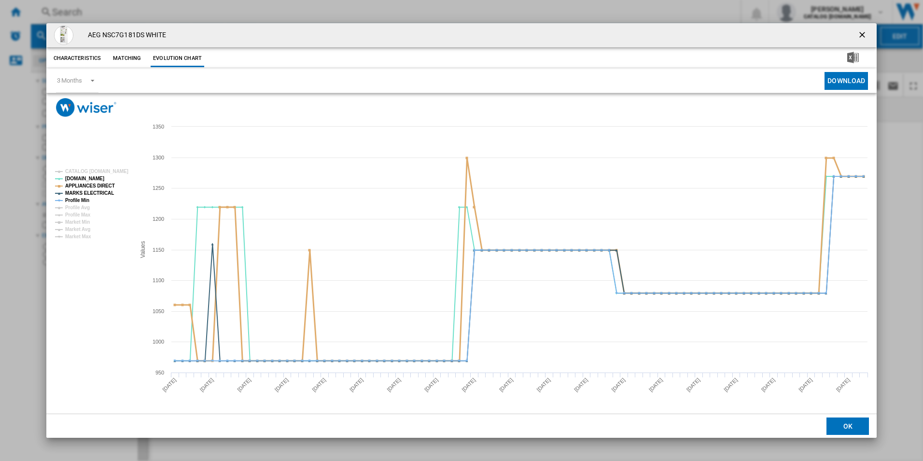
click at [98, 184] on tspan "APPLIANCES DIRECT" at bounding box center [90, 185] width 50 height 5
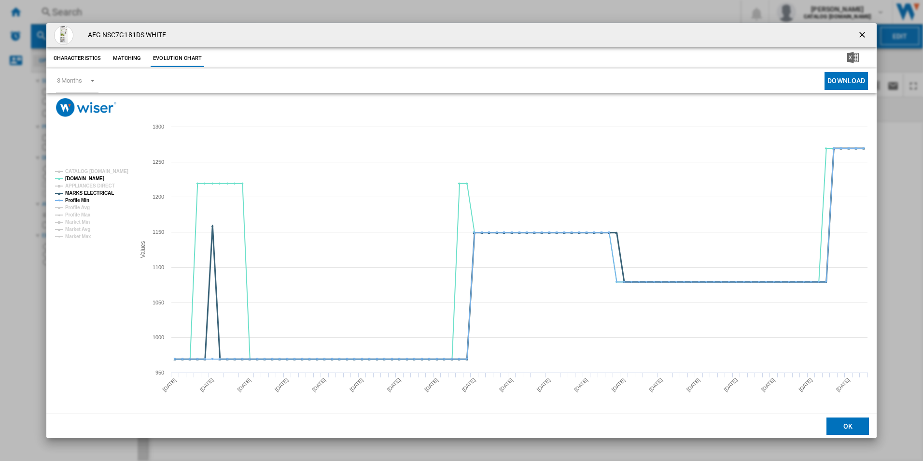
click at [97, 194] on tspan "MARKS ELECTRICAL" at bounding box center [89, 192] width 49 height 5
click at [85, 198] on tspan "Profile Min" at bounding box center [77, 200] width 24 height 5
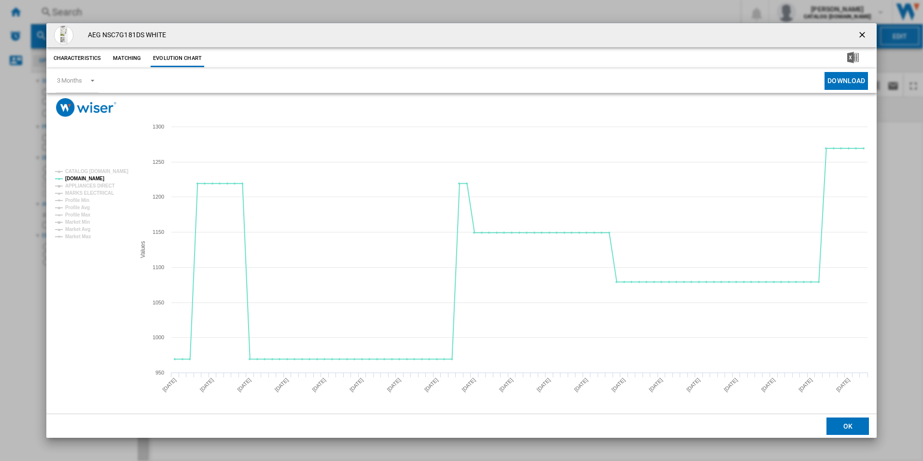
drag, startPoint x: 862, startPoint y: 32, endPoint x: 829, endPoint y: 35, distance: 33.0
click at [862, 32] on ng-md-icon "getI18NText('BUTTONS.CLOSE_DIALOG')" at bounding box center [864, 36] width 12 height 12
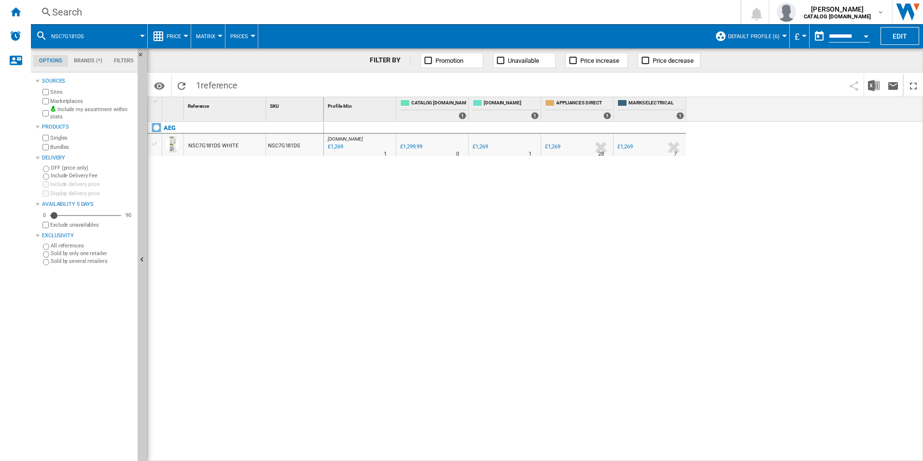
click at [642, 9] on div "Search" at bounding box center [384, 12] width 664 height 14
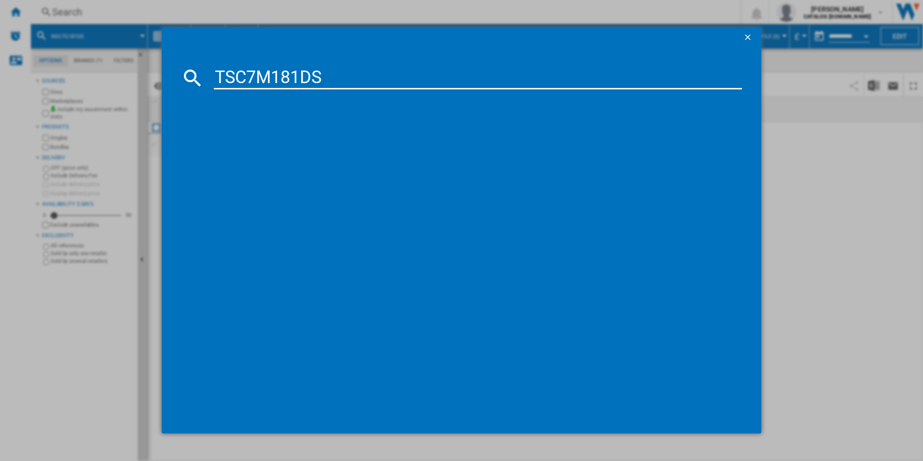
type input "TSC7M181DS"
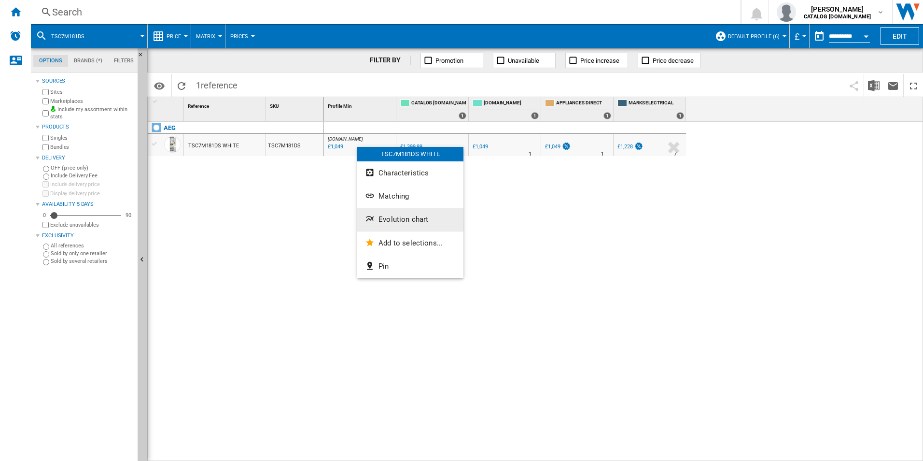
click at [411, 219] on span "Evolution chart" at bounding box center [404, 219] width 50 height 9
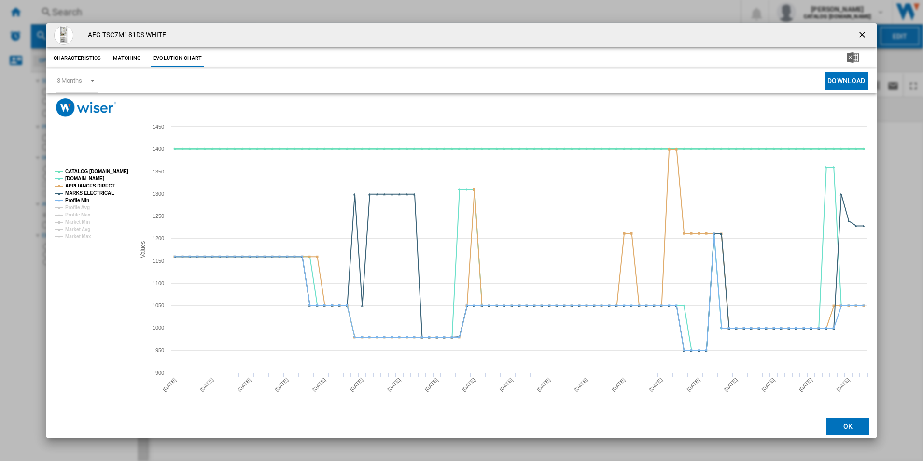
click at [122, 171] on tspan "CATALOG [DOMAIN_NAME]" at bounding box center [96, 171] width 63 height 5
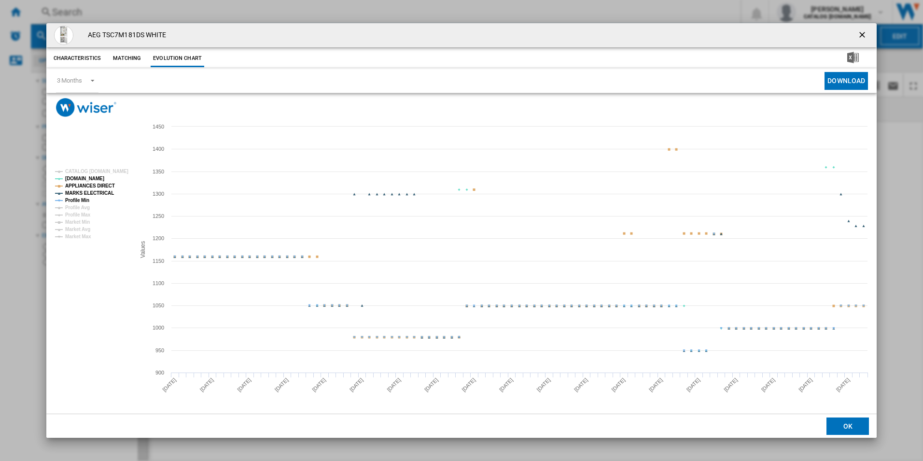
click at [99, 183] on tspan "APPLIANCES DIRECT" at bounding box center [90, 185] width 50 height 5
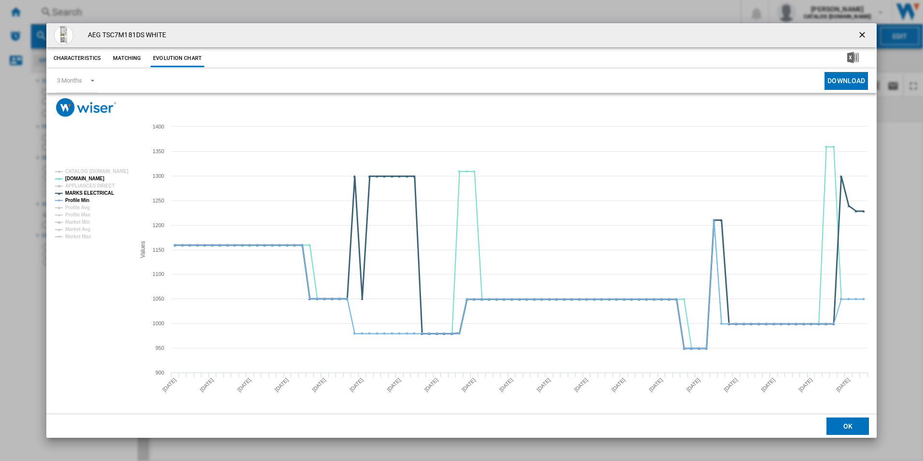
click at [97, 194] on tspan "MARKS ELECTRICAL" at bounding box center [89, 192] width 49 height 5
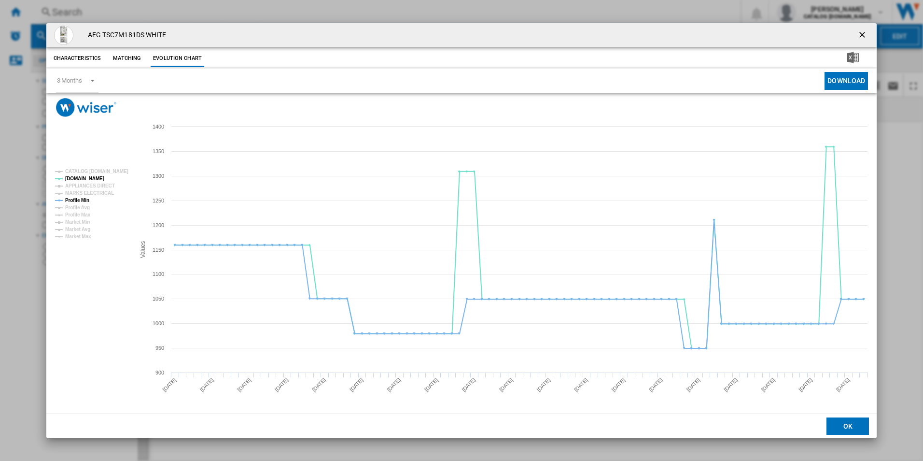
click at [87, 194] on tspan "MARKS ELECTRICAL" at bounding box center [89, 192] width 49 height 5
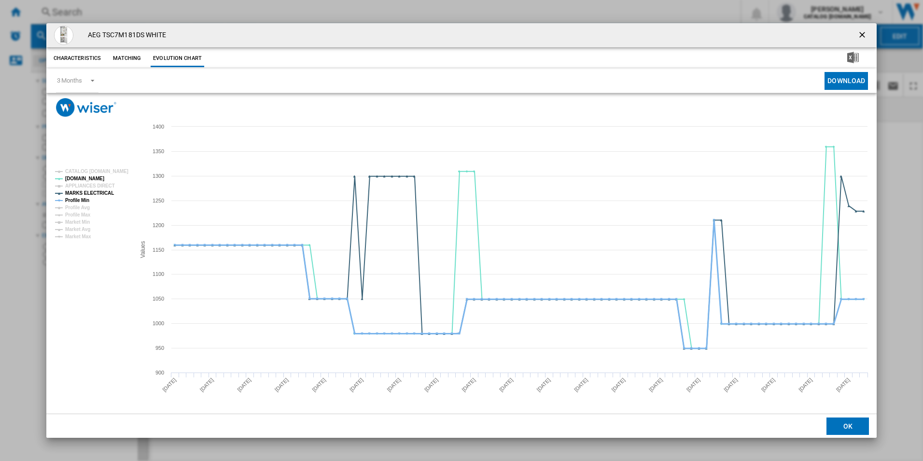
click at [86, 198] on tspan "Profile Min" at bounding box center [77, 200] width 24 height 5
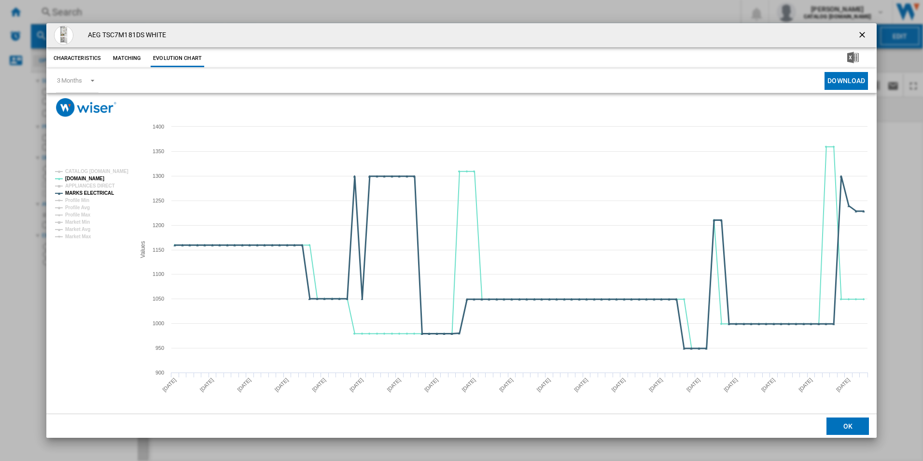
click at [88, 194] on tspan "MARKS ELECTRICAL" at bounding box center [89, 192] width 49 height 5
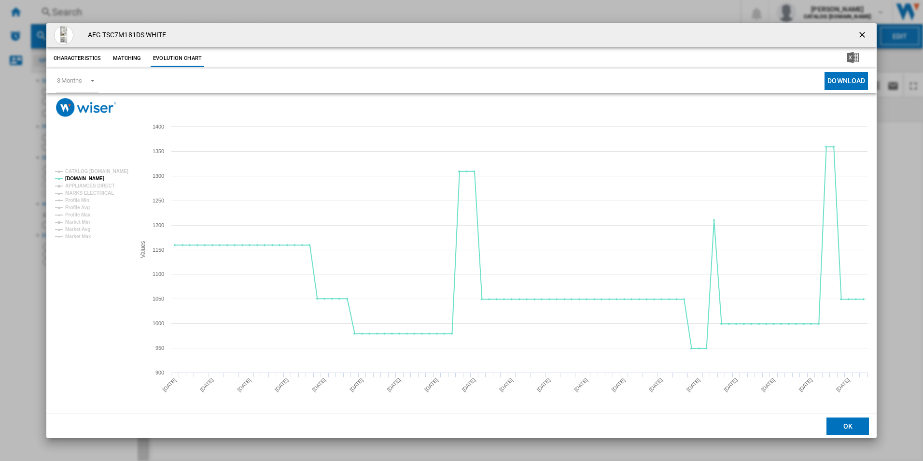
drag, startPoint x: 859, startPoint y: 31, endPoint x: 796, endPoint y: 25, distance: 62.7
click at [859, 31] on ng-md-icon "getI18NText('BUTTONS.CLOSE_DIALOG')" at bounding box center [864, 36] width 12 height 12
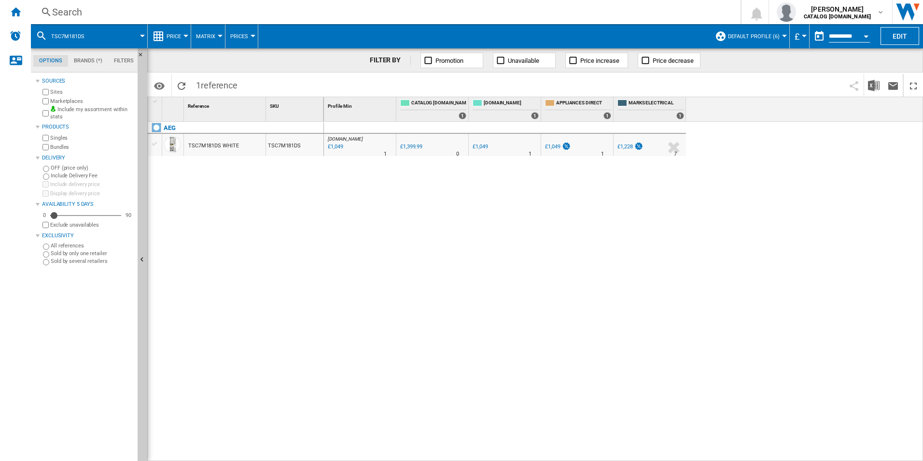
click at [616, 7] on div "Search" at bounding box center [384, 12] width 664 height 14
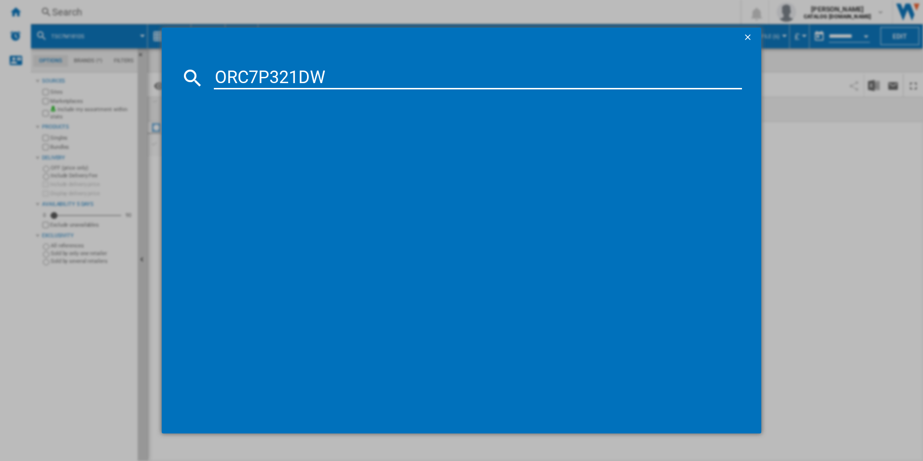
type input "ORC7P321DW"
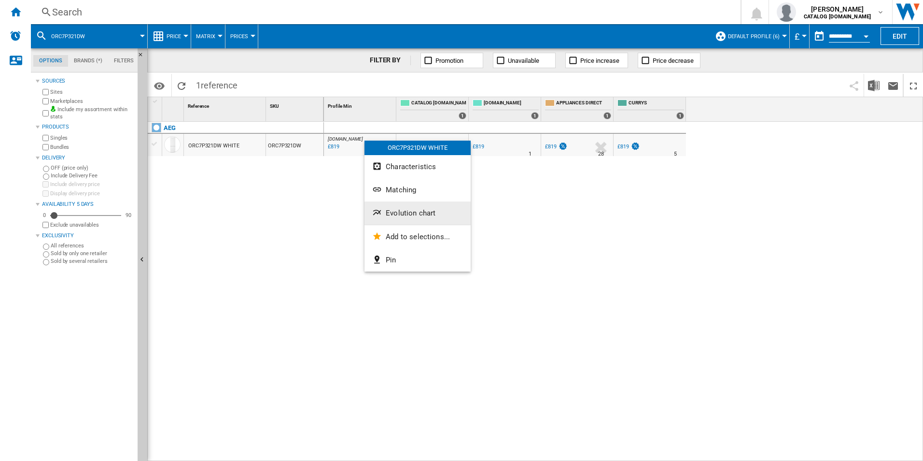
click at [413, 210] on span "Evolution chart" at bounding box center [411, 213] width 50 height 9
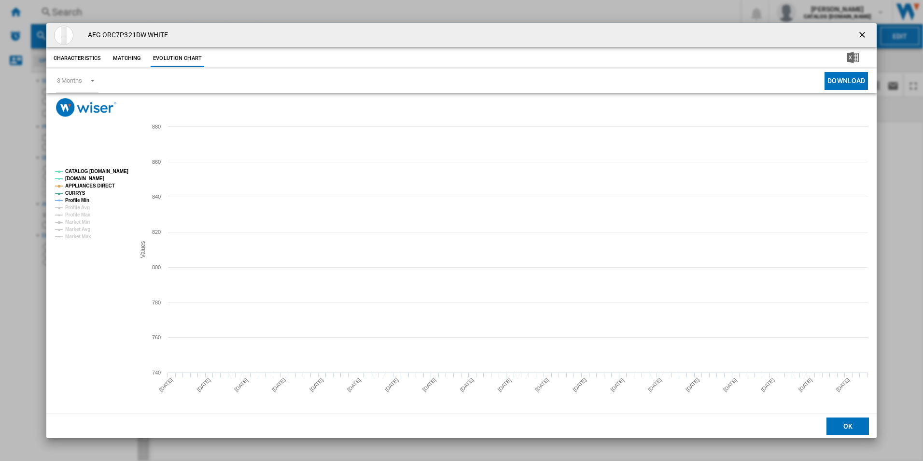
click at [111, 166] on rect "Product popup" at bounding box center [91, 204] width 80 height 78
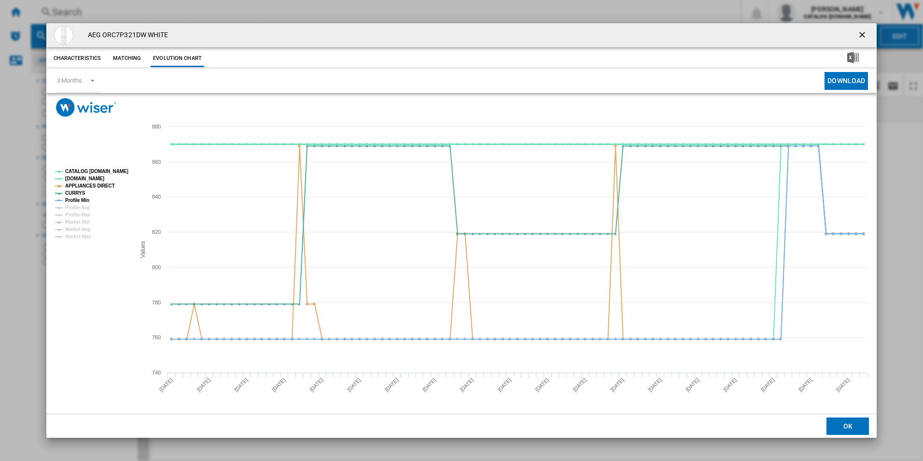
click at [110, 171] on tspan "CATALOG [DOMAIN_NAME]" at bounding box center [96, 171] width 63 height 5
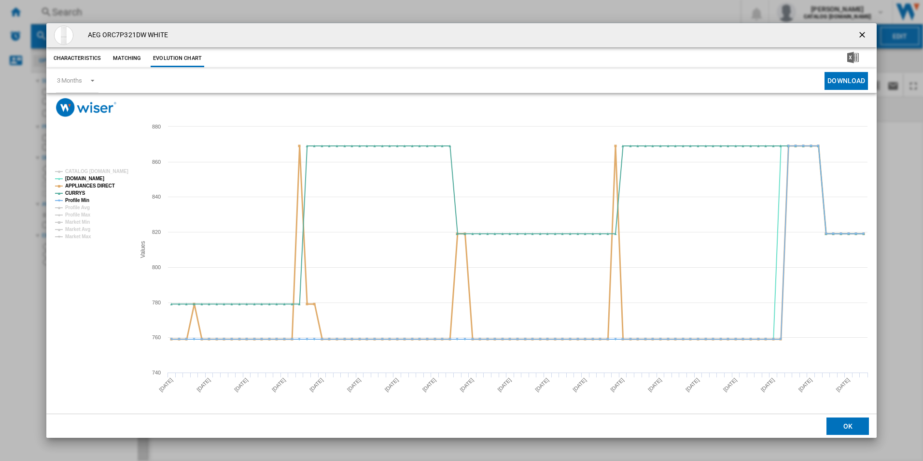
click at [106, 183] on tspan "APPLIANCES DIRECT" at bounding box center [90, 185] width 50 height 5
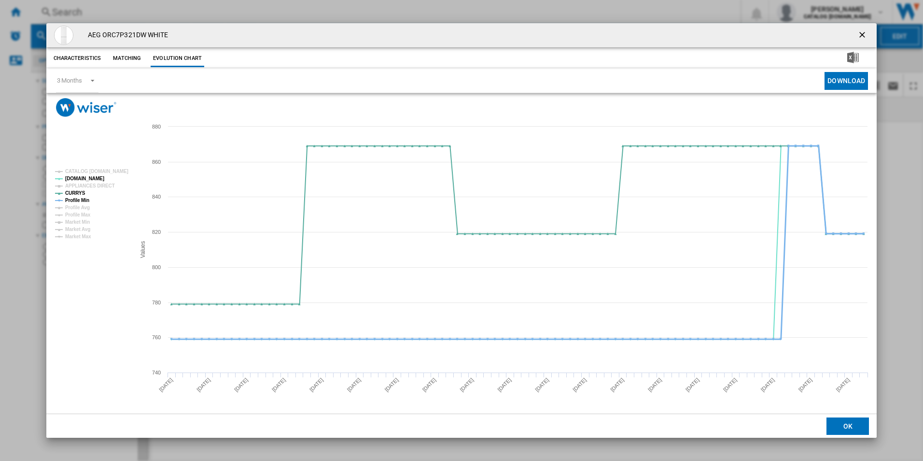
click at [87, 198] on tspan "Profile Min" at bounding box center [77, 200] width 24 height 5
drag, startPoint x: 867, startPoint y: 30, endPoint x: 858, endPoint y: 31, distance: 9.2
click at [868, 31] on ng-md-icon "getI18NText('BUTTONS.CLOSE_DIALOG')" at bounding box center [864, 36] width 12 height 12
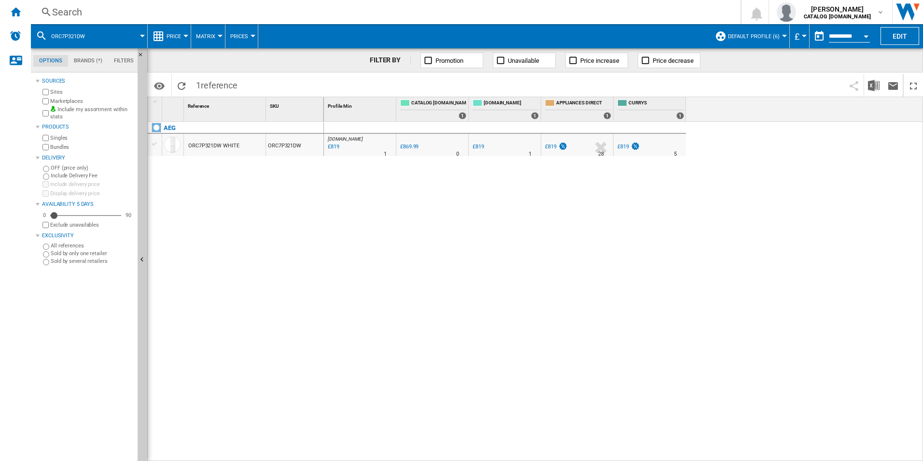
click at [680, 14] on div "Search" at bounding box center [384, 12] width 664 height 14
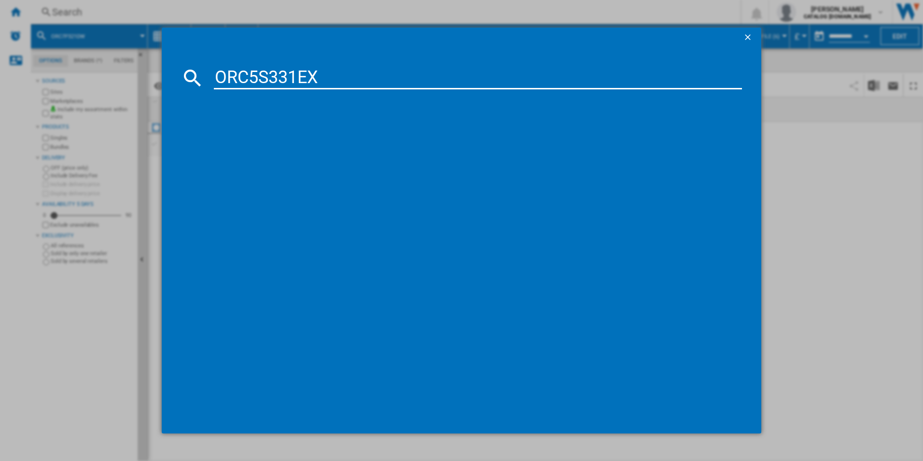
type input "ORC5S331EX"
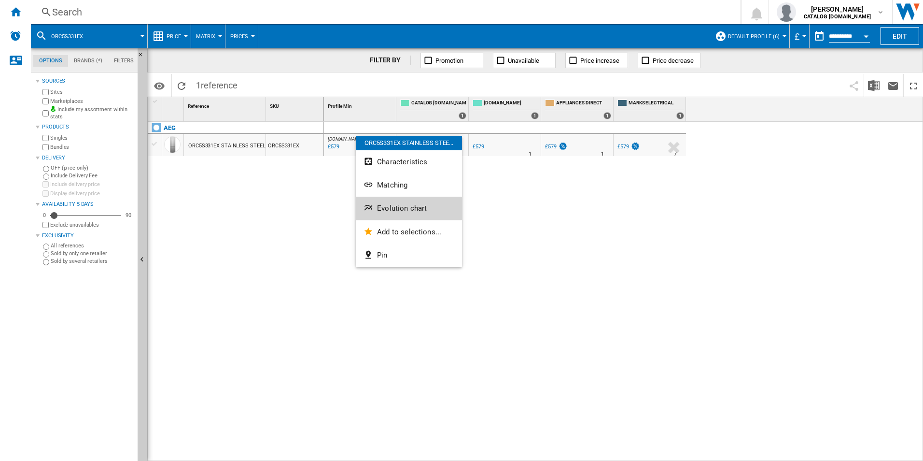
click at [388, 206] on span "Evolution chart" at bounding box center [402, 208] width 50 height 9
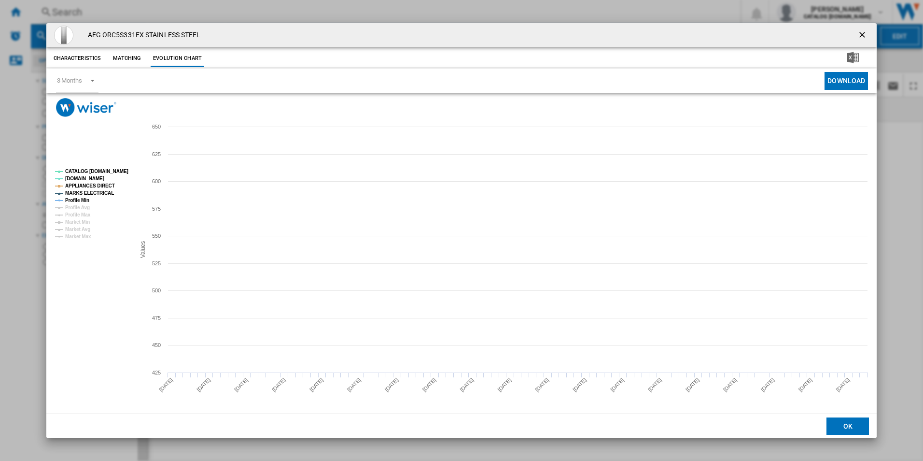
click at [113, 169] on tspan "CATALOG [DOMAIN_NAME]" at bounding box center [96, 171] width 63 height 5
click at [106, 183] on tspan "APPLIANCES DIRECT" at bounding box center [90, 185] width 50 height 5
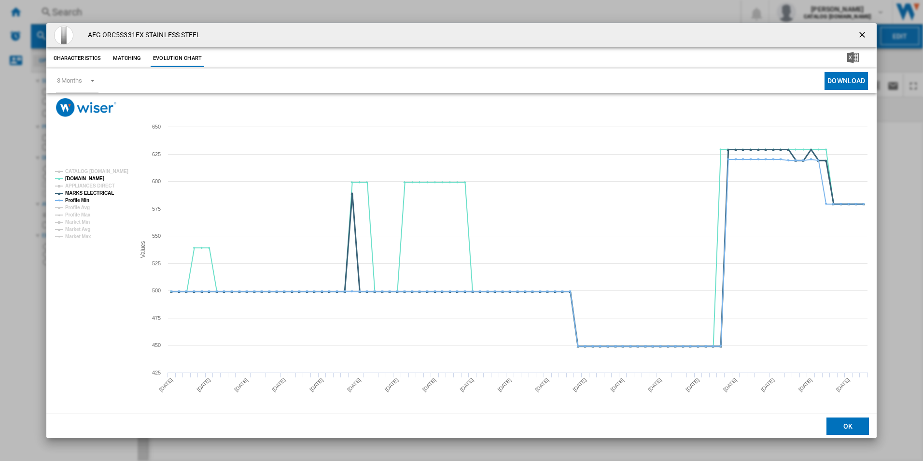
click at [95, 194] on tspan "MARKS ELECTRICAL" at bounding box center [89, 192] width 49 height 5
click at [72, 200] on tspan "Profile Min" at bounding box center [77, 200] width 24 height 5
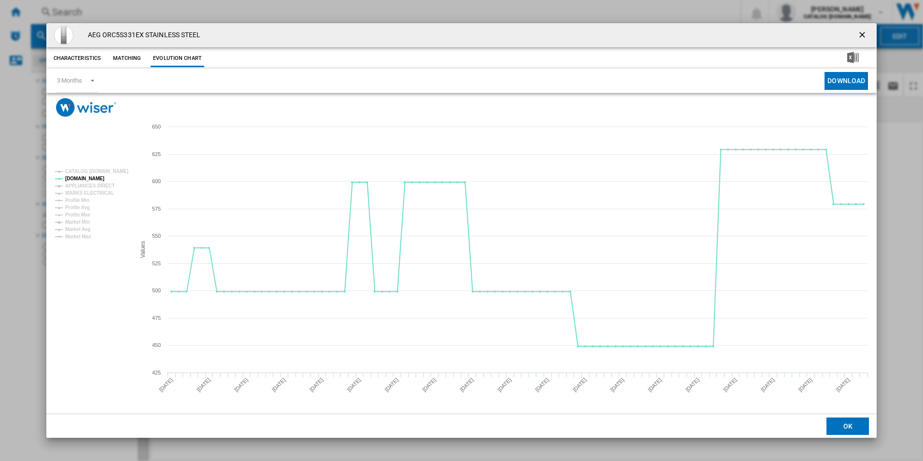
drag, startPoint x: 865, startPoint y: 36, endPoint x: 841, endPoint y: 33, distance: 24.8
click at [865, 36] on ng-md-icon "getI18NText('BUTTONS.CLOSE_DIALOG')" at bounding box center [864, 36] width 12 height 12
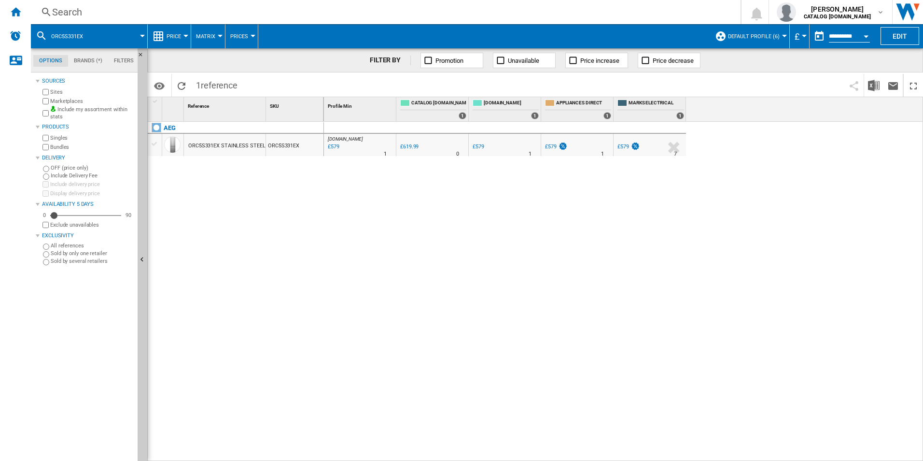
click at [589, 12] on div "Search" at bounding box center [384, 12] width 664 height 14
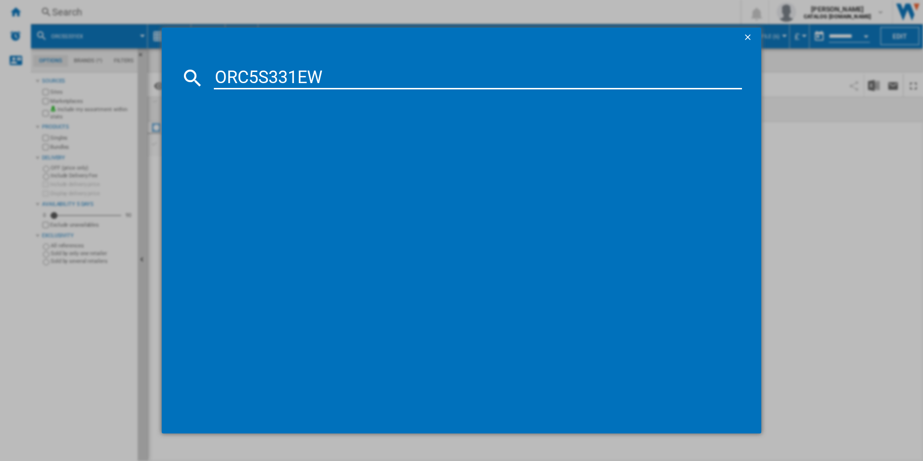
type input "ORC5S331EW"
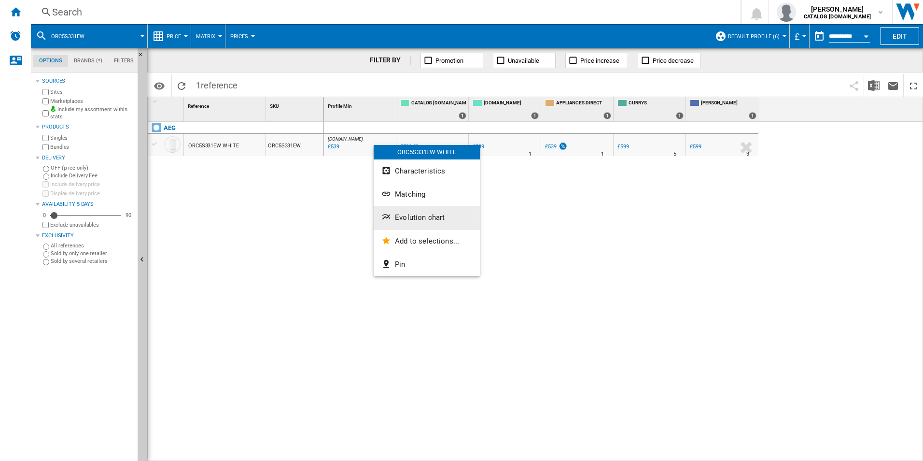
click at [399, 220] on span "Evolution chart" at bounding box center [420, 217] width 50 height 9
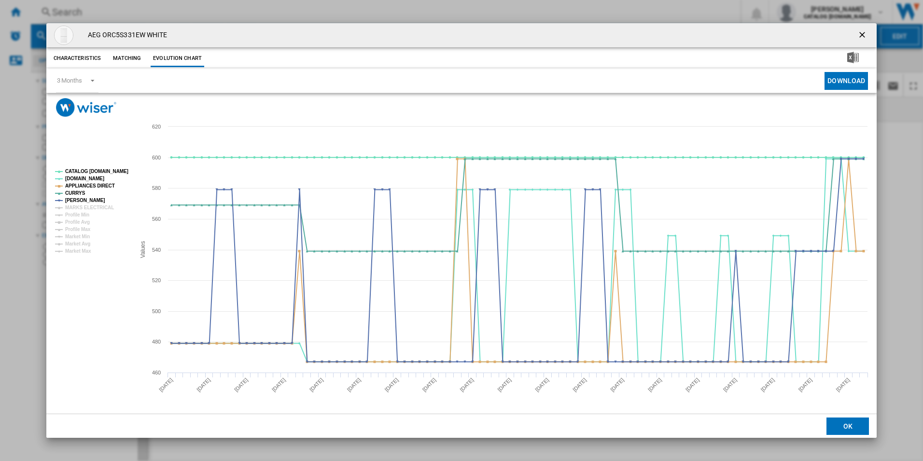
click at [118, 166] on rect "Product popup" at bounding box center [91, 211] width 80 height 92
click at [115, 172] on tspan "CATALOG [DOMAIN_NAME]" at bounding box center [96, 171] width 63 height 5
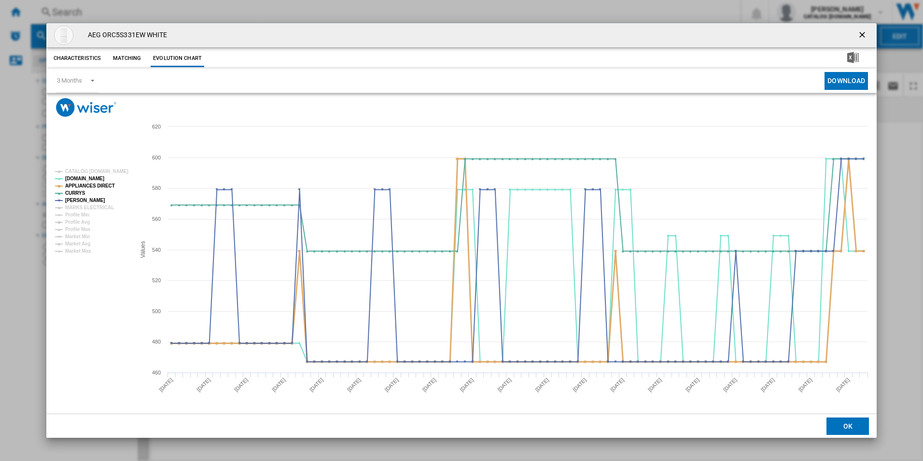
click at [103, 185] on tspan "APPLIANCES DIRECT" at bounding box center [90, 185] width 50 height 5
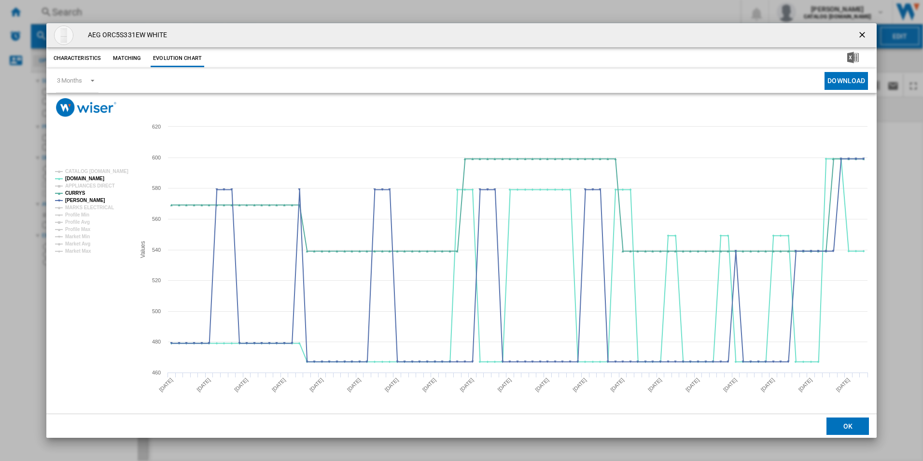
drag, startPoint x: 862, startPoint y: 33, endPoint x: 845, endPoint y: 40, distance: 18.5
click at [862, 33] on ng-md-icon "getI18NText('BUTTONS.CLOSE_DIALOG')" at bounding box center [864, 36] width 12 height 12
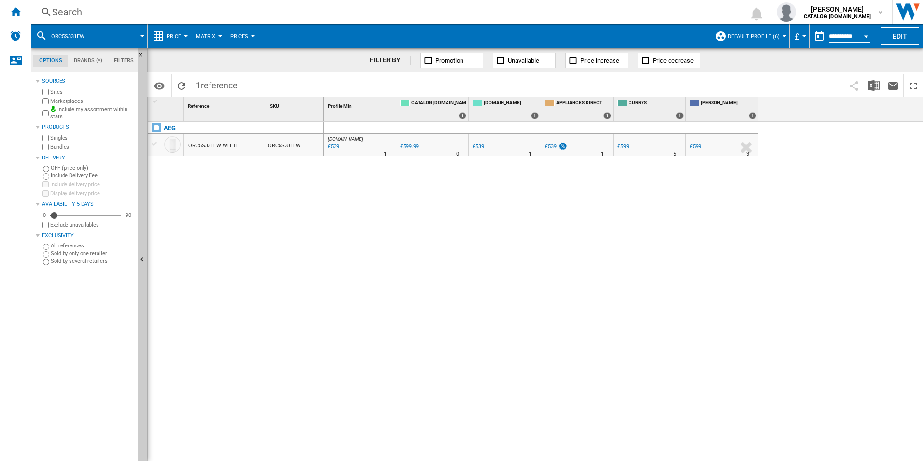
click at [624, 11] on div "Search" at bounding box center [384, 12] width 664 height 14
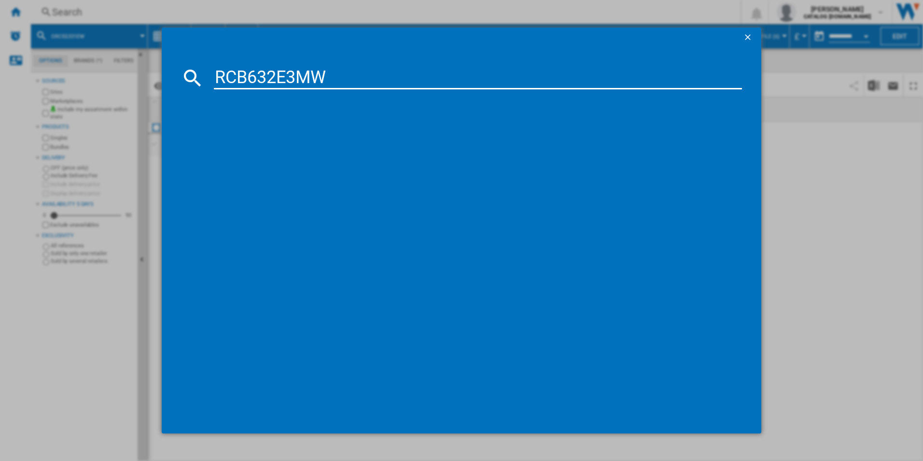
type input "RCB632E3MW"
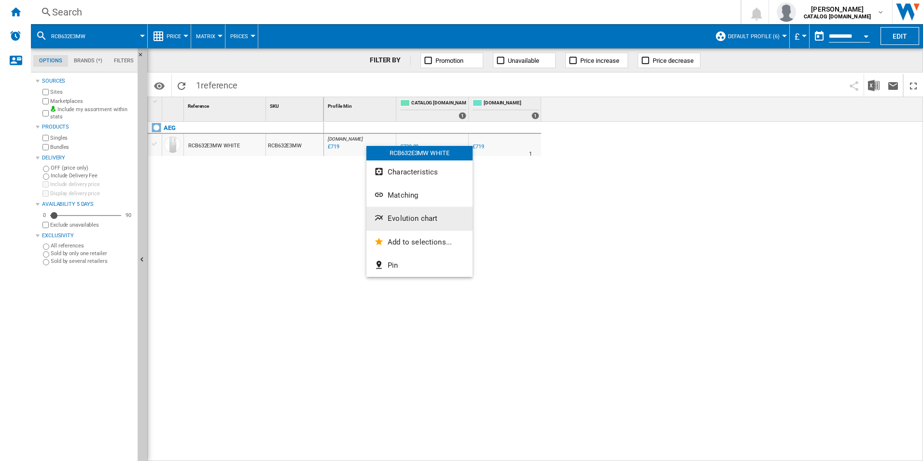
click at [388, 212] on button "Evolution chart" at bounding box center [420, 218] width 106 height 23
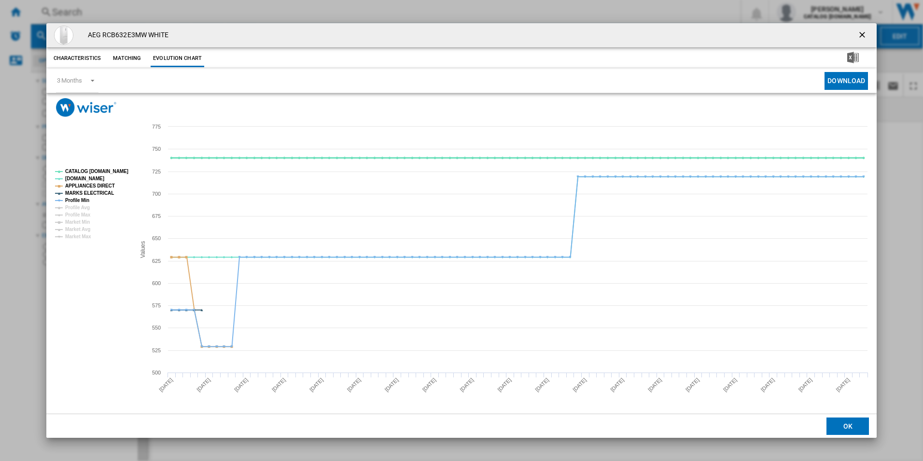
click at [118, 169] on tspan "CATALOG [DOMAIN_NAME]" at bounding box center [96, 171] width 63 height 5
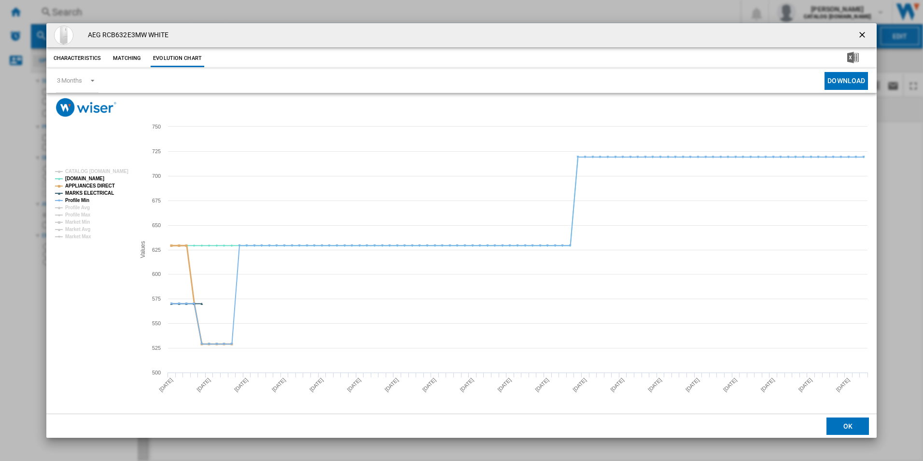
click at [97, 185] on tspan "APPLIANCES DIRECT" at bounding box center [90, 185] width 50 height 5
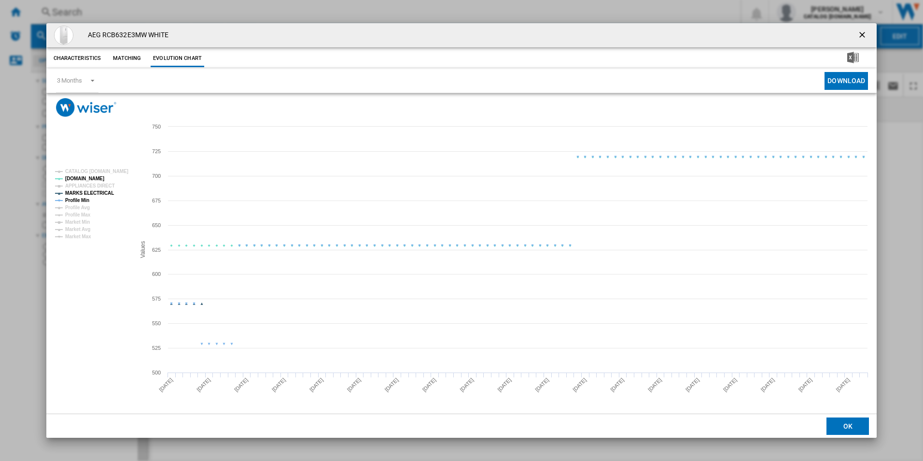
click at [100, 188] on tspan "APPLIANCES DIRECT" at bounding box center [90, 185] width 50 height 5
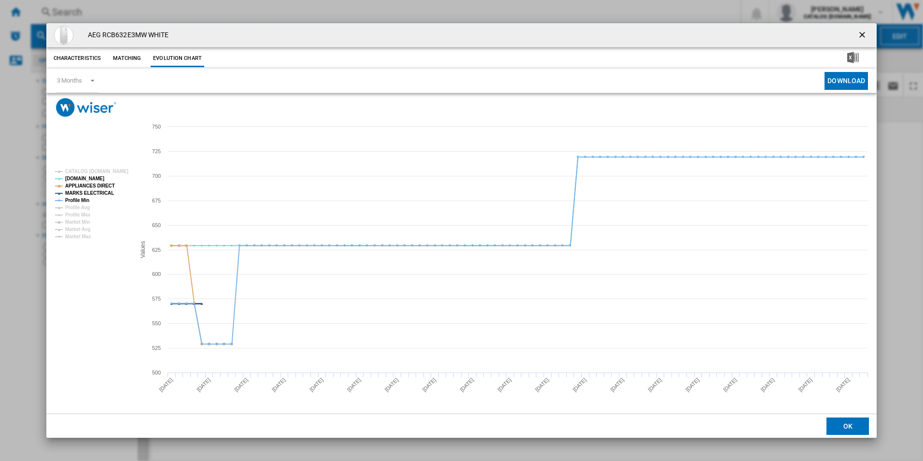
click at [95, 194] on tspan "MARKS ELECTRICAL" at bounding box center [89, 192] width 49 height 5
click at [96, 188] on tspan "APPLIANCES DIRECT" at bounding box center [90, 185] width 50 height 5
click at [82, 205] on tspan "Profile Avg" at bounding box center [77, 207] width 25 height 5
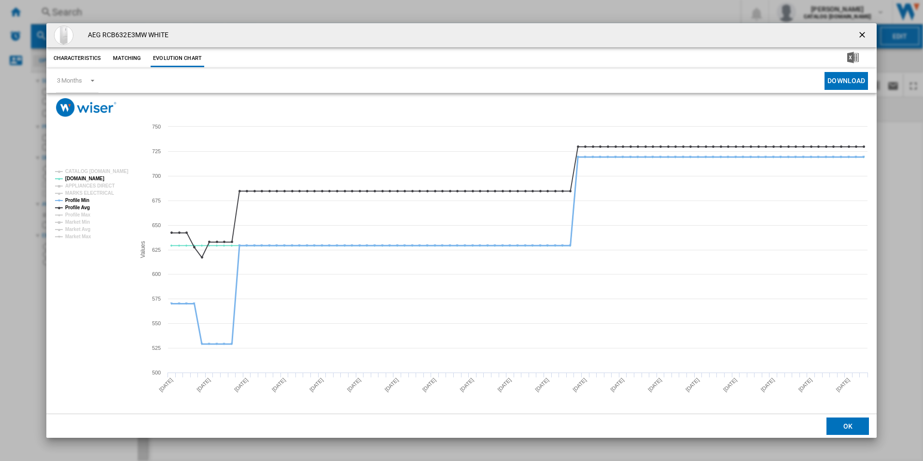
click at [81, 199] on tspan "Profile Min" at bounding box center [77, 200] width 24 height 5
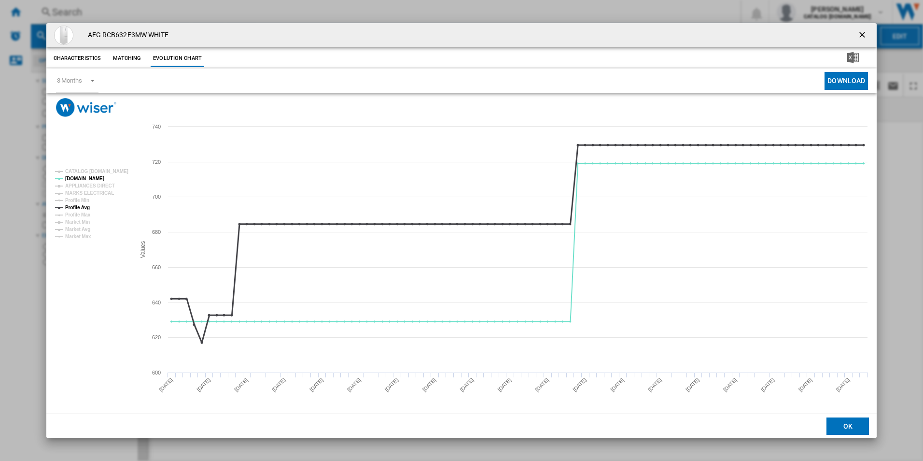
click at [87, 207] on tspan "Profile Avg" at bounding box center [77, 207] width 25 height 5
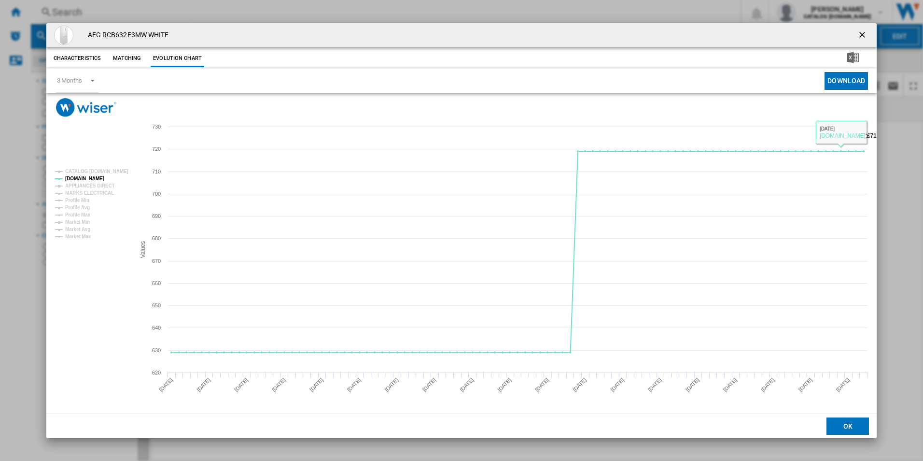
drag, startPoint x: 863, startPoint y: 35, endPoint x: 701, endPoint y: 48, distance: 162.3
click at [863, 35] on ng-md-icon "getI18NText('BUTTONS.CLOSE_DIALOG')" at bounding box center [864, 36] width 12 height 12
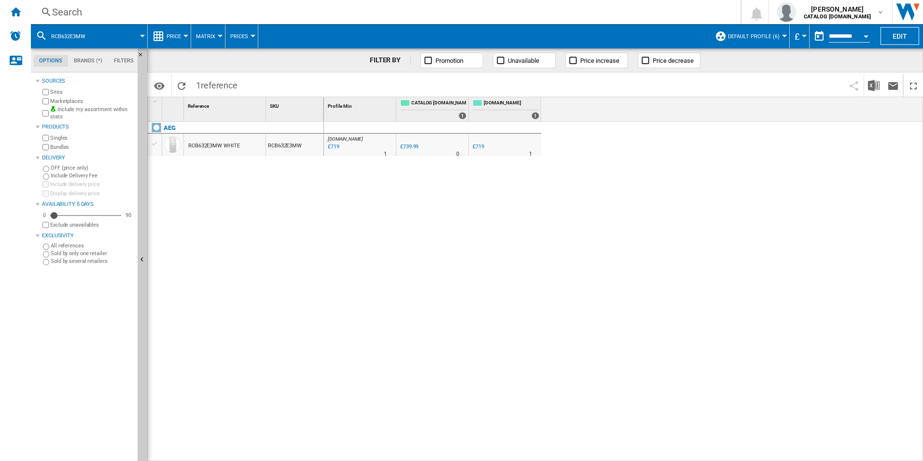
click at [552, 17] on div "Search" at bounding box center [384, 12] width 664 height 14
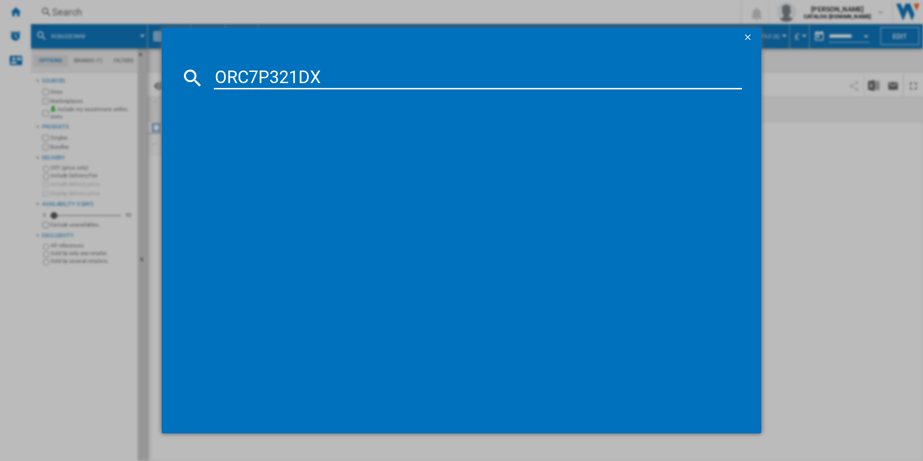
type input "ORC7P321DX"
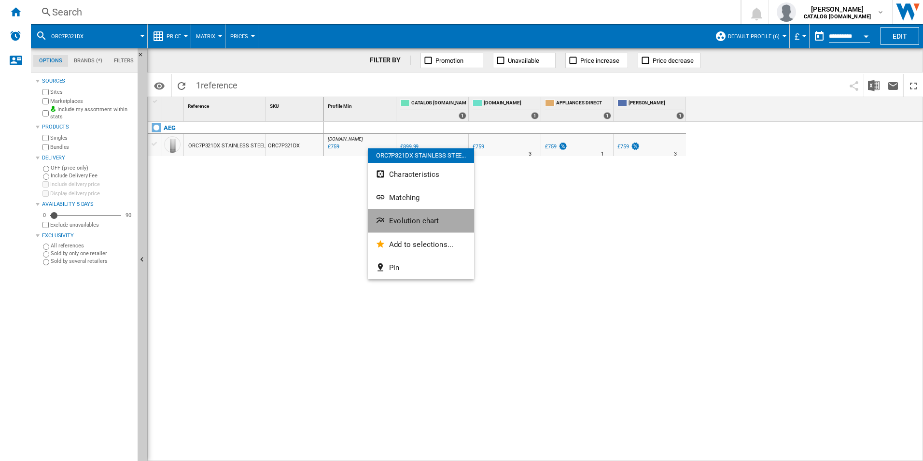
click at [406, 216] on button "Evolution chart" at bounding box center [421, 220] width 106 height 23
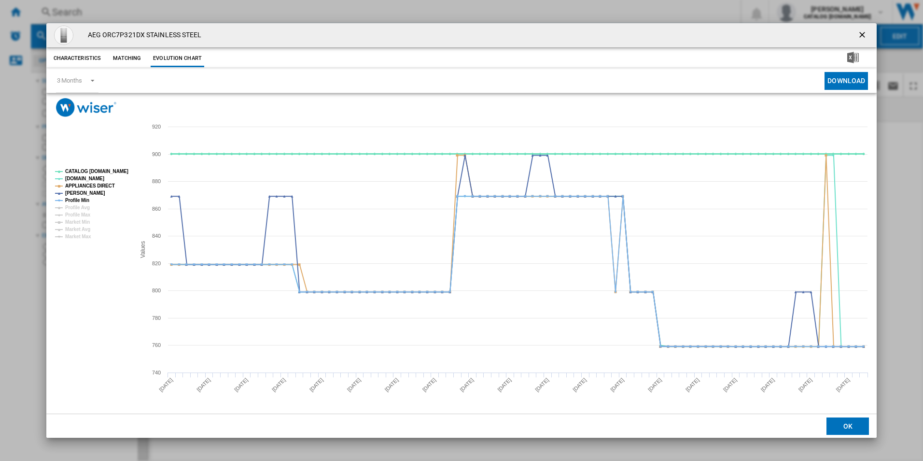
click at [122, 169] on tspan "CATALOG [DOMAIN_NAME]" at bounding box center [96, 171] width 63 height 5
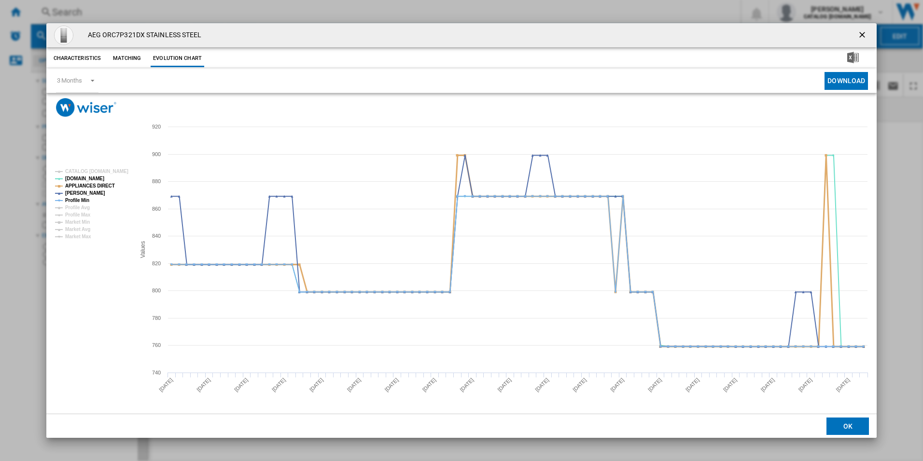
drag, startPoint x: 98, startPoint y: 182, endPoint x: 87, endPoint y: 202, distance: 23.1
click at [98, 183] on tspan "APPLIANCES DIRECT" at bounding box center [90, 185] width 50 height 5
click at [79, 200] on tspan "Profile Min" at bounding box center [77, 200] width 24 height 5
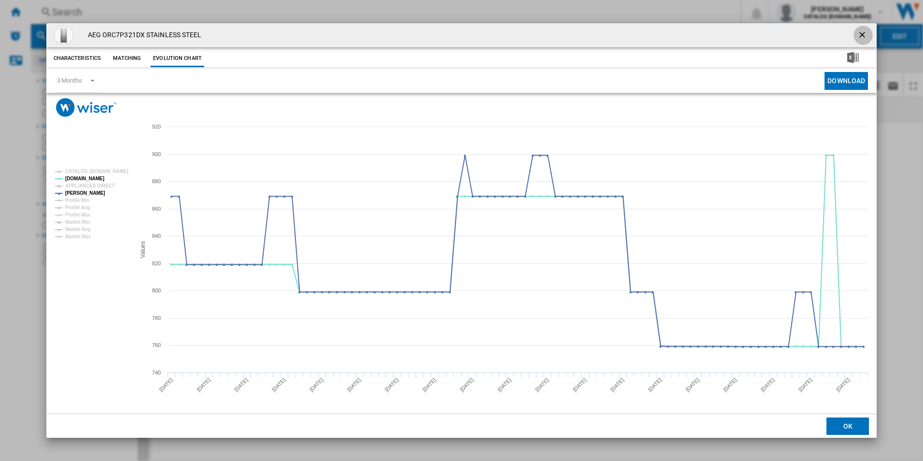
click at [866, 35] on ng-md-icon "getI18NText('BUTTONS.CLOSE_DIALOG')" at bounding box center [864, 36] width 12 height 12
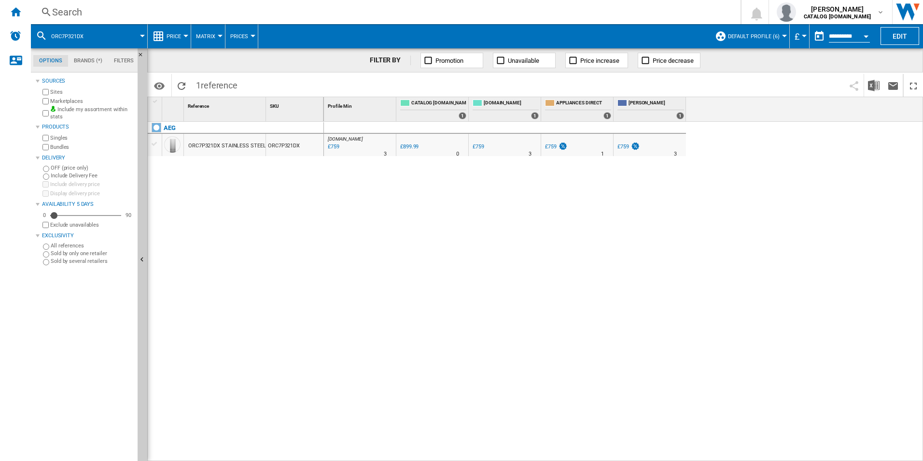
click at [649, 12] on div "Search" at bounding box center [384, 12] width 664 height 14
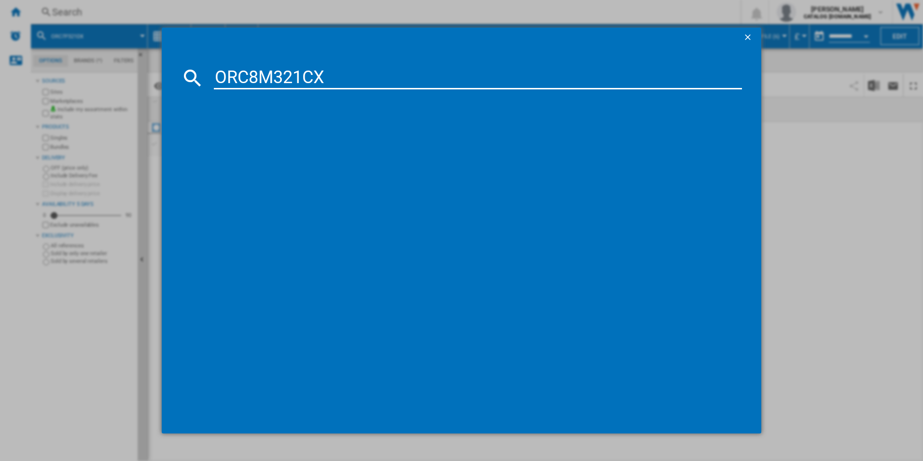
type input "ORC8M321CX"
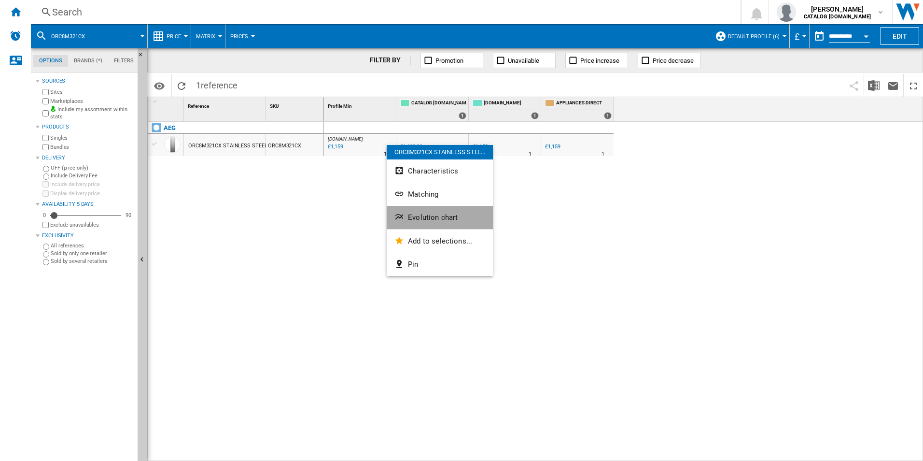
click at [414, 213] on button "Evolution chart" at bounding box center [440, 217] width 106 height 23
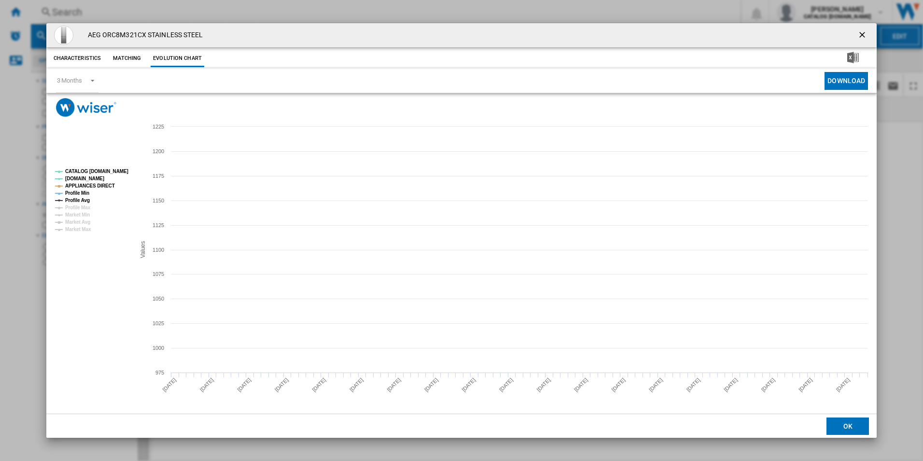
click at [115, 166] on rect "Product popup" at bounding box center [91, 200] width 80 height 71
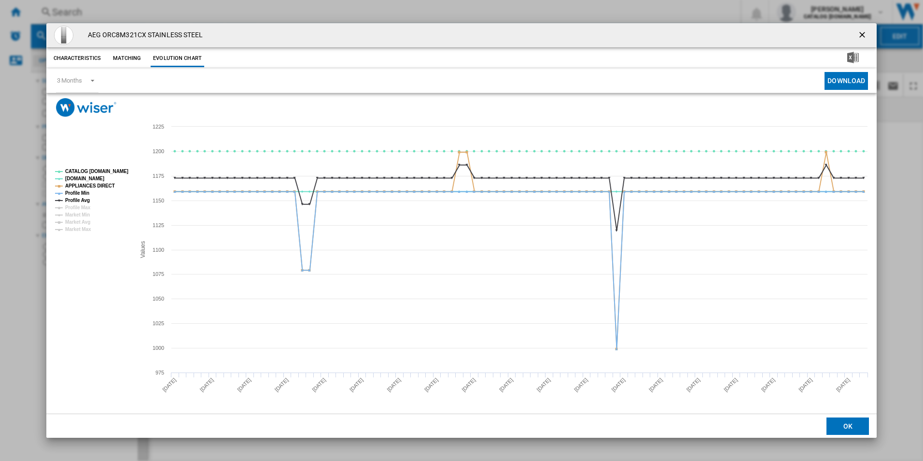
click at [116, 170] on tspan "CATALOG [DOMAIN_NAME]" at bounding box center [96, 171] width 63 height 5
click at [104, 183] on tspan "APPLIANCES DIRECT" at bounding box center [90, 185] width 50 height 5
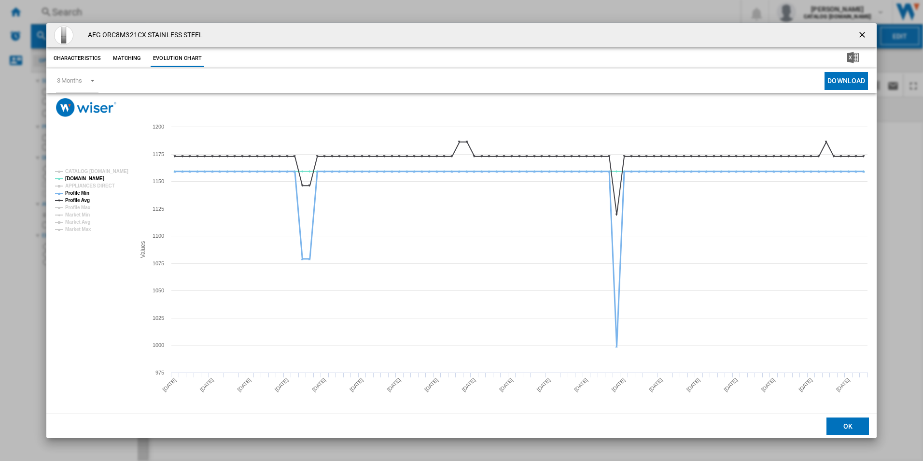
click at [85, 193] on tspan "Profile Min" at bounding box center [77, 192] width 24 height 5
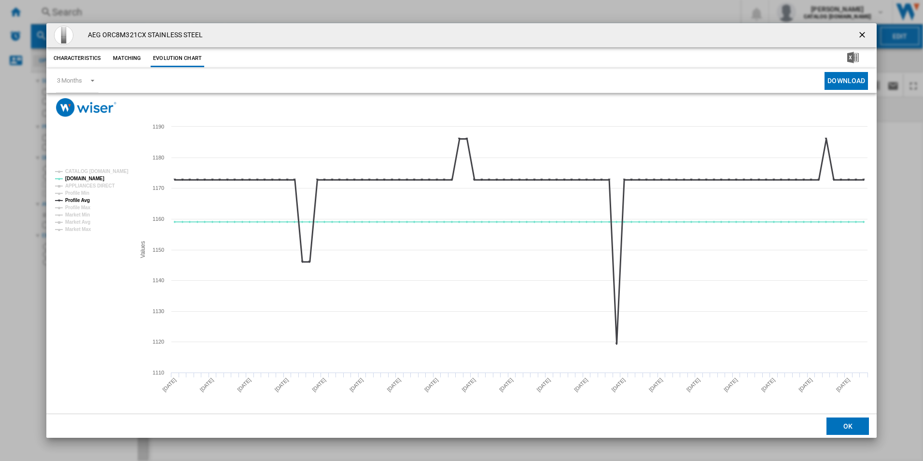
click at [86, 198] on tspan "Profile Avg" at bounding box center [77, 200] width 25 height 5
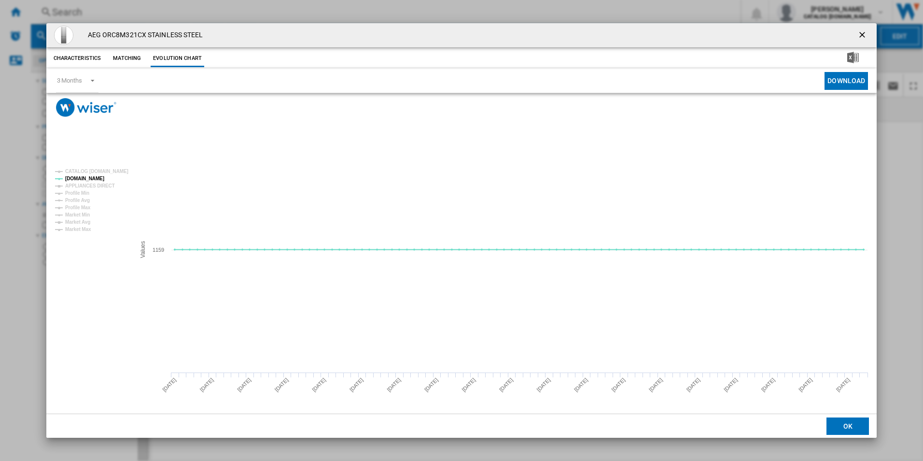
click at [865, 39] on ng-md-icon "getI18NText('BUTTONS.CLOSE_DIALOG')" at bounding box center [864, 36] width 12 height 12
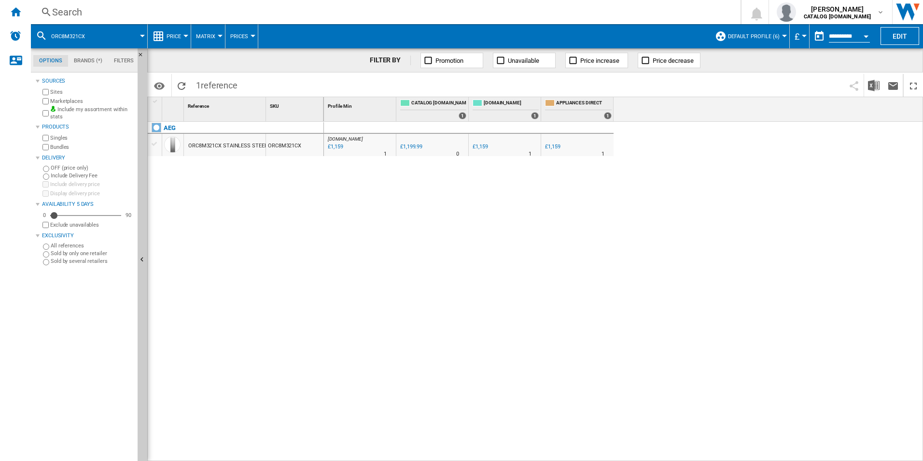
click at [667, 14] on div "Search" at bounding box center [384, 12] width 664 height 14
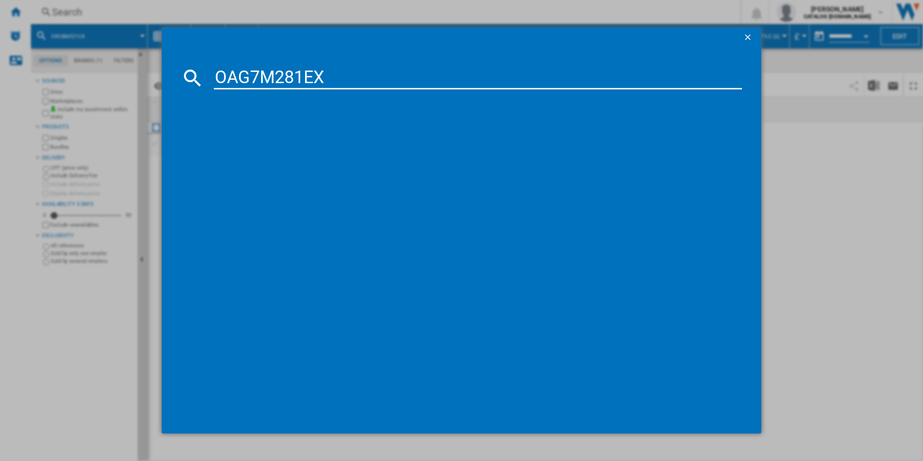
type input "OAG7M281EX"
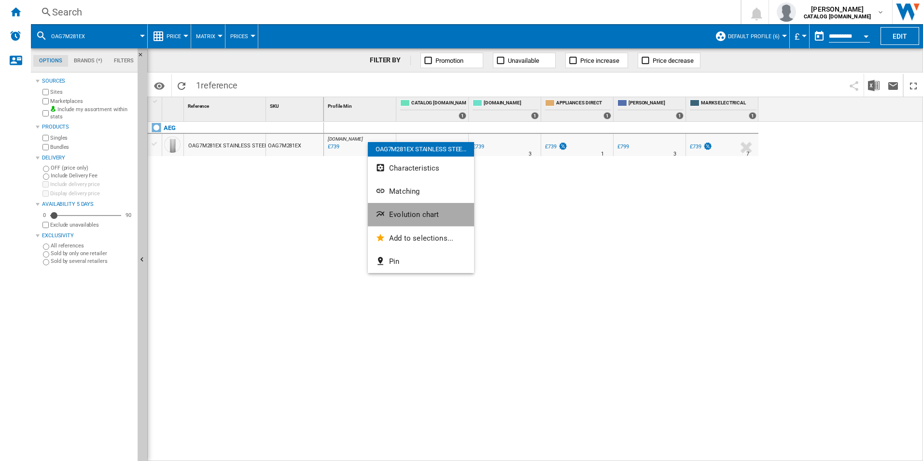
click at [395, 215] on span "Evolution chart" at bounding box center [414, 214] width 50 height 9
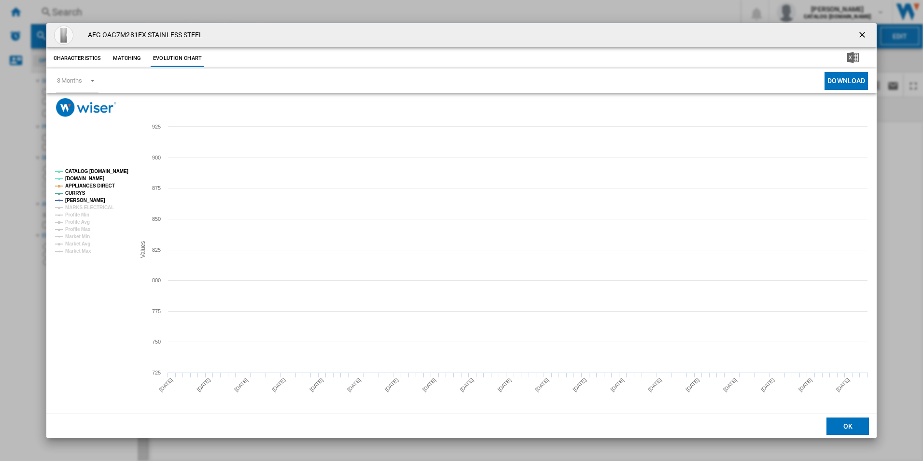
click at [115, 172] on tspan "CATALOG [DOMAIN_NAME]" at bounding box center [96, 171] width 63 height 5
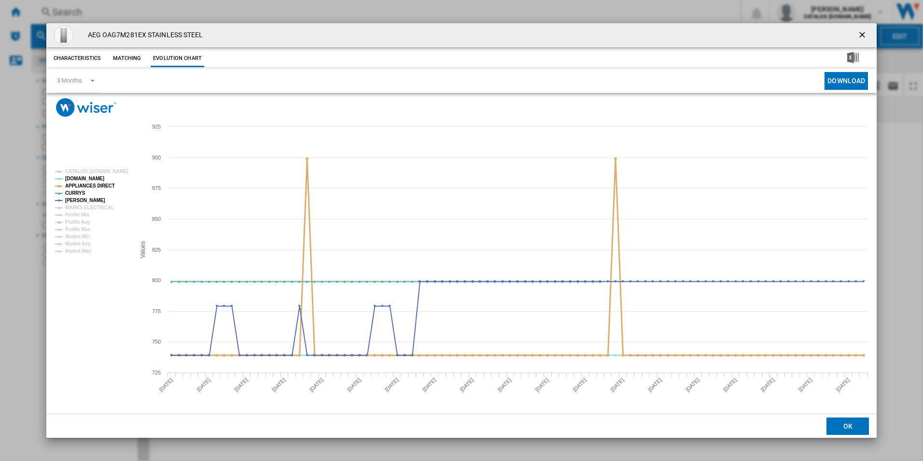
click at [110, 183] on tspan "APPLIANCES DIRECT" at bounding box center [90, 185] width 50 height 5
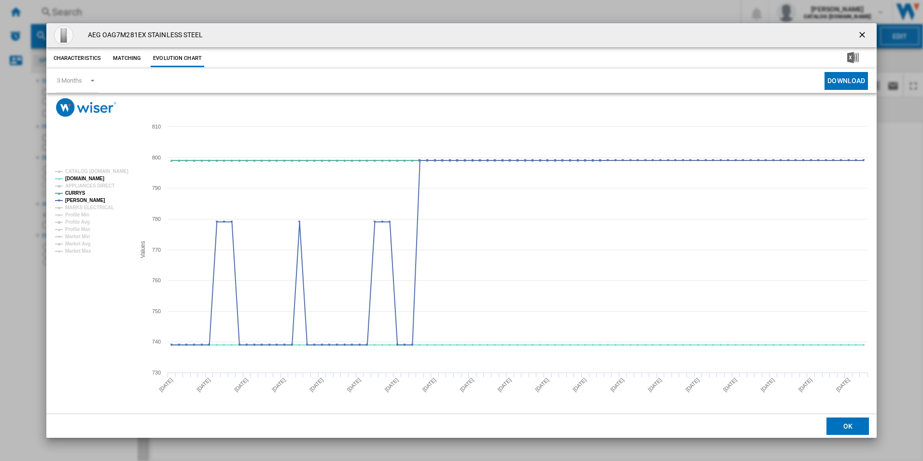
click at [860, 34] on ng-md-icon "getI18NText('BUTTONS.CLOSE_DIALOG')" at bounding box center [864, 36] width 12 height 12
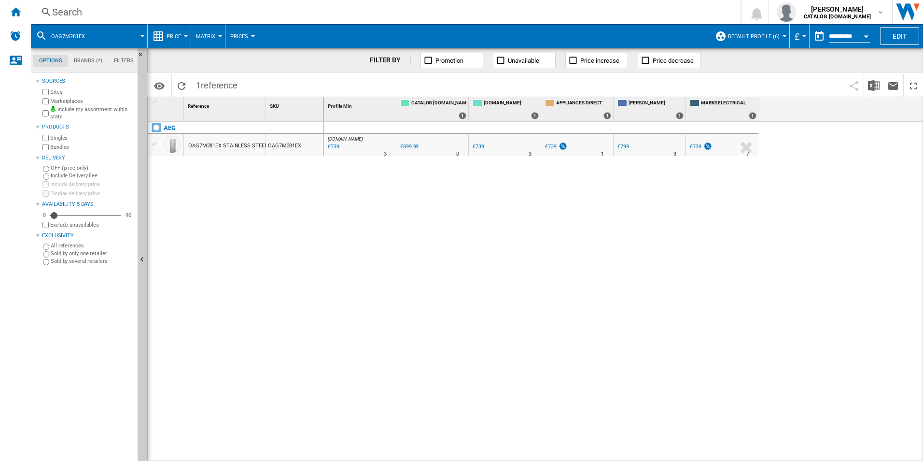
click at [675, 9] on div "Search" at bounding box center [384, 12] width 664 height 14
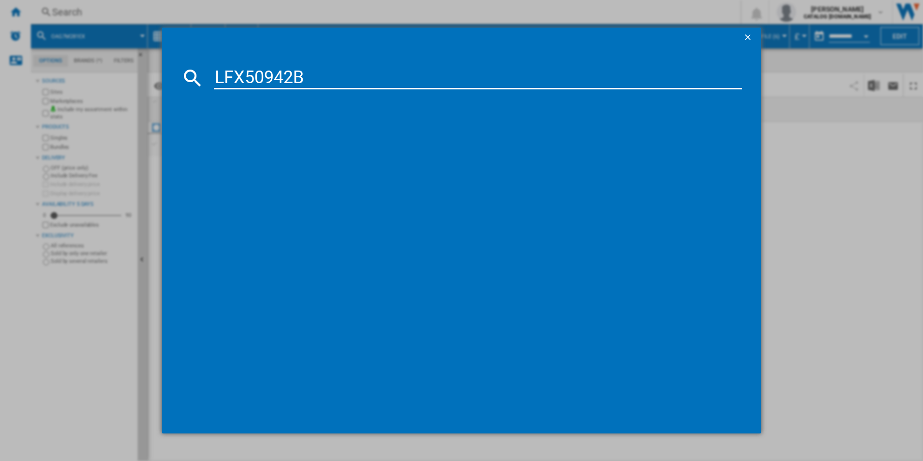
type input "LFX50942B"
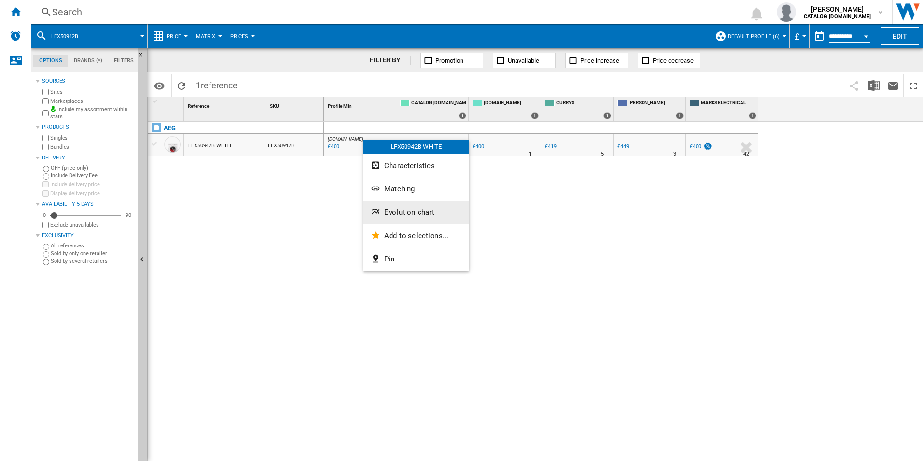
click at [389, 208] on span "Evolution chart" at bounding box center [409, 212] width 50 height 9
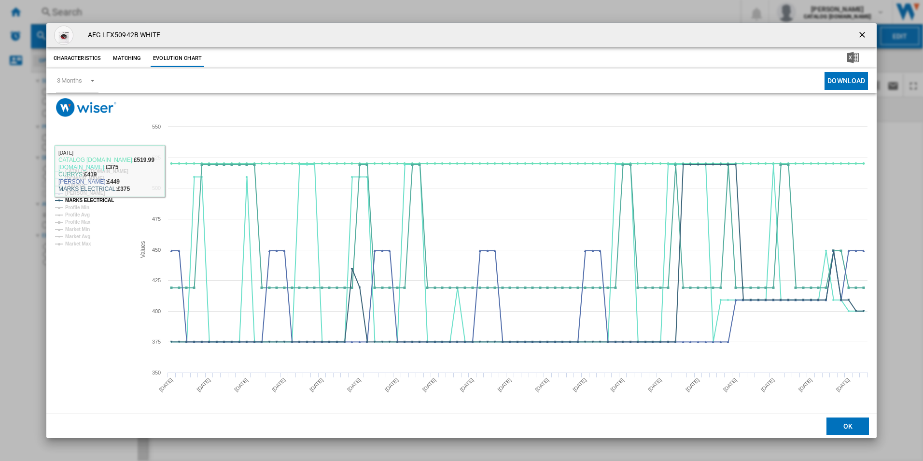
click at [111, 170] on tspan "CATALOG [DOMAIN_NAME]" at bounding box center [96, 171] width 63 height 5
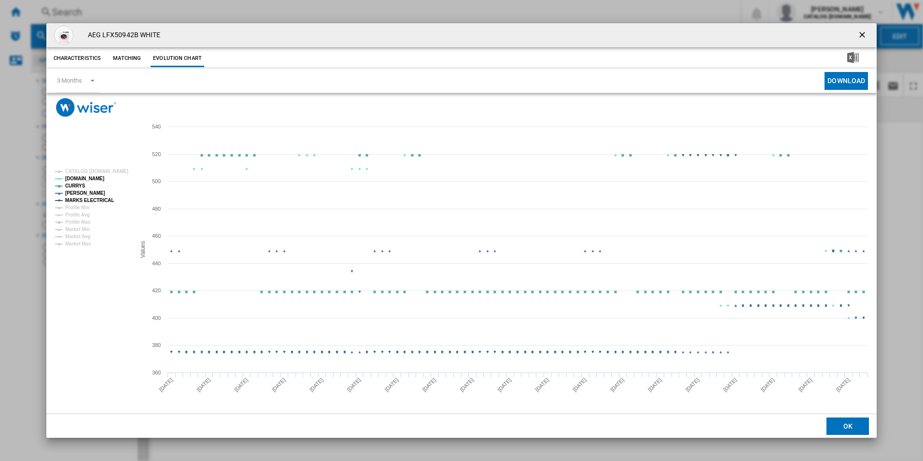
click at [105, 202] on tspan "MARKS ELECTRICAL" at bounding box center [89, 200] width 49 height 5
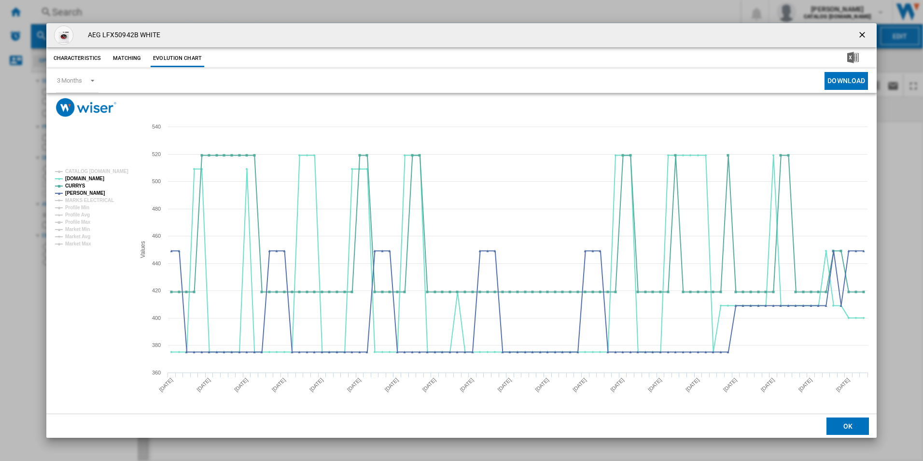
drag, startPoint x: 865, startPoint y: 38, endPoint x: 791, endPoint y: 31, distance: 74.7
click at [865, 38] on ng-md-icon "getI18NText('BUTTONS.CLOSE_DIALOG')" at bounding box center [864, 36] width 12 height 12
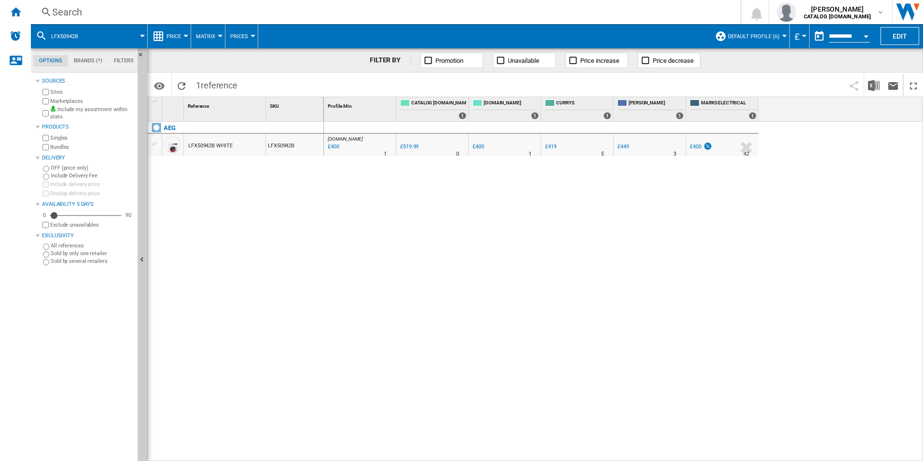
click at [636, 6] on div "Search" at bounding box center [384, 12] width 664 height 14
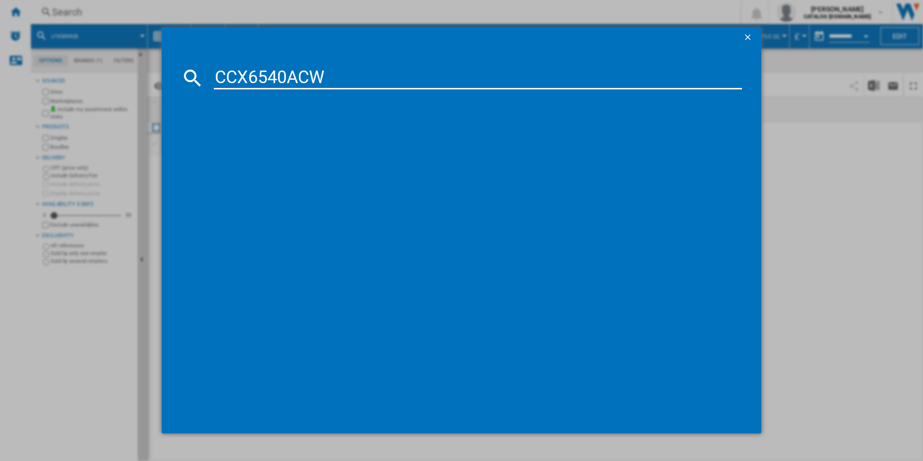
type input "CCX6540ACW"
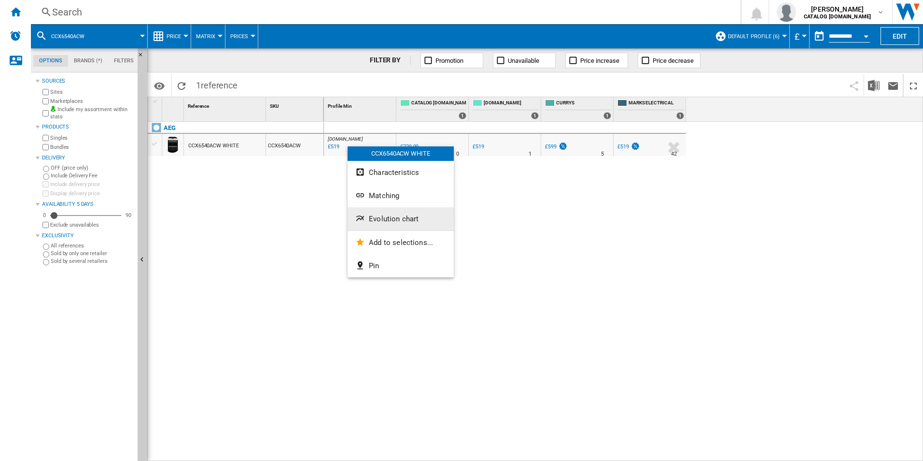
click at [392, 210] on button "Evolution chart" at bounding box center [401, 218] width 106 height 23
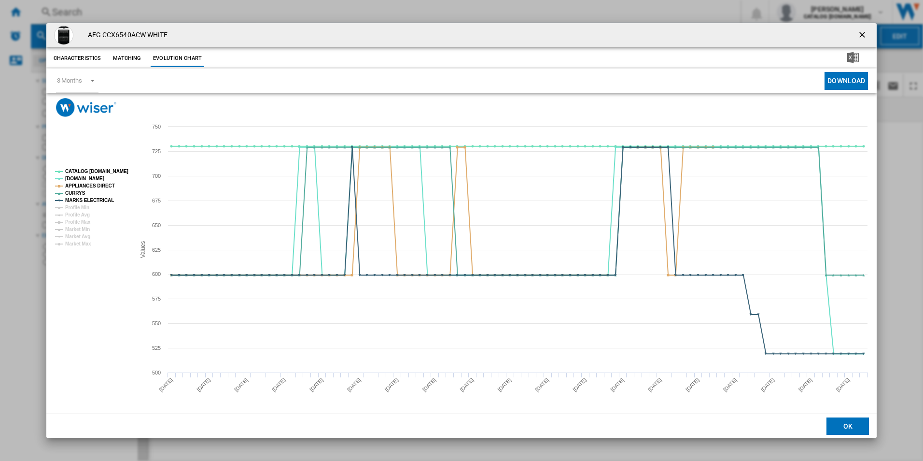
click at [118, 175] on rect "Product popup" at bounding box center [91, 207] width 80 height 85
click at [115, 171] on tspan "CATALOG [DOMAIN_NAME]" at bounding box center [96, 171] width 63 height 5
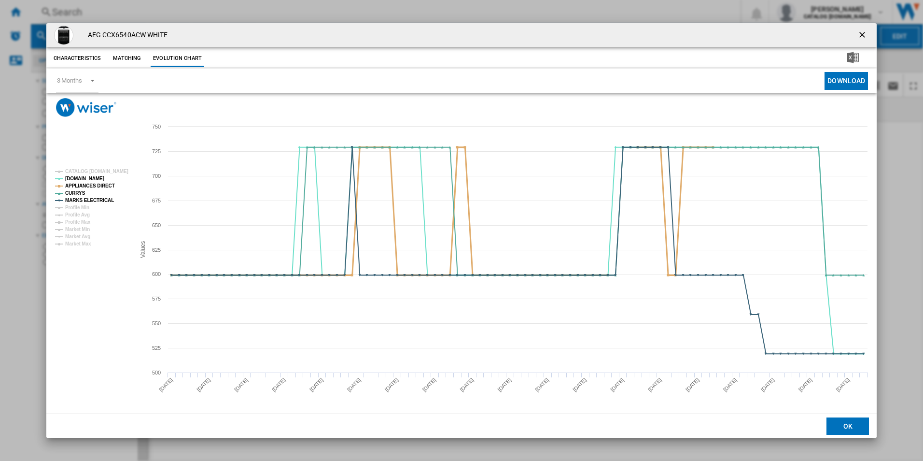
click at [107, 185] on tspan "APPLIANCES DIRECT" at bounding box center [90, 185] width 50 height 5
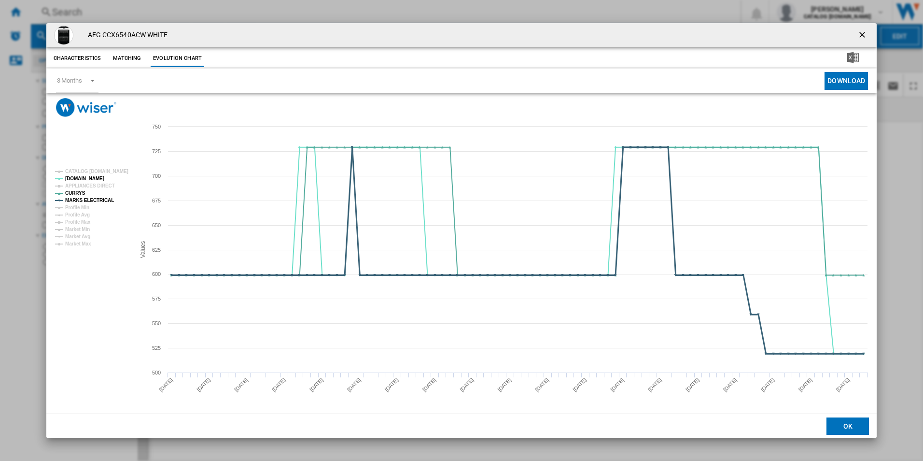
click at [106, 202] on tspan "MARKS ELECTRICAL" at bounding box center [89, 200] width 49 height 5
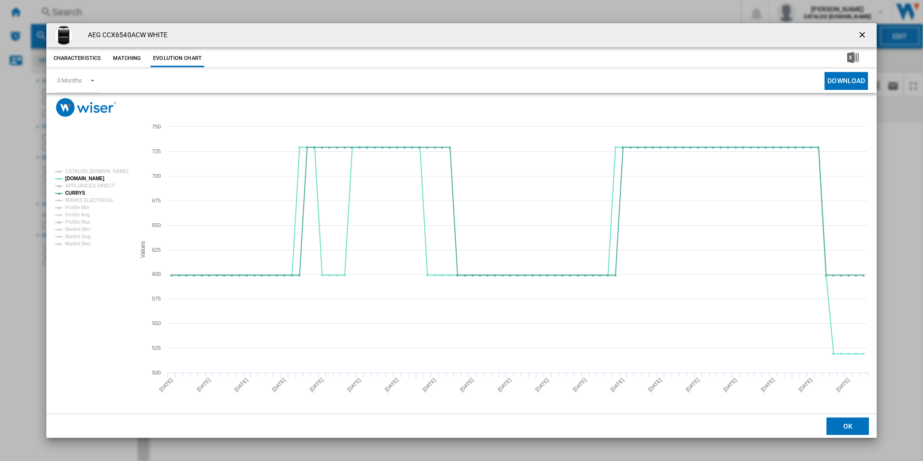
click at [869, 34] on ng-md-icon "getI18NText('BUTTONS.CLOSE_DIALOG')" at bounding box center [864, 36] width 12 height 12
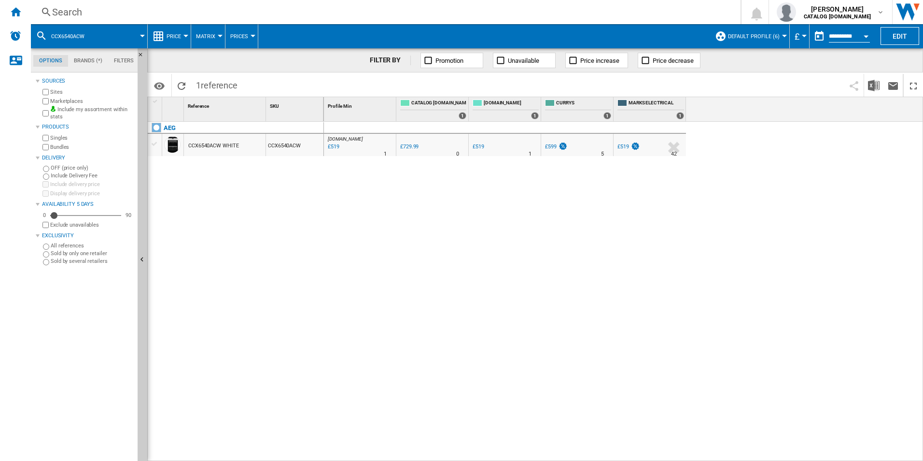
click at [673, 9] on div "Search" at bounding box center [384, 12] width 664 height 14
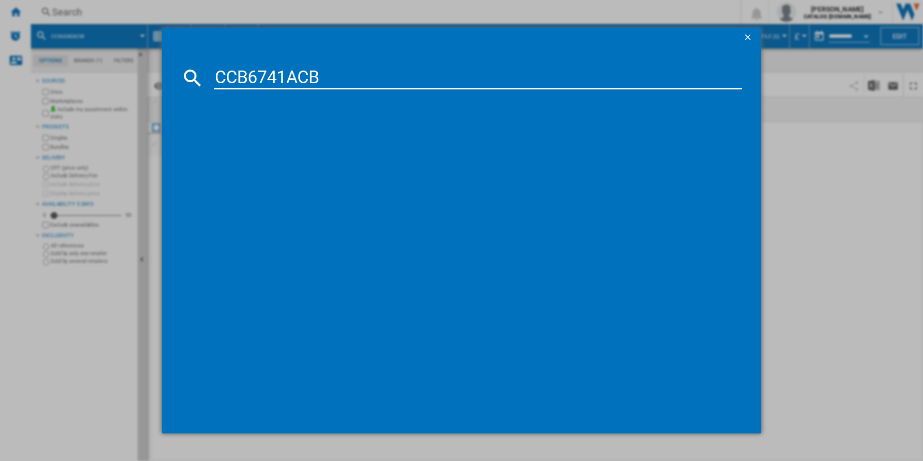
type input "CCB6741ACB"
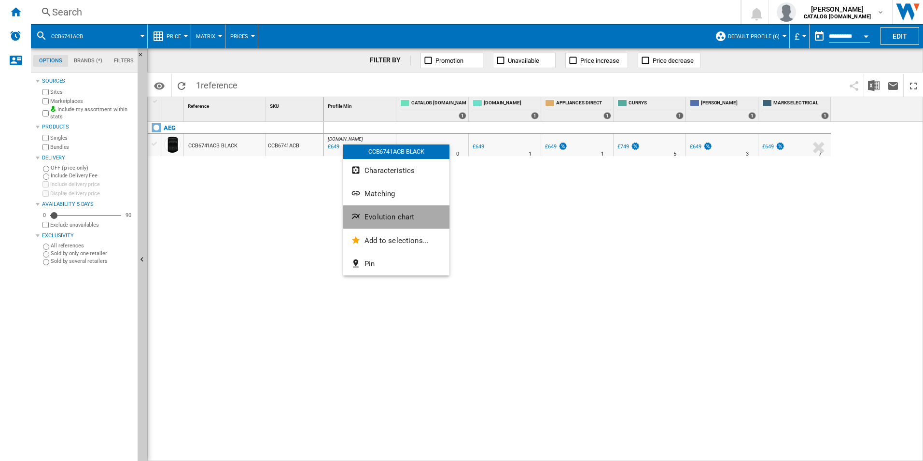
click at [384, 227] on button "Evolution chart" at bounding box center [396, 216] width 106 height 23
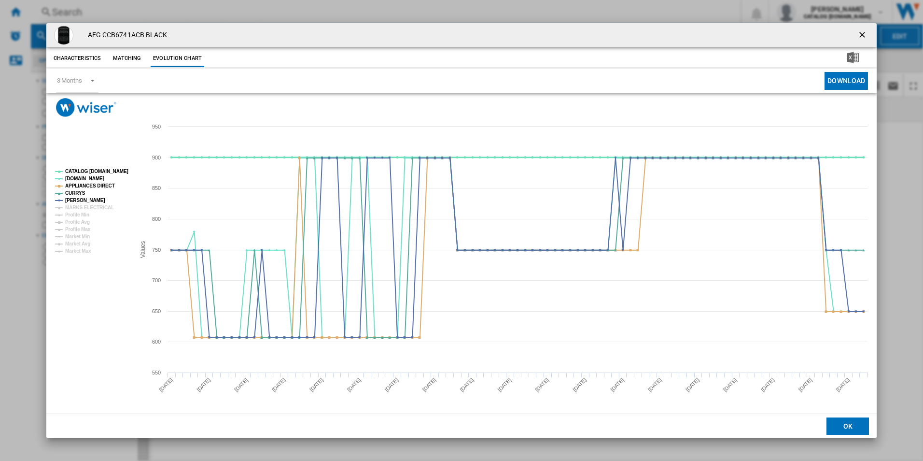
click at [92, 170] on tspan "CATALOG [DOMAIN_NAME]" at bounding box center [96, 171] width 63 height 5
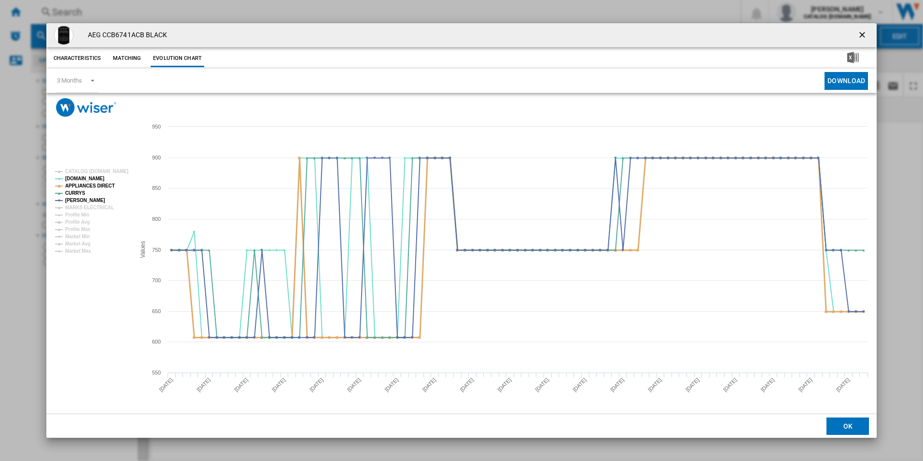
click at [102, 187] on tspan "APPLIANCES DIRECT" at bounding box center [90, 185] width 50 height 5
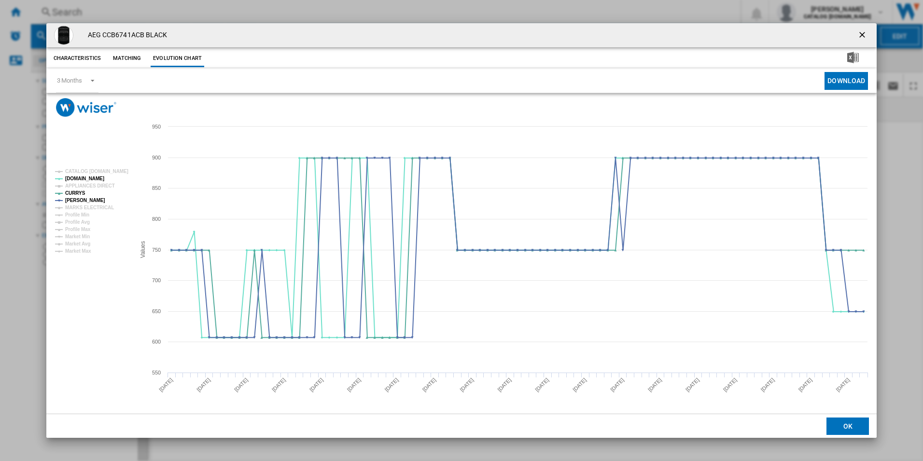
click at [856, 37] on button "Product popup" at bounding box center [863, 35] width 19 height 19
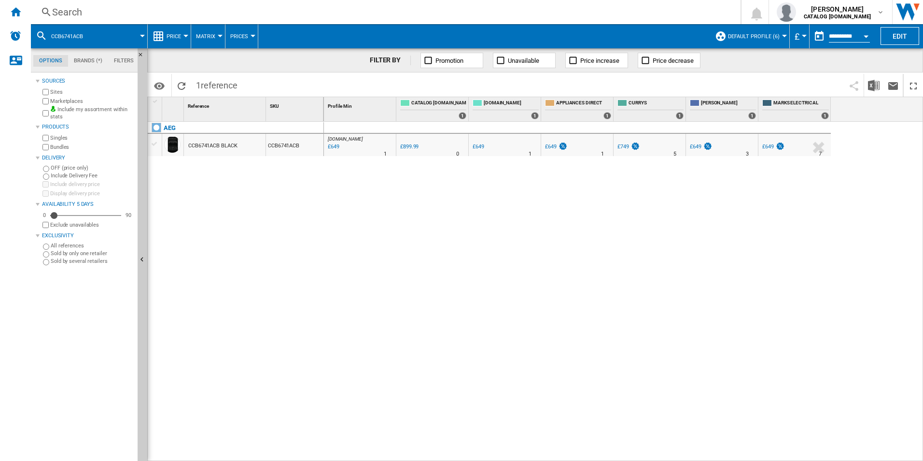
click at [622, 17] on div "Search" at bounding box center [384, 12] width 664 height 14
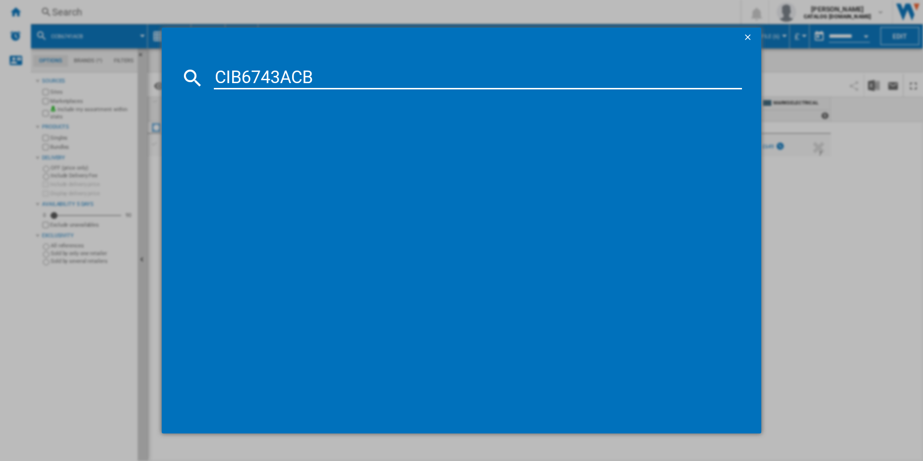
type input "CIB6743ACB"
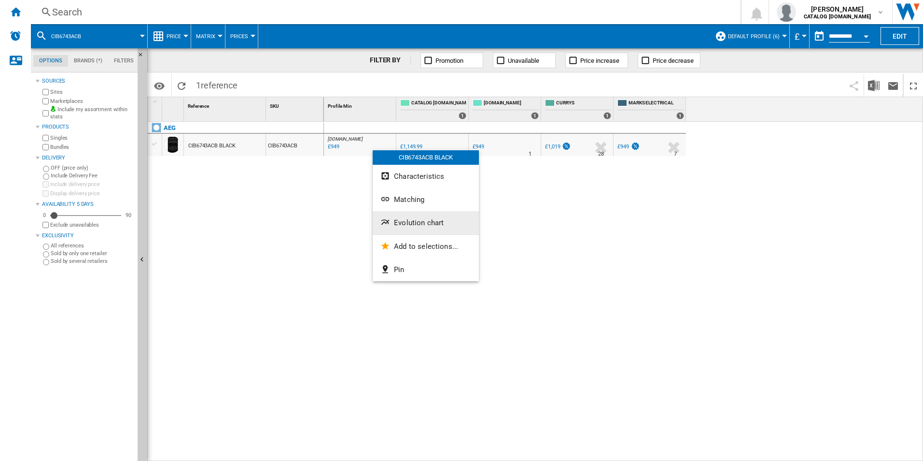
click at [430, 216] on button "Evolution chart" at bounding box center [426, 222] width 106 height 23
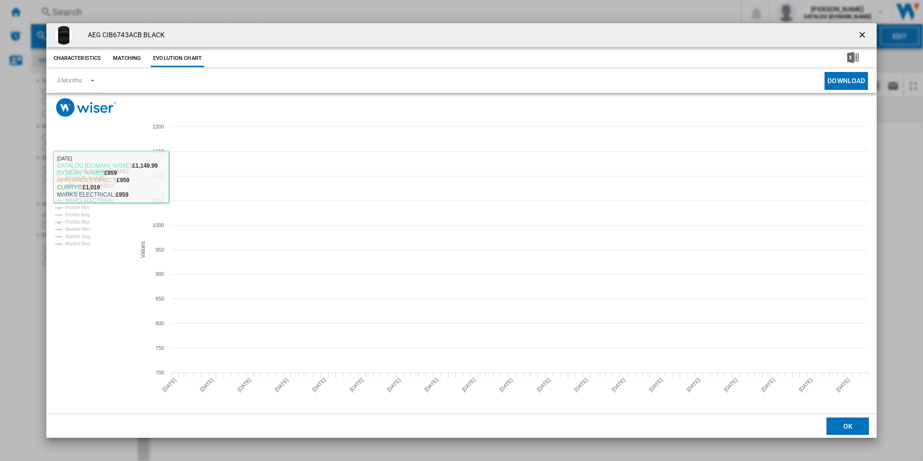
click at [111, 169] on tspan "CATALOG [DOMAIN_NAME]" at bounding box center [96, 171] width 63 height 5
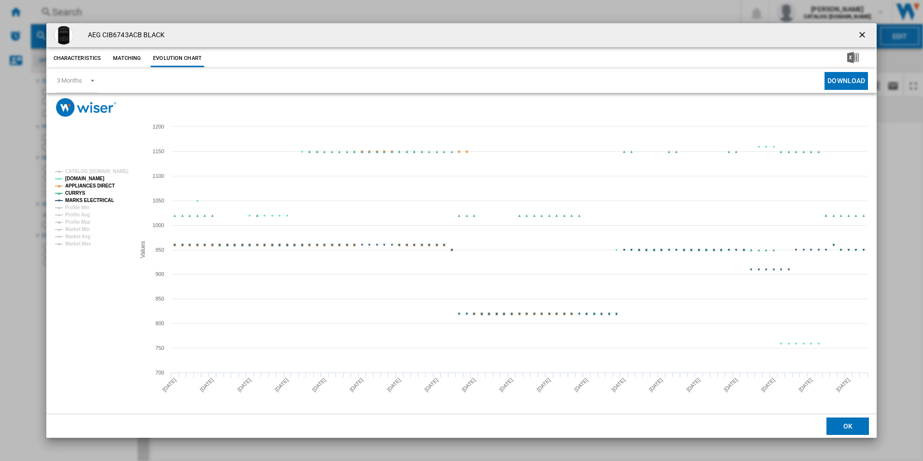
click at [95, 188] on tspan "APPLIANCES DIRECT" at bounding box center [90, 185] width 50 height 5
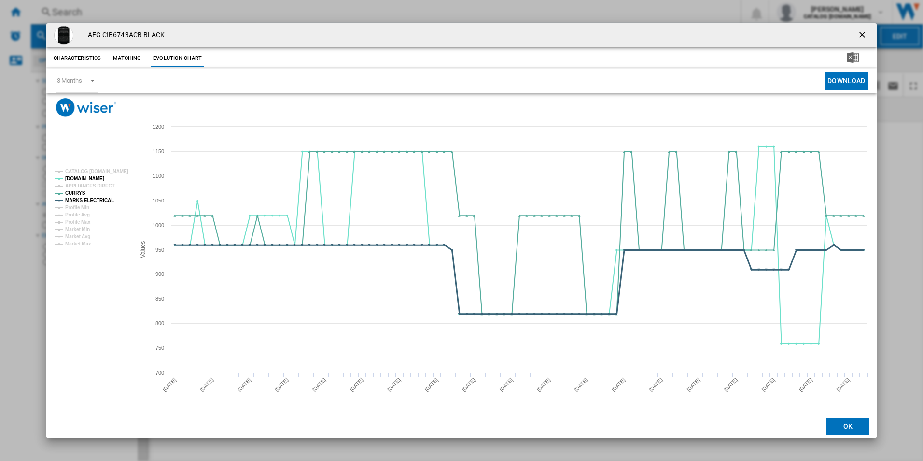
click at [106, 201] on tspan "MARKS ELECTRICAL" at bounding box center [89, 200] width 49 height 5
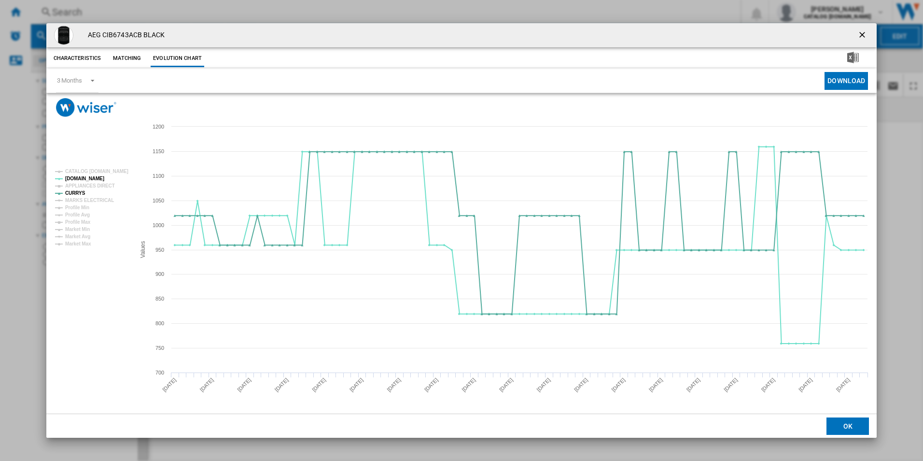
click at [863, 33] on ng-md-icon "getI18NText('BUTTONS.CLOSE_DIALOG')" at bounding box center [864, 36] width 12 height 12
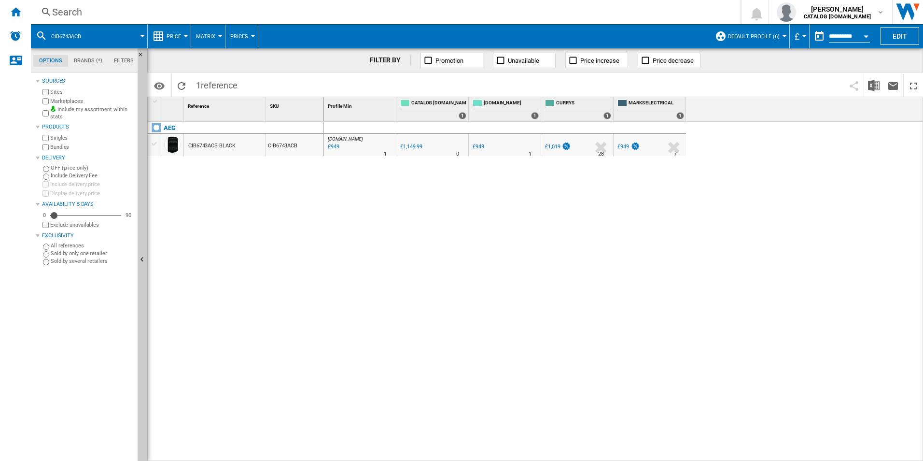
click at [669, 16] on div "Search" at bounding box center [384, 12] width 664 height 14
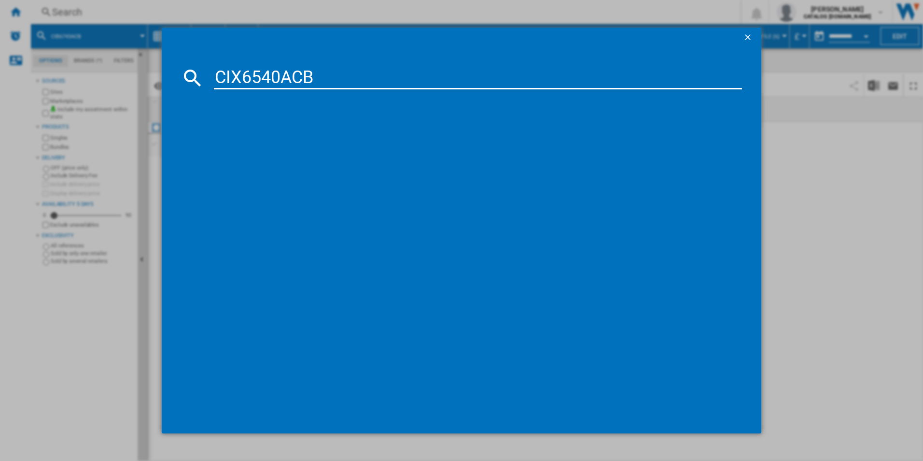
type input "CIX6540ACB"
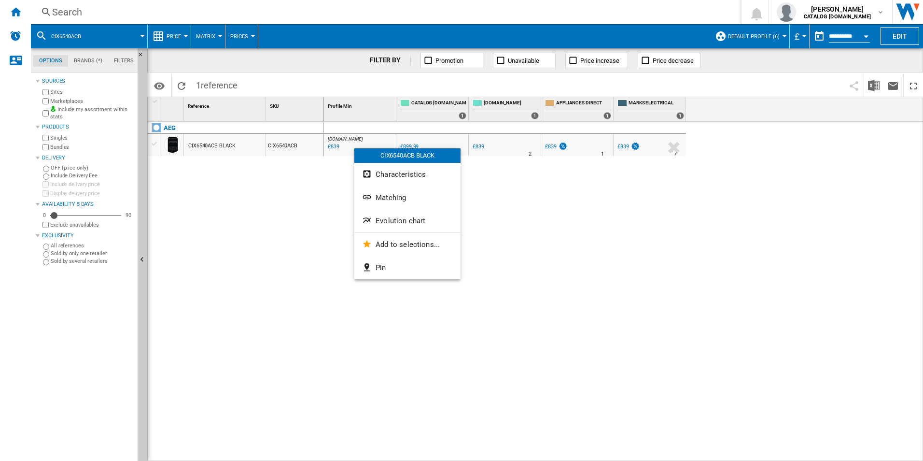
click at [409, 224] on span "Evolution chart" at bounding box center [401, 220] width 50 height 9
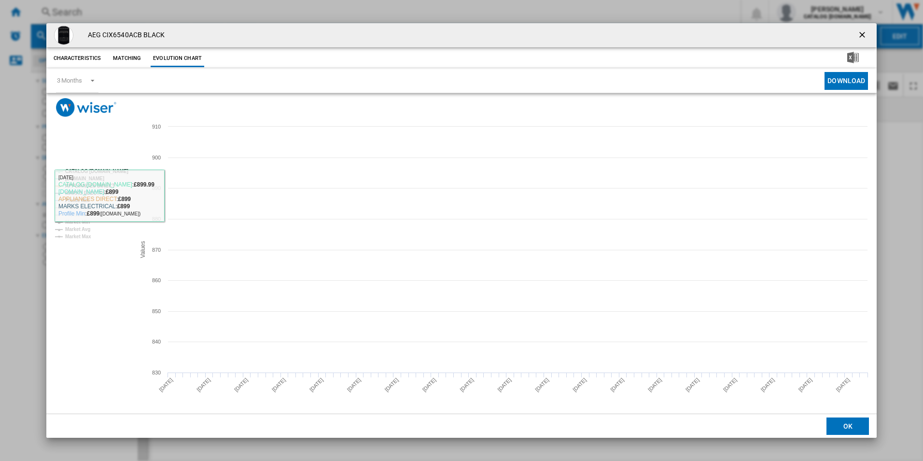
click at [112, 170] on tspan "CATALOG [DOMAIN_NAME]" at bounding box center [96, 171] width 63 height 5
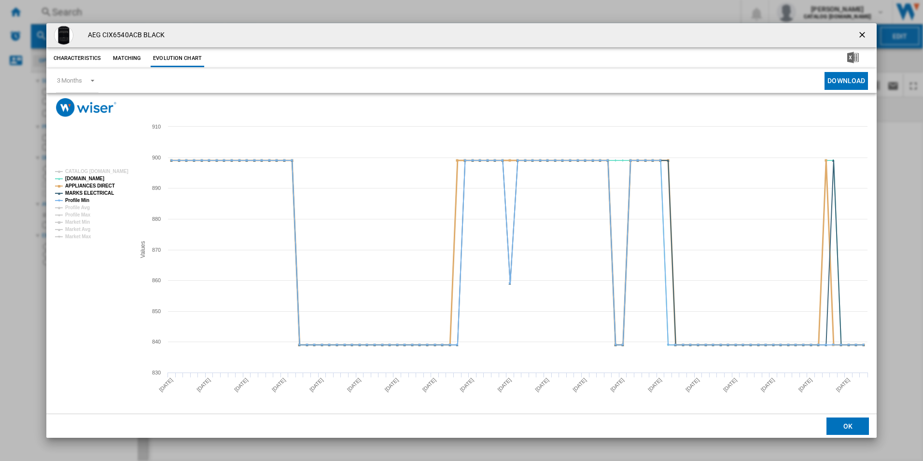
click at [102, 184] on tspan "APPLIANCES DIRECT" at bounding box center [90, 185] width 50 height 5
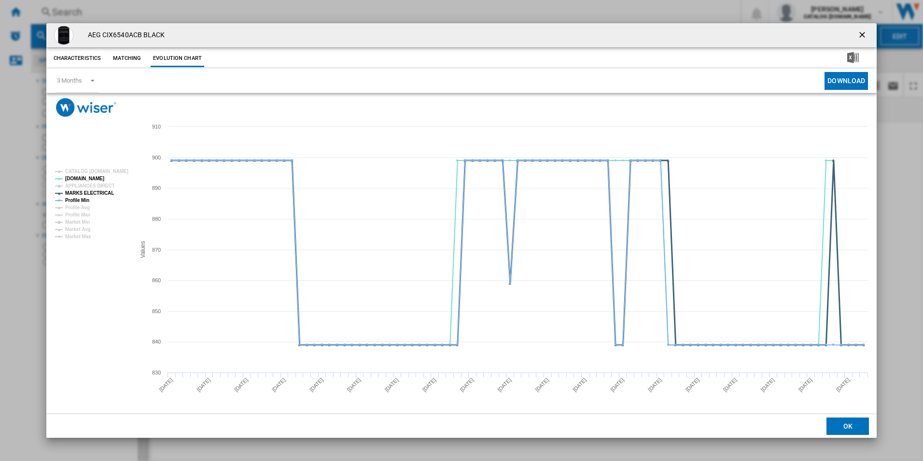
click at [100, 192] on tspan "MARKS ELECTRICAL" at bounding box center [89, 192] width 49 height 5
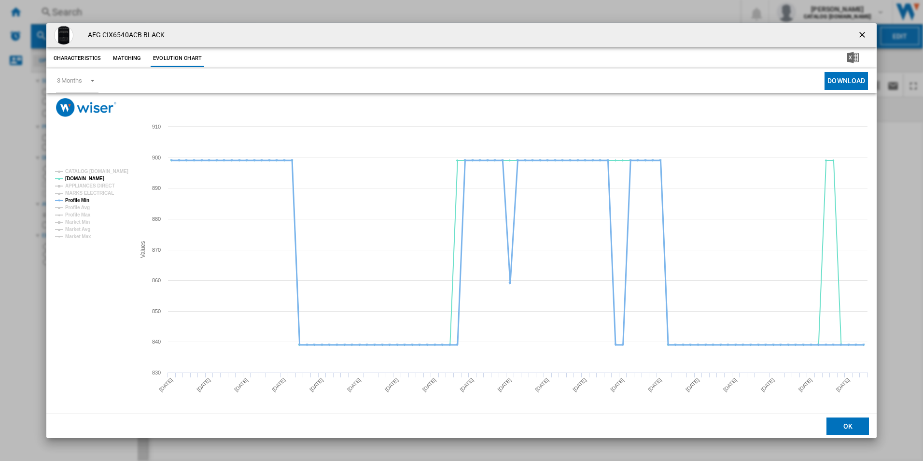
click at [76, 199] on tspan "Profile Min" at bounding box center [77, 200] width 24 height 5
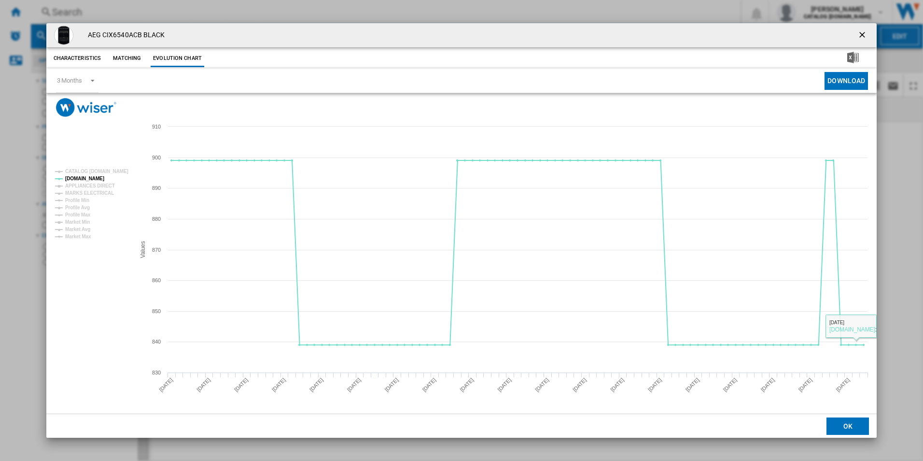
drag, startPoint x: 862, startPoint y: 35, endPoint x: 789, endPoint y: 40, distance: 72.6
click at [862, 35] on ng-md-icon "getI18NText('BUTTONS.CLOSE_DIALOG')" at bounding box center [864, 36] width 12 height 12
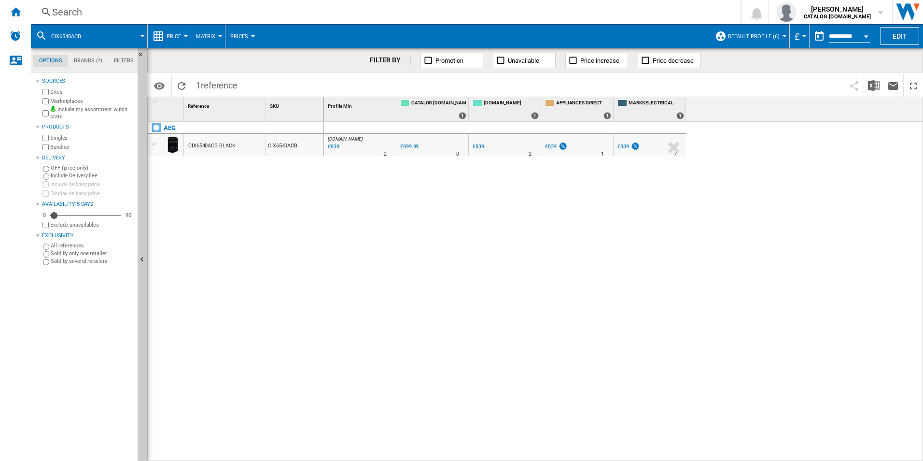
click at [689, 16] on div "Search" at bounding box center [384, 12] width 664 height 14
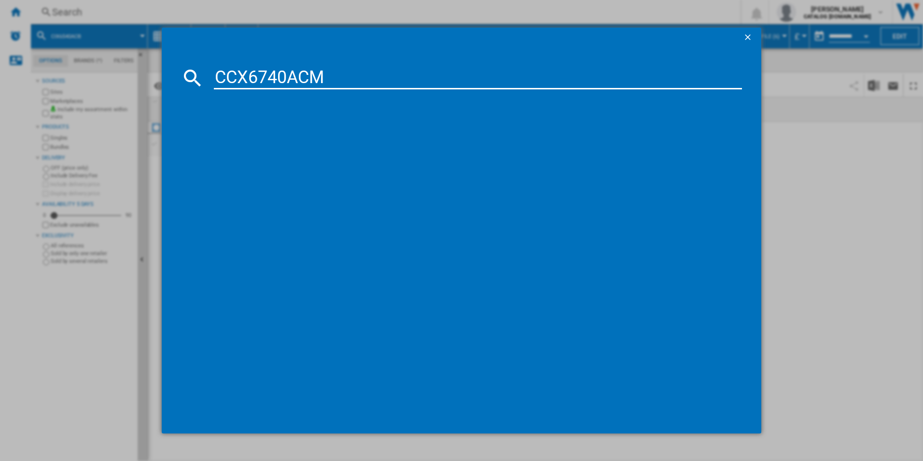
type input "CCX6740ACM"
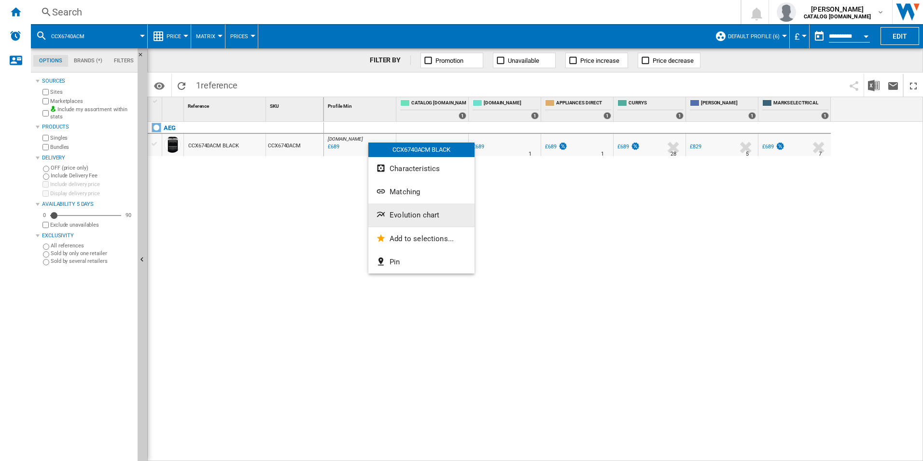
click at [406, 209] on button "Evolution chart" at bounding box center [422, 214] width 106 height 23
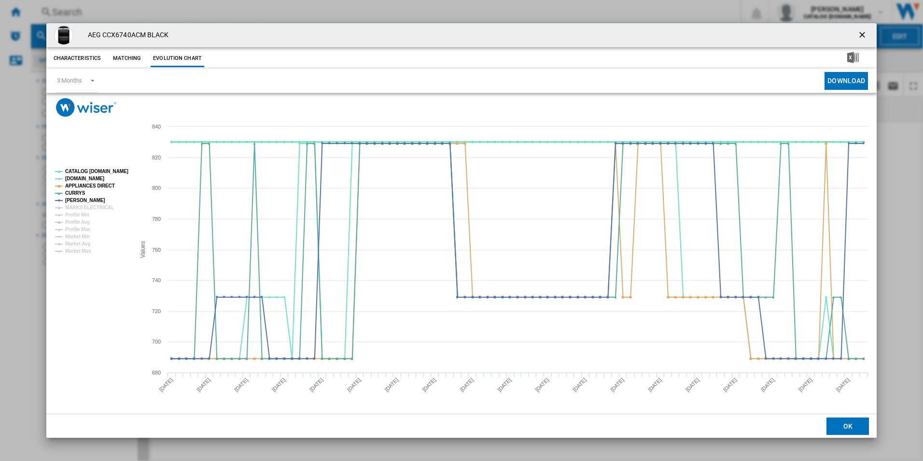
click at [103, 173] on tspan "CATALOG [DOMAIN_NAME]" at bounding box center [96, 171] width 63 height 5
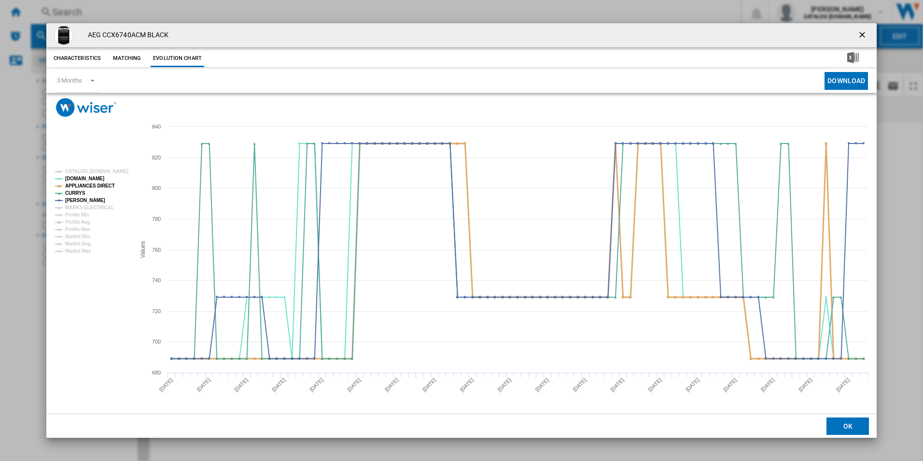
click at [103, 183] on tspan "APPLIANCES DIRECT" at bounding box center [90, 185] width 50 height 5
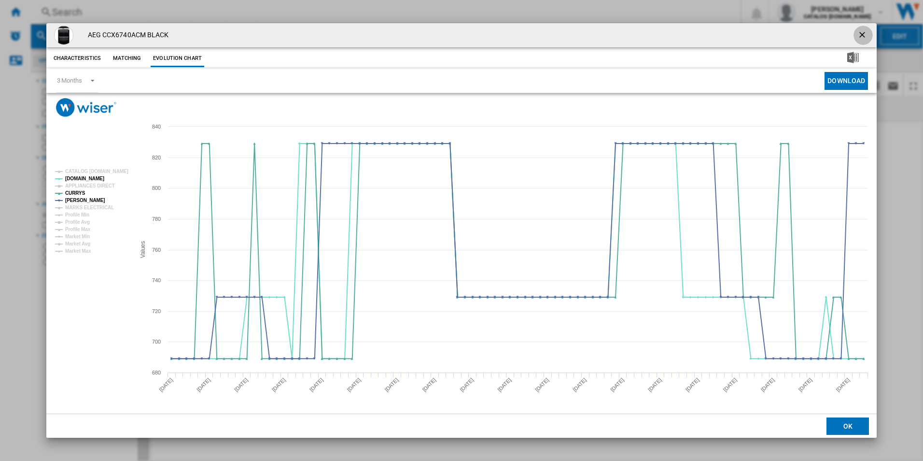
drag, startPoint x: 863, startPoint y: 38, endPoint x: 857, endPoint y: 35, distance: 6.5
click at [857, 35] on button "Product popup" at bounding box center [863, 35] width 19 height 19
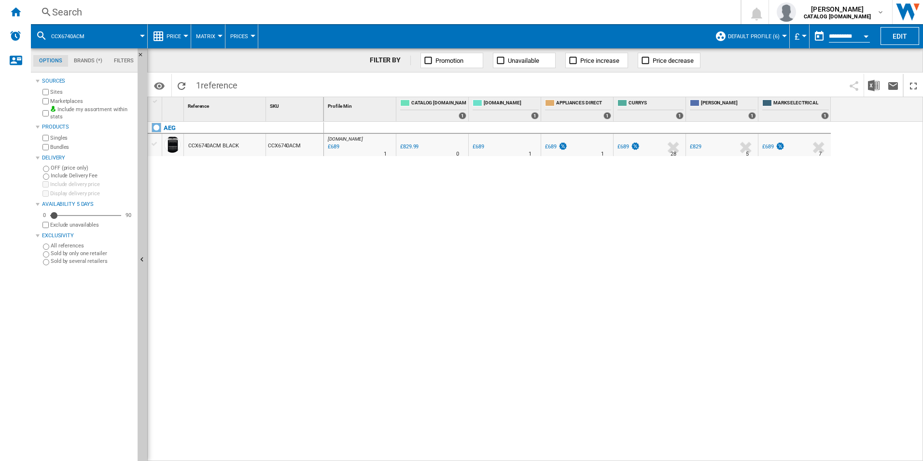
click at [657, 4] on div "Search Search 0 [PERSON_NAME] CATALOG [DOMAIN_NAME] CATALOG [DOMAIN_NAME] My se…" at bounding box center [477, 12] width 893 height 24
click at [664, 15] on div "Search" at bounding box center [384, 12] width 664 height 14
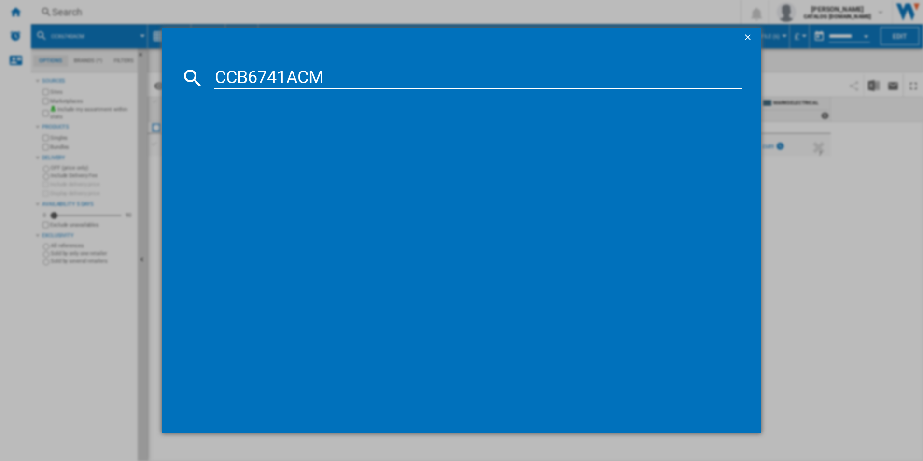
type input "CCB6741ACM"
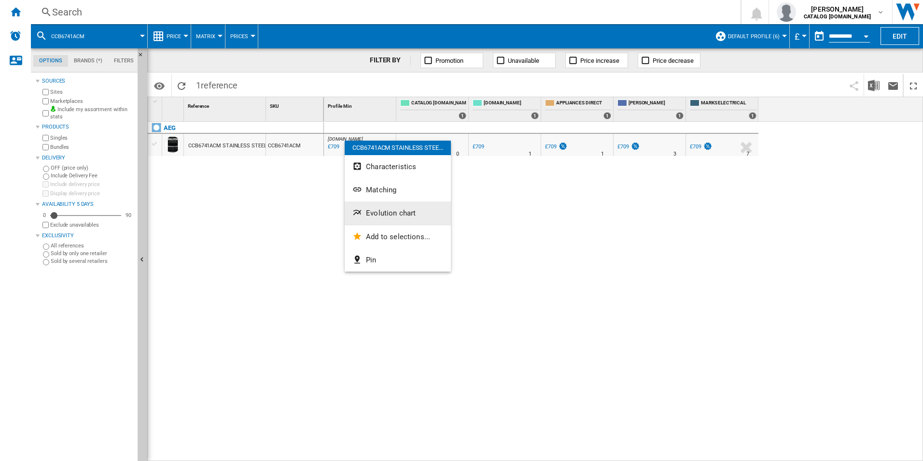
click at [369, 208] on button "Evolution chart" at bounding box center [398, 212] width 106 height 23
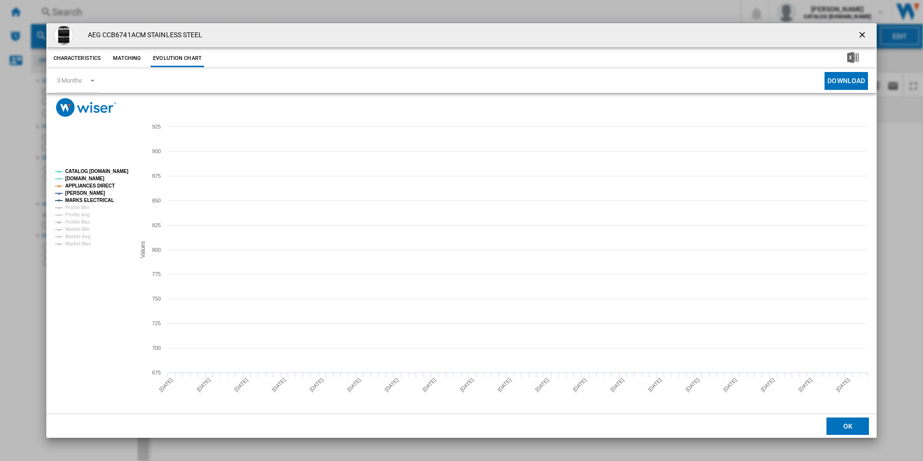
click at [116, 170] on tspan "CATALOG [DOMAIN_NAME]" at bounding box center [96, 171] width 63 height 5
drag, startPoint x: 107, startPoint y: 183, endPoint x: 106, endPoint y: 196, distance: 12.6
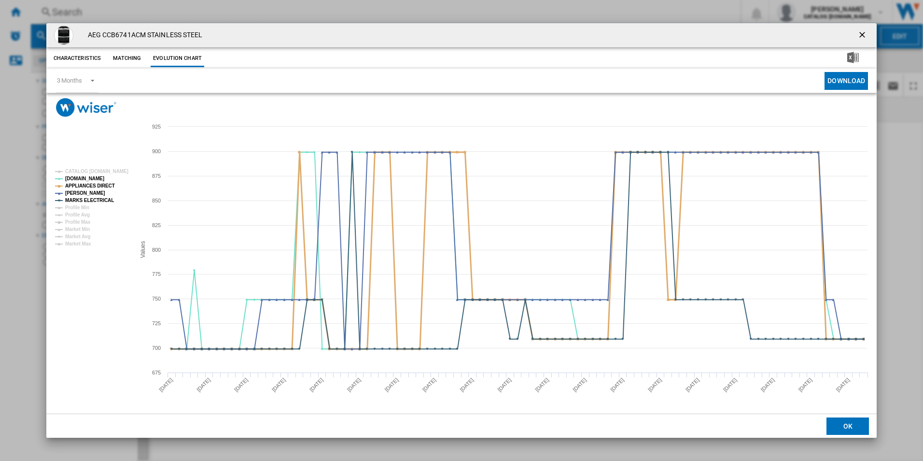
click at [107, 184] on tspan "APPLIANCES DIRECT" at bounding box center [90, 185] width 50 height 5
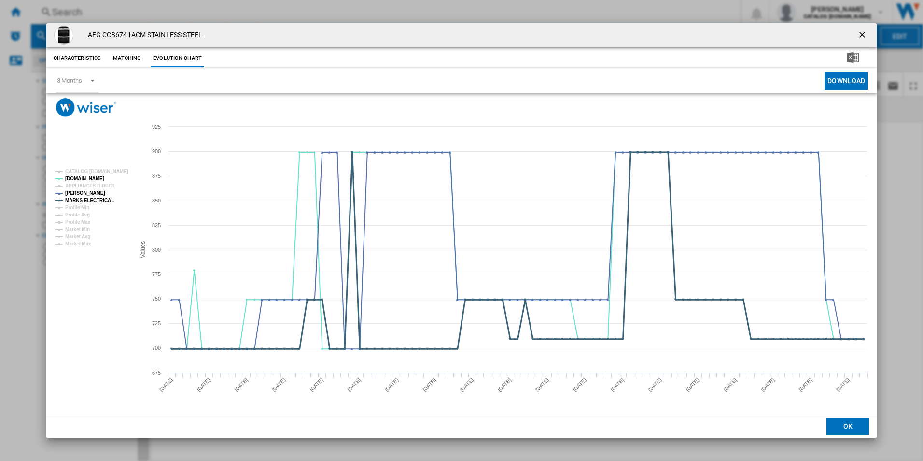
click at [105, 198] on tspan "MARKS ELECTRICAL" at bounding box center [89, 200] width 49 height 5
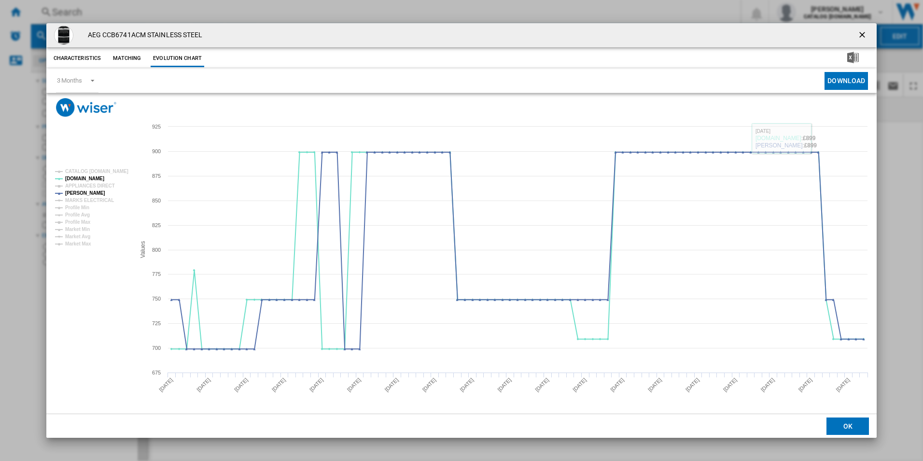
drag, startPoint x: 864, startPoint y: 33, endPoint x: 844, endPoint y: 29, distance: 20.1
click at [864, 33] on ng-md-icon "getI18NText('BUTTONS.CLOSE_DIALOG')" at bounding box center [864, 36] width 12 height 12
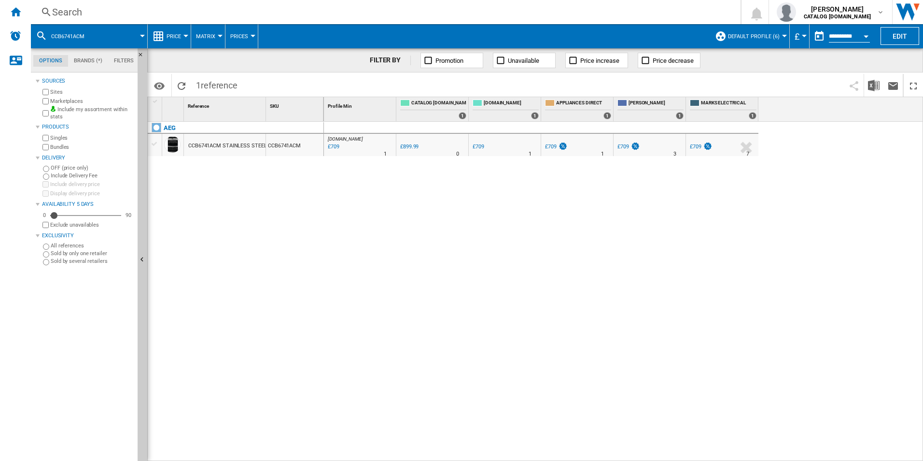
click at [668, 9] on div "Search" at bounding box center [384, 12] width 664 height 14
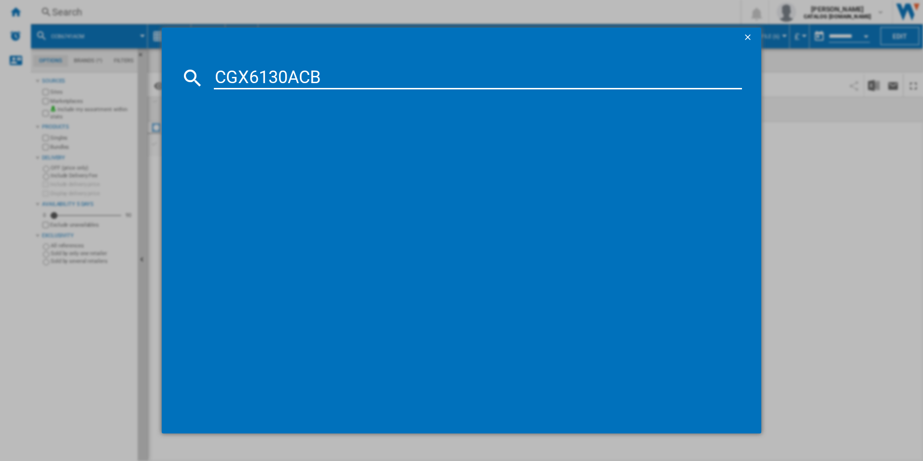
type input "CGX6130ACB"
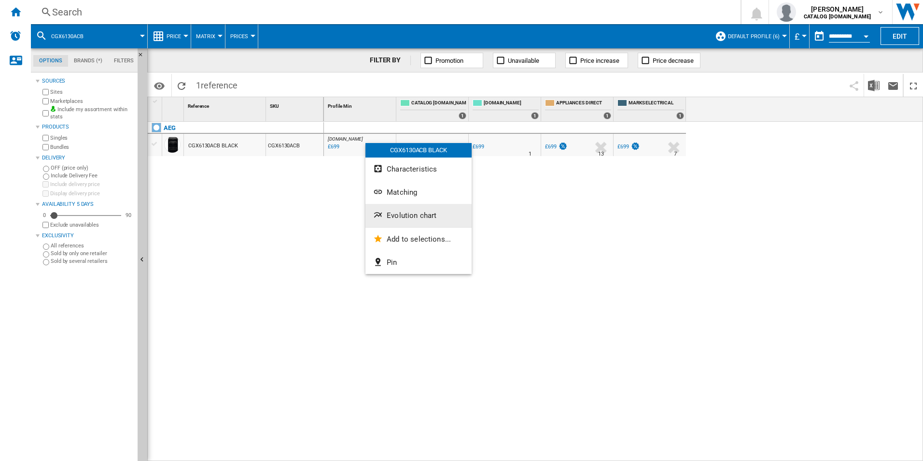
click at [416, 215] on span "Evolution chart" at bounding box center [412, 215] width 50 height 9
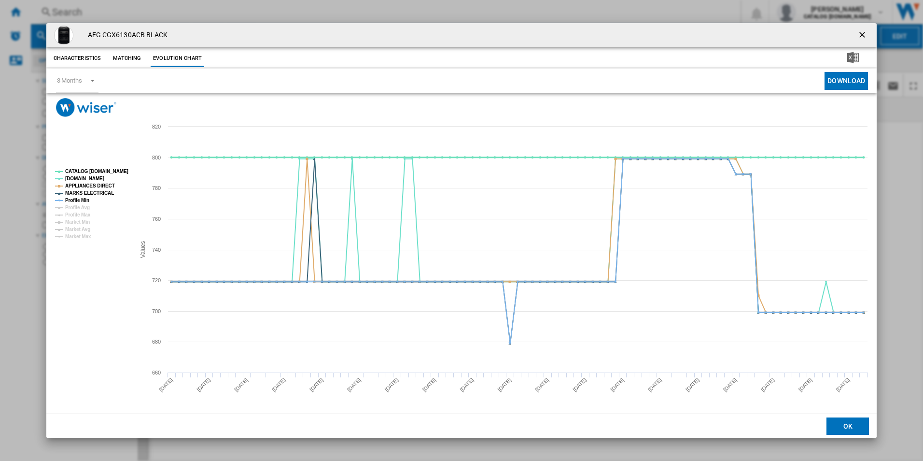
click at [122, 170] on tspan "CATALOG [DOMAIN_NAME]" at bounding box center [96, 171] width 63 height 5
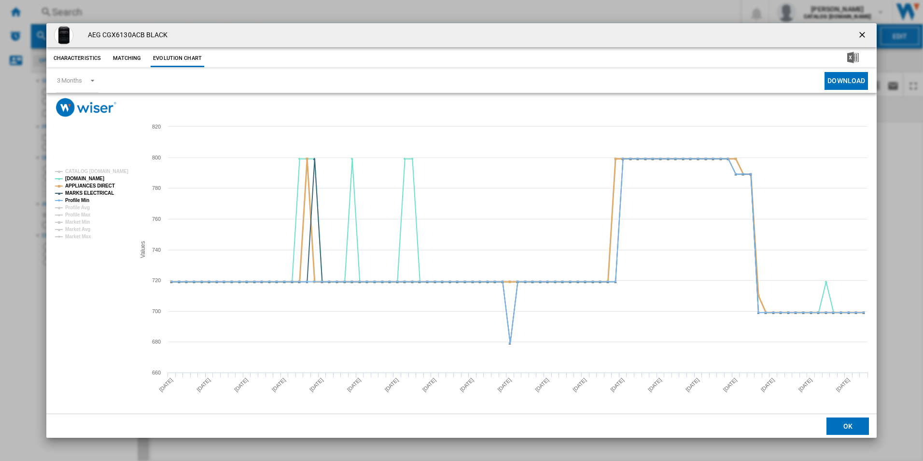
click at [102, 186] on tspan "APPLIANCES DIRECT" at bounding box center [90, 185] width 50 height 5
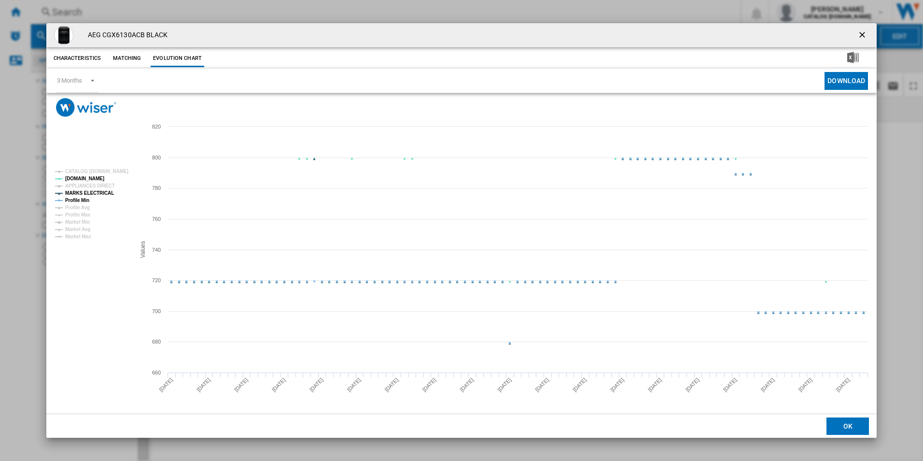
click at [101, 191] on tspan "MARKS ELECTRICAL" at bounding box center [89, 192] width 49 height 5
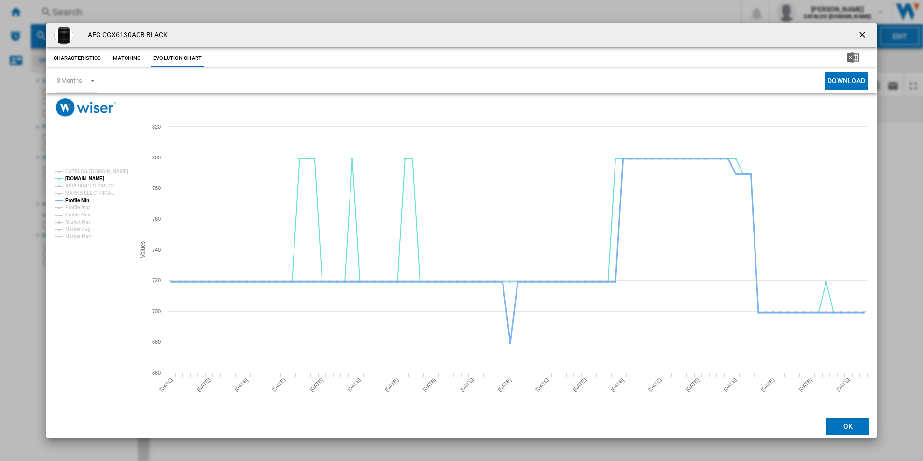
click at [84, 199] on tspan "Profile Min" at bounding box center [77, 200] width 24 height 5
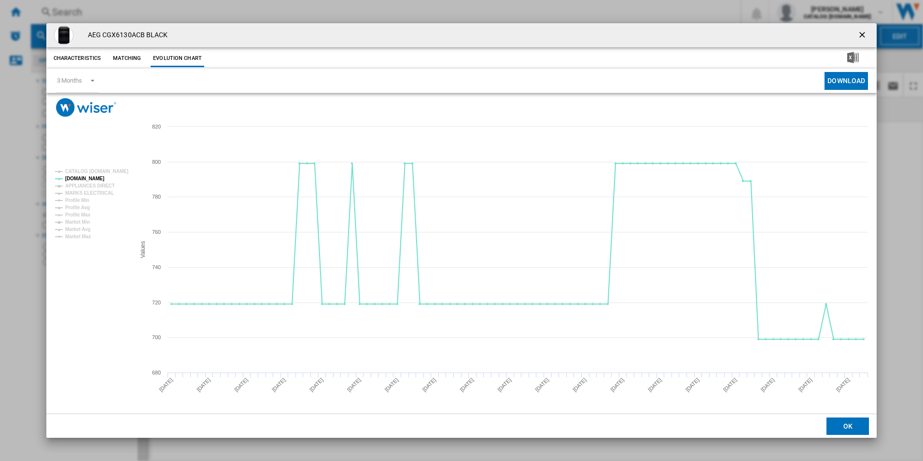
drag, startPoint x: 862, startPoint y: 34, endPoint x: 839, endPoint y: 36, distance: 23.2
click at [862, 34] on ng-md-icon "getI18NText('BUTTONS.CLOSE_DIALOG')" at bounding box center [864, 36] width 12 height 12
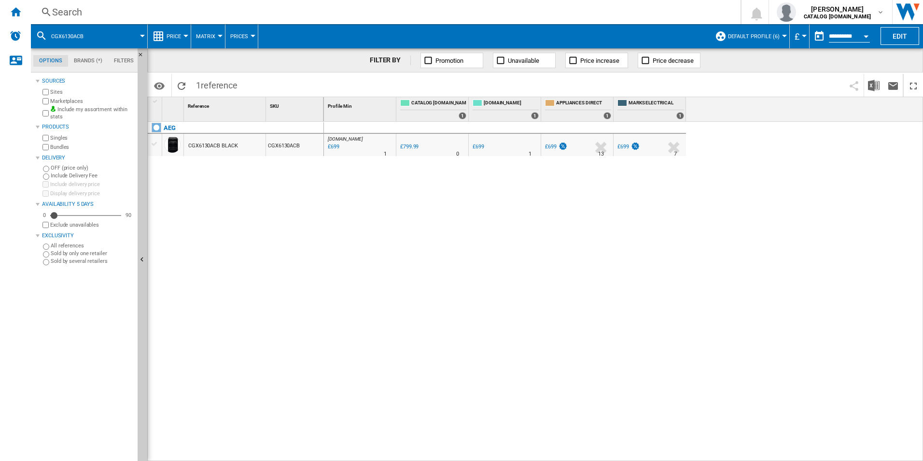
click at [652, 10] on div "Search" at bounding box center [384, 12] width 664 height 14
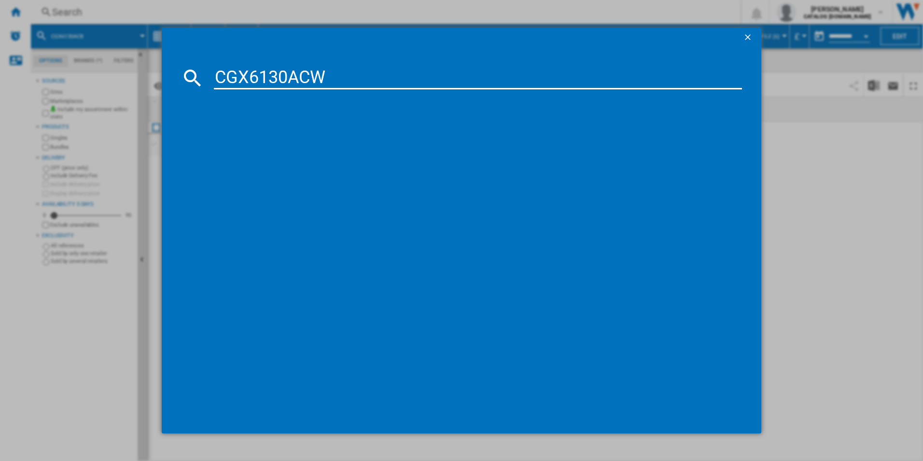
type input "CGX6130ACW"
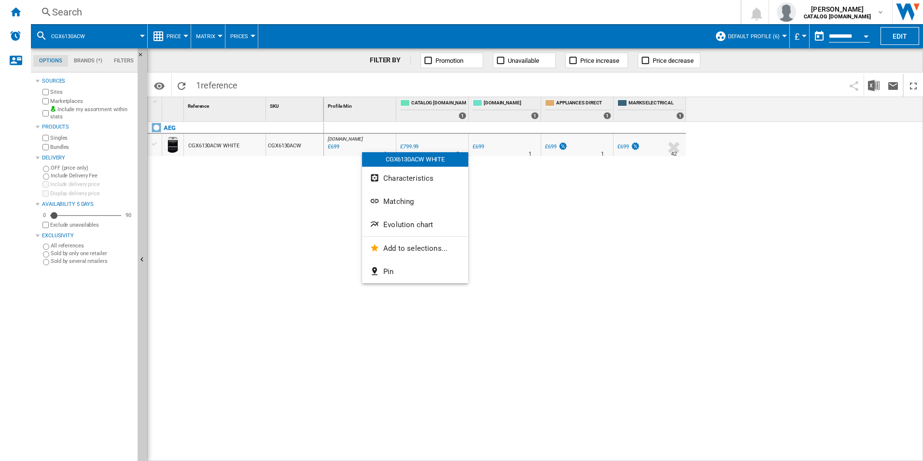
click at [385, 227] on span "Evolution chart" at bounding box center [408, 224] width 50 height 9
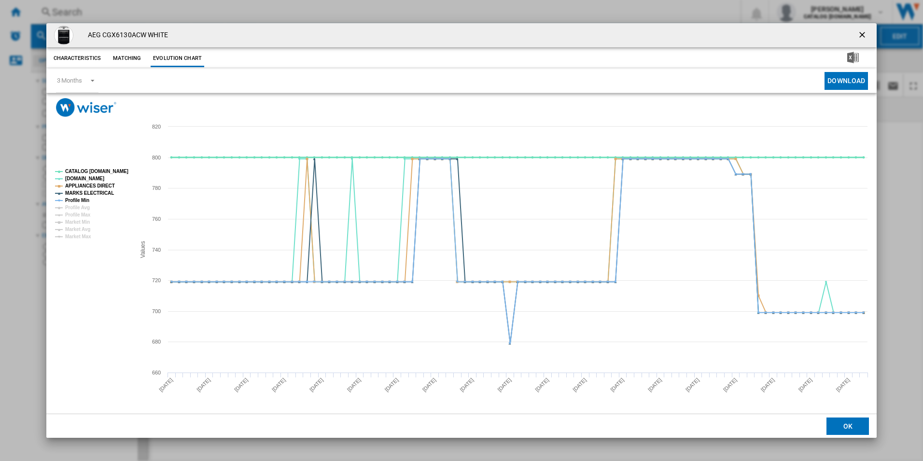
click at [119, 170] on tspan "CATALOG [DOMAIN_NAME]" at bounding box center [96, 171] width 63 height 5
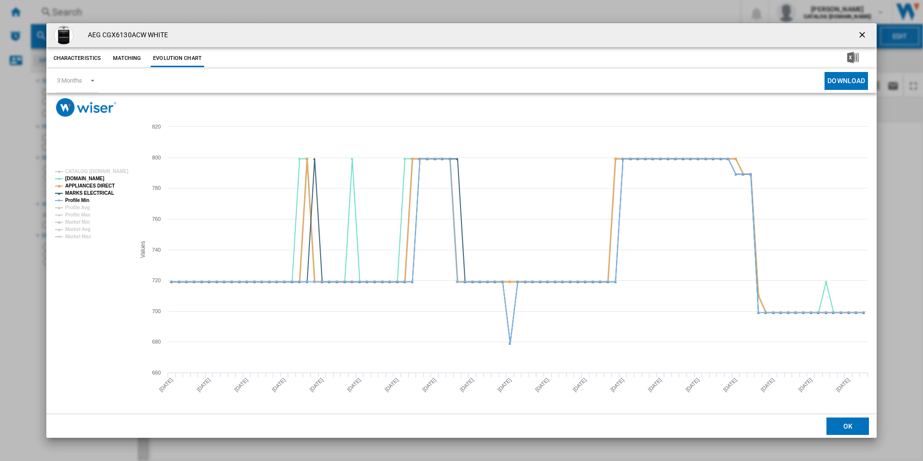
click at [102, 187] on tspan "APPLIANCES DIRECT" at bounding box center [90, 185] width 50 height 5
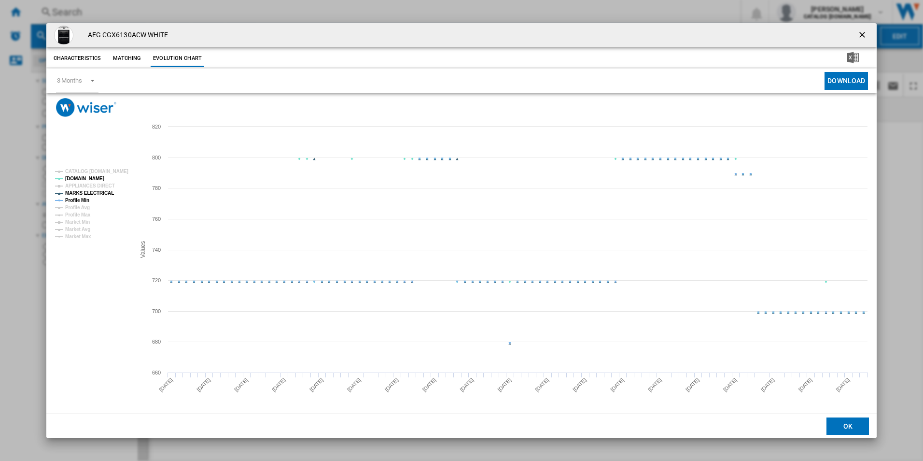
click at [100, 195] on tspan "MARKS ELECTRICAL" at bounding box center [89, 192] width 49 height 5
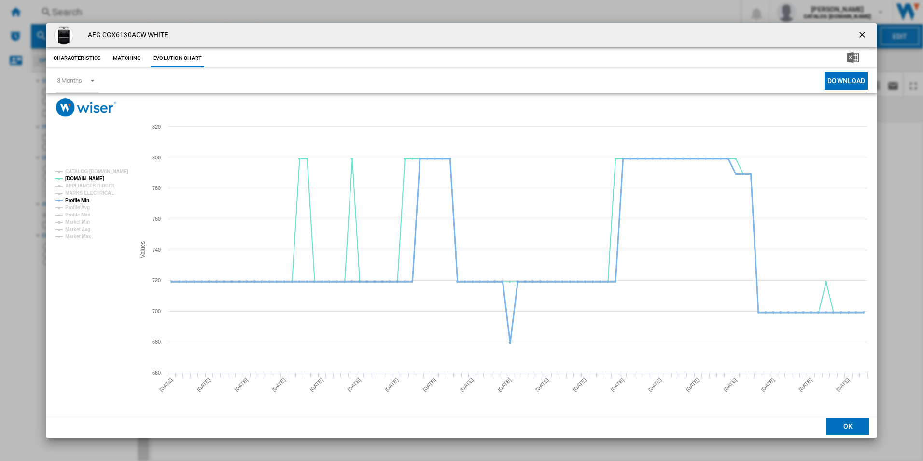
click at [84, 199] on tspan "Profile Min" at bounding box center [77, 200] width 24 height 5
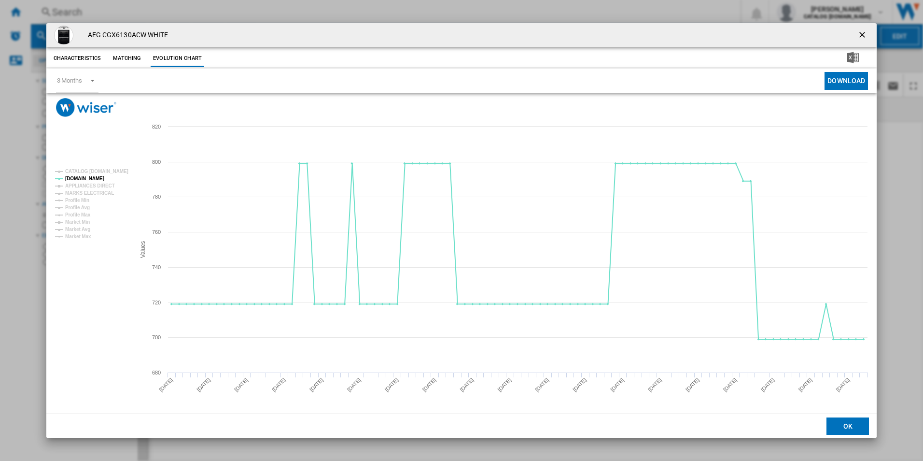
drag, startPoint x: 865, startPoint y: 35, endPoint x: 874, endPoint y: 50, distance: 17.6
click at [865, 35] on ng-md-icon "getI18NText('BUTTONS.CLOSE_DIALOG')" at bounding box center [864, 36] width 12 height 12
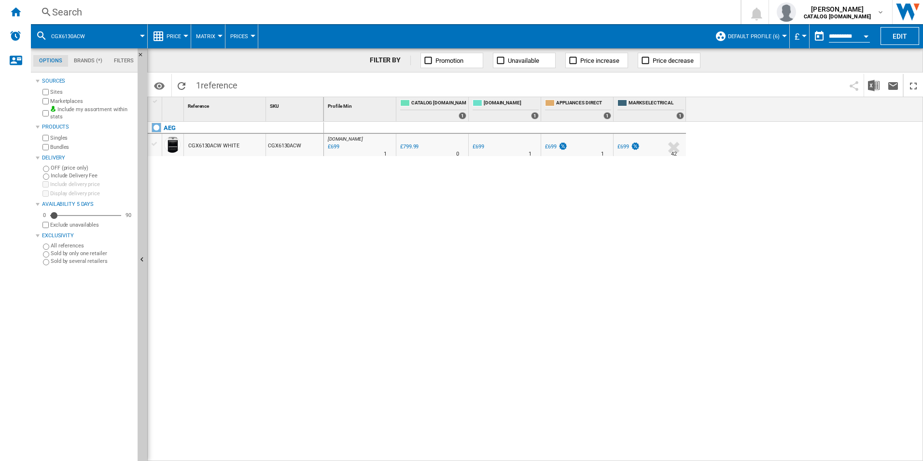
click at [545, 252] on div "[DOMAIN_NAME] : AO -12.6 % £699 % N/A 1 [DOMAIN_NAME] : AO 0.0 % £799.99 % N/A 0" at bounding box center [624, 292] width 600 height 340
click at [606, 338] on div "[DOMAIN_NAME] : AO -12.6 % £699 % N/A 1 [DOMAIN_NAME] : AO 0.0 % £799.99 % N/A 0" at bounding box center [624, 292] width 600 height 340
